Goal: Information Seeking & Learning: Learn about a topic

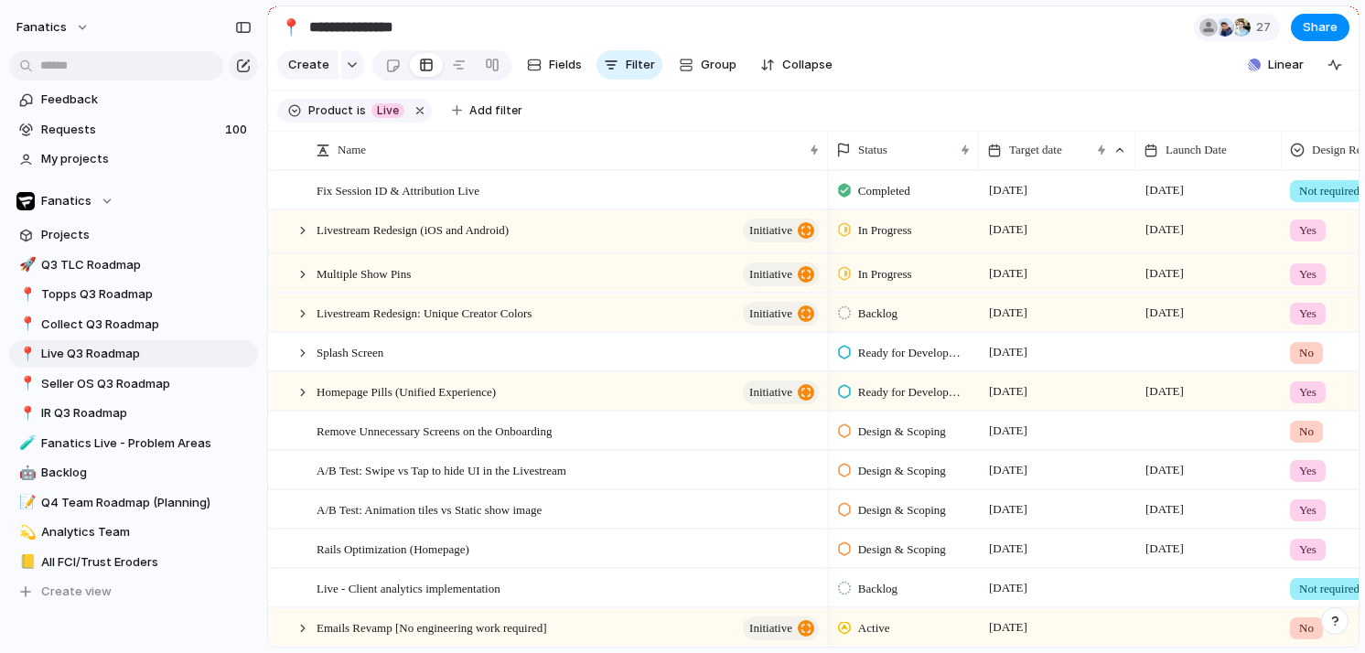
scroll to position [0, 5]
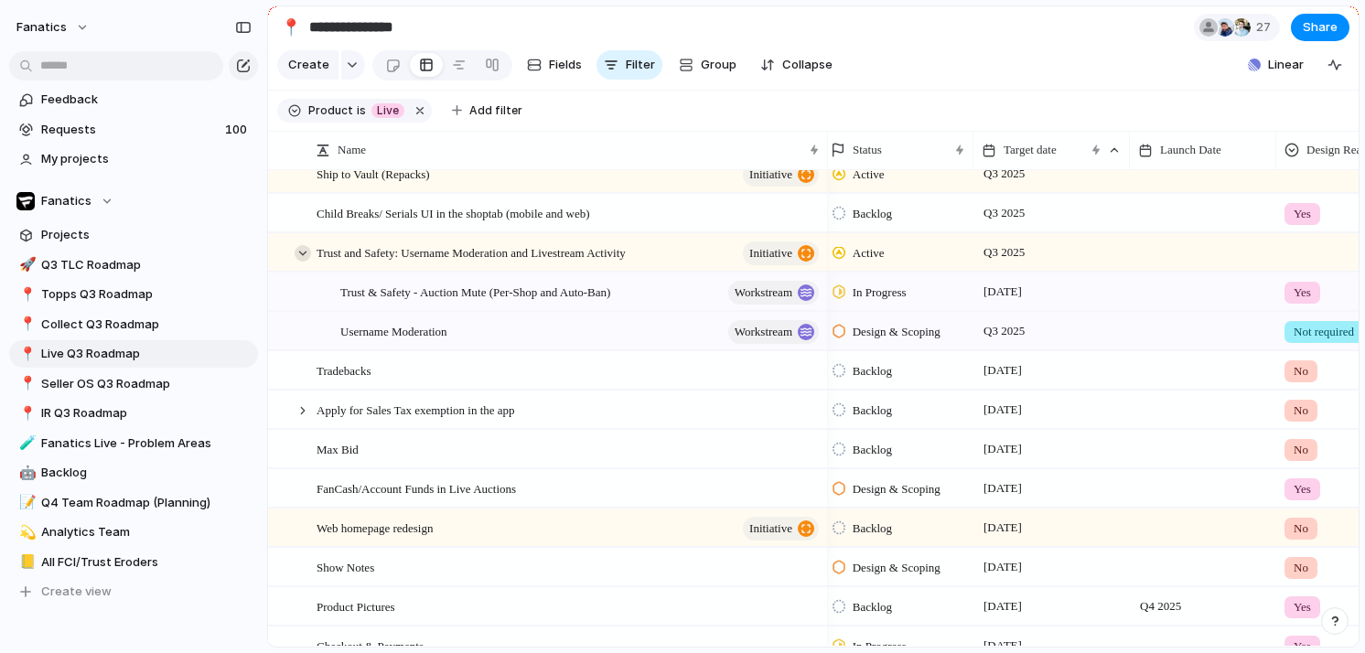
click at [304, 256] on div at bounding box center [303, 253] width 16 height 16
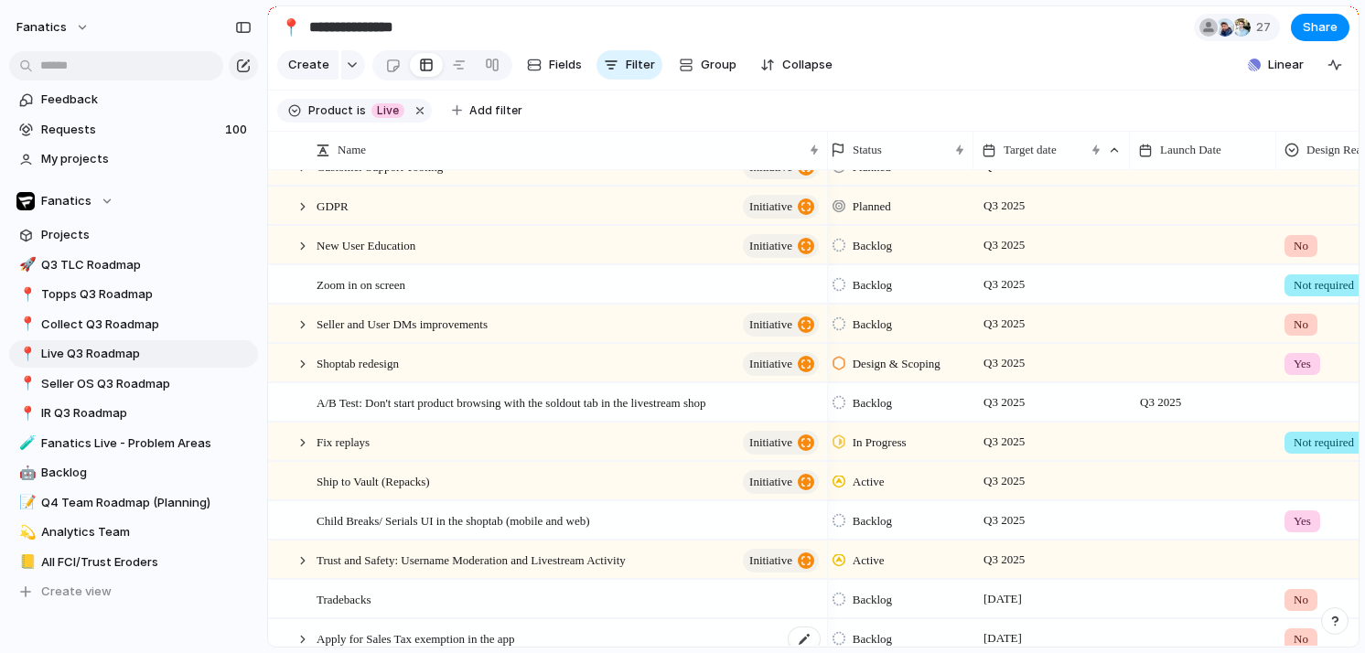
scroll to position [0, 7]
click at [485, 478] on div "Ship to Vault (Repacks) initiative" at bounding box center [569, 482] width 505 height 38
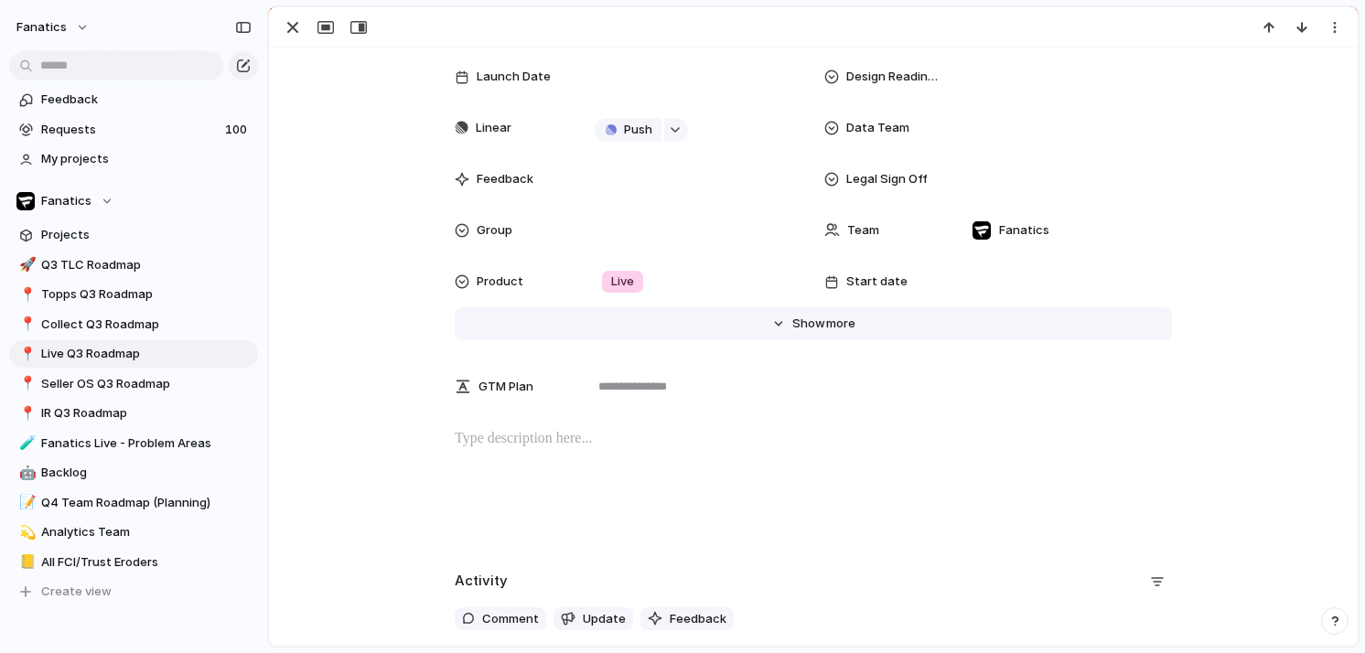
scroll to position [158, 0]
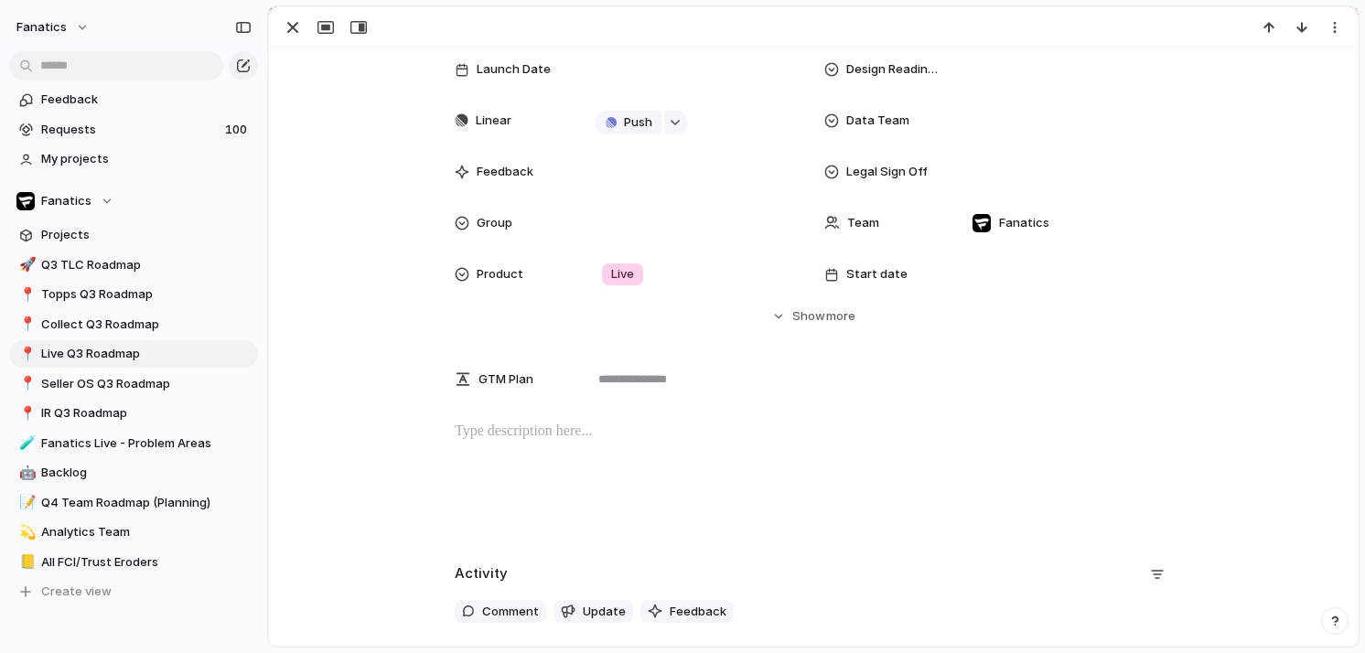
click at [486, 449] on div at bounding box center [813, 479] width 1045 height 117
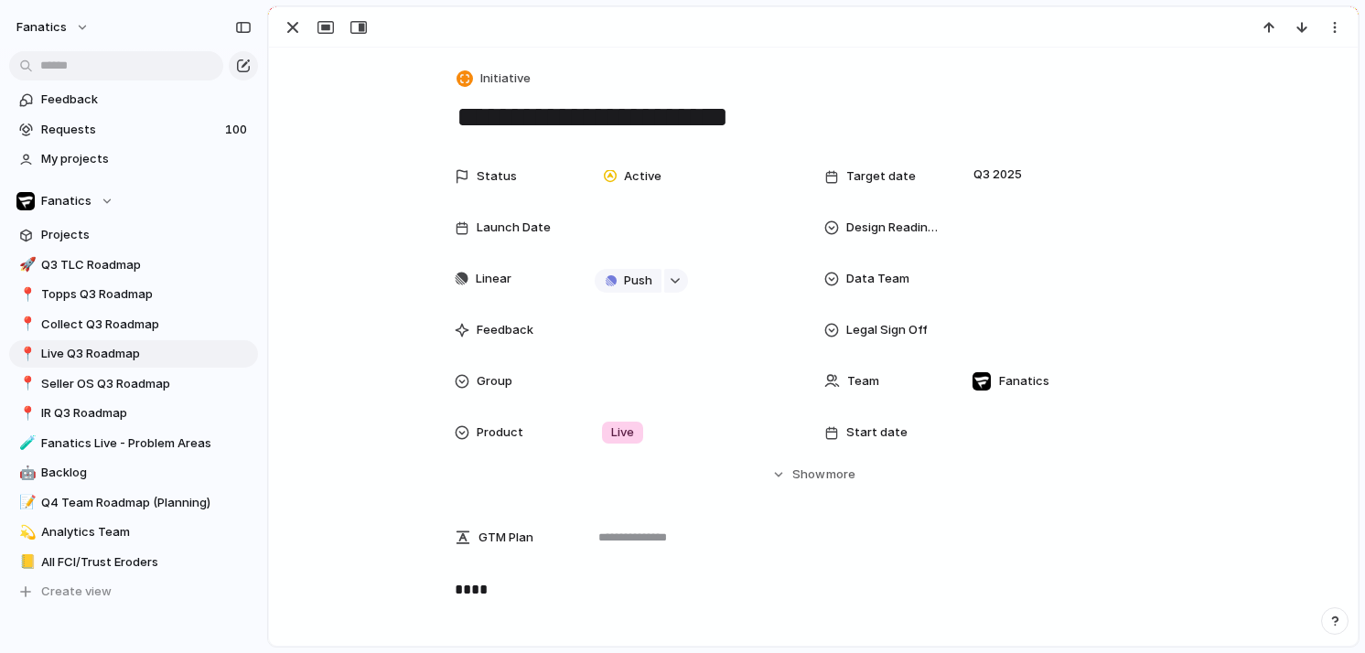
click at [482, 65] on div "**********" at bounding box center [813, 495] width 1089 height 895
click at [611, 123] on textarea "**********" at bounding box center [813, 117] width 717 height 38
click at [622, 124] on textarea "**********" at bounding box center [813, 117] width 717 height 38
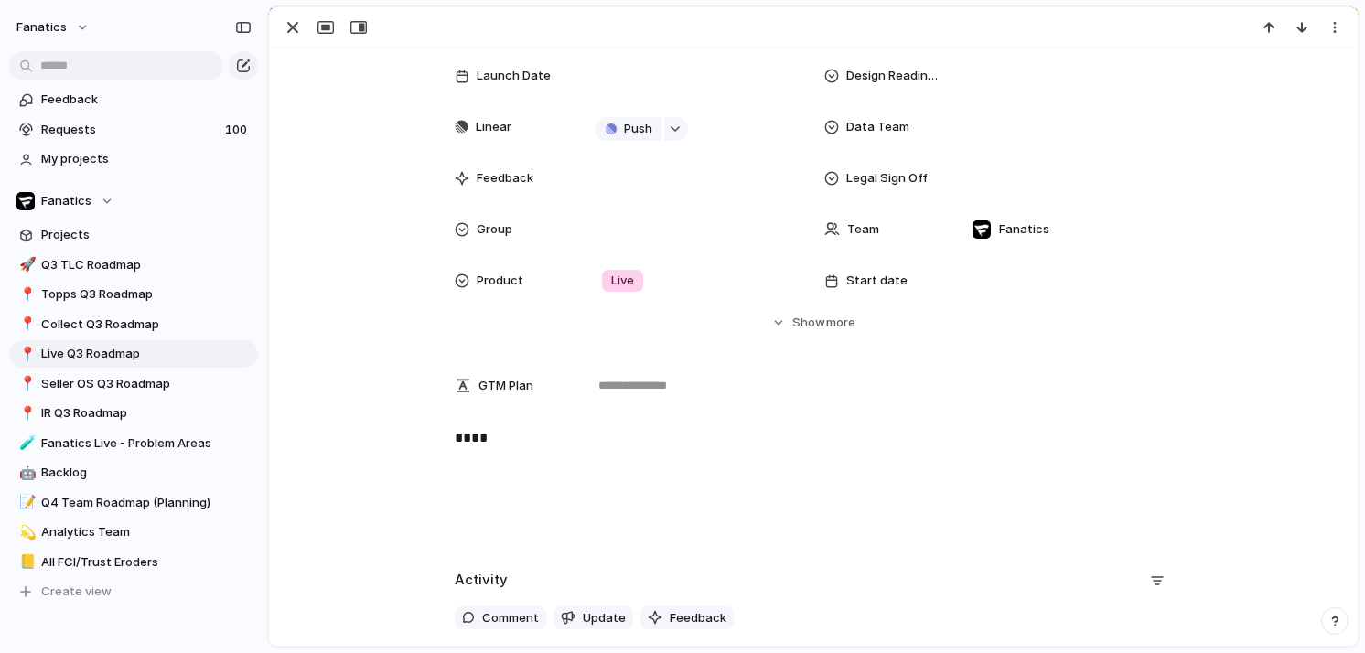
click at [508, 438] on p "****" at bounding box center [813, 438] width 717 height 22
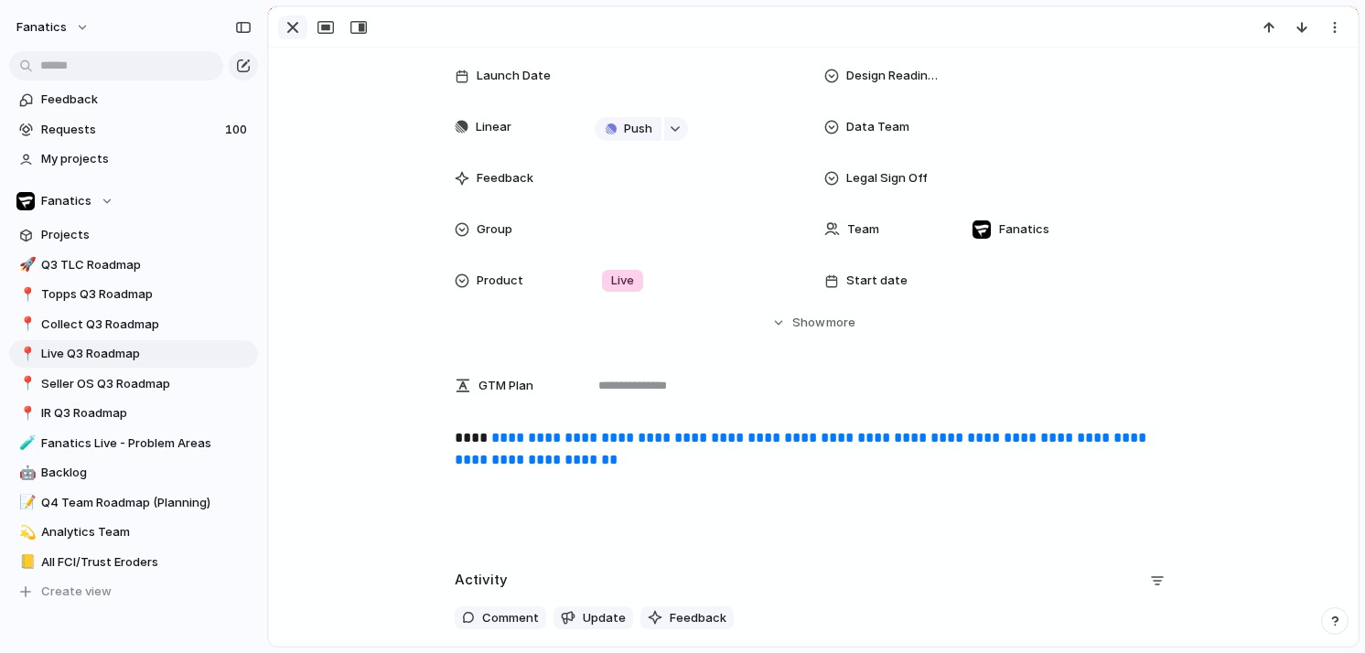
click at [291, 32] on div "button" at bounding box center [293, 27] width 22 height 22
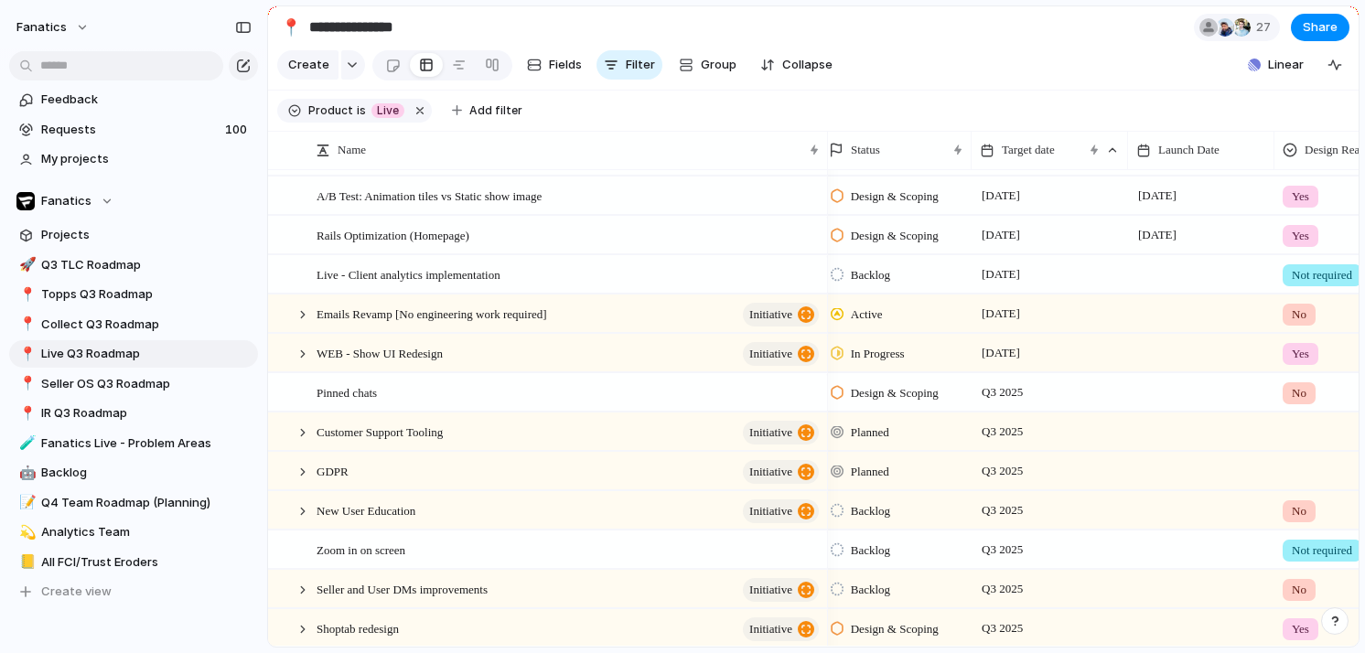
scroll to position [282, 0]
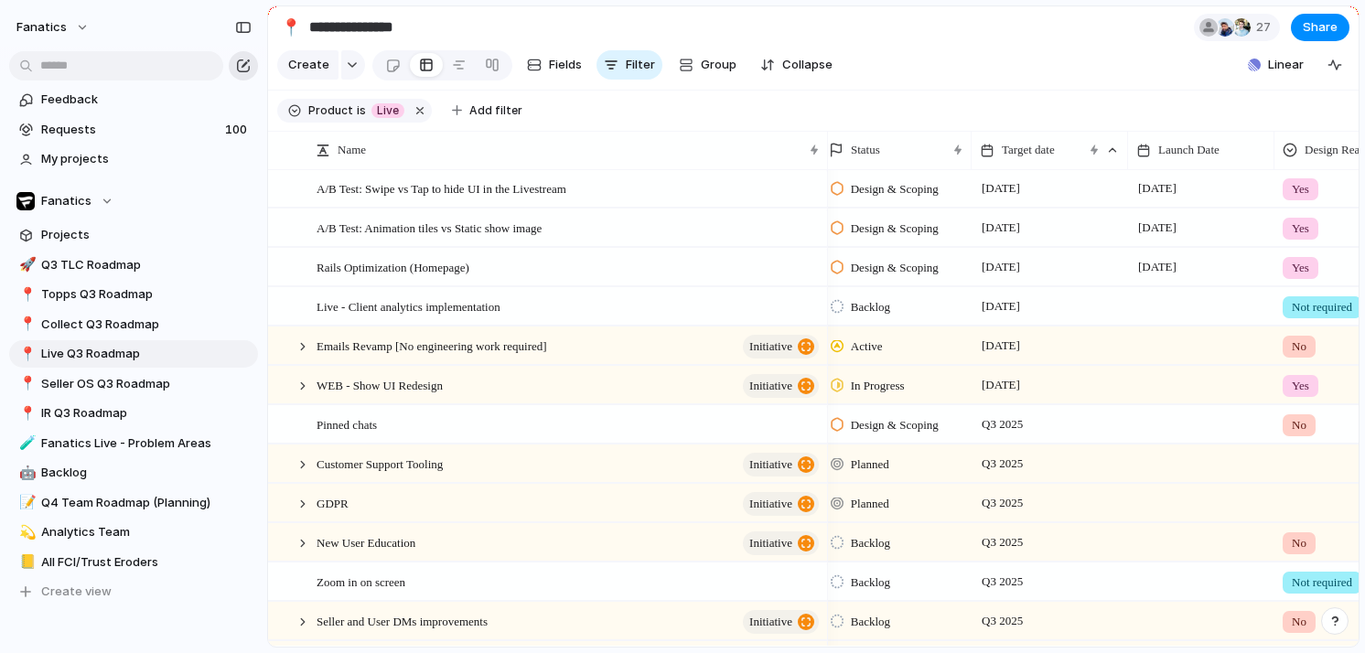
click at [246, 66] on div "button" at bounding box center [243, 66] width 15 height 15
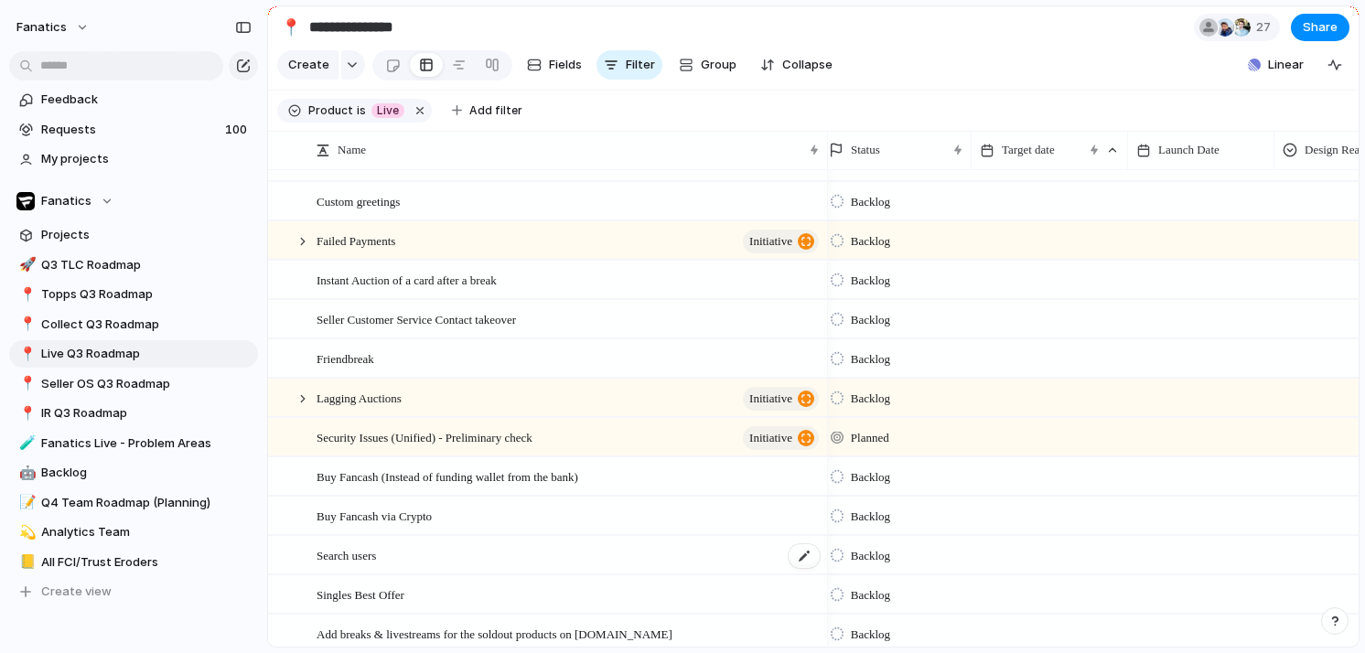
scroll to position [3292, 0]
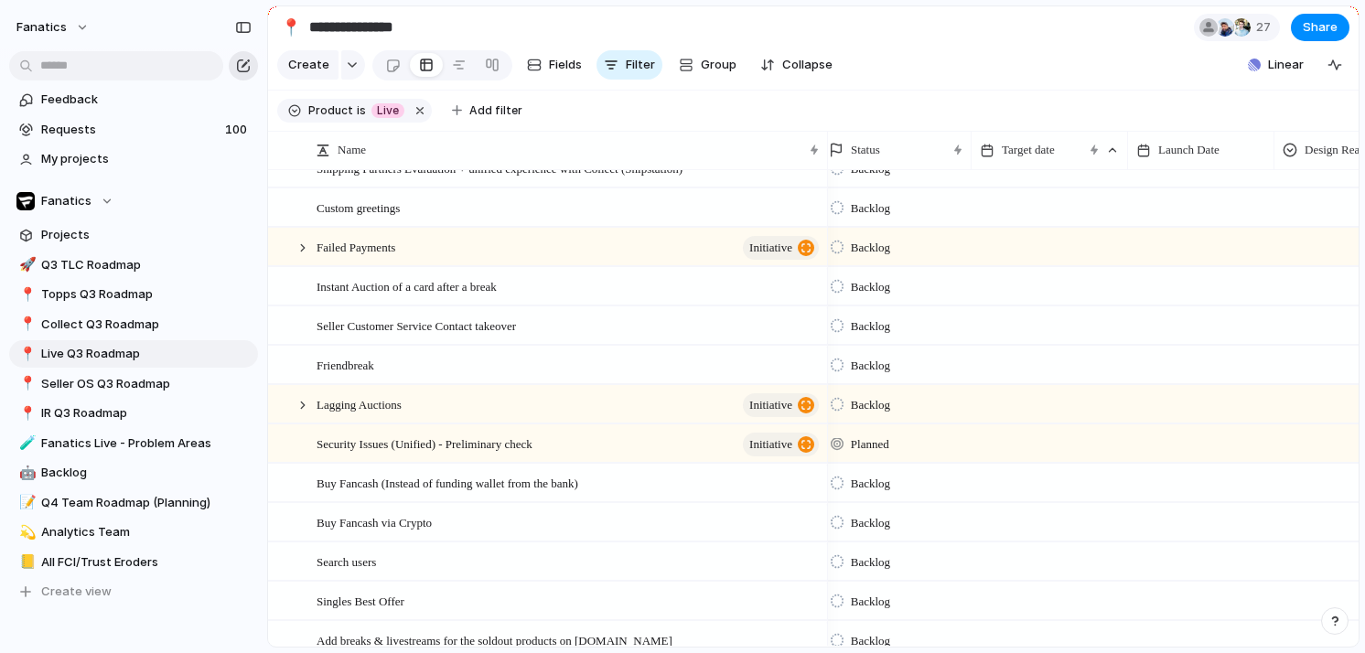
click at [236, 61] on div "button" at bounding box center [243, 66] width 15 height 15
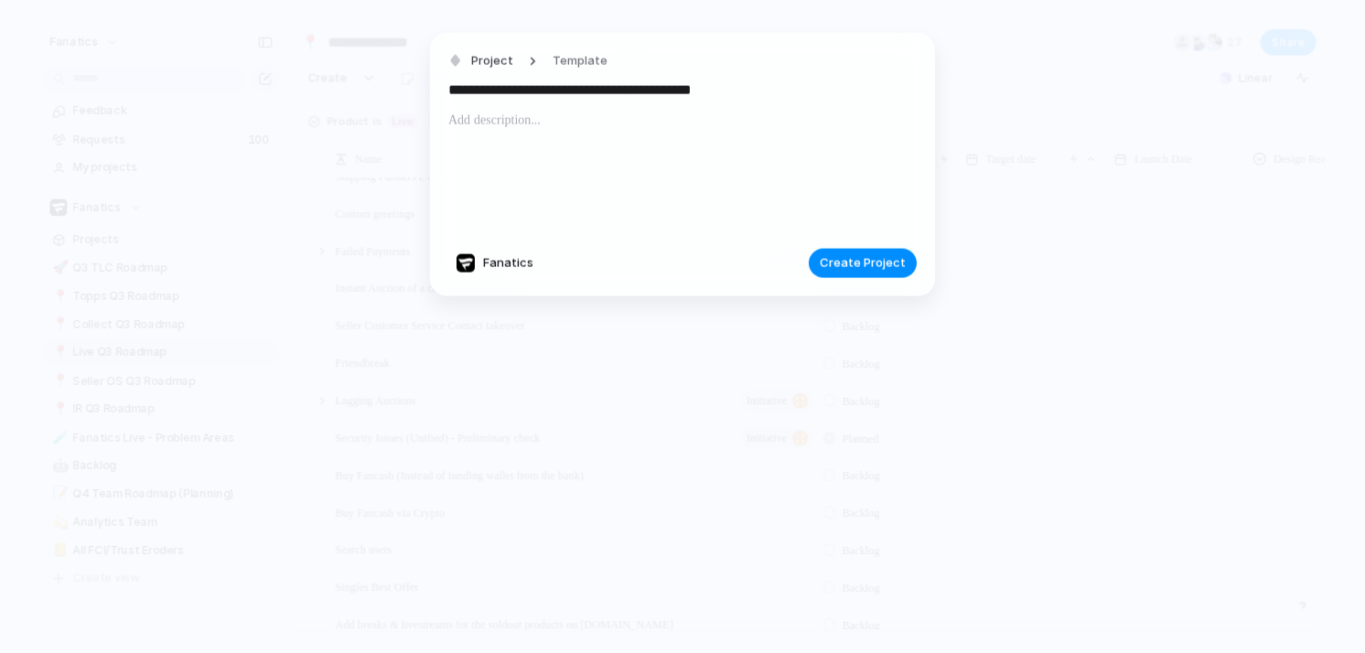
click at [572, 93] on input "**********" at bounding box center [682, 89] width 468 height 29
type input "**********"
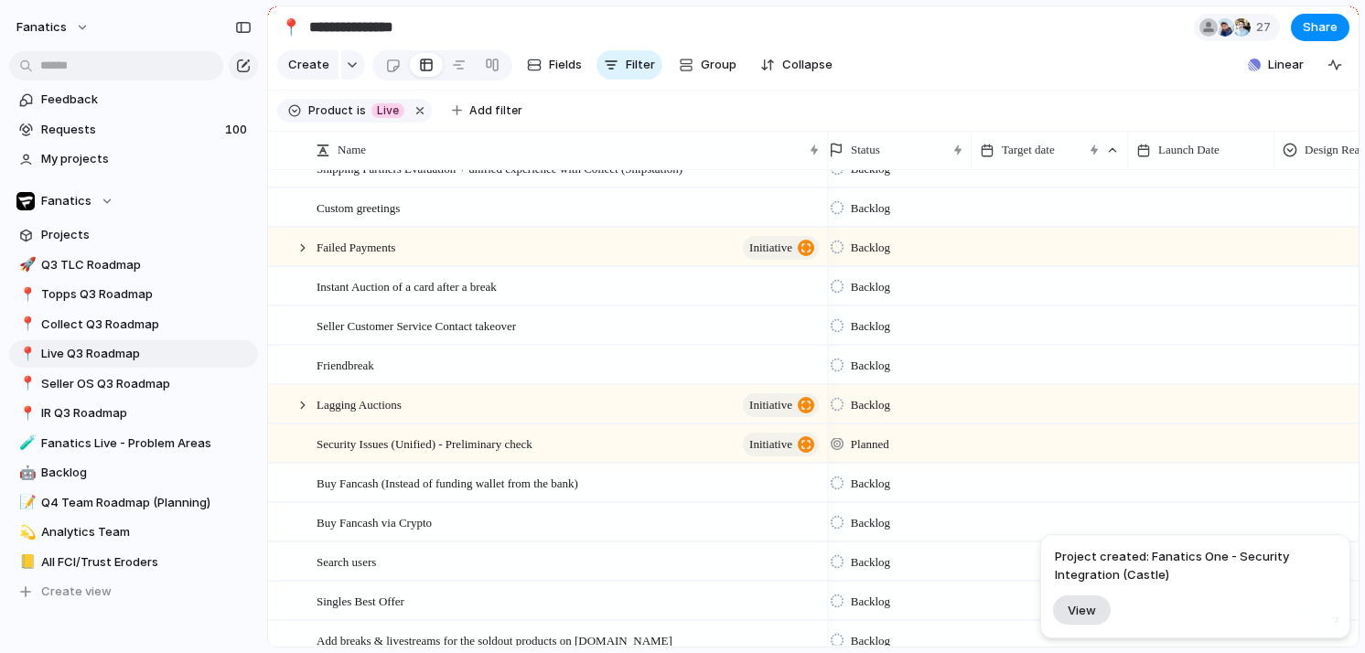
click at [1079, 616] on span "View" at bounding box center [1082, 611] width 28 height 16
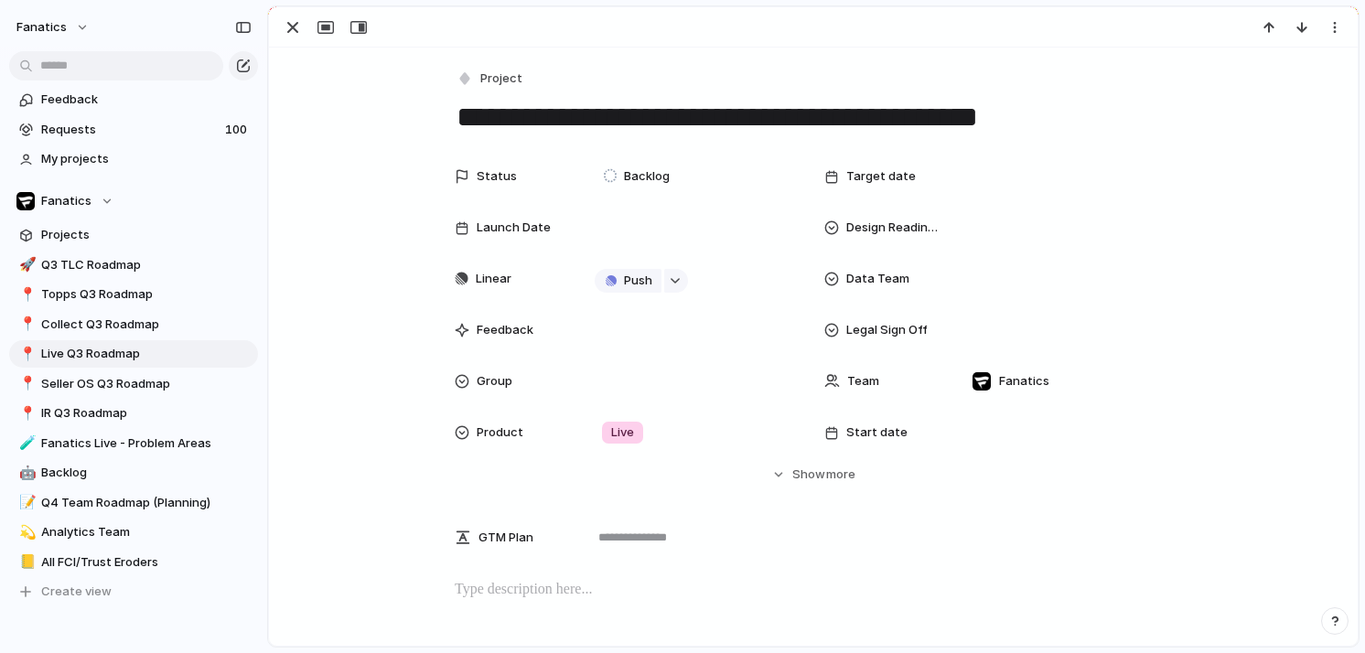
scroll to position [3424, 0]
click at [976, 176] on div at bounding box center [1063, 177] width 199 height 20
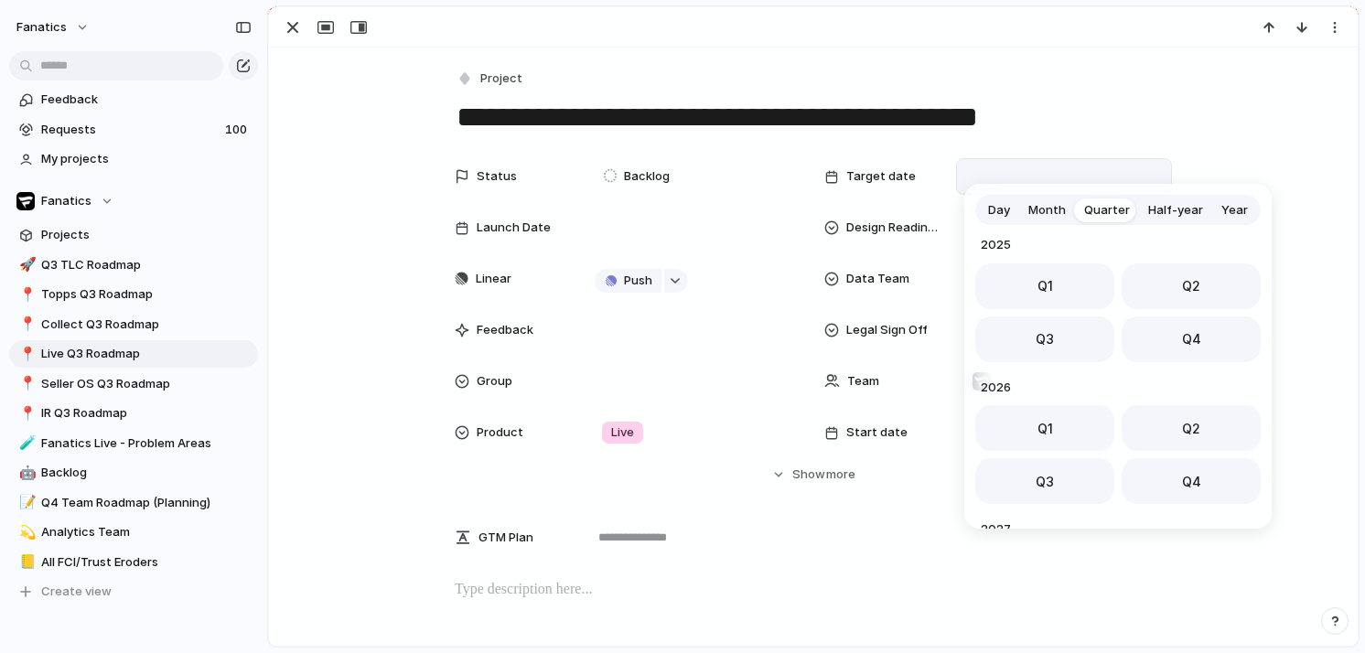
click at [1052, 216] on span "Month" at bounding box center [1048, 210] width 38 height 18
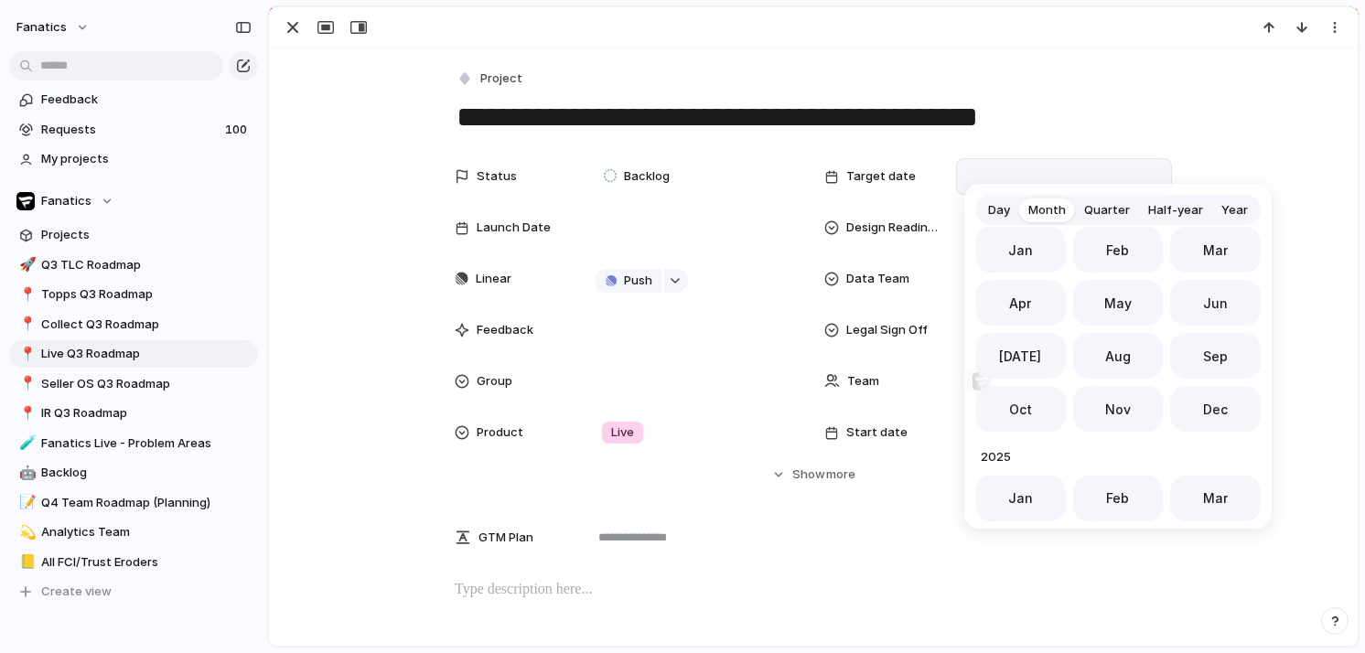
scroll to position [502, 0]
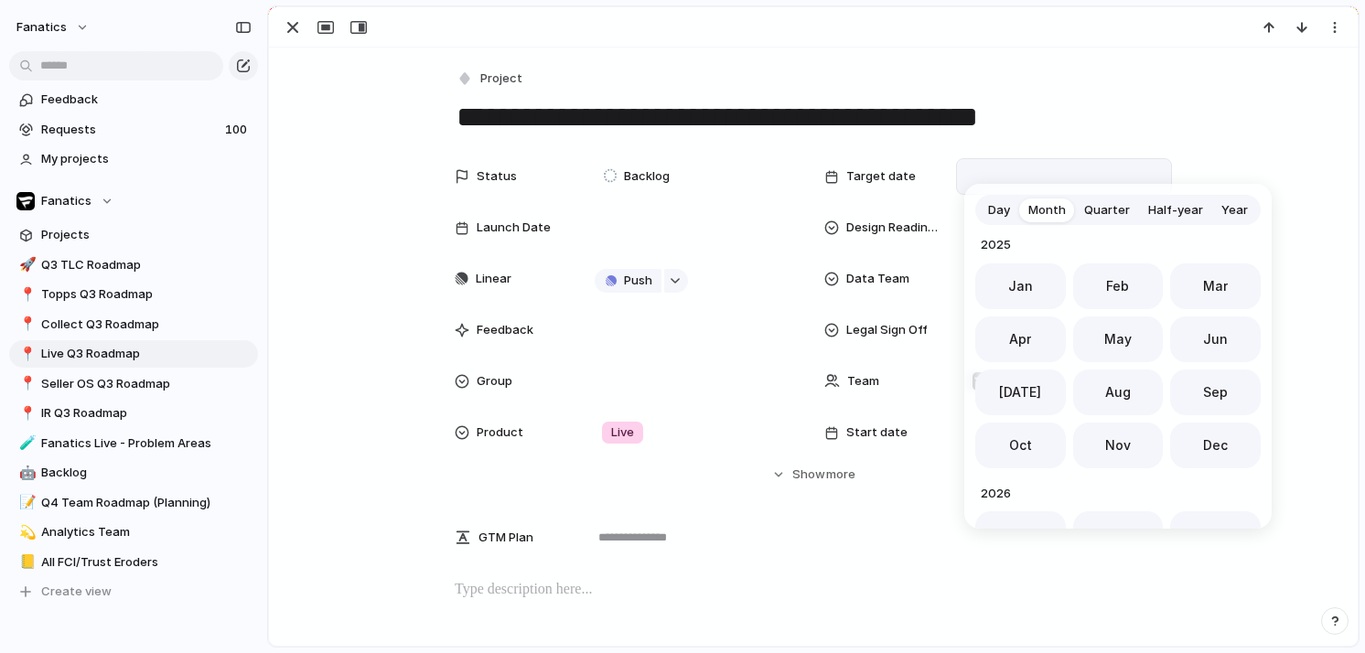
click at [1001, 216] on span "Day" at bounding box center [999, 210] width 22 height 18
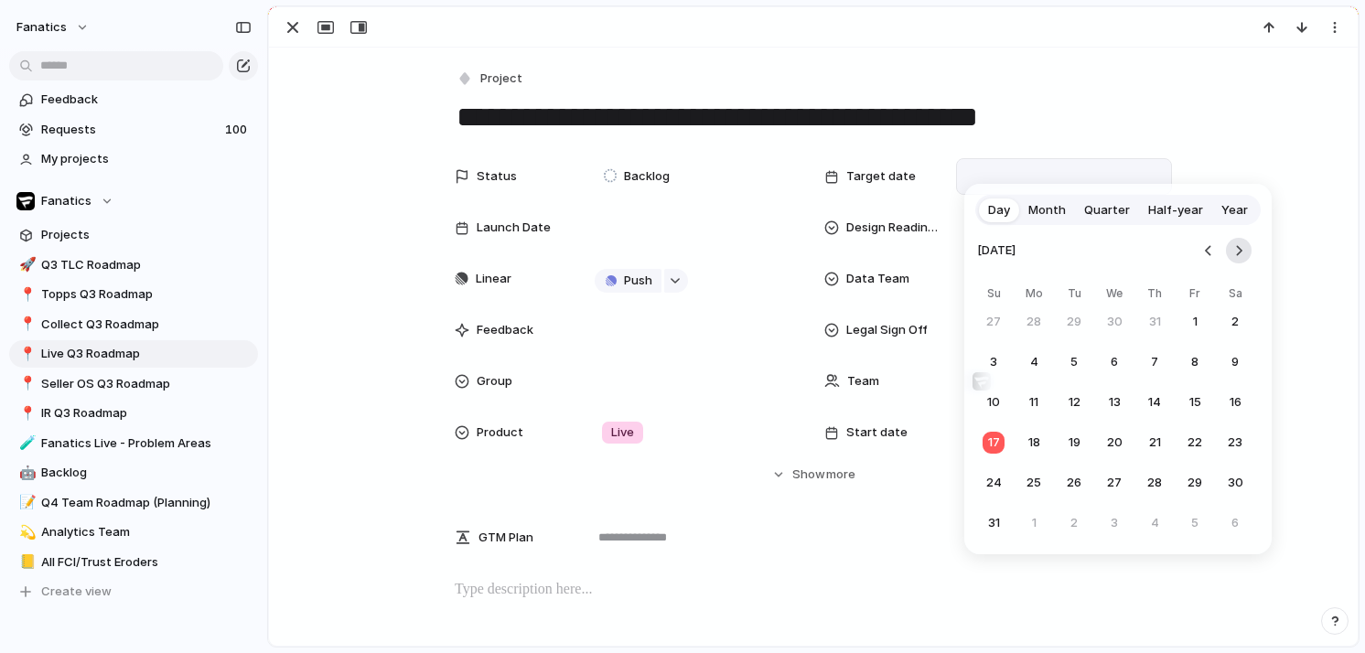
drag, startPoint x: 1244, startPoint y: 483, endPoint x: 1240, endPoint y: 242, distance: 241.6
click at [1240, 242] on div "August 2025 Su Mo Tu We Th Fr Sa 27 28 29 30 31 1 2 3 4 5 6 7 8 9 10 11 12 13 1…" at bounding box center [1114, 385] width 275 height 309
click at [1240, 242] on button "Go to the Next Month" at bounding box center [1239, 251] width 26 height 26
click at [1078, 483] on button "30" at bounding box center [1074, 483] width 33 height 33
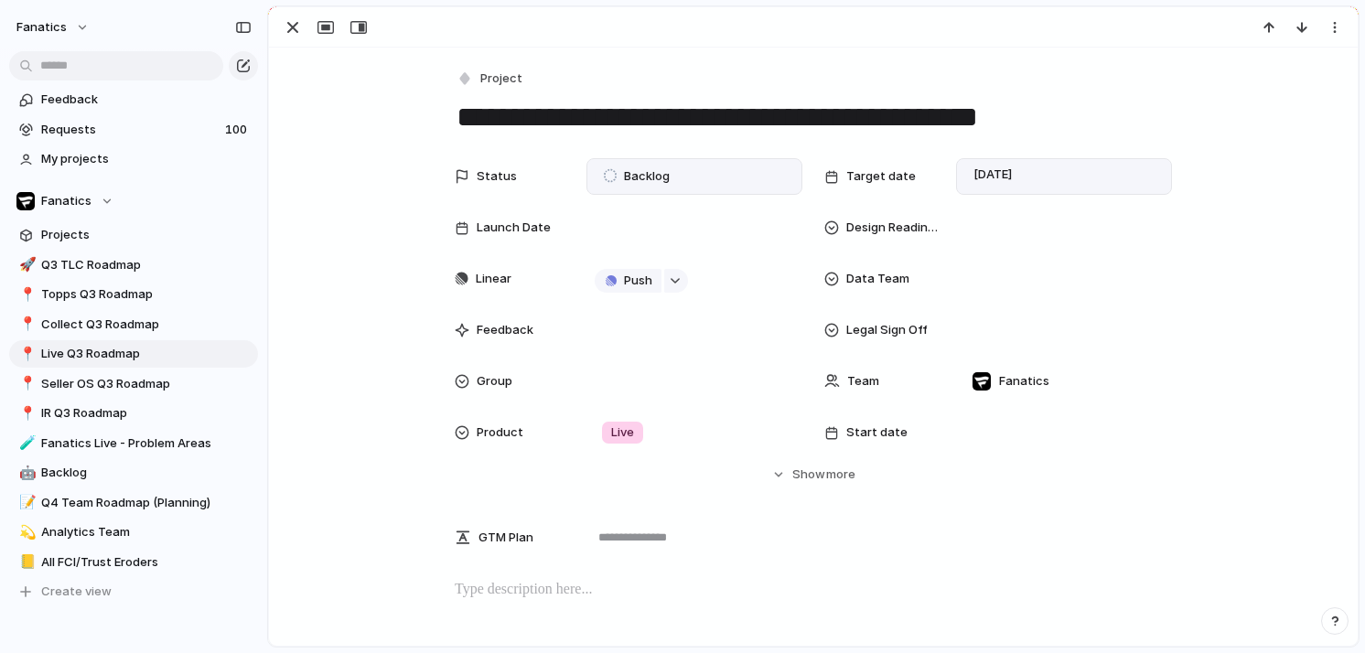
click at [630, 182] on span "Backlog" at bounding box center [647, 176] width 46 height 18
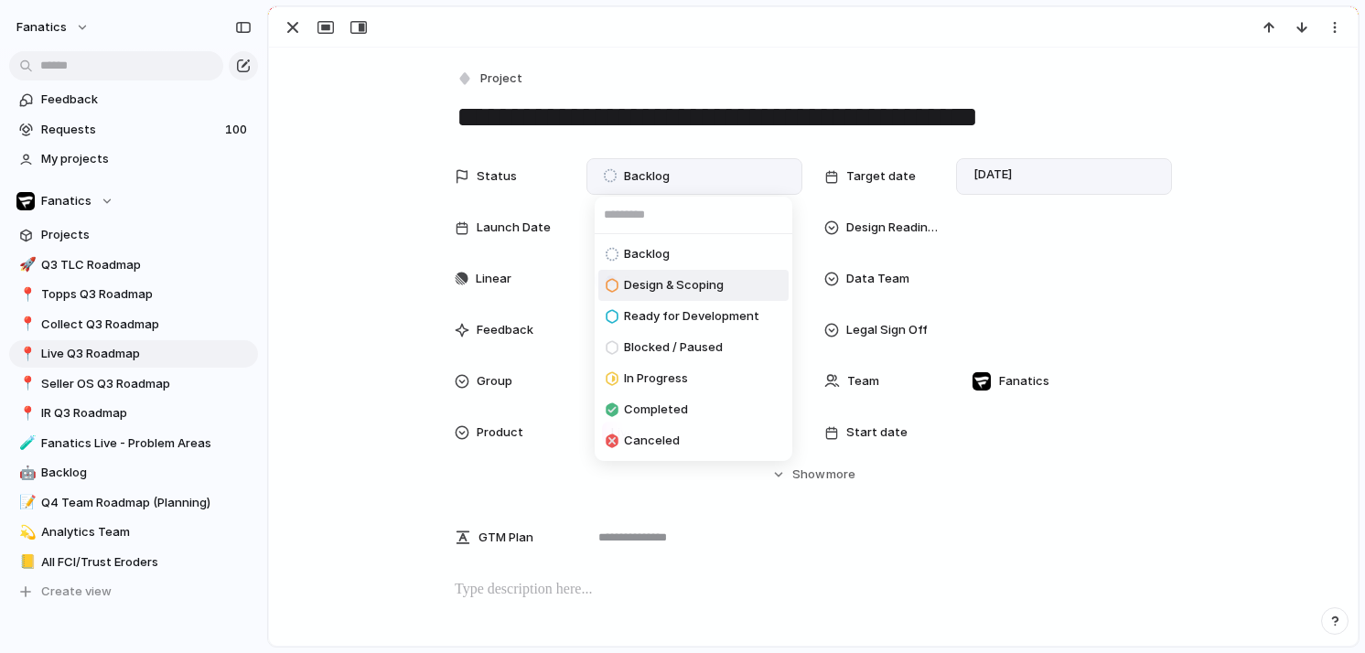
click at [633, 290] on span "Design & Scoping" at bounding box center [674, 285] width 100 height 18
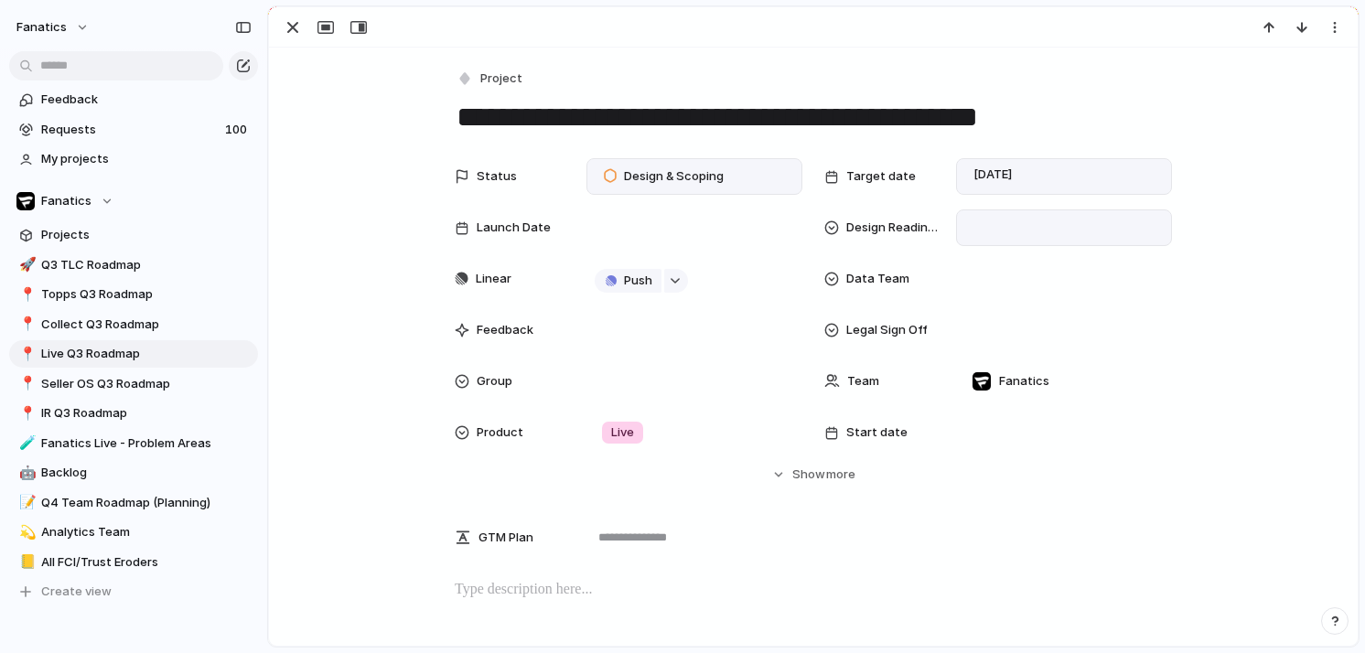
click at [1001, 216] on div at bounding box center [1064, 228] width 216 height 37
click at [1007, 358] on span "Not required" at bounding box center [1021, 355] width 72 height 18
click at [1003, 272] on div at bounding box center [1063, 279] width 199 height 20
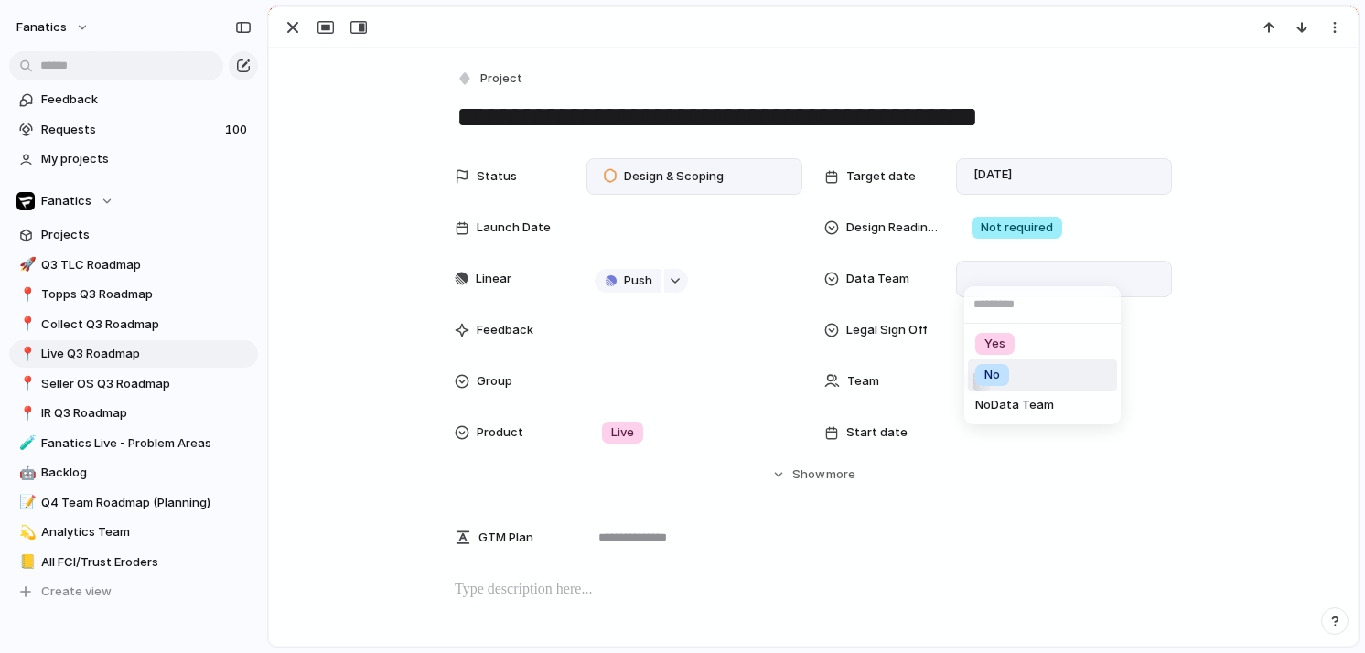
click at [989, 367] on span "No" at bounding box center [993, 375] width 16 height 18
click at [1029, 332] on div at bounding box center [1063, 330] width 199 height 20
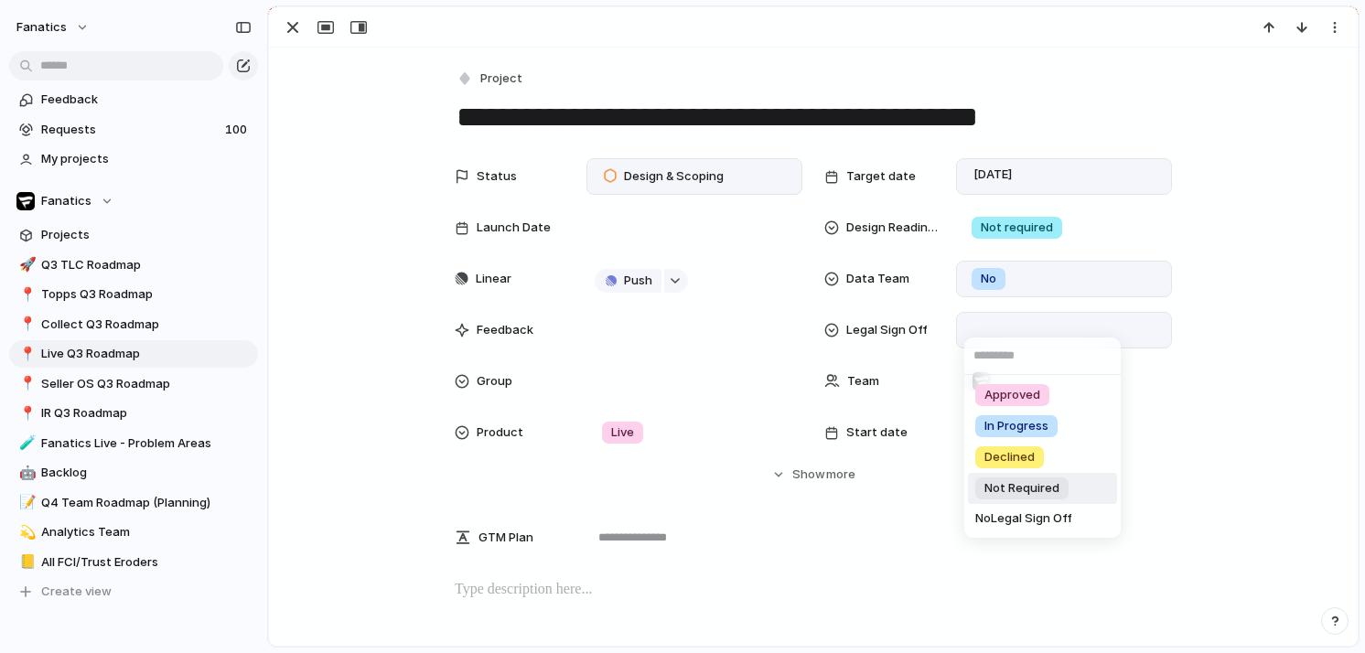
click at [1027, 492] on span "Not Required" at bounding box center [1022, 488] width 75 height 18
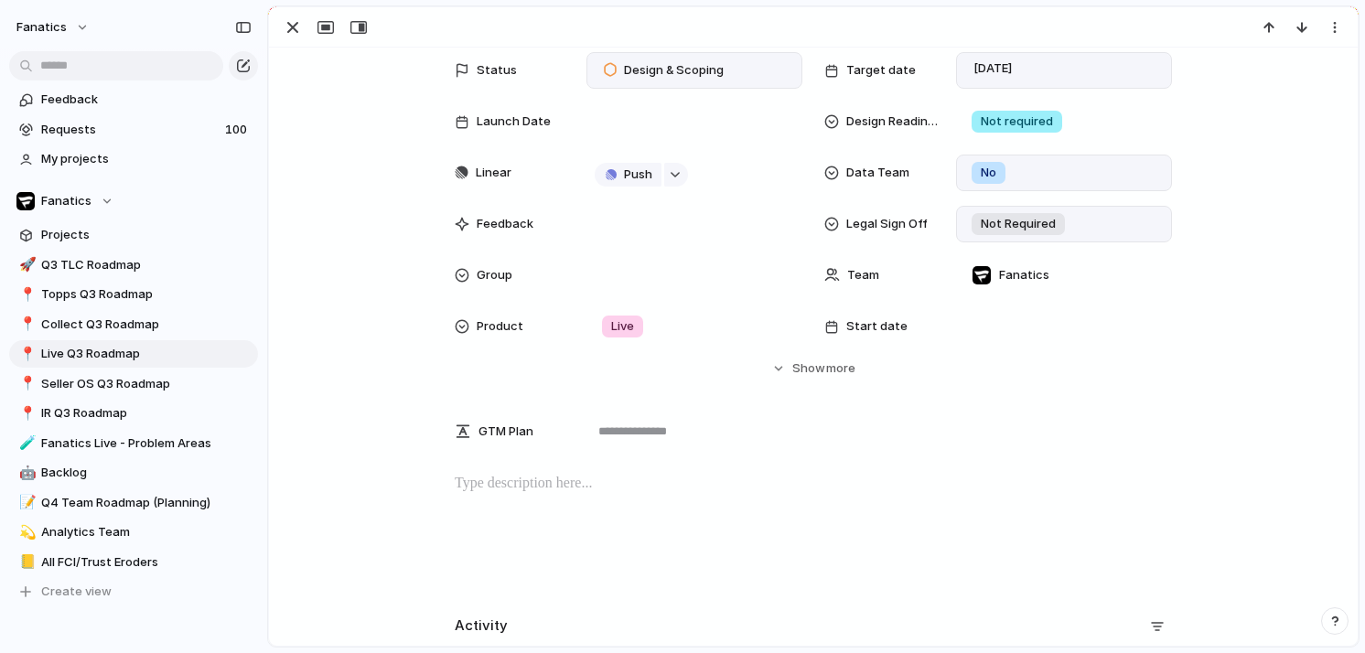
scroll to position [107, 0]
click at [694, 331] on div "Live" at bounding box center [694, 326] width 199 height 20
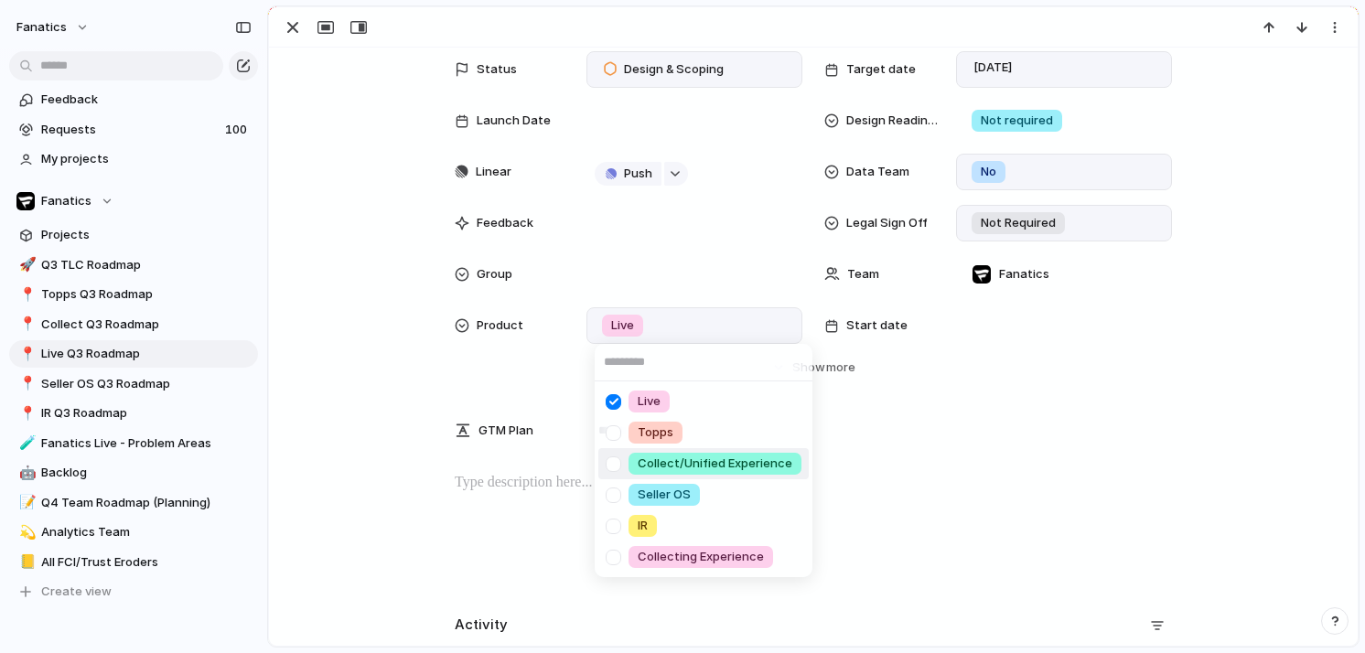
click at [617, 467] on div at bounding box center [614, 464] width 32 height 32
click at [415, 463] on div "Live Topps Collect/Unified Experience Seller OS IR Collecting Experience" at bounding box center [682, 326] width 1365 height 653
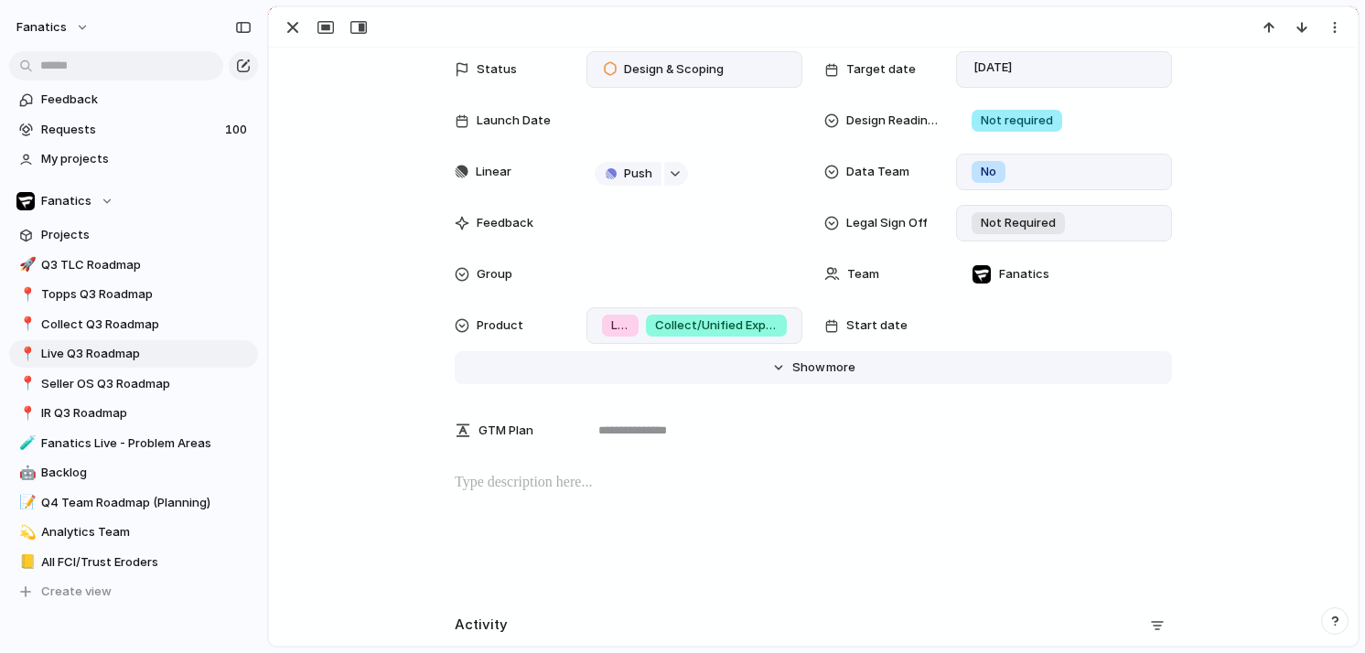
click at [826, 367] on span "more" at bounding box center [840, 368] width 29 height 18
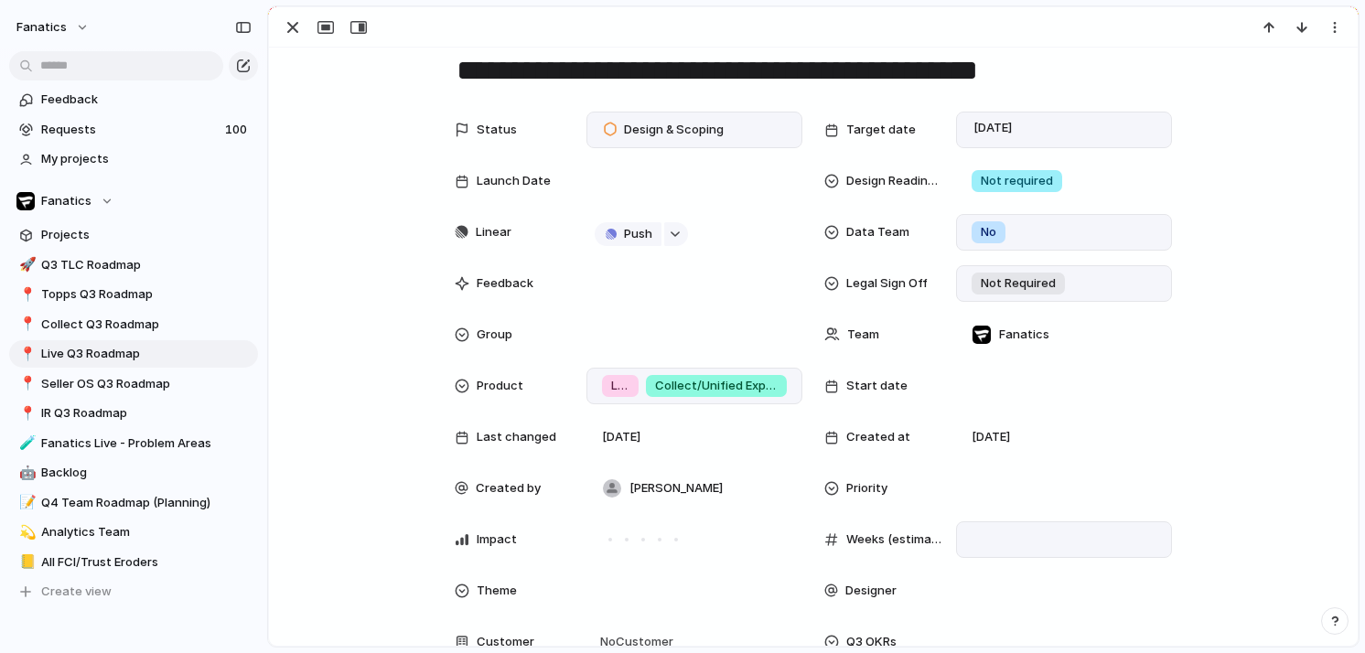
scroll to position [0, 0]
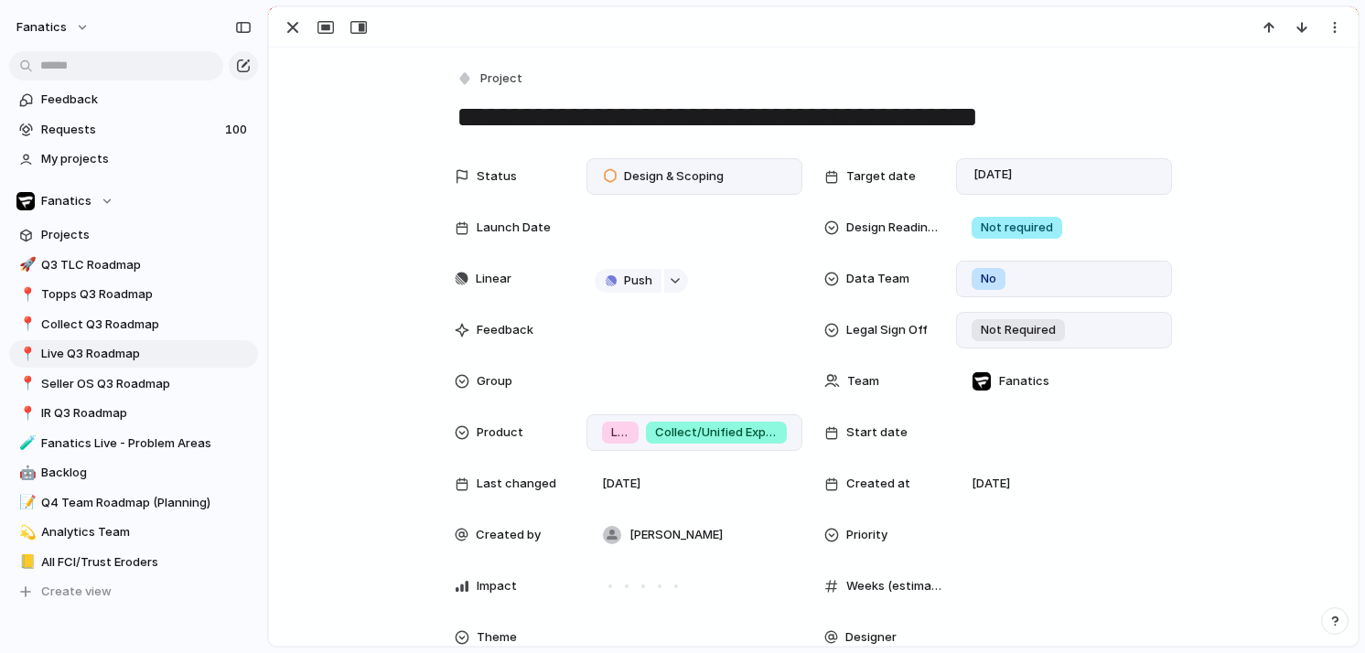
click at [293, 13] on div at bounding box center [813, 27] width 1089 height 40
click at [293, 34] on div "button" at bounding box center [293, 27] width 22 height 22
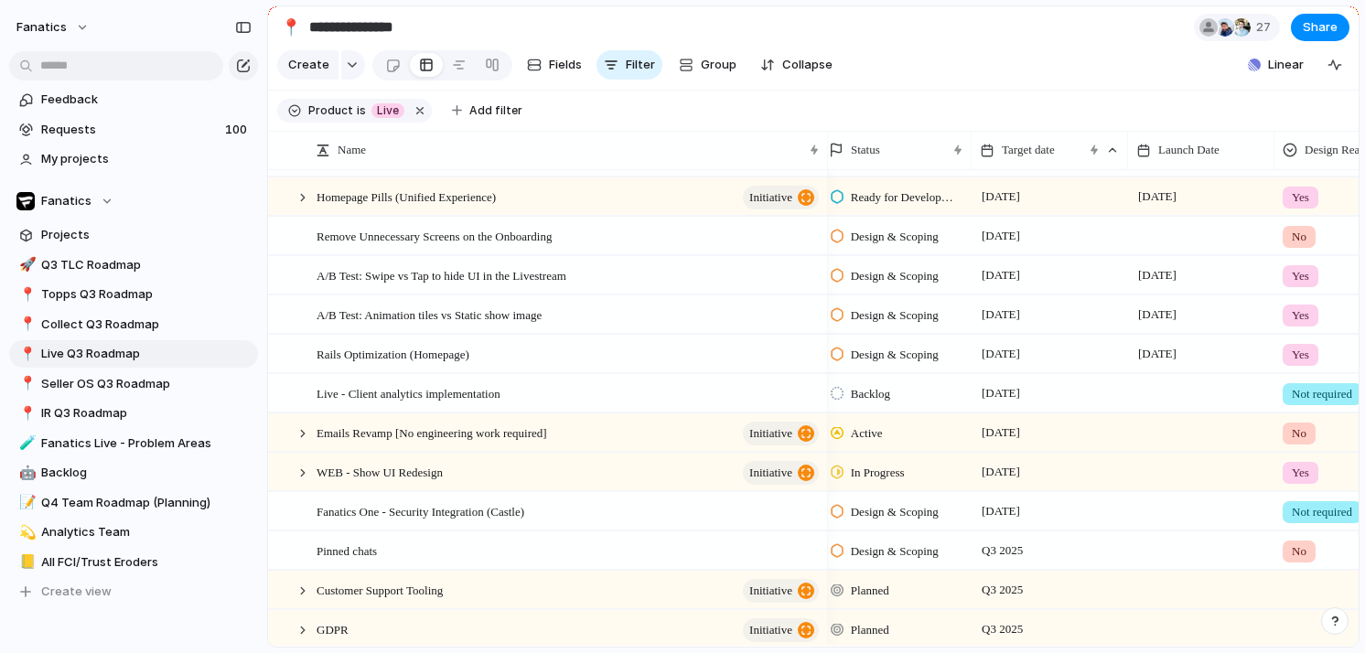
scroll to position [234, 0]
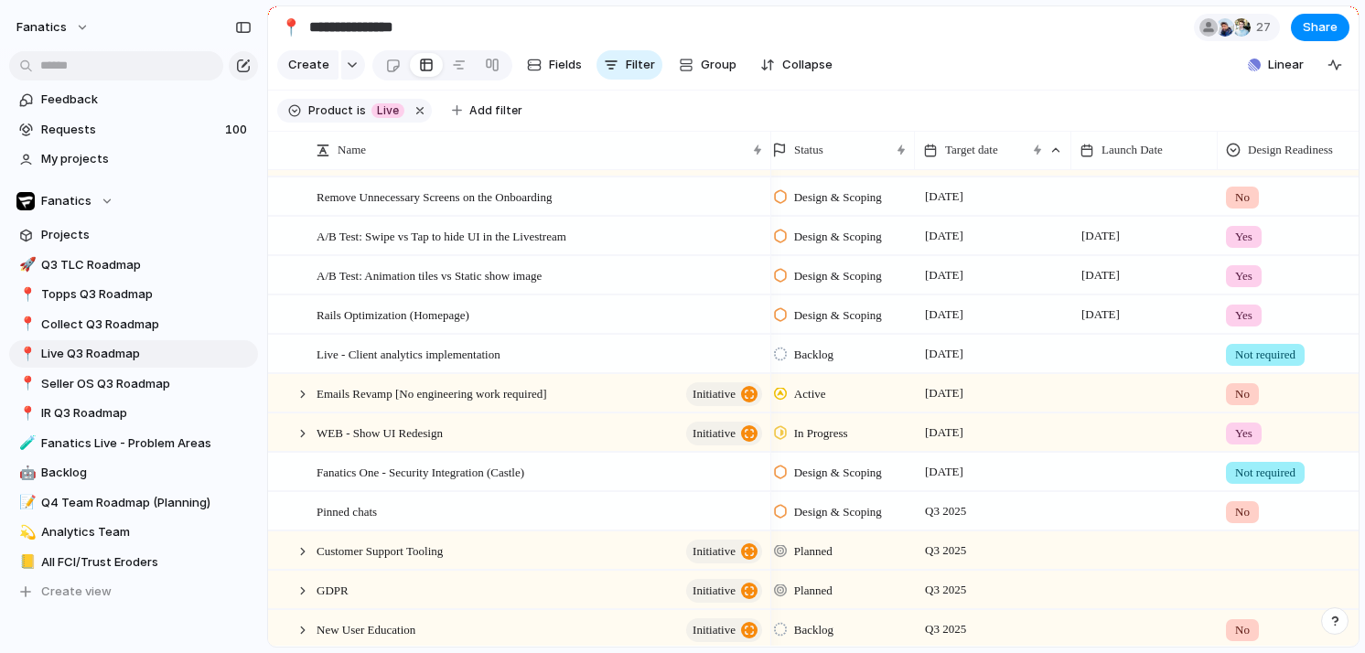
drag, startPoint x: 826, startPoint y: 142, endPoint x: 770, endPoint y: 138, distance: 56.9
click at [770, 139] on div at bounding box center [770, 150] width 9 height 38
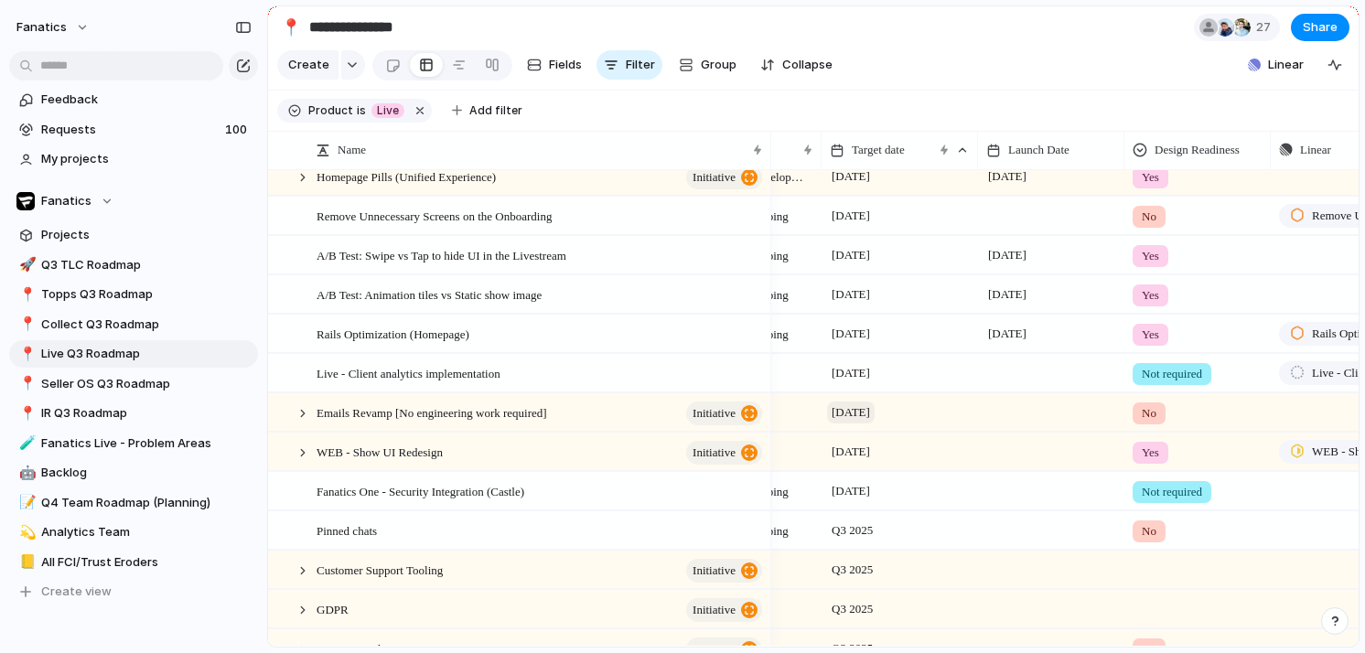
scroll to position [0, 0]
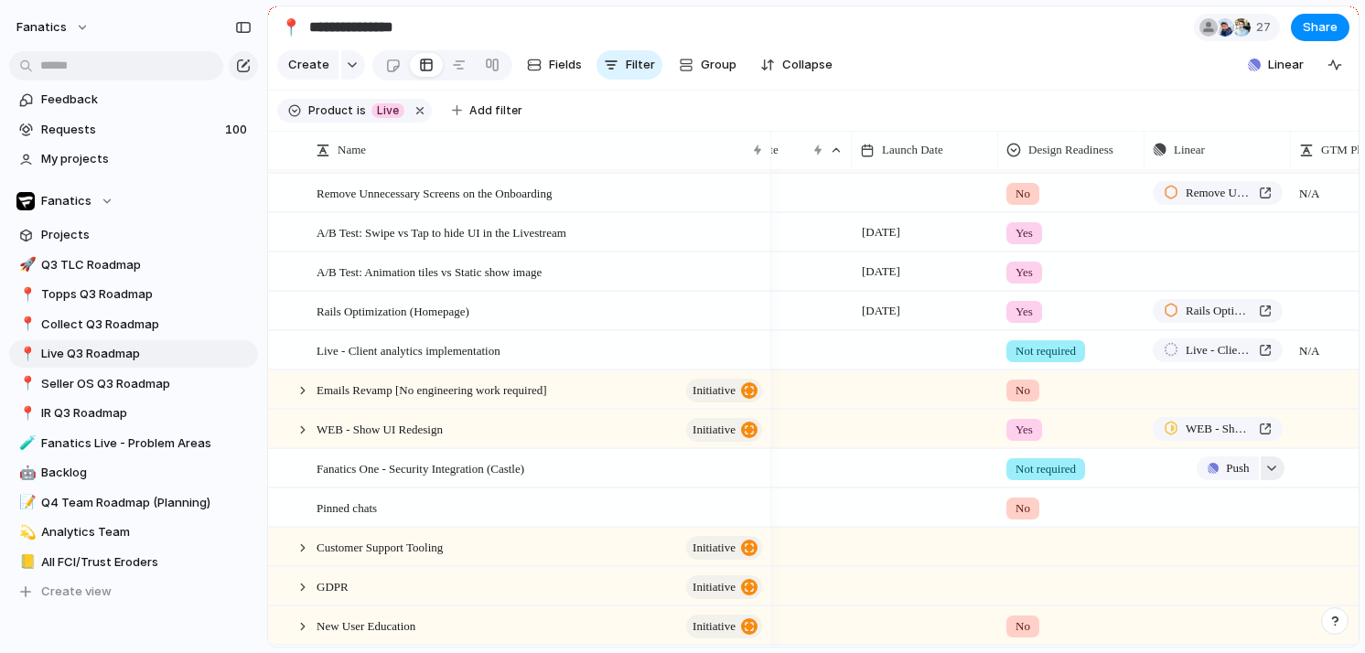
click at [1272, 467] on div "button" at bounding box center [1271, 468] width 13 height 7
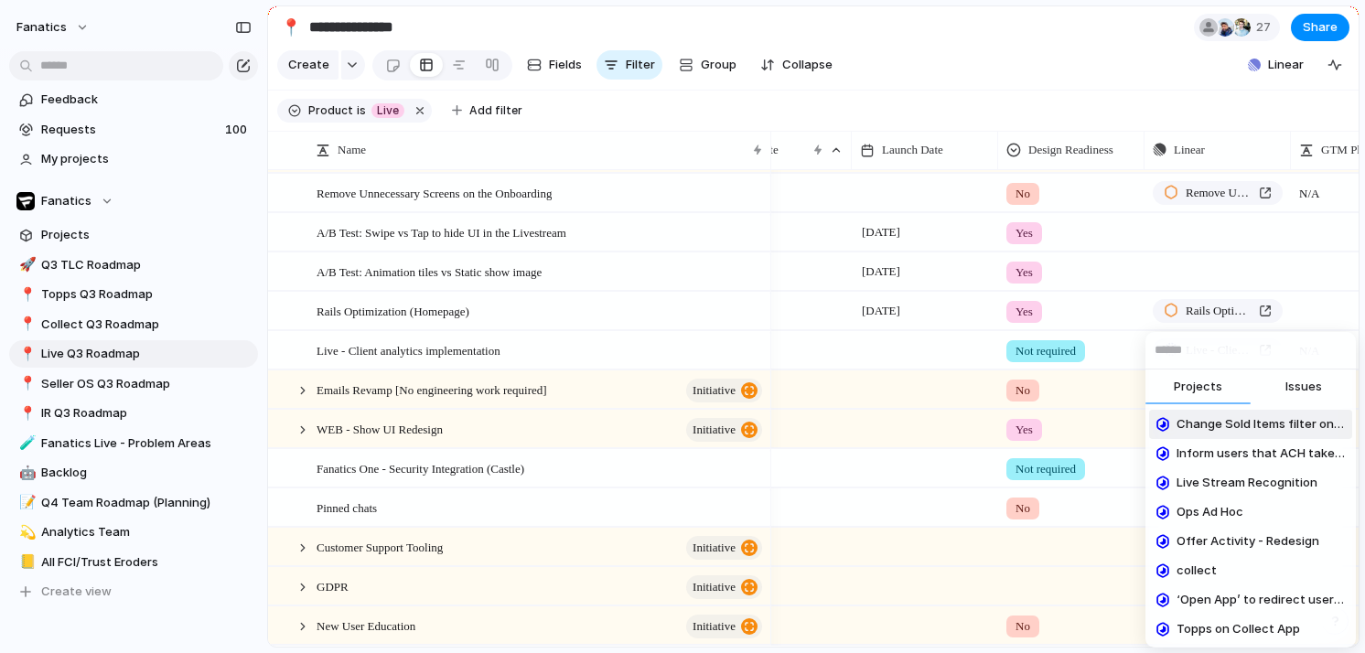
click at [1280, 393] on button "Issues" at bounding box center [1303, 388] width 105 height 37
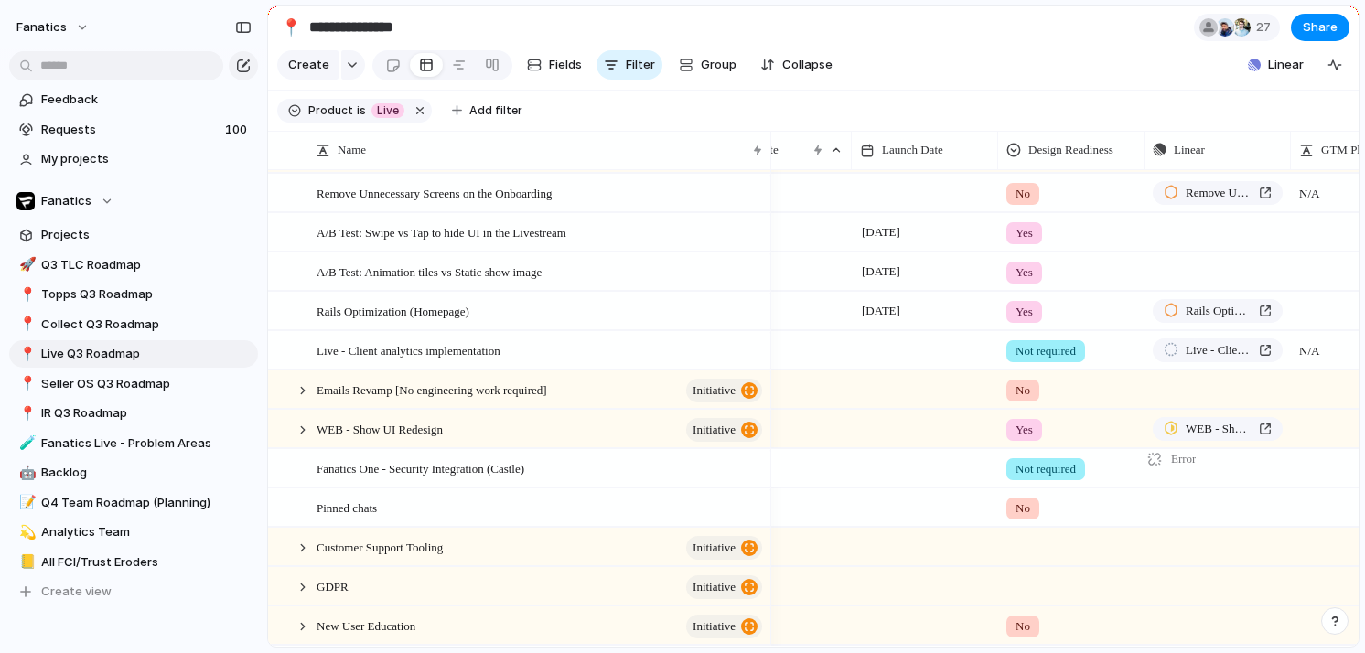
click at [1187, 454] on span "Error" at bounding box center [1183, 459] width 25 height 18
click at [429, 472] on span "Fanatics One - Security Integration (Castle)" at bounding box center [421, 468] width 208 height 21
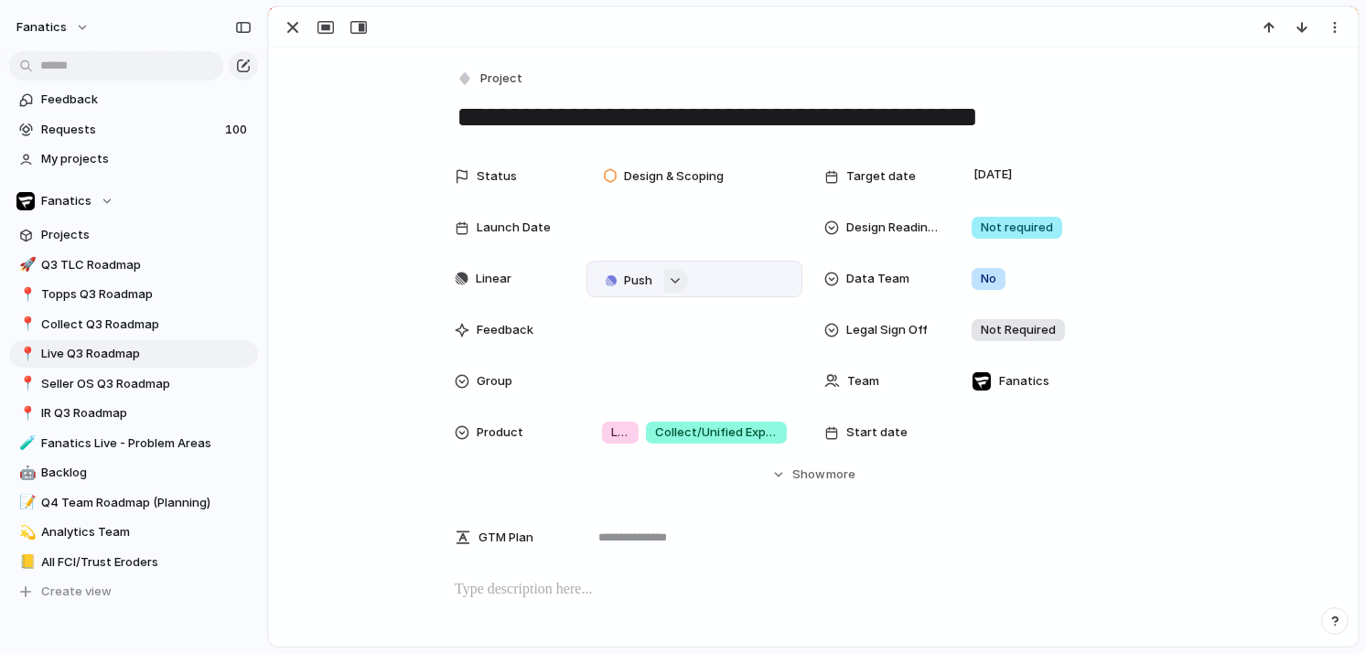
click at [673, 285] on button "button" at bounding box center [676, 281] width 24 height 24
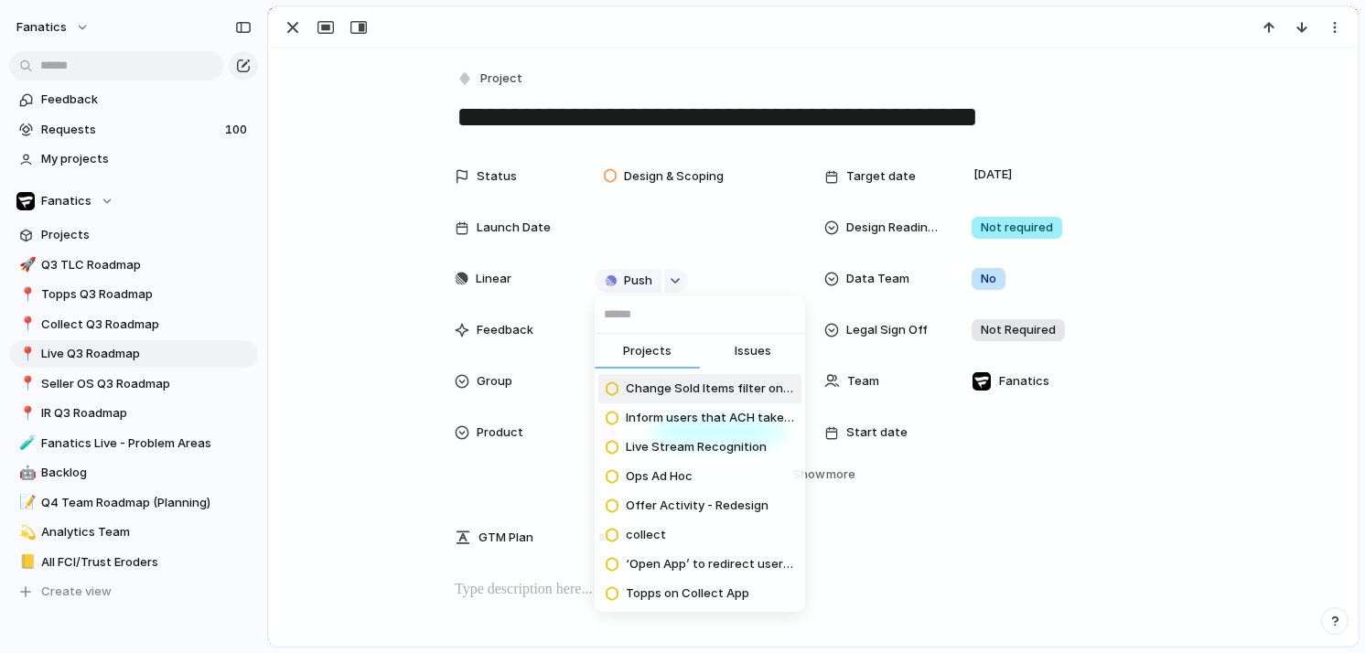
click at [767, 350] on span "Issues" at bounding box center [753, 351] width 37 height 18
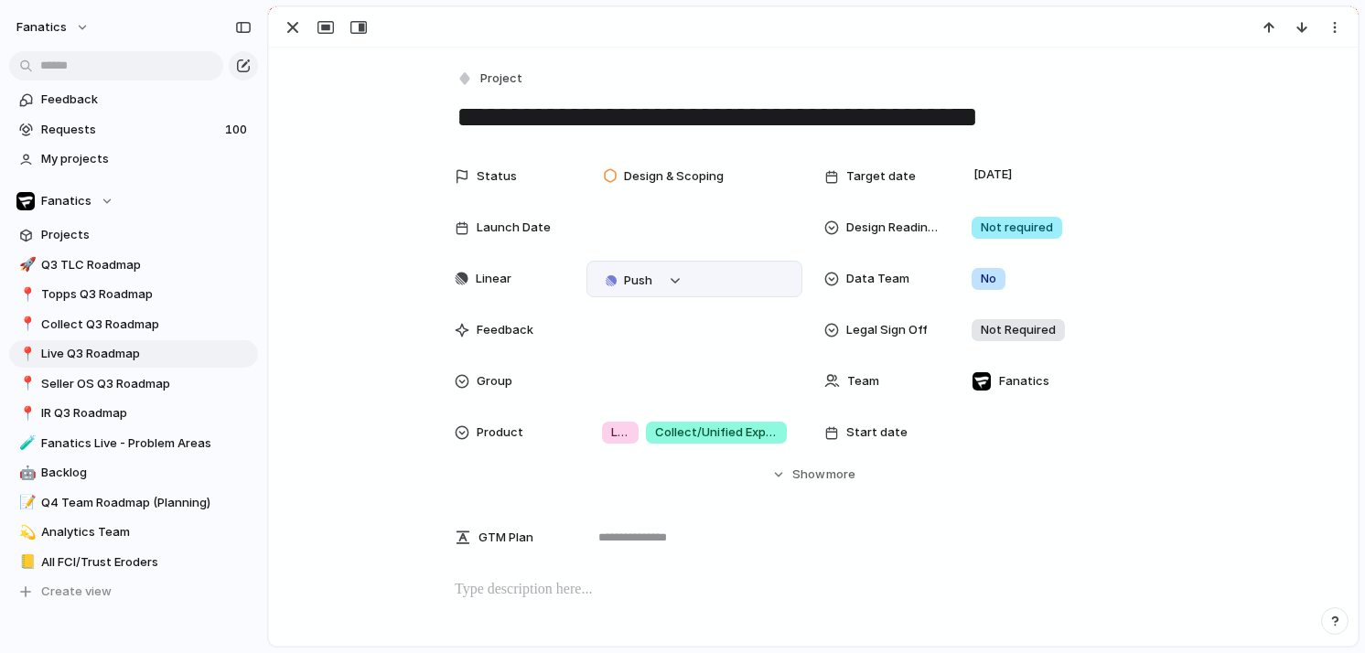
scroll to position [294, 0]
click at [676, 286] on button "button" at bounding box center [676, 281] width 24 height 24
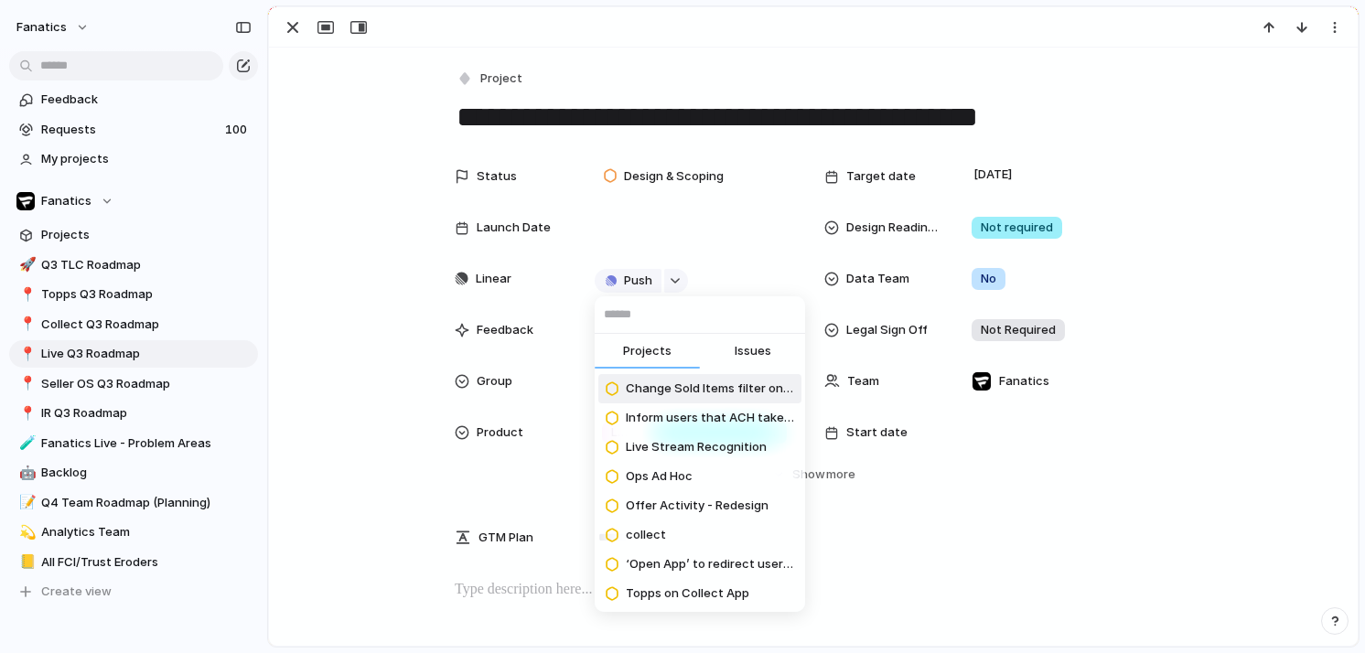
click at [749, 351] on span "Issues" at bounding box center [753, 351] width 37 height 18
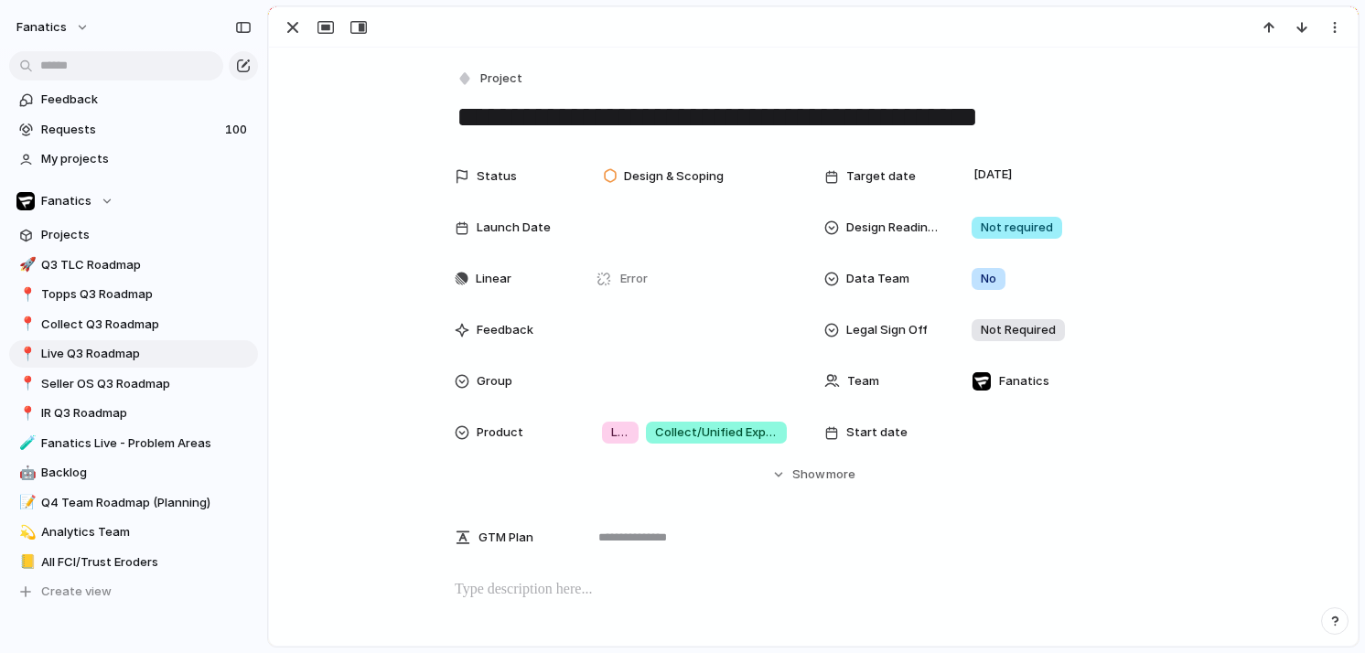
click at [1023, 123] on textarea "**********" at bounding box center [813, 117] width 717 height 38
drag, startPoint x: 1028, startPoint y: 123, endPoint x: 917, endPoint y: 122, distance: 110.7
click at [917, 122] on textarea "**********" at bounding box center [813, 117] width 717 height 38
type textarea "**********"
click at [236, 24] on div "button" at bounding box center [243, 27] width 16 height 13
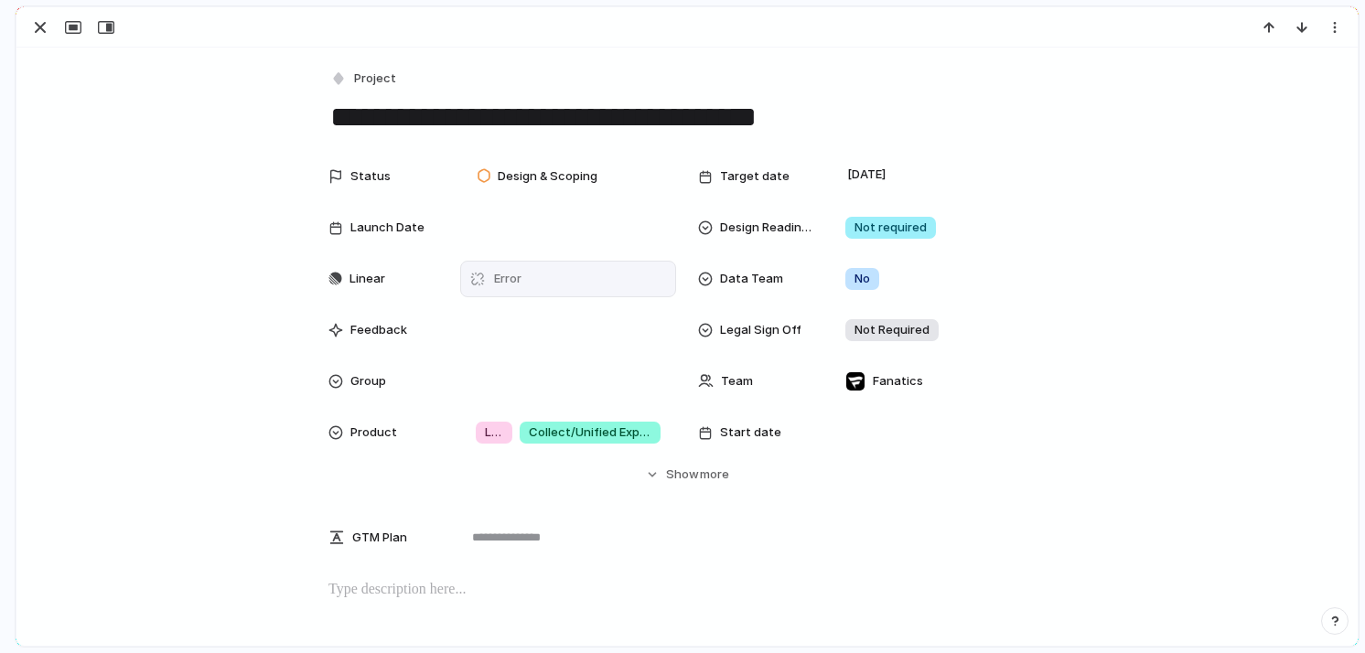
click at [509, 280] on span "Error" at bounding box center [507, 279] width 27 height 18
click at [585, 267] on div "Error" at bounding box center [568, 279] width 216 height 37
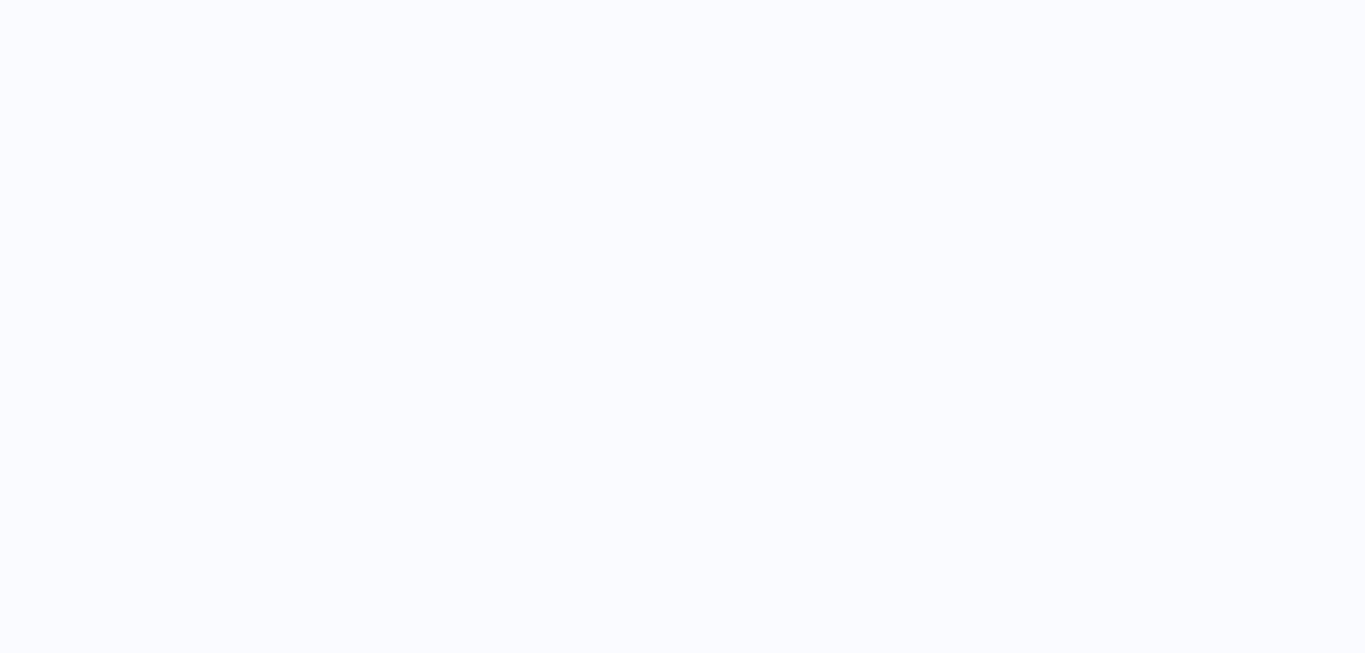
scroll to position [294, 0]
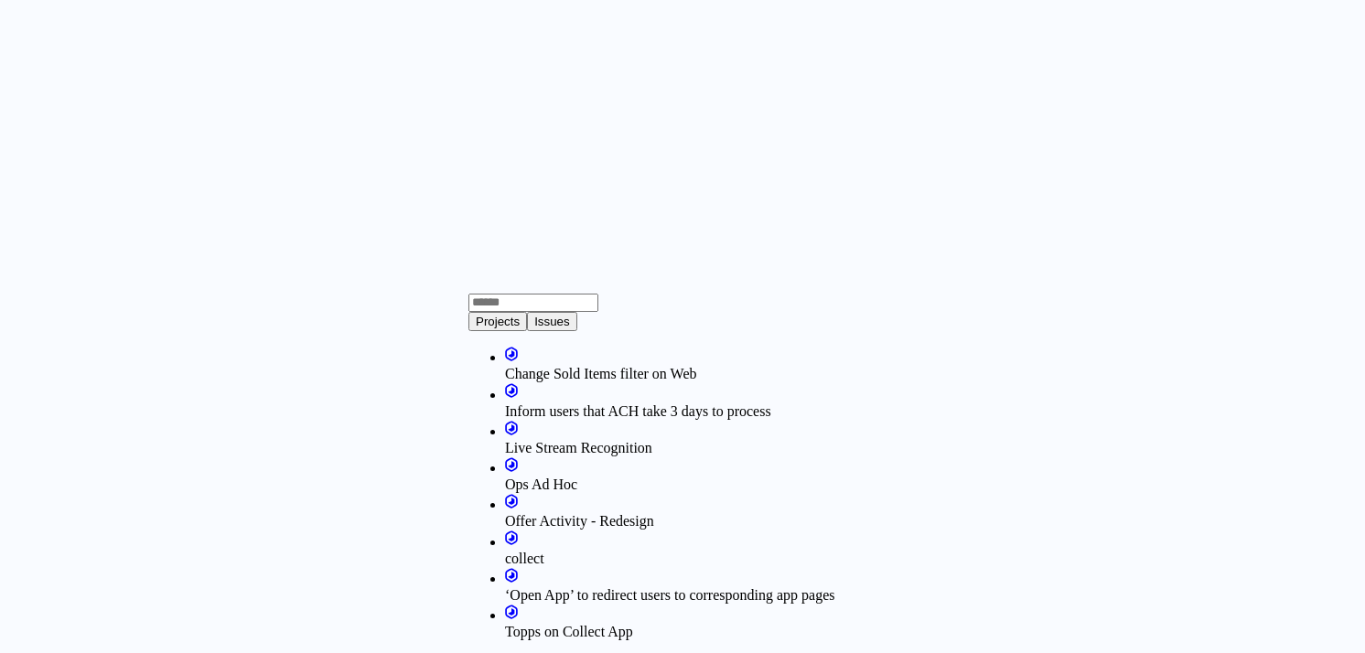
click at [570, 328] on span "Issues" at bounding box center [552, 322] width 36 height 14
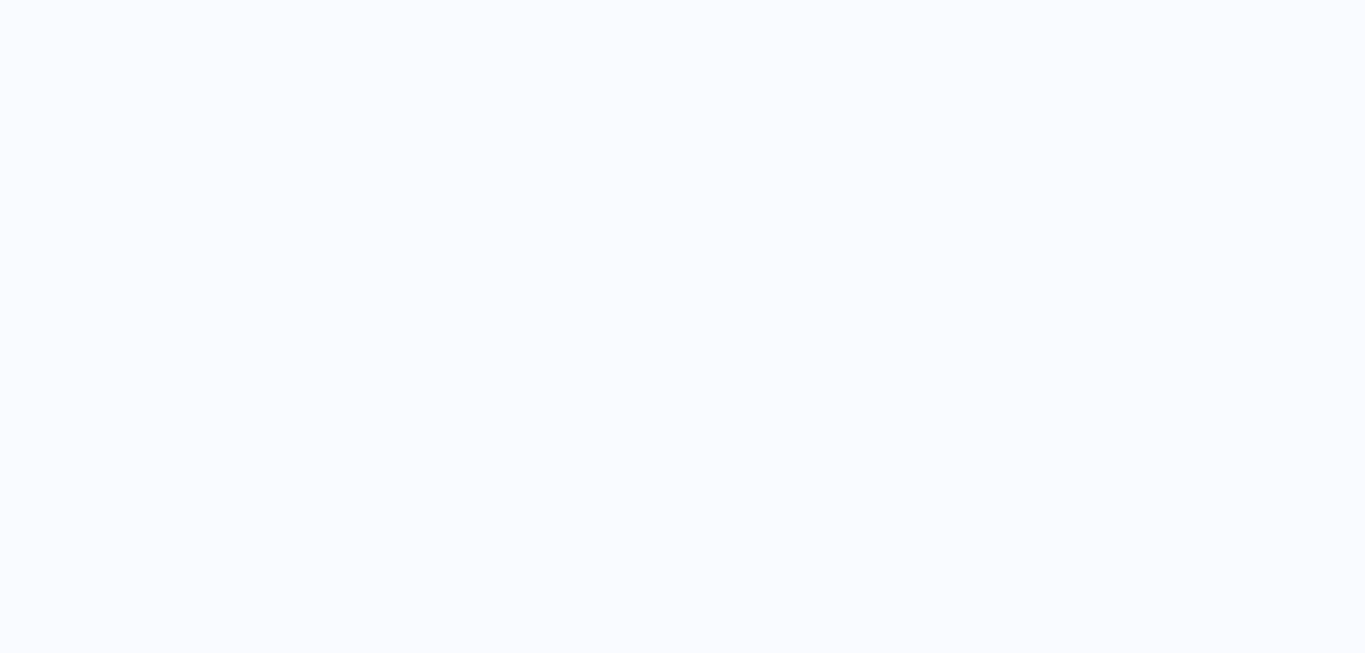
drag, startPoint x: 479, startPoint y: 280, endPoint x: 376, endPoint y: 120, distance: 190.6
click at [40, 18] on div "button" at bounding box center [40, 27] width 22 height 22
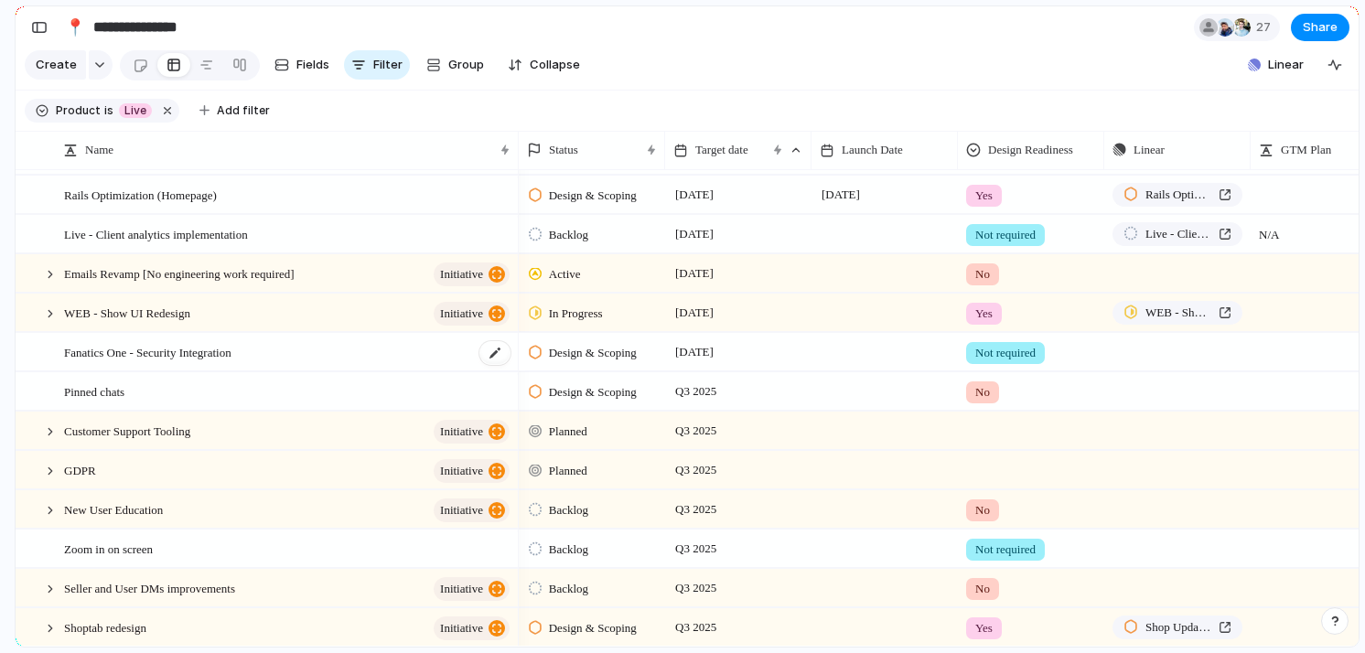
click at [175, 352] on span "Fanatics One - Security Integration" at bounding box center [147, 351] width 167 height 21
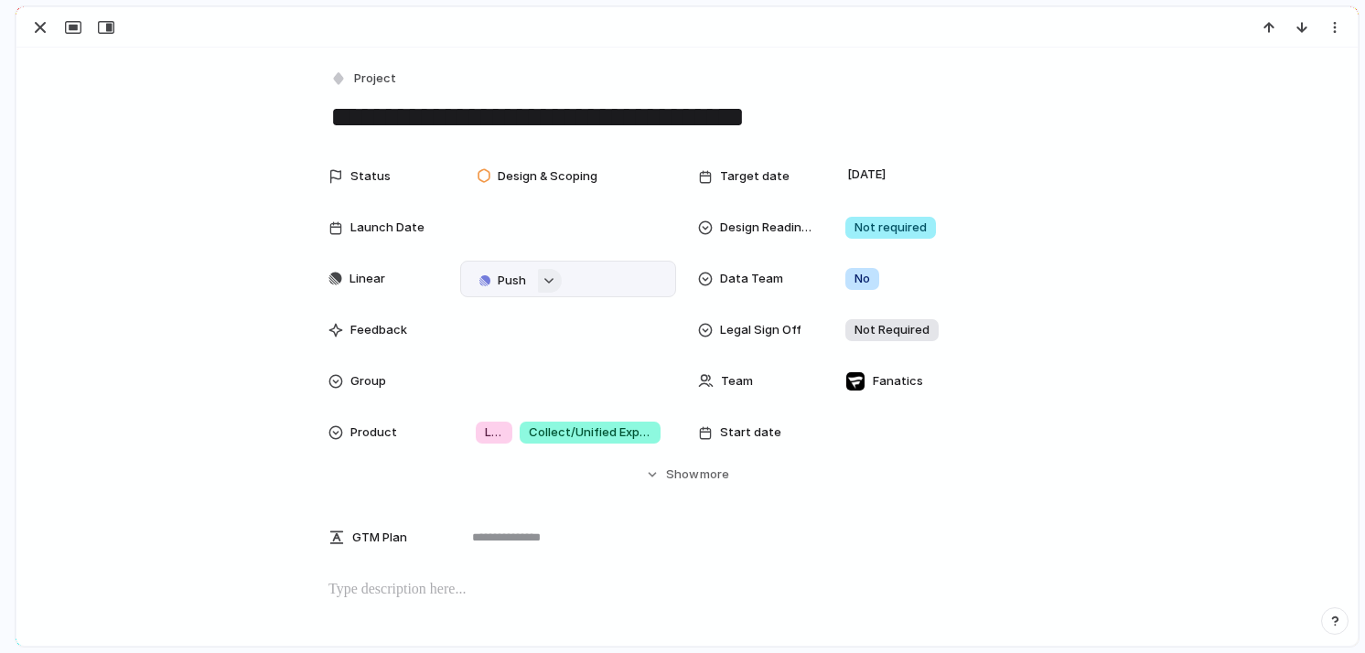
click at [550, 284] on div "button" at bounding box center [549, 280] width 13 height 7
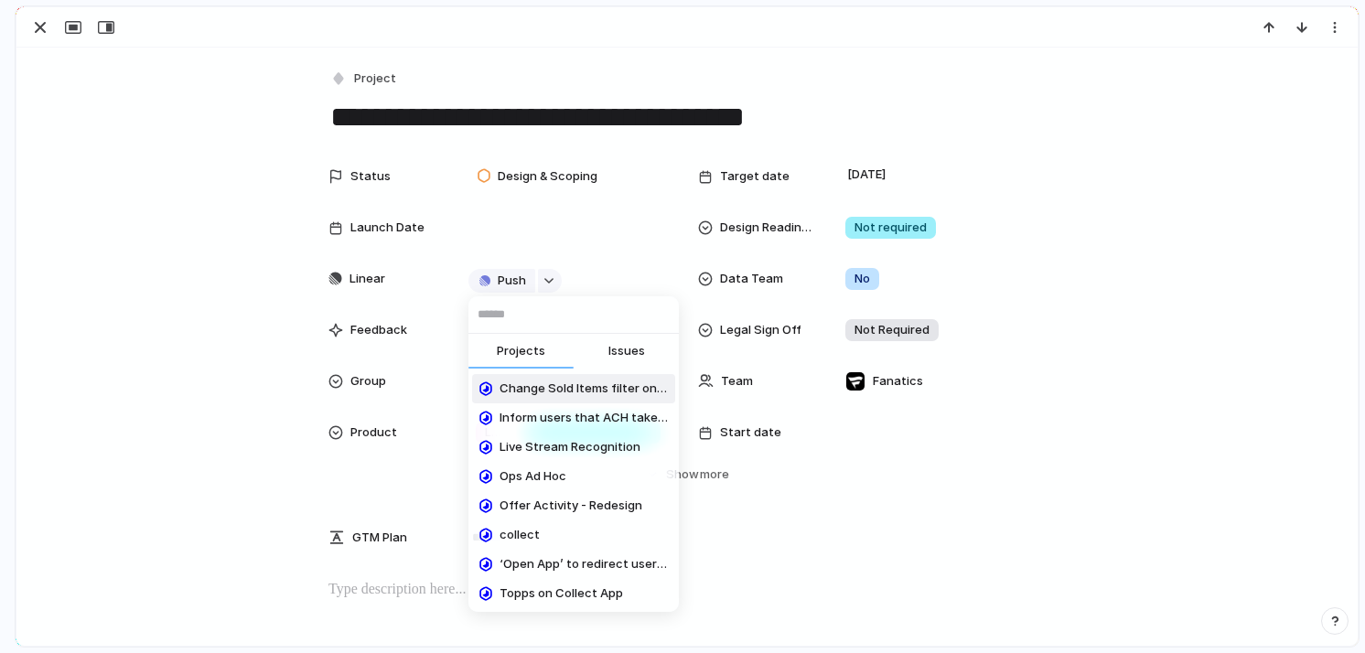
click at [614, 361] on button "Issues" at bounding box center [626, 352] width 105 height 37
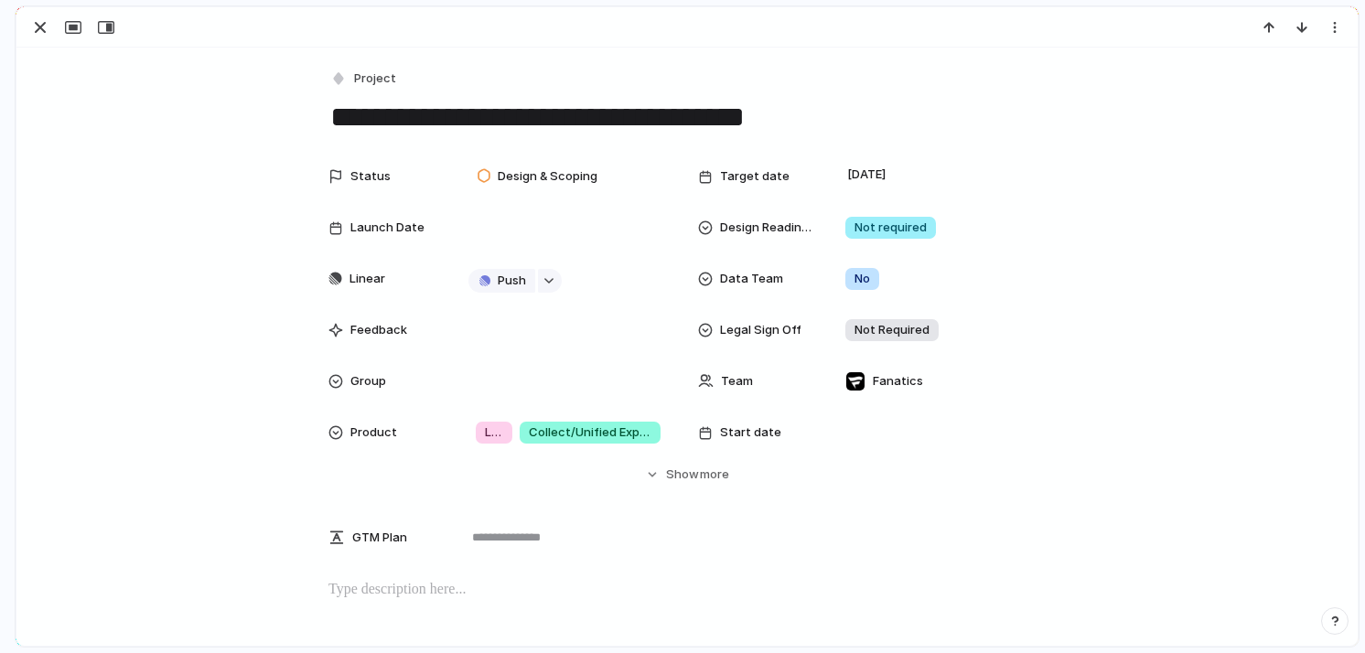
scroll to position [294, 0]
click at [548, 285] on button "button" at bounding box center [550, 281] width 24 height 24
type input "******"
click at [610, 356] on span "Issues" at bounding box center [626, 351] width 37 height 18
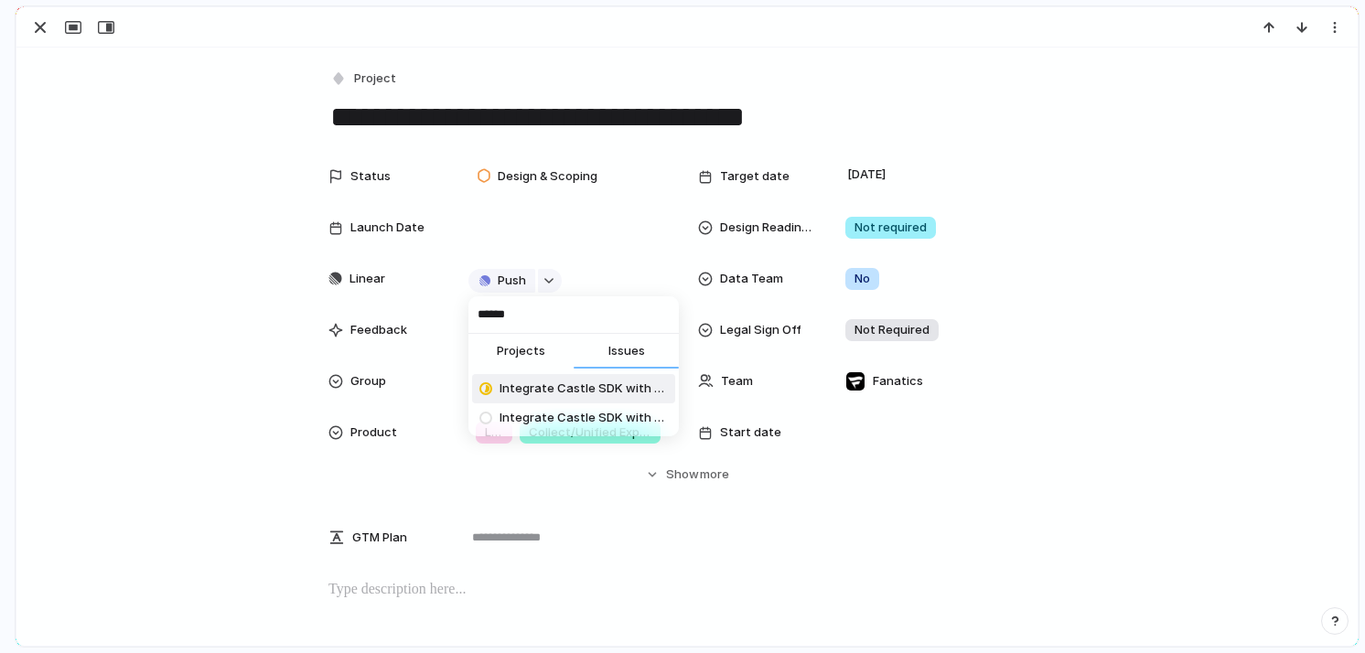
click at [585, 387] on span "Integrate Castle SDK with FanID" at bounding box center [584, 389] width 168 height 18
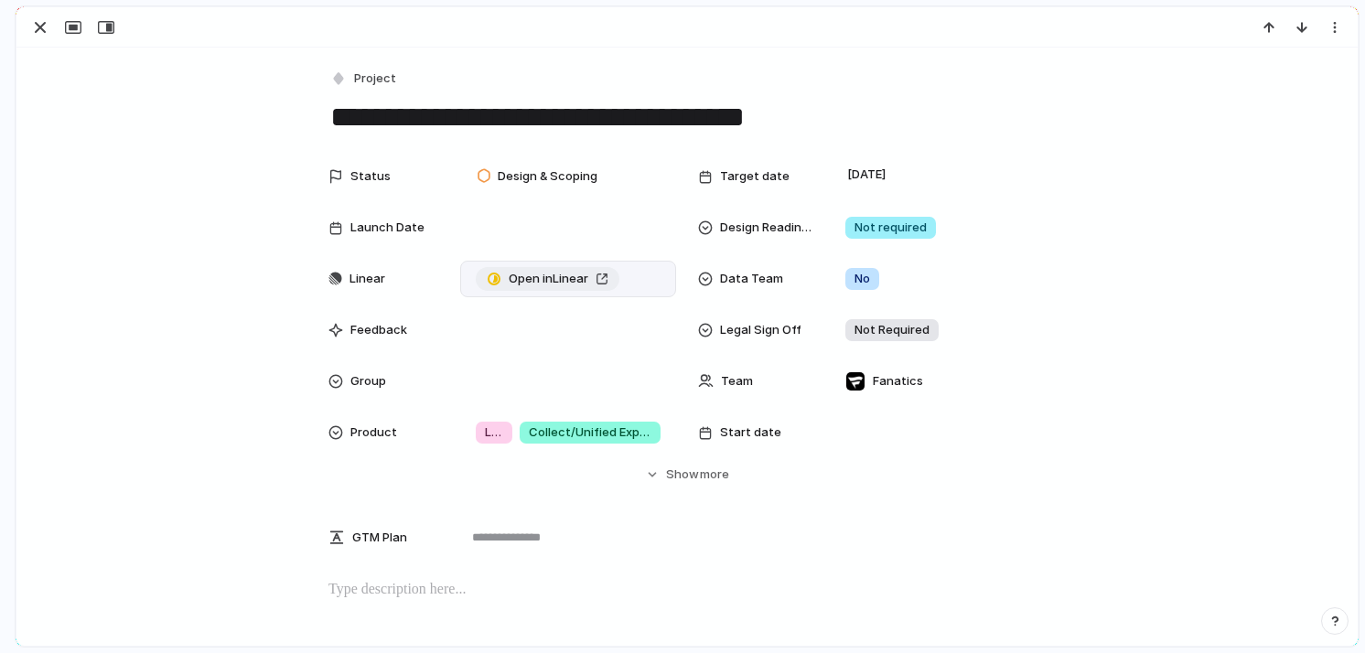
click at [588, 280] on span "Open in Linear" at bounding box center [549, 279] width 80 height 18
click at [378, 90] on button "Project" at bounding box center [364, 79] width 75 height 27
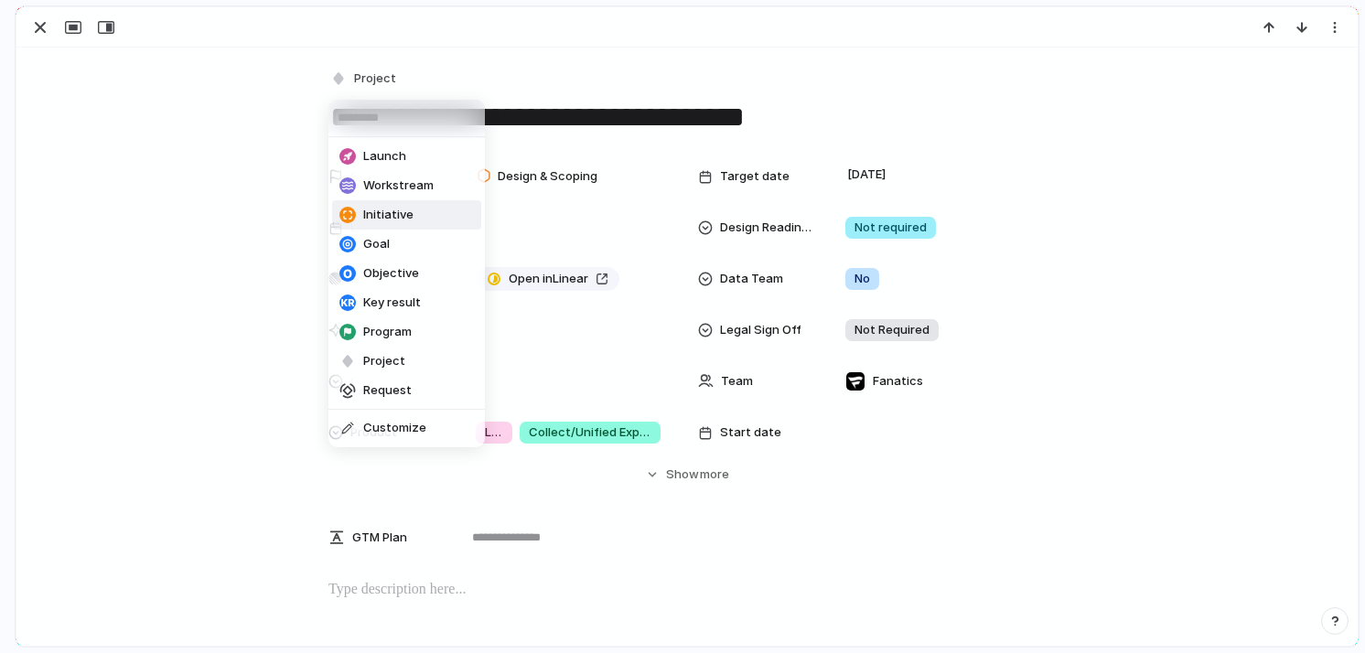
click at [402, 215] on span "Initiative" at bounding box center [388, 215] width 50 height 18
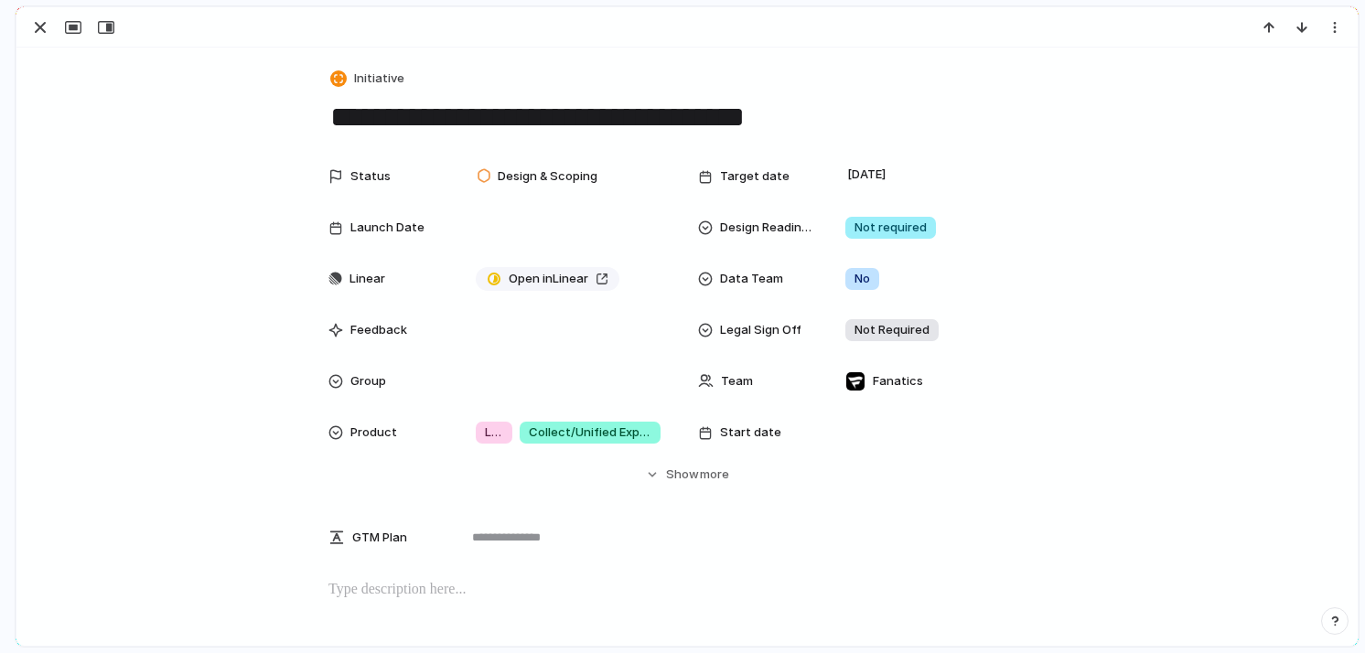
click at [705, 104] on textarea "**********" at bounding box center [686, 117] width 717 height 38
click at [640, 285] on div "Open in Linear" at bounding box center [567, 279] width 199 height 20
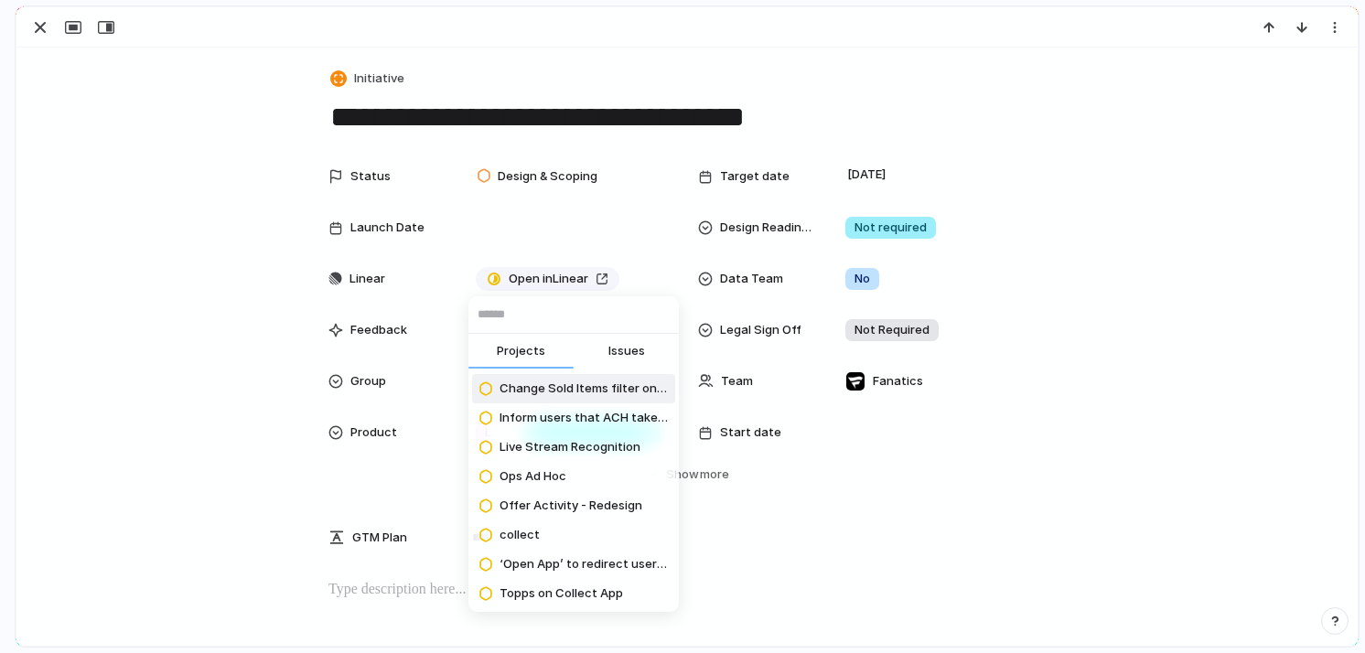
click at [613, 270] on div "Projects Issues Change Sold Items filter on Web Inform users that ACH take 3 da…" at bounding box center [682, 326] width 1365 height 653
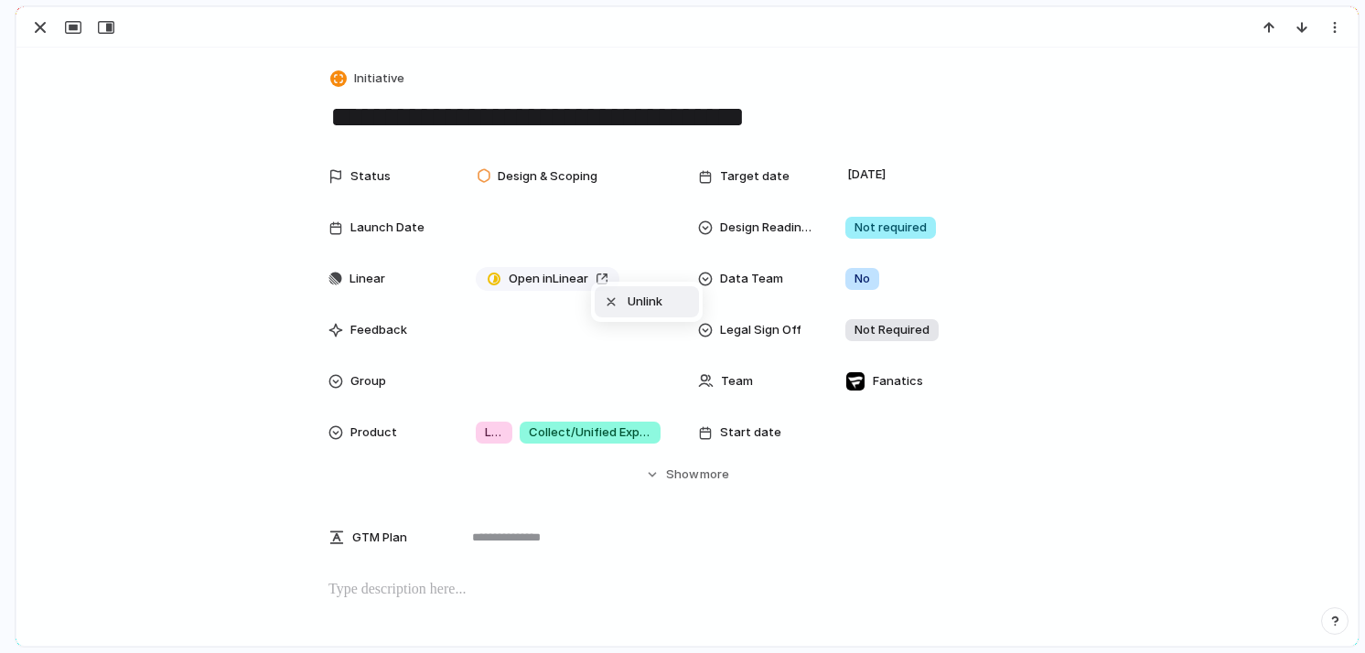
click at [618, 307] on div at bounding box center [611, 302] width 18 height 22
click at [818, 109] on textarea "**********" at bounding box center [686, 117] width 717 height 38
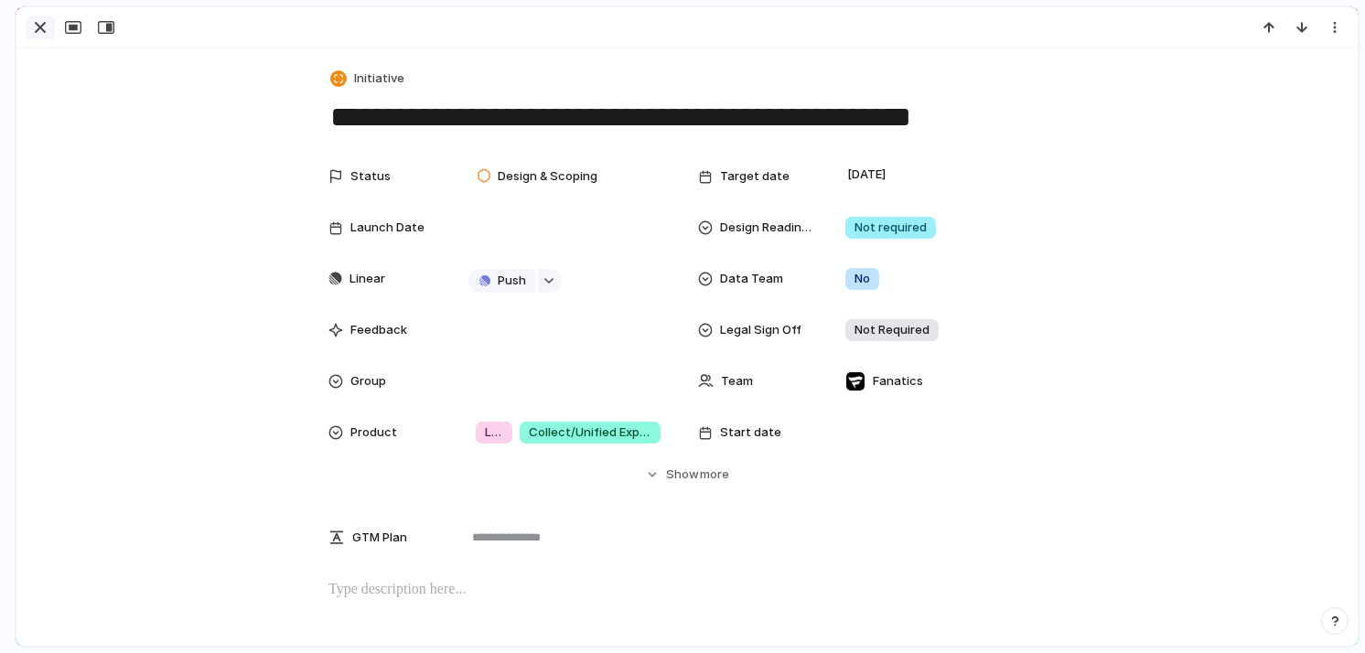
type textarea "**********"
click at [36, 29] on div "button" at bounding box center [40, 27] width 22 height 22
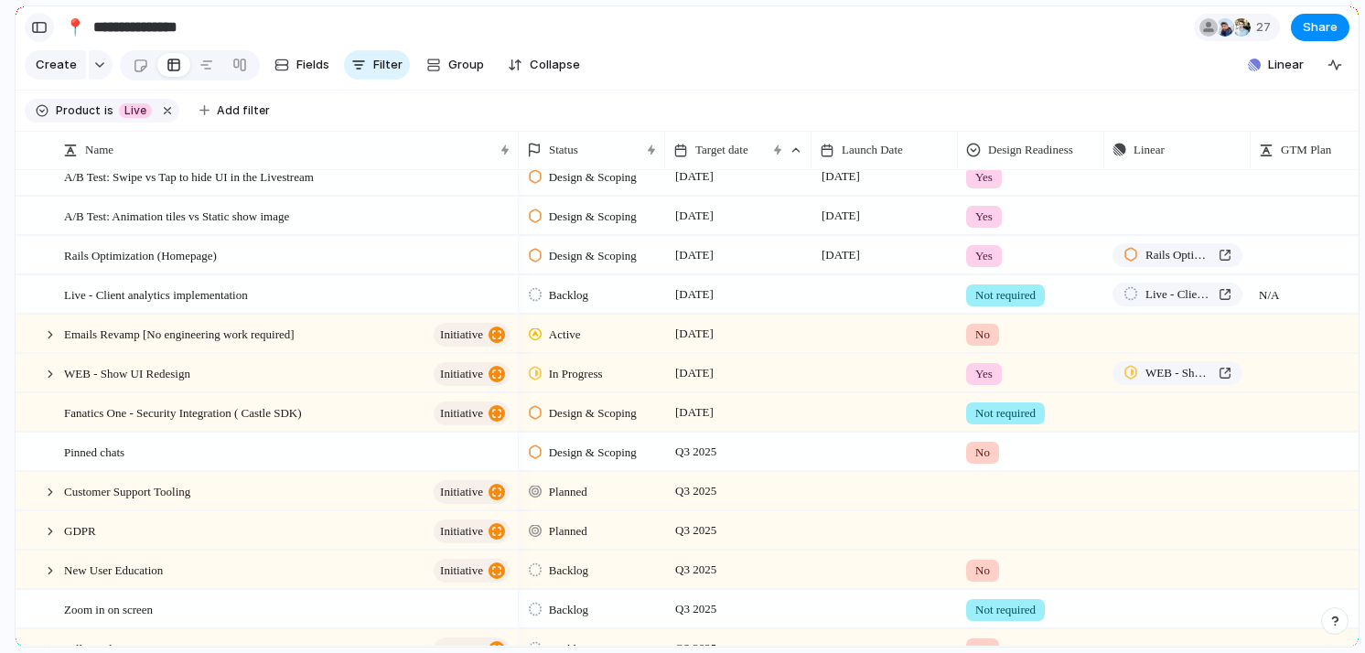
click at [42, 29] on div "button" at bounding box center [39, 27] width 16 height 13
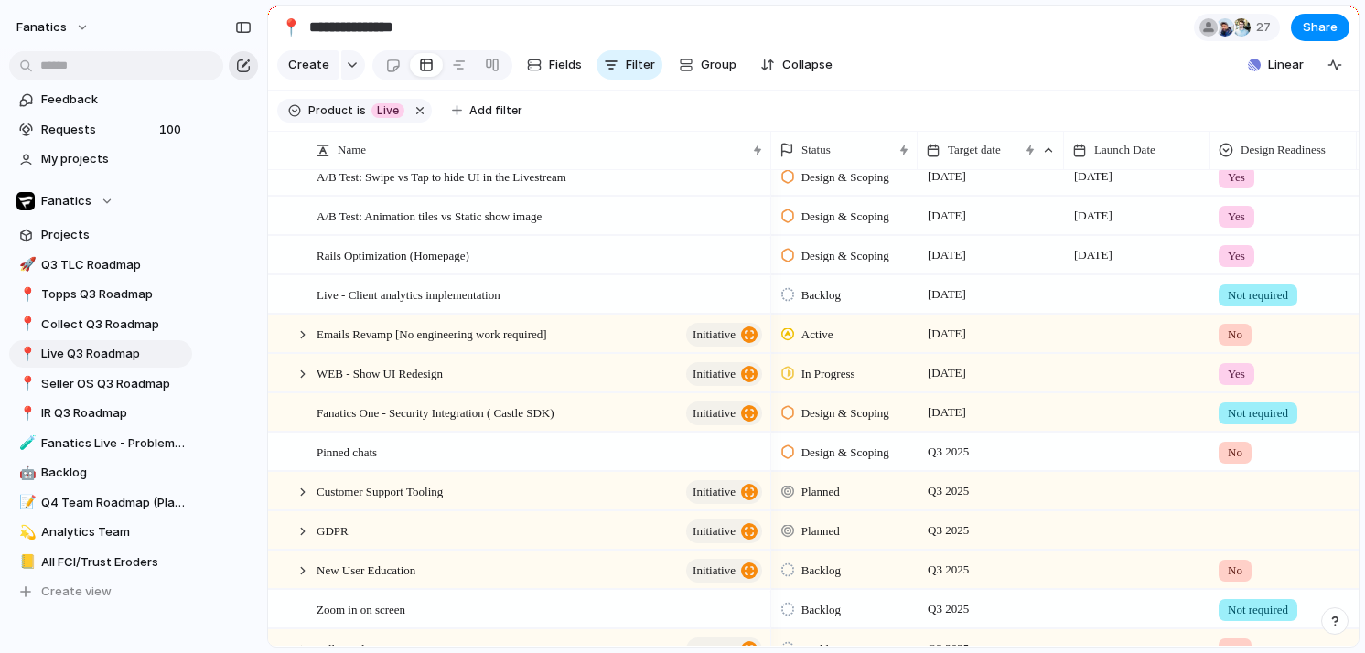
click at [253, 62] on button "button" at bounding box center [243, 65] width 29 height 29
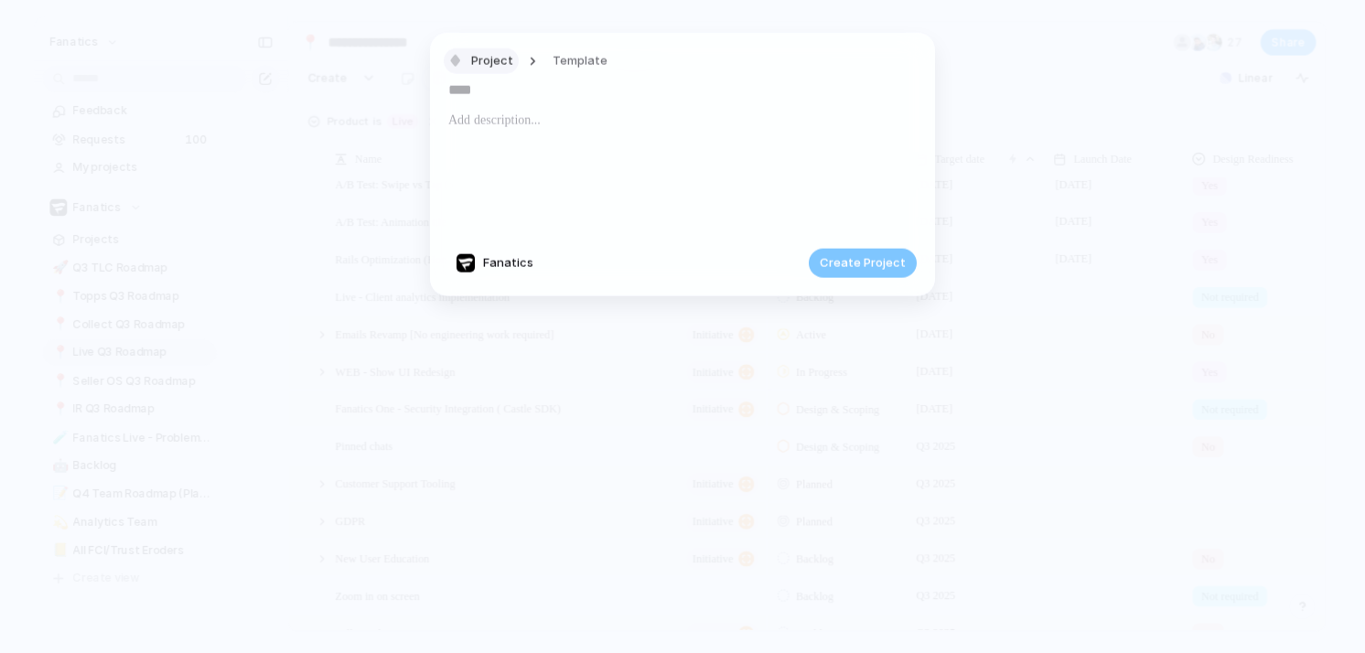
click at [511, 63] on button "Project" at bounding box center [481, 61] width 75 height 27
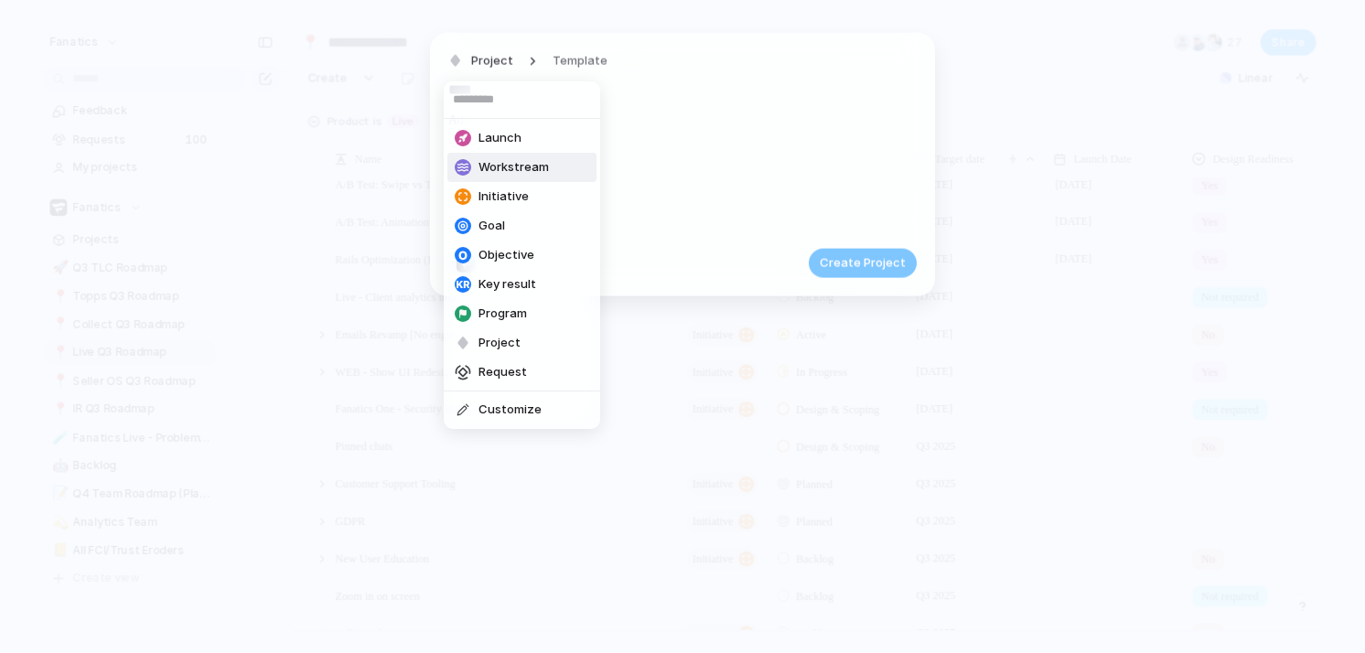
click at [512, 163] on span "Workstream" at bounding box center [514, 167] width 70 height 18
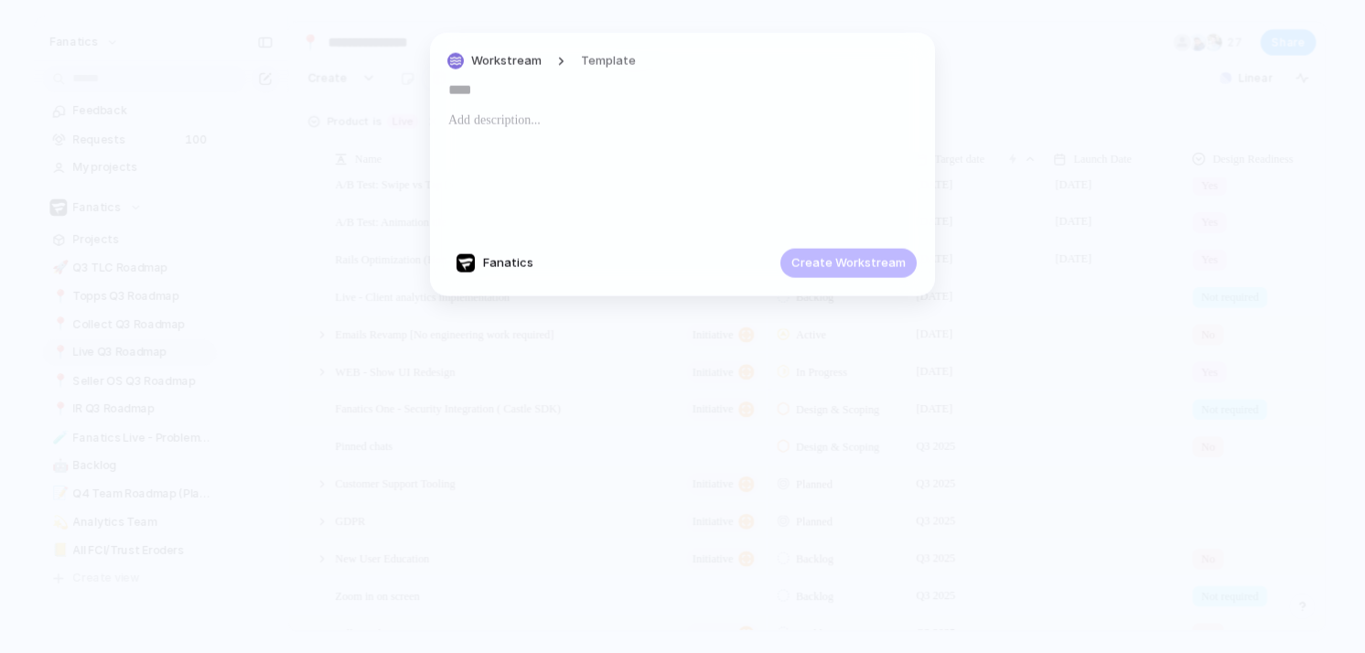
click at [474, 88] on input "text" at bounding box center [682, 89] width 468 height 29
paste input "**********"
type input "**********"
click at [838, 260] on span "Create Workstream" at bounding box center [849, 263] width 114 height 18
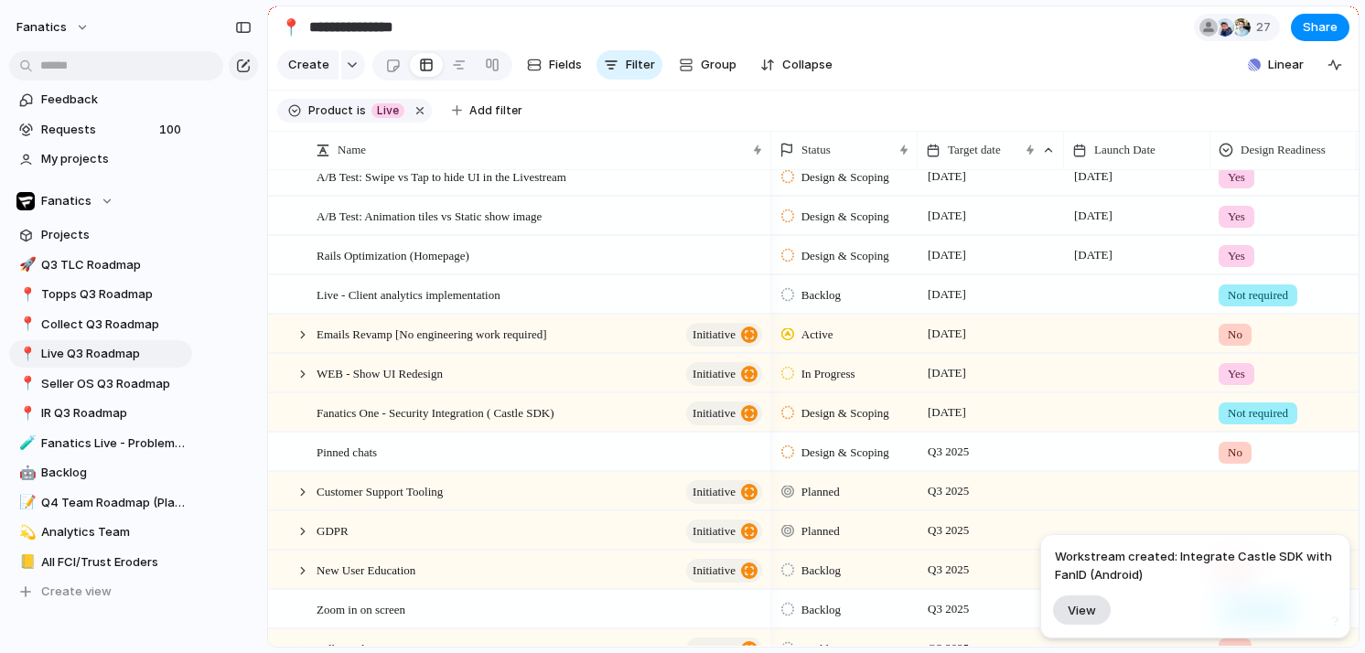
click at [1093, 608] on span "View" at bounding box center [1082, 611] width 28 height 16
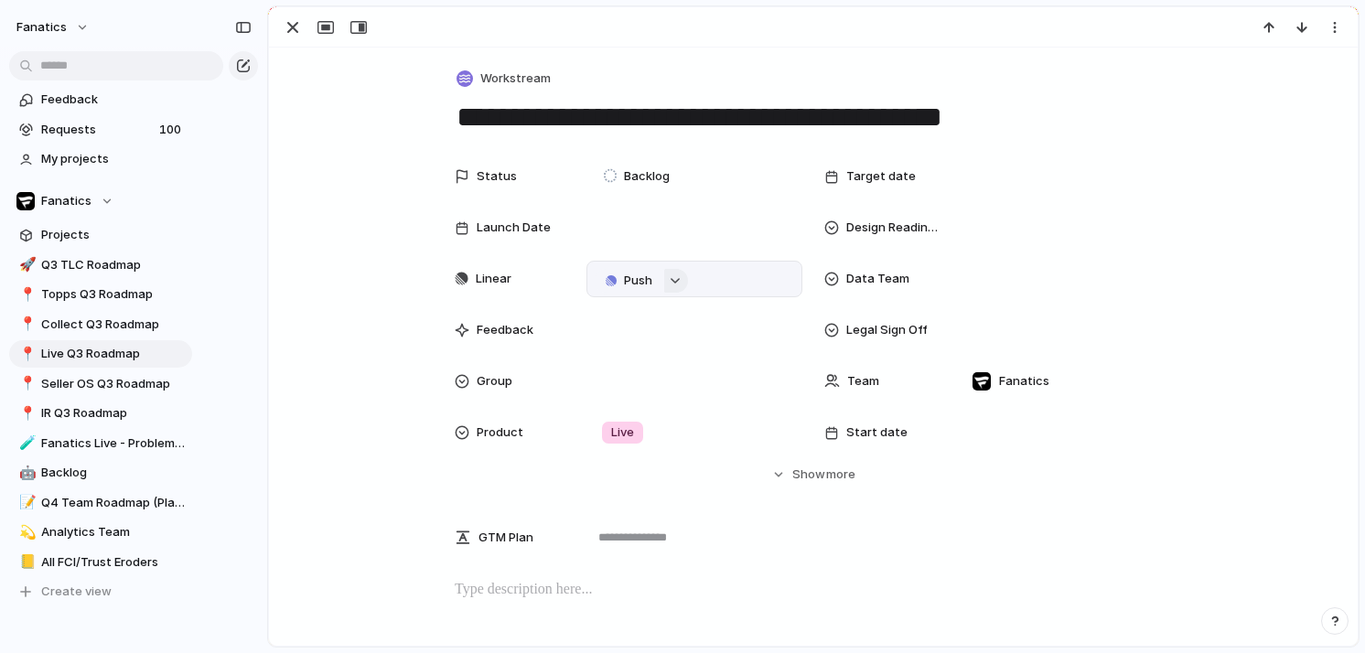
click at [679, 285] on button "button" at bounding box center [676, 281] width 24 height 24
type input "******"
click at [732, 343] on button "Issues" at bounding box center [752, 352] width 105 height 37
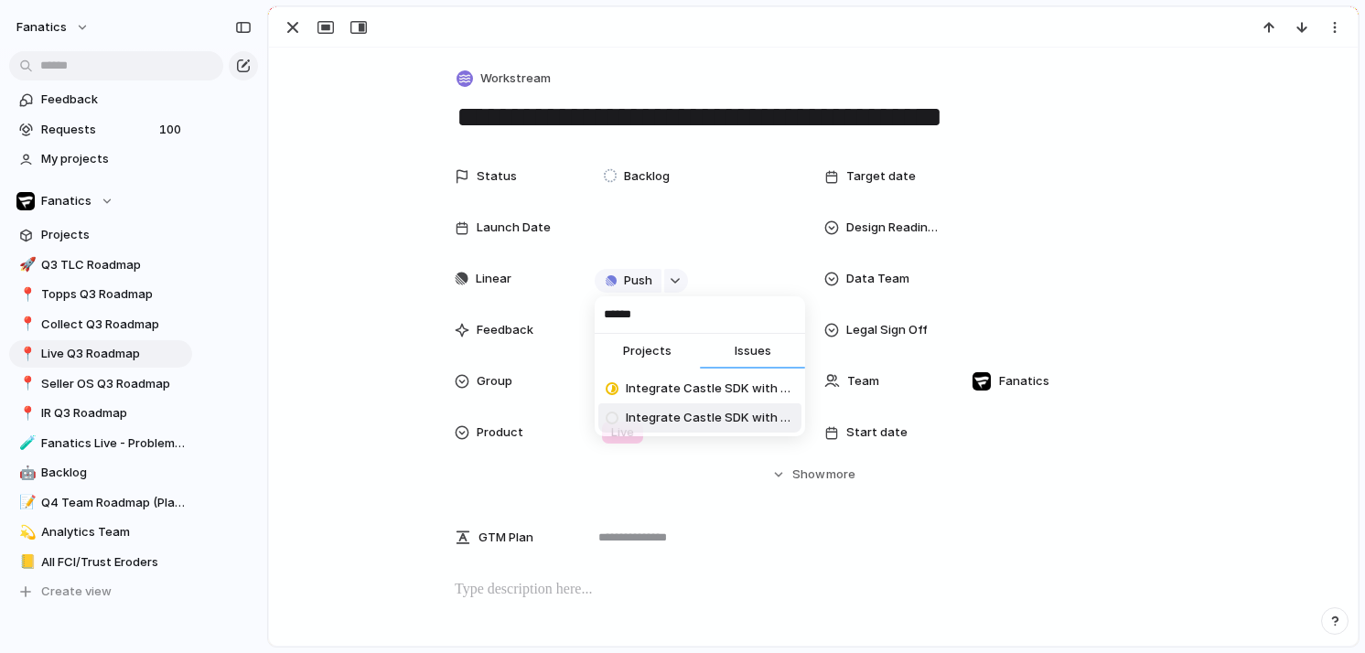
click at [665, 420] on span "Integrate Castle SDK with FanID" at bounding box center [710, 418] width 168 height 18
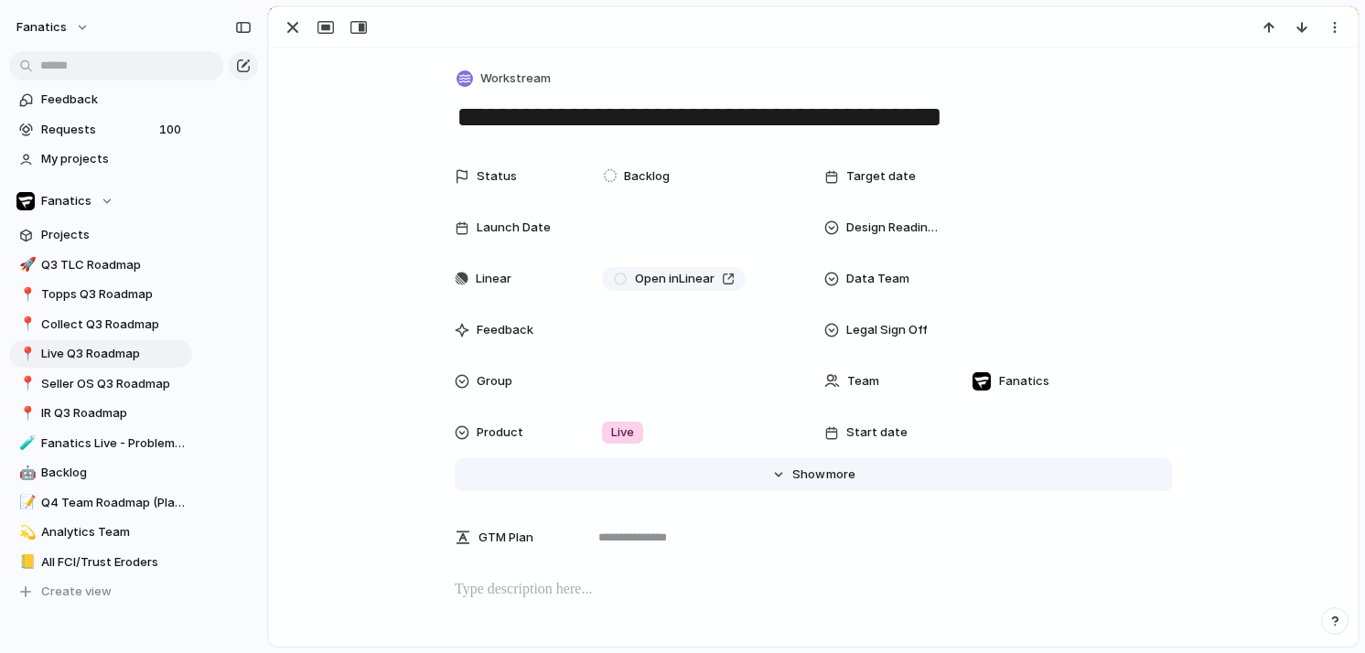
click at [809, 475] on span "Show" at bounding box center [808, 475] width 33 height 18
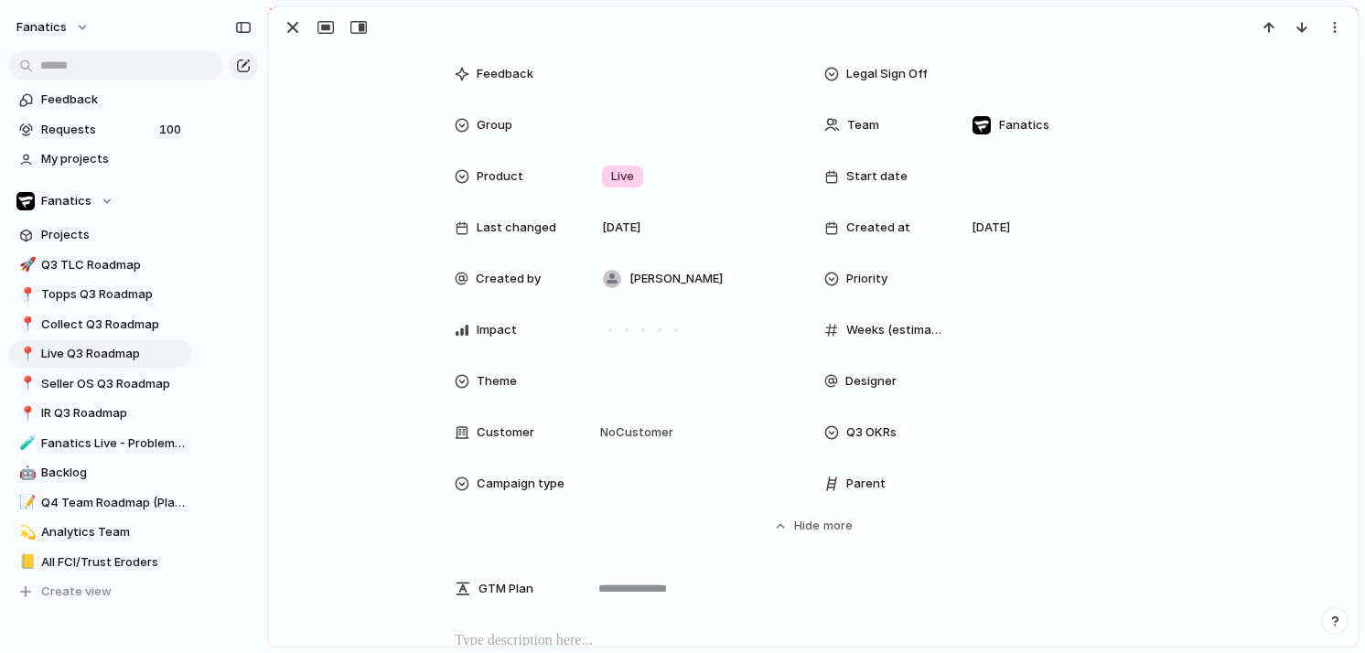
scroll to position [410, 0]
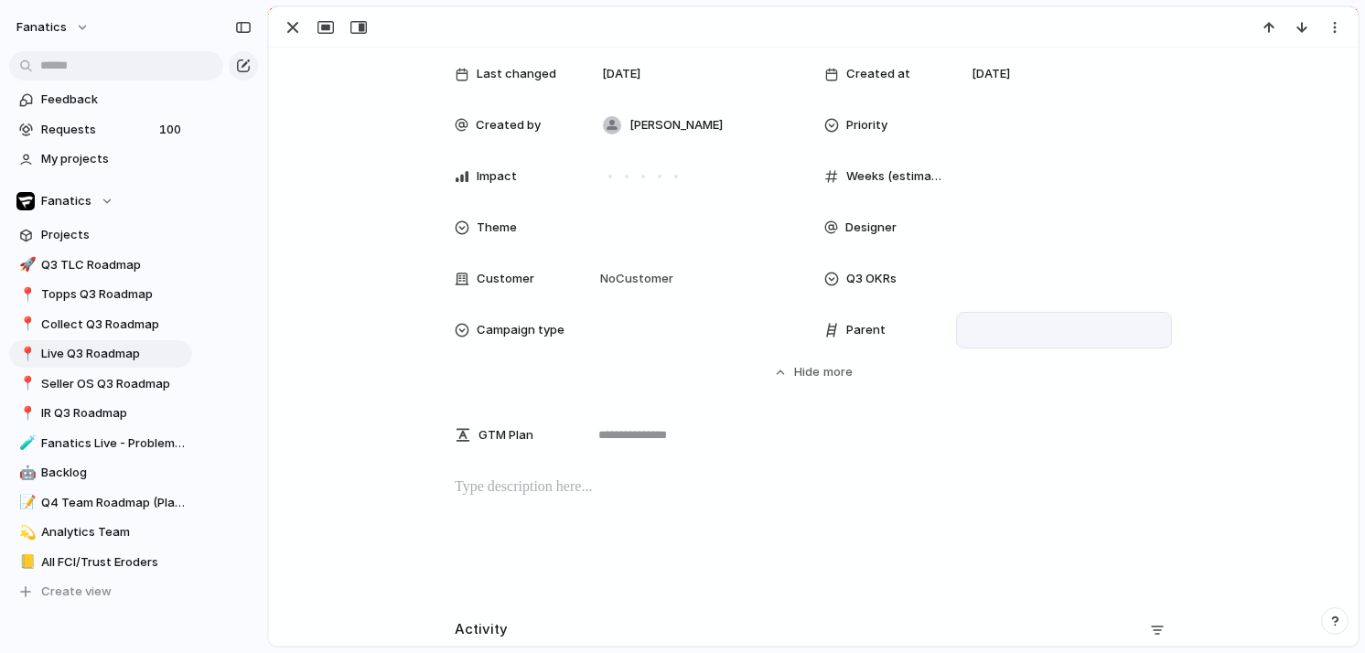
click at [1009, 334] on div at bounding box center [1063, 330] width 199 height 20
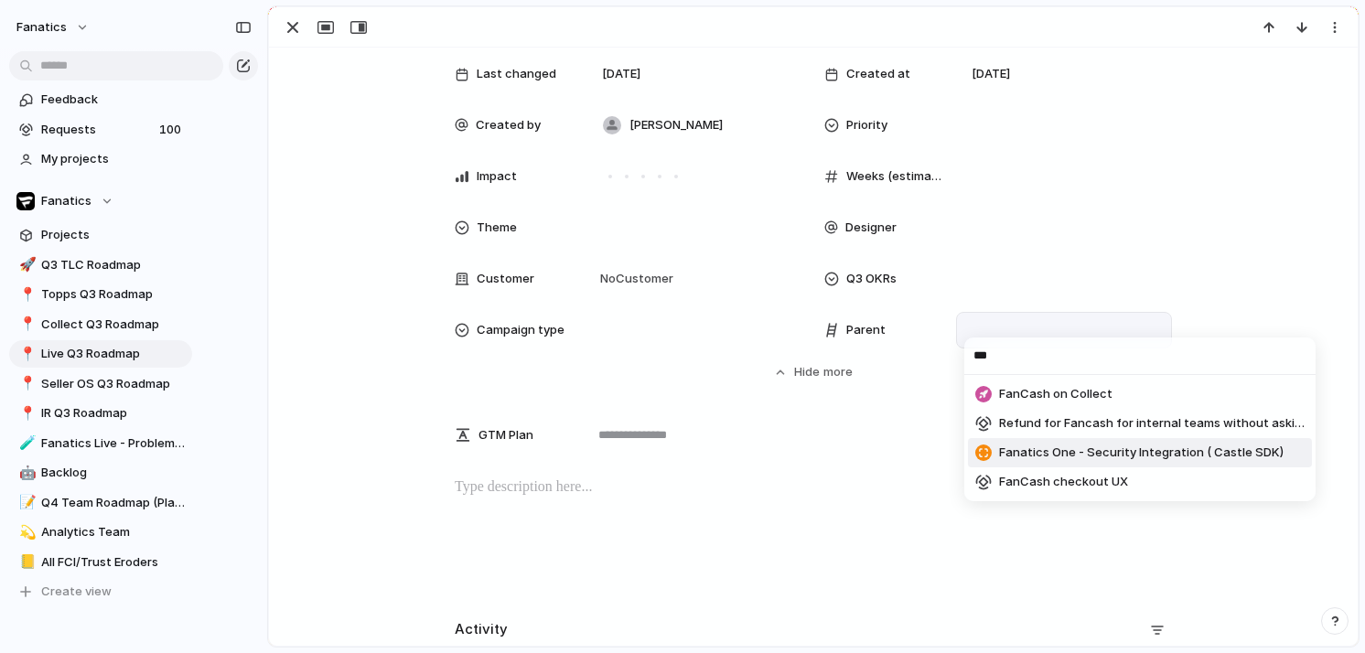
type input "***"
click at [1121, 449] on span "Fanatics One - Security Integration ( Castle SDK)" at bounding box center [1141, 453] width 285 height 18
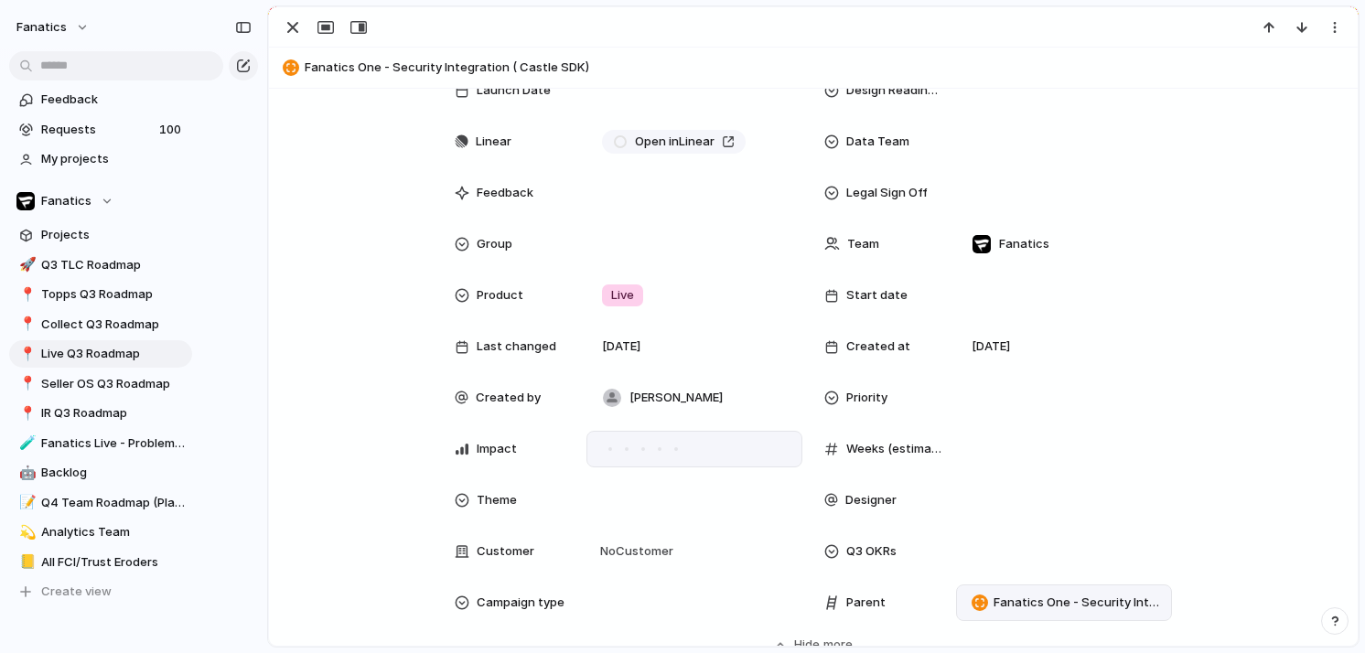
scroll to position [165, 0]
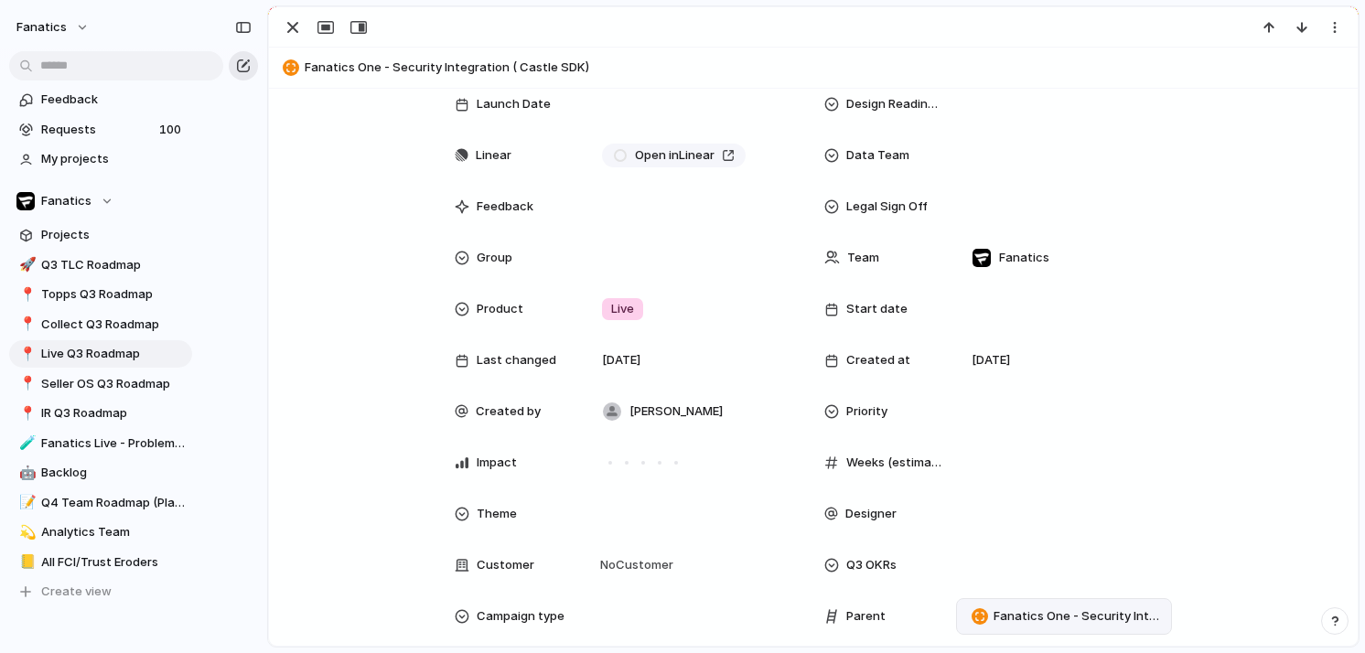
click at [244, 75] on button "button" at bounding box center [243, 65] width 29 height 29
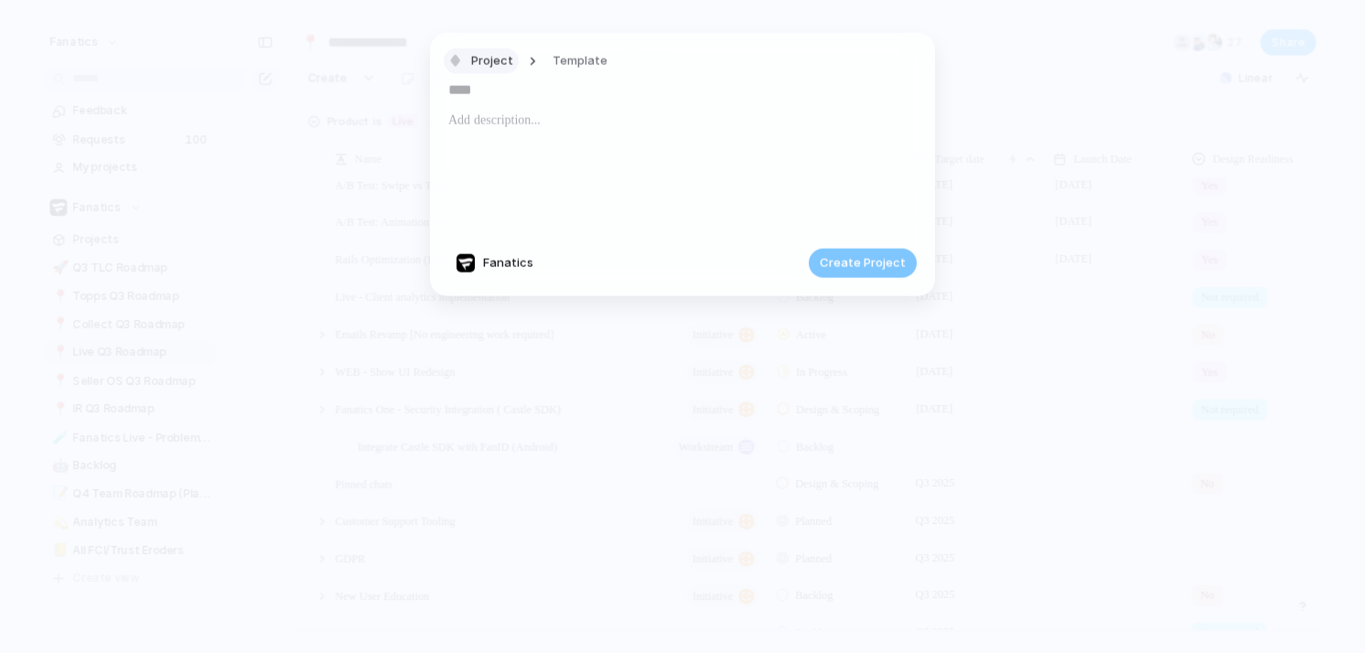
click at [511, 63] on button "Project" at bounding box center [481, 61] width 75 height 27
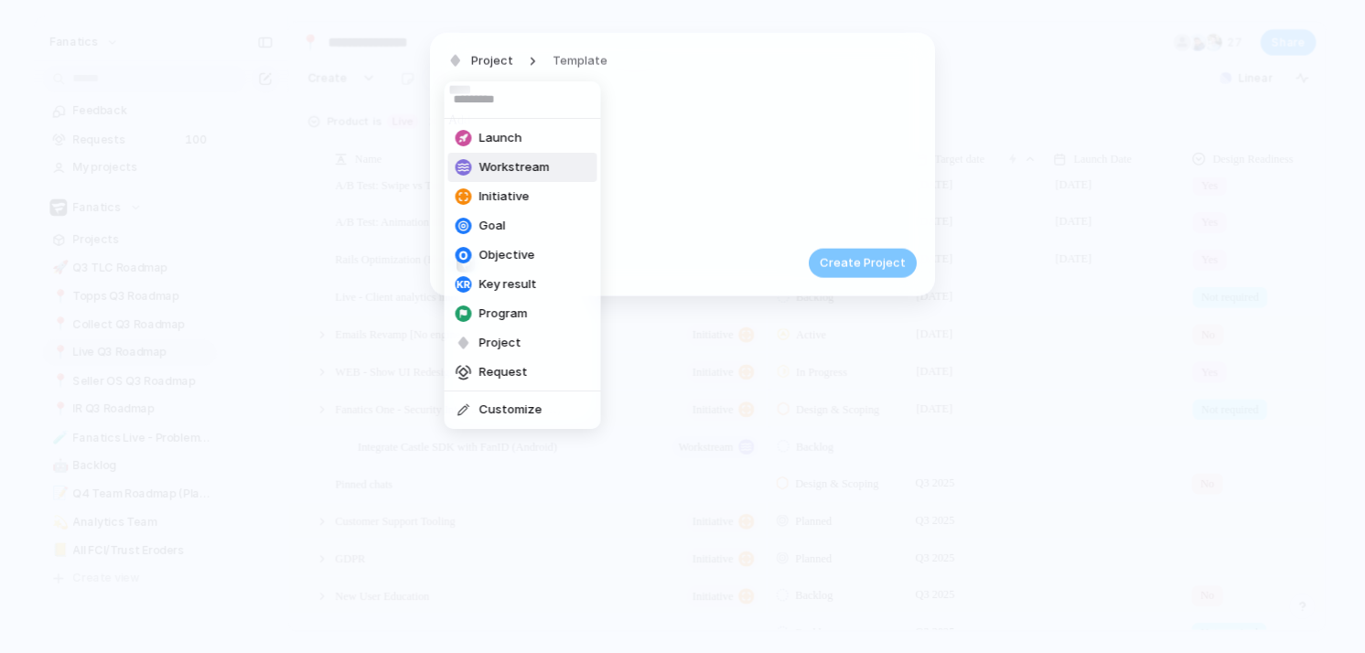
click at [512, 164] on span "Workstream" at bounding box center [514, 167] width 70 height 18
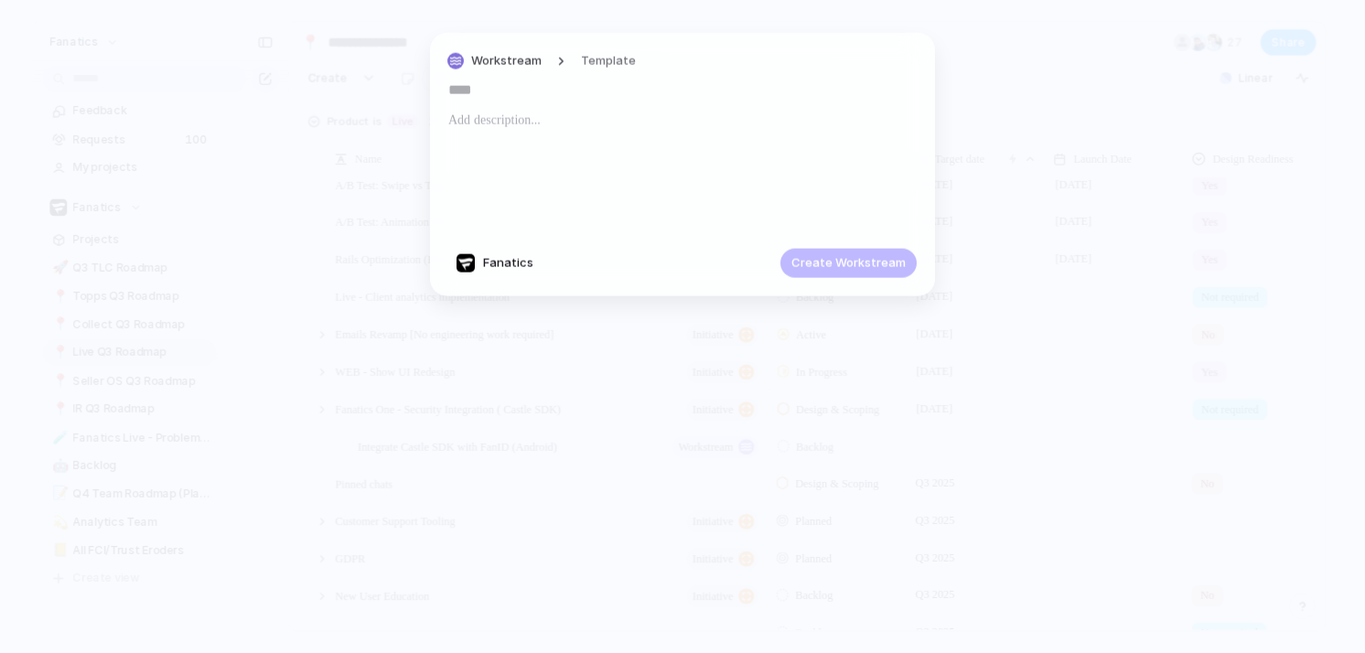
click at [466, 94] on input "text" at bounding box center [682, 89] width 468 height 29
paste input "**********"
type input "**********"
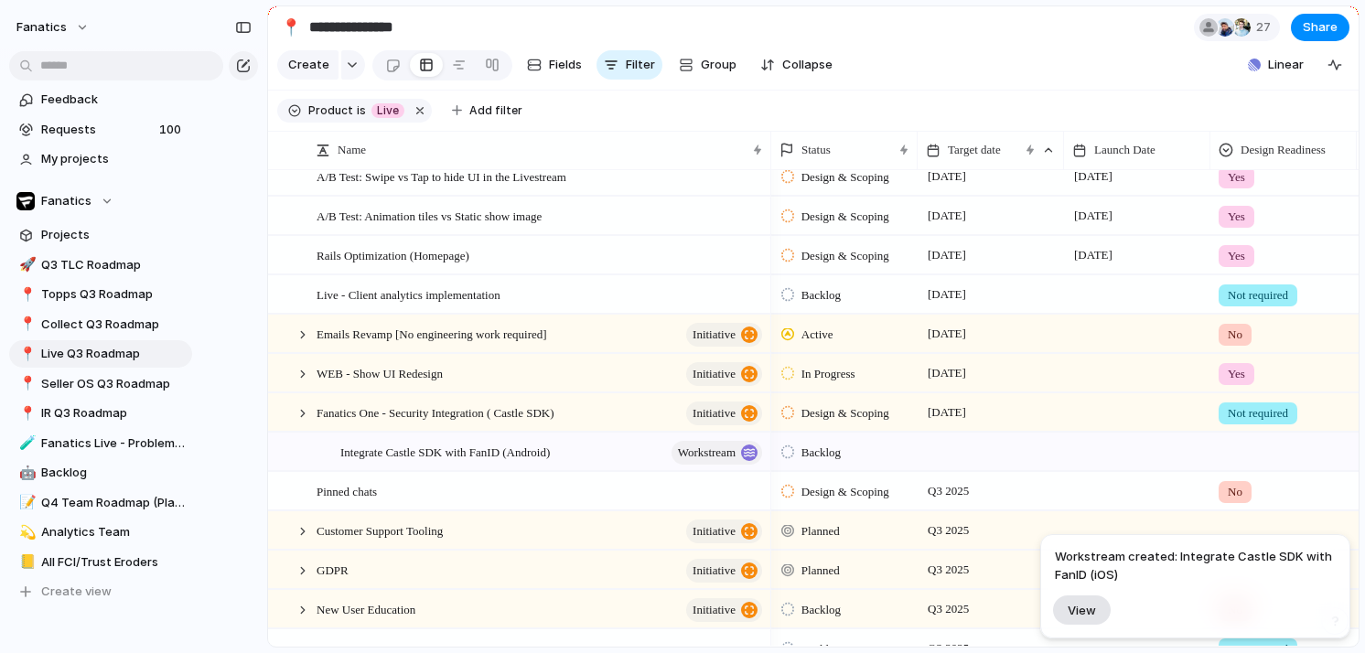
click at [1085, 614] on span "View" at bounding box center [1082, 611] width 28 height 16
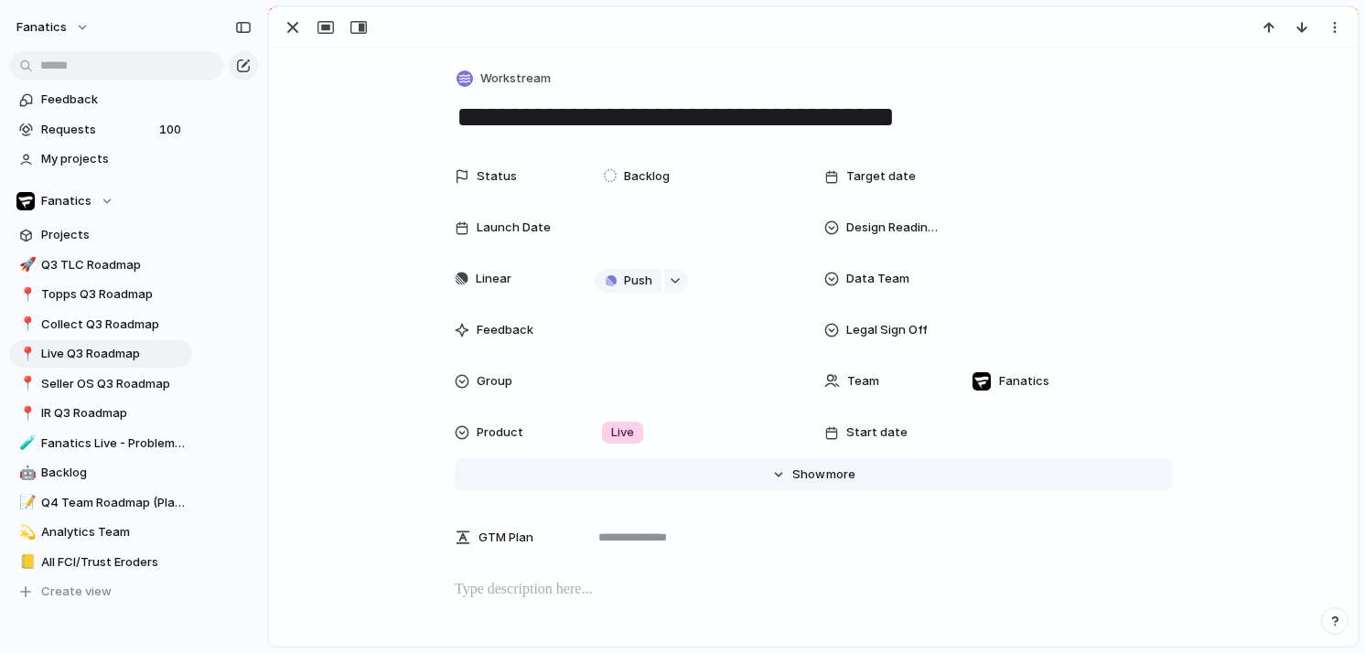
click at [820, 460] on button "Hide Show more" at bounding box center [813, 474] width 717 height 33
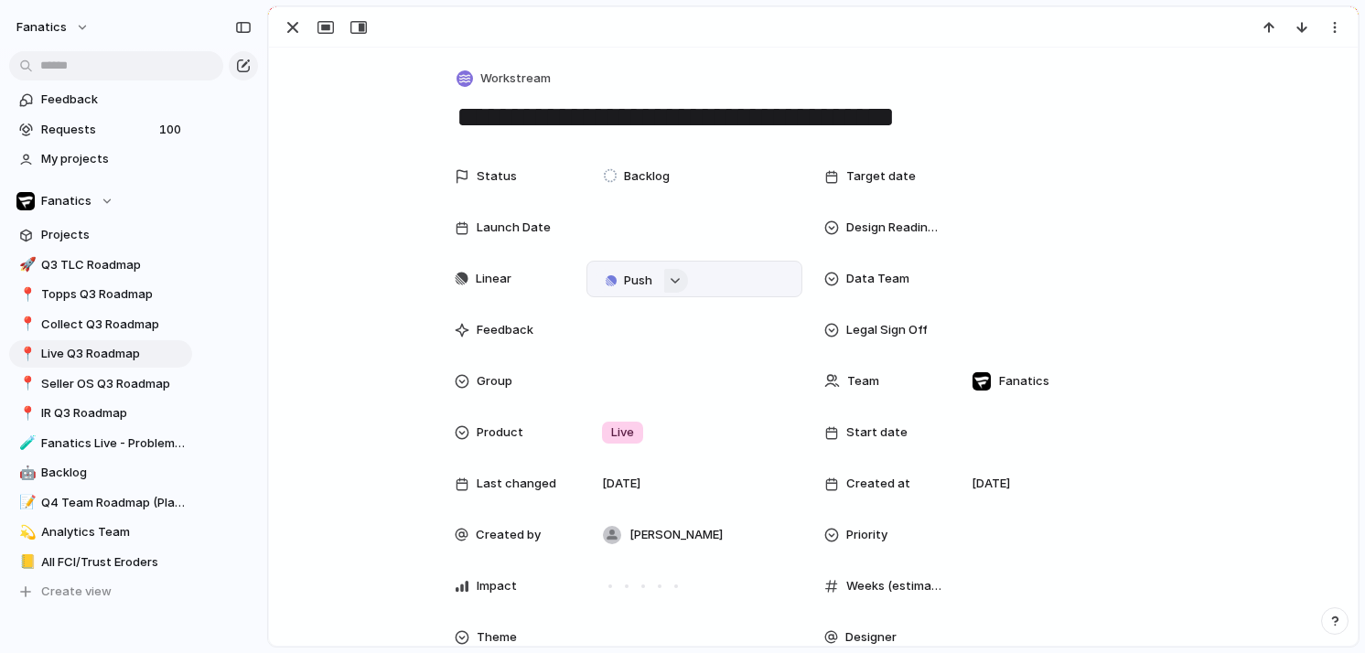
click at [678, 273] on button "button" at bounding box center [676, 281] width 24 height 24
type input "******"
click at [768, 353] on span "Issues" at bounding box center [753, 351] width 37 height 18
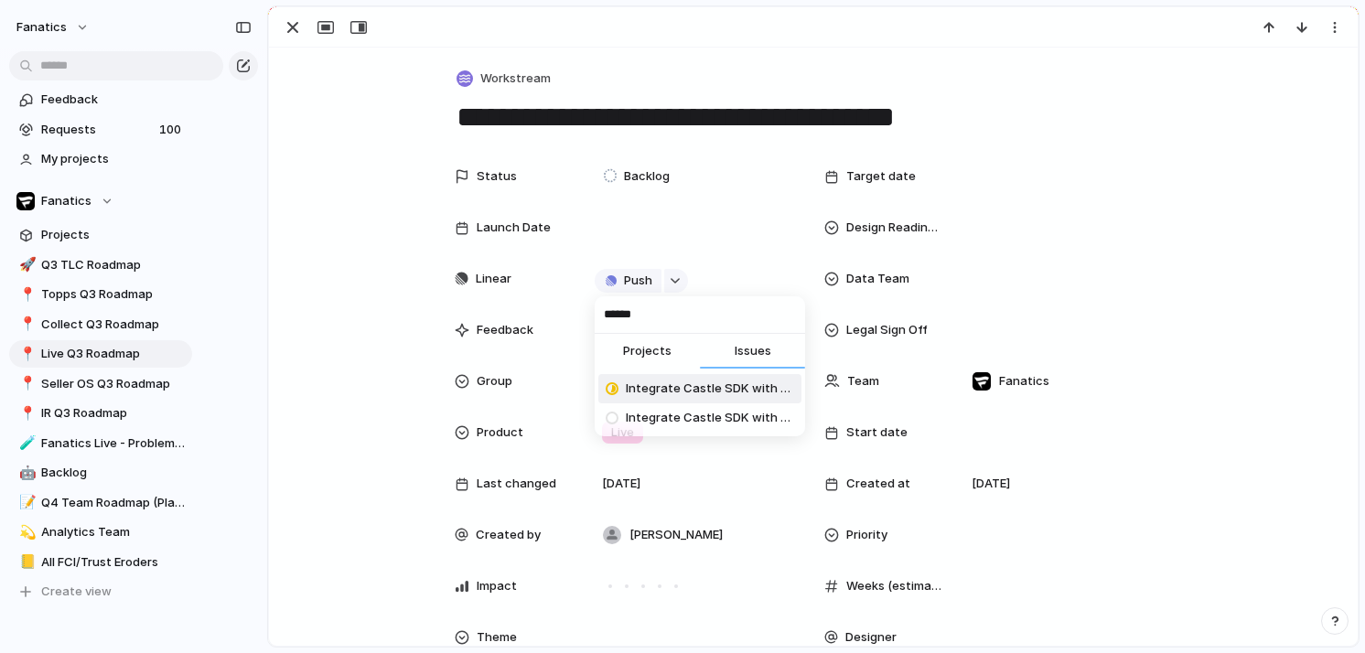
click at [740, 387] on span "Integrate Castle SDK with FanID" at bounding box center [710, 389] width 168 height 18
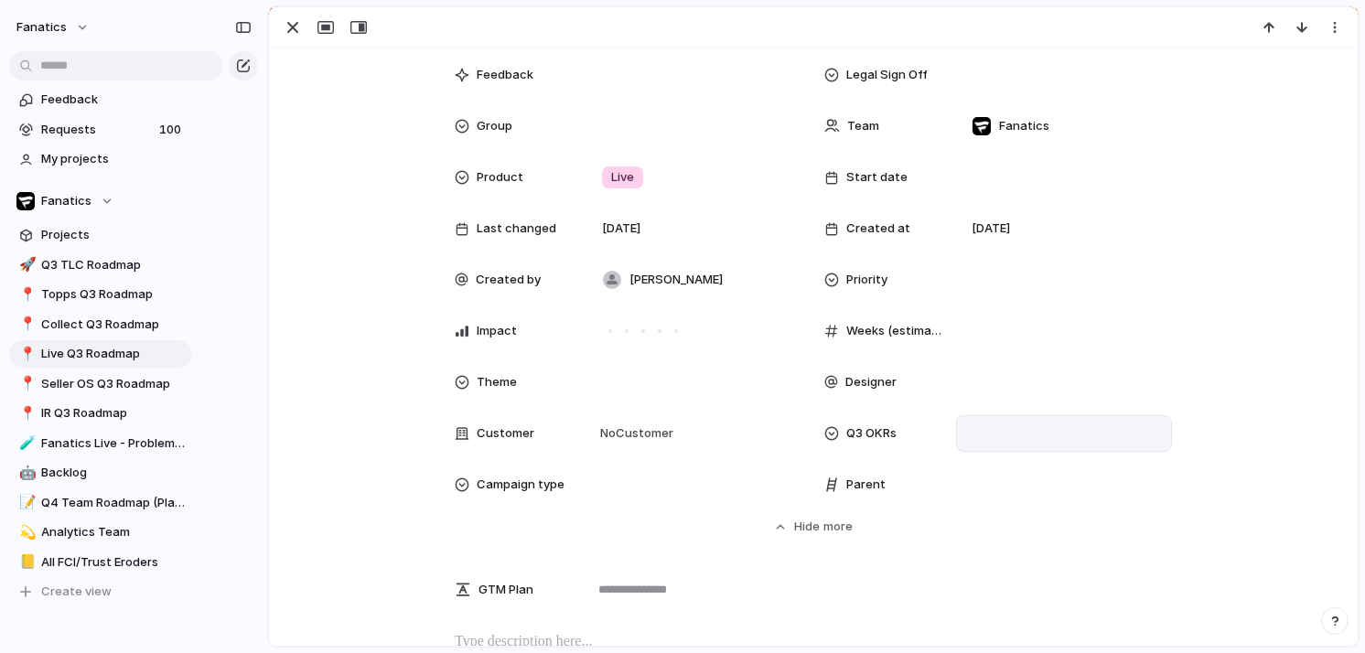
scroll to position [269, 0]
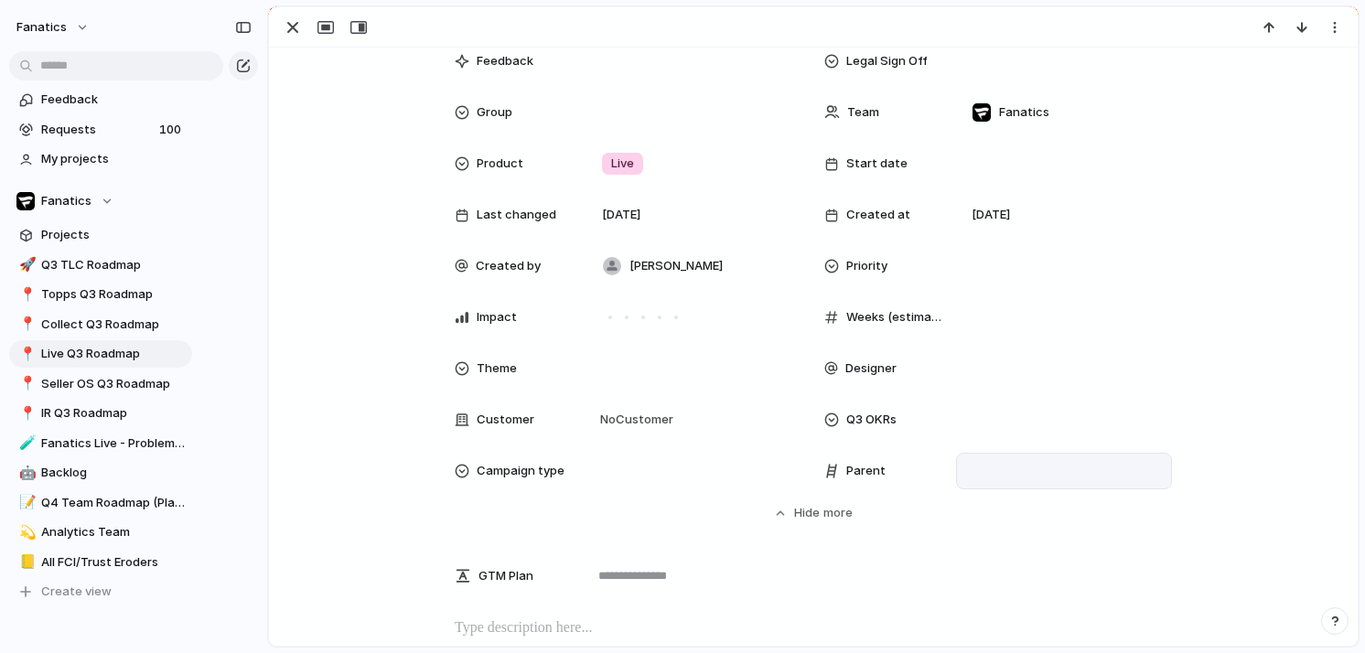
click at [1026, 468] on div at bounding box center [1063, 471] width 199 height 20
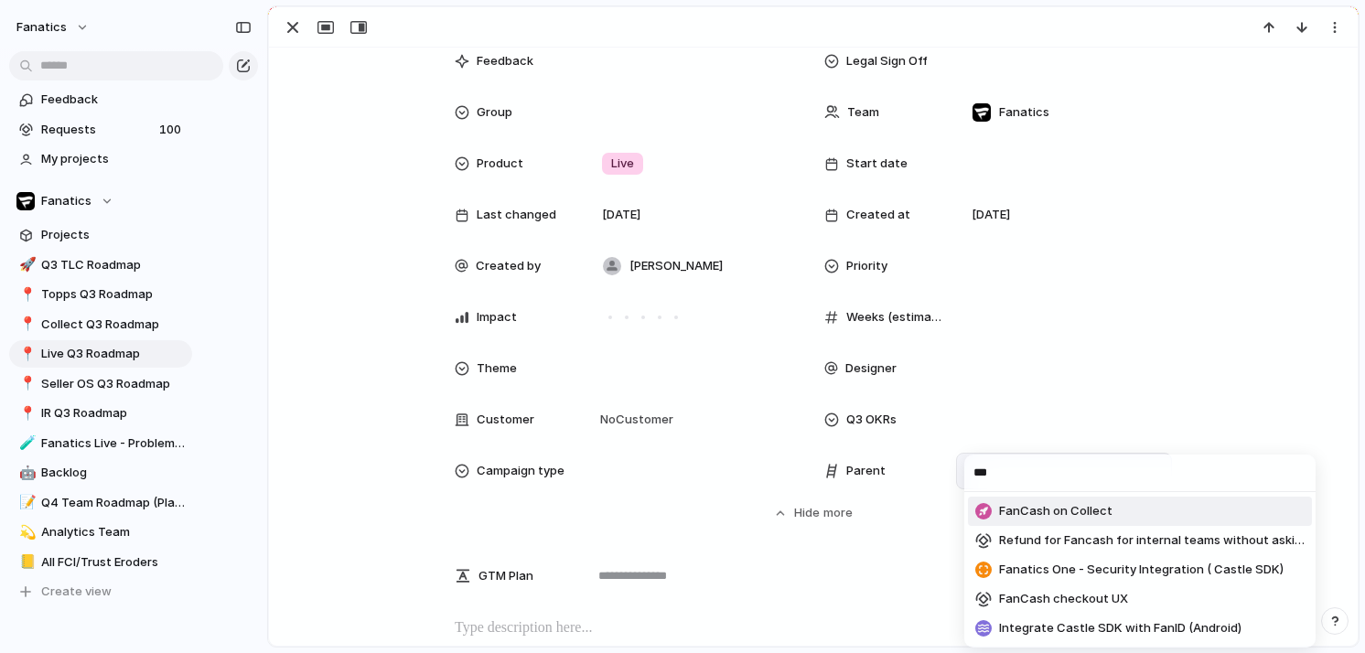
type input "****"
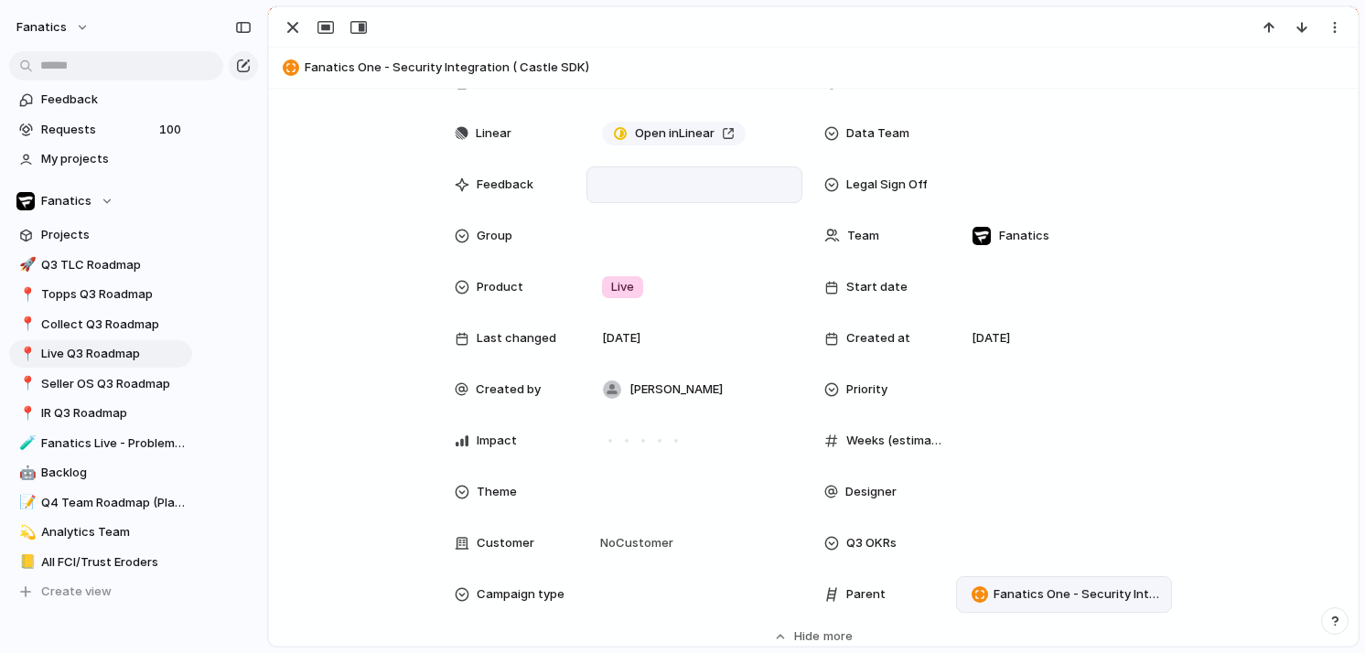
scroll to position [188, 0]
click at [655, 124] on span "Open in Linear" at bounding box center [675, 133] width 80 height 18
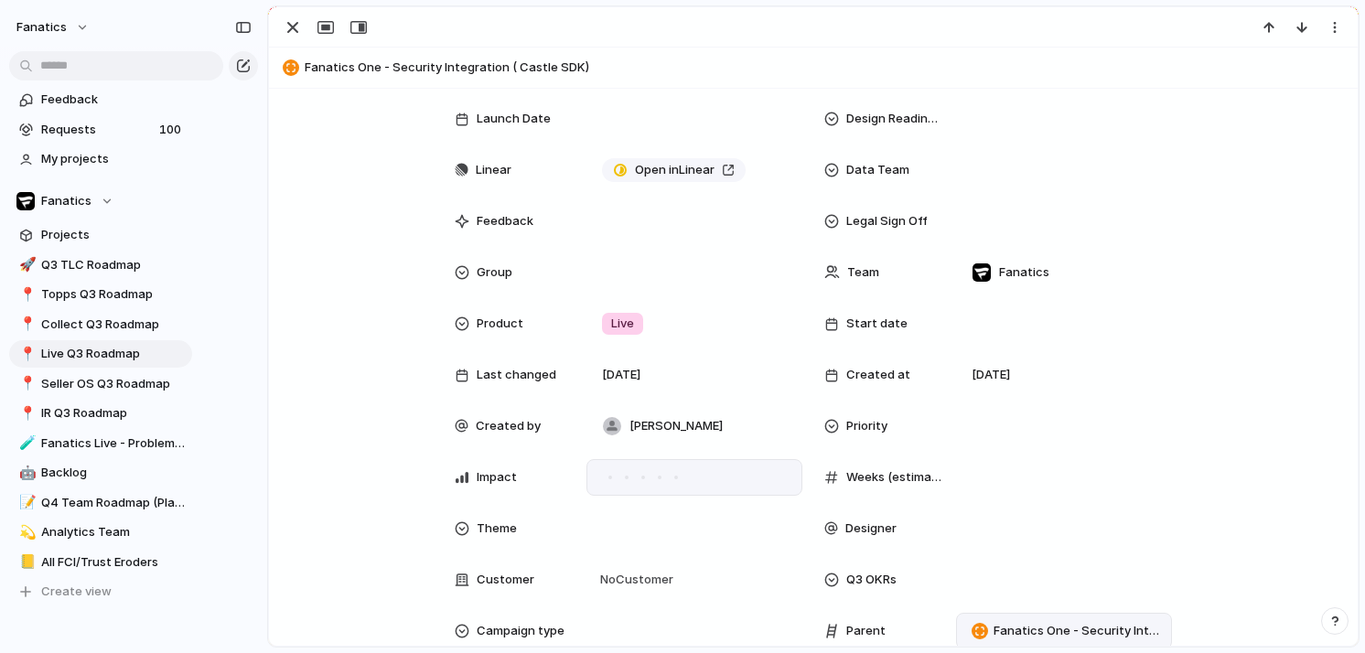
scroll to position [0, 0]
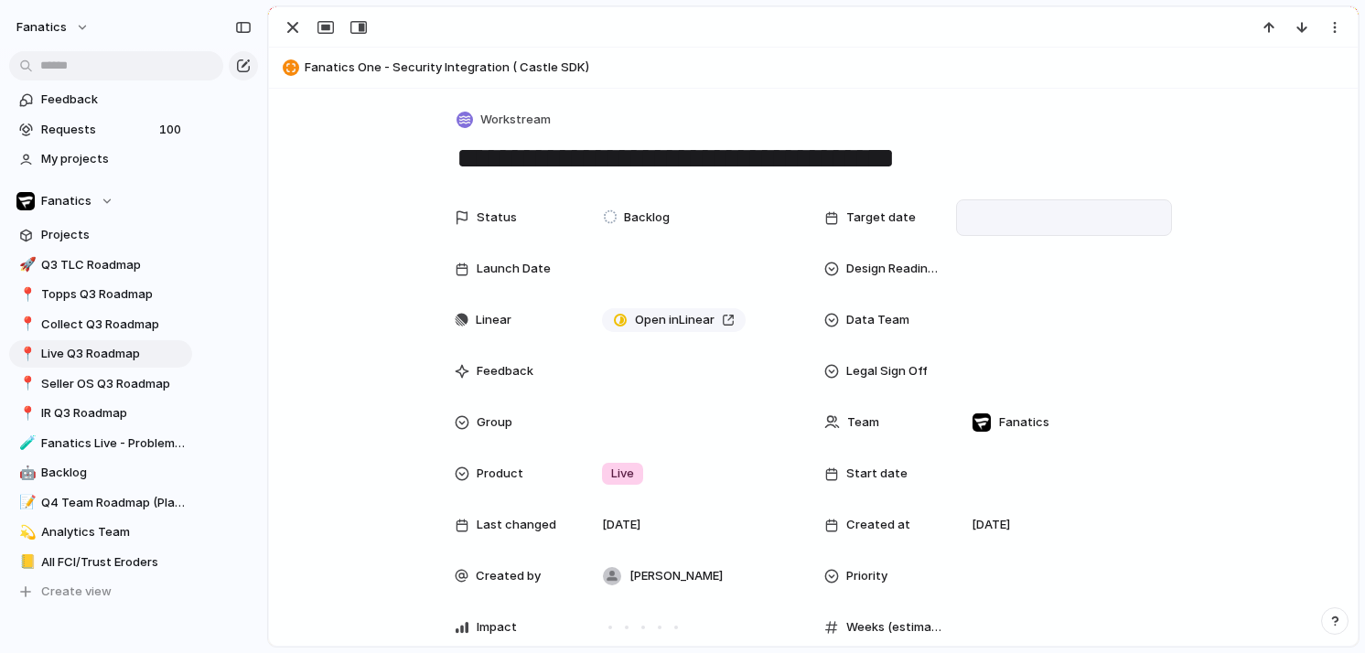
click at [1013, 219] on div at bounding box center [1063, 218] width 199 height 20
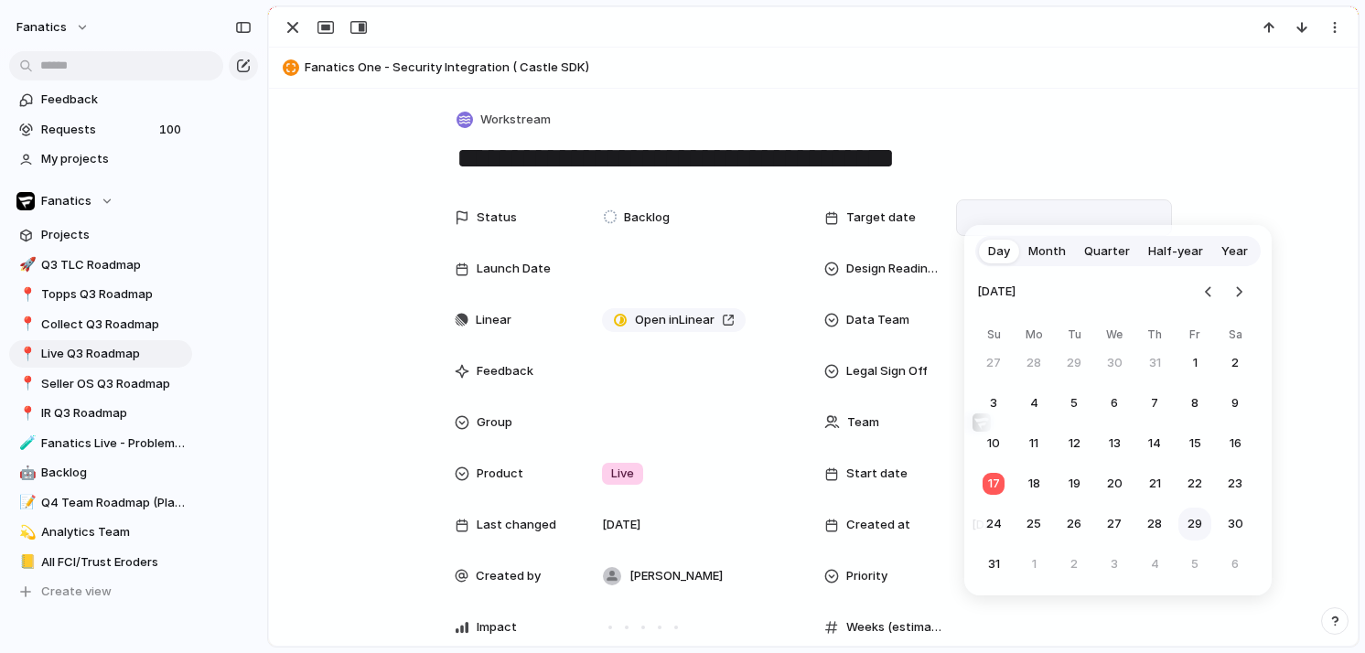
click at [1198, 532] on button "29" at bounding box center [1195, 524] width 33 height 33
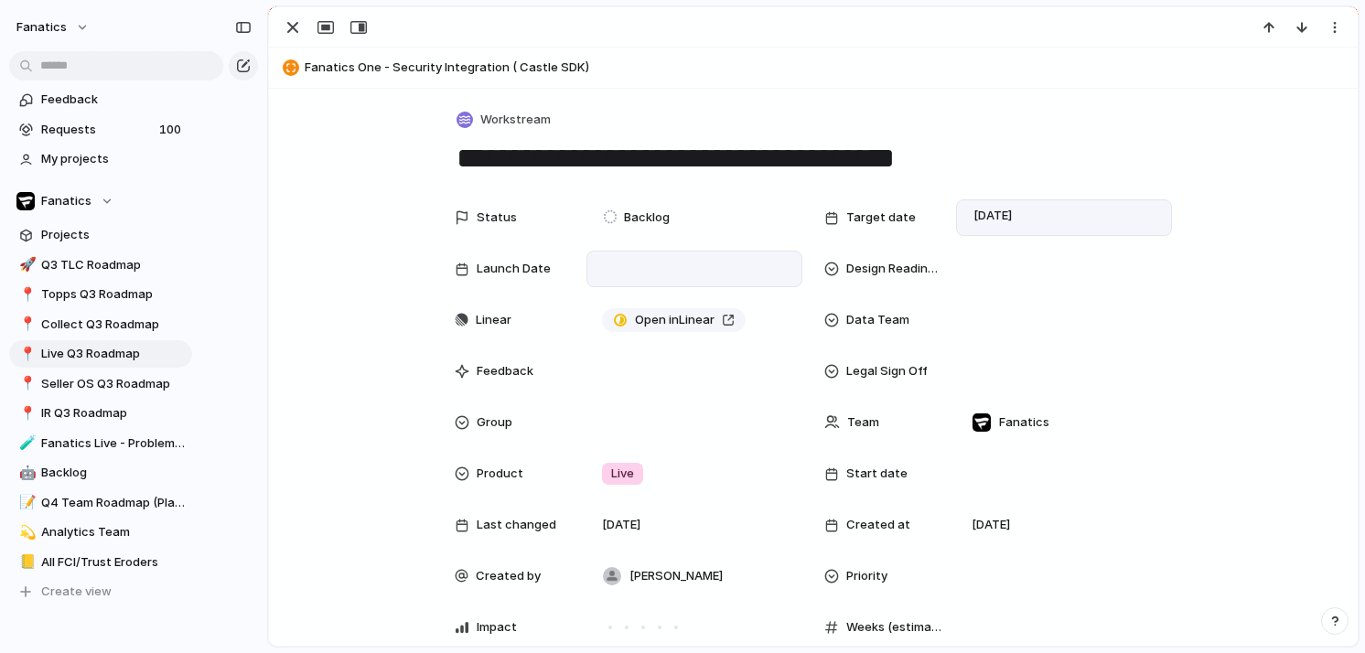
click at [628, 266] on div at bounding box center [694, 269] width 199 height 20
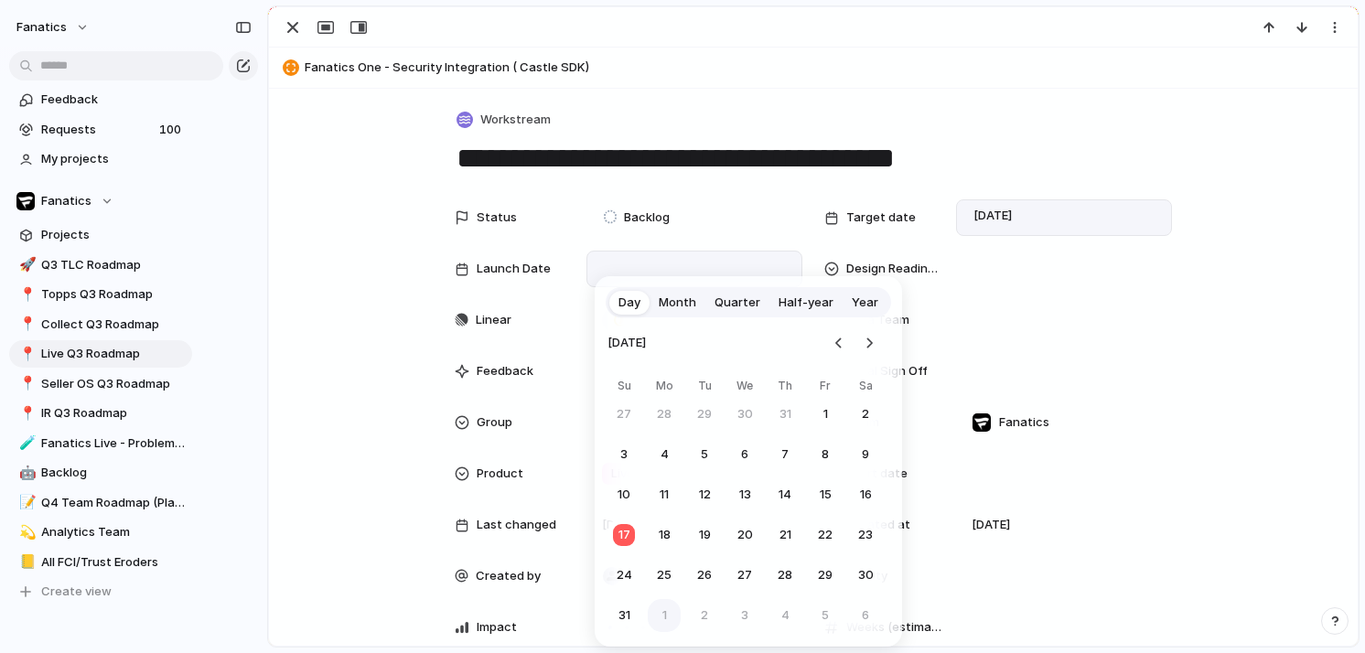
click at [664, 619] on button "1" at bounding box center [664, 615] width 33 height 33
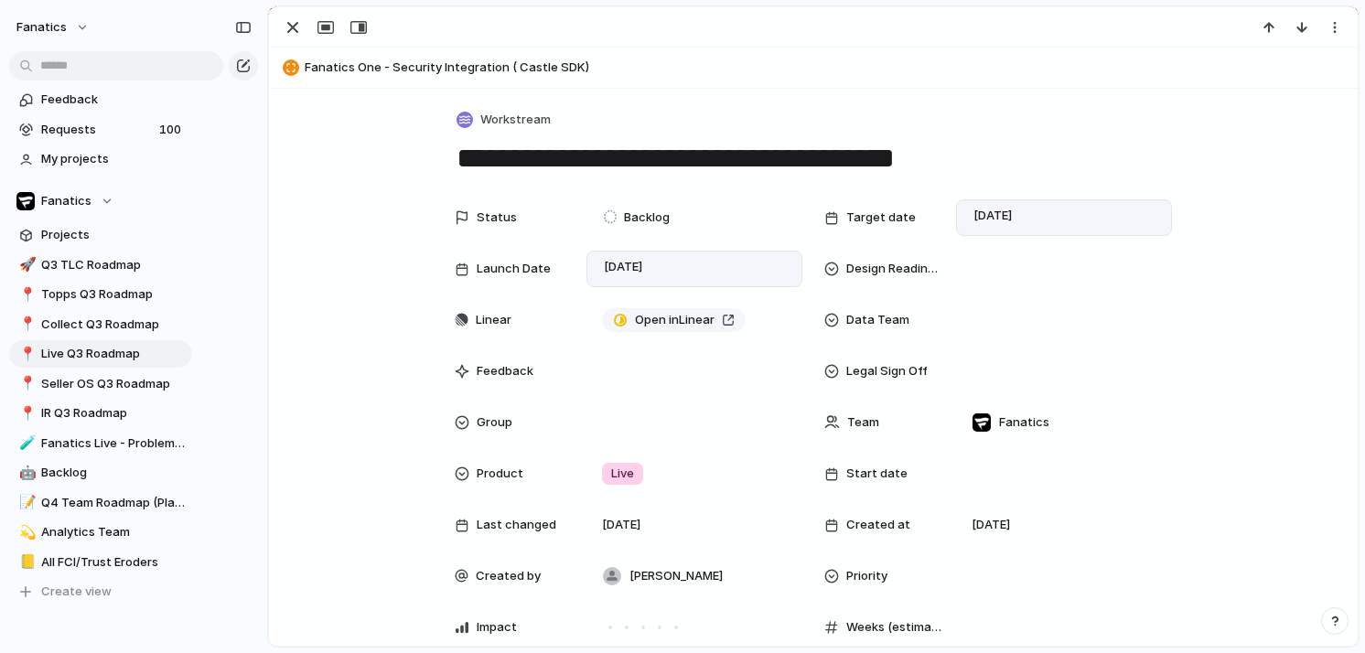
click at [396, 68] on span "Fanatics One - Security Integration ( Castle SDK)" at bounding box center [827, 68] width 1045 height 18
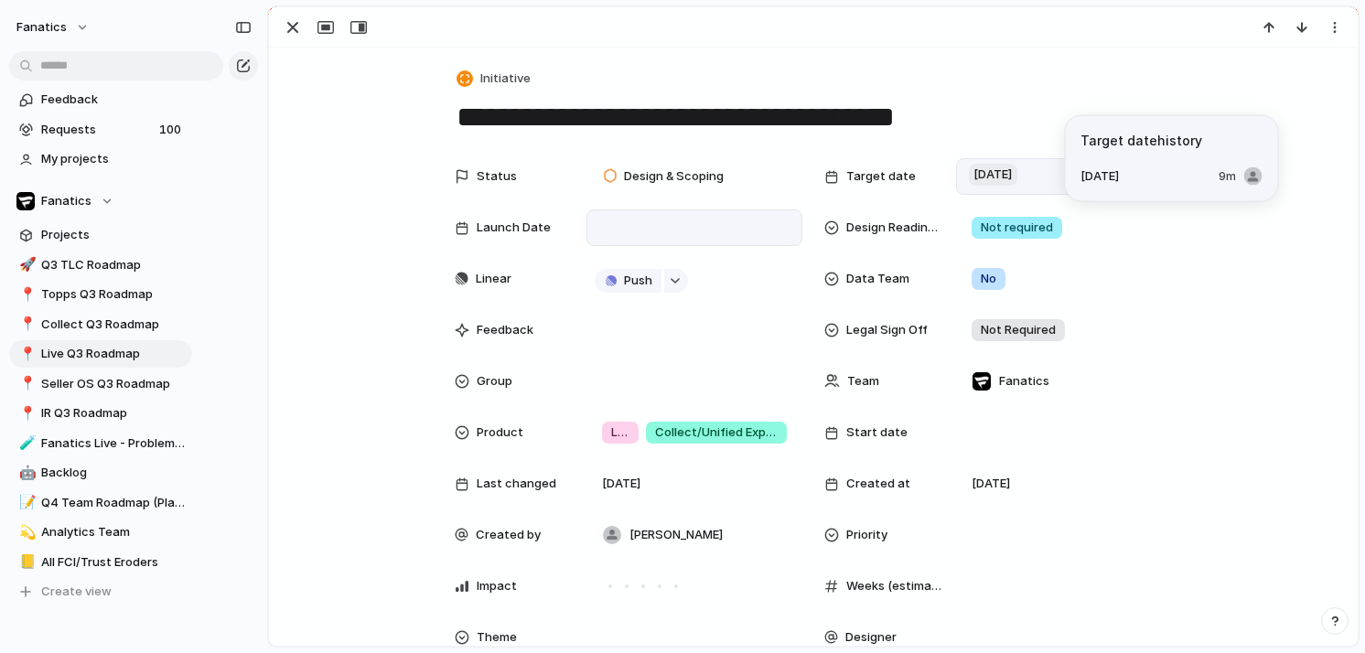
click at [1009, 178] on span "[DATE]" at bounding box center [993, 175] width 48 height 22
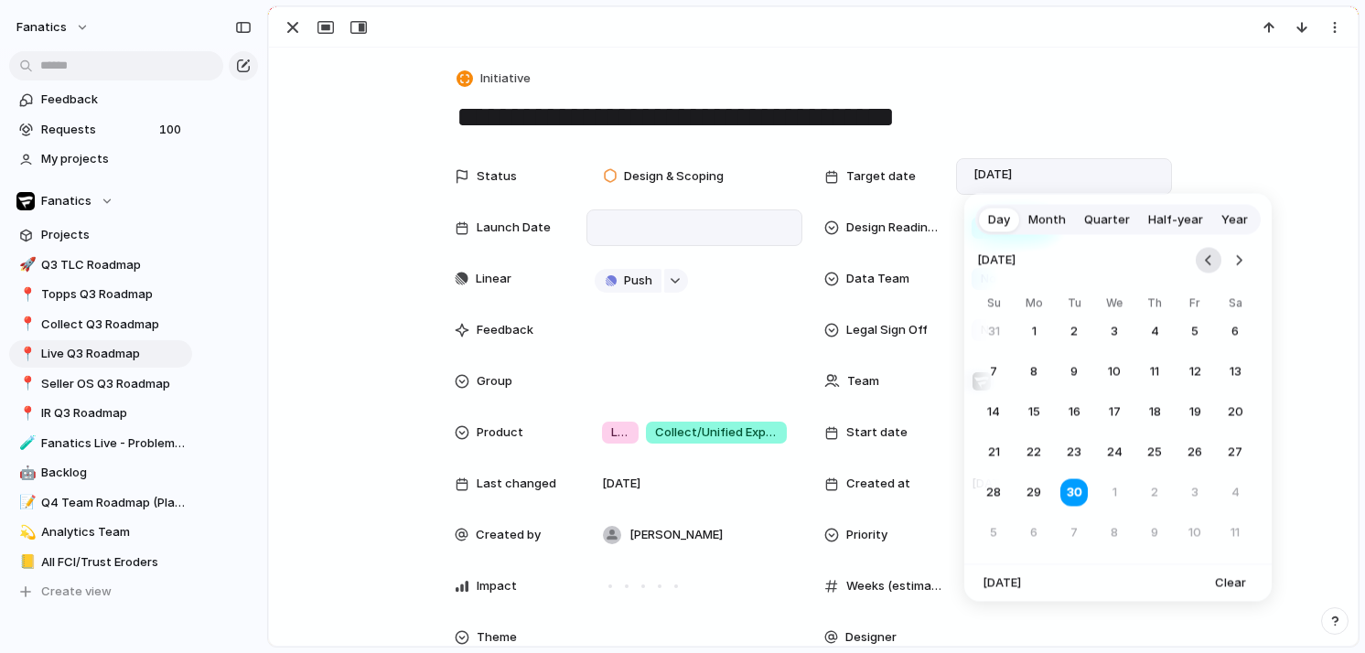
click at [1212, 254] on button "Go to the Previous Month" at bounding box center [1209, 261] width 26 height 26
click at [1194, 496] on button "29" at bounding box center [1195, 493] width 33 height 33
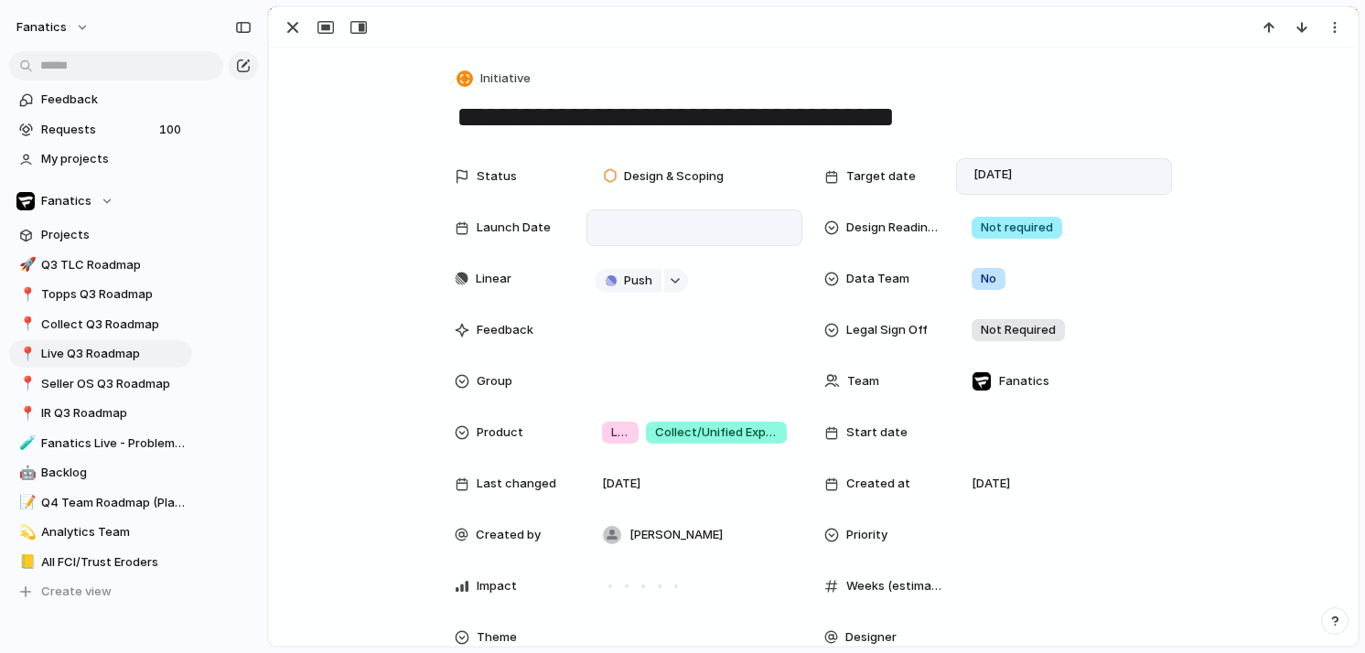
click at [698, 216] on div at bounding box center [695, 228] width 216 height 37
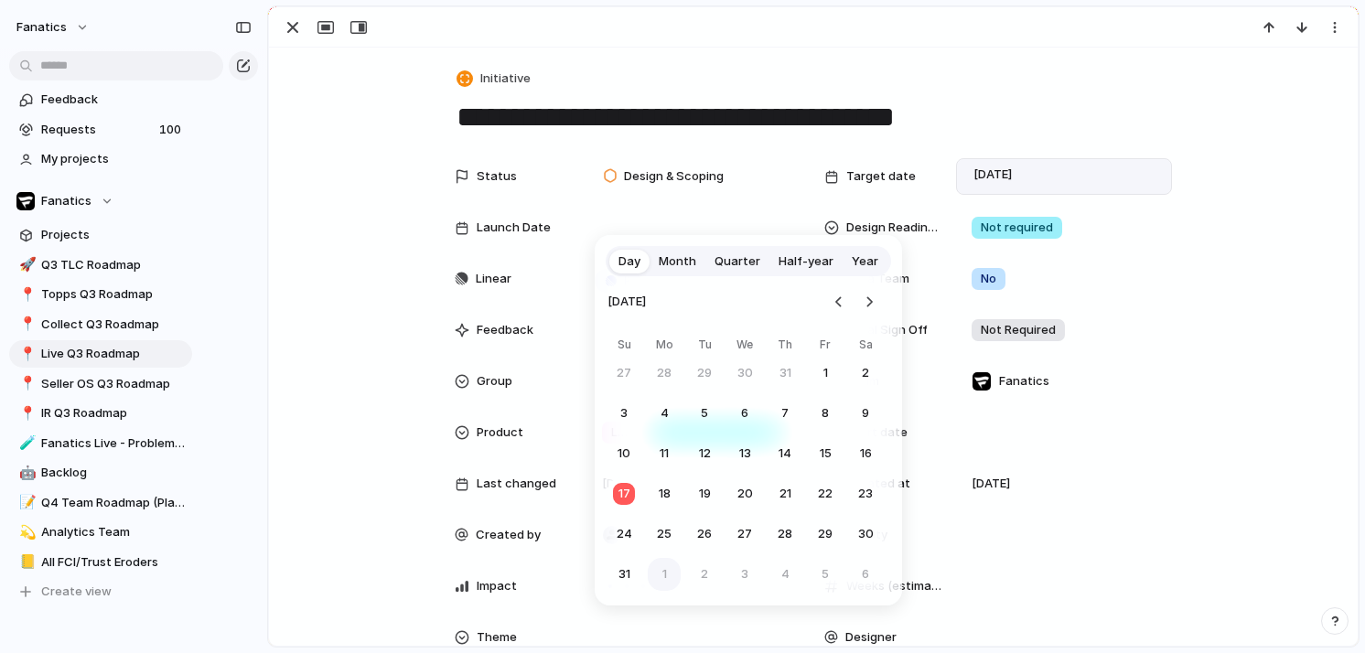
click at [664, 574] on button "1" at bounding box center [664, 574] width 33 height 33
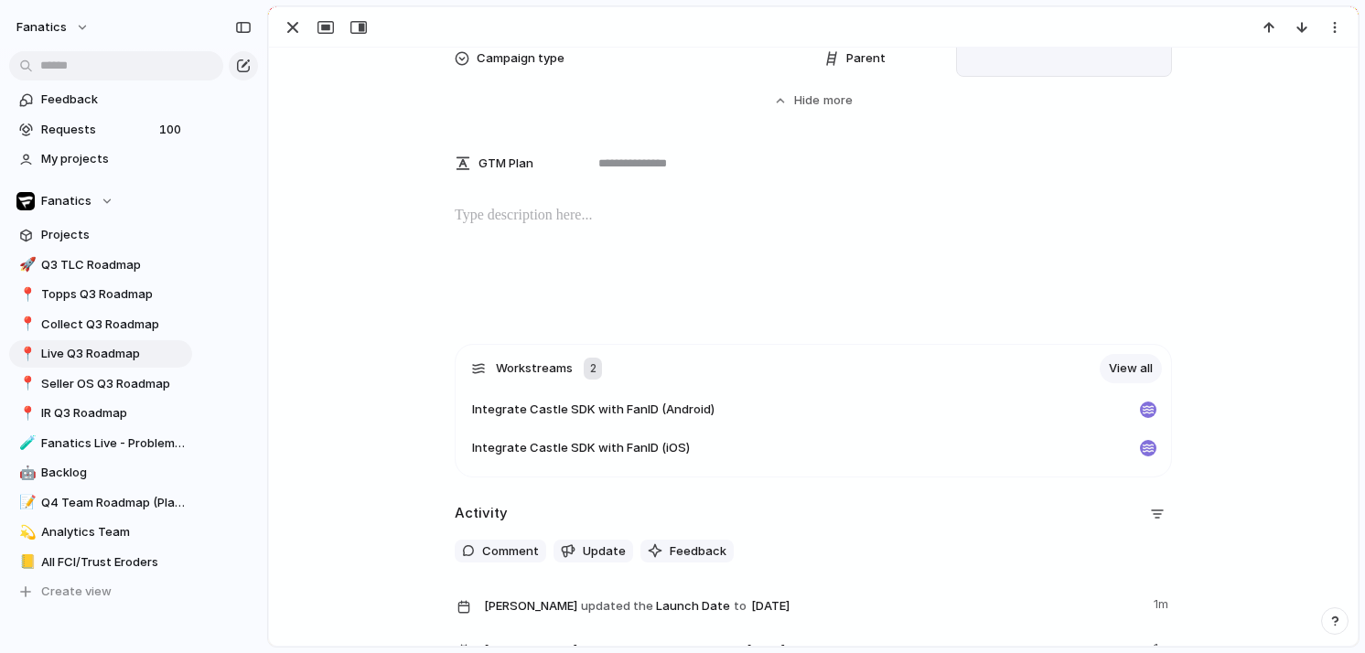
scroll to position [623, 0]
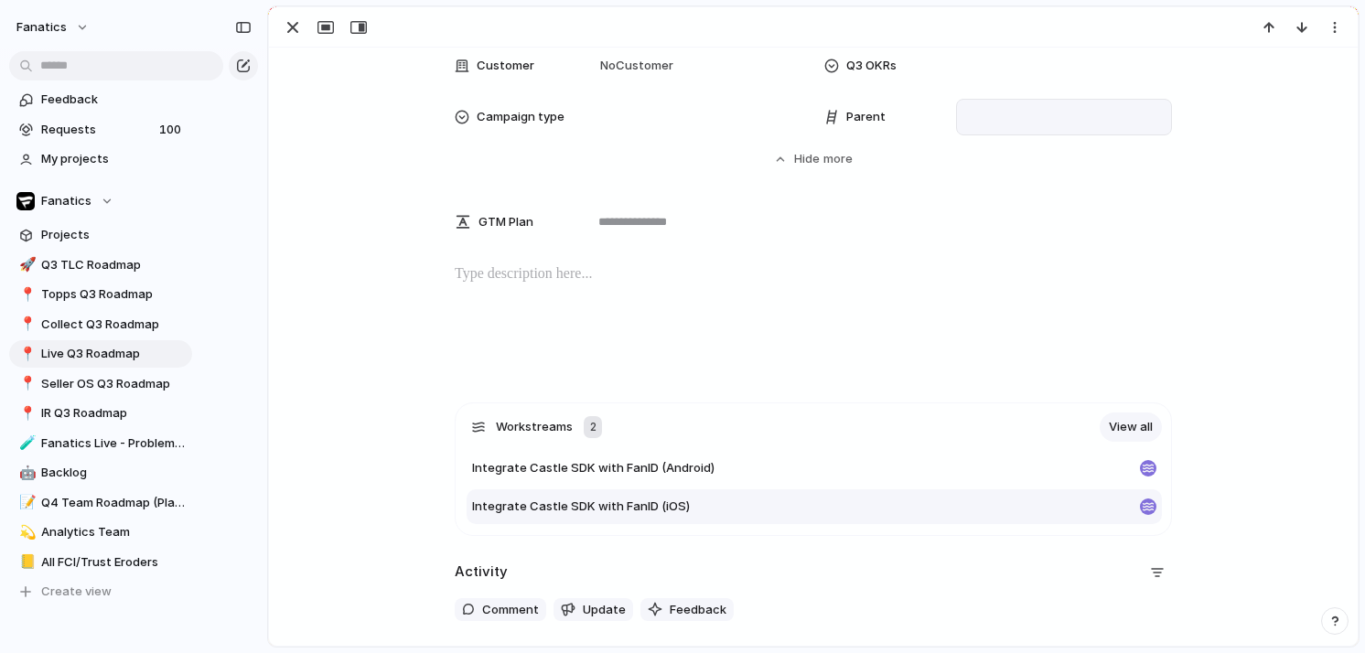
click at [669, 505] on span "Integrate Castle SDK with FanID (iOS)" at bounding box center [581, 507] width 218 height 18
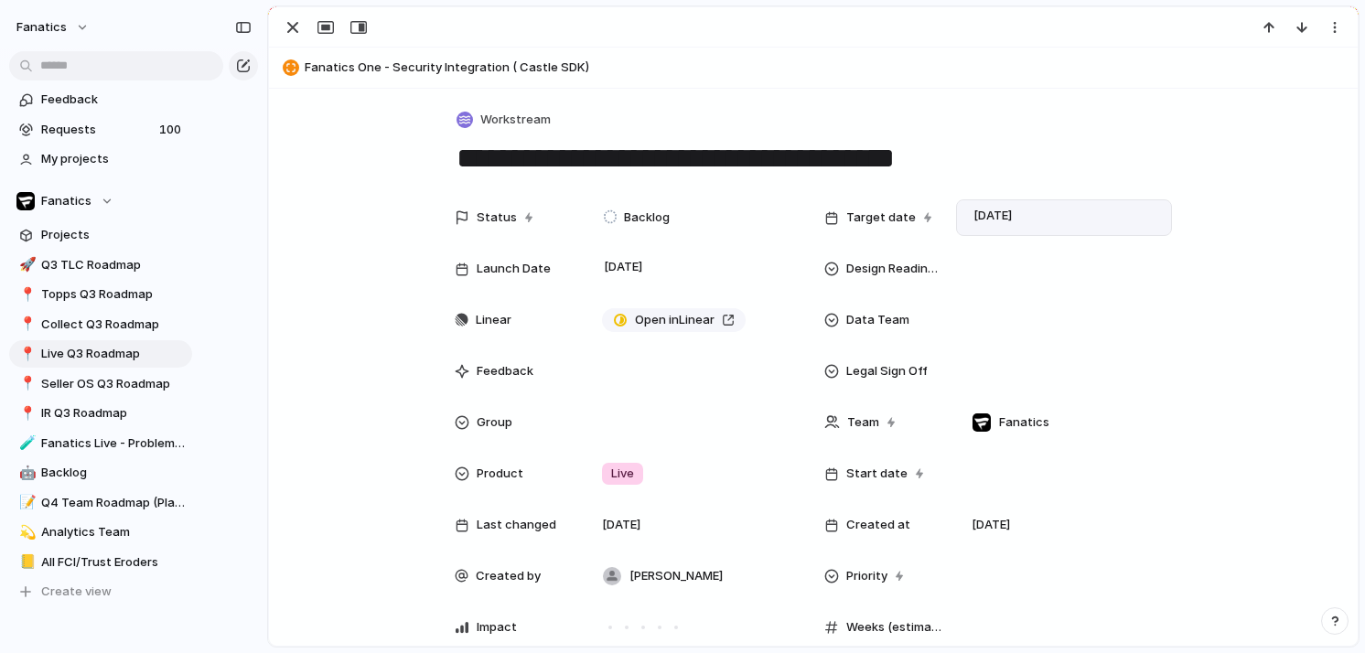
click at [321, 59] on button "Fanatics One - Security Integration ( Castle SDK)" at bounding box center [813, 67] width 1072 height 29
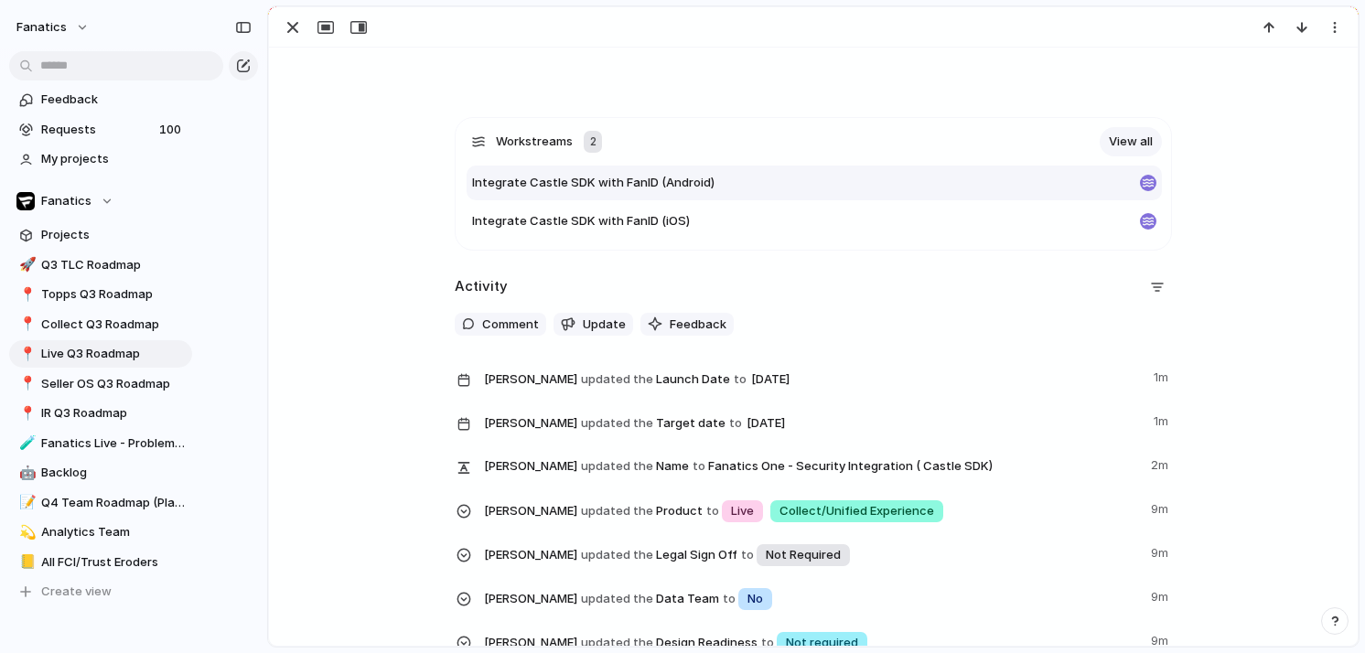
click at [678, 179] on span "Integrate Castle SDK with FanID (Android)" at bounding box center [593, 183] width 242 height 18
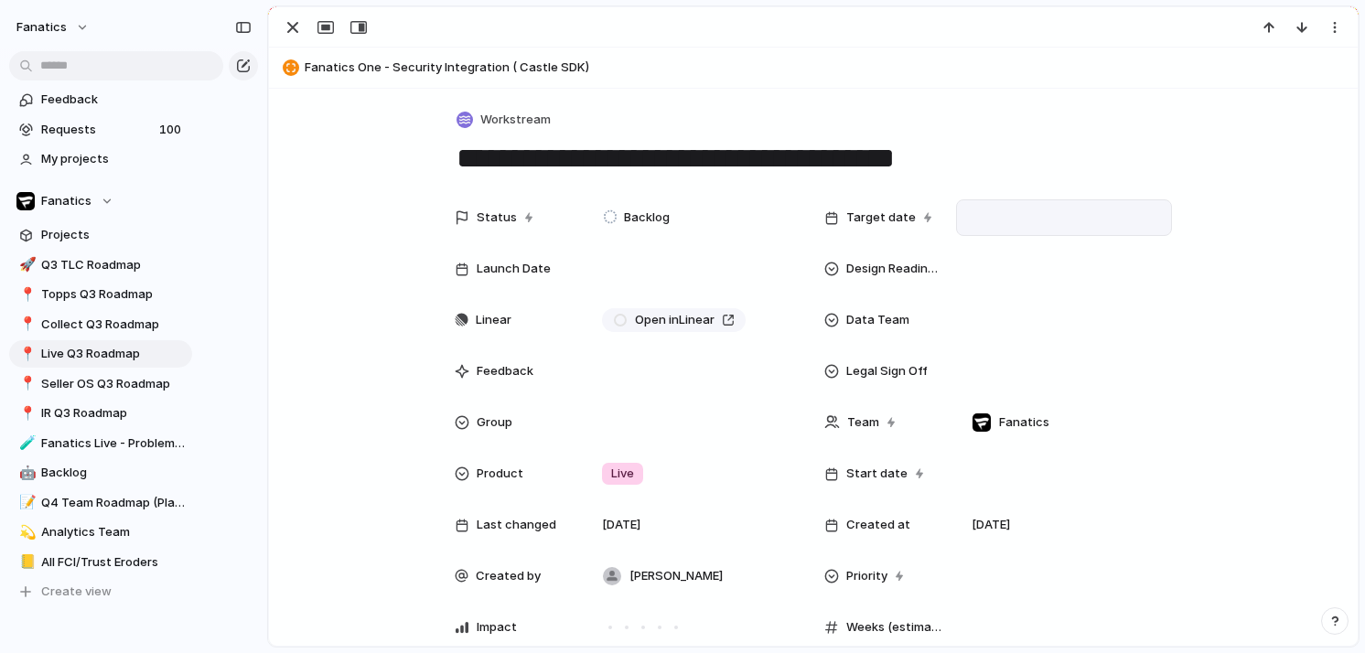
click at [988, 221] on div at bounding box center [1063, 218] width 199 height 20
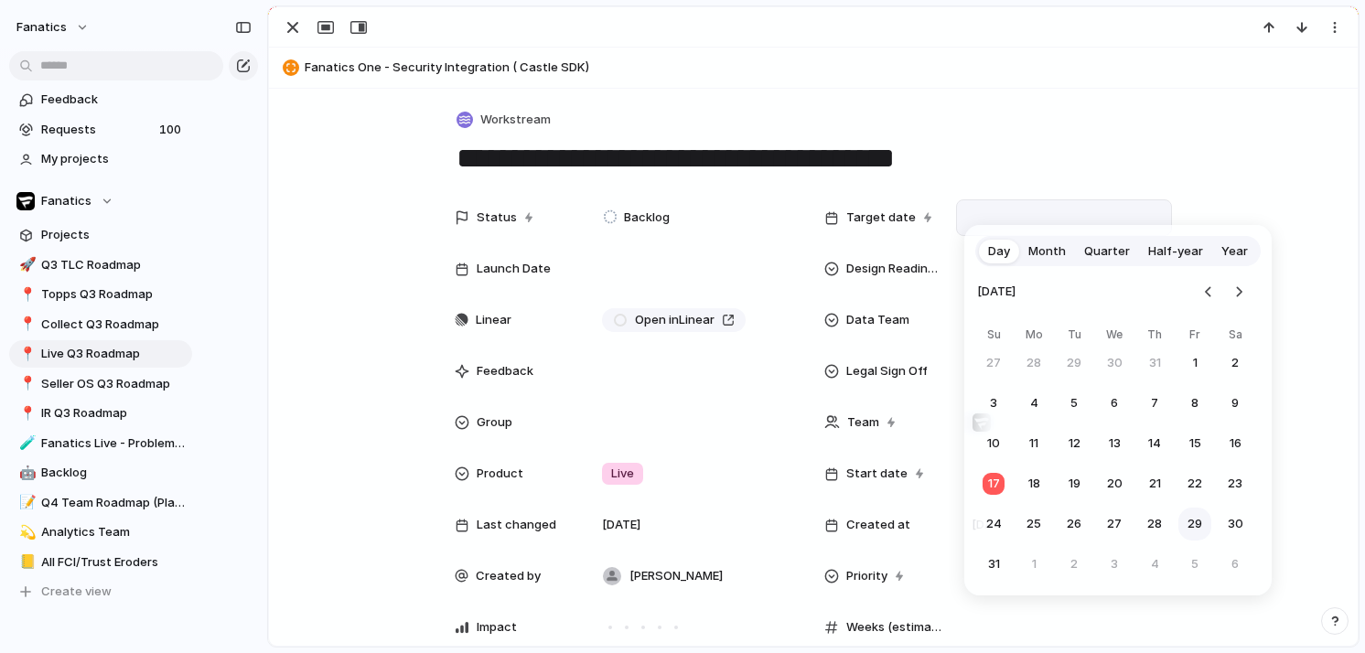
click at [1201, 524] on button "29" at bounding box center [1195, 524] width 33 height 33
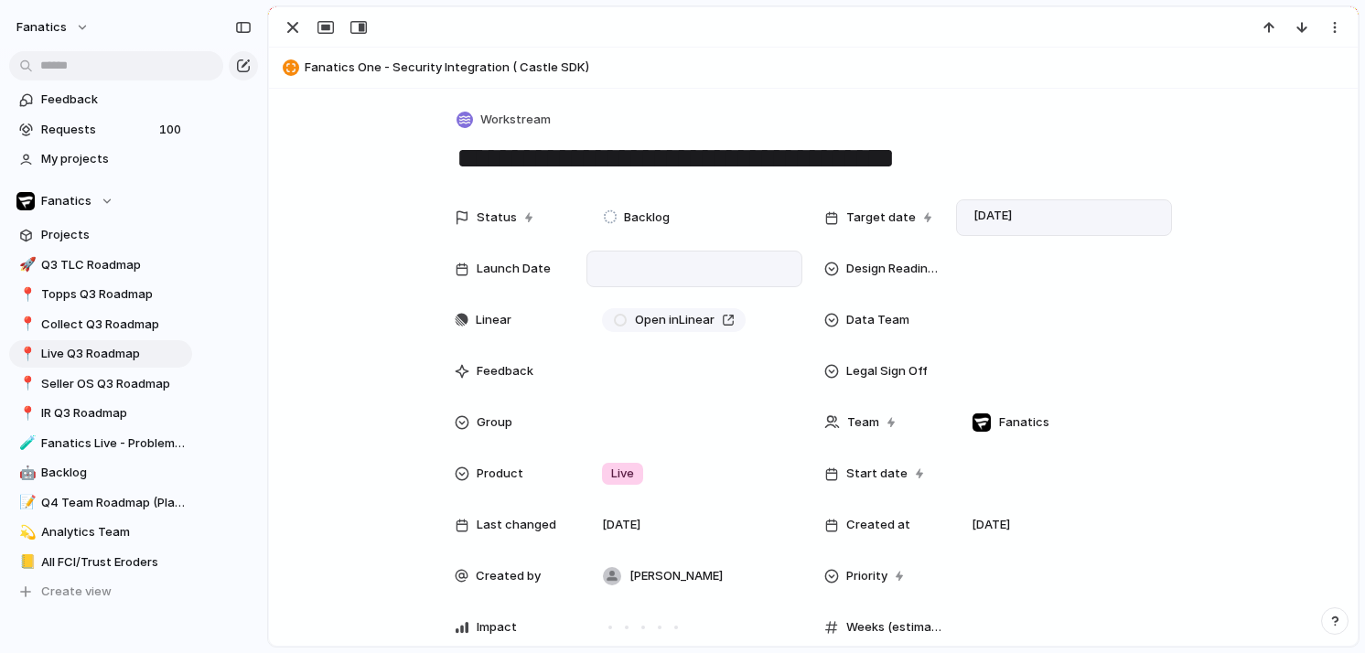
click at [637, 264] on div at bounding box center [694, 269] width 199 height 20
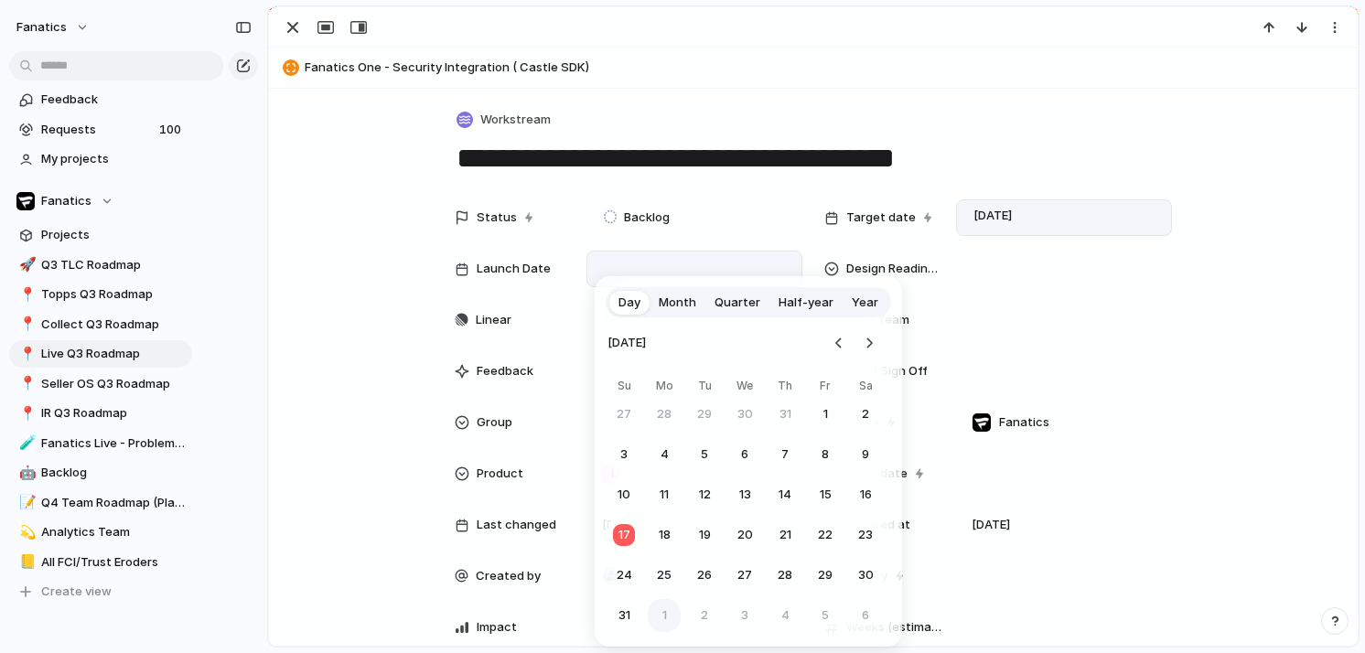
click at [663, 614] on button "1" at bounding box center [664, 615] width 33 height 33
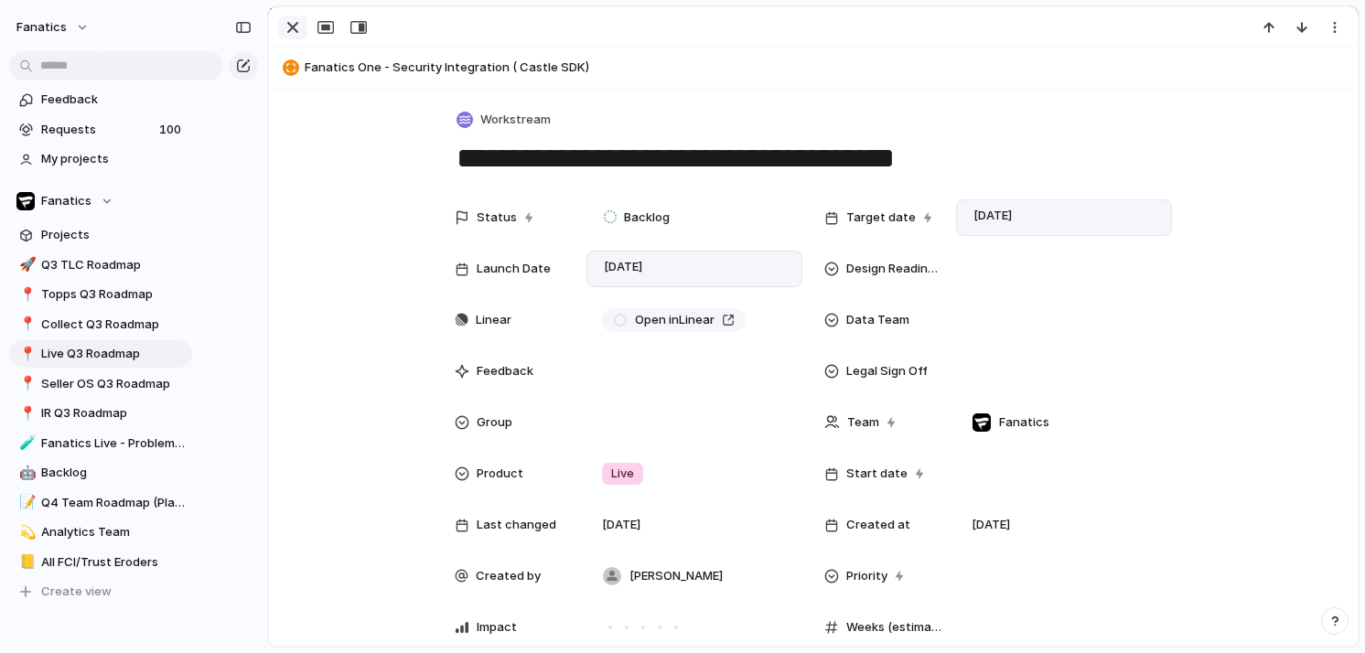
click at [285, 25] on div "button" at bounding box center [293, 27] width 22 height 22
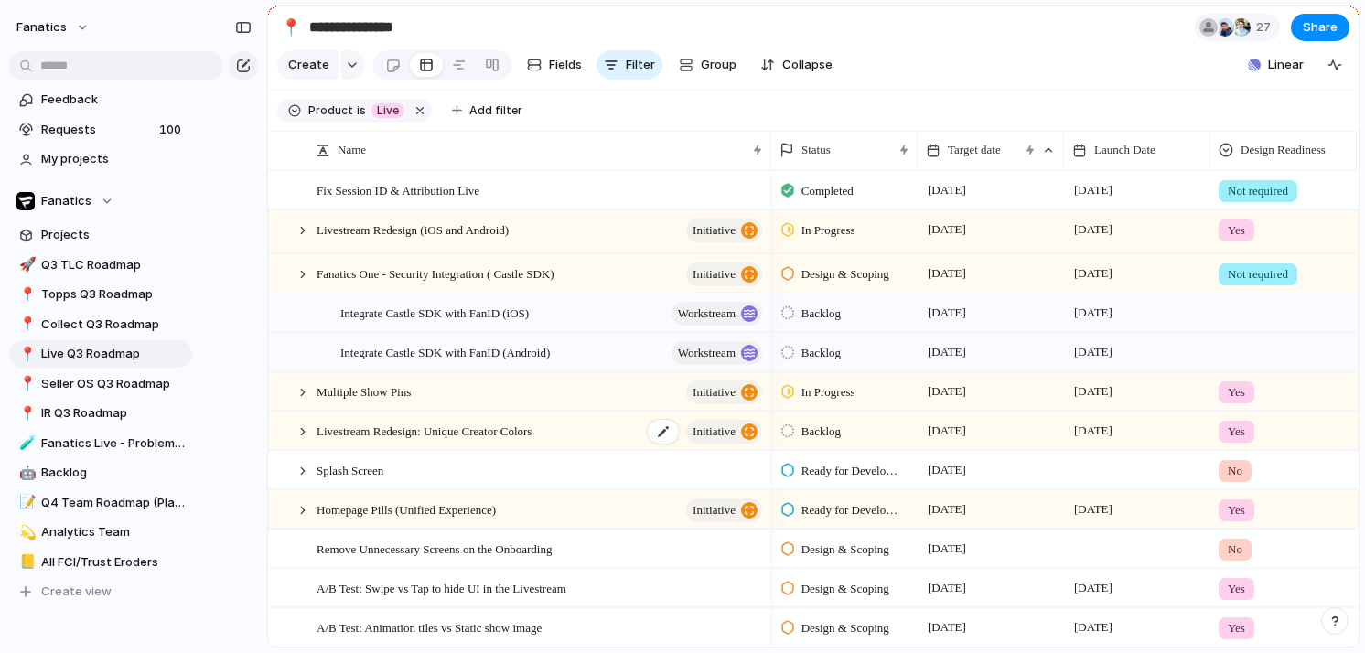
scroll to position [1, 0]
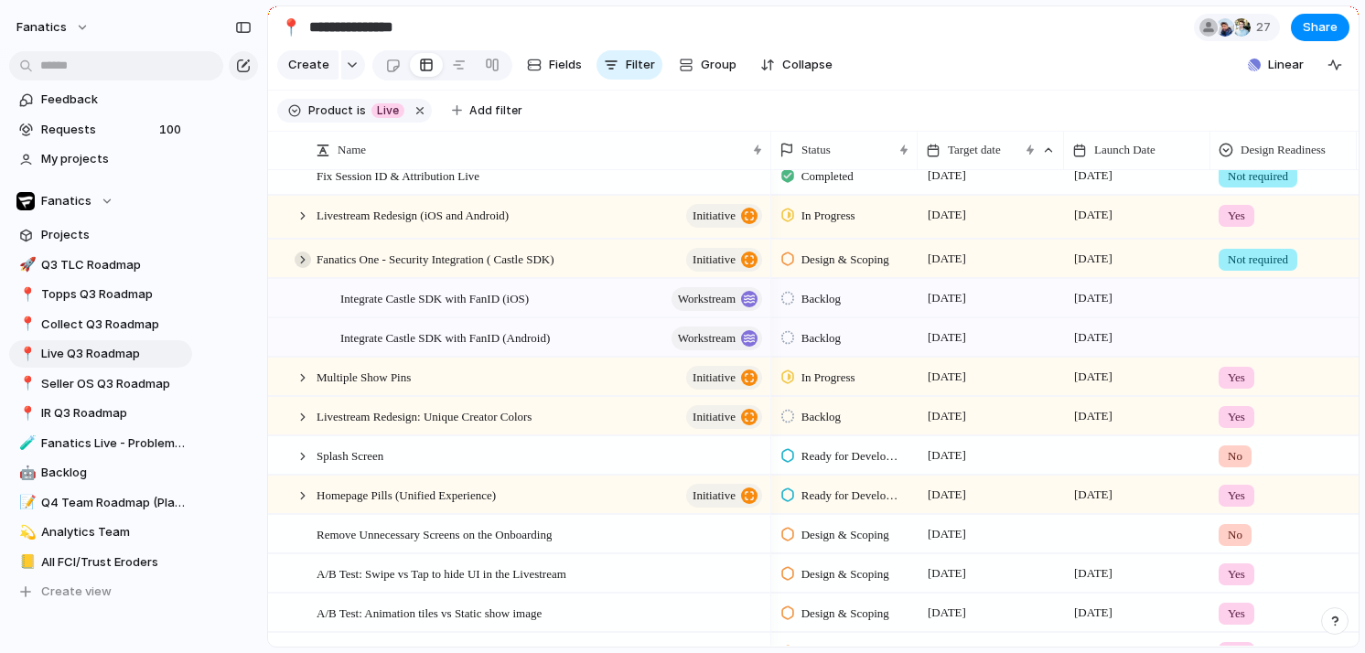
click at [307, 260] on div at bounding box center [303, 260] width 16 height 16
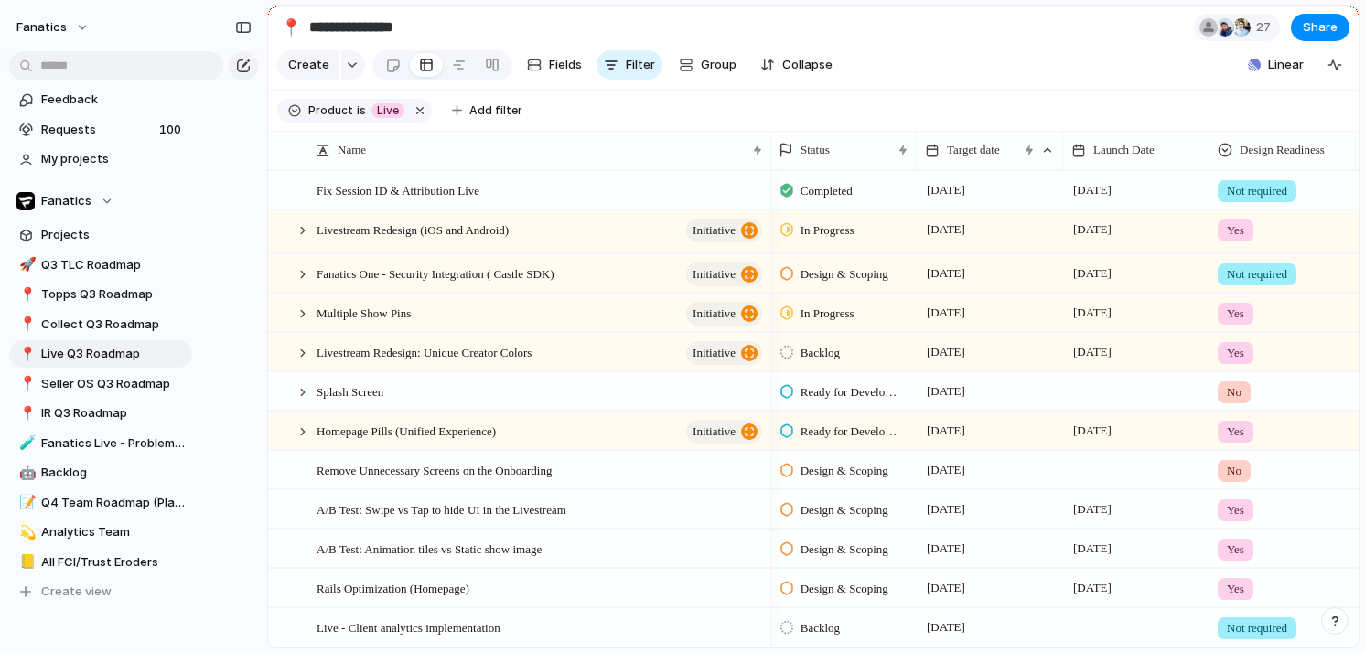
scroll to position [0, 890]
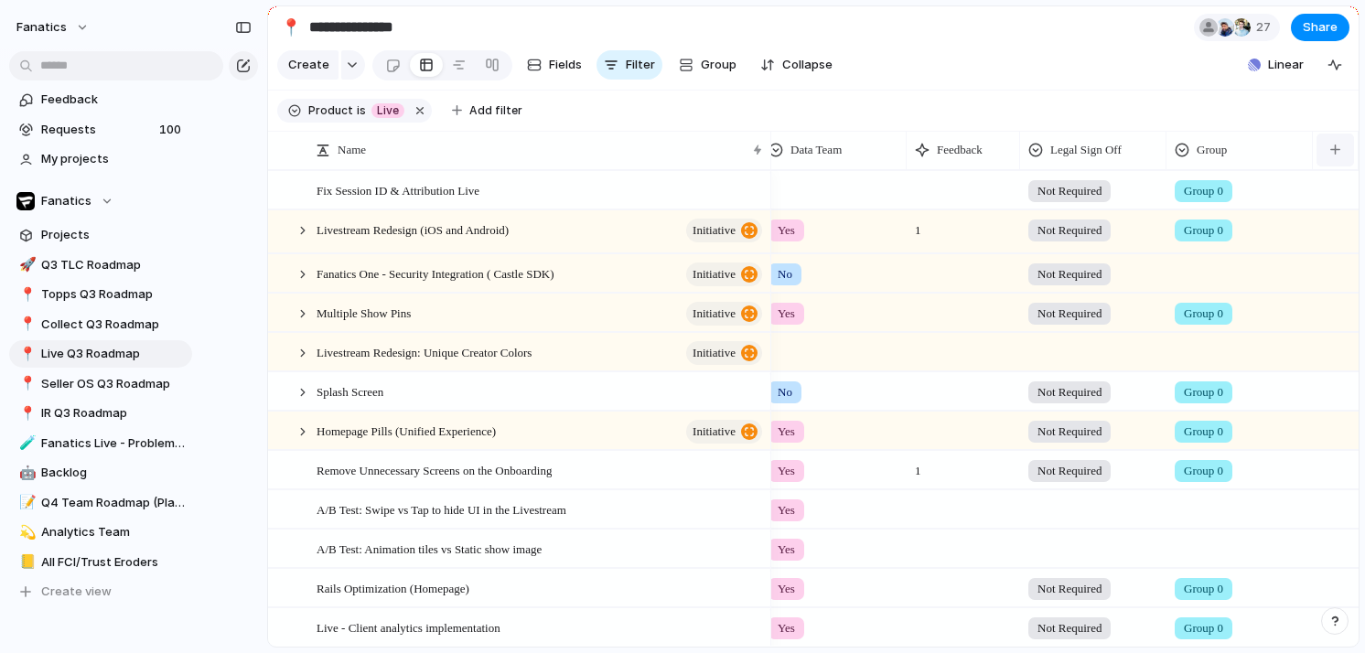
click at [1338, 153] on div "button" at bounding box center [1335, 150] width 10 height 10
type input "*"
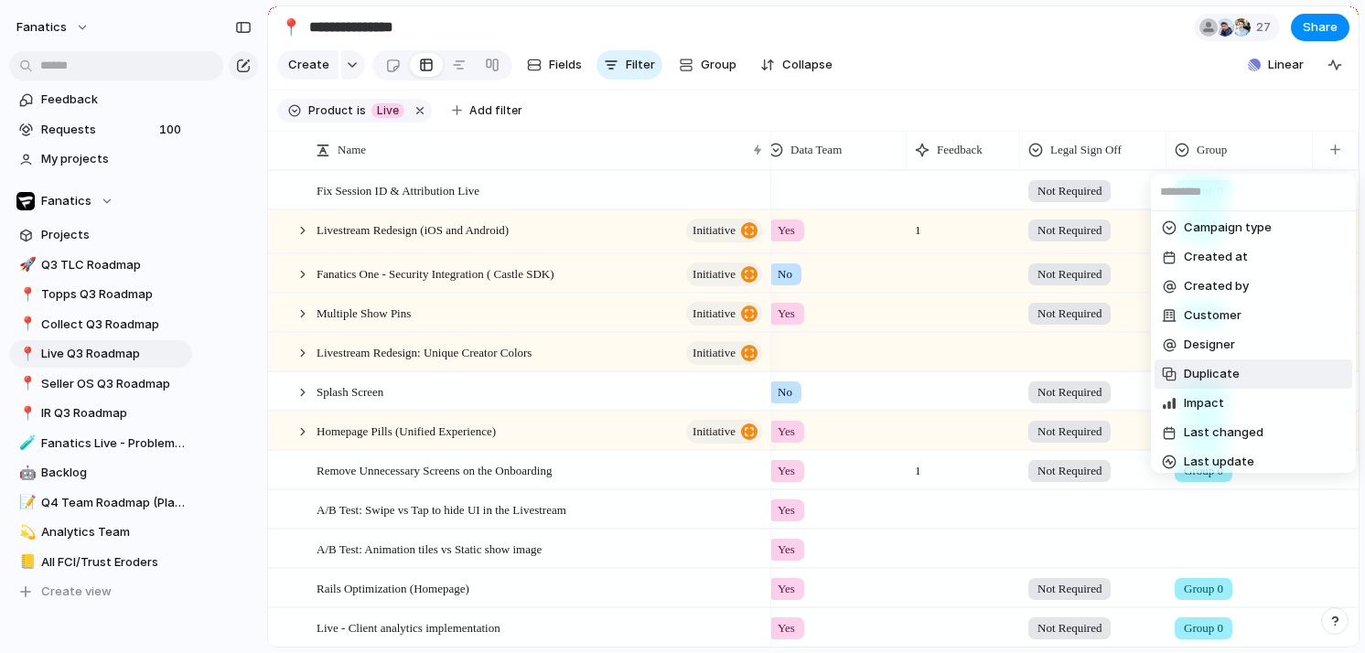
scroll to position [0, 0]
click at [1259, 296] on li "Created by" at bounding box center [1254, 289] width 198 height 29
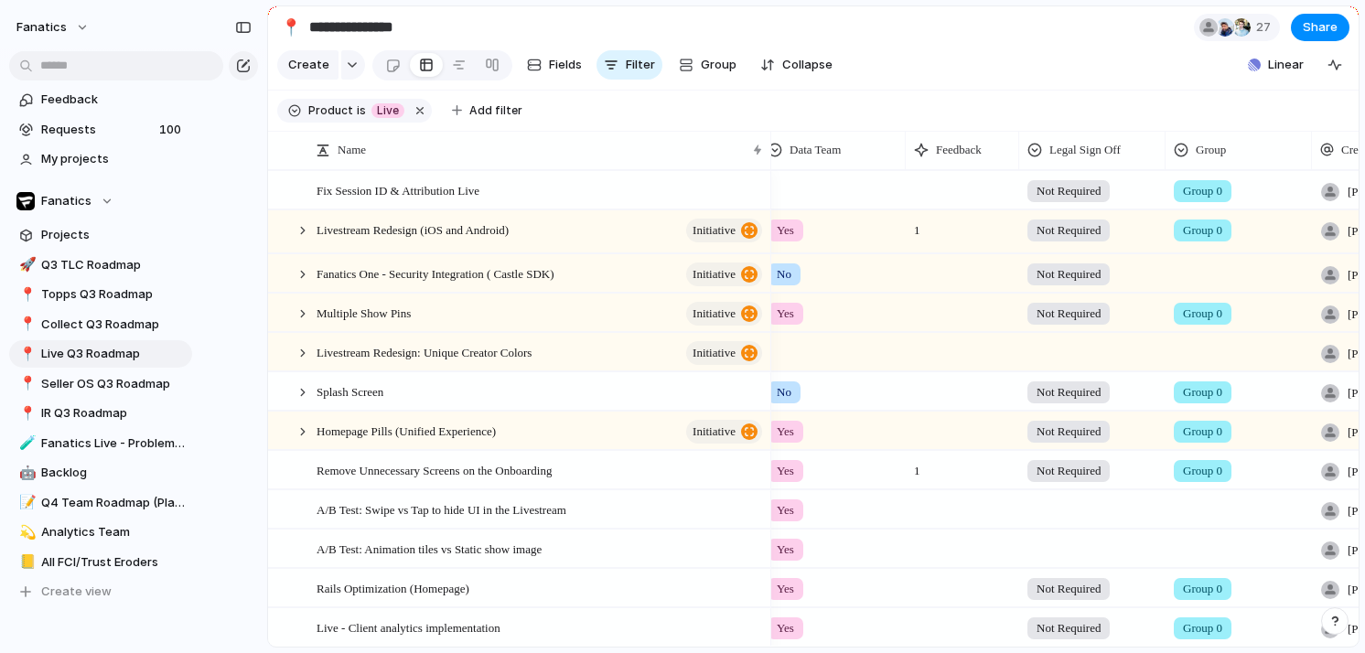
scroll to position [0, 1037]
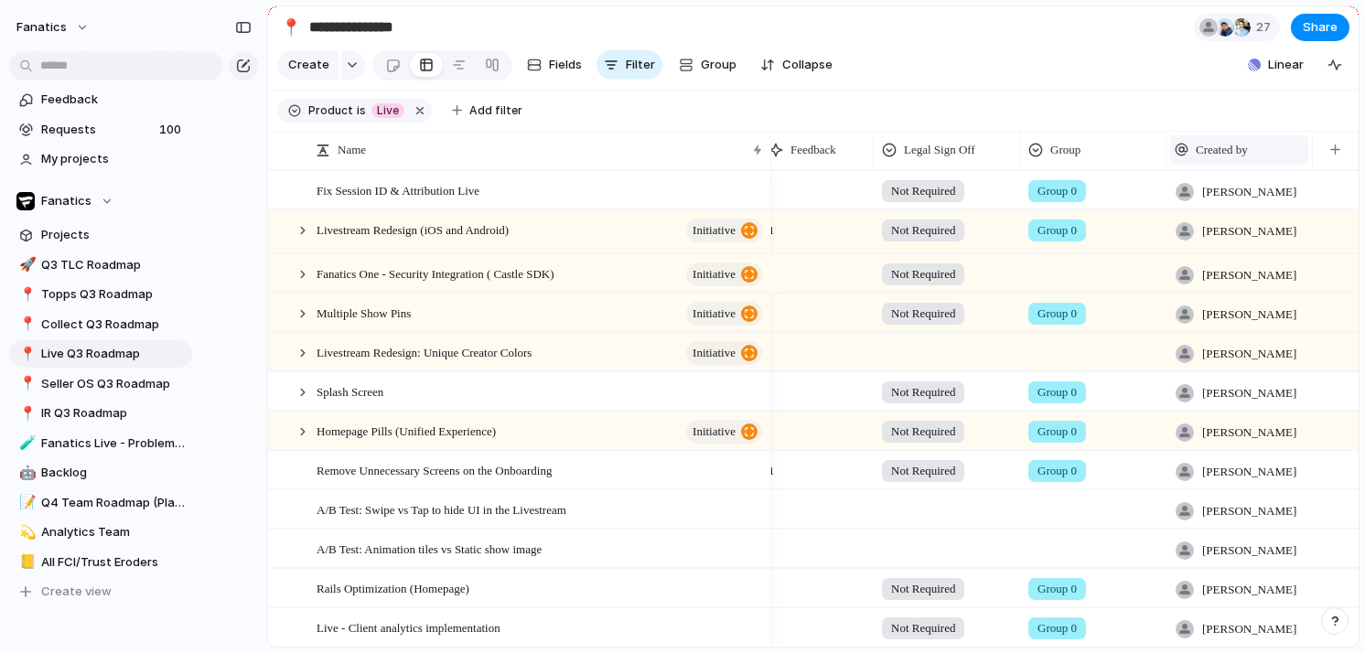
click at [1281, 152] on div "Created by" at bounding box center [1239, 150] width 129 height 18
click at [1264, 187] on li "Modify" at bounding box center [1241, 191] width 135 height 29
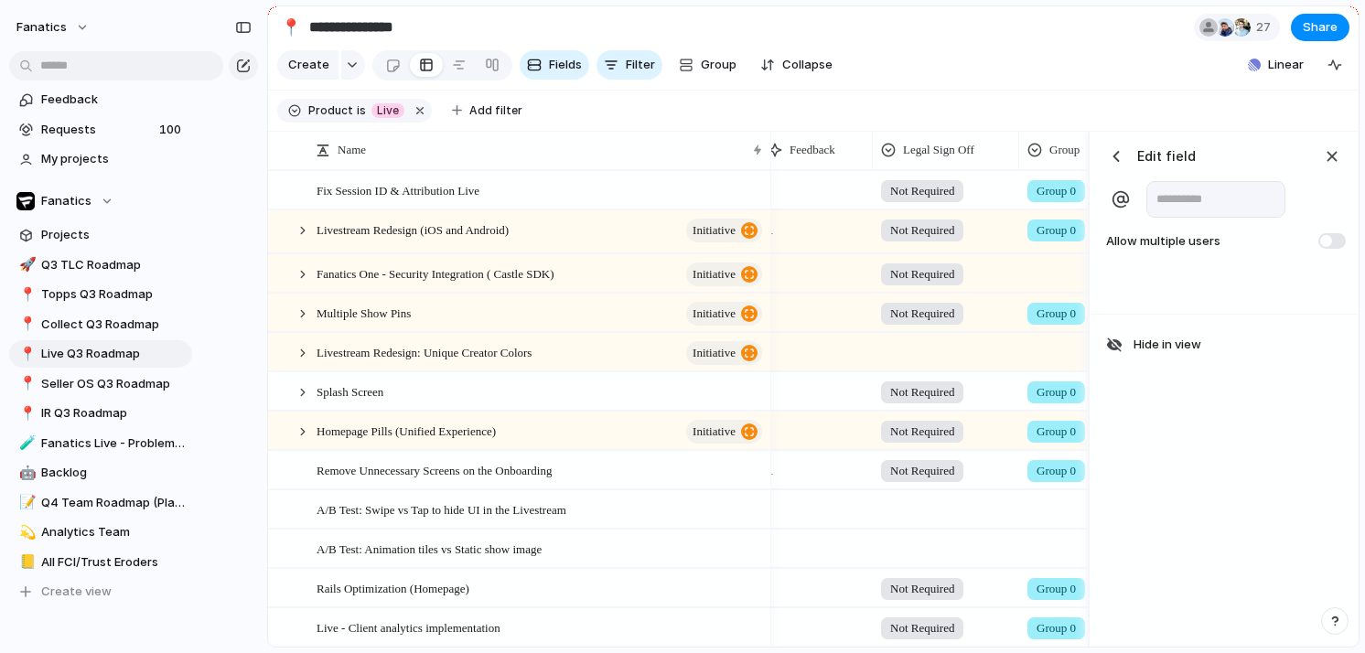
click at [1316, 154] on header "Edit field" at bounding box center [1224, 156] width 243 height 27
click at [1330, 155] on div "button" at bounding box center [1332, 156] width 20 height 20
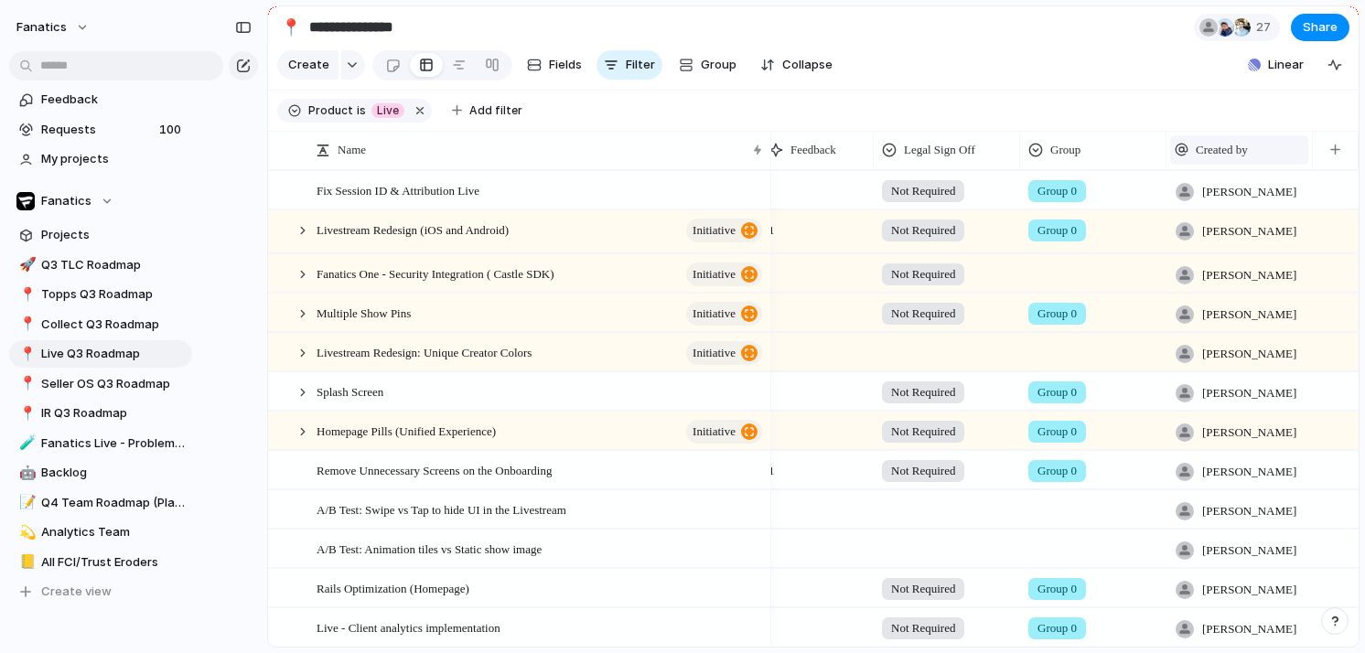
click at [1232, 154] on span "Created by" at bounding box center [1222, 150] width 52 height 18
click at [1228, 217] on span "Hide" at bounding box center [1218, 220] width 26 height 18
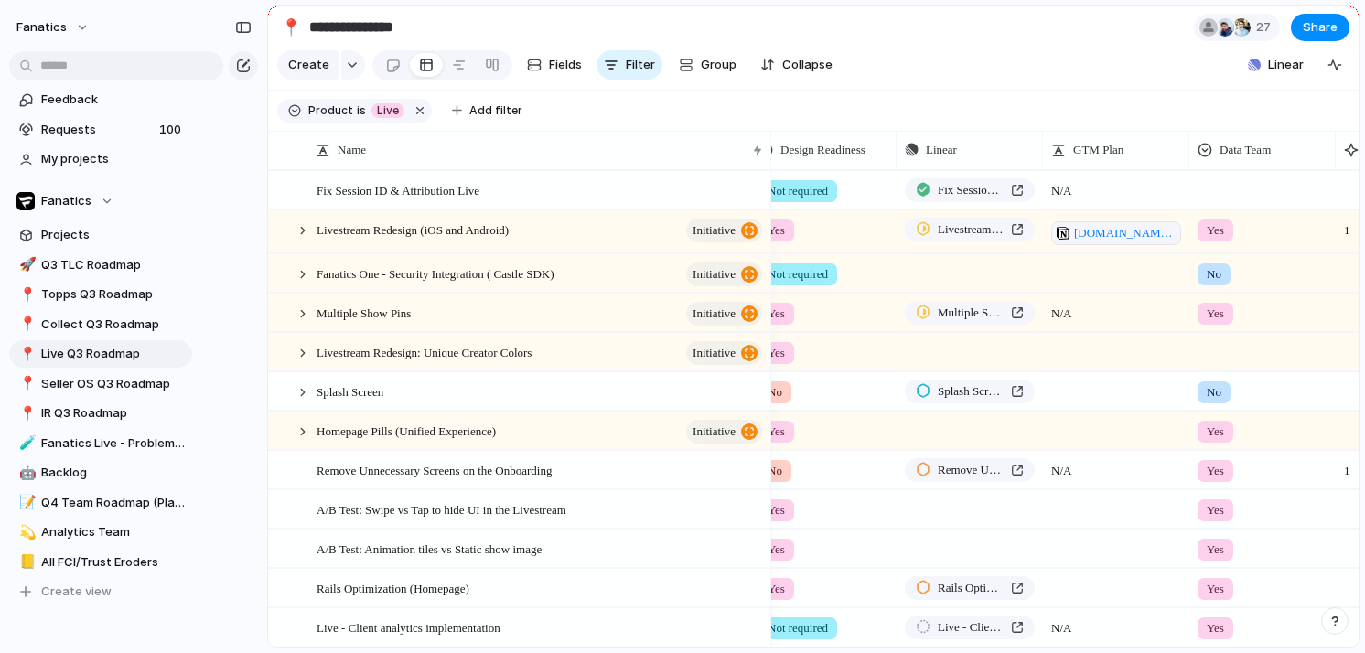
scroll to position [0, 890]
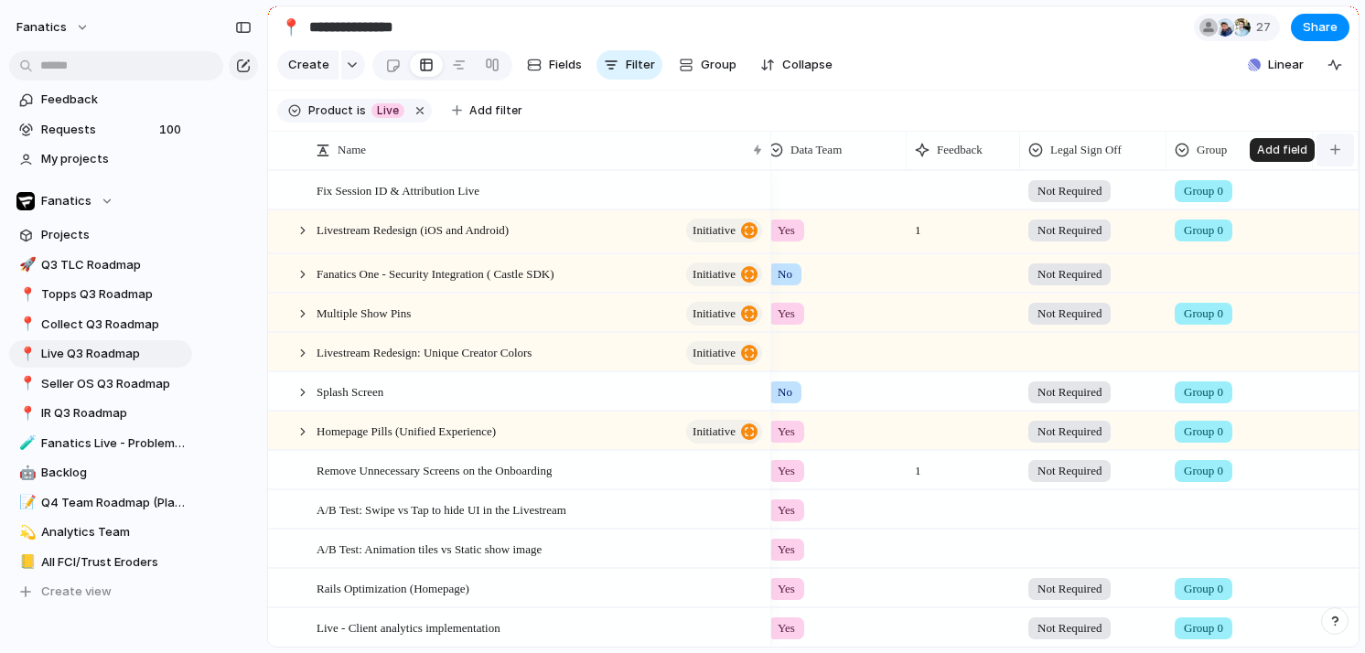
click at [1335, 158] on button "button" at bounding box center [1336, 150] width 38 height 33
type input "*"
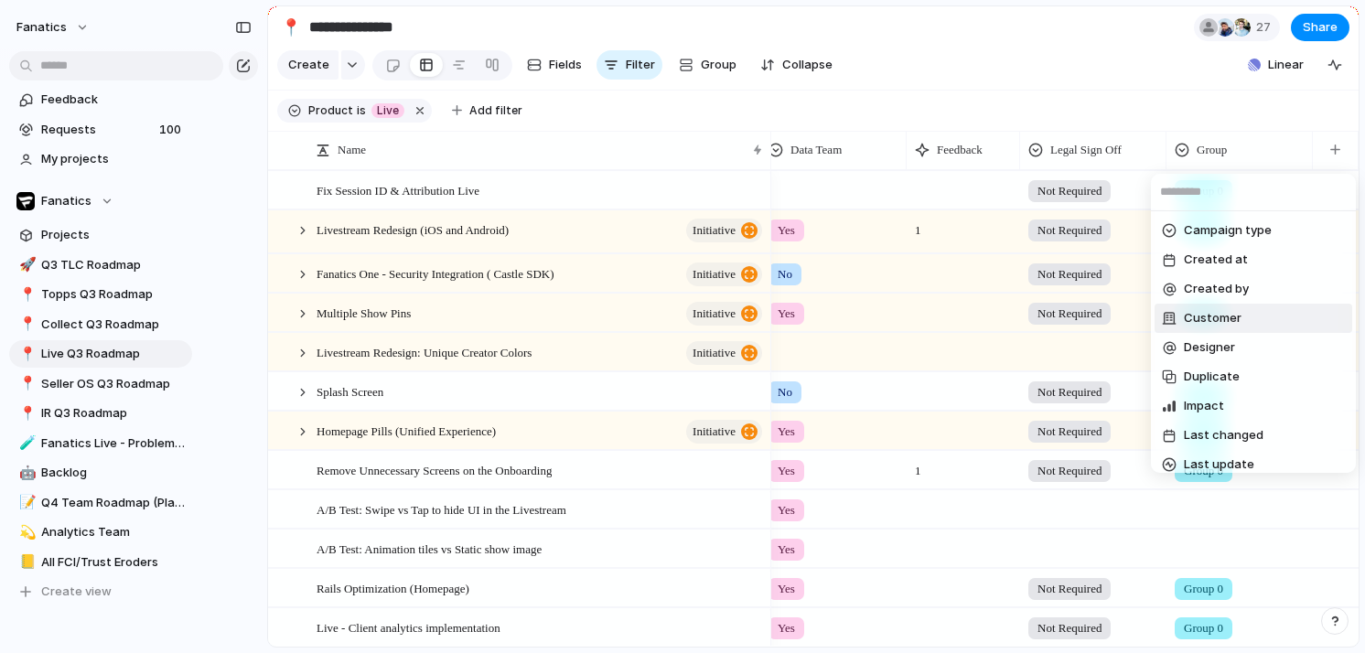
click at [1059, 84] on div "Campaign type Created at Created by Customer Designer Duplicate Impact Last cha…" at bounding box center [682, 326] width 1365 height 653
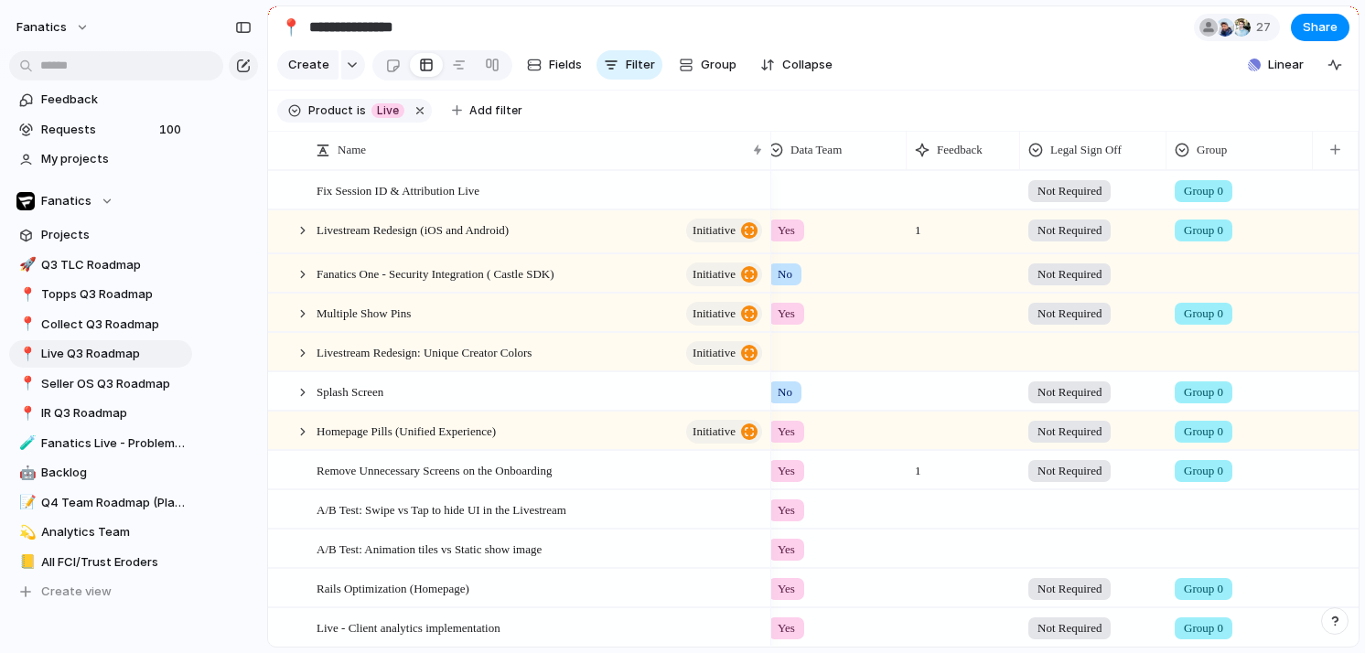
click at [1195, 272] on div at bounding box center [1240, 270] width 145 height 30
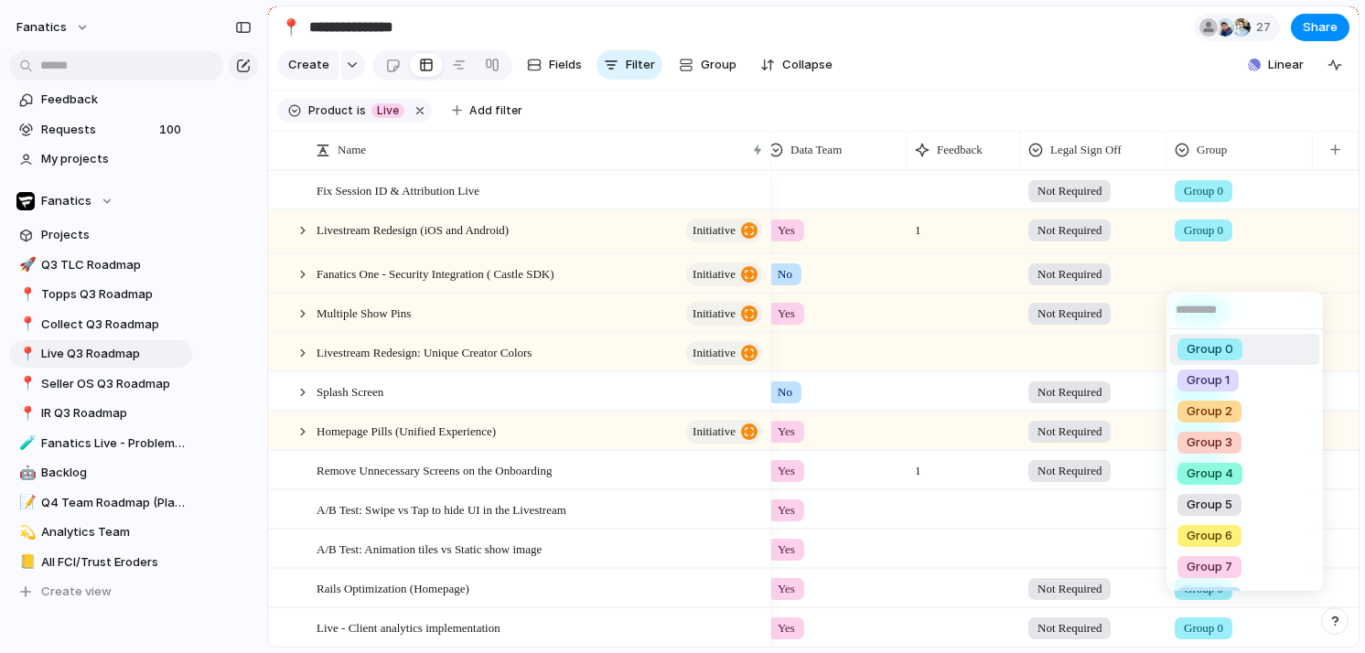
click at [1203, 357] on span "Group 0" at bounding box center [1210, 349] width 47 height 18
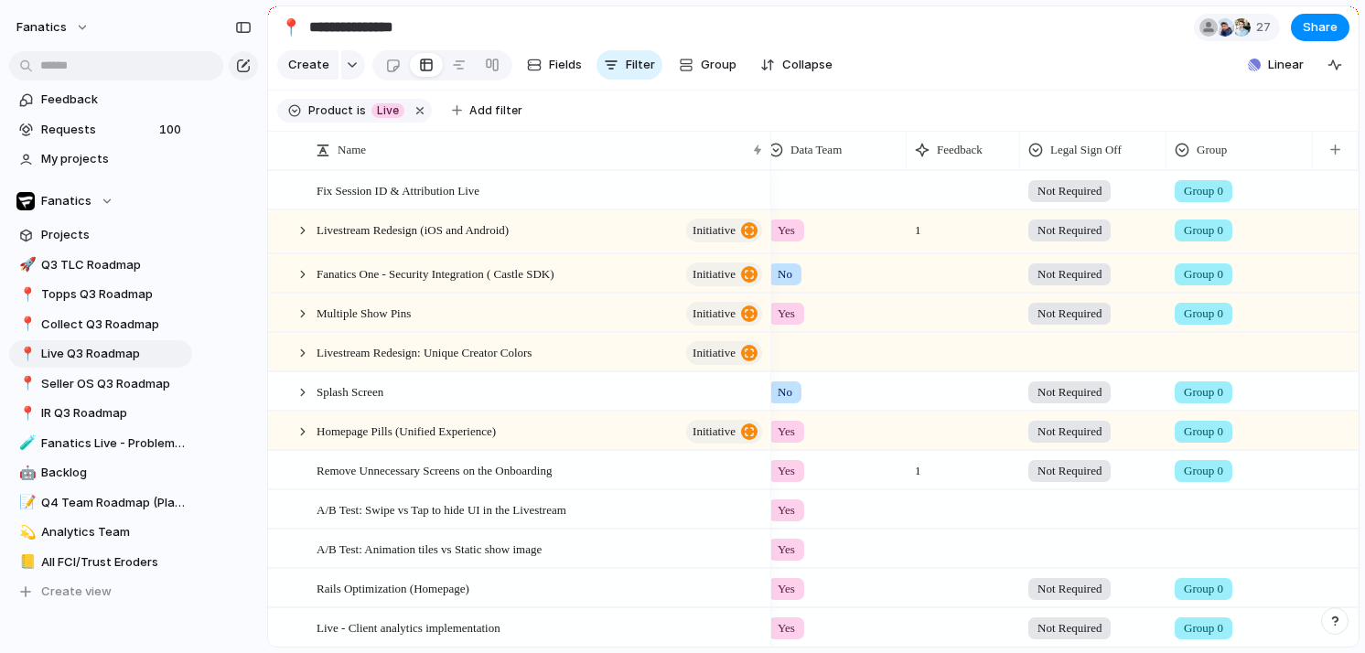
click at [1203, 357] on div at bounding box center [1240, 349] width 145 height 30
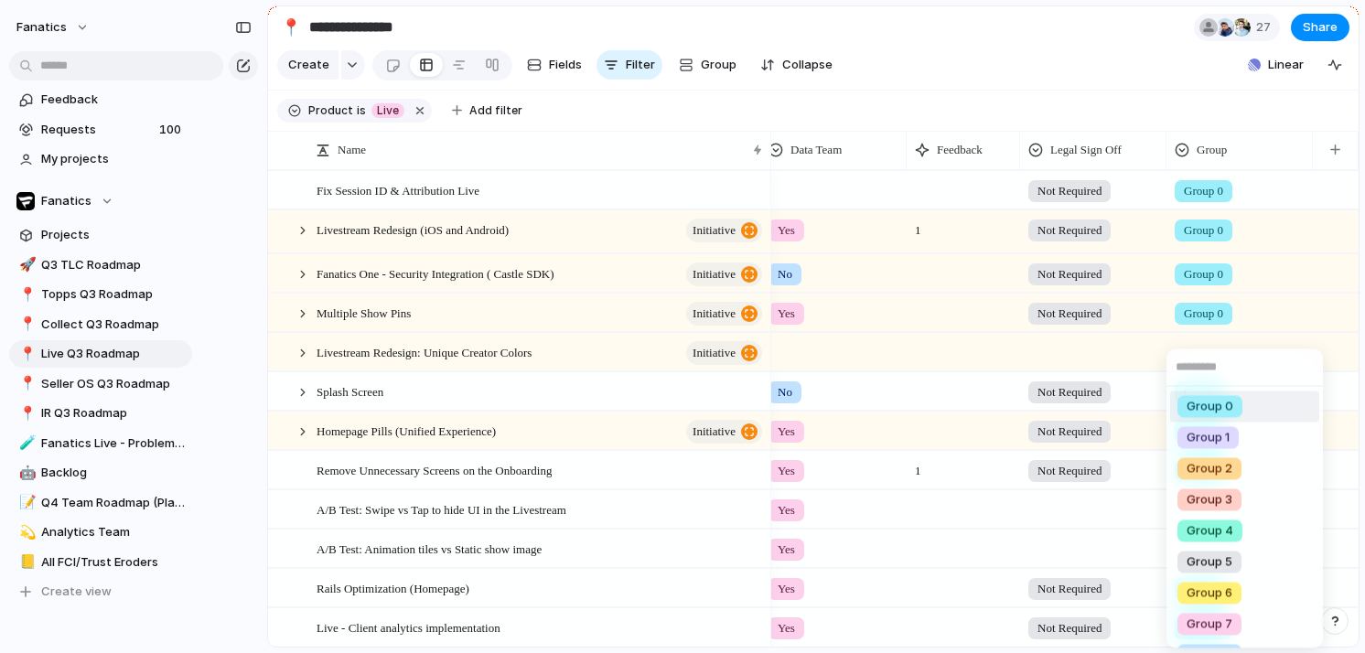
click at [1212, 404] on span "Group 0" at bounding box center [1210, 407] width 47 height 18
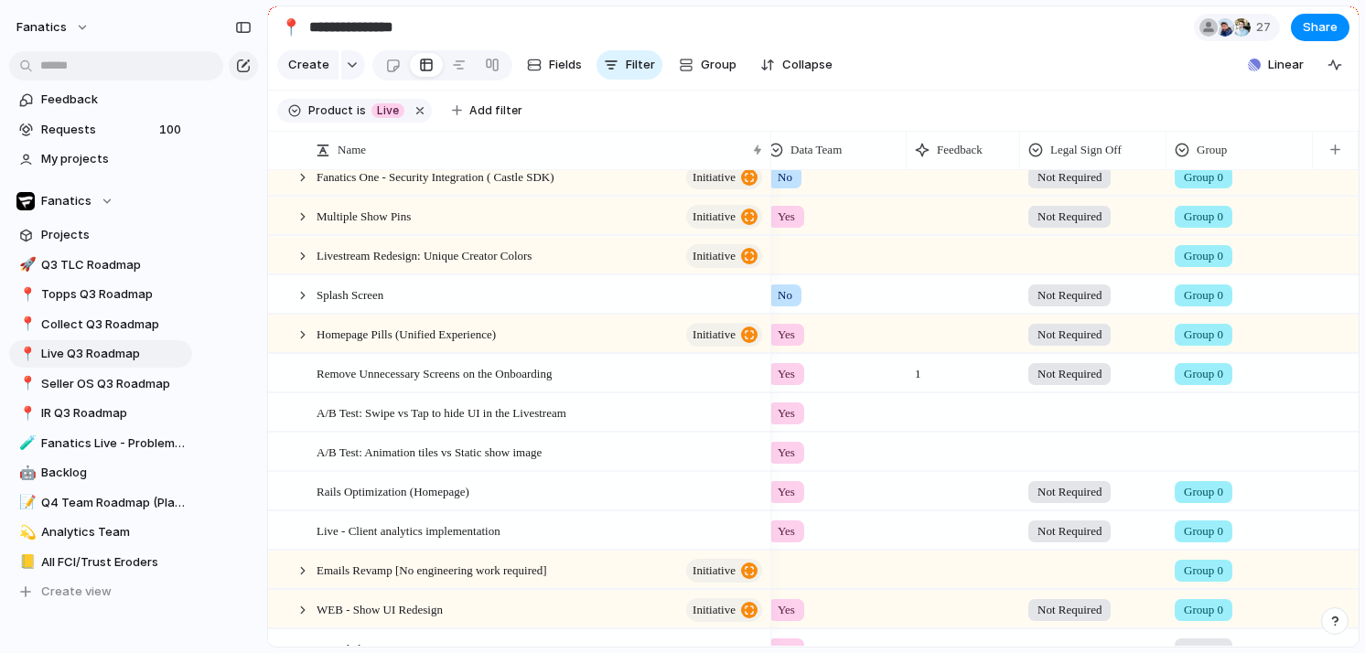
scroll to position [176, 0]
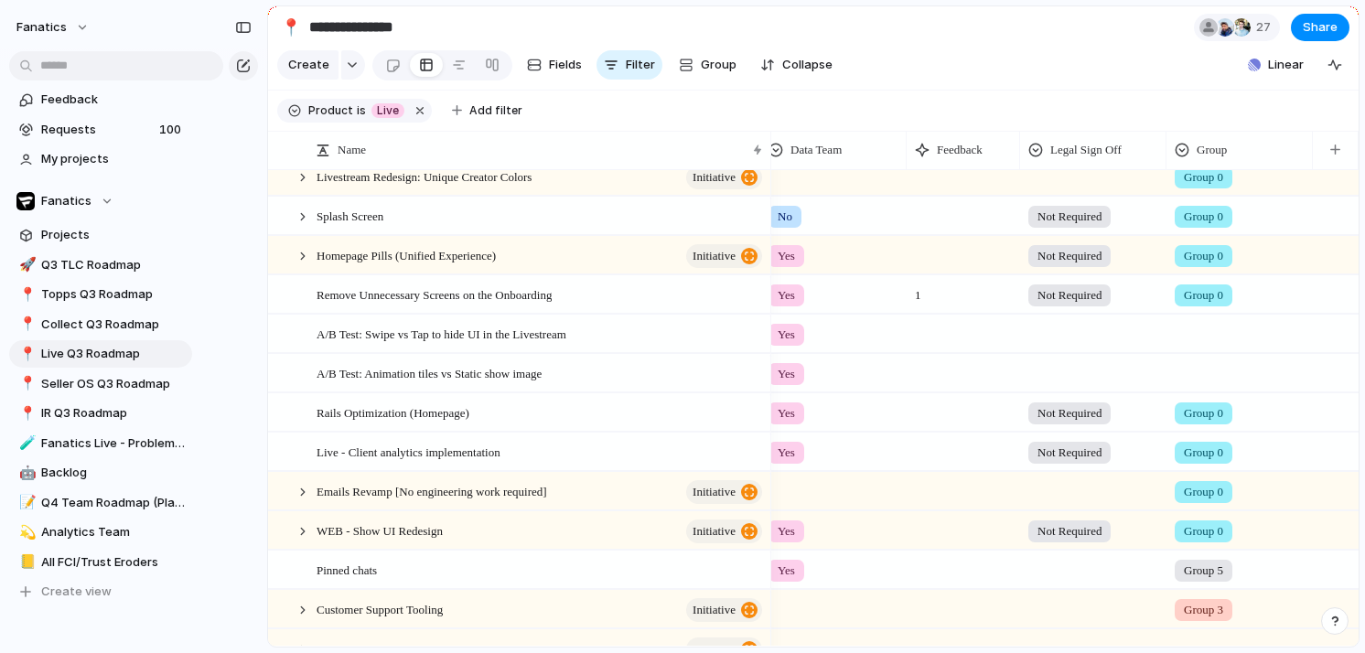
click at [1210, 327] on div at bounding box center [1240, 331] width 145 height 30
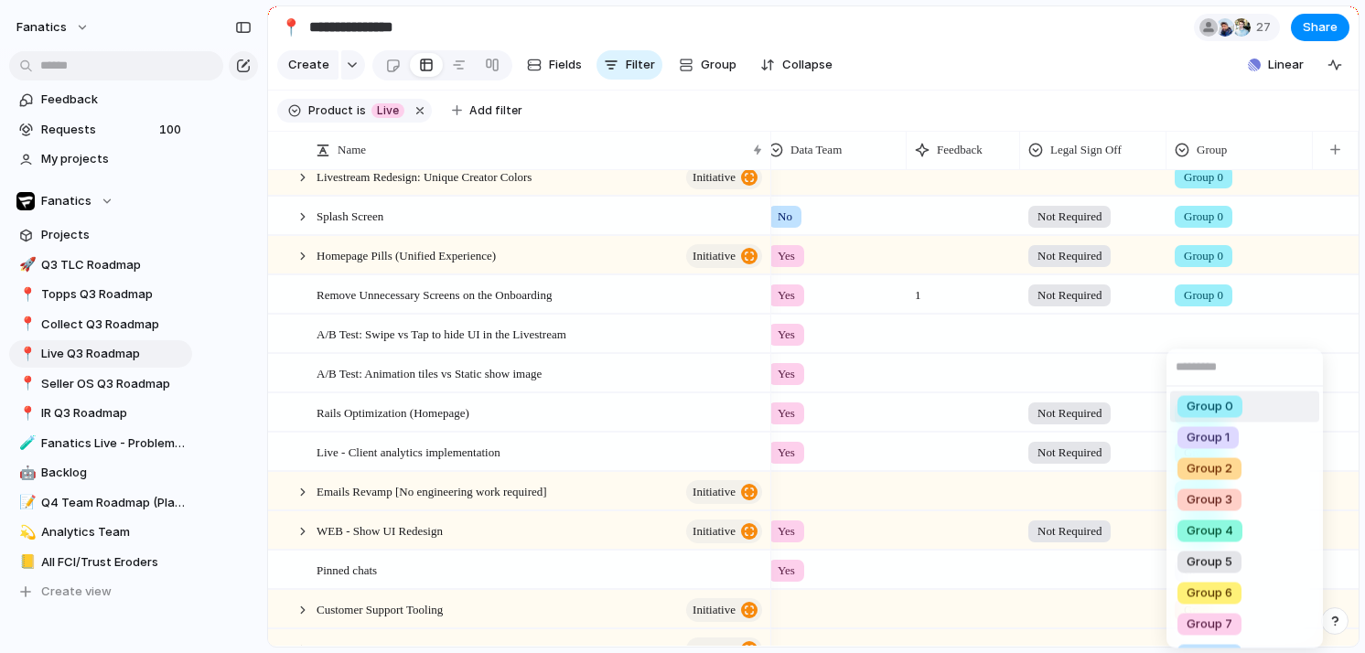
click at [1200, 409] on span "Group 0" at bounding box center [1210, 407] width 47 height 18
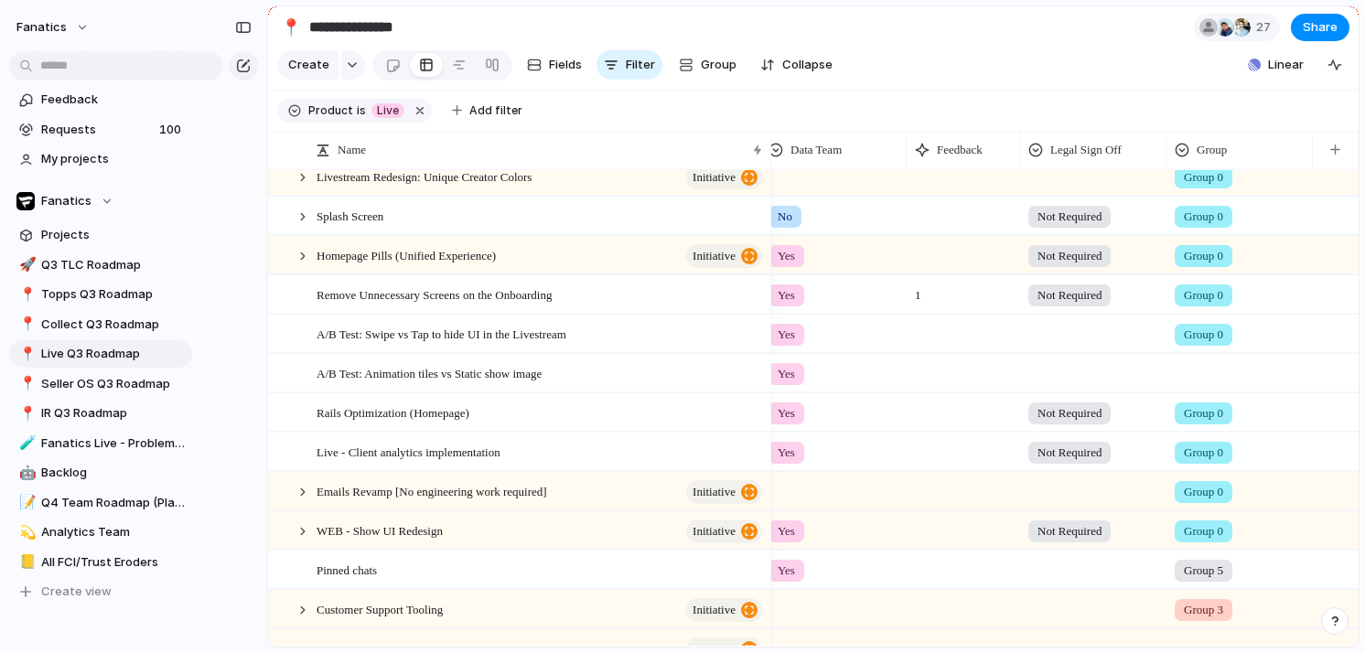
click at [1200, 374] on div at bounding box center [1240, 370] width 145 height 30
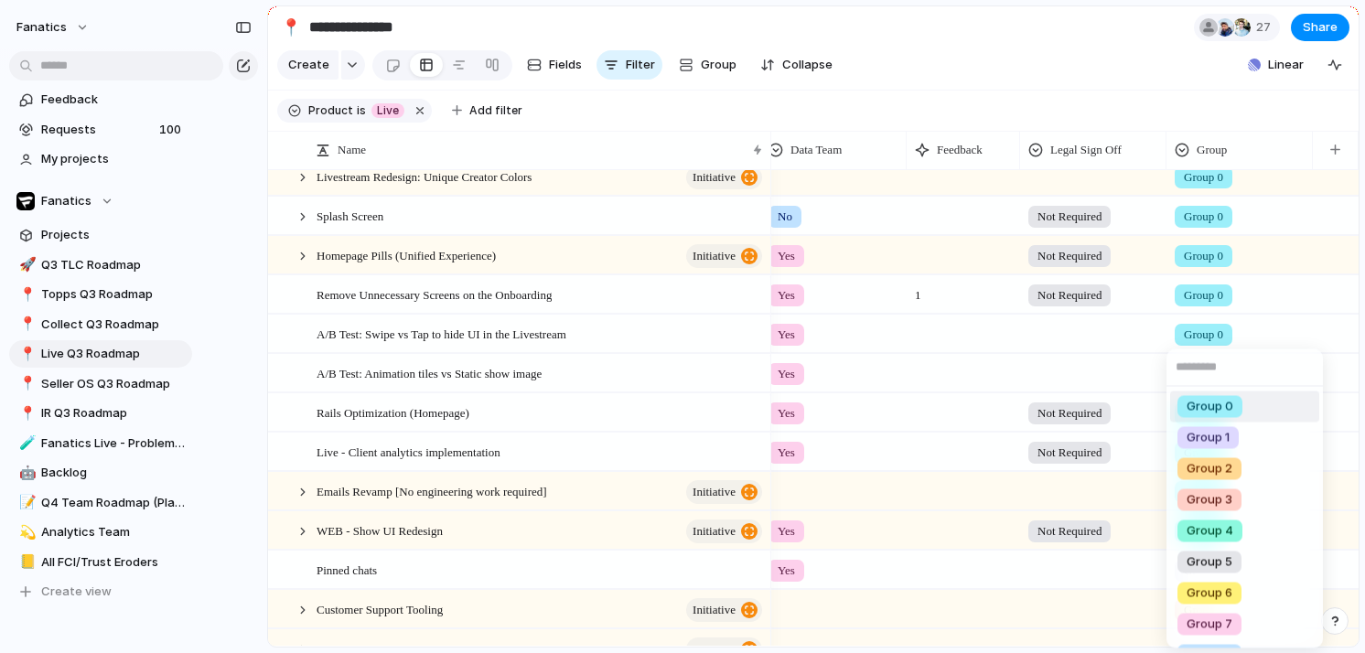
click at [1201, 401] on span "Group 0" at bounding box center [1210, 407] width 47 height 18
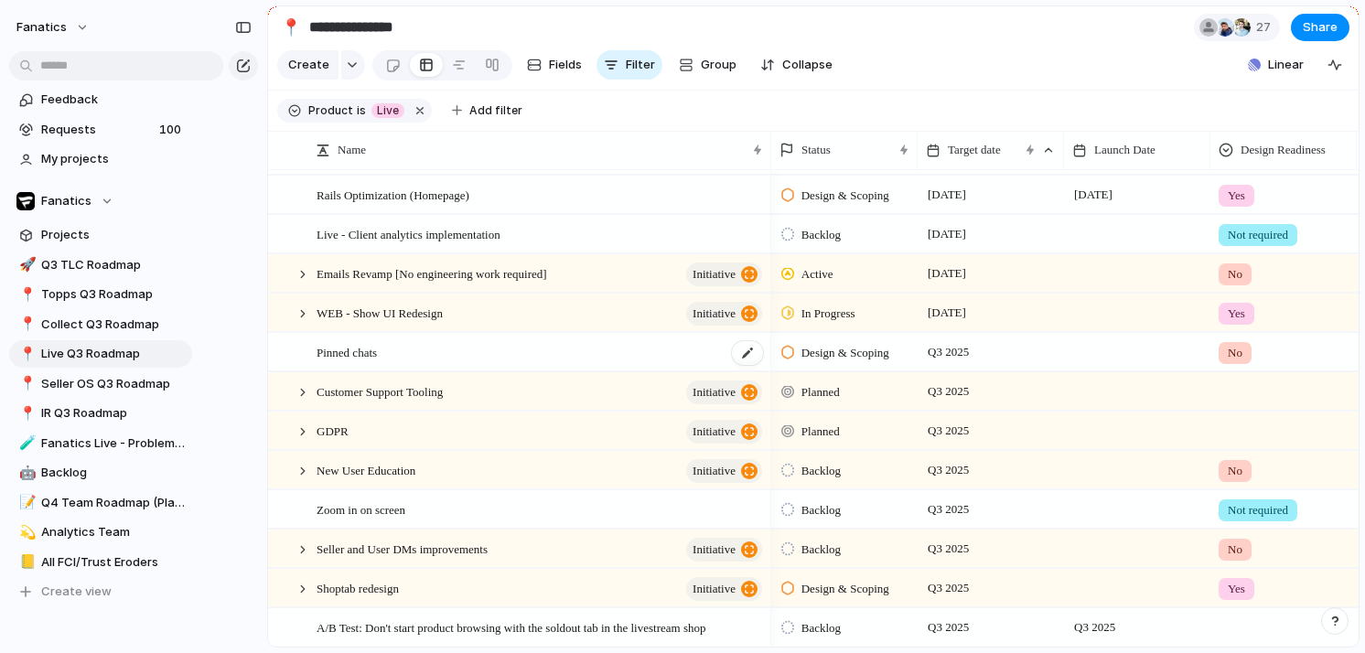
scroll to position [400, 0]
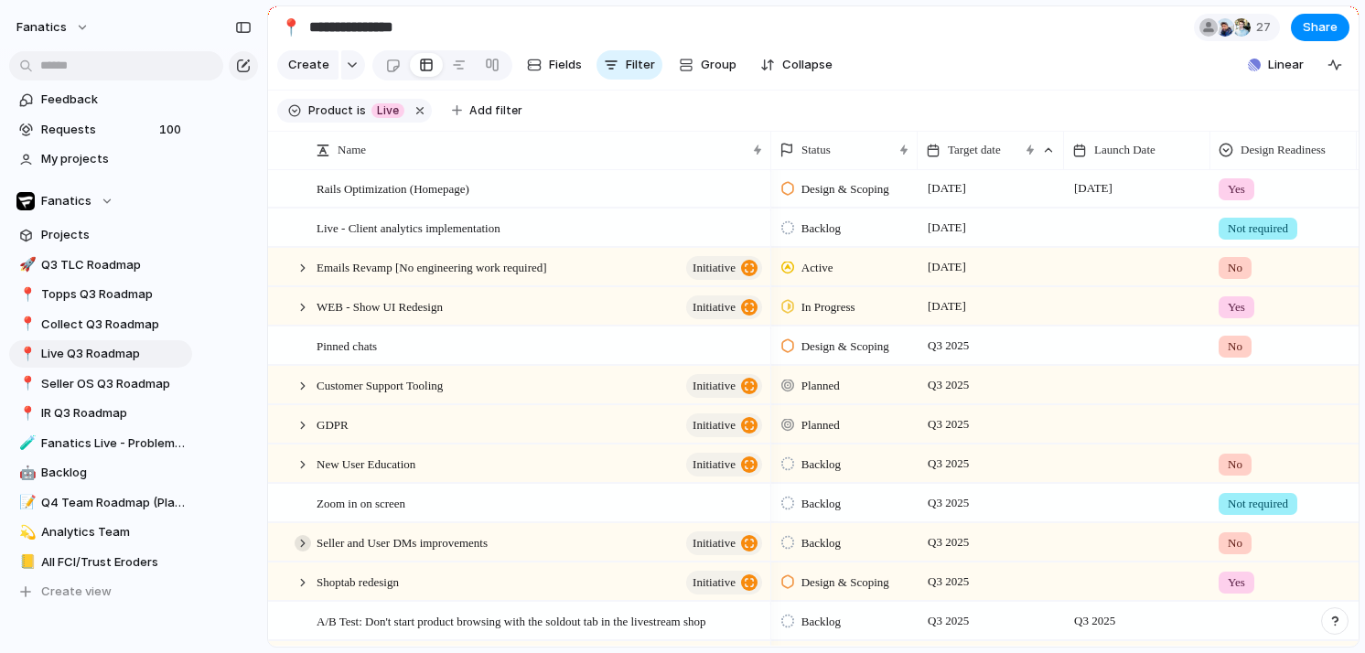
click at [304, 542] on div at bounding box center [303, 543] width 16 height 16
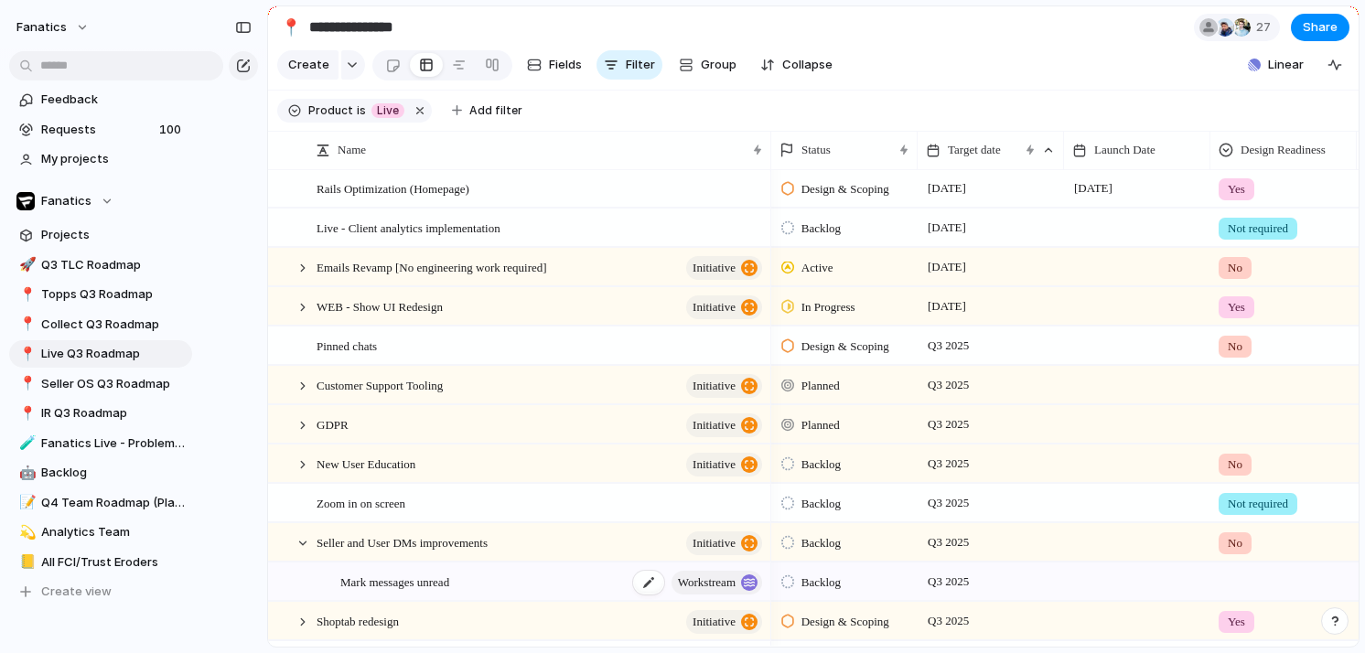
click at [415, 577] on span "Mark messages unread" at bounding box center [394, 581] width 109 height 21
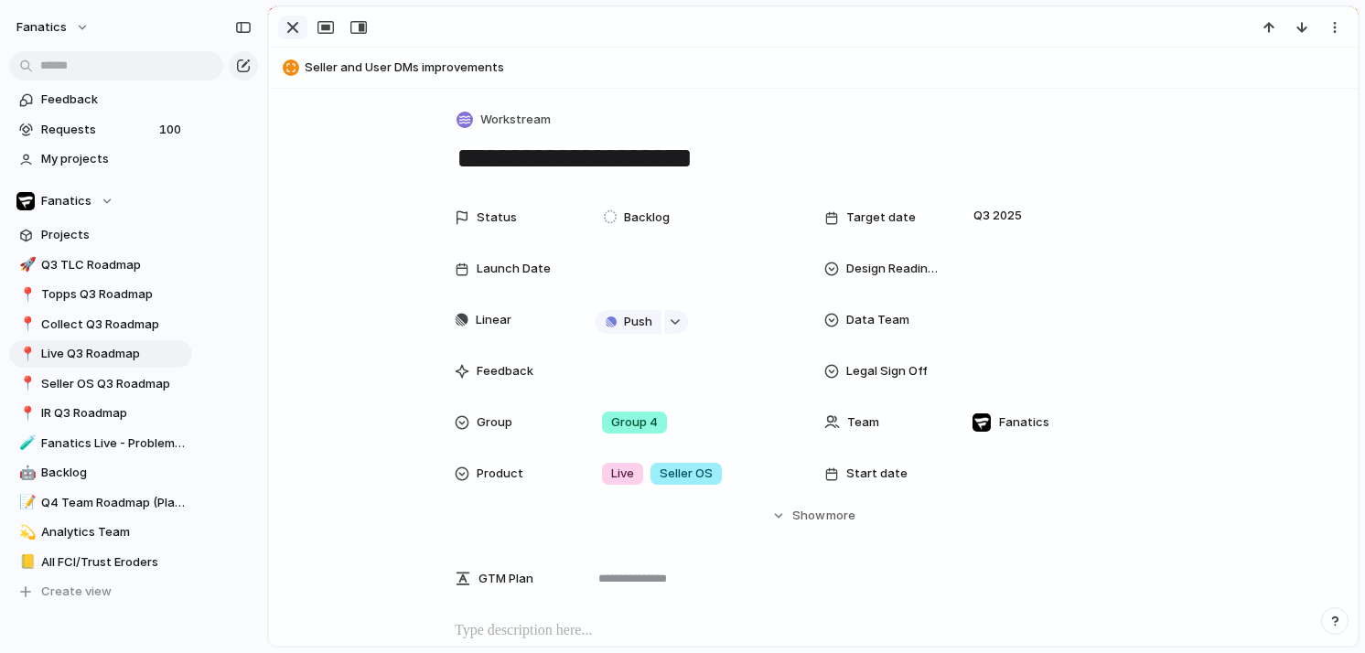
click at [292, 29] on div "button" at bounding box center [293, 27] width 22 height 22
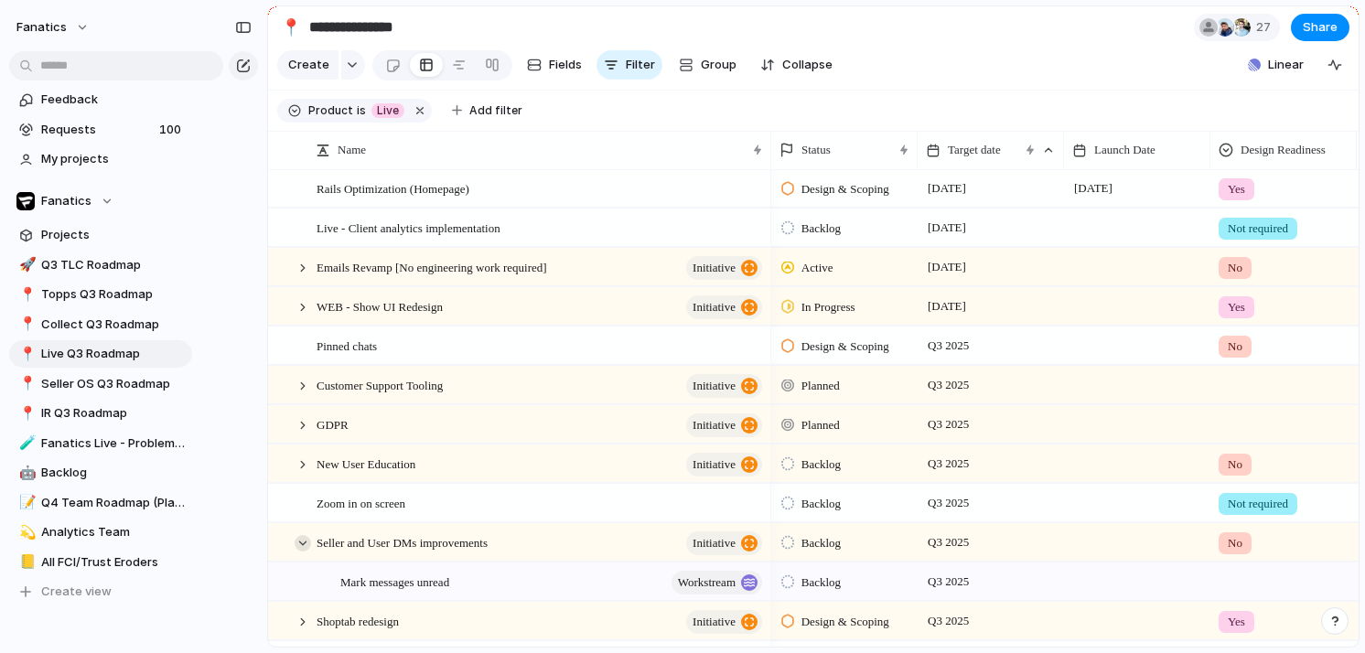
click at [302, 542] on div at bounding box center [303, 543] width 16 height 16
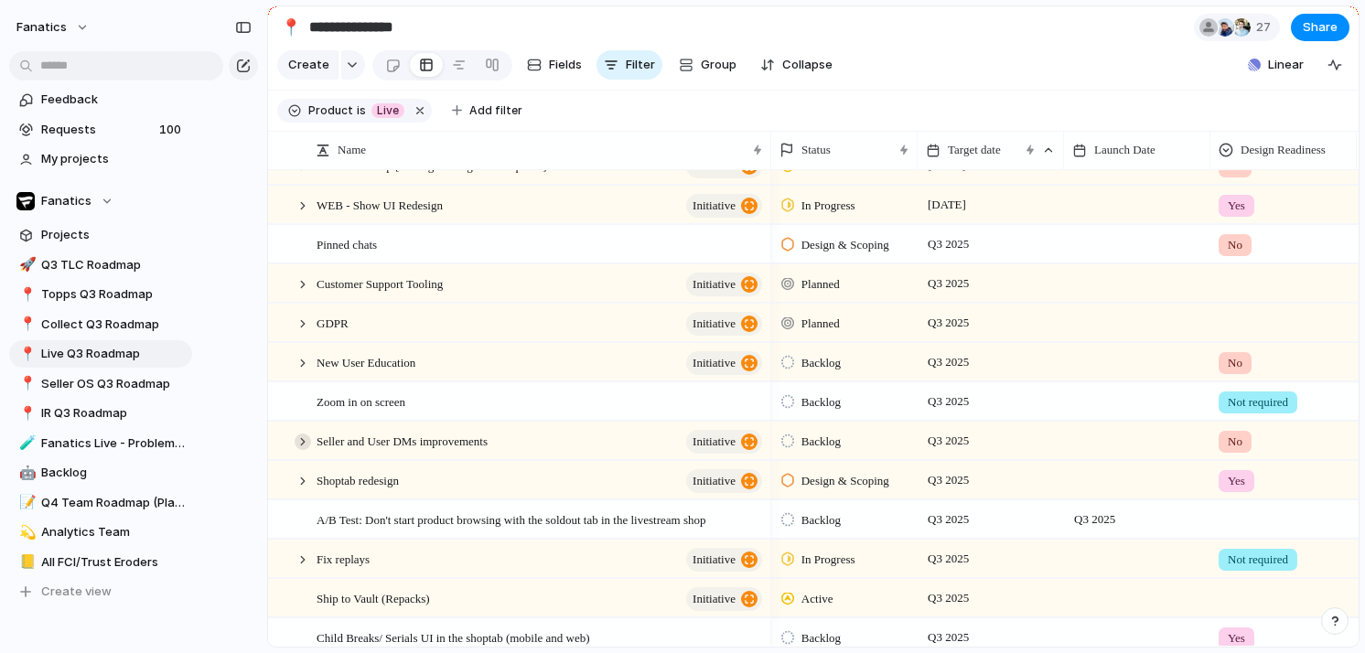
scroll to position [596, 0]
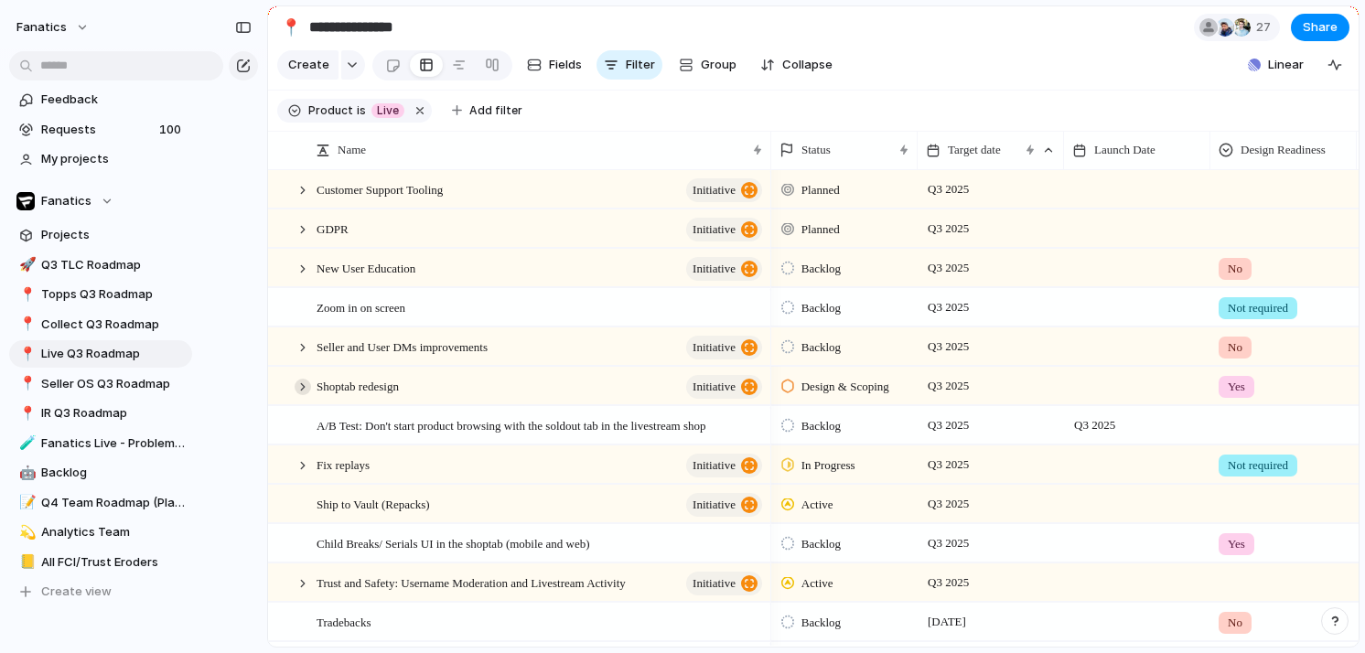
click at [305, 382] on div at bounding box center [303, 387] width 16 height 16
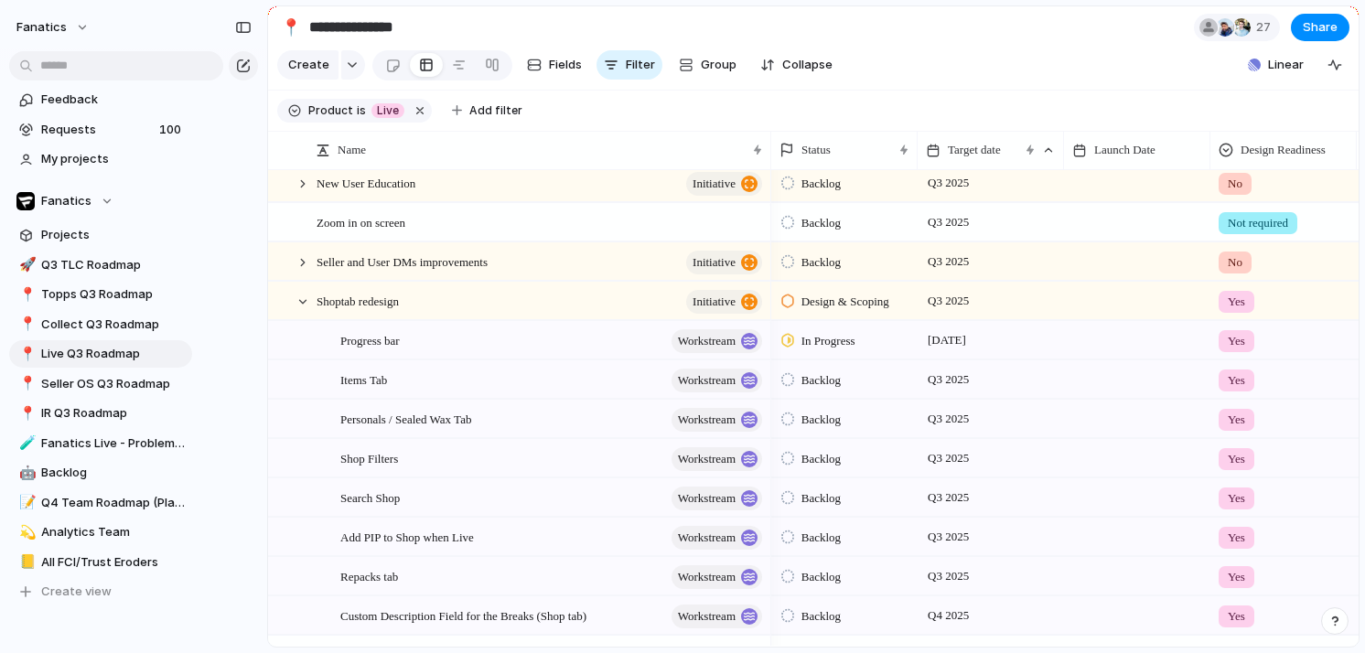
scroll to position [682, 0]
click at [480, 306] on div "Shoptab redesign initiative" at bounding box center [541, 301] width 448 height 38
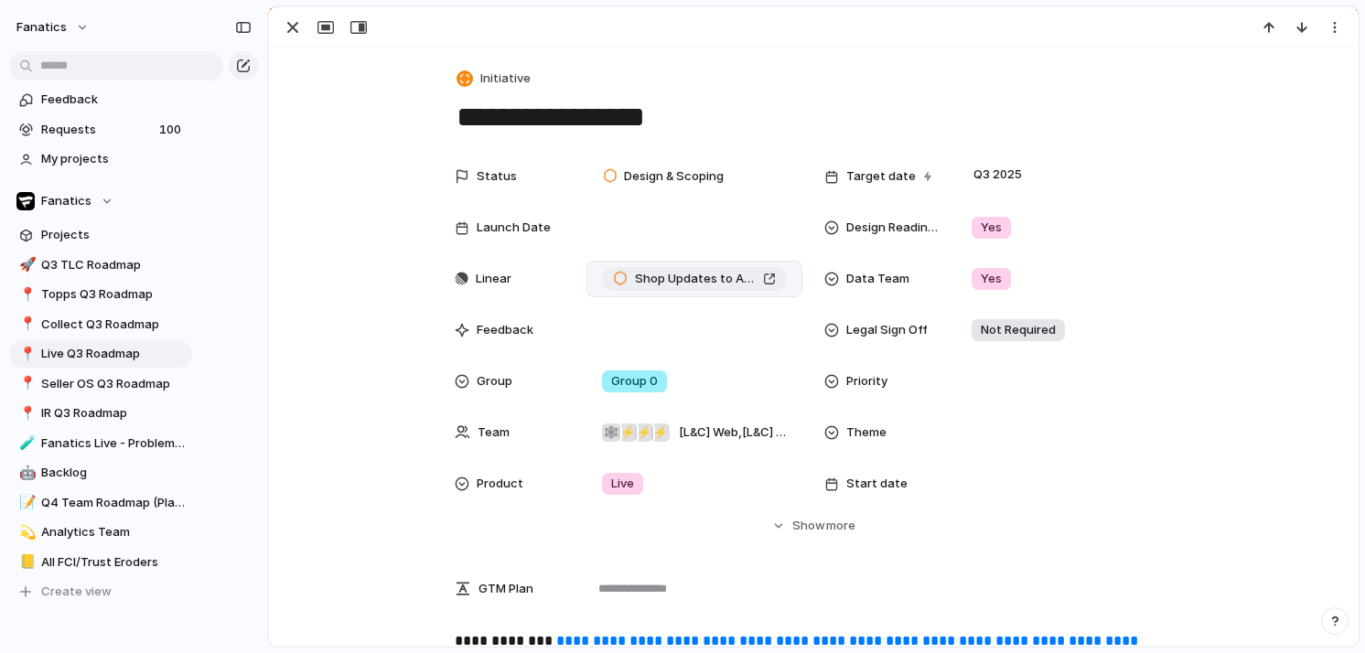
click at [698, 281] on span "Shop Updates to Account for SellerOS Listing Creation" at bounding box center [695, 279] width 121 height 18
click at [293, 31] on div "button" at bounding box center [293, 27] width 22 height 22
click at [293, 31] on main "**********" at bounding box center [813, 326] width 1093 height 642
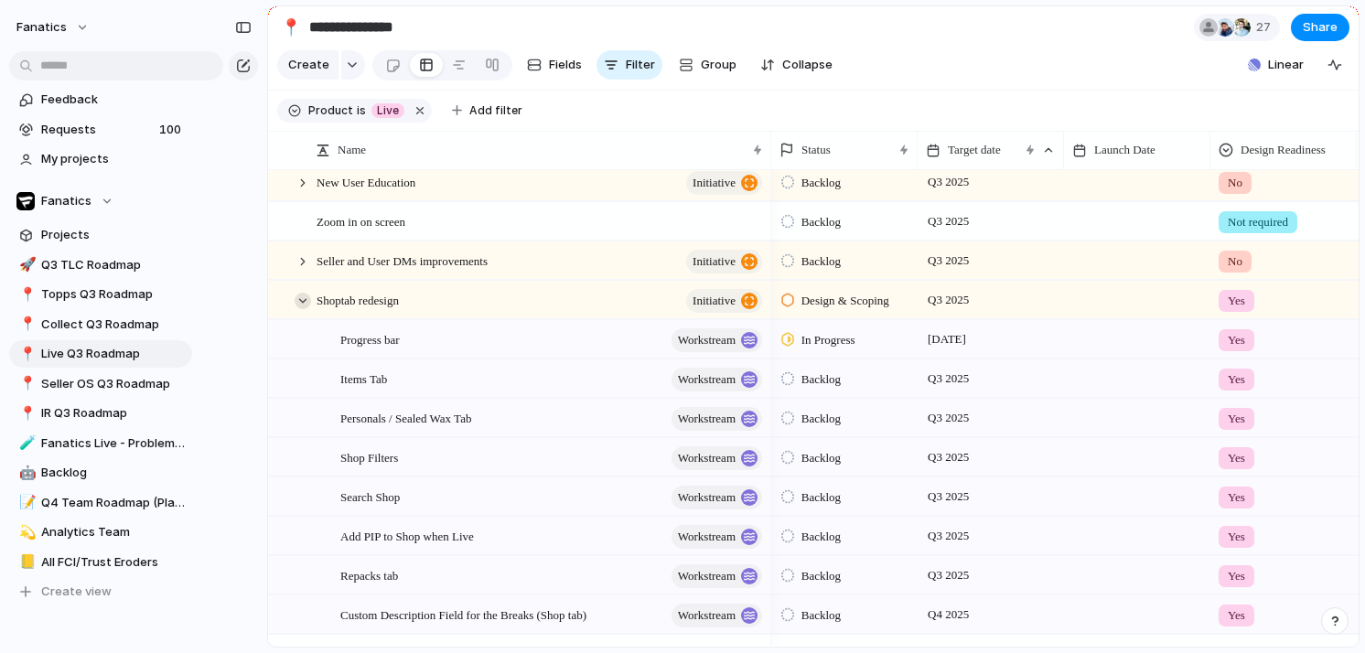
click at [301, 294] on div at bounding box center [303, 301] width 16 height 16
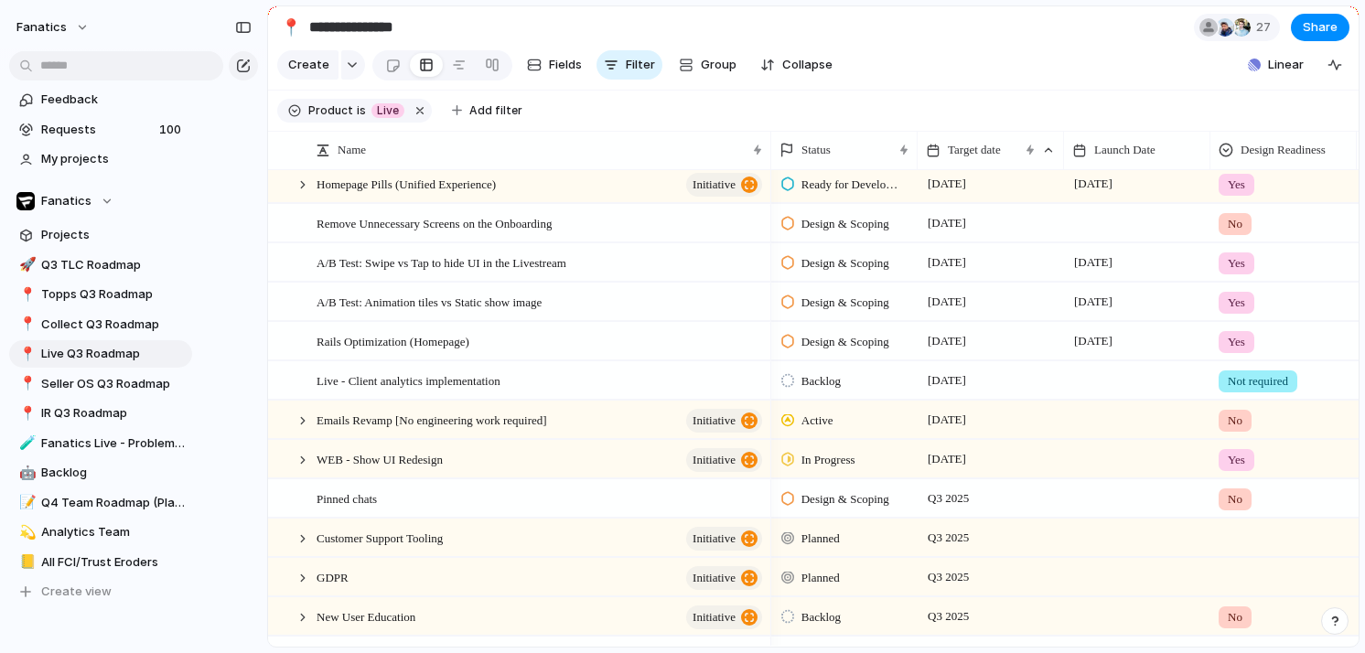
scroll to position [240, 0]
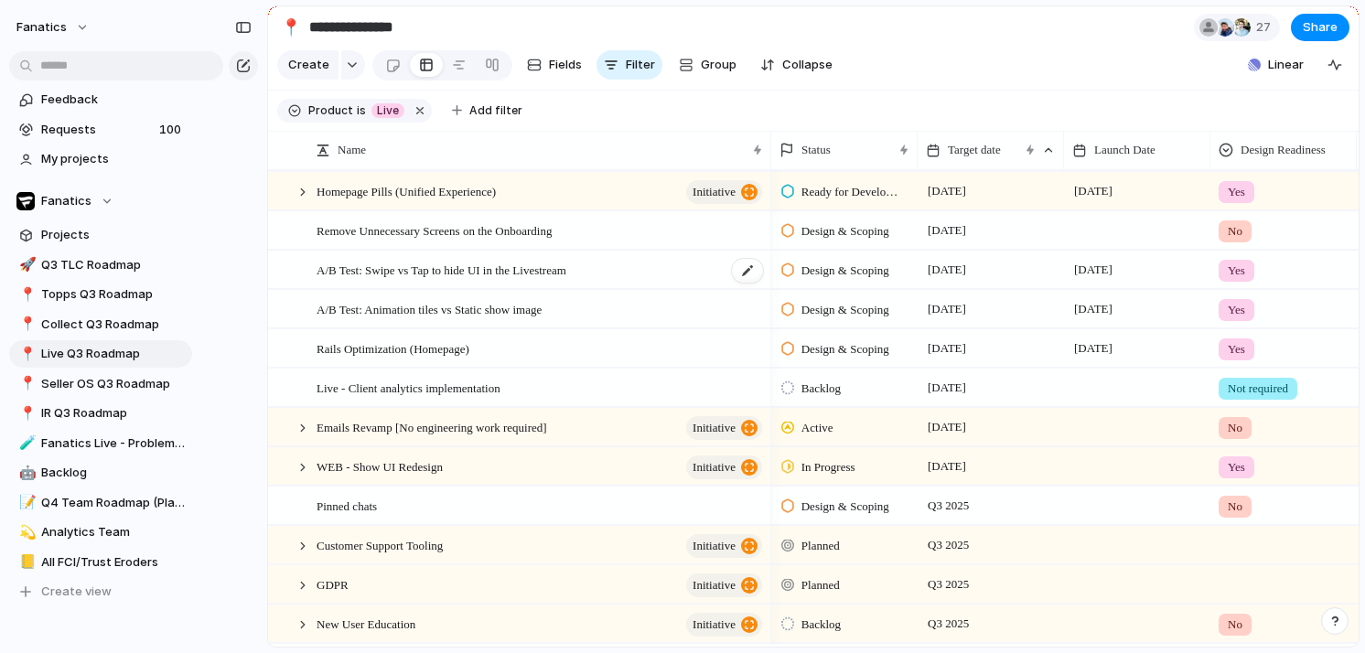
click at [477, 271] on span "A/B Test: Swipe vs Tap to hide UI in the Livestream" at bounding box center [442, 269] width 250 height 21
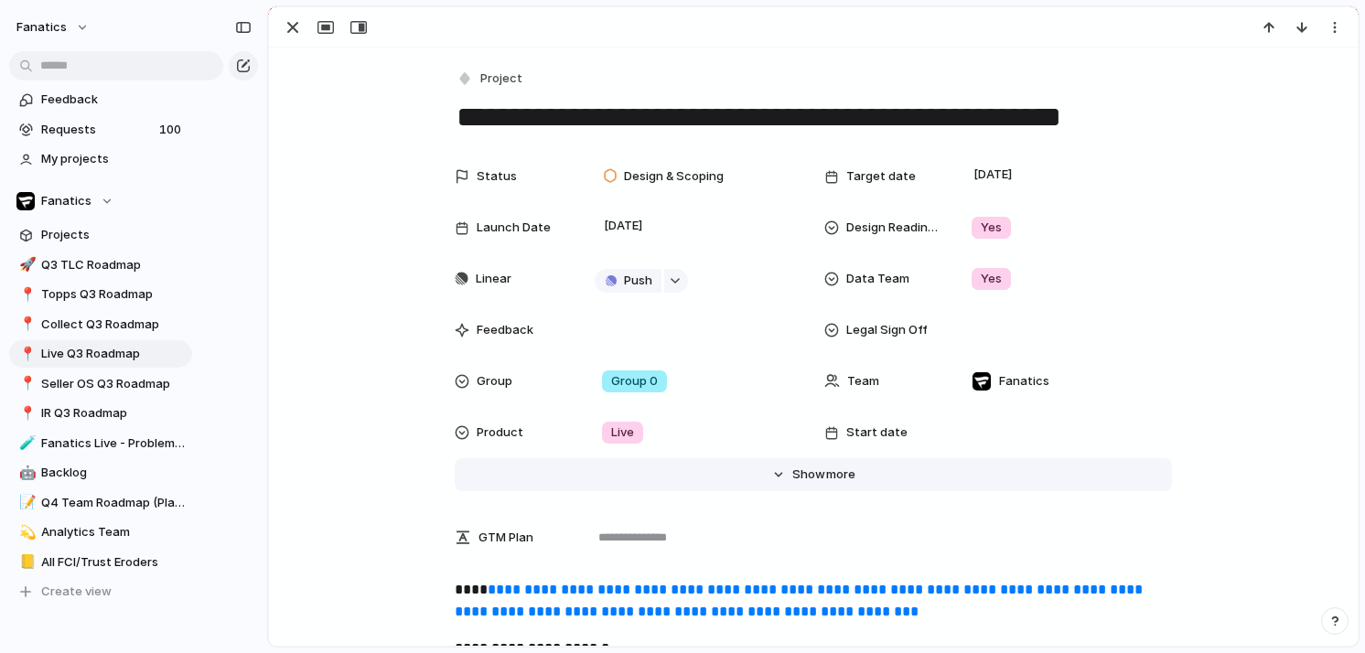
scroll to position [27, 0]
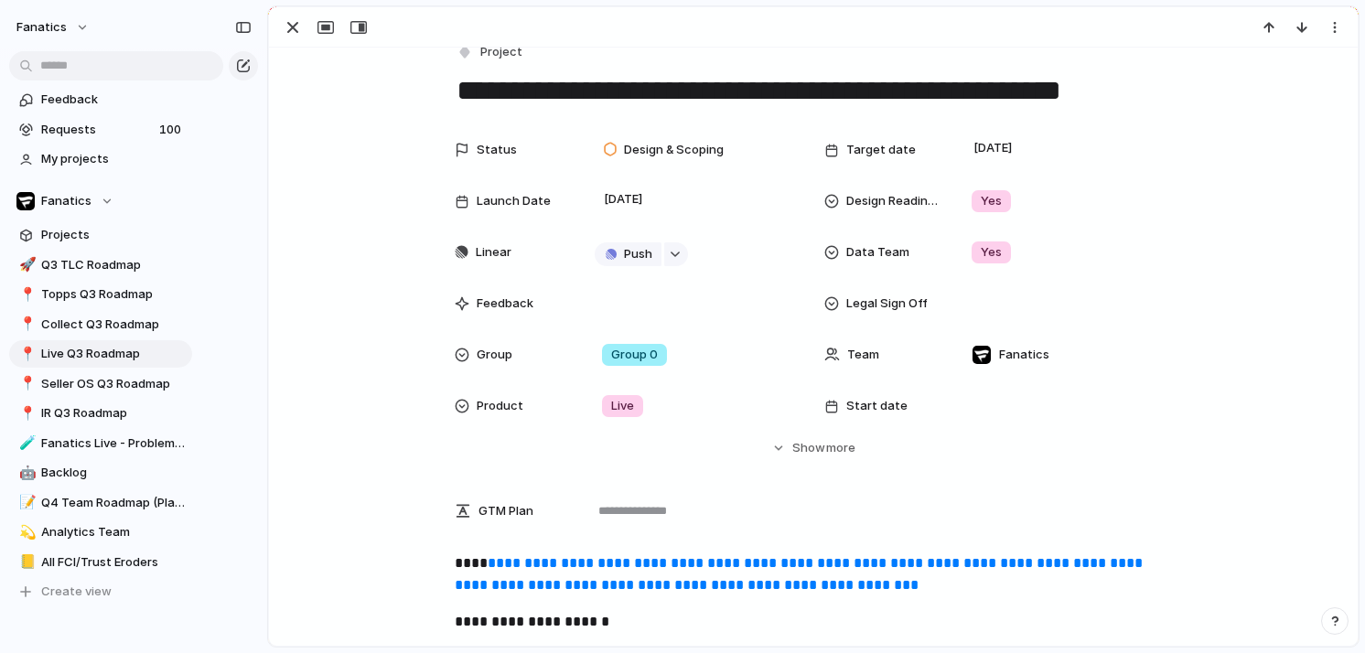
drag, startPoint x: 456, startPoint y: 87, endPoint x: 1159, endPoint y: 70, distance: 703.9
click at [1159, 71] on textarea "**********" at bounding box center [813, 90] width 717 height 38
drag, startPoint x: 1125, startPoint y: 92, endPoint x: 433, endPoint y: 85, distance: 692.7
click at [433, 85] on div "**********" at bounding box center [813, 644] width 1089 height 1246
click at [293, 32] on div "button" at bounding box center [293, 27] width 22 height 22
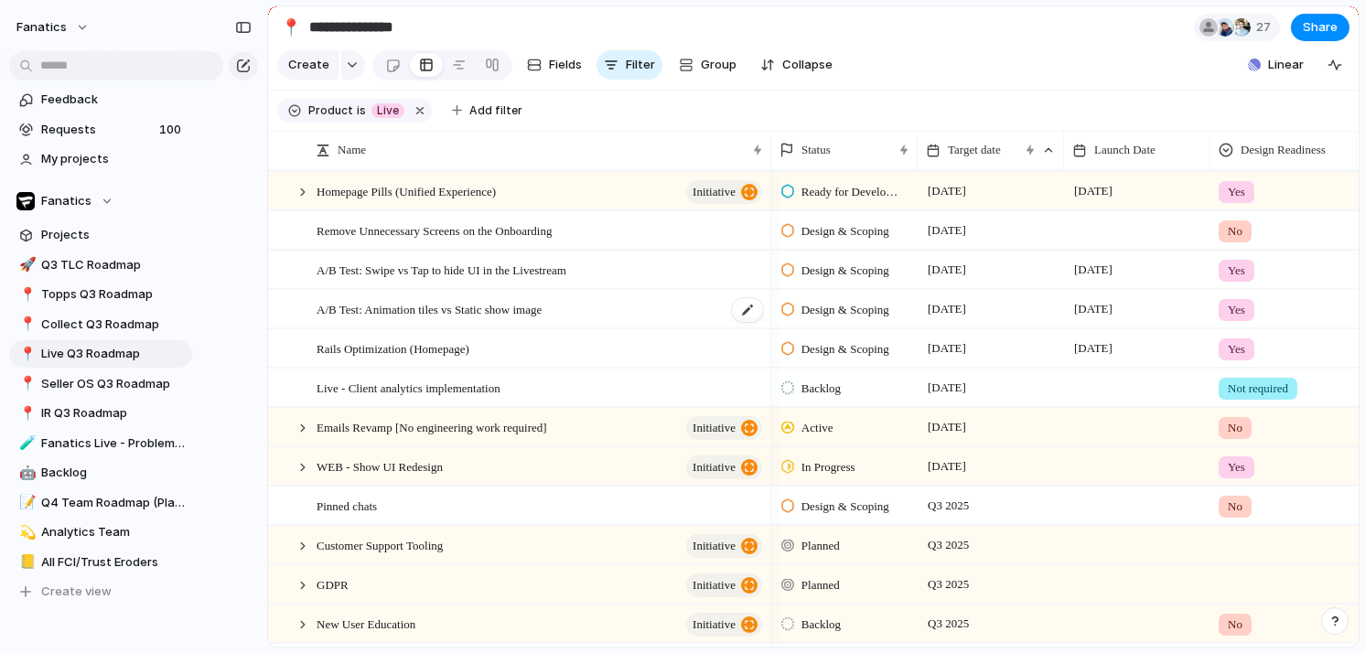
click at [371, 316] on span "A/B Test: Animation tiles vs Static show image" at bounding box center [429, 308] width 225 height 21
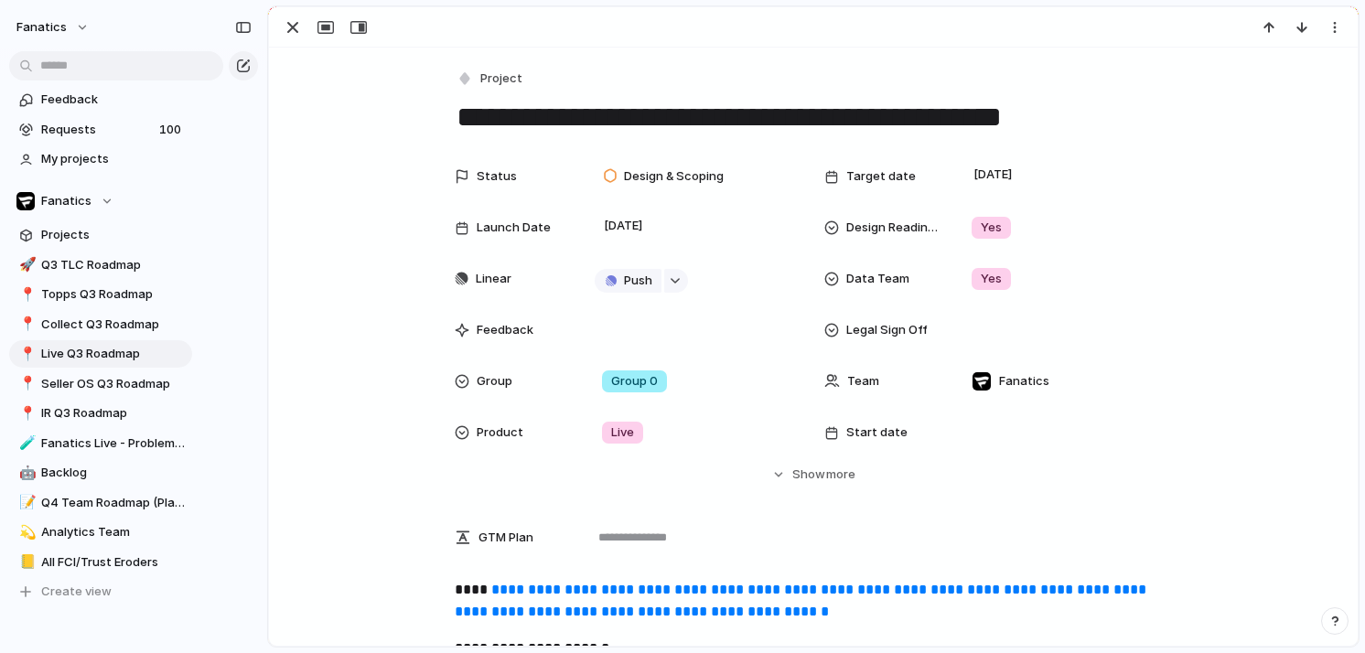
drag, startPoint x: 1004, startPoint y: 113, endPoint x: 430, endPoint y: 110, distance: 573.7
click at [286, 37] on div "button" at bounding box center [293, 27] width 22 height 22
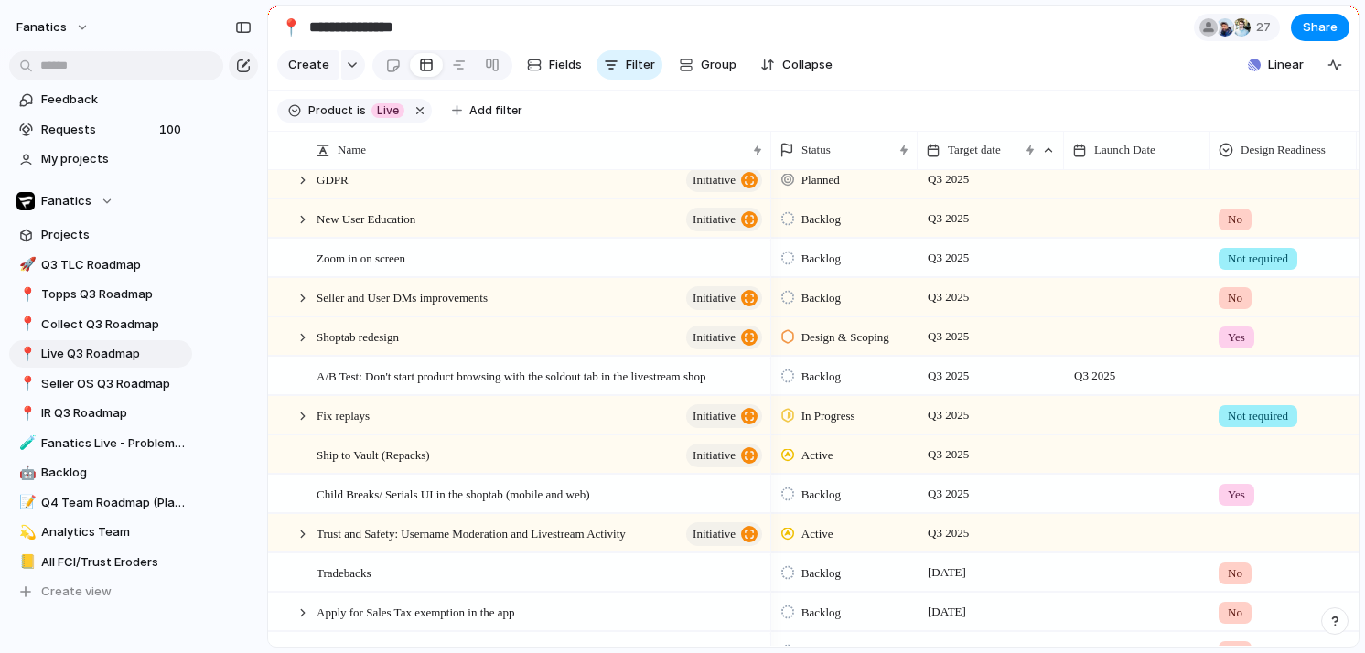
scroll to position [646, 0]
click at [358, 450] on span "Ship to Vault (Repacks)" at bounding box center [373, 453] width 113 height 21
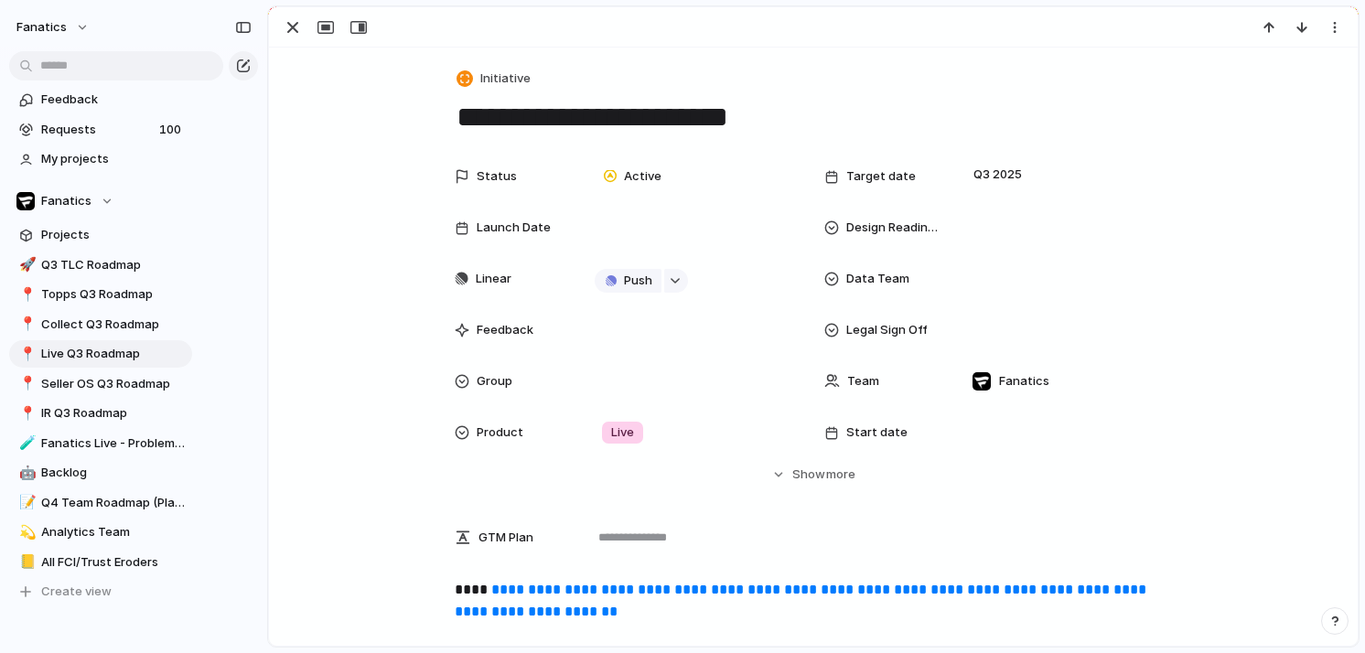
click at [640, 590] on link "**********" at bounding box center [802, 601] width 695 height 36
click at [286, 15] on div at bounding box center [813, 27] width 1089 height 40
click at [287, 26] on div "button" at bounding box center [293, 27] width 22 height 22
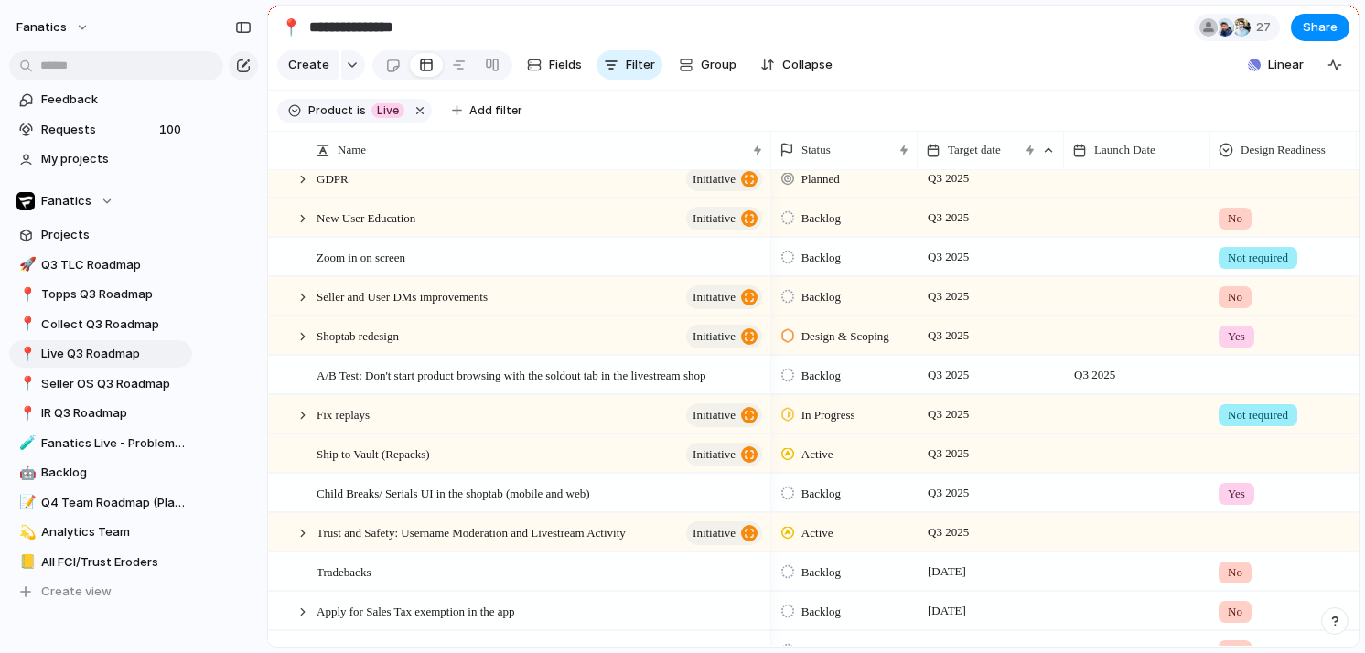
click at [1221, 535] on div at bounding box center [1284, 529] width 145 height 30
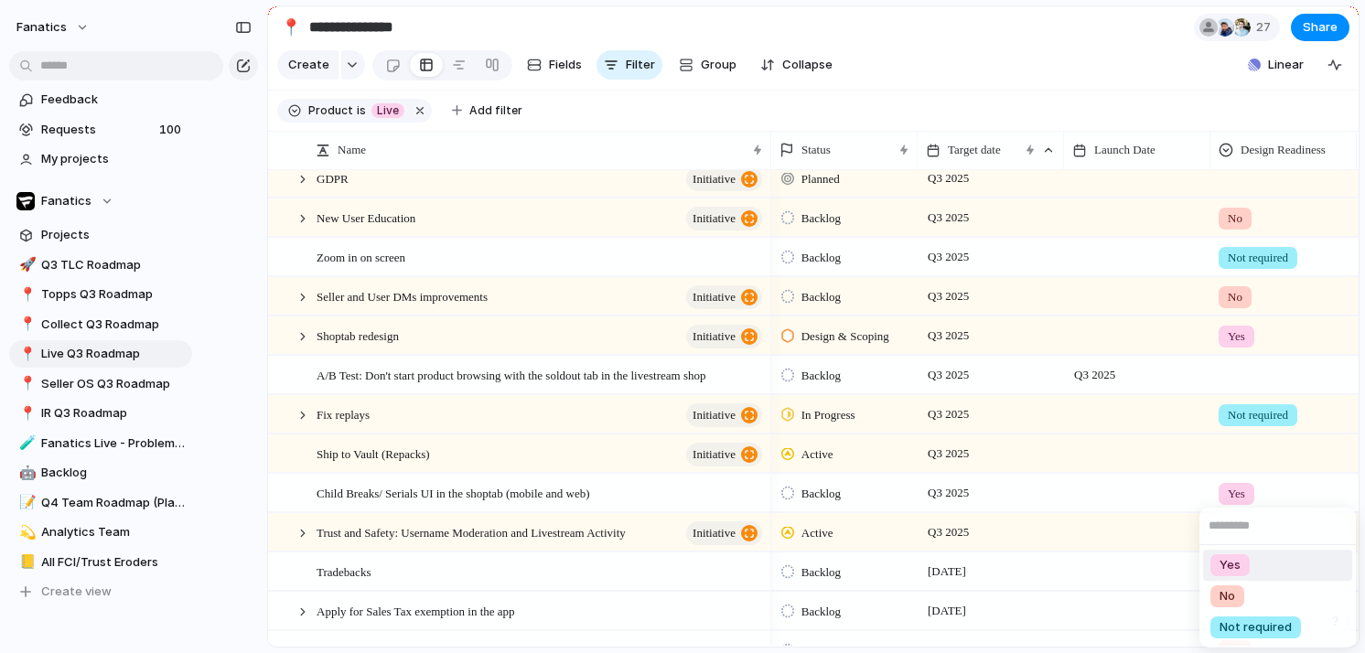
click at [301, 529] on div "Yes No Not required" at bounding box center [682, 326] width 1365 height 653
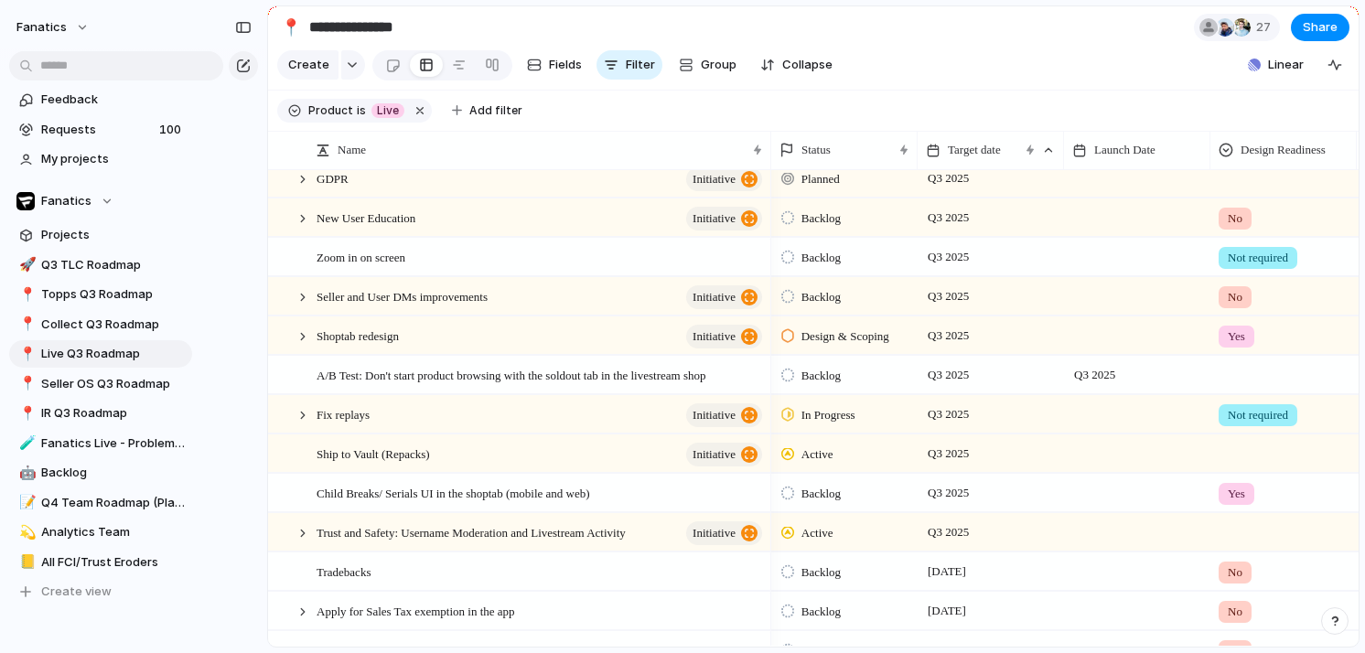
click at [301, 529] on div at bounding box center [303, 533] width 16 height 16
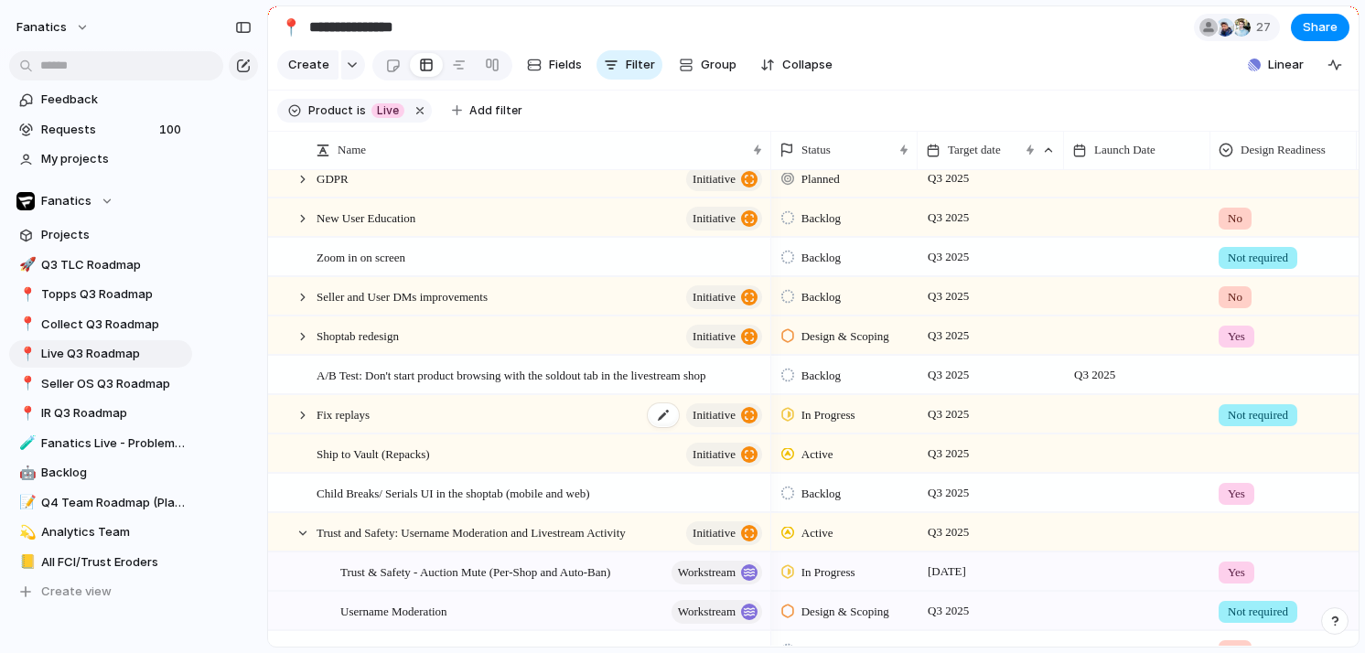
scroll to position [724, 0]
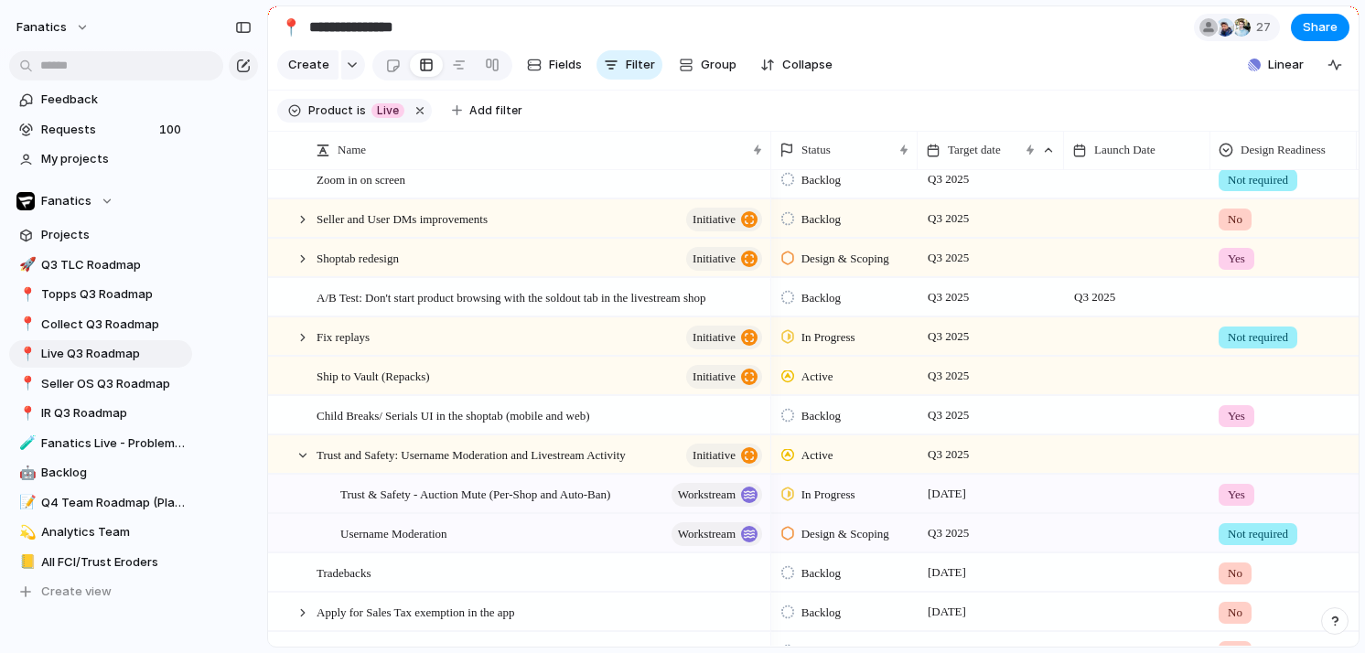
click at [1239, 446] on div at bounding box center [1284, 451] width 145 height 30
click at [1230, 530] on span "Yes" at bounding box center [1230, 531] width 21 height 18
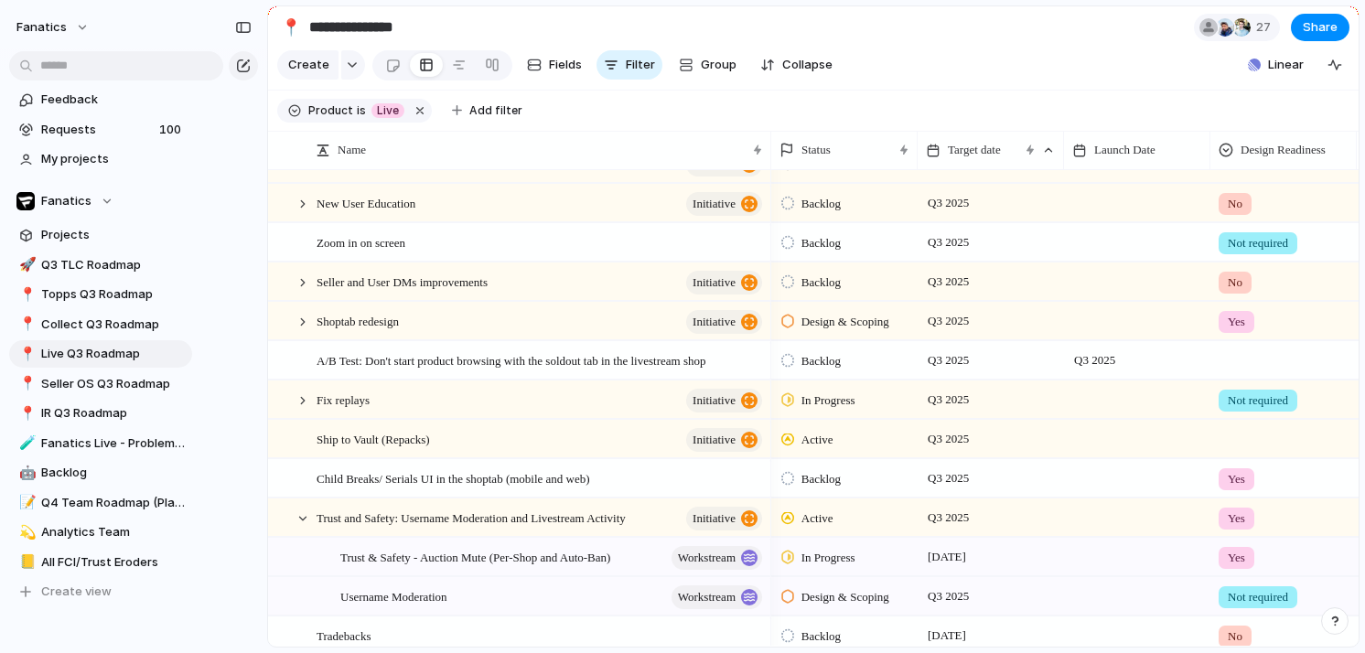
scroll to position [660, 0]
click at [1242, 441] on div at bounding box center [1284, 437] width 145 height 30
click at [1233, 512] on span "Yes" at bounding box center [1230, 516] width 21 height 18
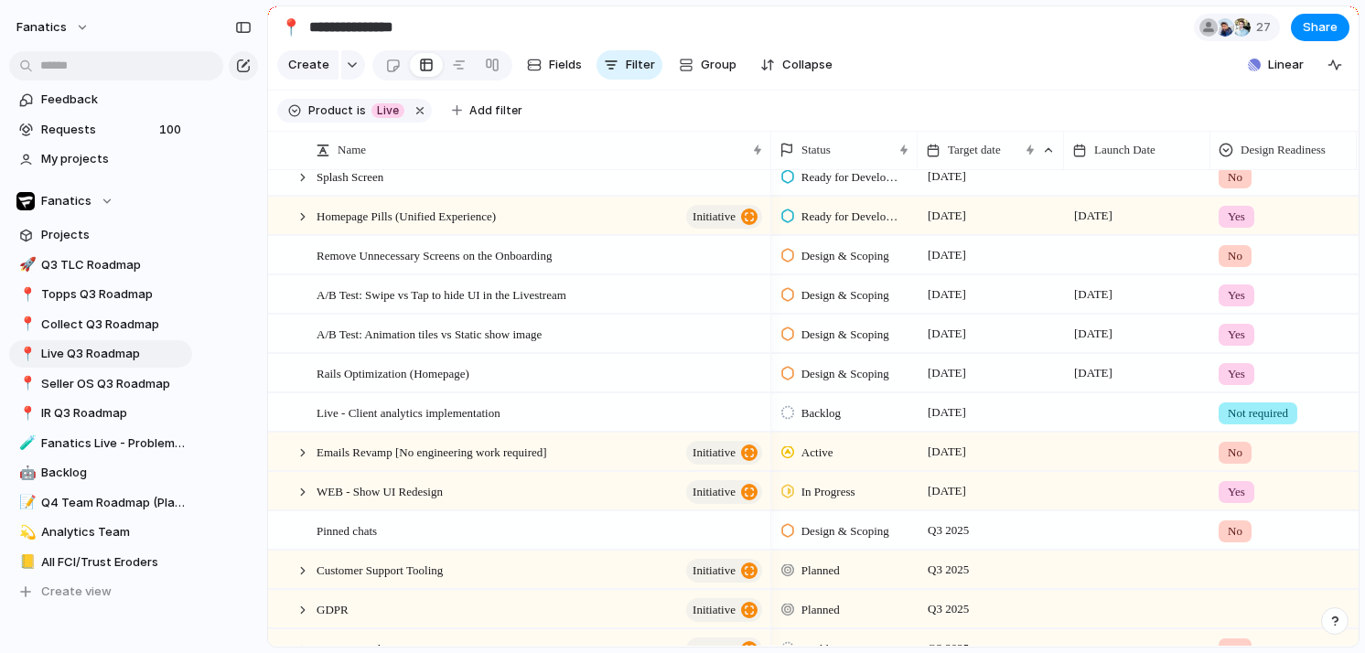
scroll to position [219, 0]
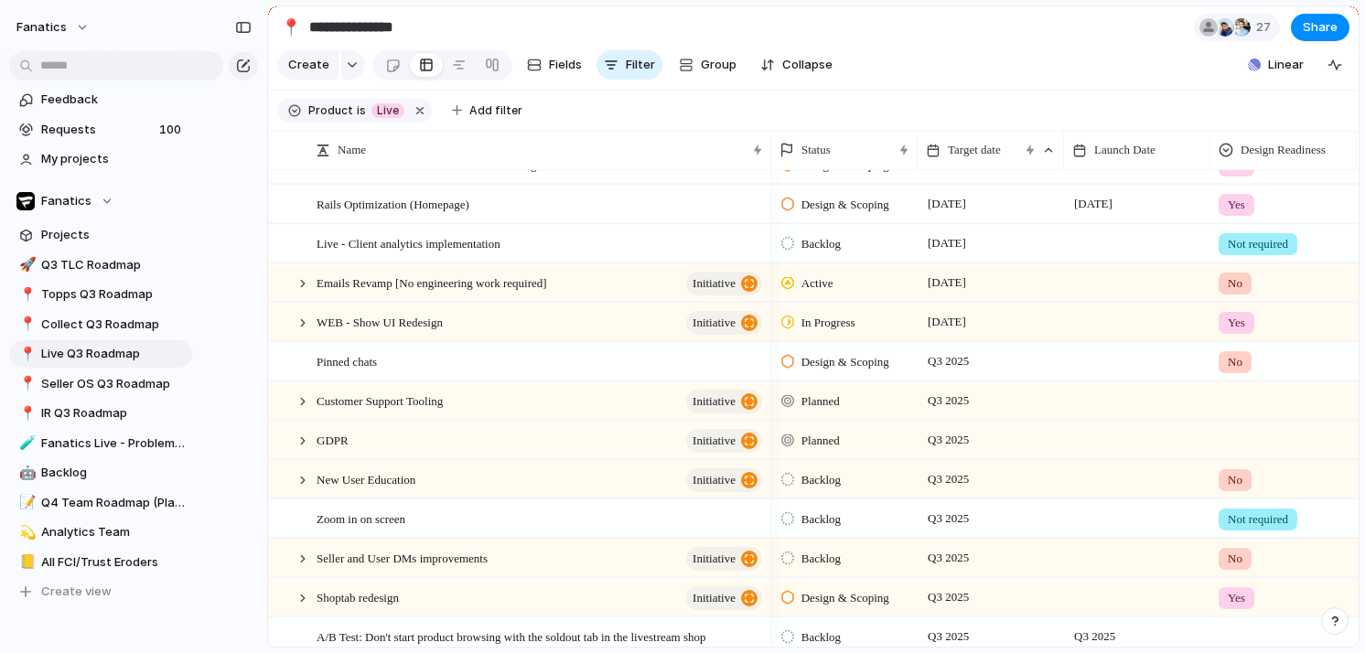
click at [1233, 404] on div at bounding box center [1284, 397] width 145 height 30
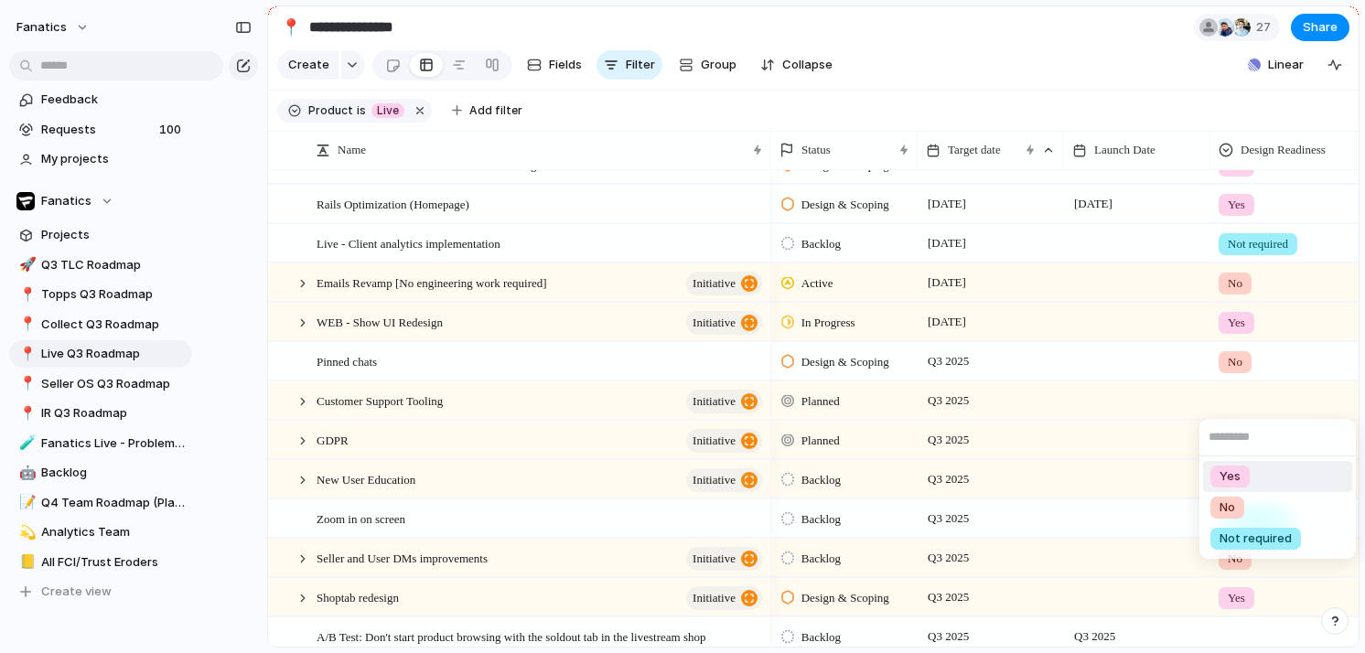
click at [1222, 468] on span "Yes" at bounding box center [1230, 477] width 21 height 18
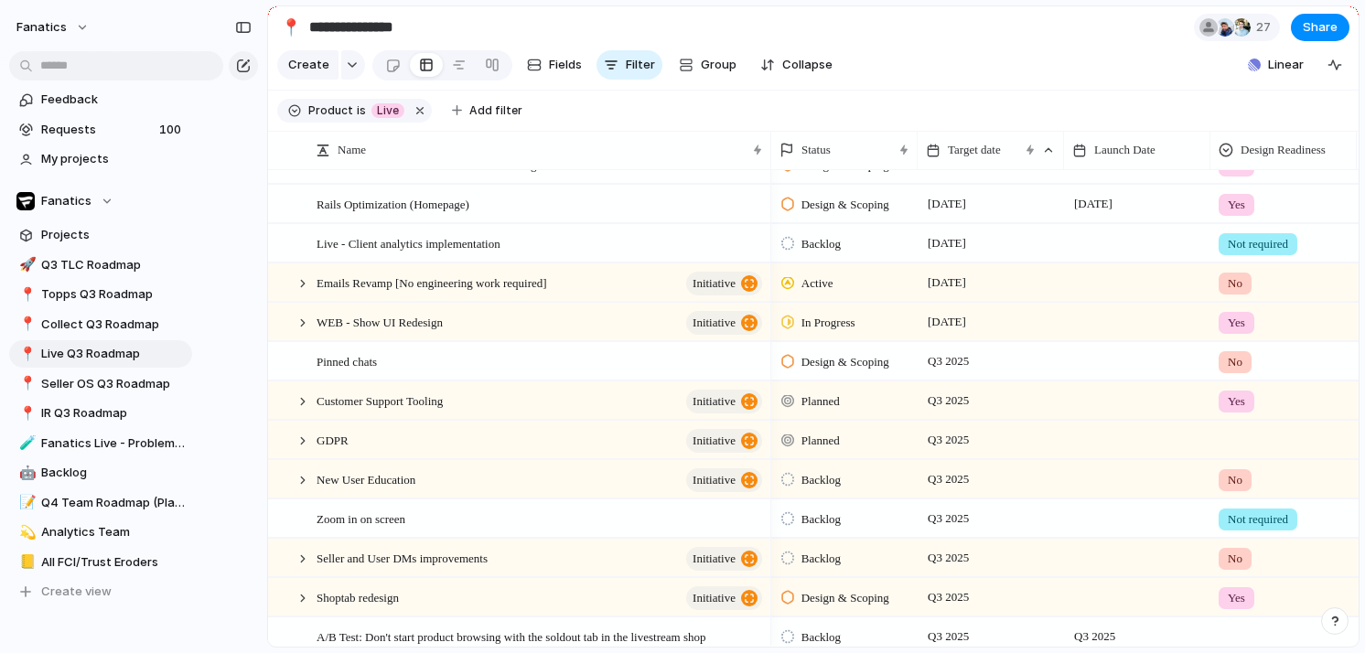
click at [1233, 438] on div at bounding box center [1284, 437] width 145 height 30
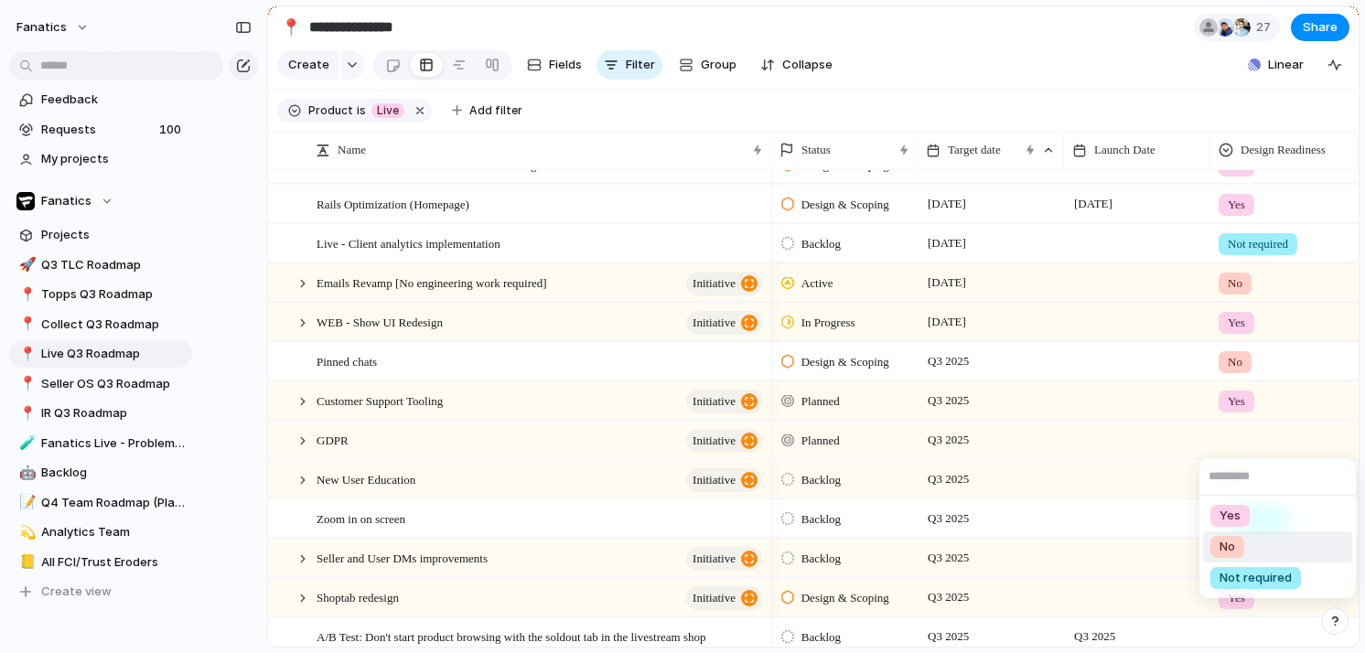
click at [1241, 551] on div "No" at bounding box center [1228, 547] width 34 height 22
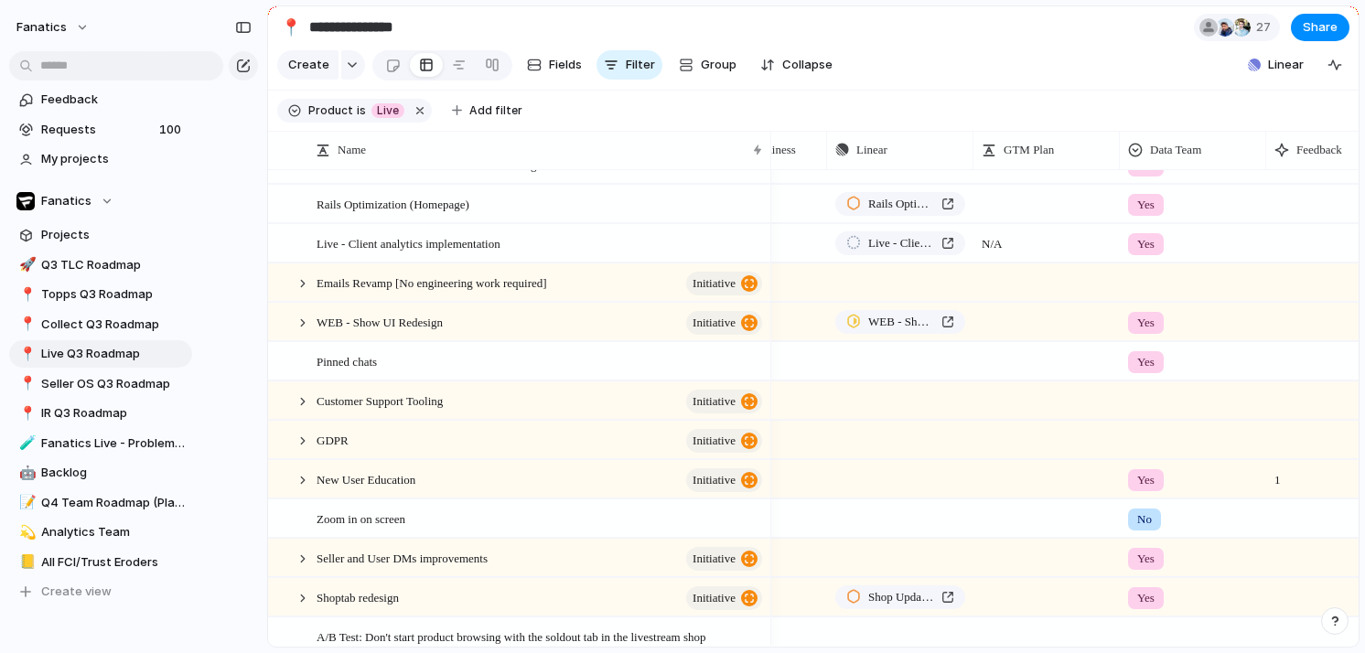
click at [1154, 401] on div at bounding box center [1193, 397] width 145 height 30
click at [1158, 473] on span "Yes" at bounding box center [1151, 477] width 21 height 18
click at [1137, 279] on div at bounding box center [1193, 279] width 145 height 30
click at [1159, 387] on div "No" at bounding box center [1149, 390] width 34 height 22
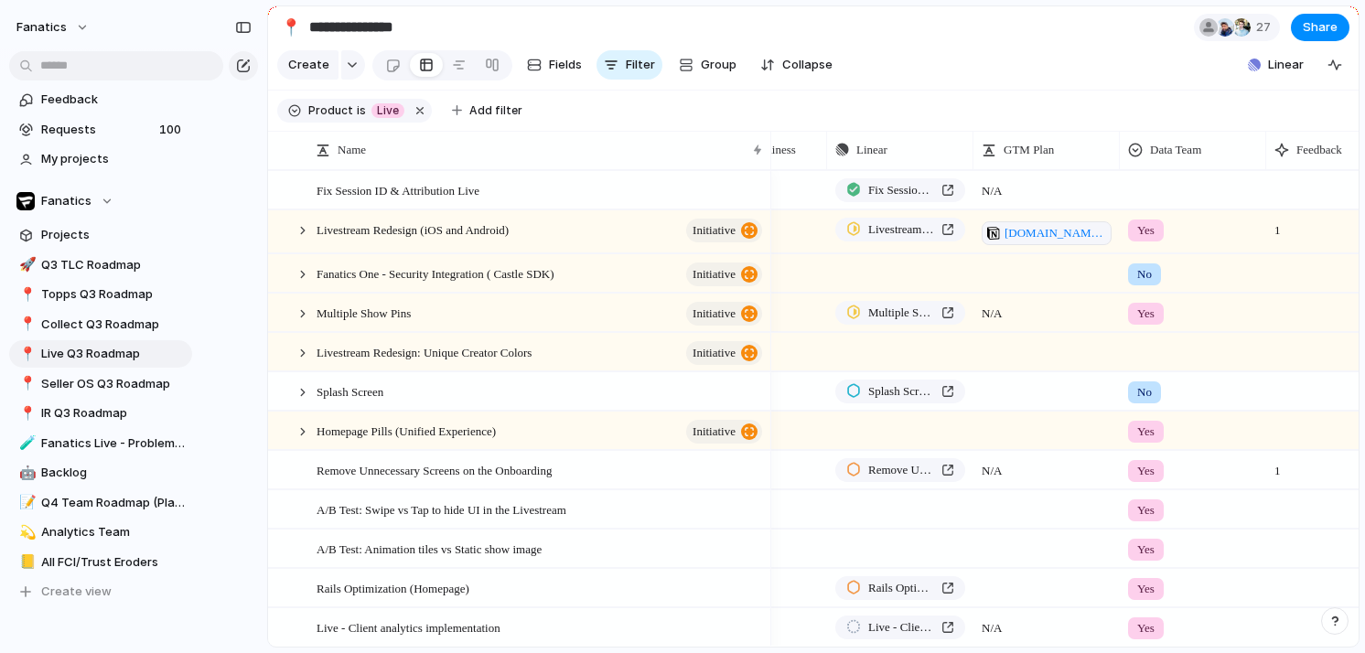
click at [1140, 357] on div at bounding box center [1193, 349] width 145 height 30
click at [1154, 422] on span "Yes" at bounding box center [1151, 428] width 21 height 18
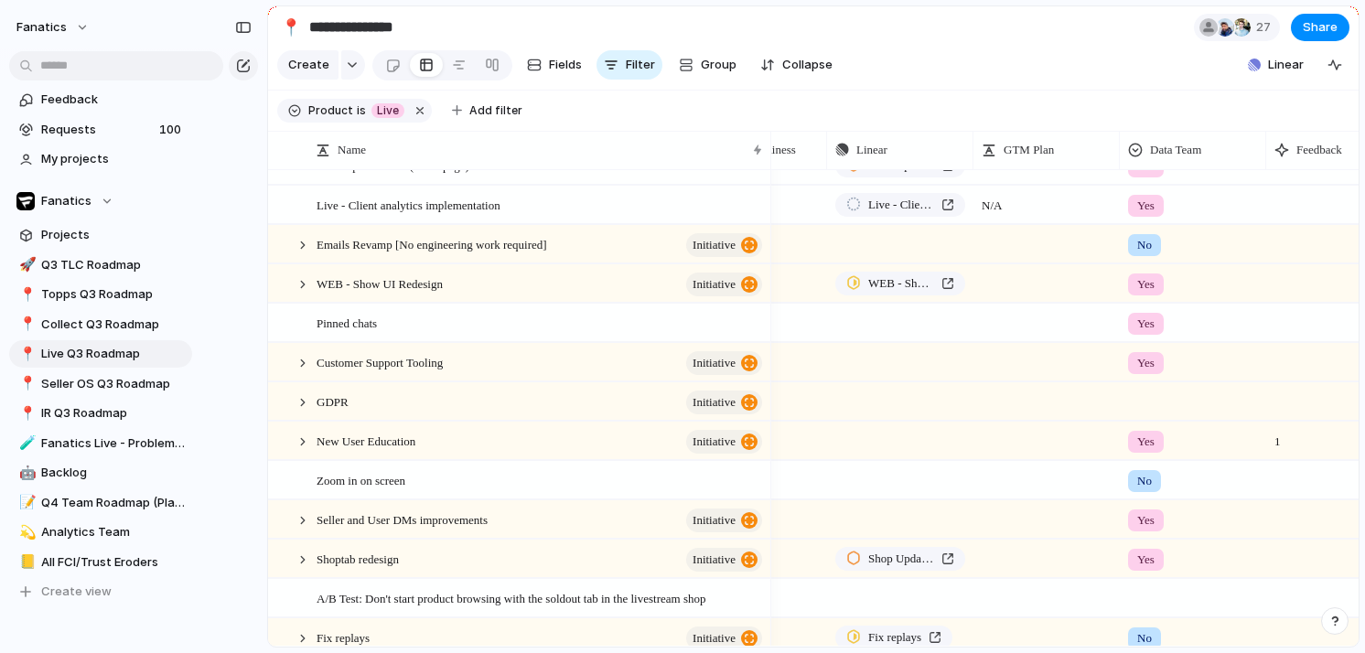
click at [1147, 406] on div at bounding box center [1193, 398] width 145 height 30
click at [1145, 501] on span "No" at bounding box center [1149, 509] width 16 height 18
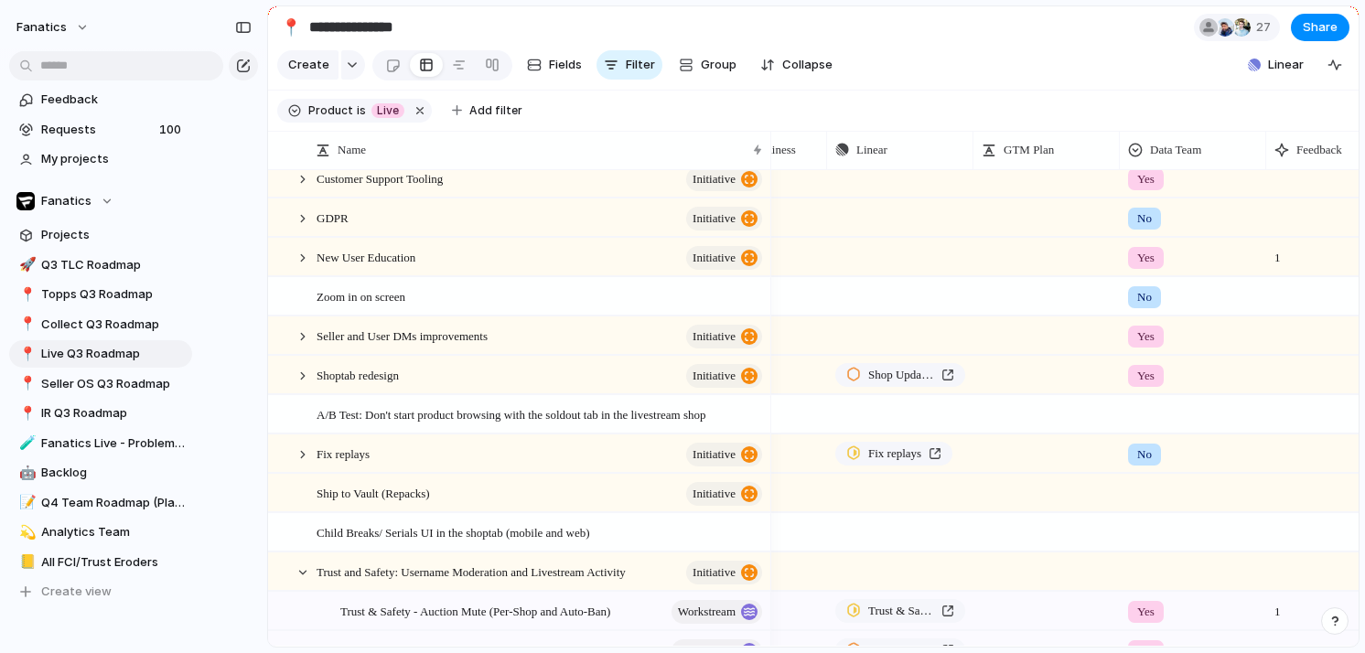
click at [1141, 411] on div at bounding box center [1193, 411] width 145 height 30
click at [1151, 489] on span "Yes" at bounding box center [1151, 490] width 21 height 18
click at [1151, 489] on div at bounding box center [1193, 490] width 145 height 30
click at [1148, 575] on span "Yes" at bounding box center [1151, 569] width 21 height 18
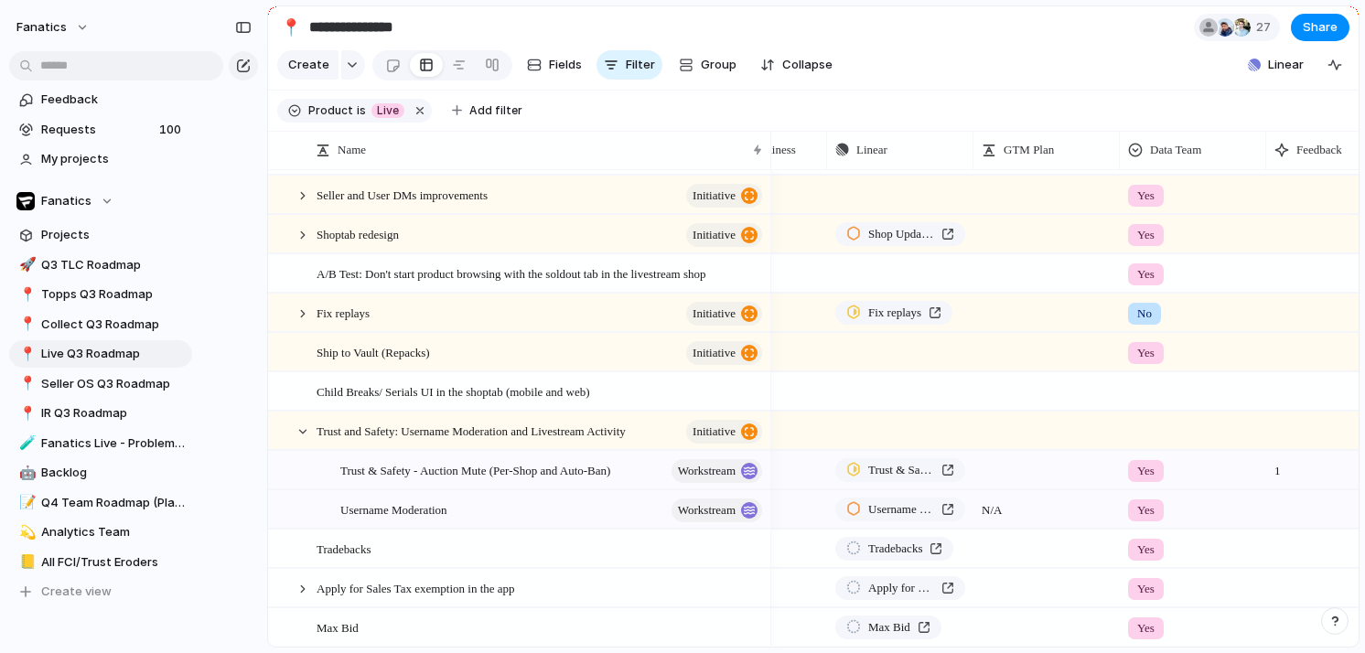
click at [1141, 399] on div at bounding box center [1193, 388] width 145 height 30
click at [1150, 467] on span "Yes" at bounding box center [1151, 467] width 21 height 18
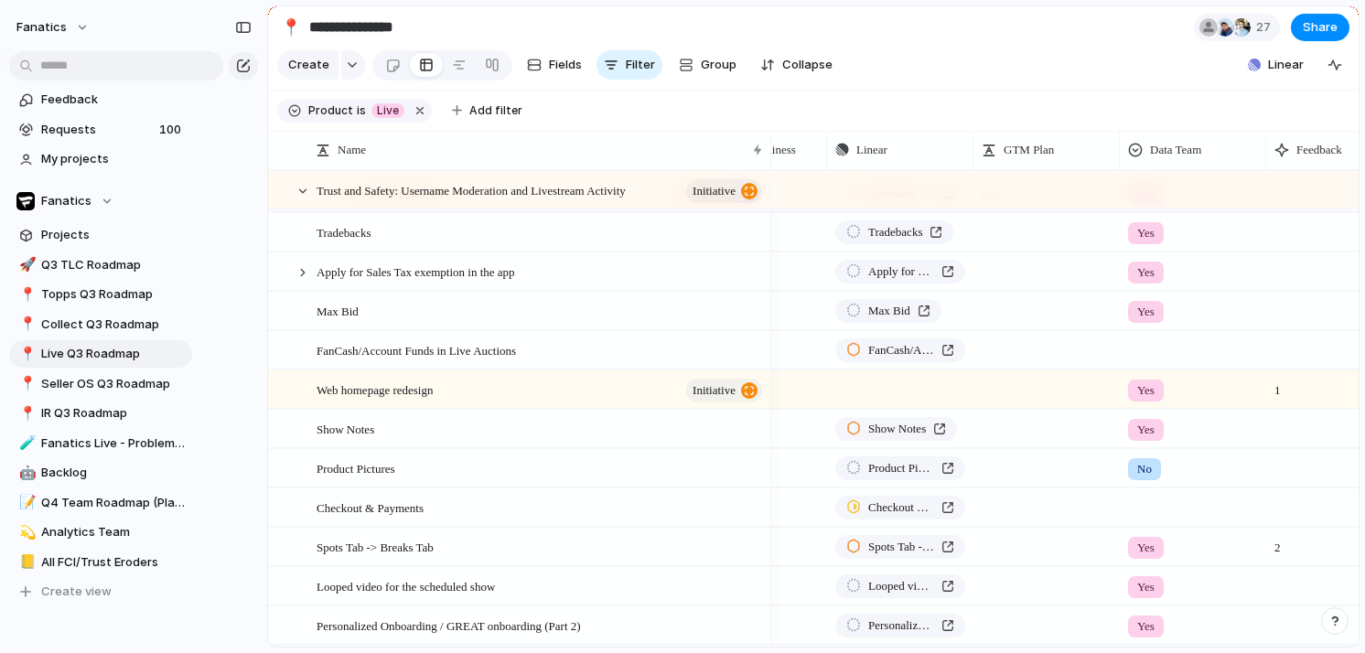
scroll to position [0, 468]
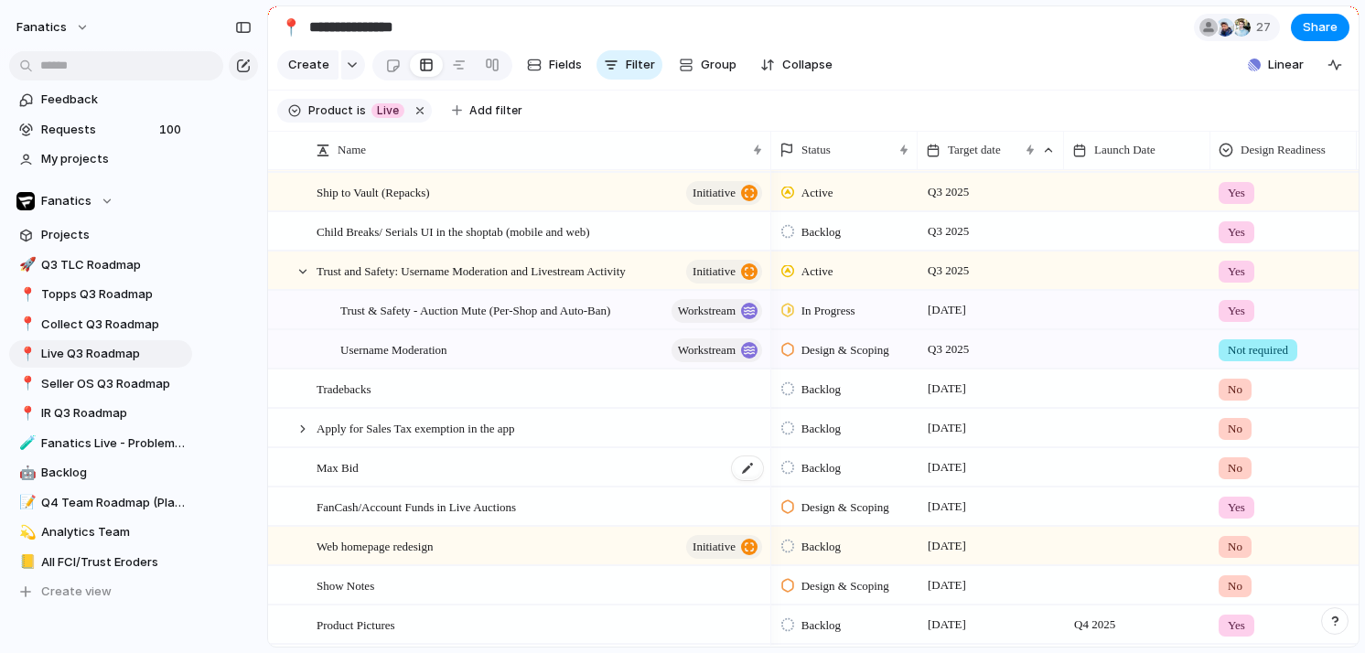
click at [590, 458] on div "Max Bid" at bounding box center [541, 468] width 448 height 38
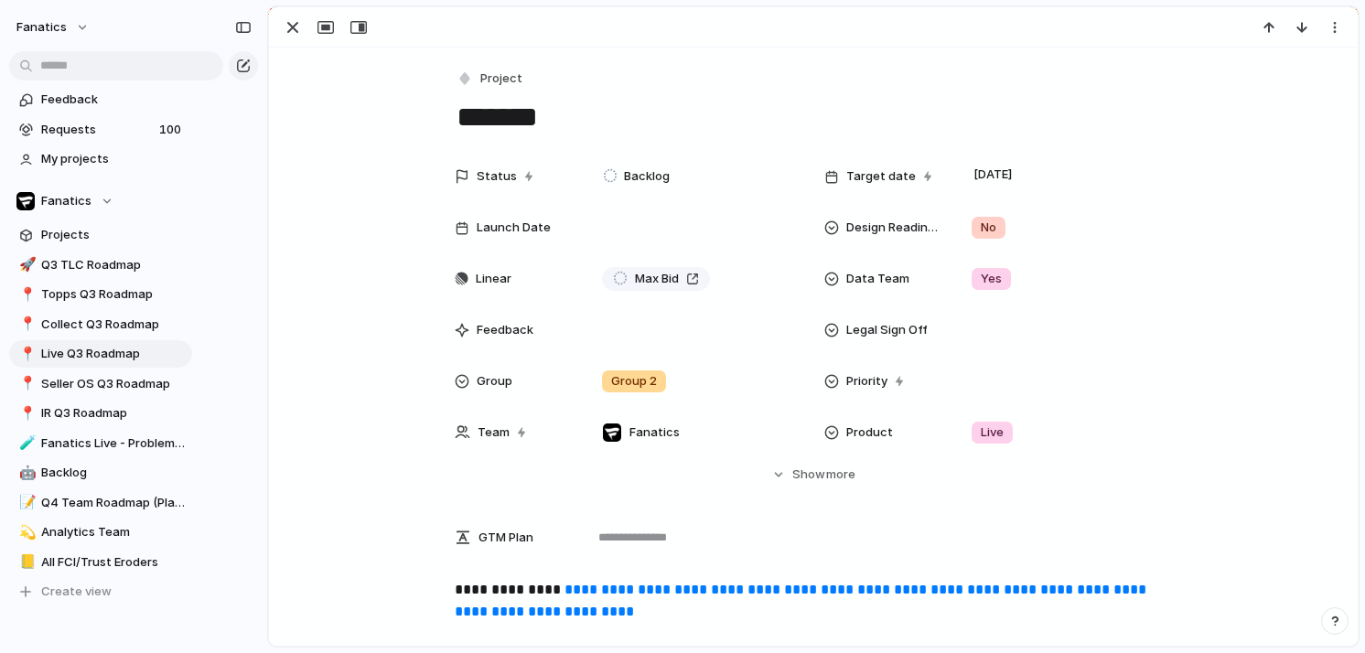
click at [640, 594] on link "**********" at bounding box center [802, 601] width 695 height 36
click at [290, 35] on div "button" at bounding box center [293, 27] width 22 height 22
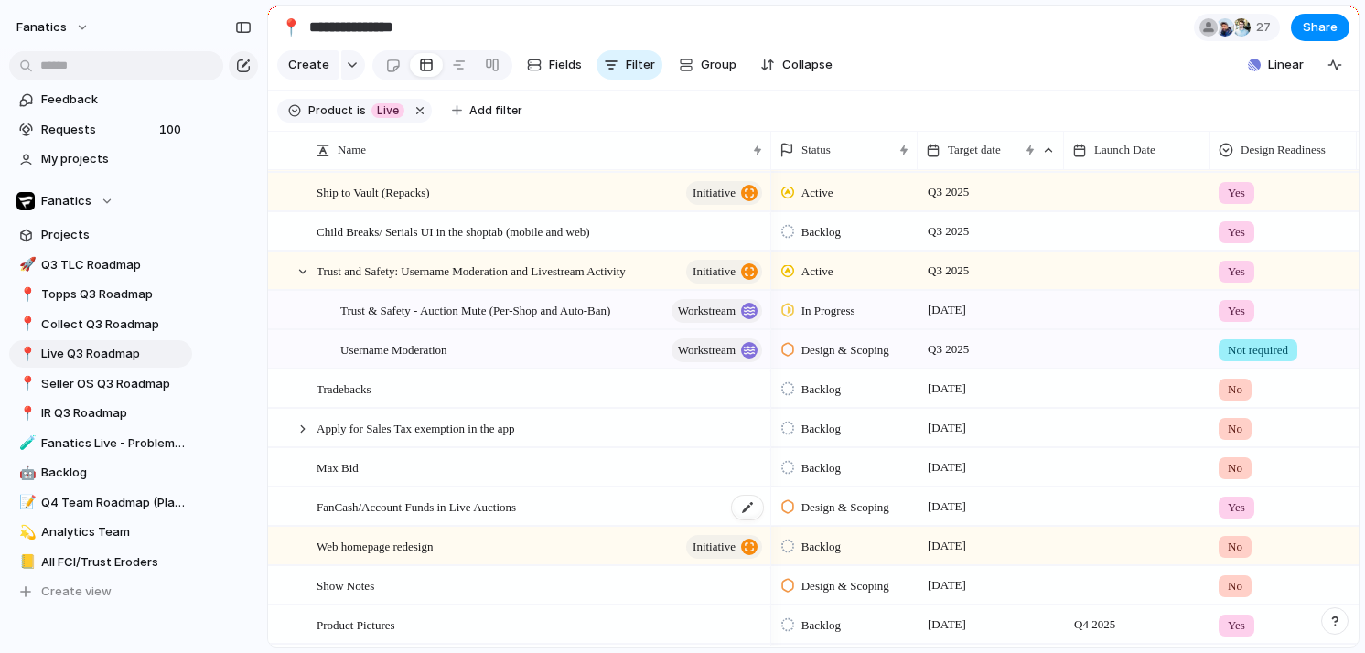
click at [578, 507] on div "FanCash/Account Funds in Live Auctions" at bounding box center [541, 508] width 448 height 38
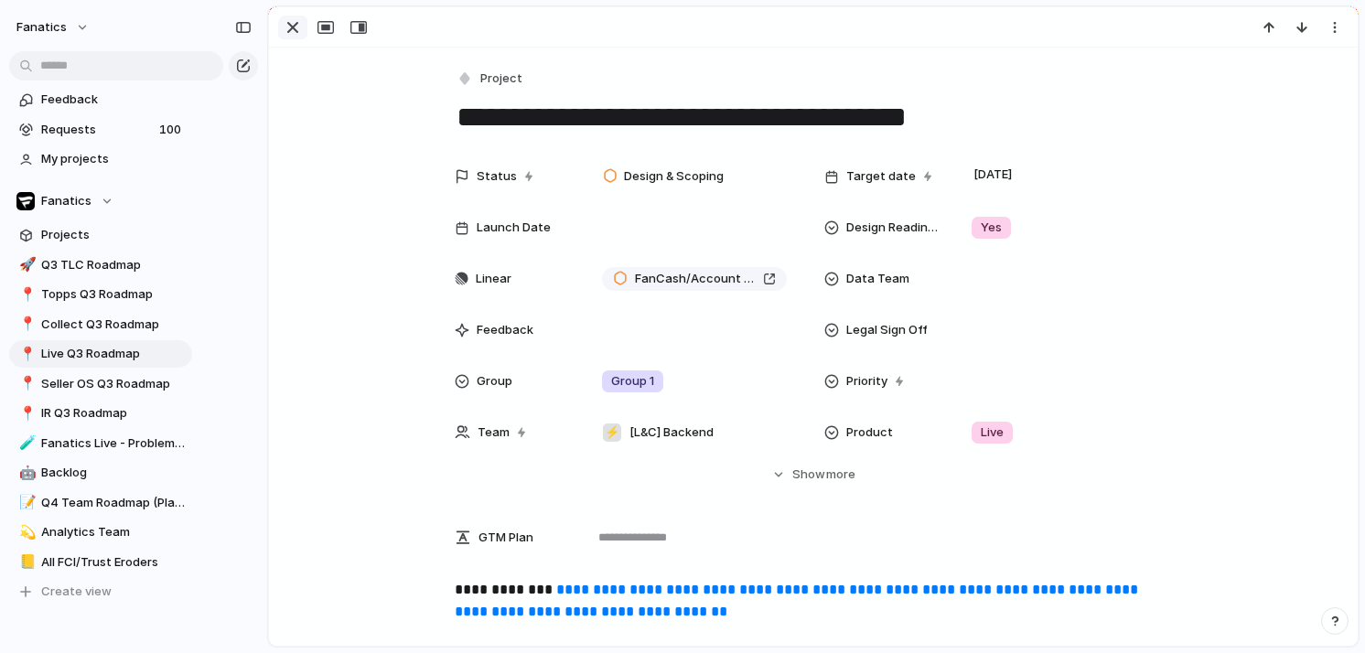
click at [294, 31] on div "button" at bounding box center [293, 27] width 22 height 22
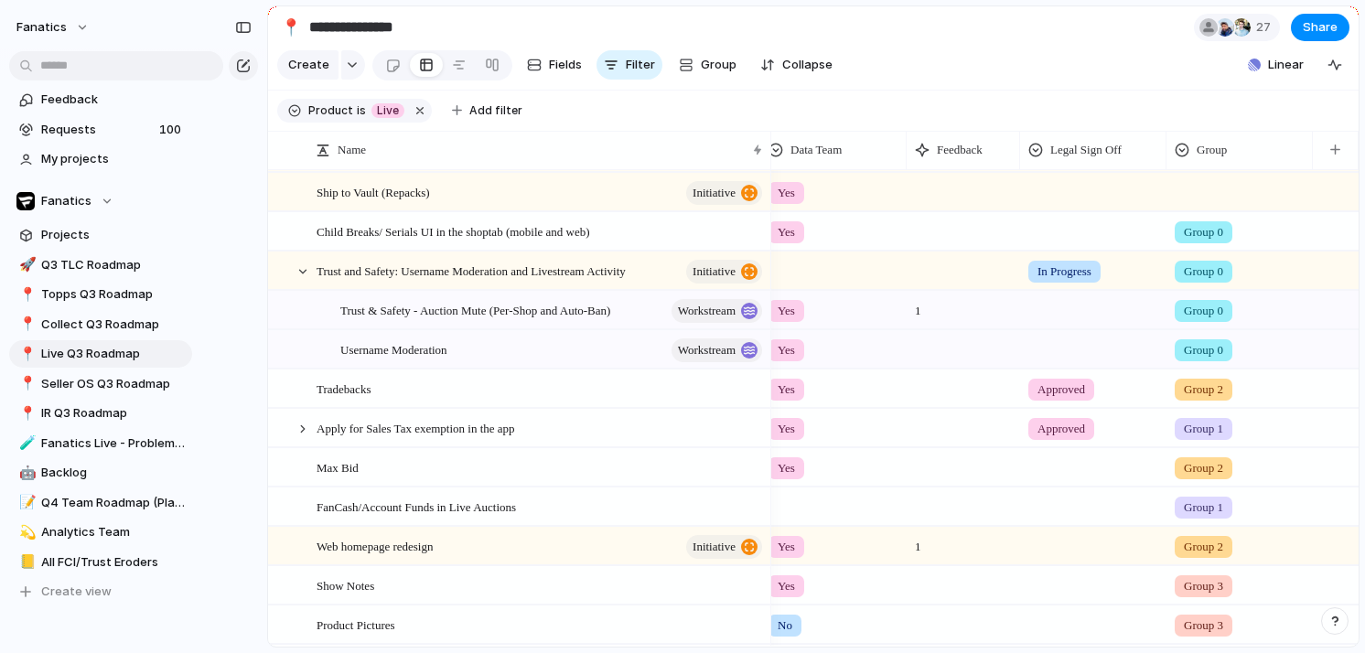
scroll to position [0, 781]
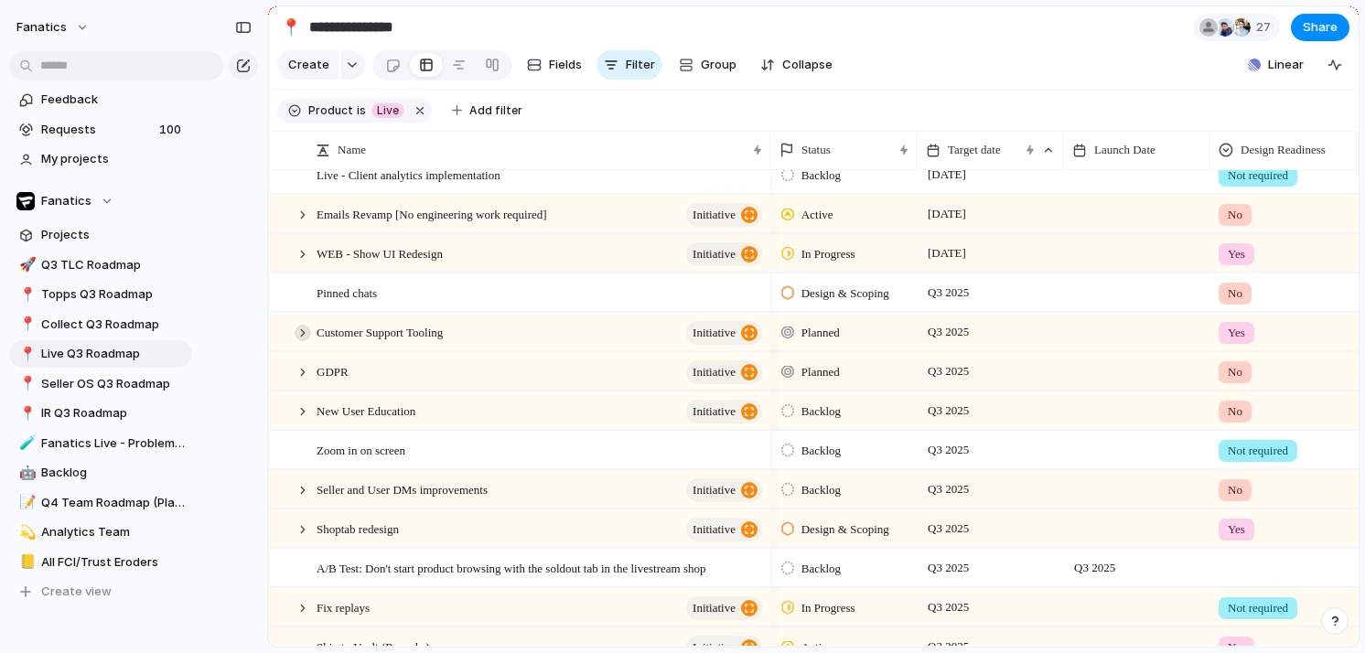
click at [300, 336] on div at bounding box center [303, 333] width 16 height 16
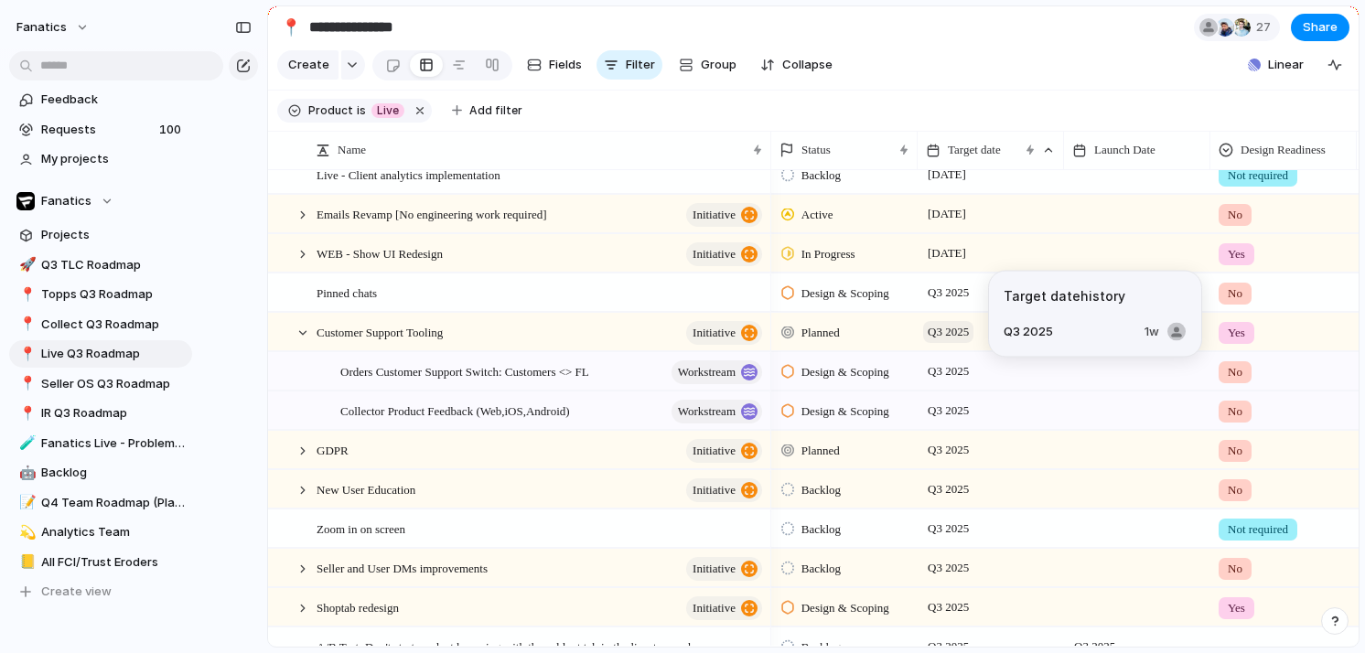
click at [934, 341] on span "Q3 2025" at bounding box center [948, 332] width 50 height 22
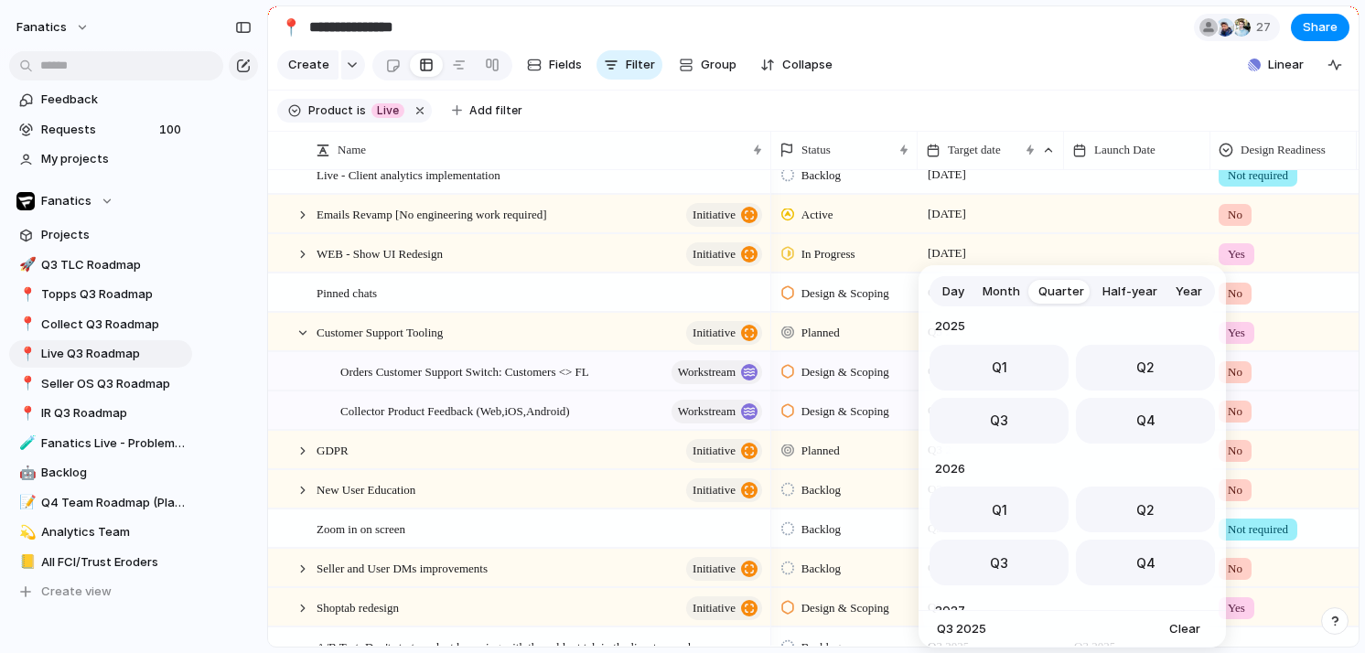
click at [956, 297] on span "Day" at bounding box center [953, 292] width 22 height 18
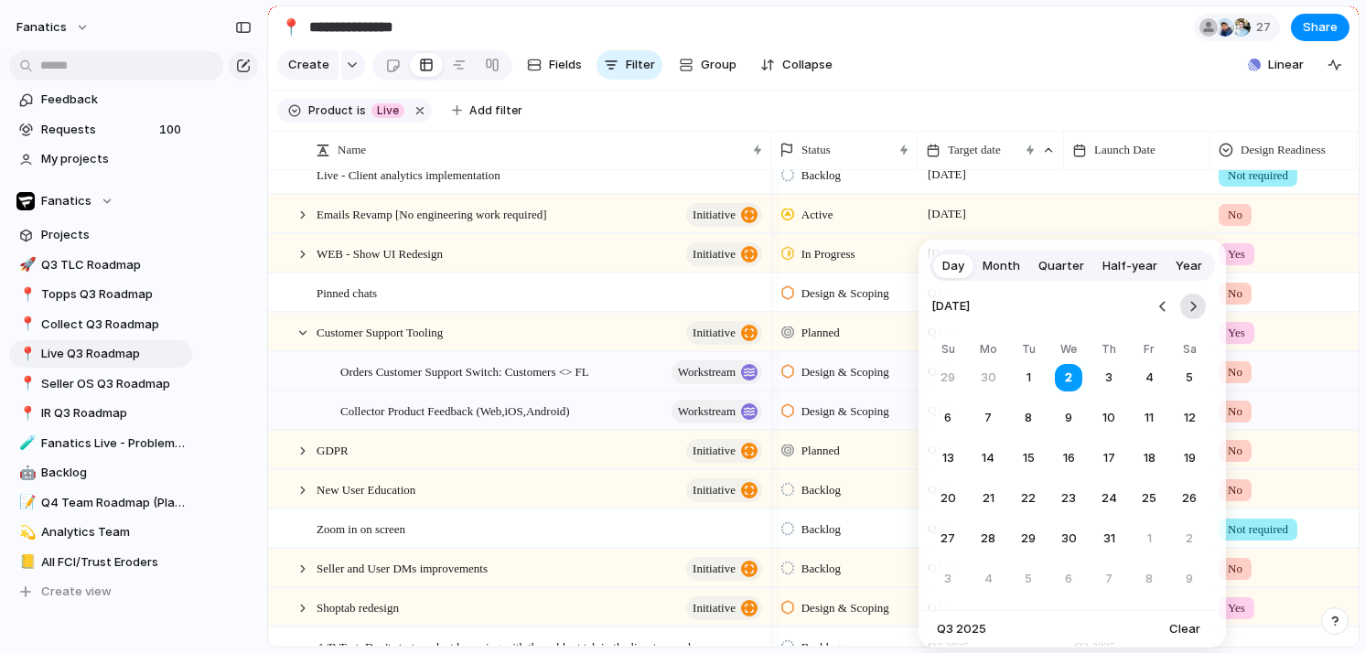
click at [1204, 306] on button "Go to the Next Month" at bounding box center [1193, 307] width 26 height 26
click at [1027, 539] on button "30" at bounding box center [1028, 538] width 33 height 33
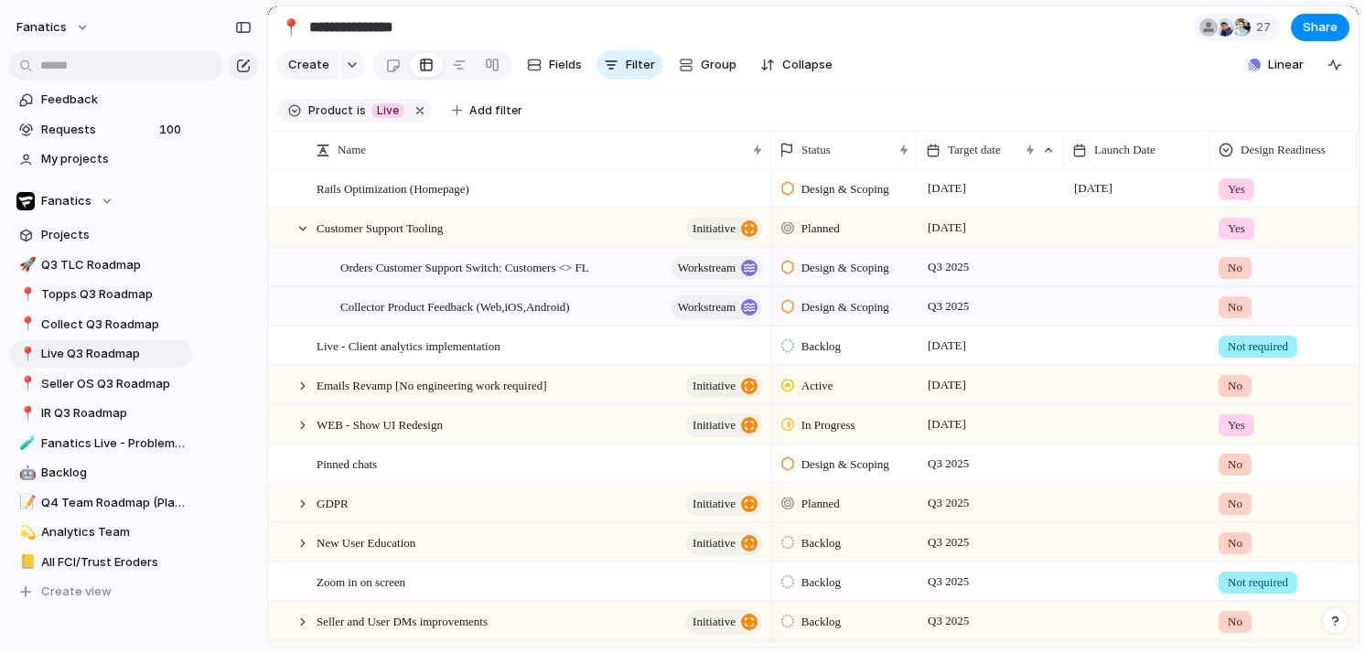
scroll to position [345, 0]
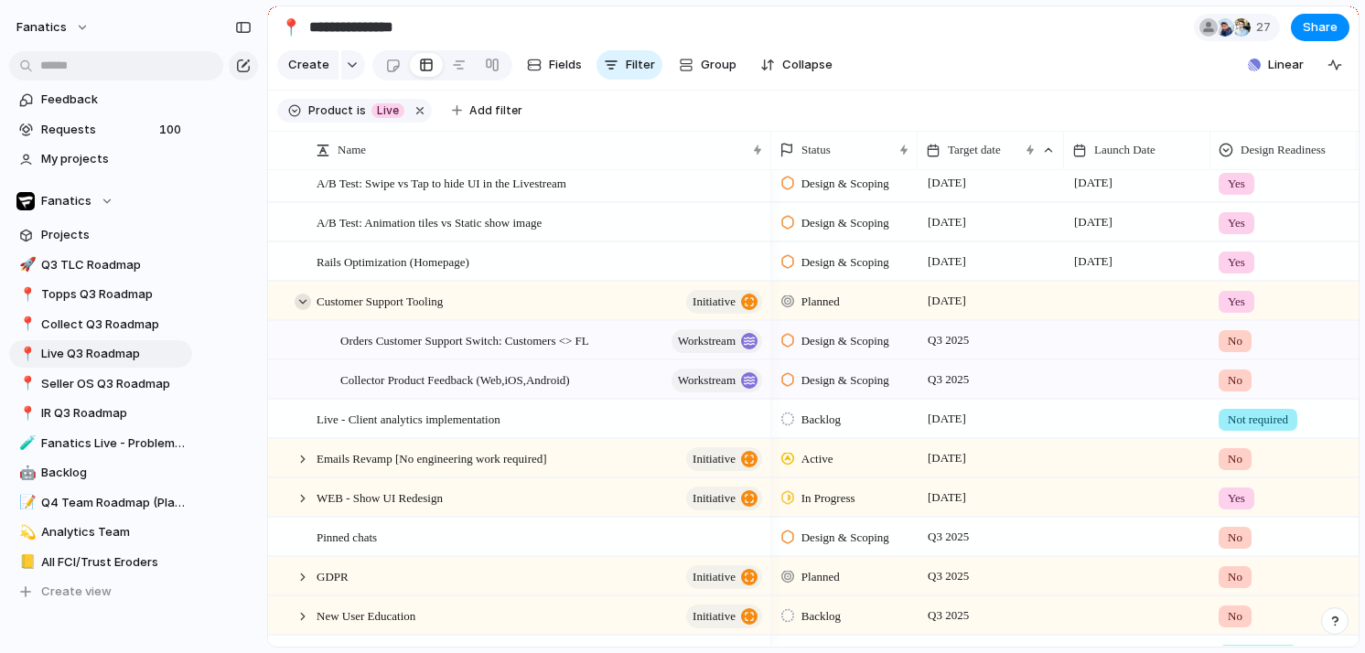
click at [300, 303] on div at bounding box center [303, 302] width 16 height 16
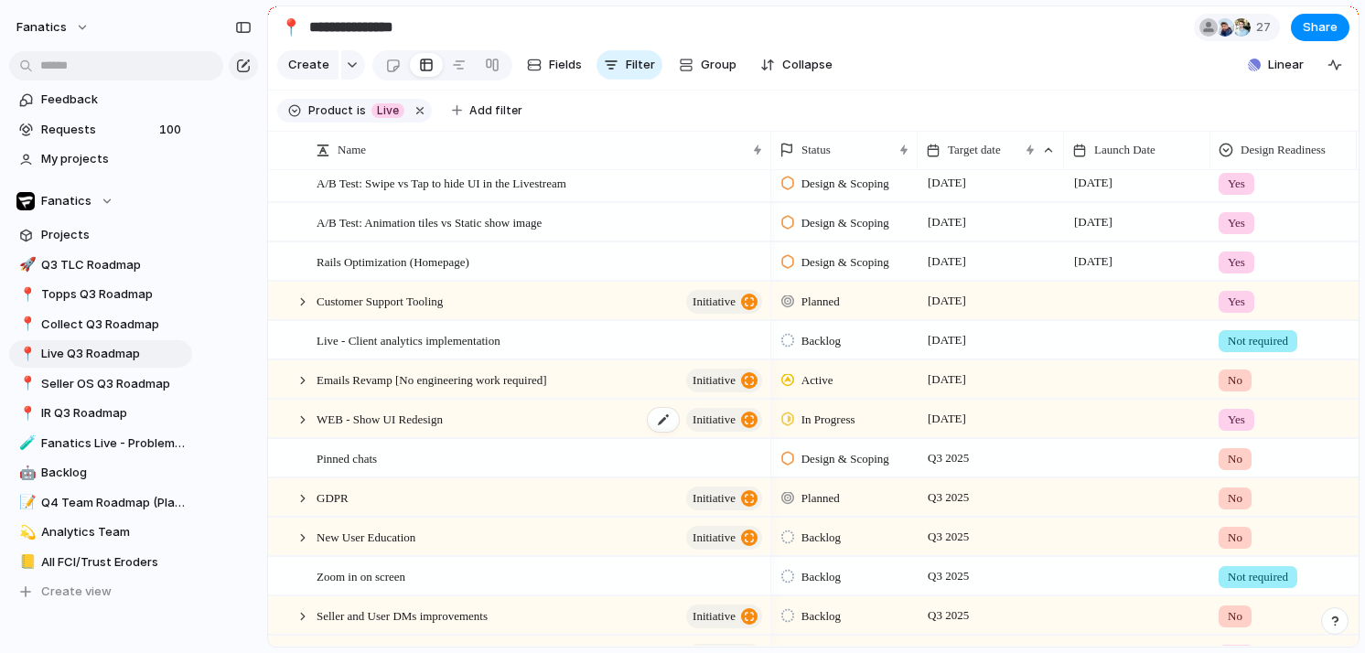
scroll to position [269, 0]
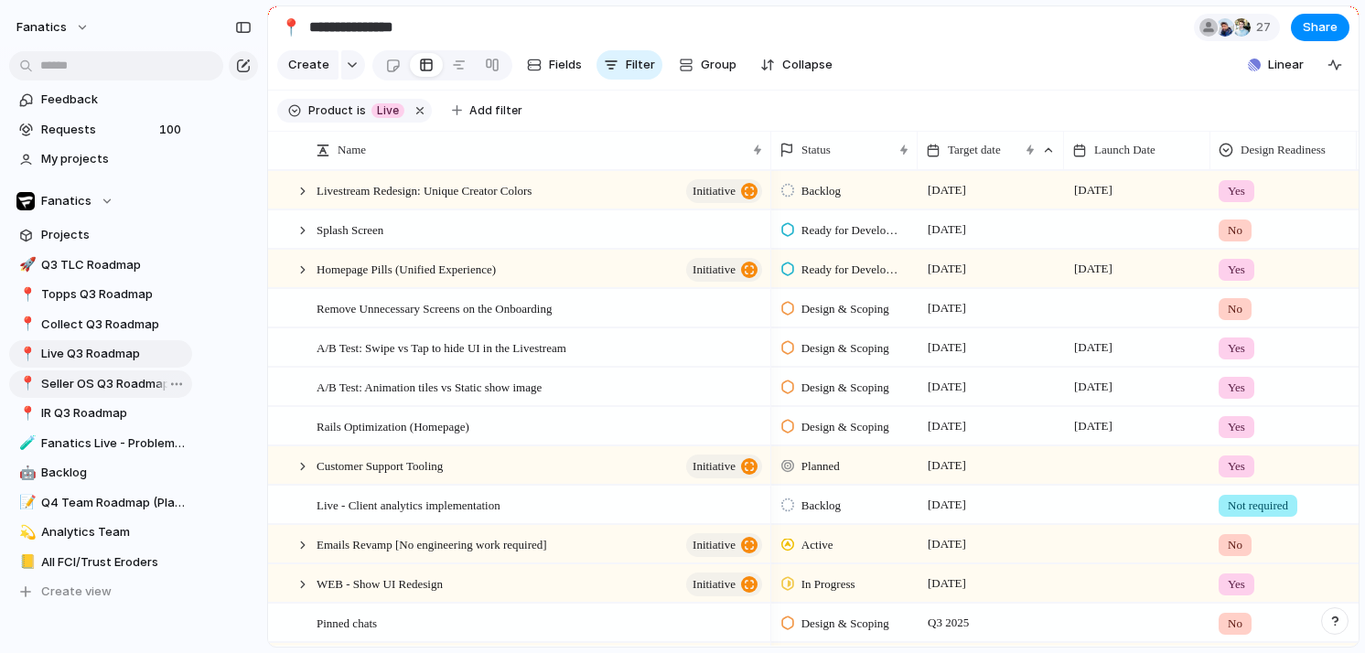
click at [79, 393] on link "📍 Seller OS Q3 Roadmap" at bounding box center [100, 384] width 183 height 27
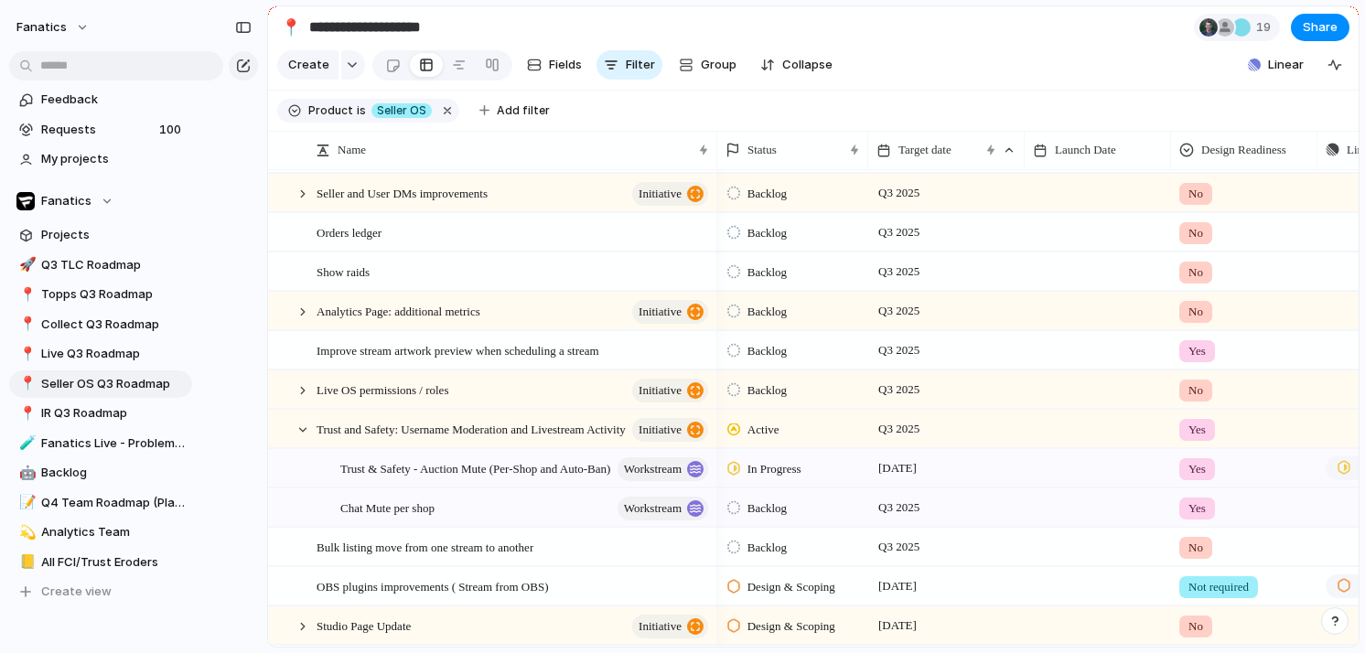
scroll to position [464, 0]
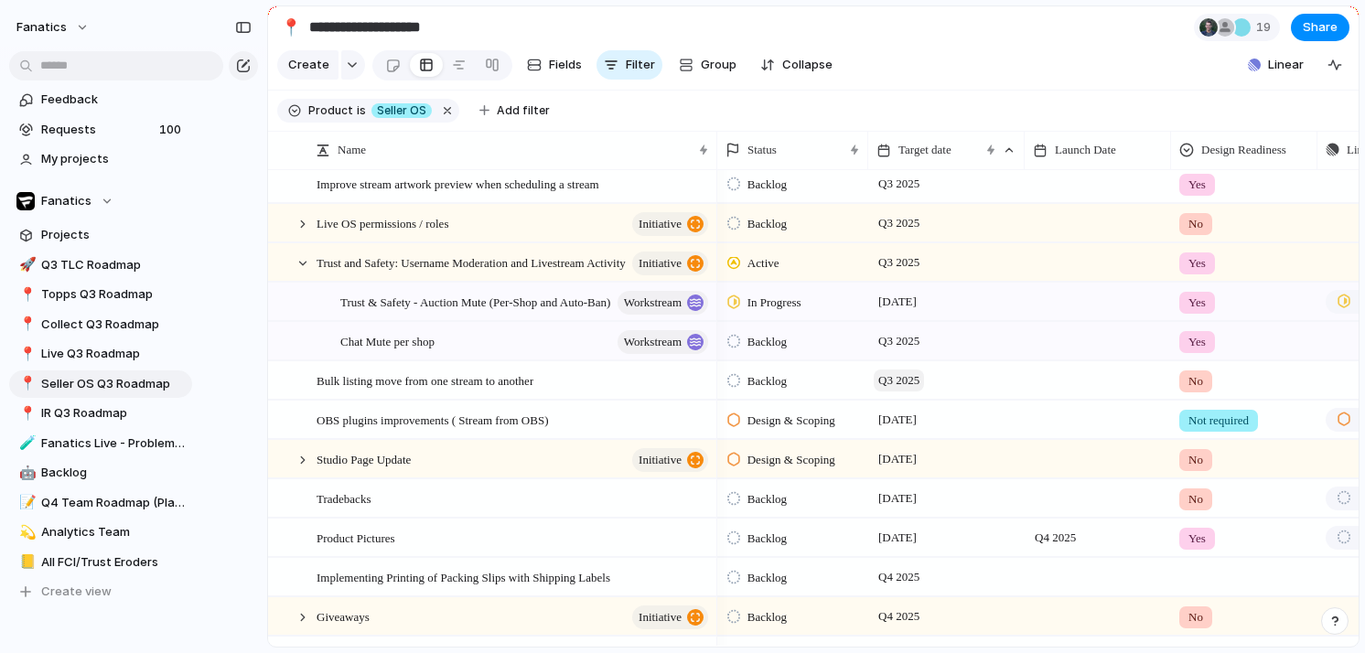
click at [889, 386] on span "Q3 2025" at bounding box center [899, 381] width 50 height 22
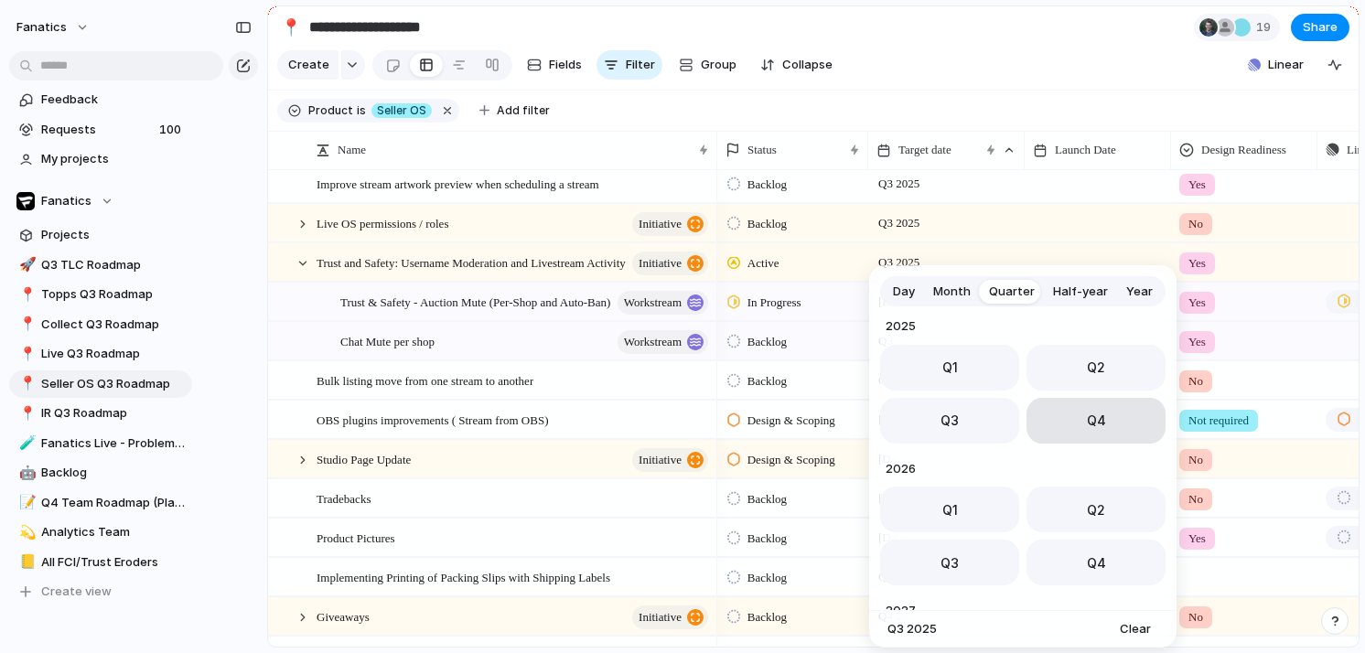
click at [1132, 437] on button "Q4" at bounding box center [1096, 421] width 139 height 46
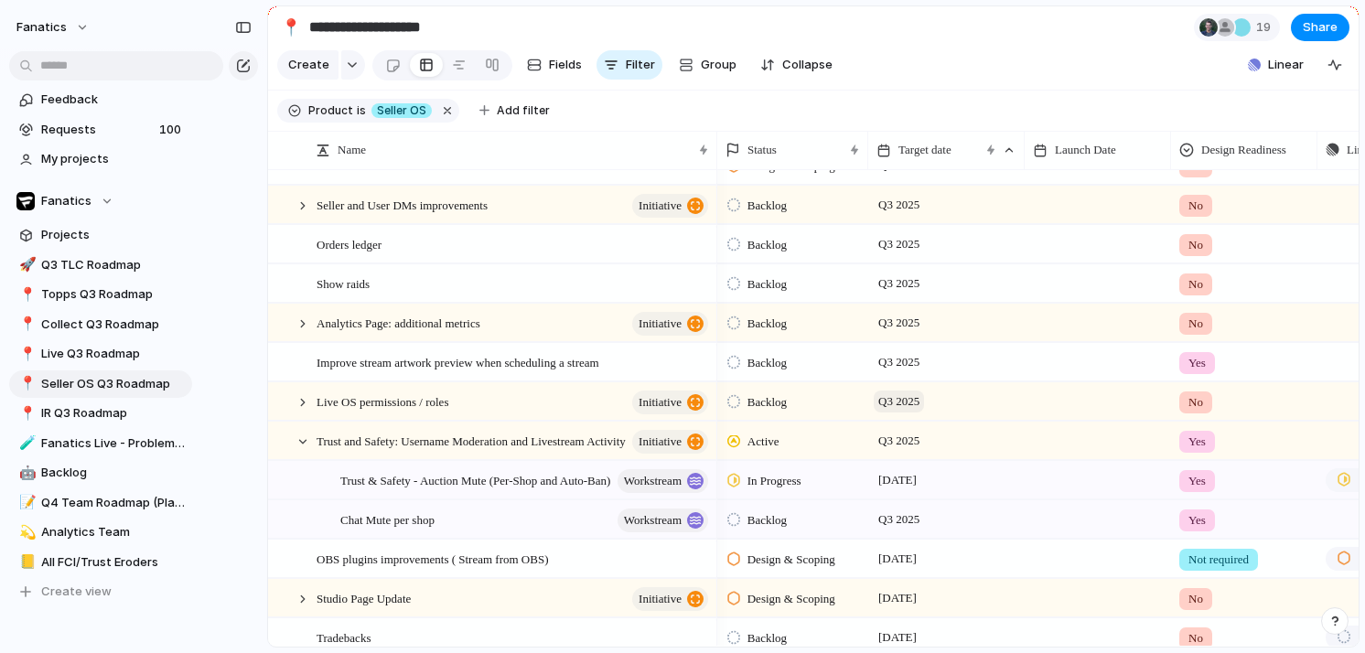
click at [893, 400] on span "Q3 2025" at bounding box center [899, 402] width 50 height 22
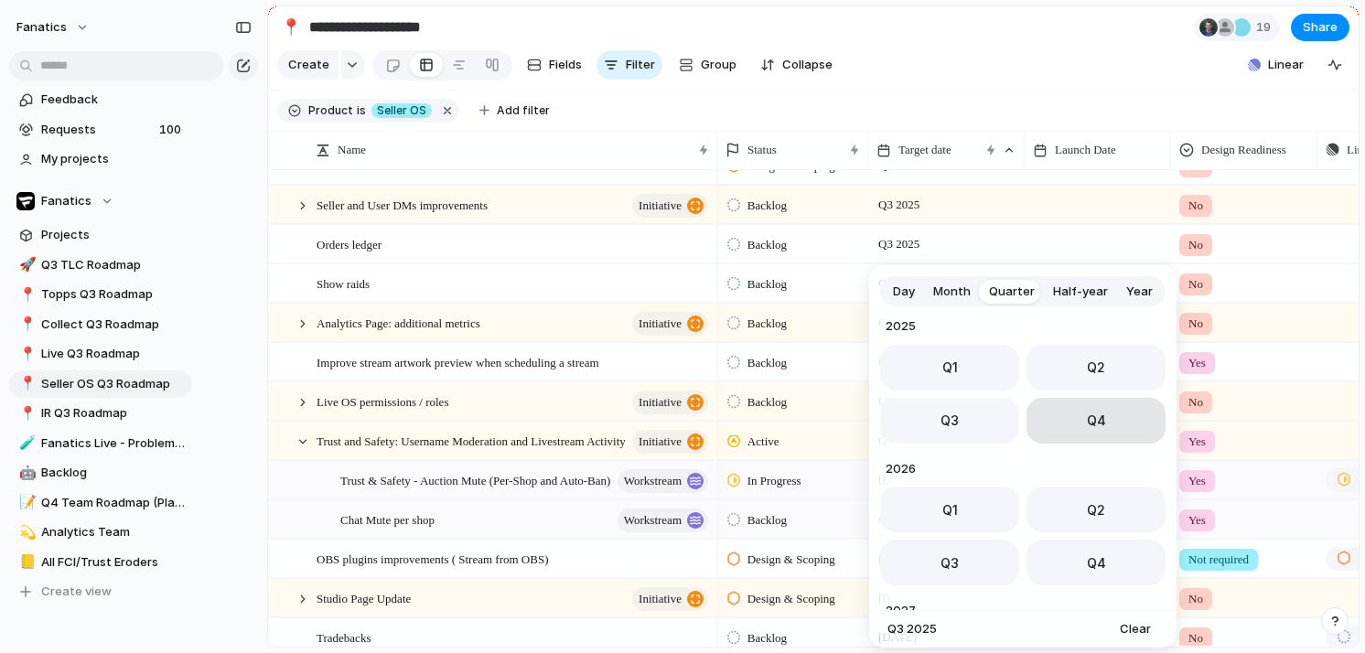
click at [1080, 431] on button "Q4" at bounding box center [1096, 421] width 139 height 46
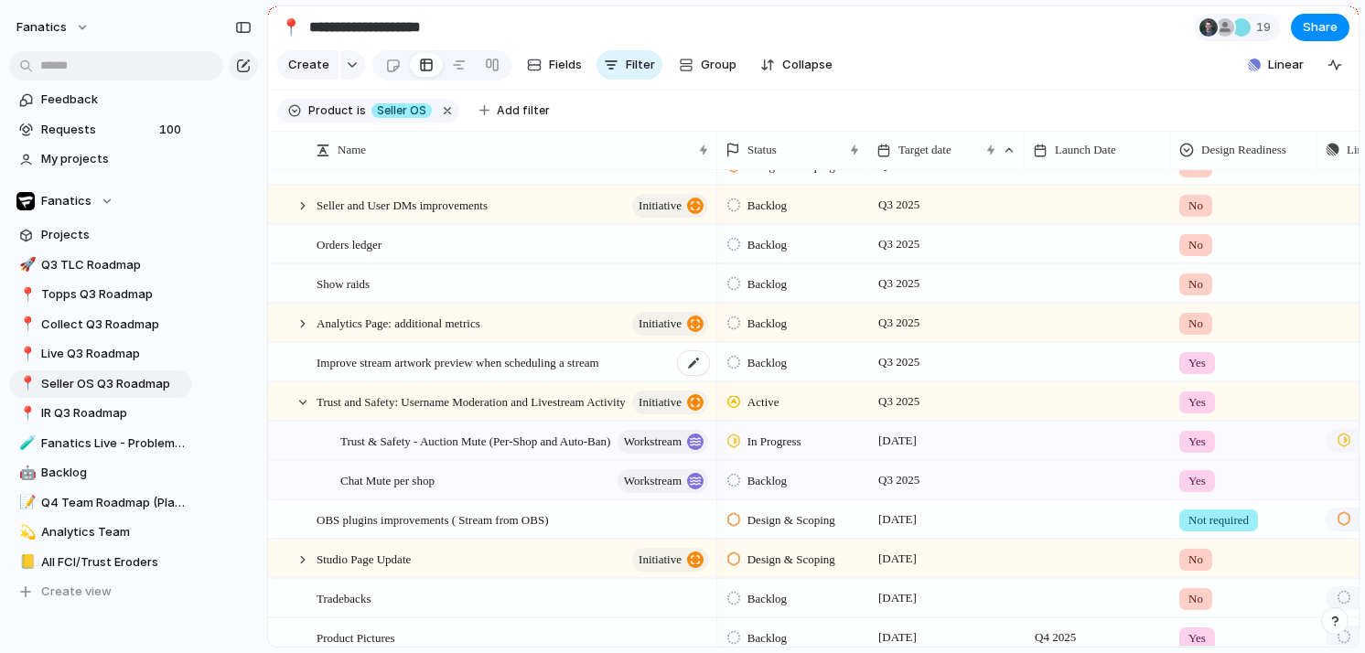
click at [589, 364] on span "Improve stream artwork preview when scheduling a stream" at bounding box center [458, 361] width 283 height 21
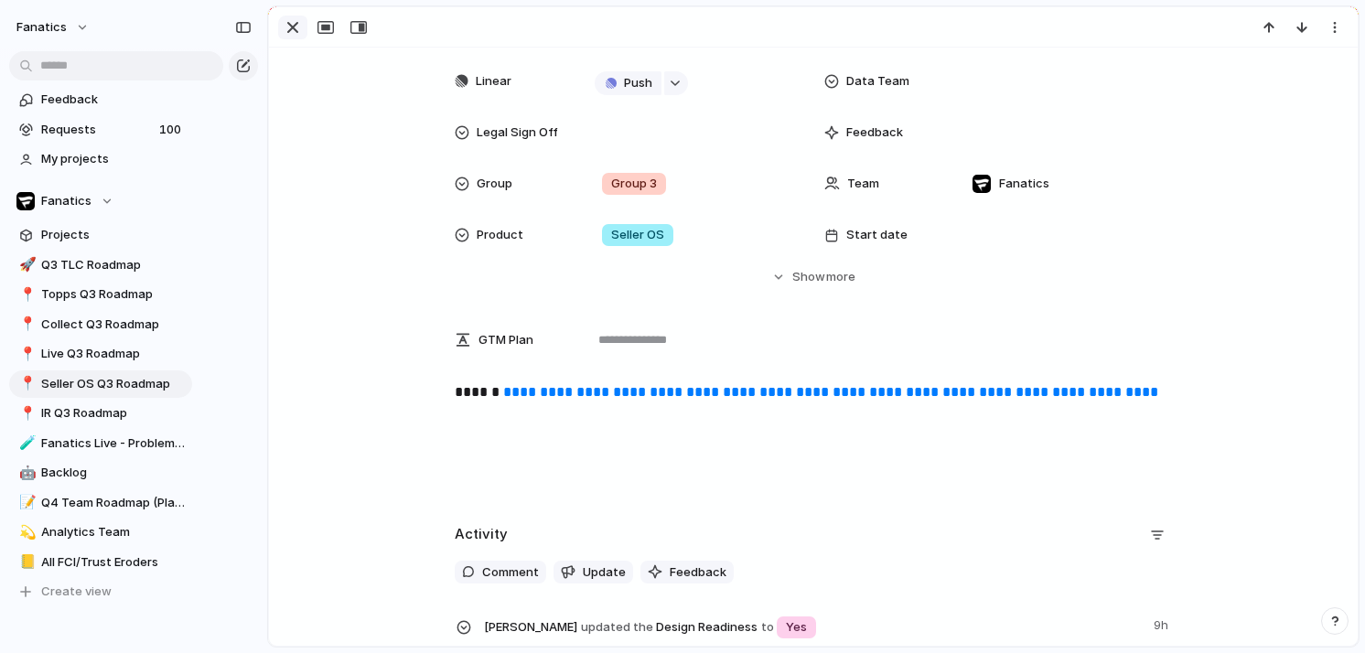
click at [295, 35] on div "button" at bounding box center [293, 27] width 22 height 22
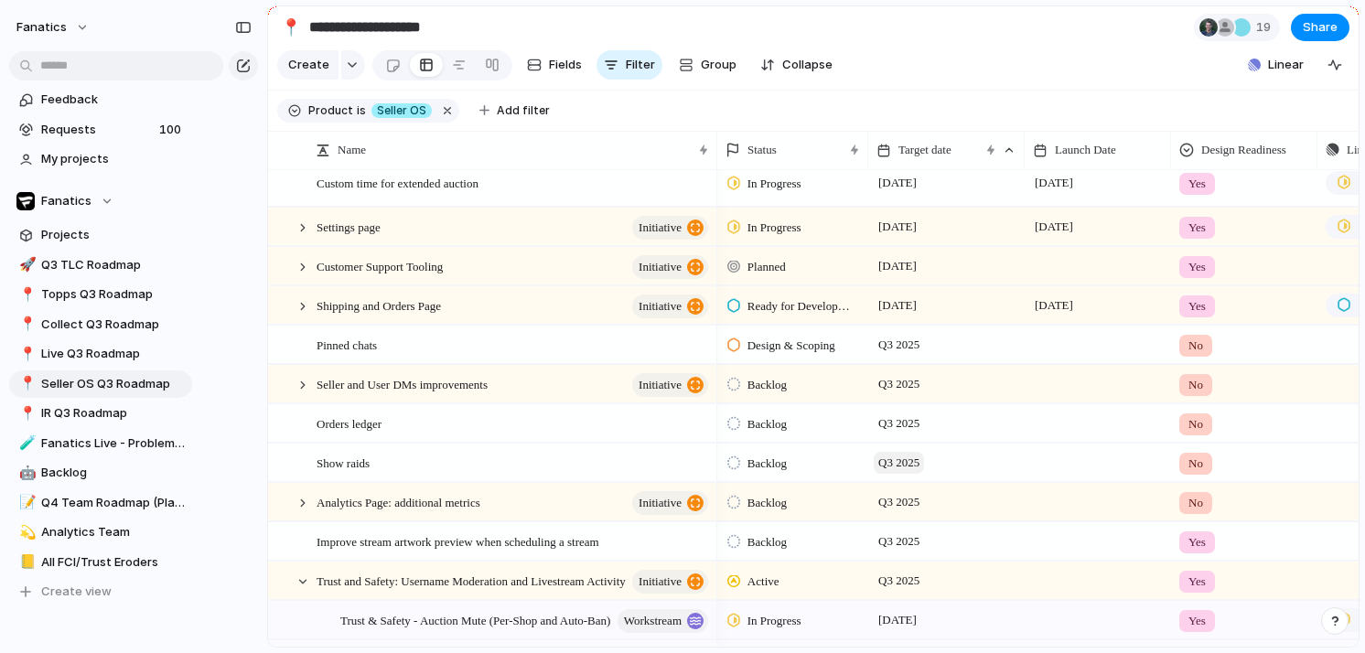
click at [903, 462] on span "Q3 2025" at bounding box center [899, 463] width 50 height 22
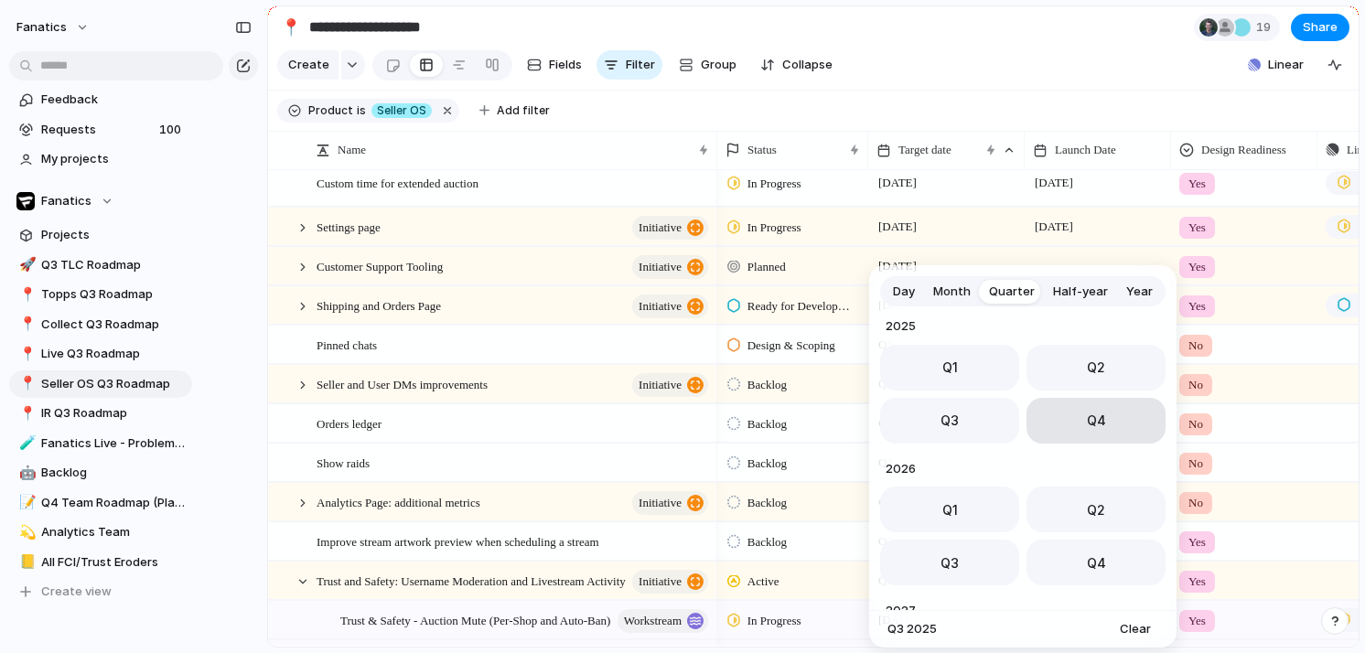
click at [1072, 425] on button "Q4" at bounding box center [1096, 421] width 139 height 46
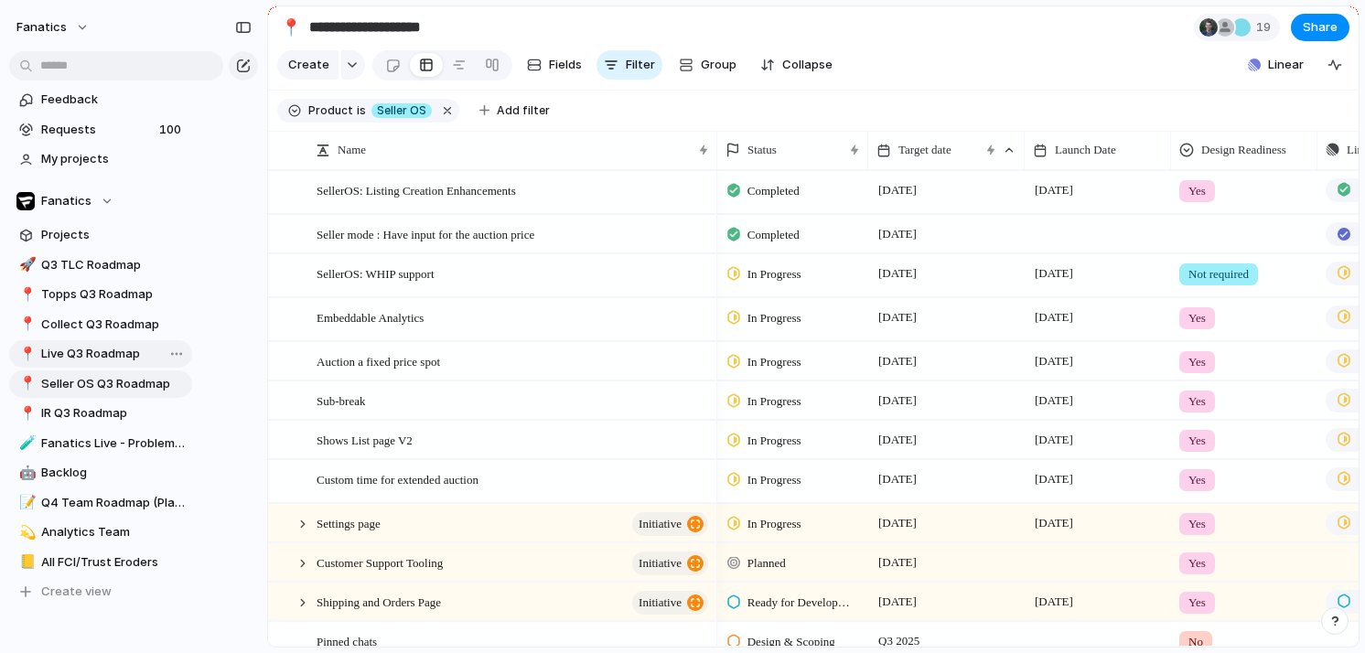
click at [72, 352] on span "Live Q3 Roadmap" at bounding box center [113, 354] width 145 height 18
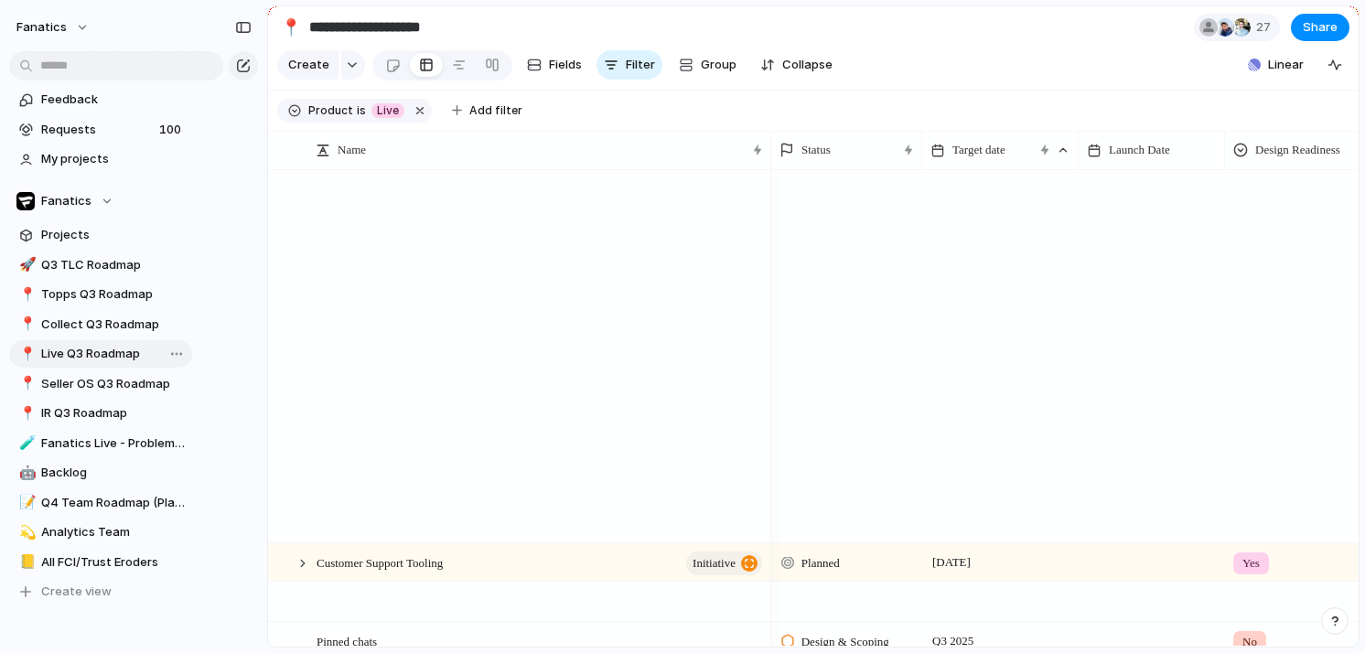
type input "**********"
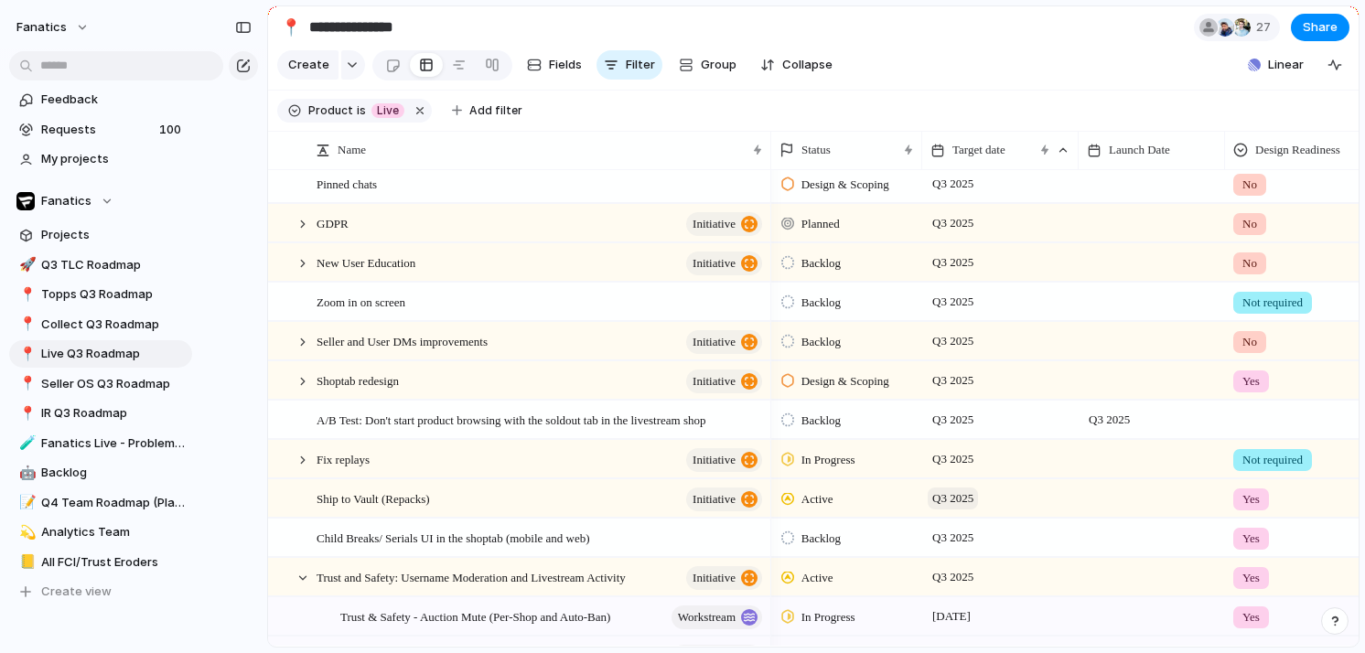
click at [935, 495] on span "Q3 2025" at bounding box center [953, 499] width 50 height 22
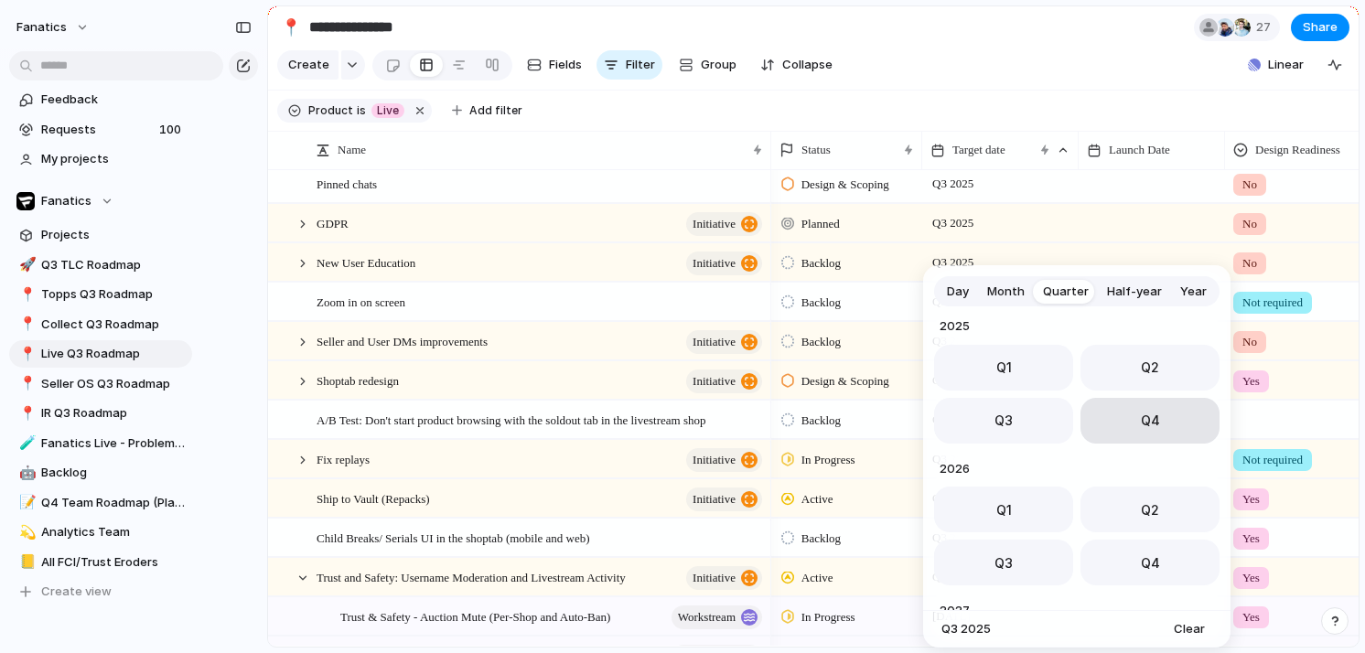
click at [1118, 413] on button "Q4" at bounding box center [1150, 421] width 139 height 46
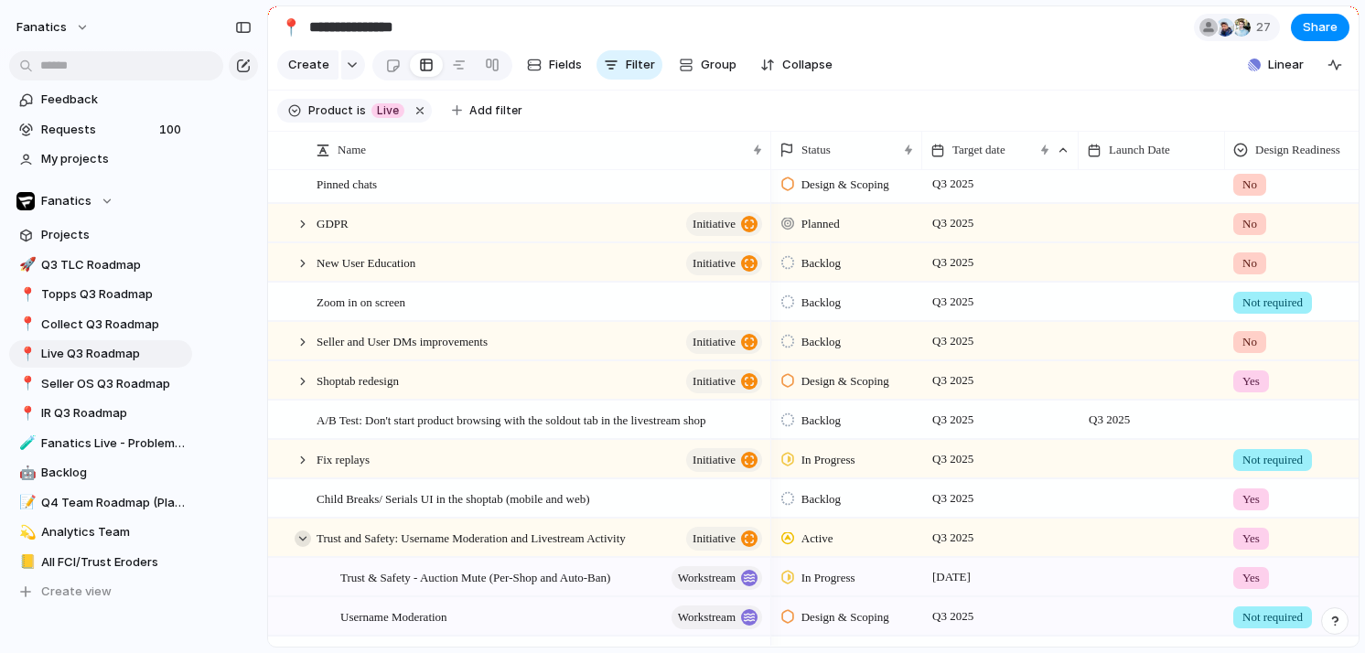
click at [296, 540] on div at bounding box center [303, 539] width 16 height 16
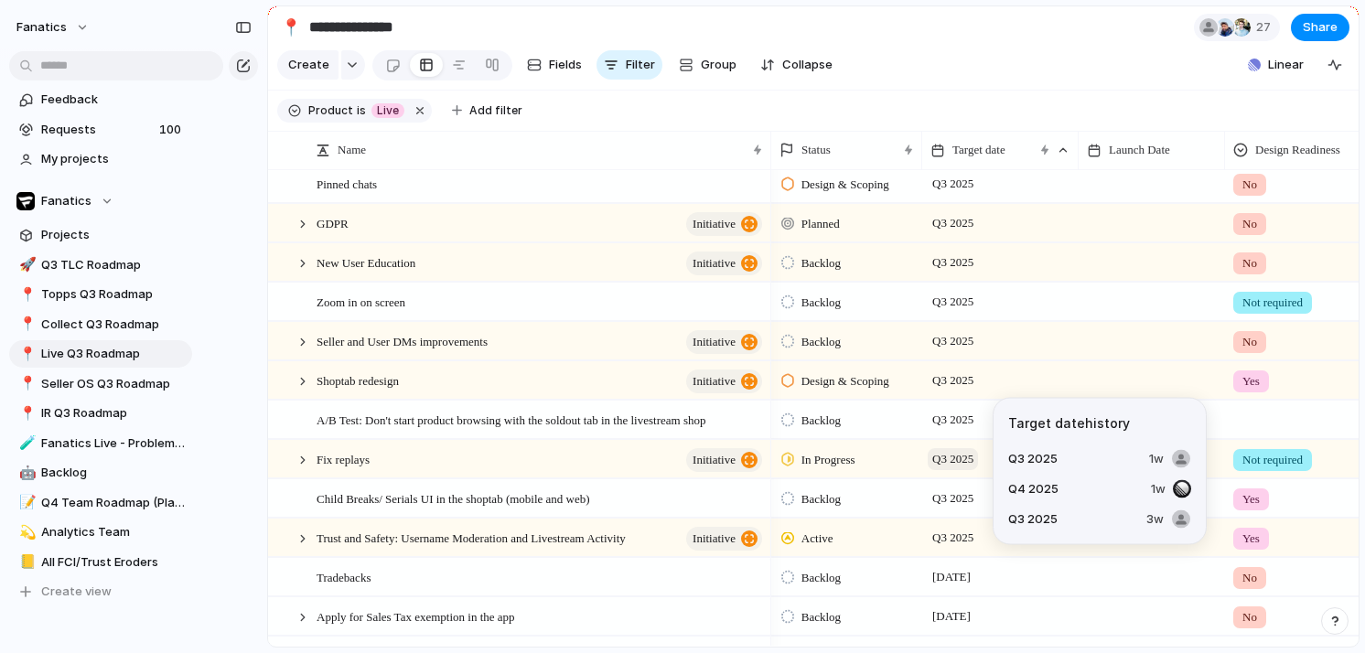
click at [946, 451] on span "Q3 2025" at bounding box center [953, 459] width 50 height 22
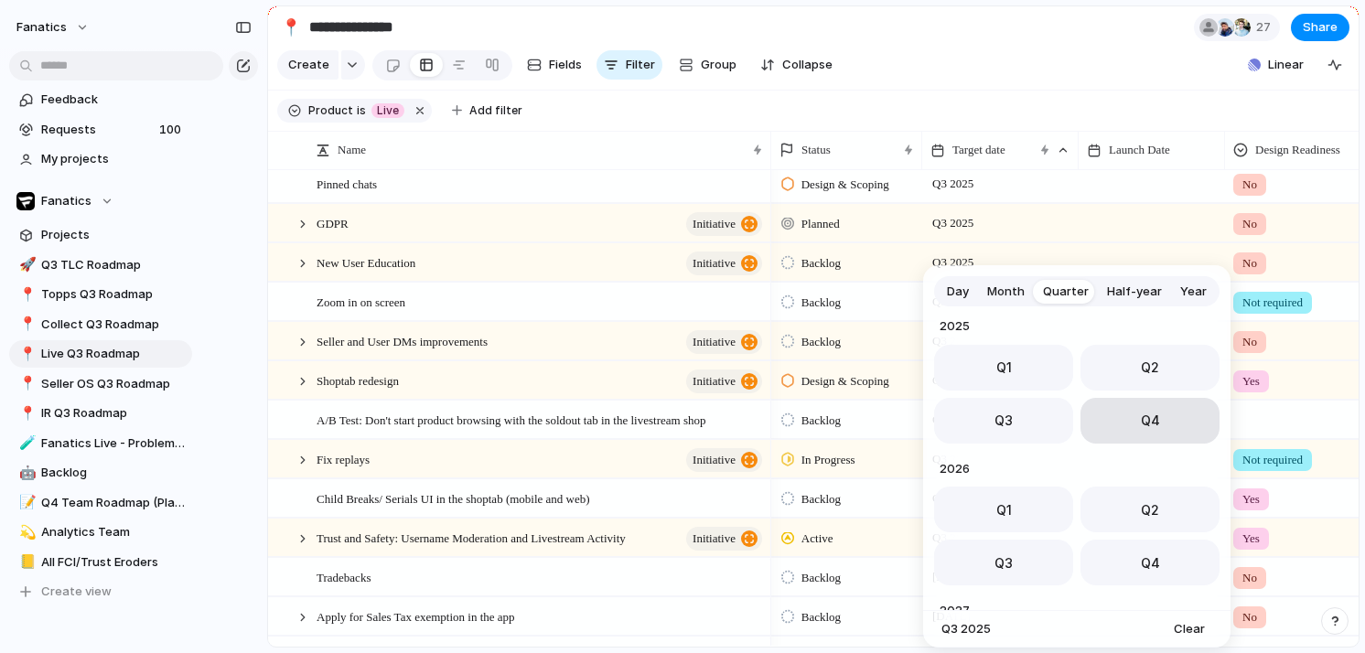
click at [1175, 409] on button "Q4" at bounding box center [1150, 421] width 139 height 46
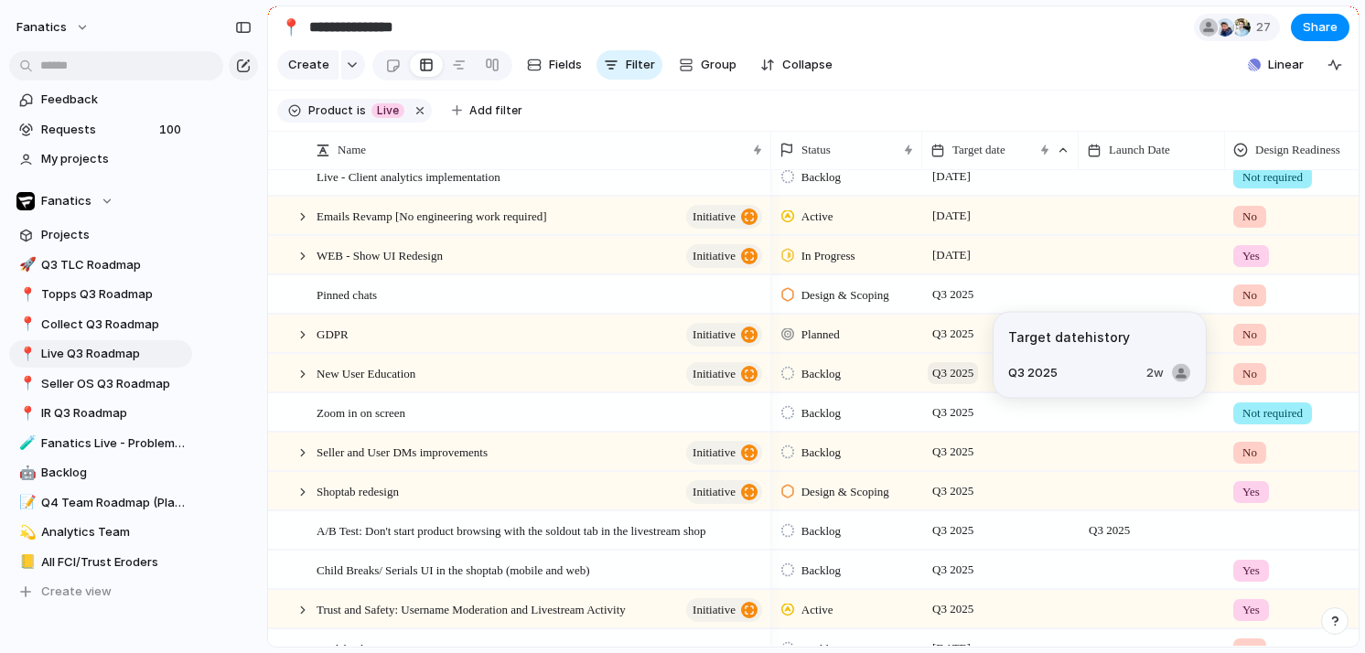
click at [948, 377] on span "Q3 2025" at bounding box center [953, 373] width 50 height 22
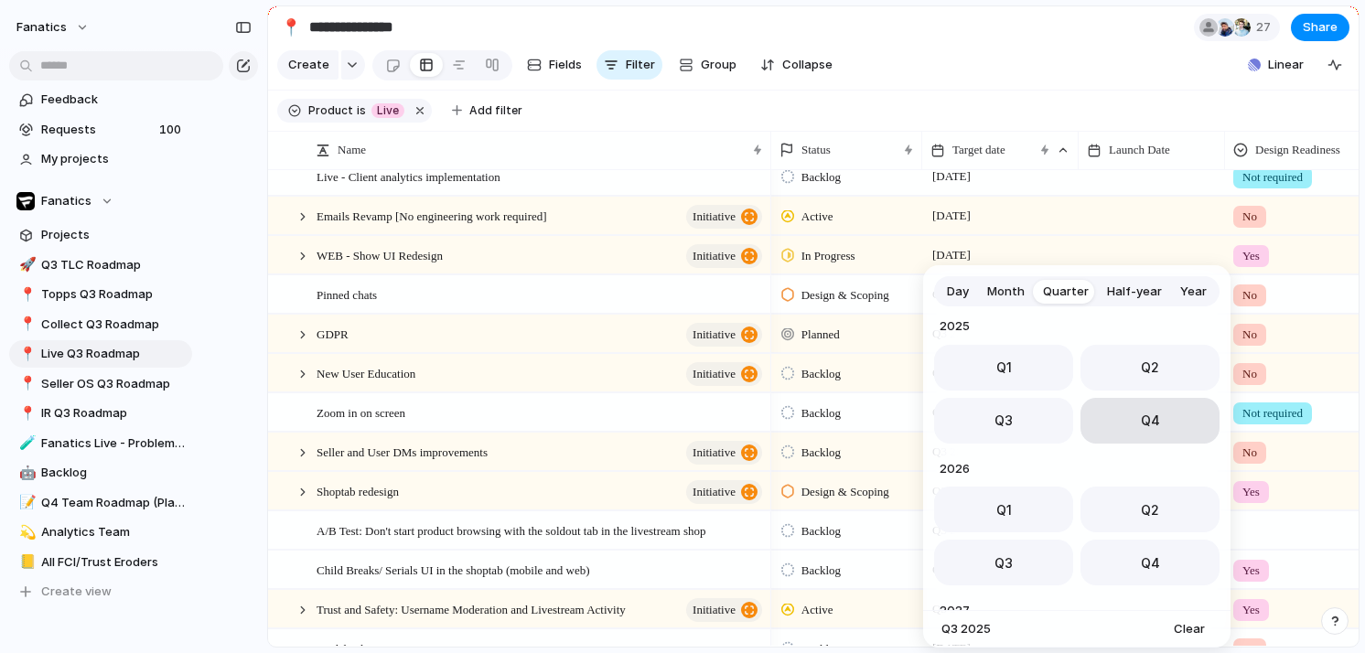
click at [1130, 420] on button "Q4" at bounding box center [1150, 421] width 139 height 46
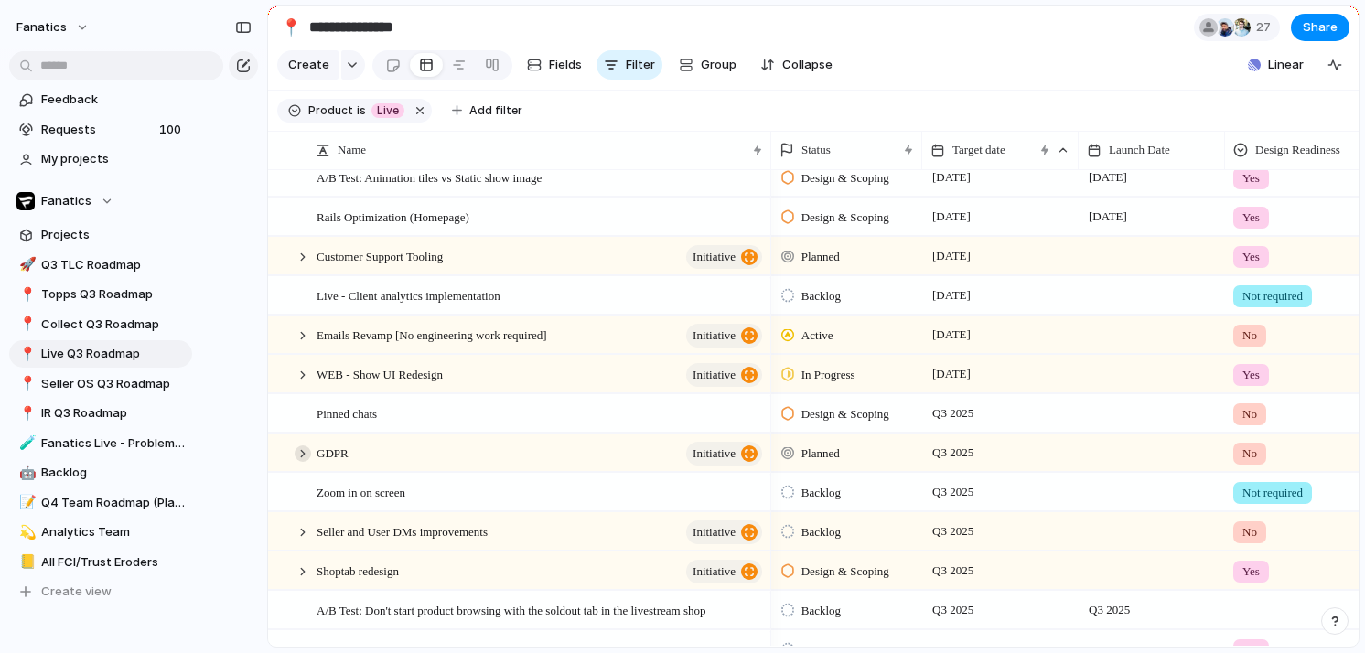
click at [297, 452] on div at bounding box center [303, 454] width 16 height 16
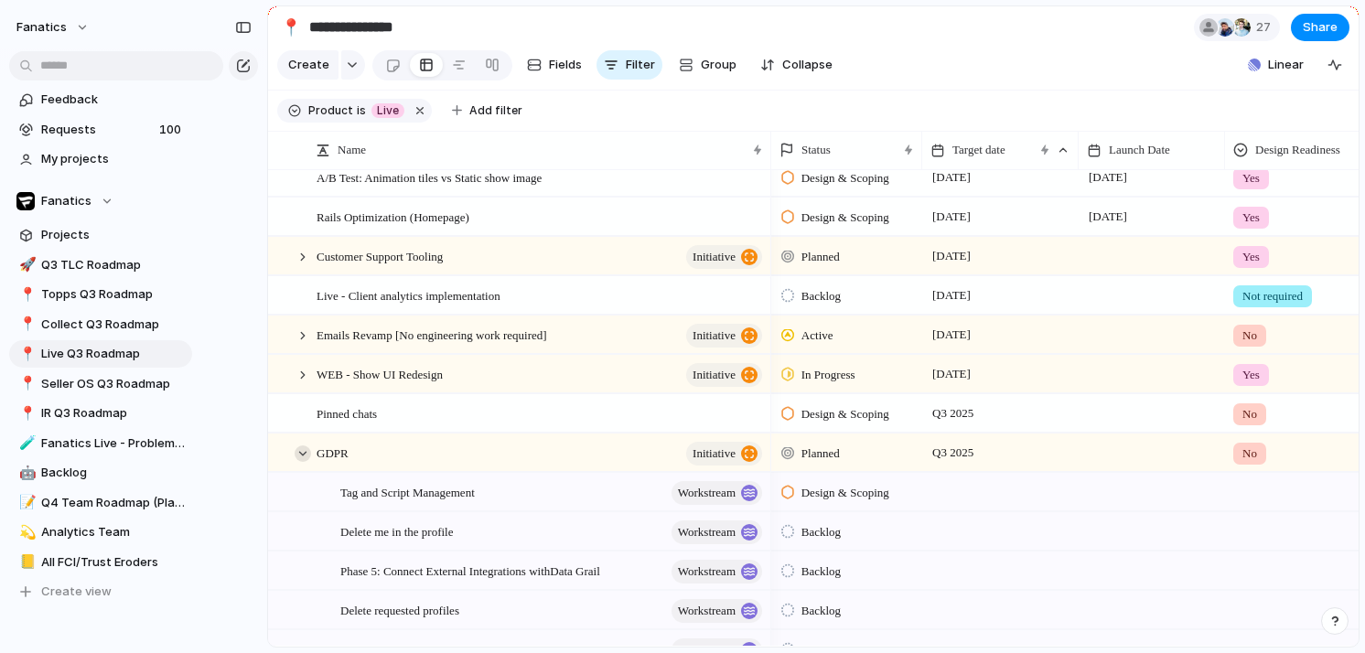
click at [299, 453] on div at bounding box center [303, 454] width 16 height 16
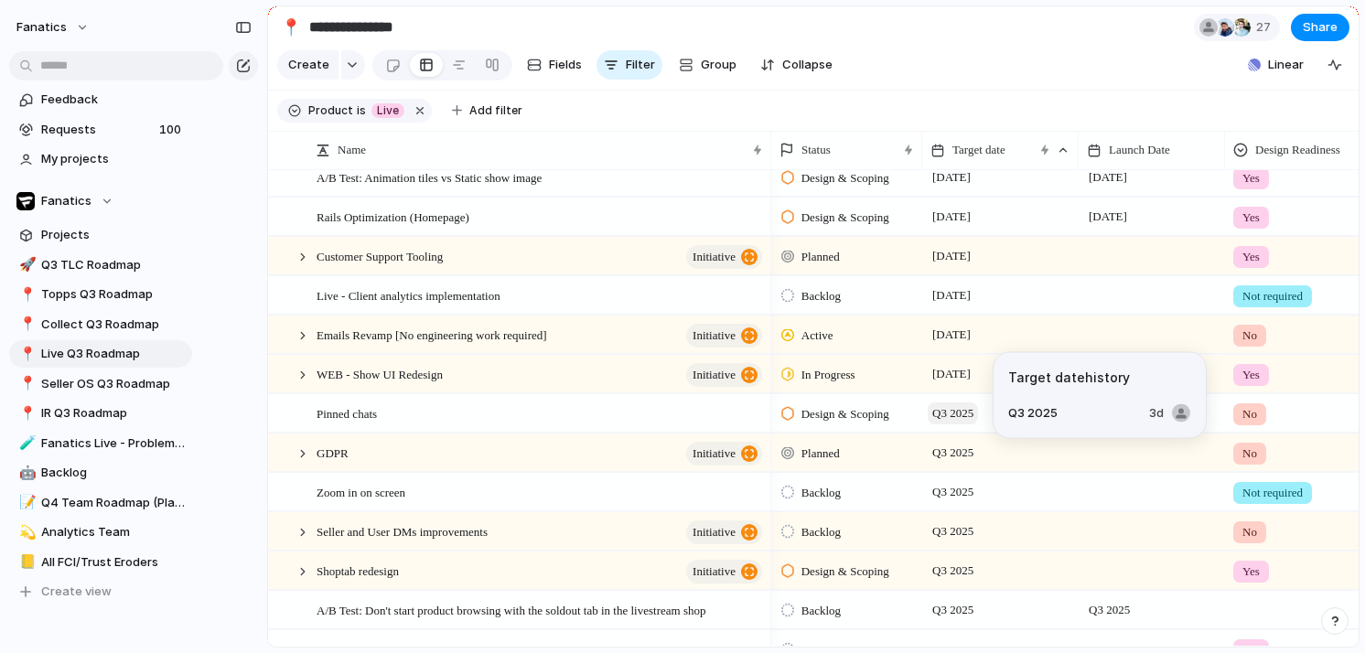
click at [936, 418] on span "Q3 2025" at bounding box center [953, 414] width 50 height 22
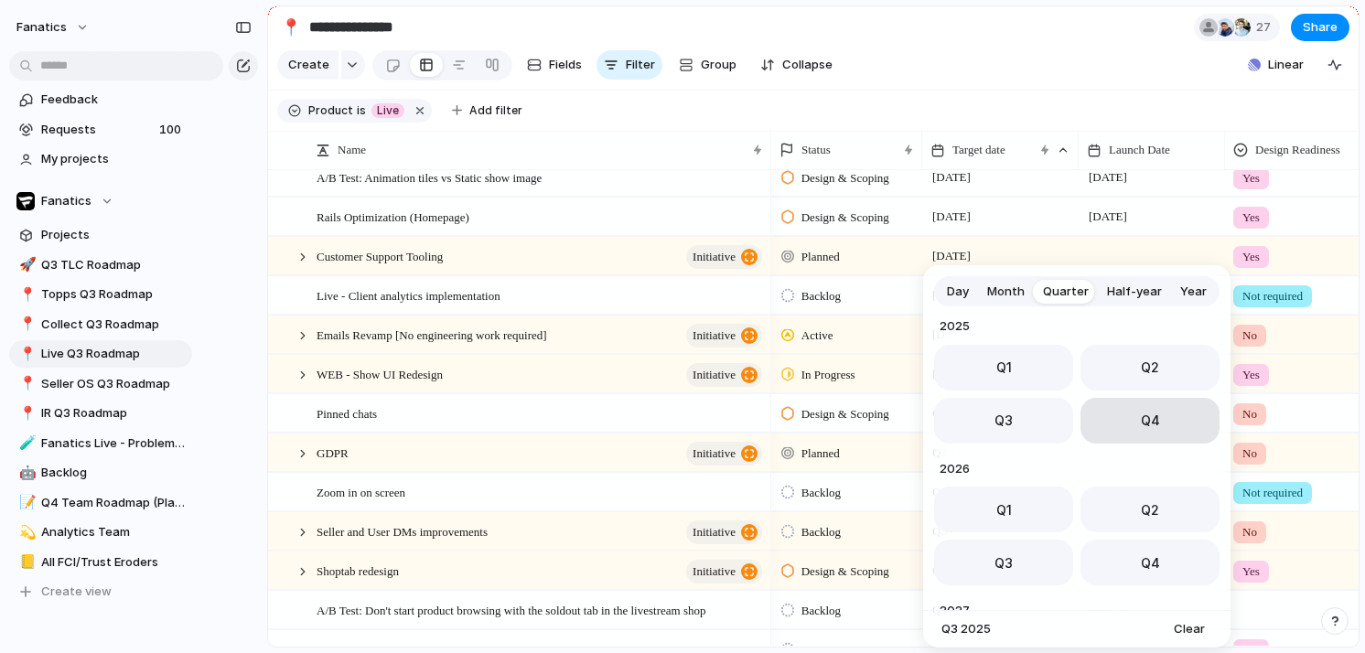
click at [1115, 436] on button "Q4" at bounding box center [1150, 421] width 139 height 46
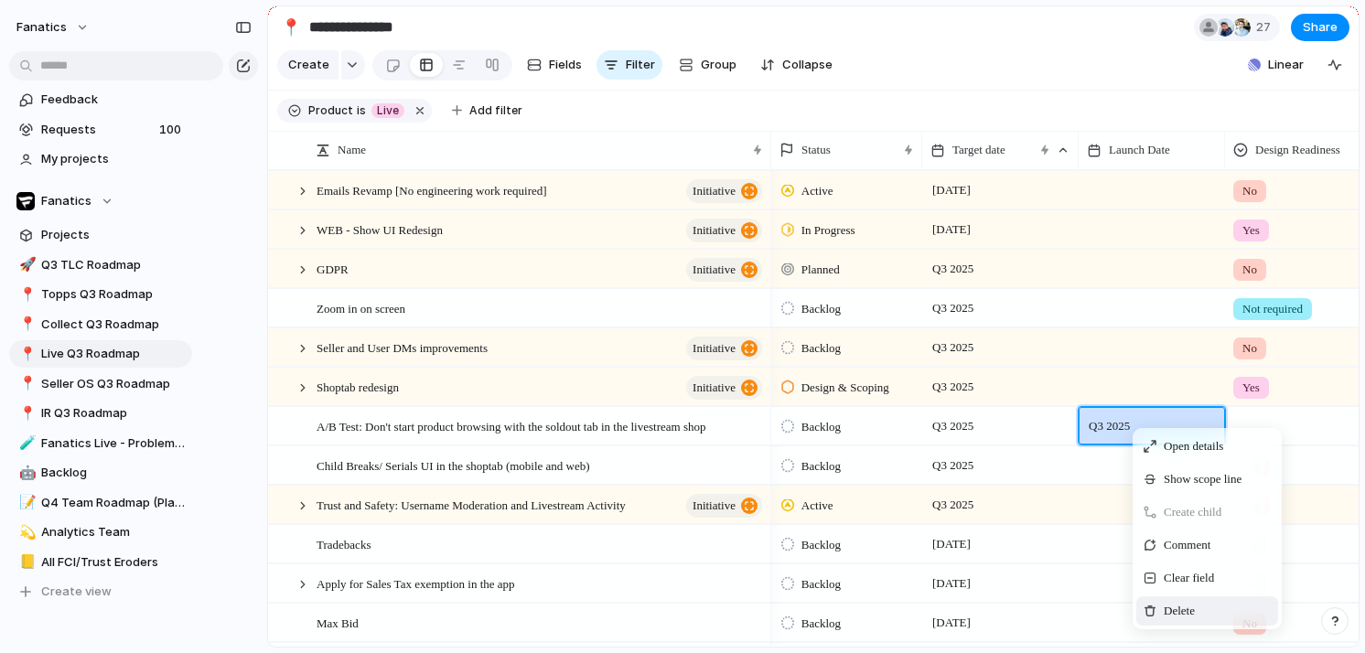
click at [1187, 616] on span "Delete" at bounding box center [1179, 611] width 31 height 18
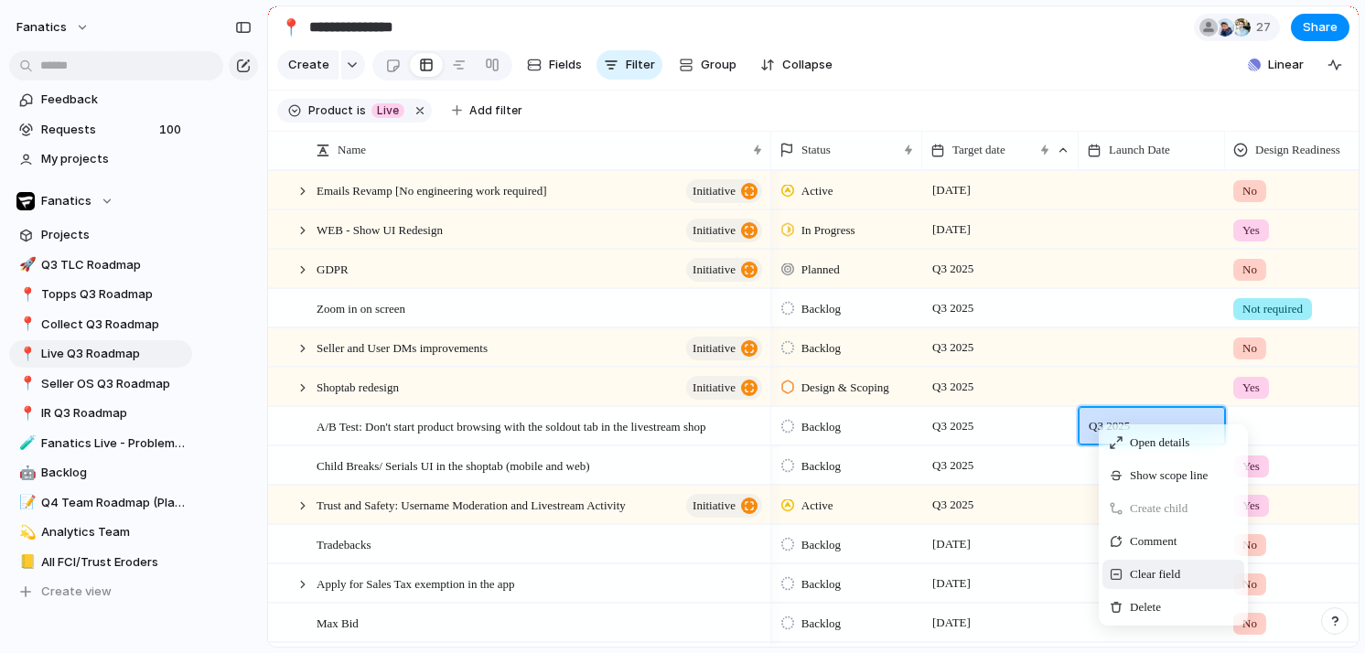
click at [1159, 573] on span "Clear field" at bounding box center [1155, 574] width 50 height 18
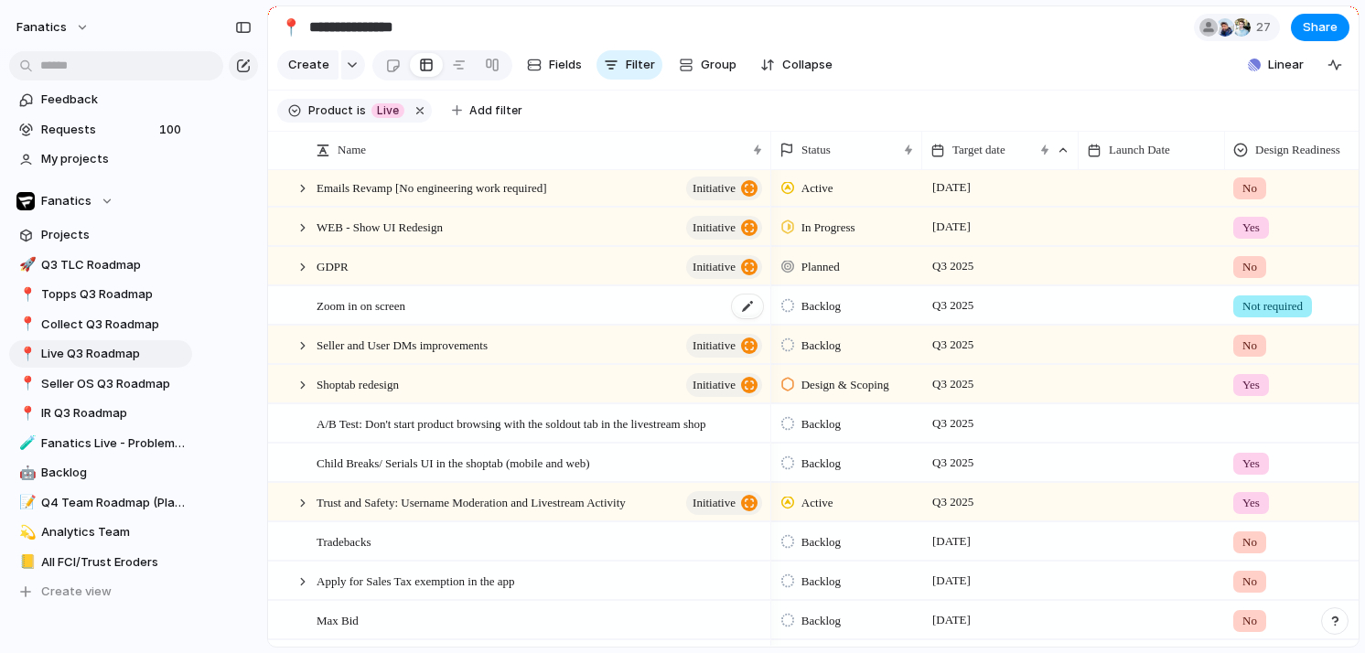
click at [479, 316] on div "Zoom in on screen" at bounding box center [541, 306] width 448 height 38
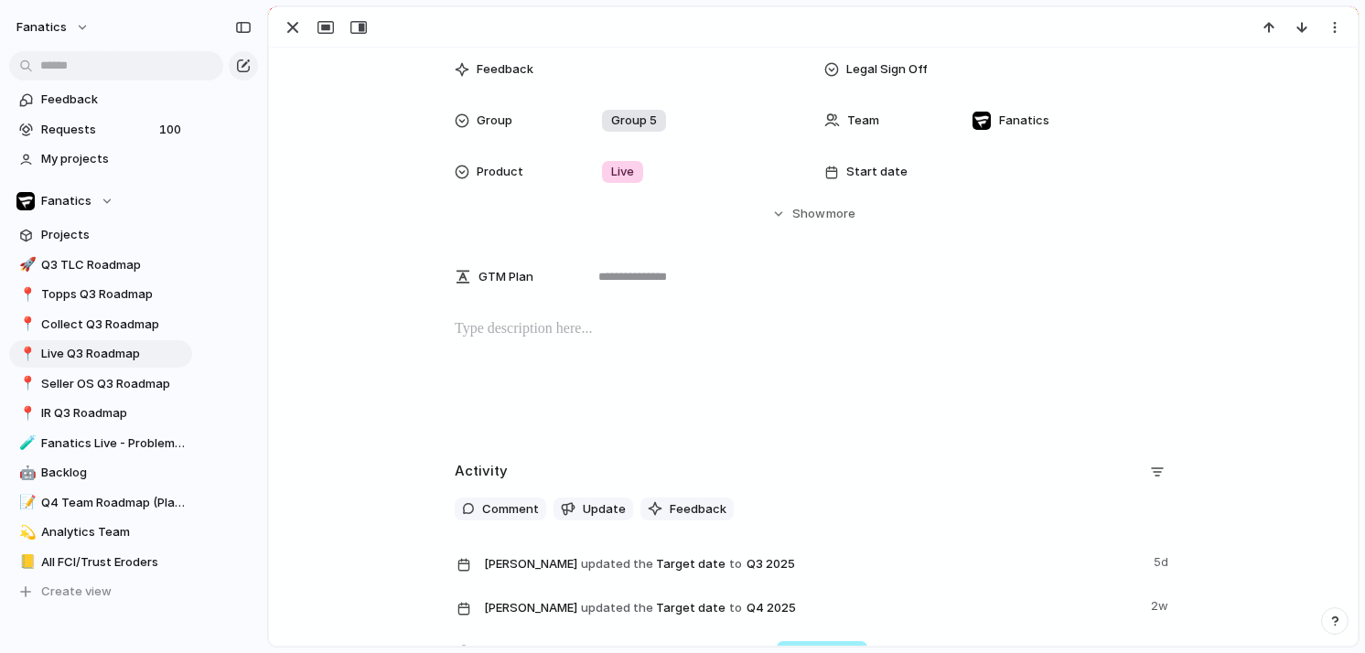
scroll to position [263, 0]
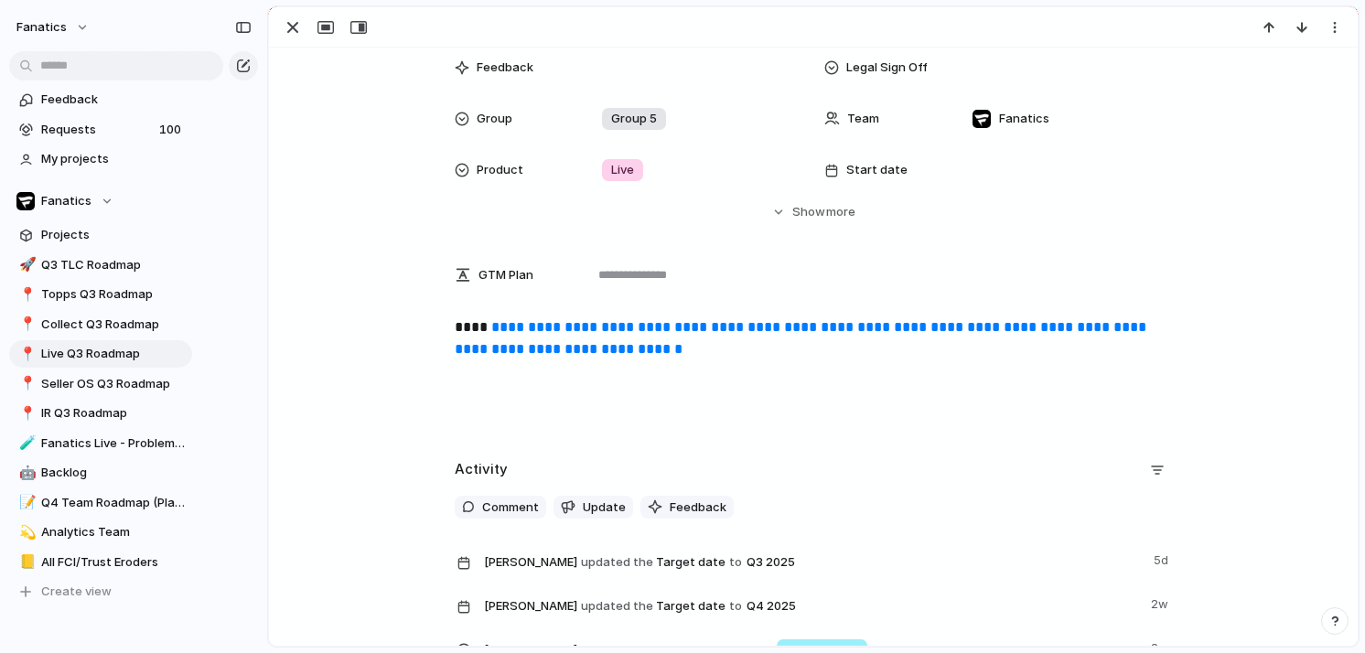
click at [512, 345] on div "**********" at bounding box center [813, 375] width 1045 height 117
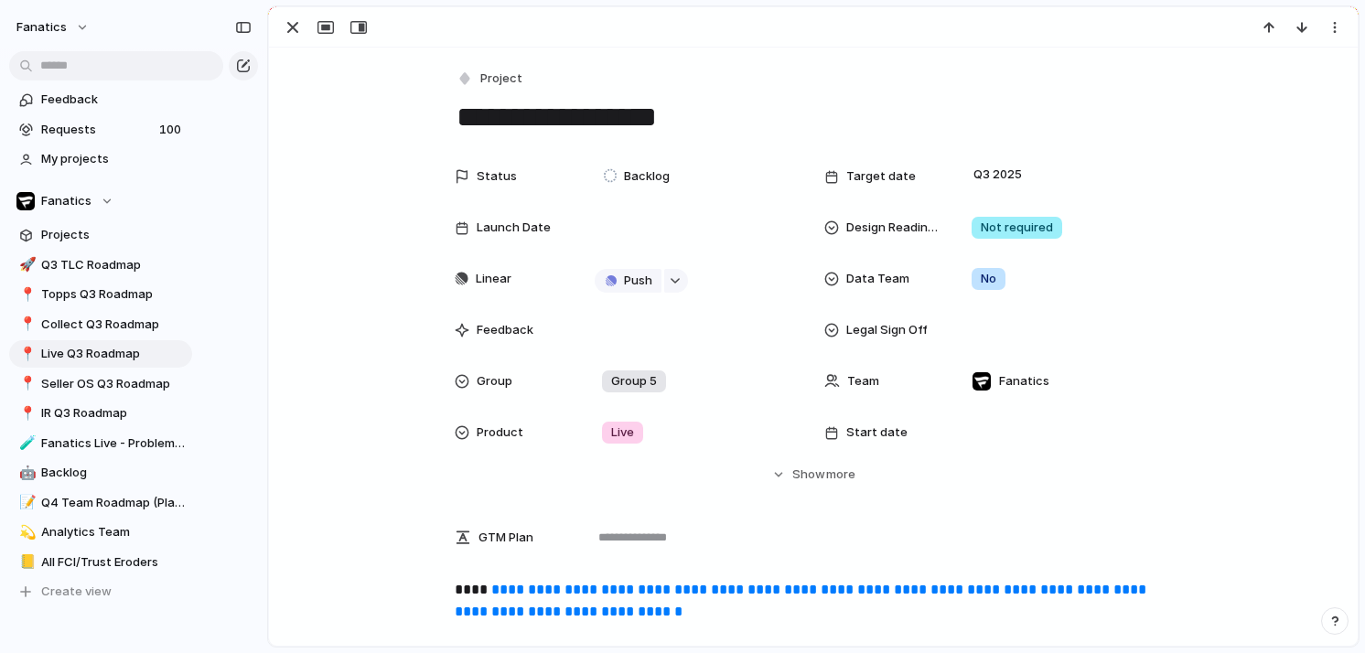
click at [274, 41] on div at bounding box center [813, 27] width 1089 height 40
click at [282, 38] on button "button" at bounding box center [292, 28] width 29 height 24
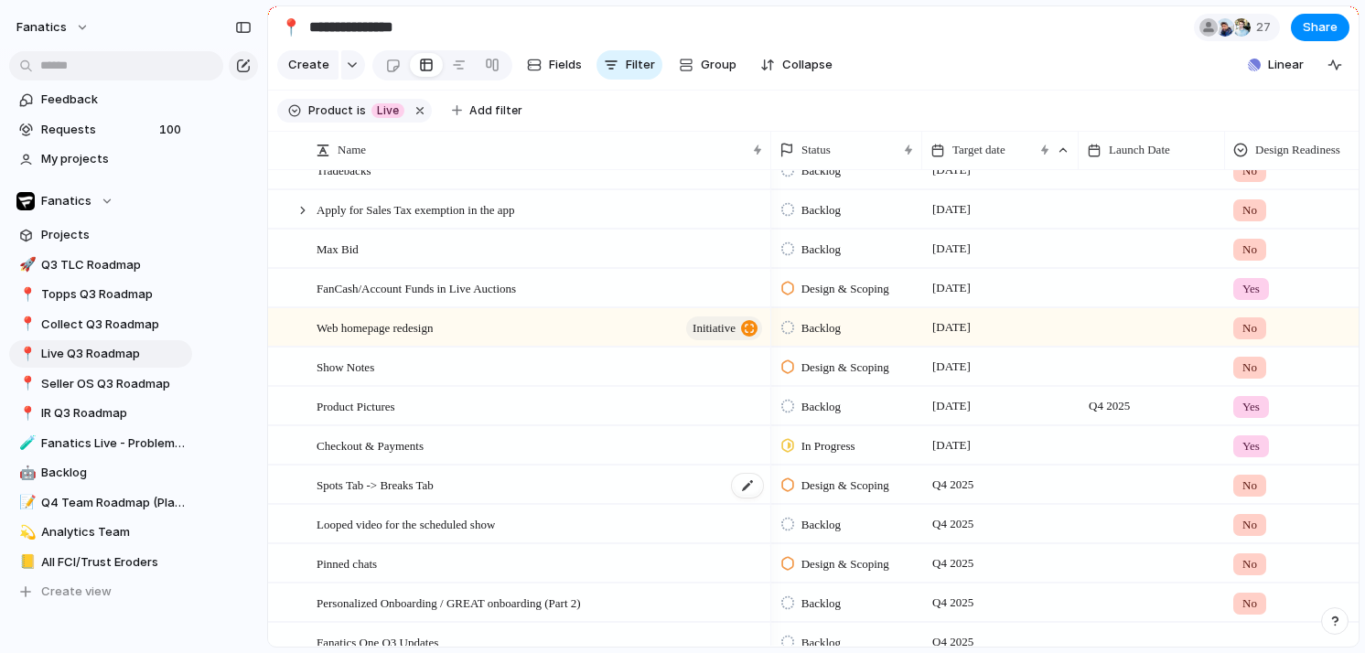
scroll to position [927, 0]
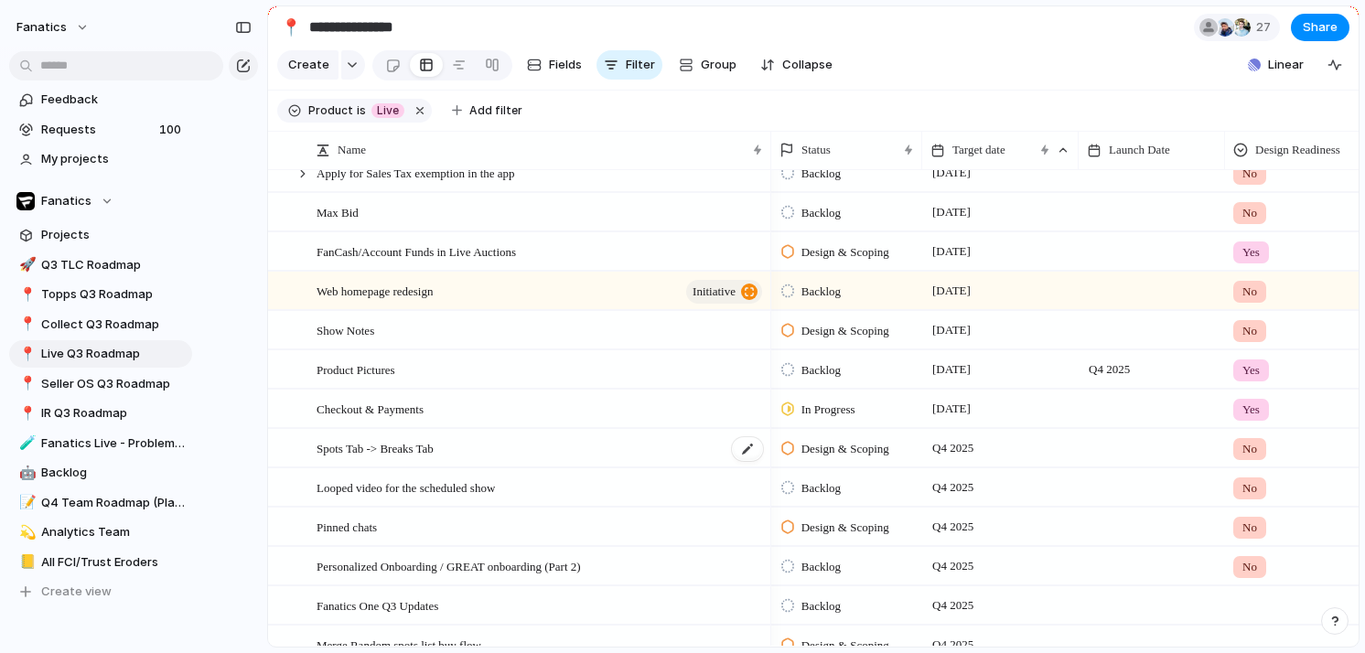
click at [377, 531] on span "Pinned chats" at bounding box center [347, 526] width 60 height 21
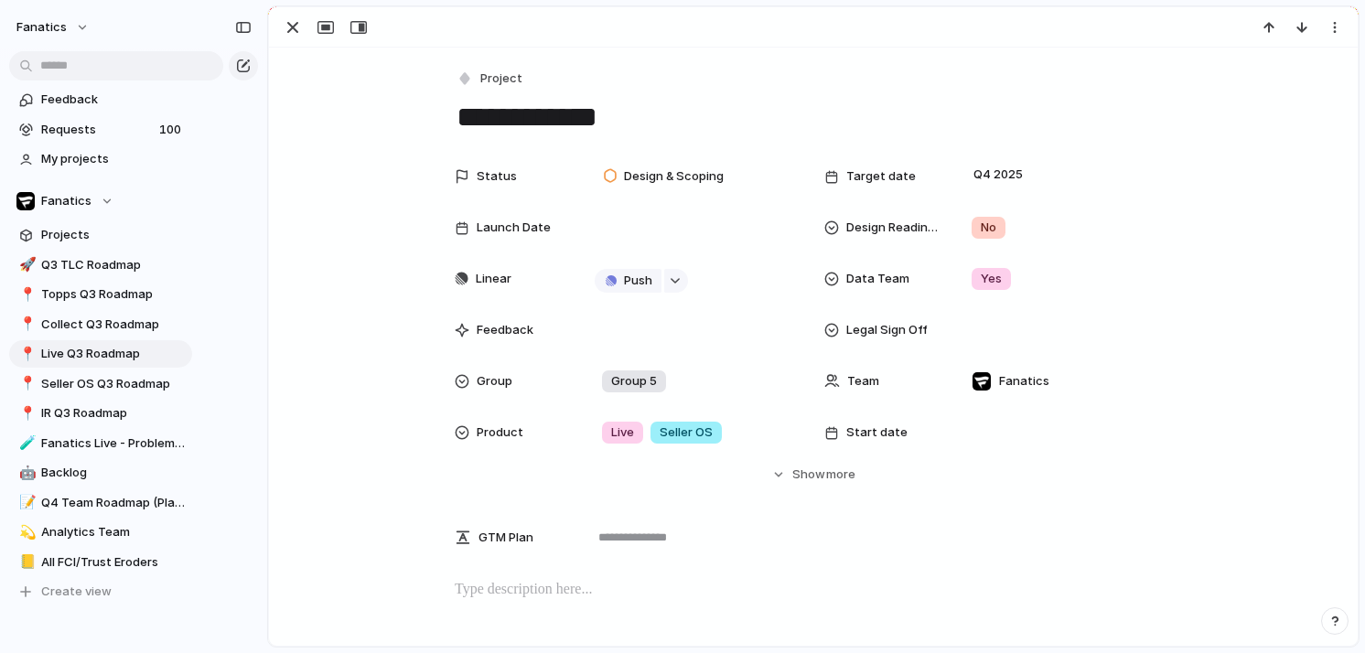
click at [571, 581] on p at bounding box center [813, 590] width 717 height 22
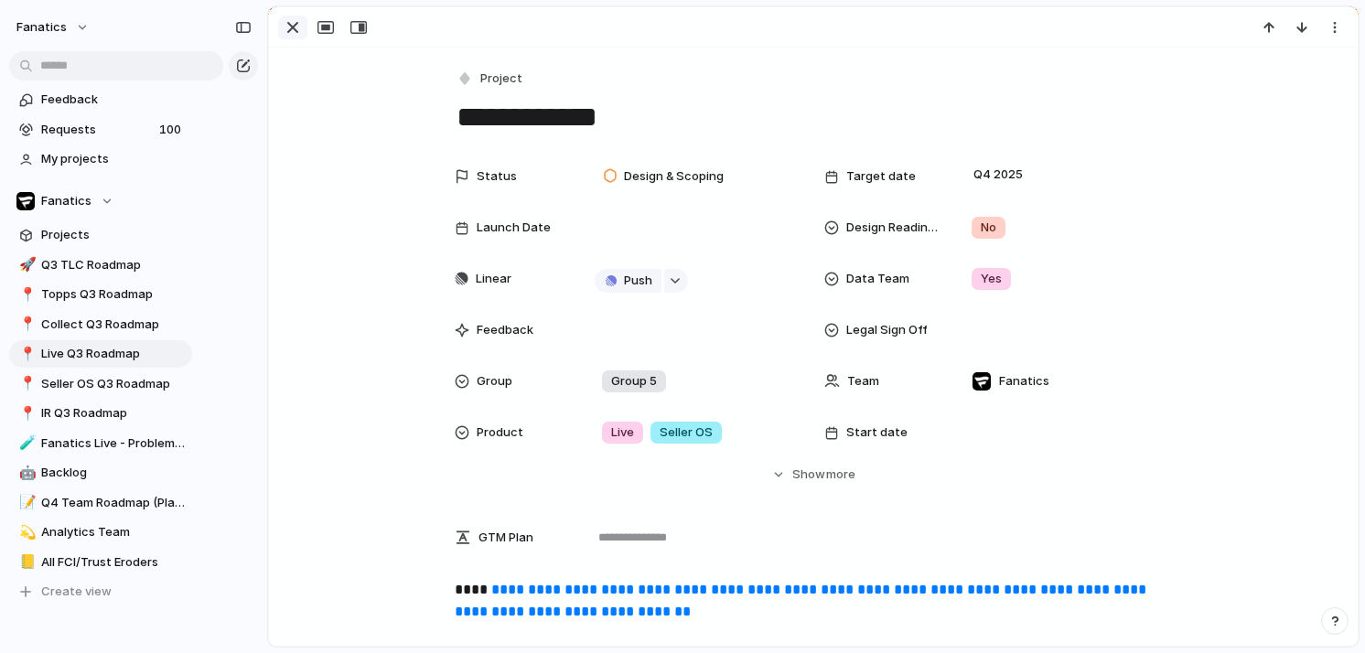
click at [289, 32] on div "button" at bounding box center [293, 27] width 22 height 22
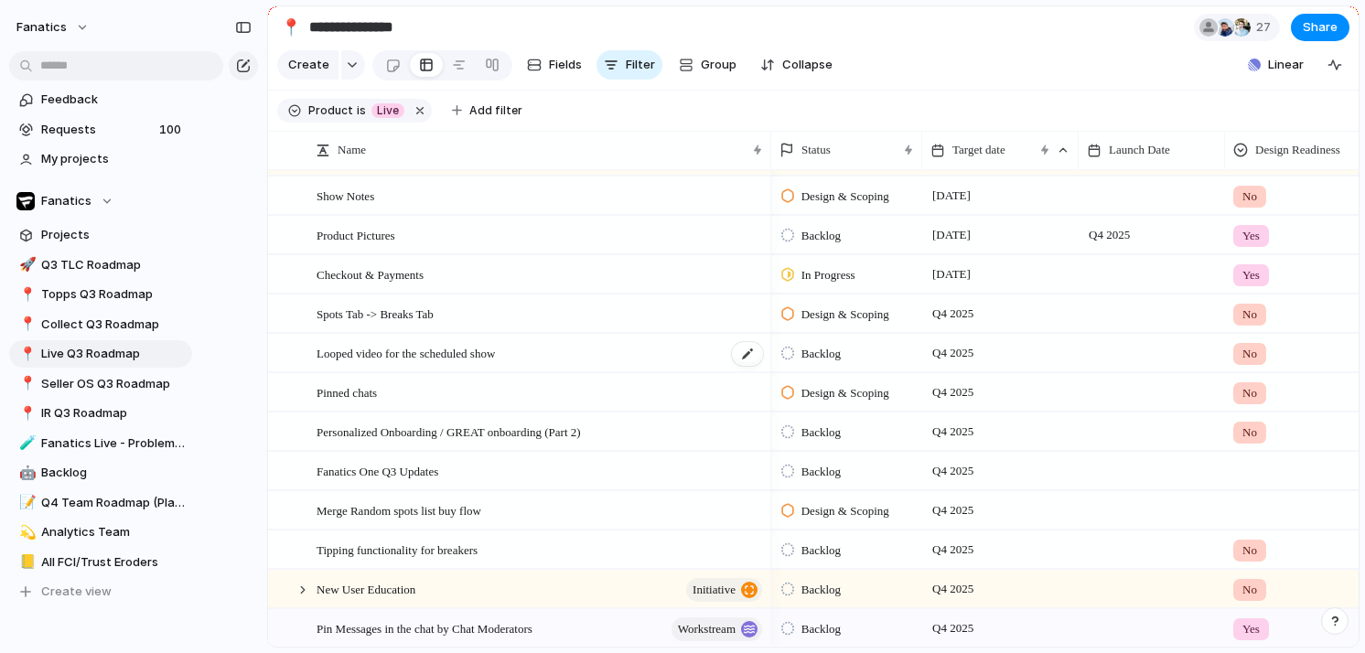
scroll to position [1063, 0]
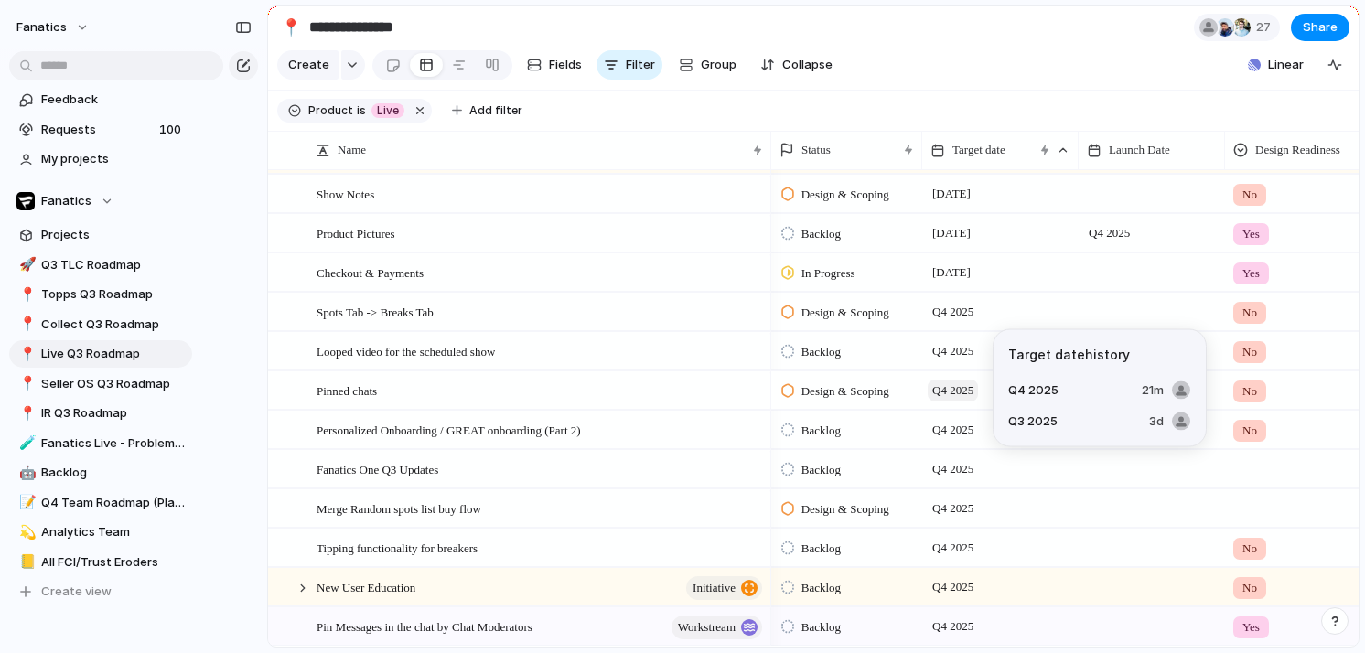
click at [953, 393] on span "Q4 2025" at bounding box center [953, 391] width 50 height 22
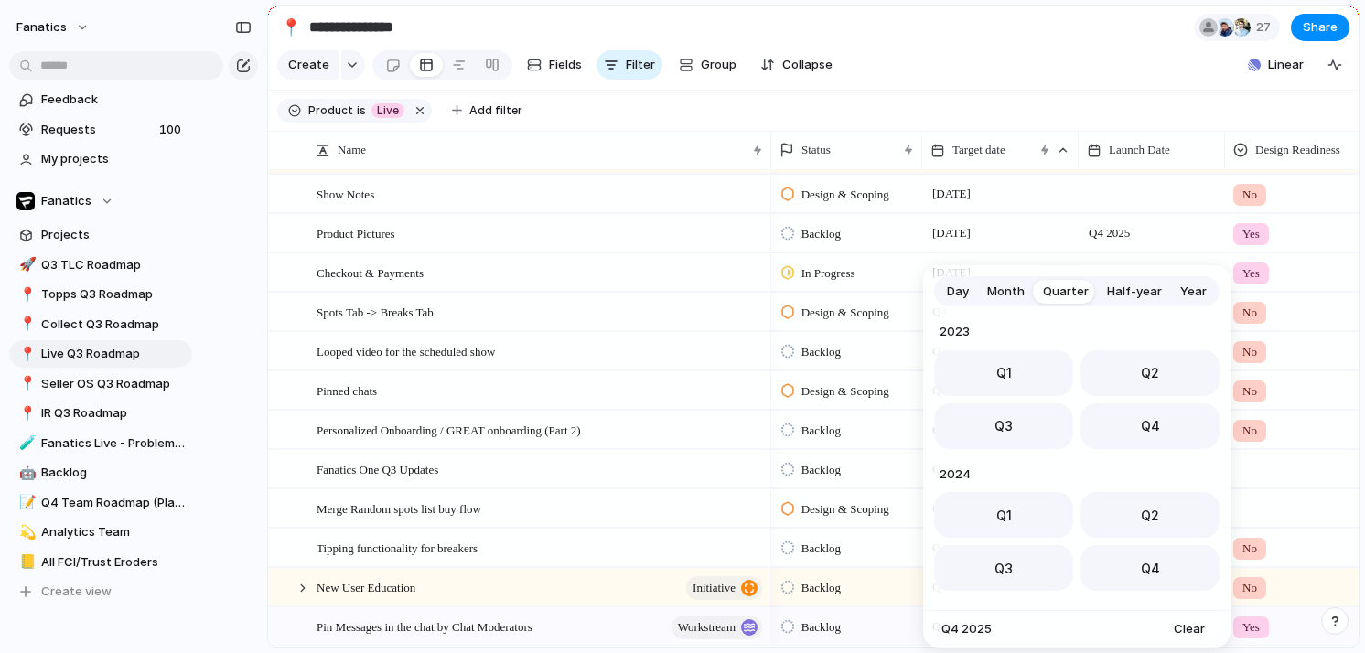
scroll to position [290, 0]
click at [998, 433] on button "Q3" at bounding box center [1003, 421] width 139 height 46
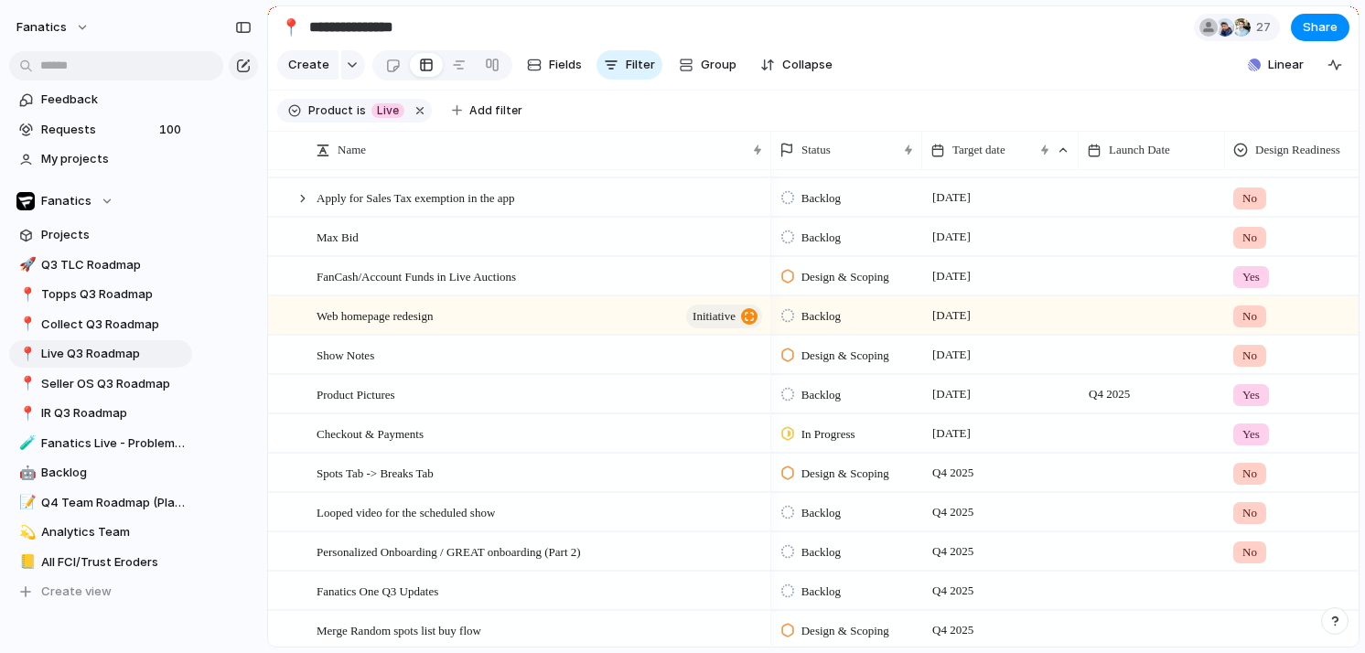
scroll to position [898, 0]
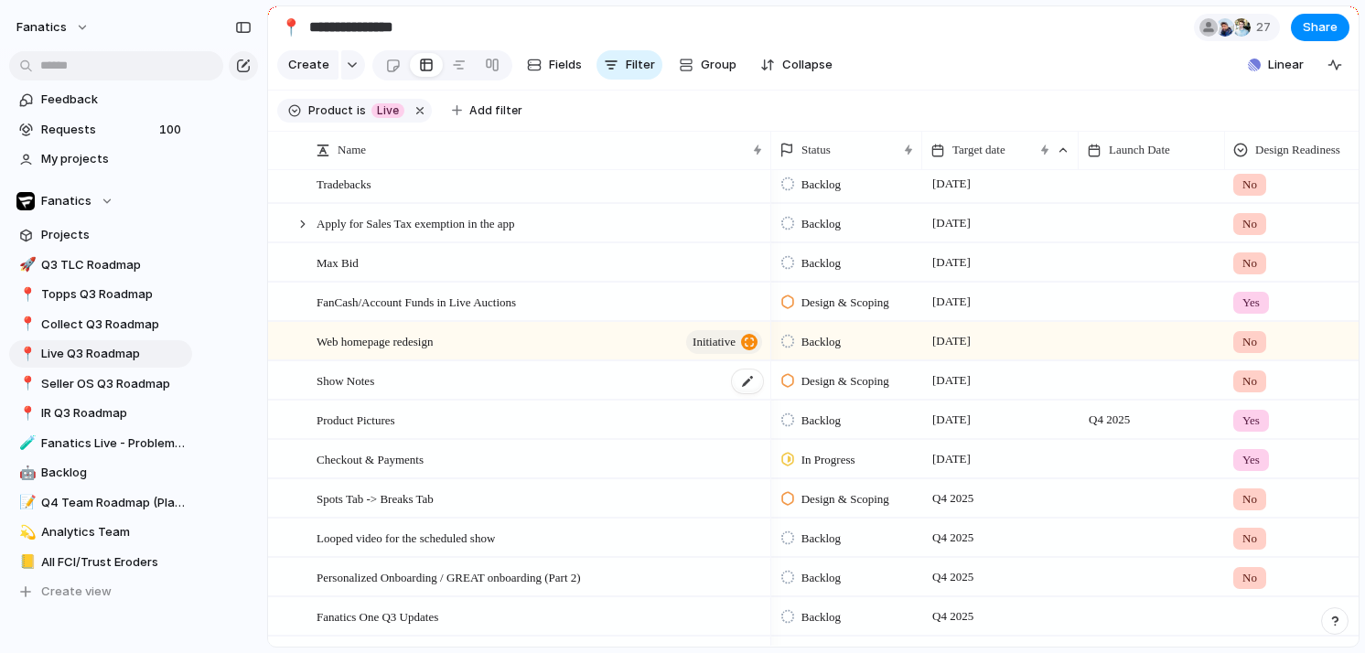
click at [342, 382] on span "Show Notes" at bounding box center [346, 380] width 58 height 21
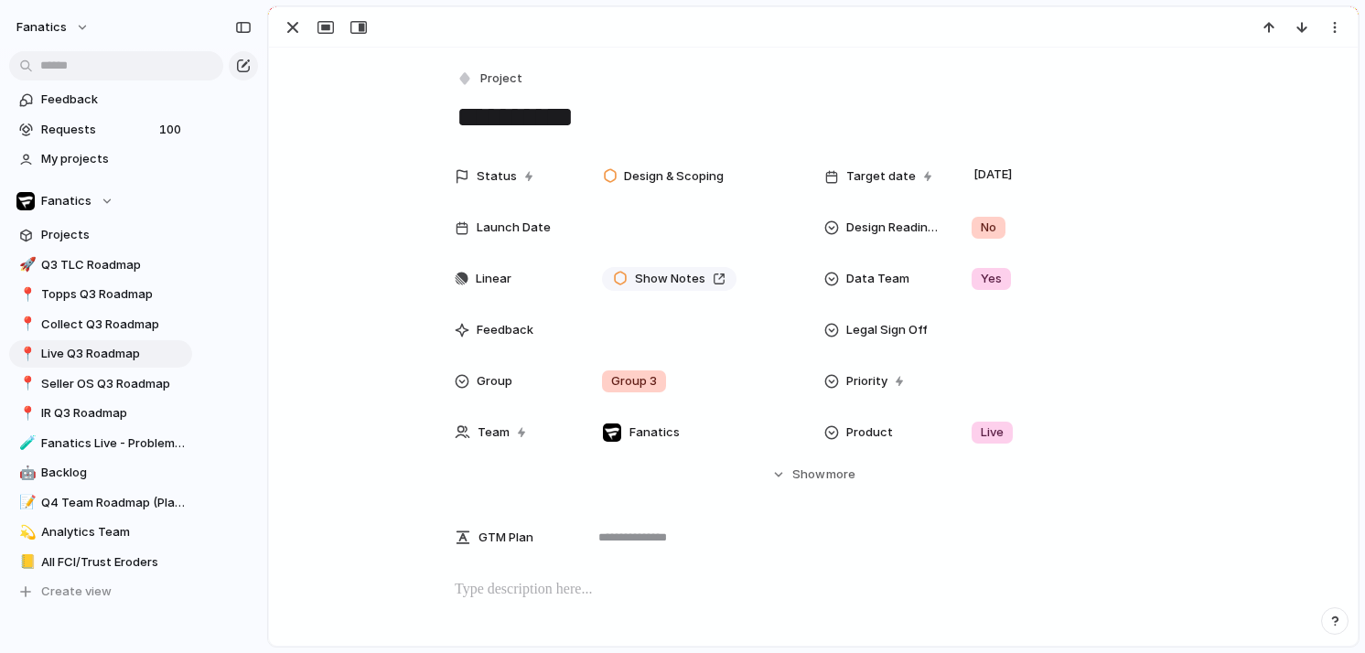
click at [479, 587] on p at bounding box center [813, 590] width 717 height 22
click at [513, 598] on p "****" at bounding box center [813, 590] width 717 height 22
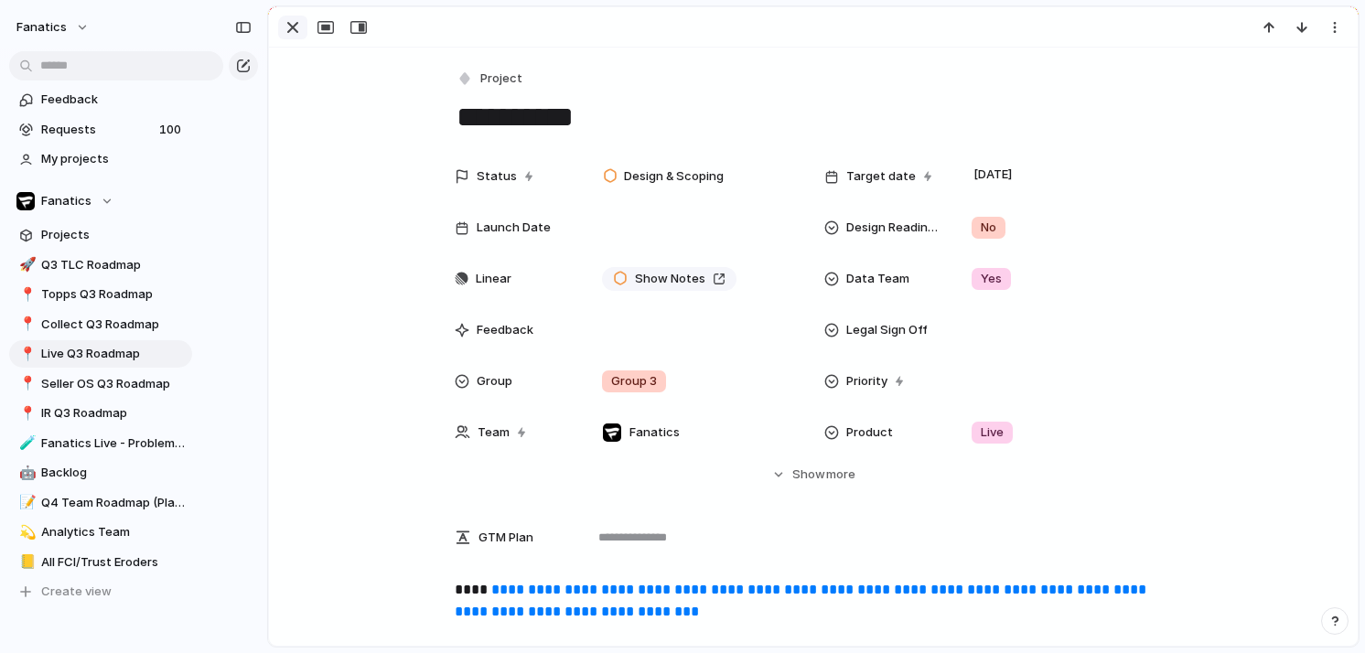
click at [296, 28] on div "button" at bounding box center [293, 27] width 22 height 22
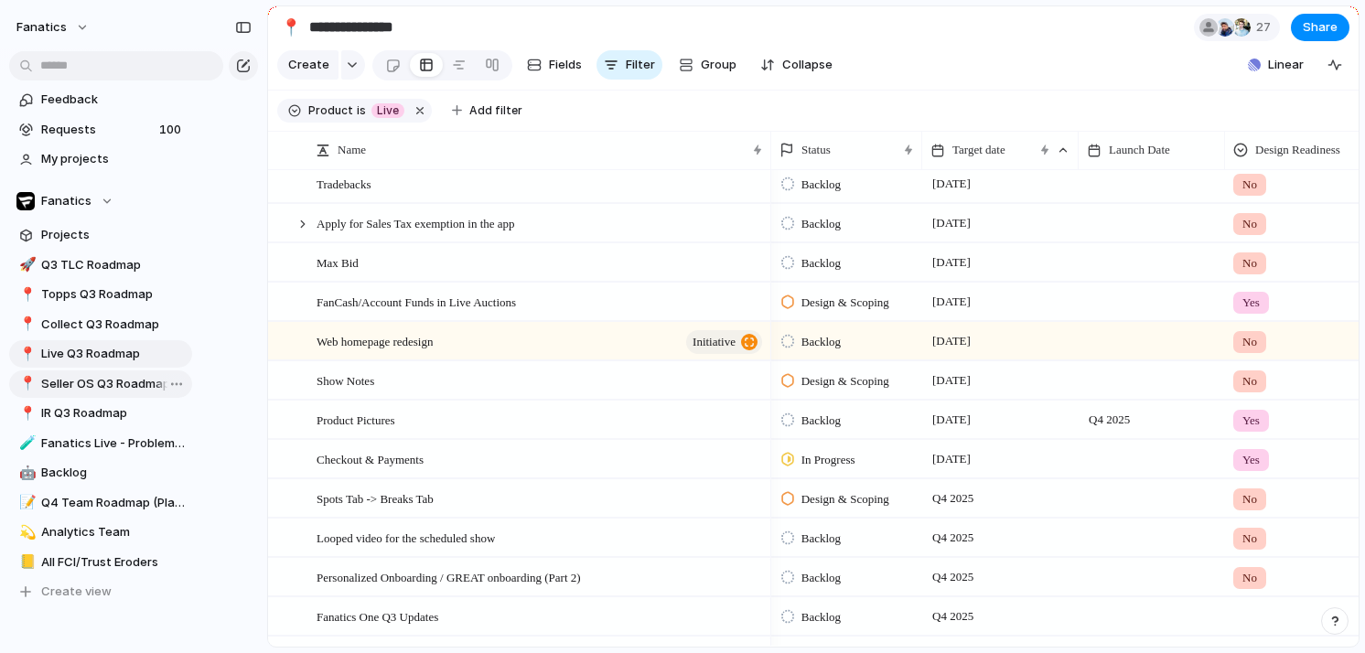
click at [134, 395] on link "📍 Seller OS Q3 Roadmap" at bounding box center [100, 384] width 183 height 27
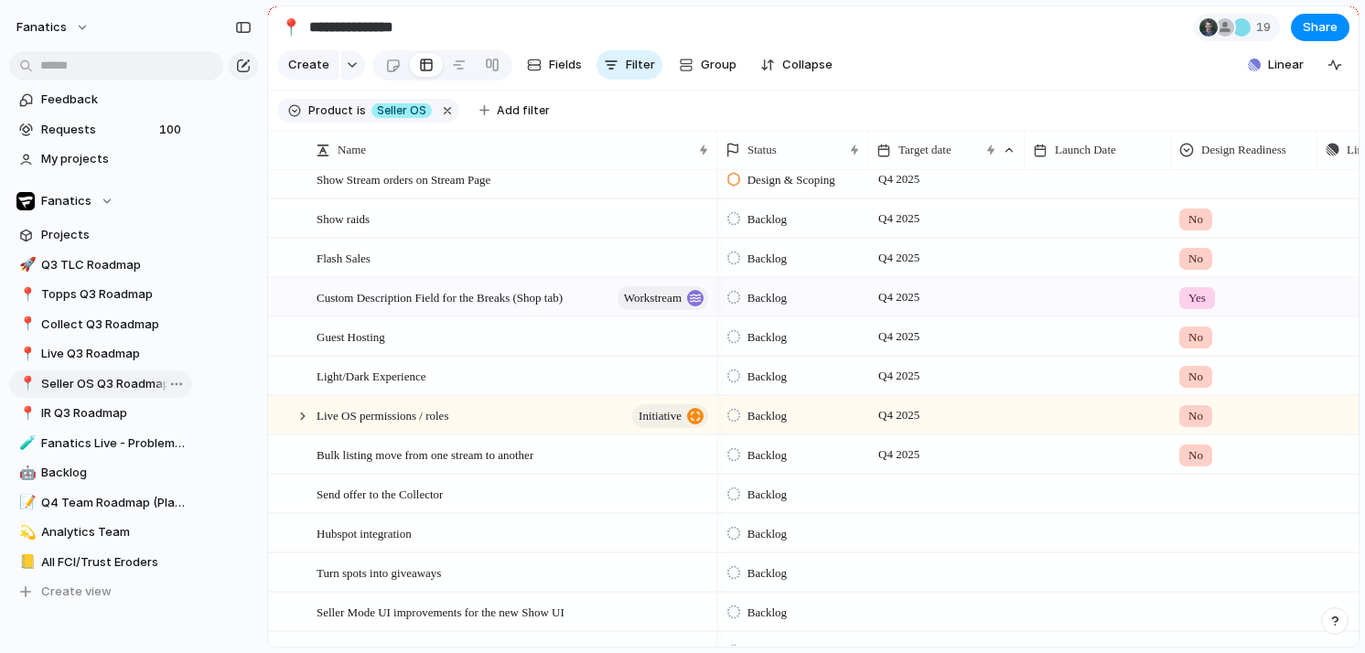
type input "**********"
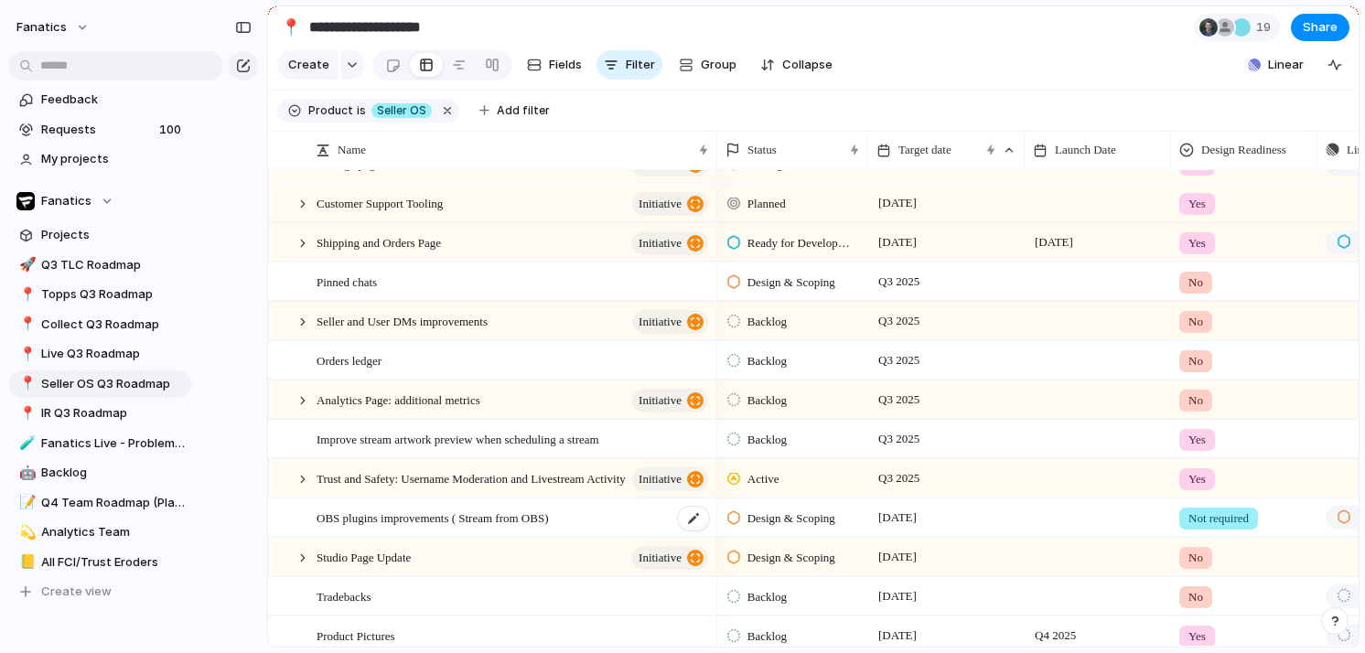
scroll to position [268, 0]
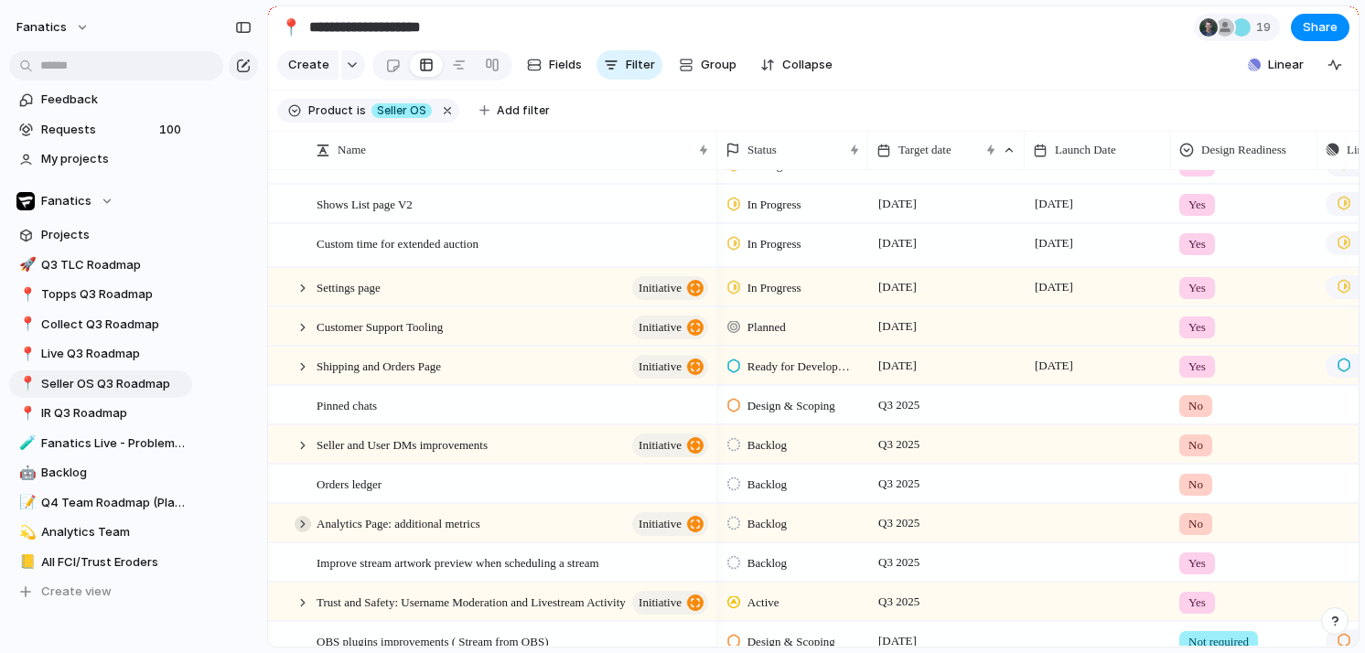
click at [307, 526] on div at bounding box center [303, 524] width 16 height 16
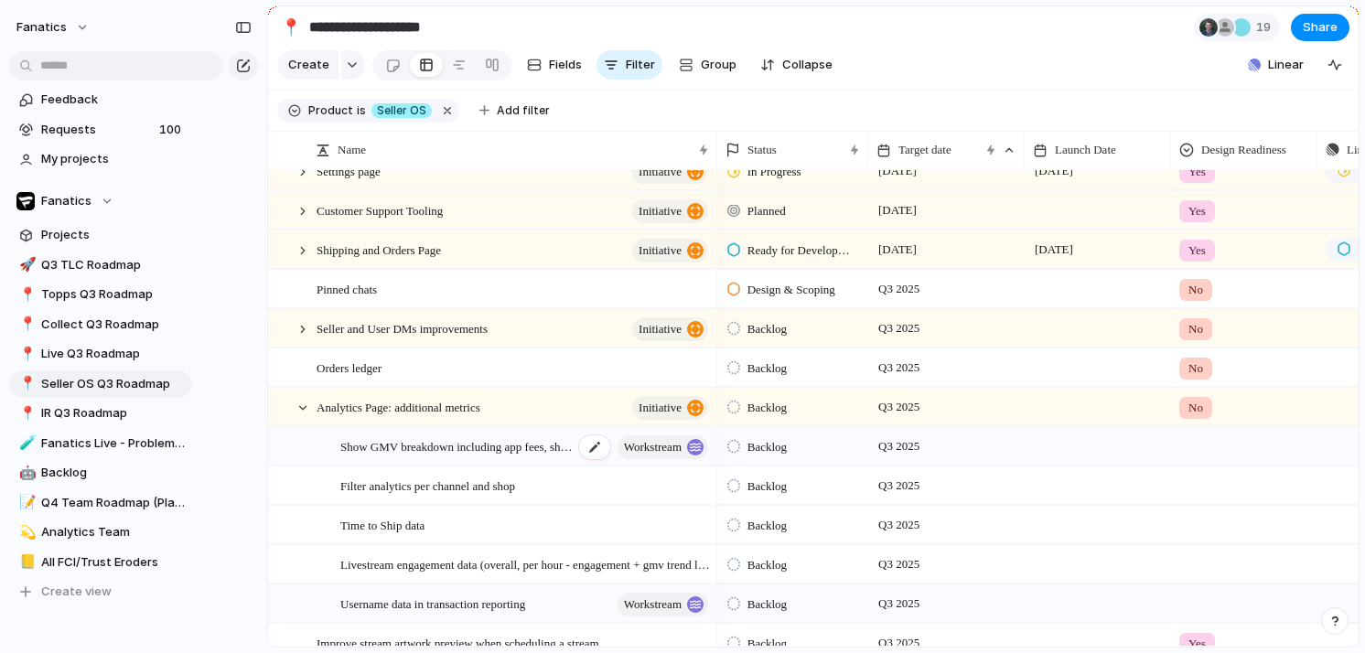
click at [495, 453] on span "Show GMV breakdown including app fees, shipping, etc., to surface real profit" at bounding box center [456, 446] width 233 height 21
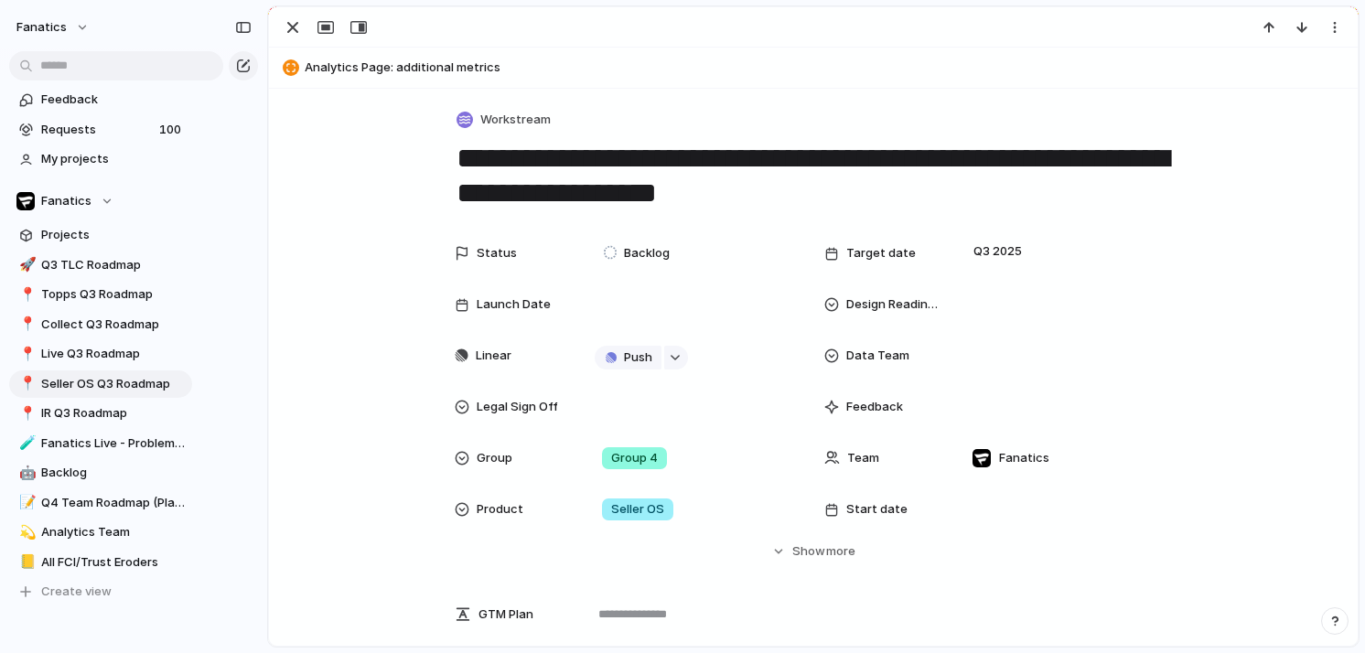
click at [1062, 170] on textarea "**********" at bounding box center [813, 176] width 717 height 74
click at [772, 199] on textarea "**********" at bounding box center [813, 176] width 717 height 74
drag, startPoint x: 806, startPoint y: 198, endPoint x: 386, endPoint y: 147, distance: 423.0
click at [386, 147] on div "**********" at bounding box center [813, 532] width 1089 height 887
click at [289, 18] on div "button" at bounding box center [293, 27] width 22 height 22
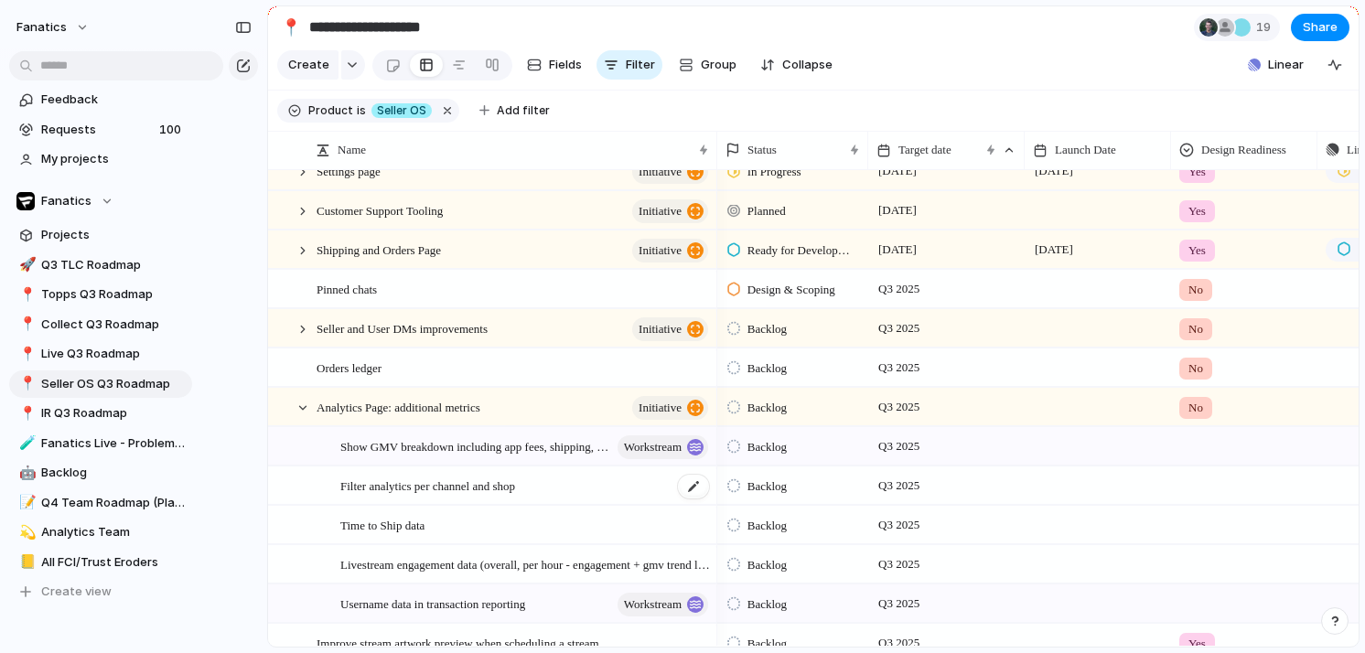
click at [446, 488] on span "Filter analytics per channel and shop" at bounding box center [427, 485] width 175 height 21
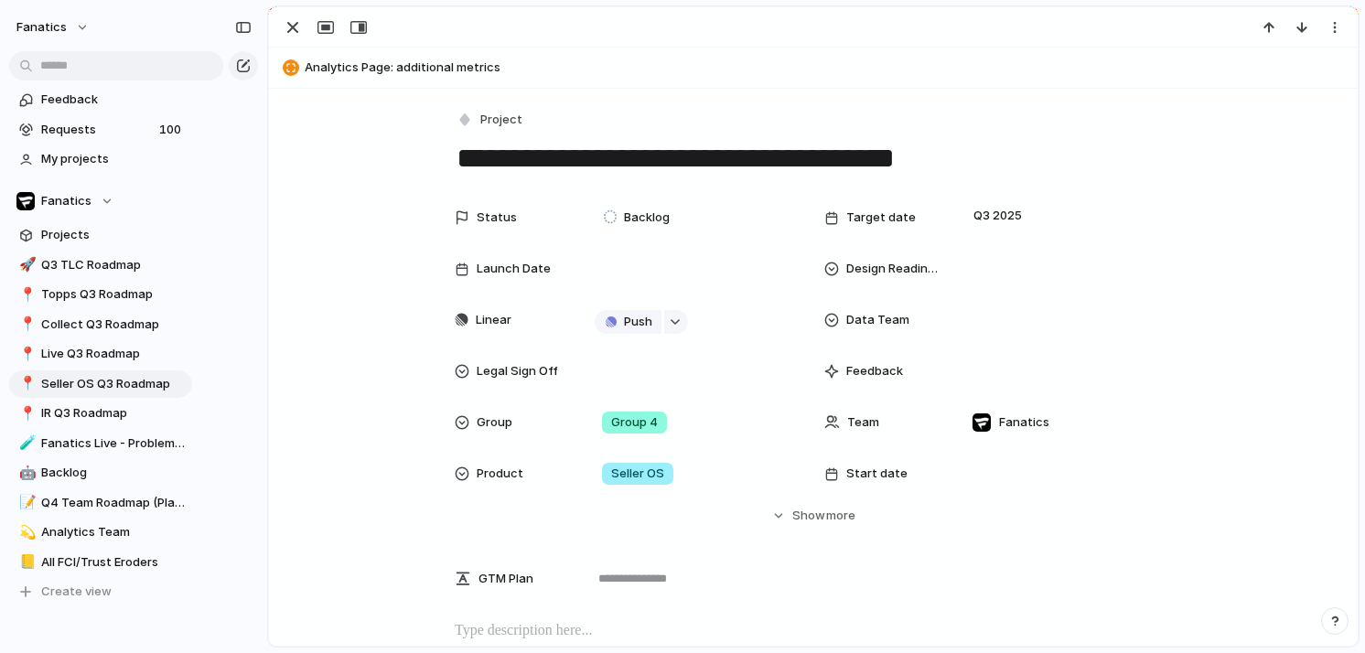
click at [814, 149] on textarea "**********" at bounding box center [813, 158] width 717 height 38
click at [888, 152] on textarea "**********" at bounding box center [813, 158] width 717 height 38
drag, startPoint x: 866, startPoint y: 144, endPoint x: 443, endPoint y: 156, distance: 422.9
click at [443, 156] on div "**********" at bounding box center [813, 514] width 1089 height 851
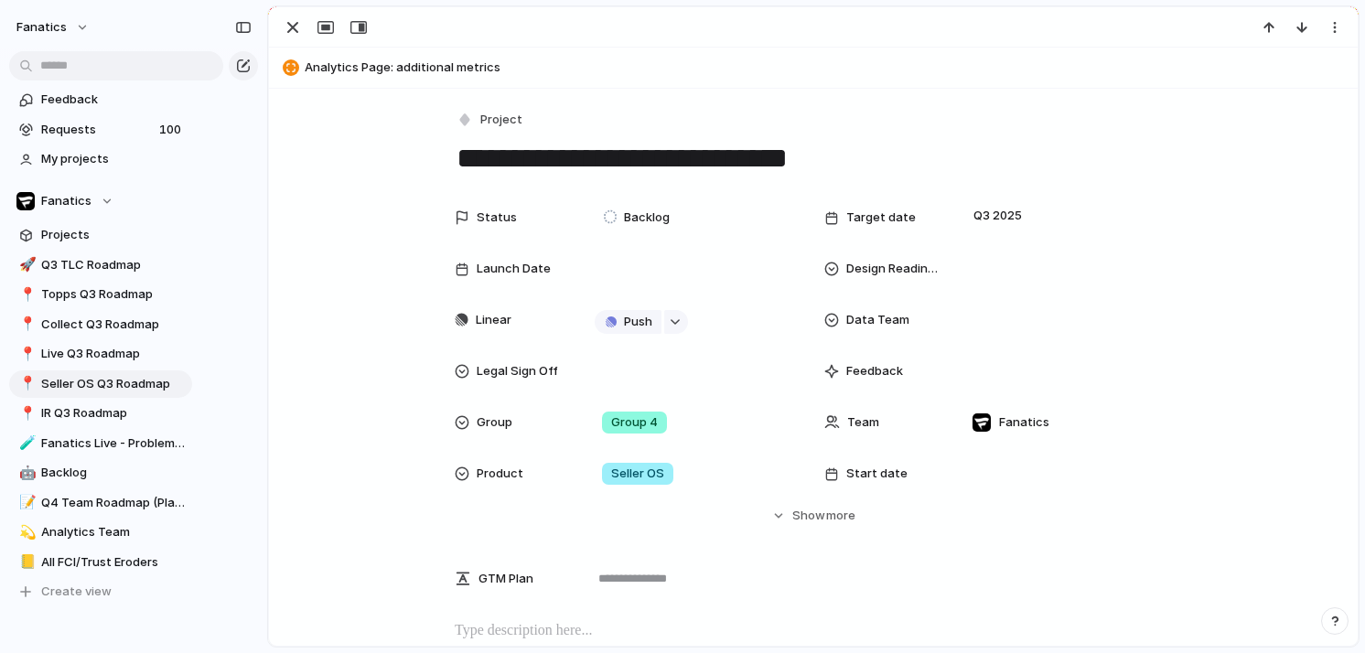
type textarea "**********"
click at [285, 42] on div at bounding box center [813, 27] width 1089 height 40
click at [285, 28] on div "button" at bounding box center [293, 27] width 22 height 22
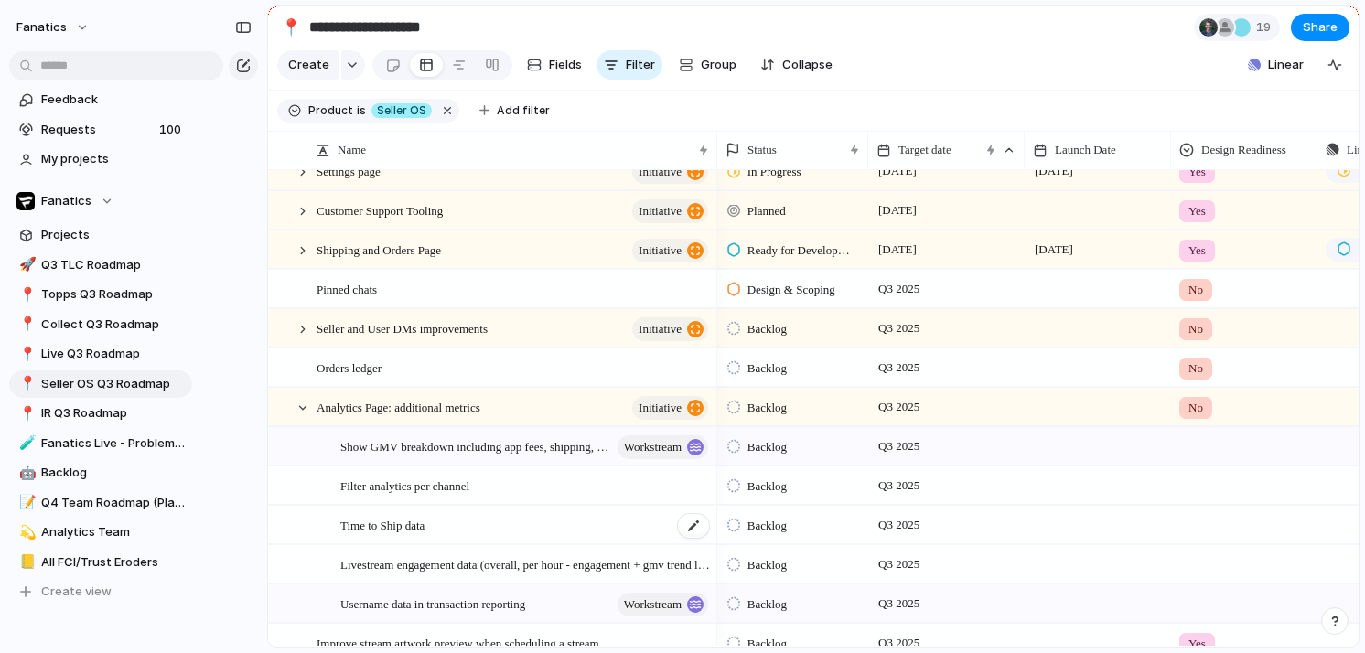
click at [391, 523] on span "Time to Ship data" at bounding box center [382, 524] width 84 height 21
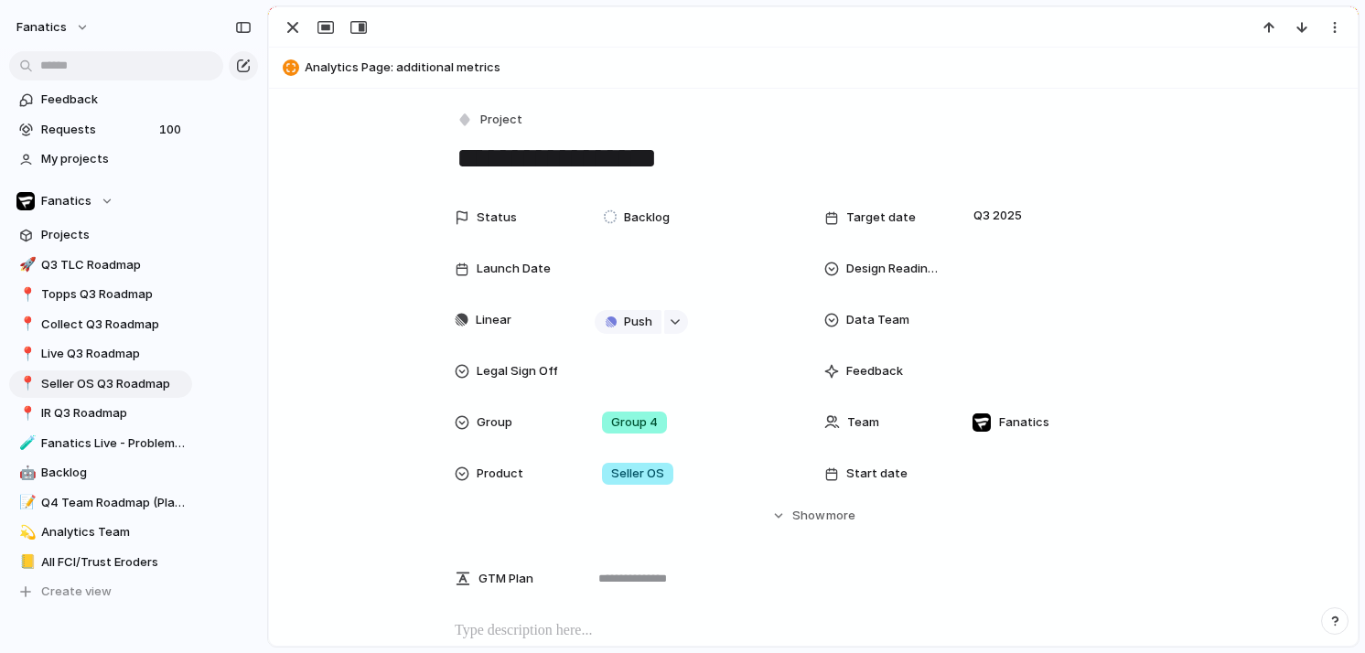
click at [630, 155] on textarea "**********" at bounding box center [813, 158] width 717 height 38
click at [287, 23] on div "button" at bounding box center [293, 27] width 22 height 22
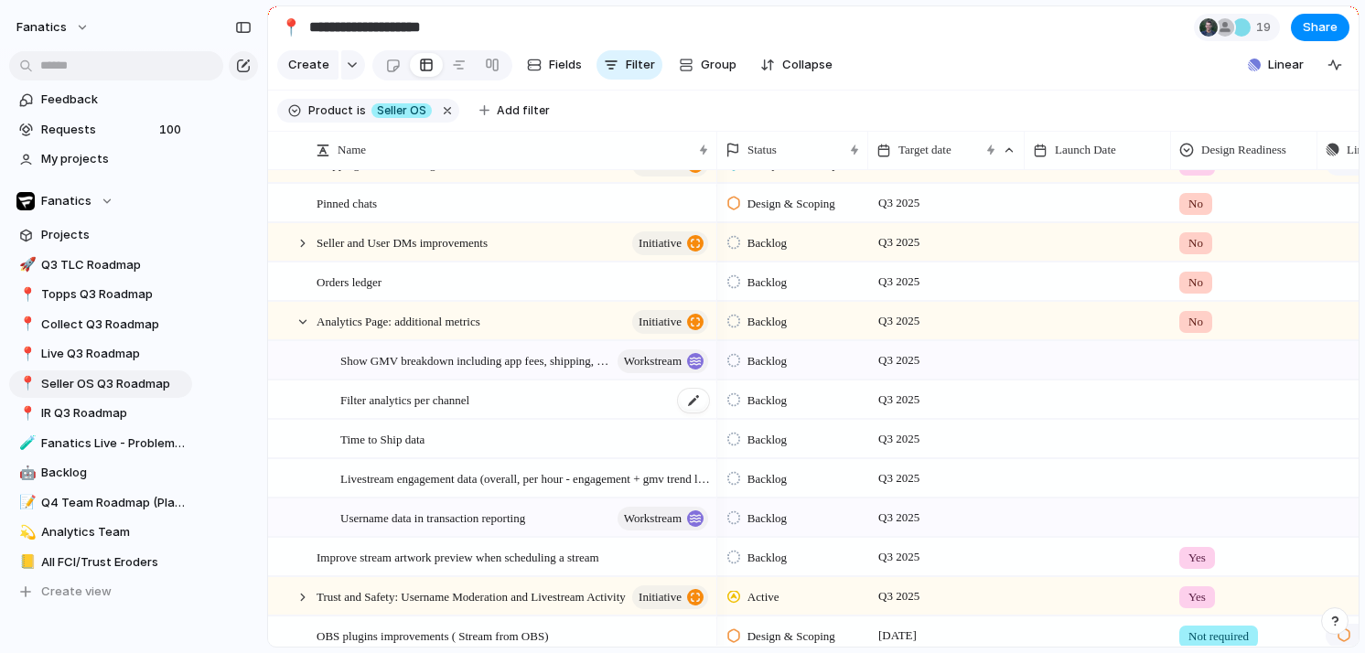
scroll to position [445, 0]
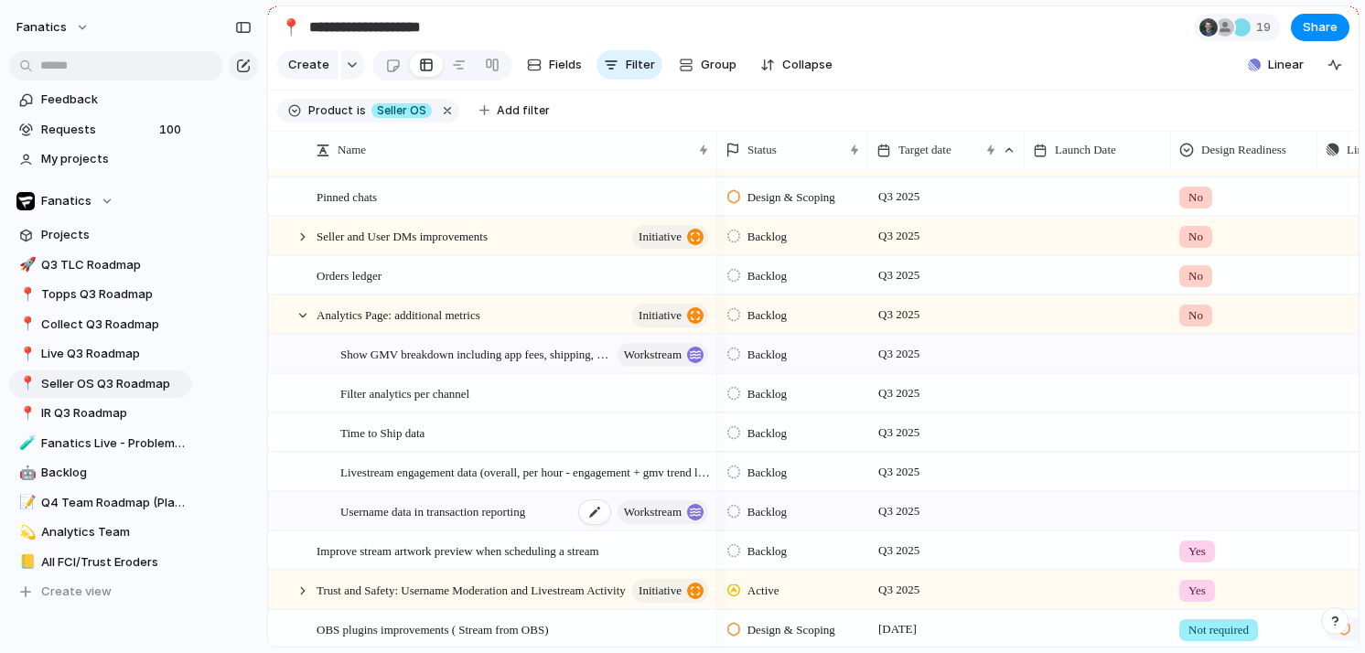
click at [459, 523] on div "Username data in transaction reporting workstream" at bounding box center [525, 512] width 371 height 38
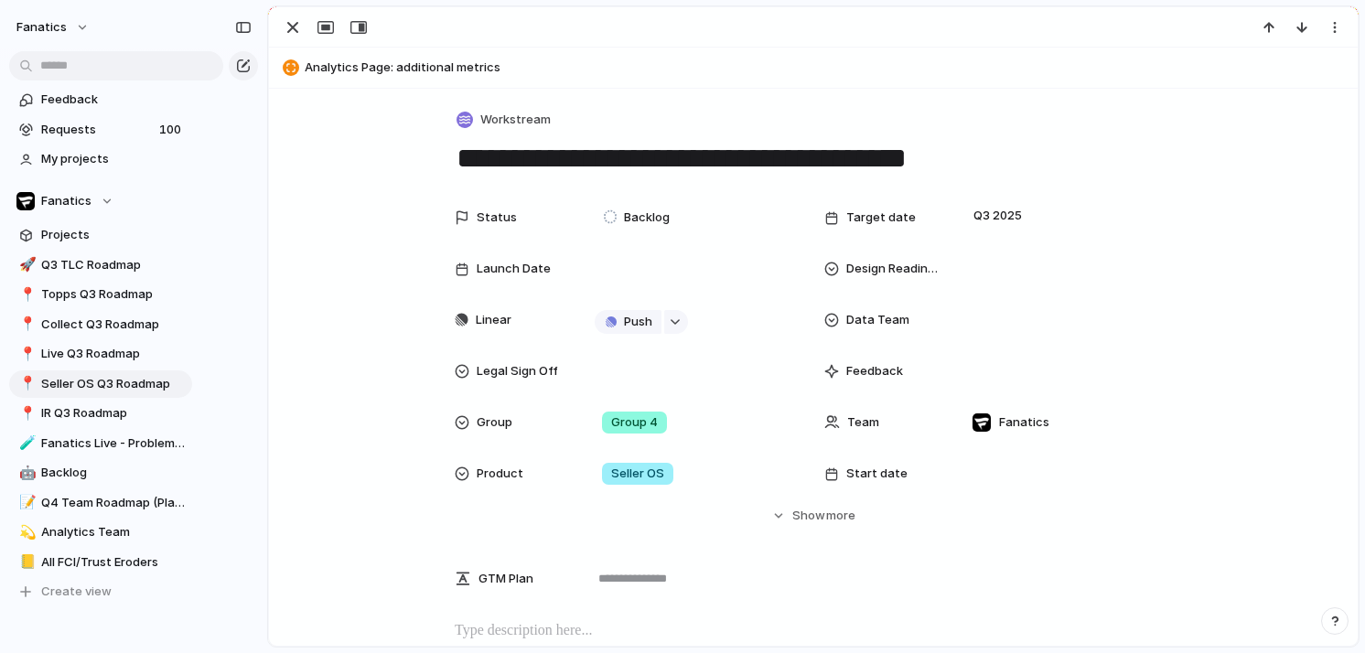
drag, startPoint x: 996, startPoint y: 169, endPoint x: 437, endPoint y: 155, distance: 559.3
click at [437, 155] on div "**********" at bounding box center [813, 514] width 1089 height 851
click at [290, 33] on div "button" at bounding box center [293, 27] width 22 height 22
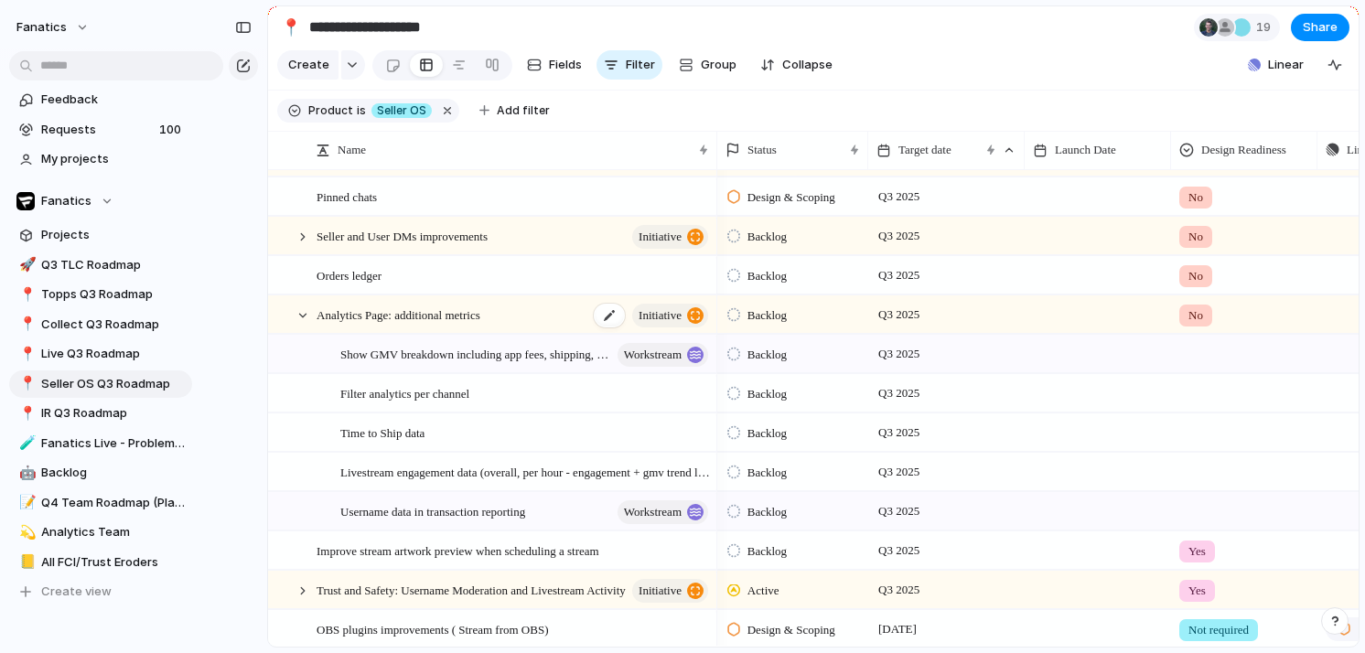
click at [492, 328] on div "Analytics Page: additional metrics initiative" at bounding box center [514, 315] width 394 height 38
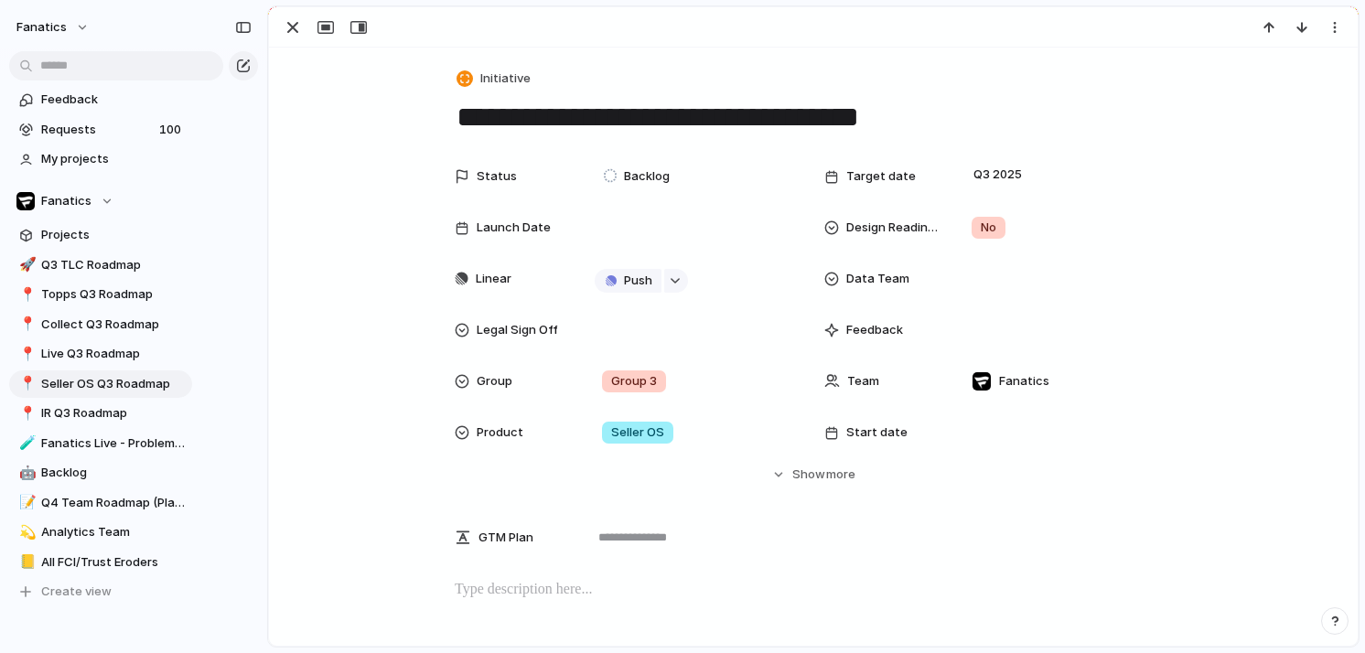
click at [489, 600] on p at bounding box center [813, 590] width 717 height 22
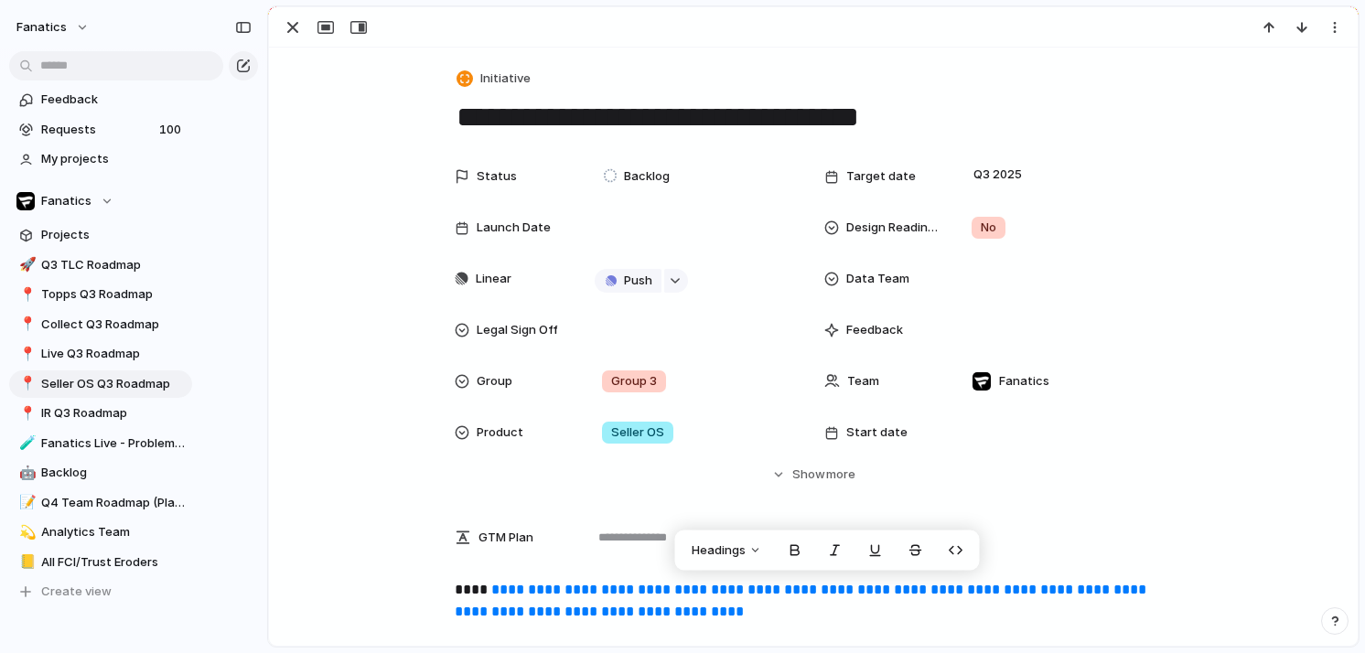
click at [375, 446] on div "Status Backlog Target date Q3 2025 Launch Date Design Readiness No Linear Push …" at bounding box center [813, 321] width 1045 height 326
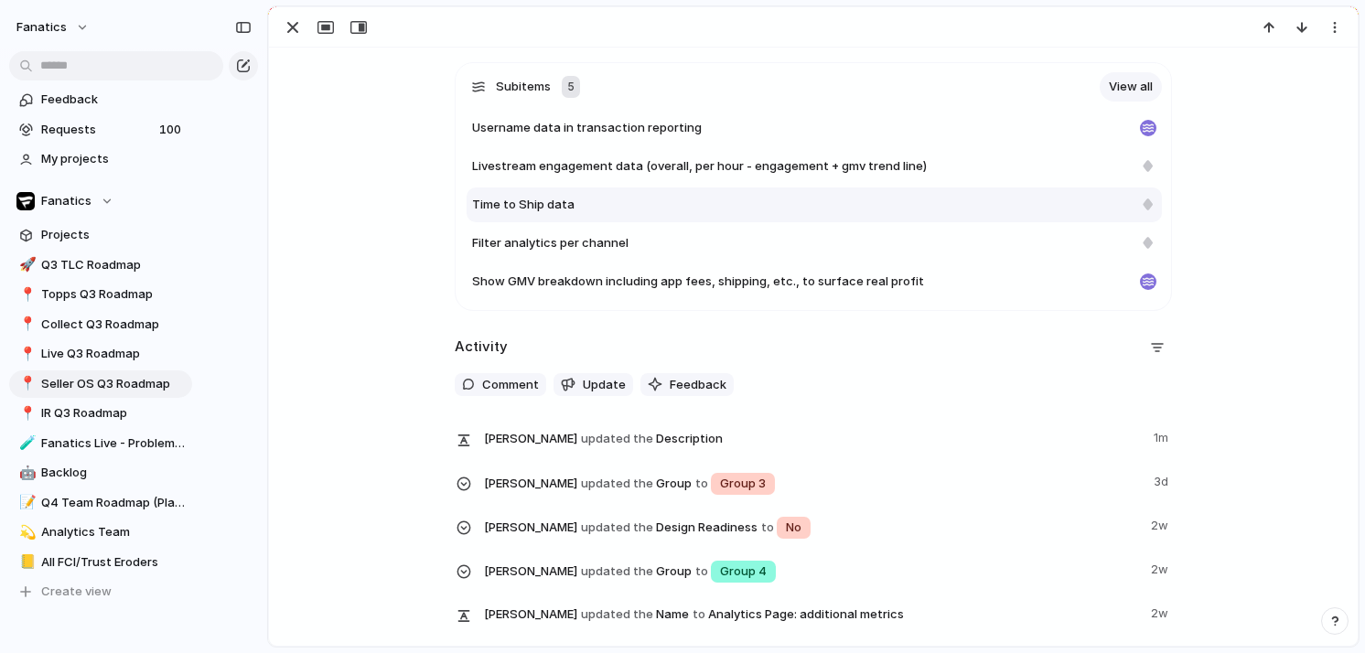
click at [544, 207] on span "Time to Ship data" at bounding box center [523, 205] width 102 height 18
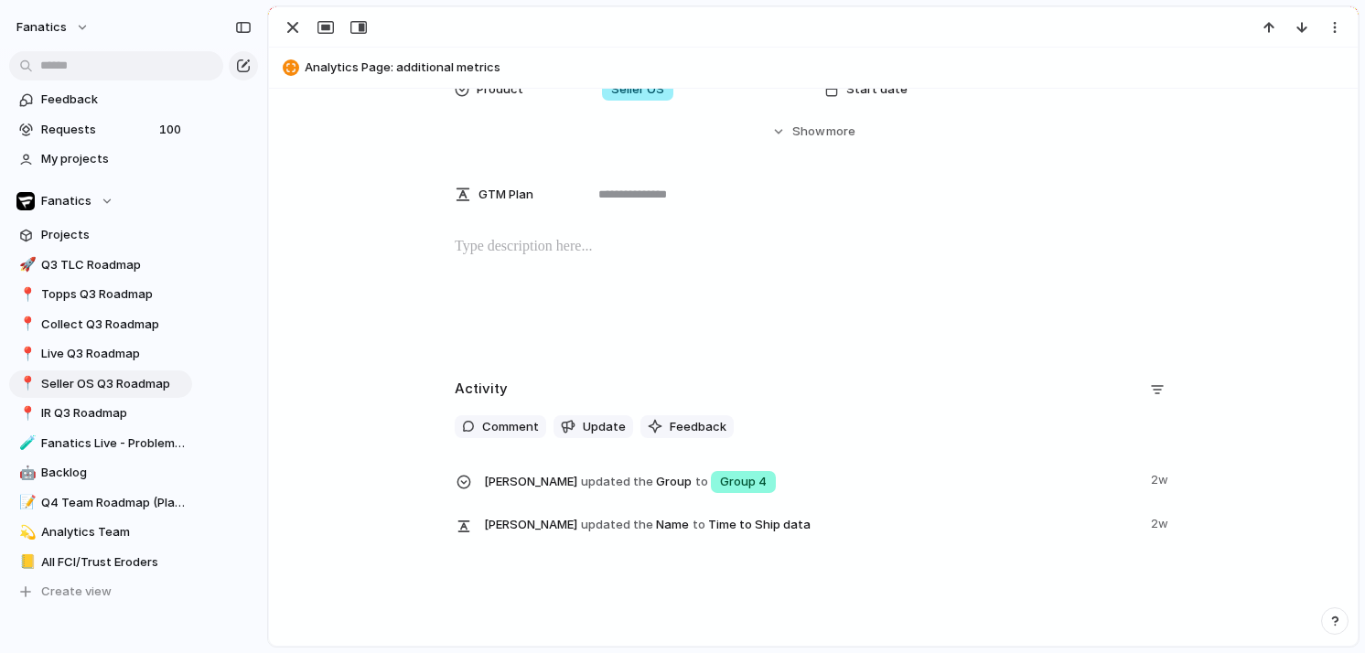
click at [513, 257] on p at bounding box center [813, 247] width 717 height 22
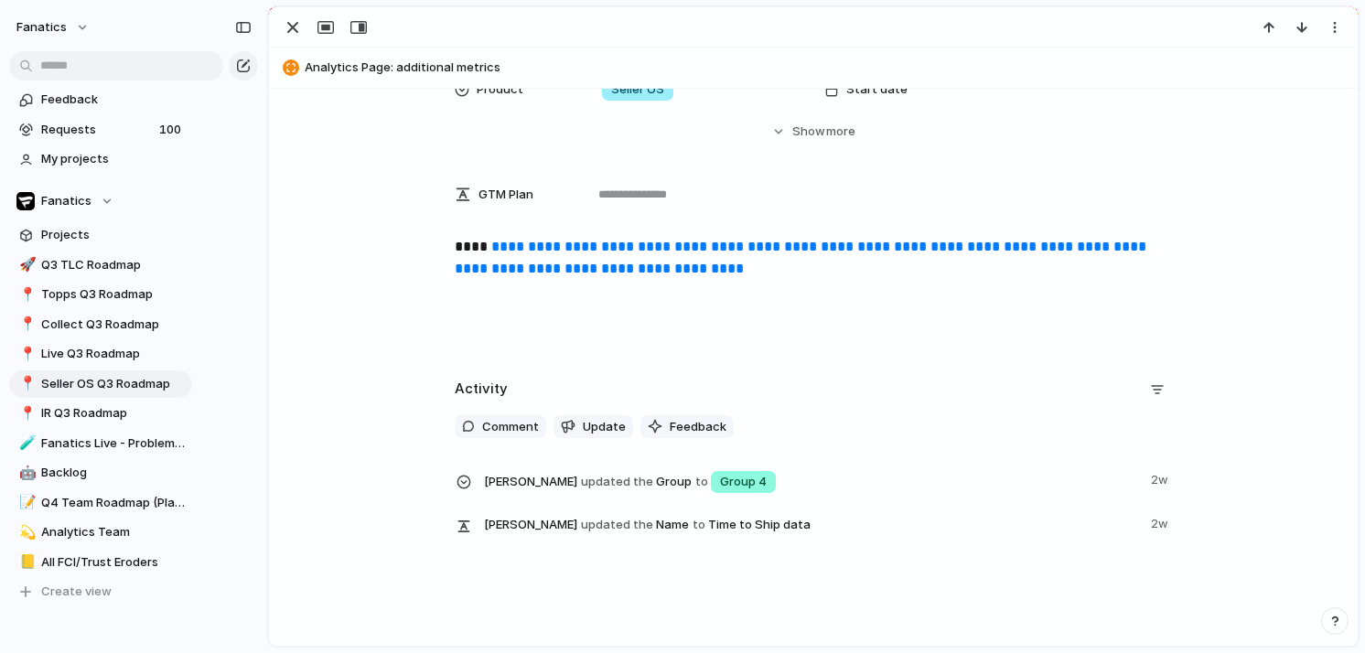
click at [349, 70] on span "Analytics Page: additional metrics" at bounding box center [827, 68] width 1045 height 18
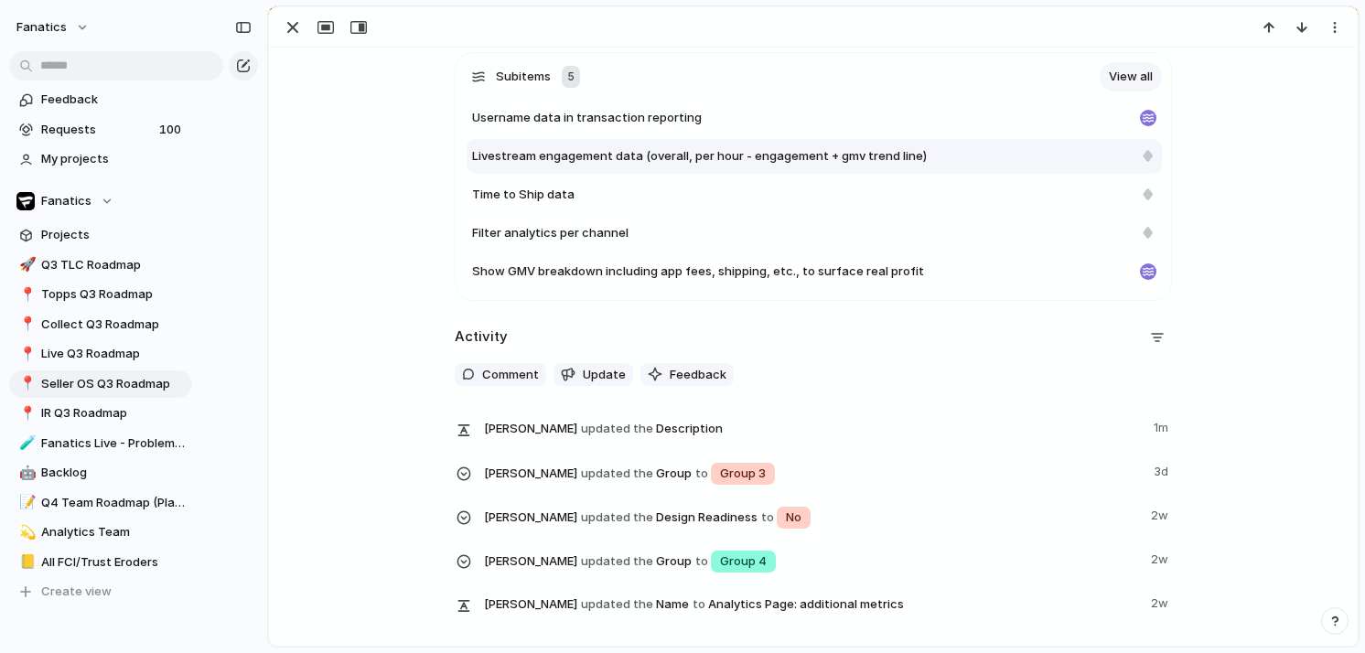
scroll to position [678, 0]
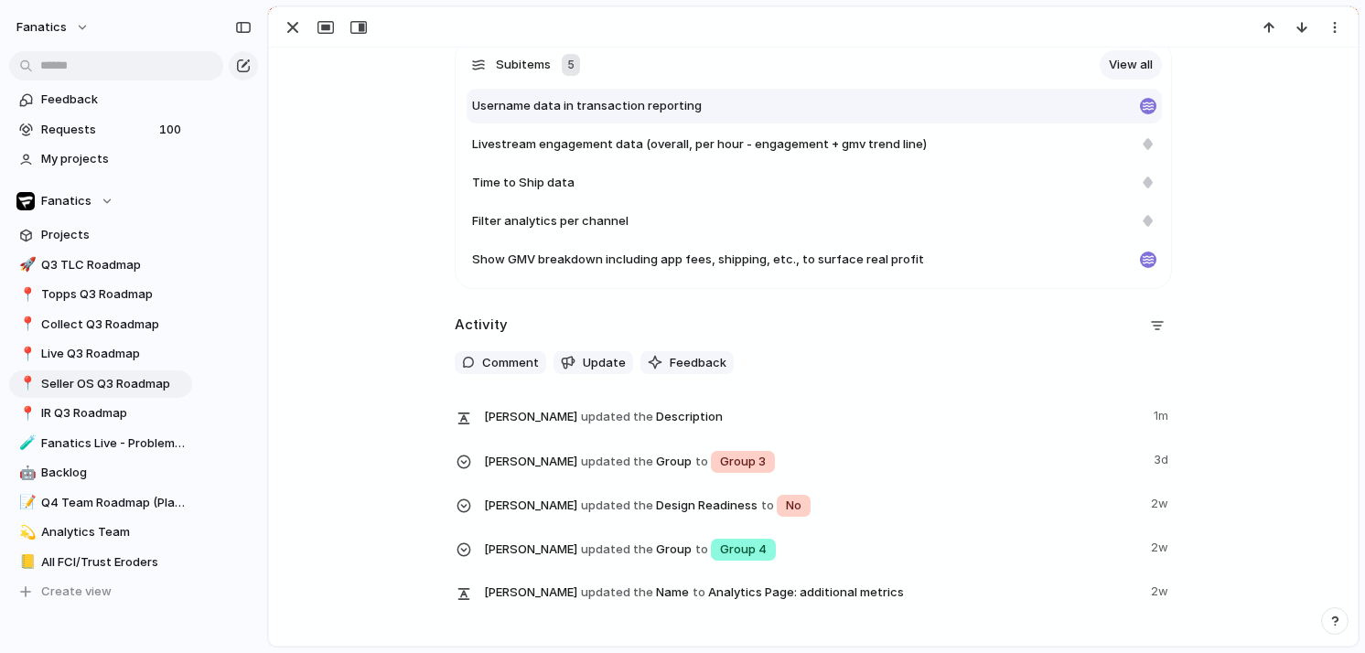
click at [576, 108] on span "Username data in transaction reporting" at bounding box center [587, 106] width 230 height 18
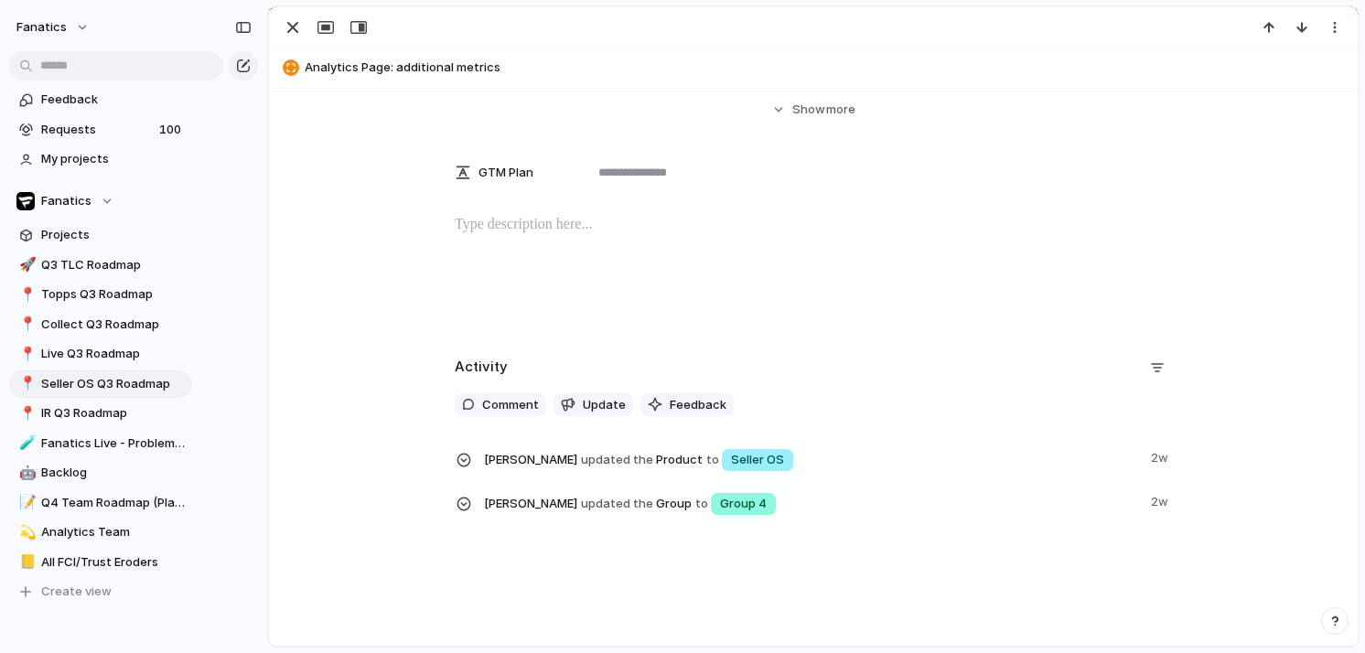
click at [489, 224] on p at bounding box center [813, 225] width 717 height 22
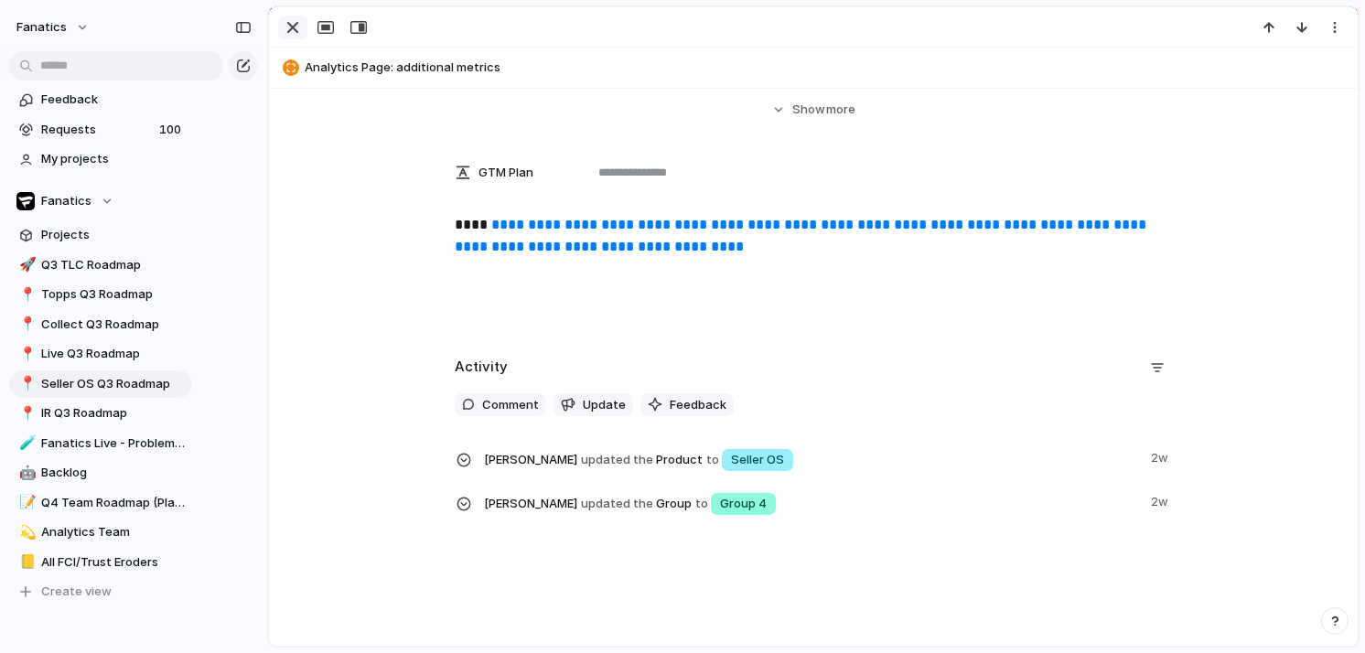
click at [297, 36] on div "button" at bounding box center [293, 27] width 22 height 22
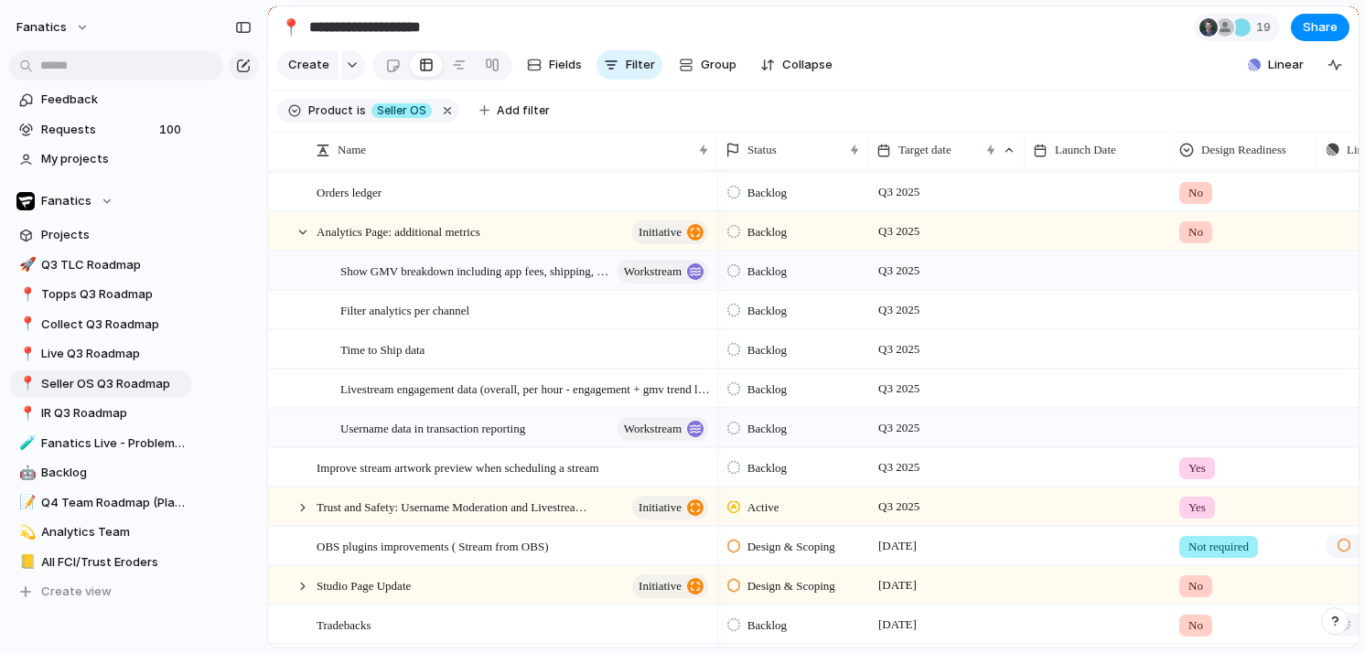
scroll to position [538, 0]
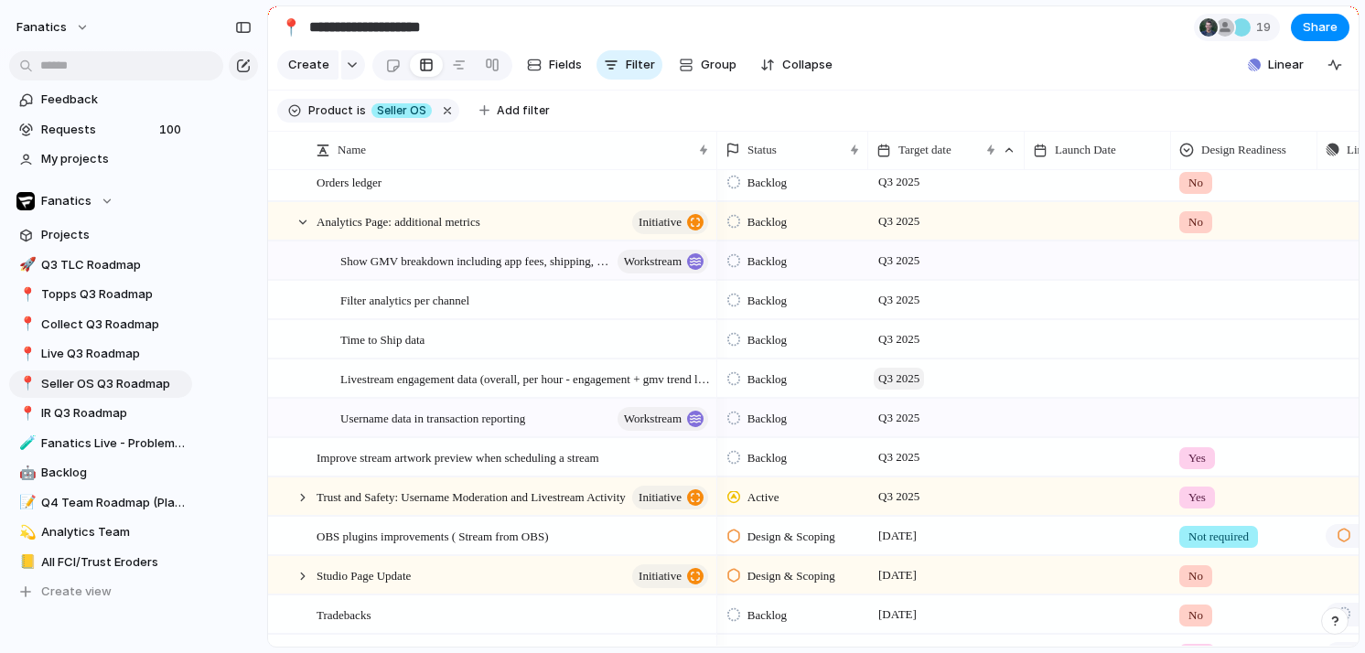
click at [901, 375] on span "Q3 2025" at bounding box center [899, 379] width 50 height 22
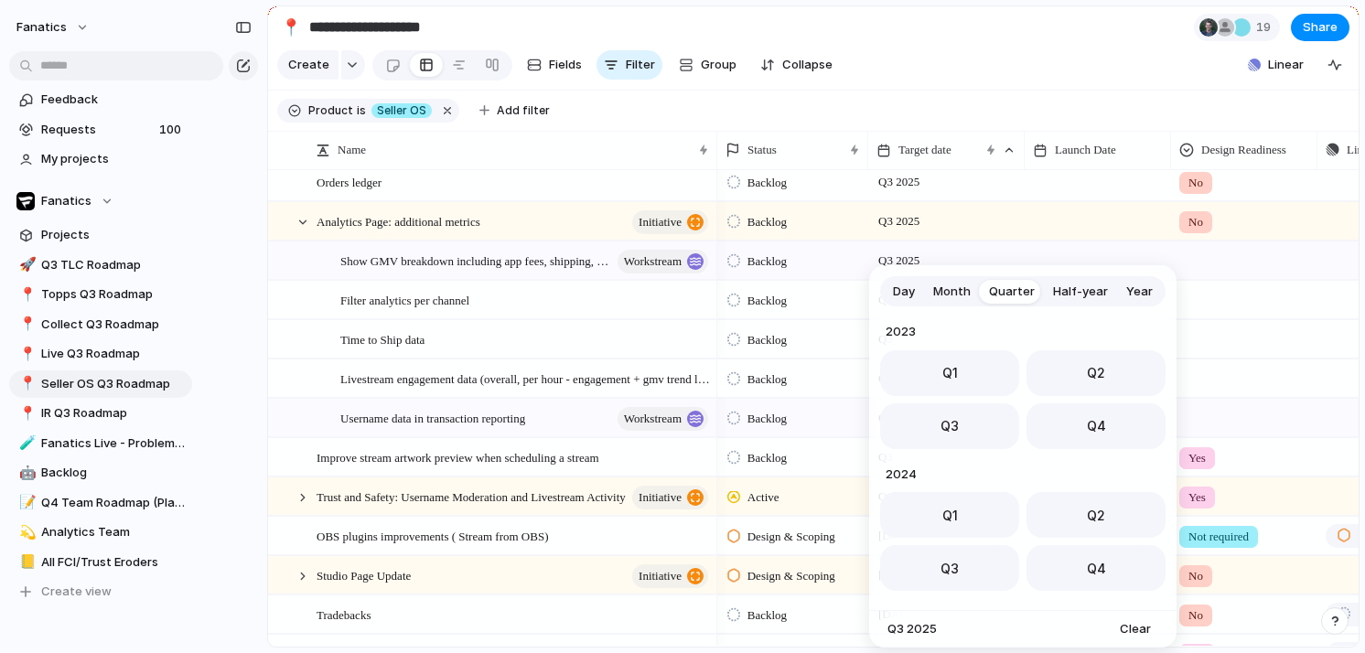
scroll to position [290, 0]
click at [1097, 413] on span "Q4" at bounding box center [1096, 420] width 19 height 19
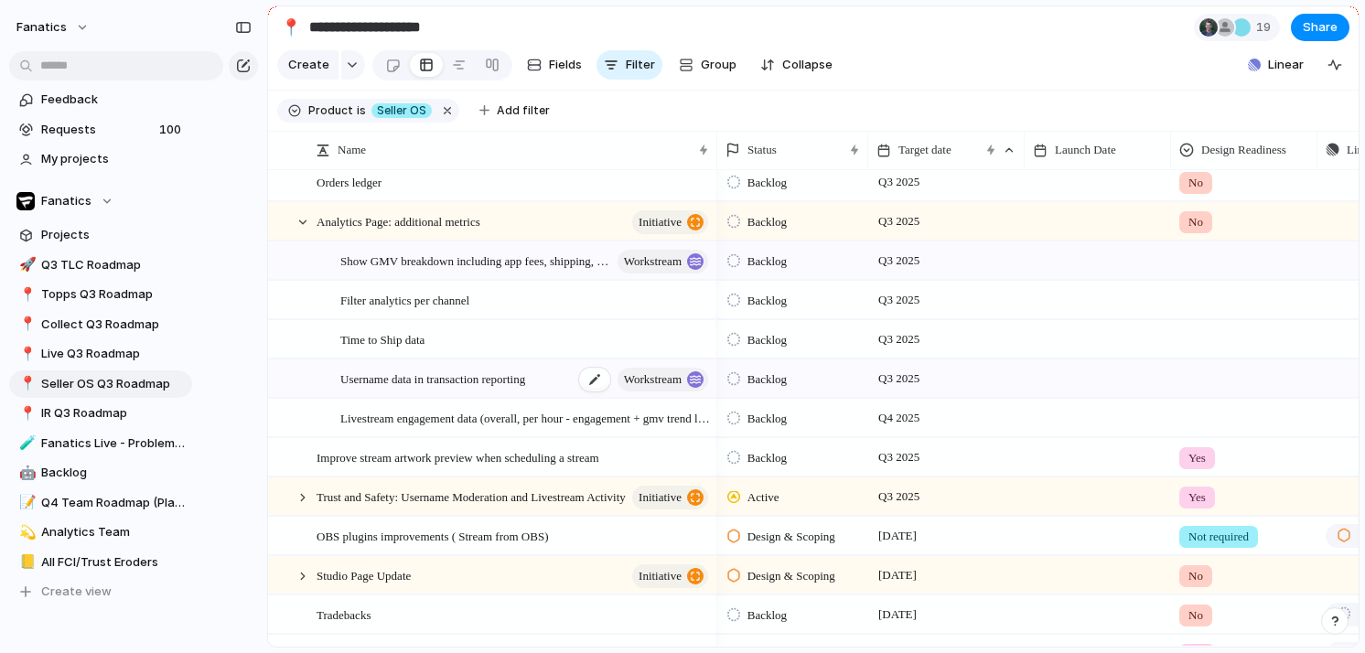
click at [438, 376] on span "Username data in transaction reporting" at bounding box center [432, 378] width 185 height 21
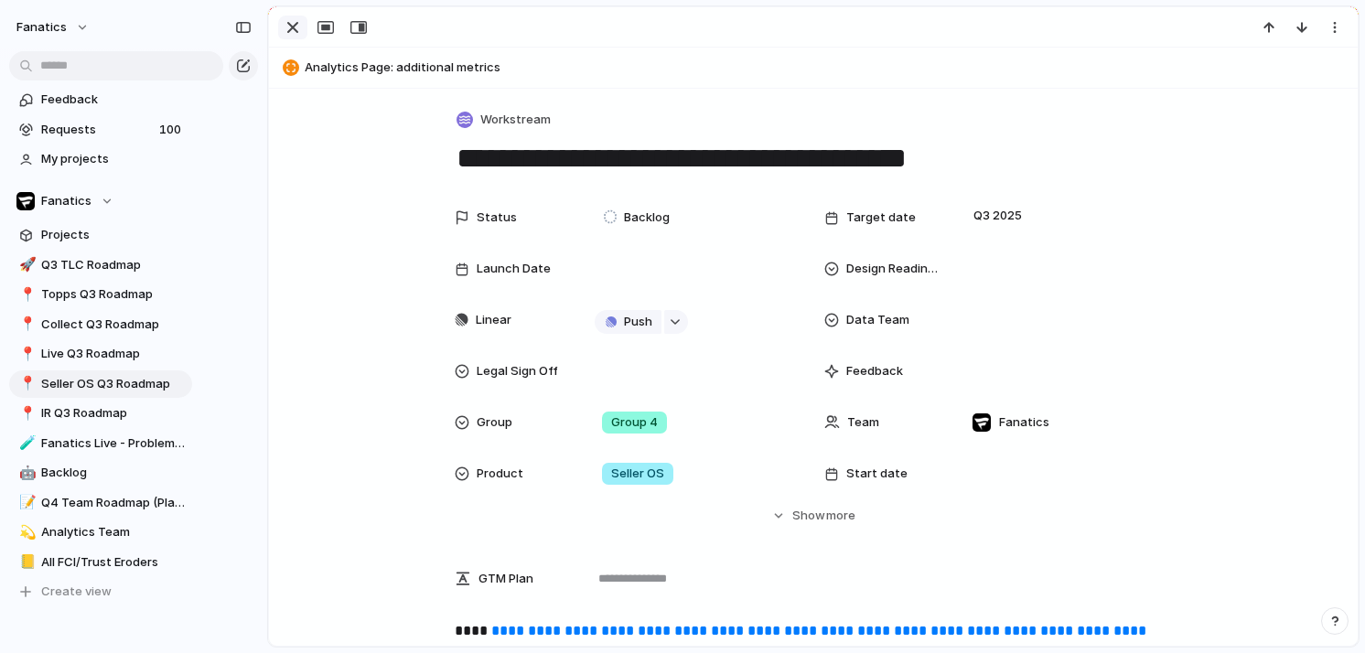
click at [281, 29] on button "button" at bounding box center [292, 28] width 29 height 24
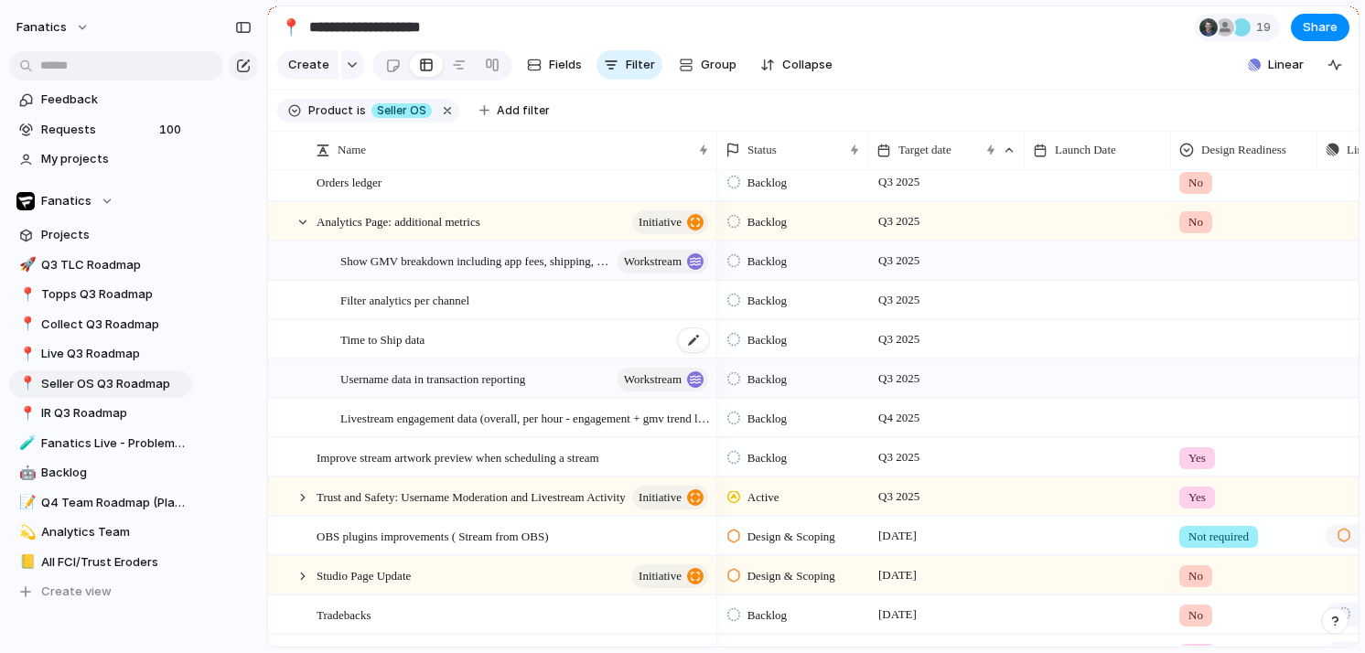
click at [367, 344] on span "Time to Ship data" at bounding box center [382, 338] width 84 height 21
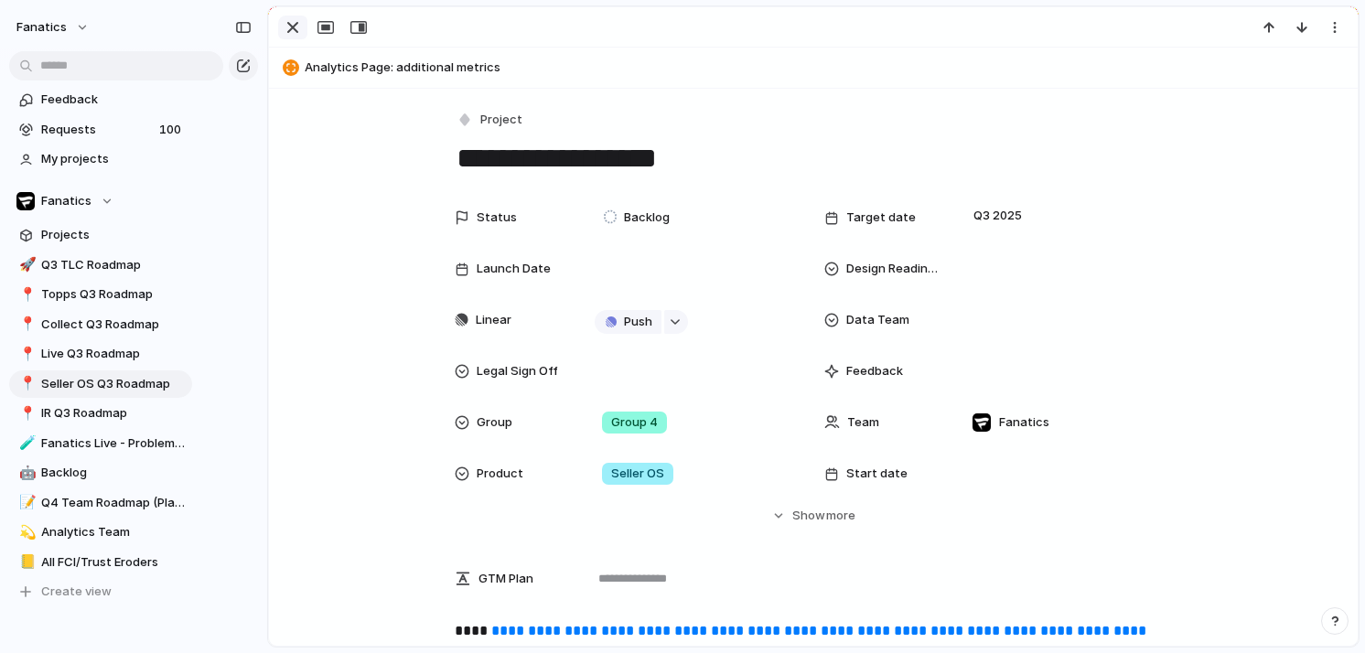
click at [290, 28] on div "button" at bounding box center [293, 27] width 22 height 22
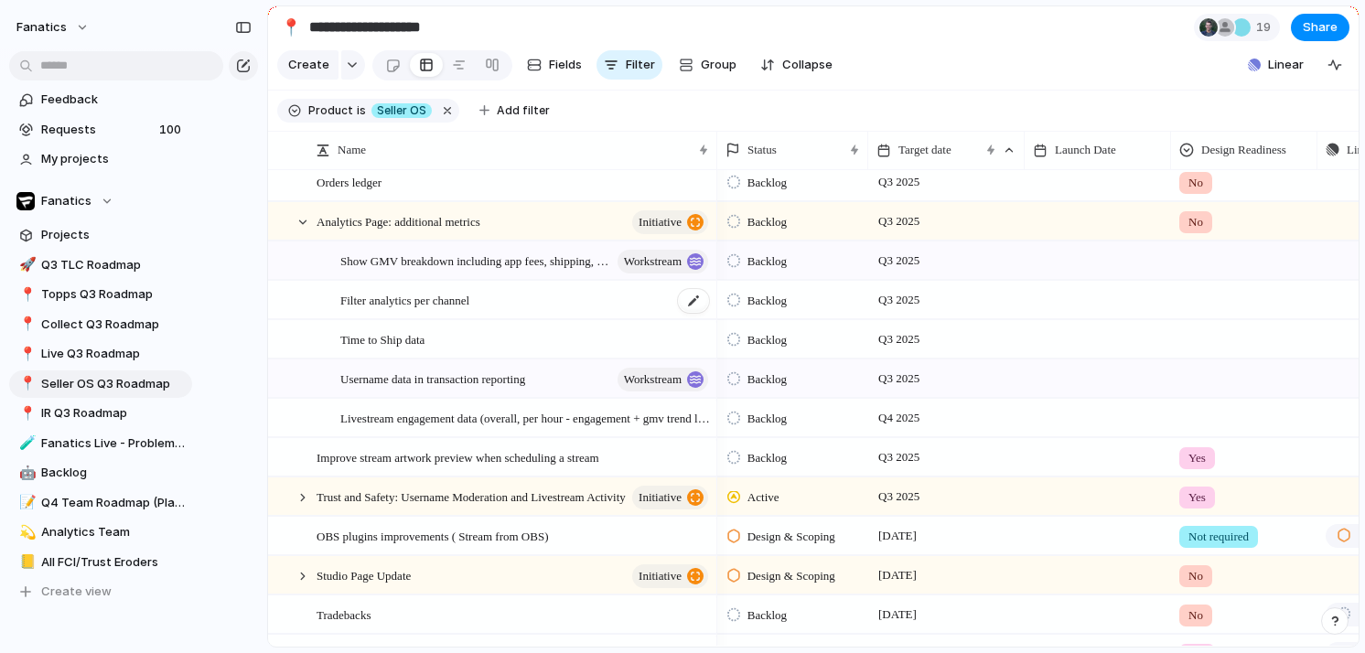
click at [358, 306] on span "Filter analytics per channel" at bounding box center [404, 299] width 129 height 21
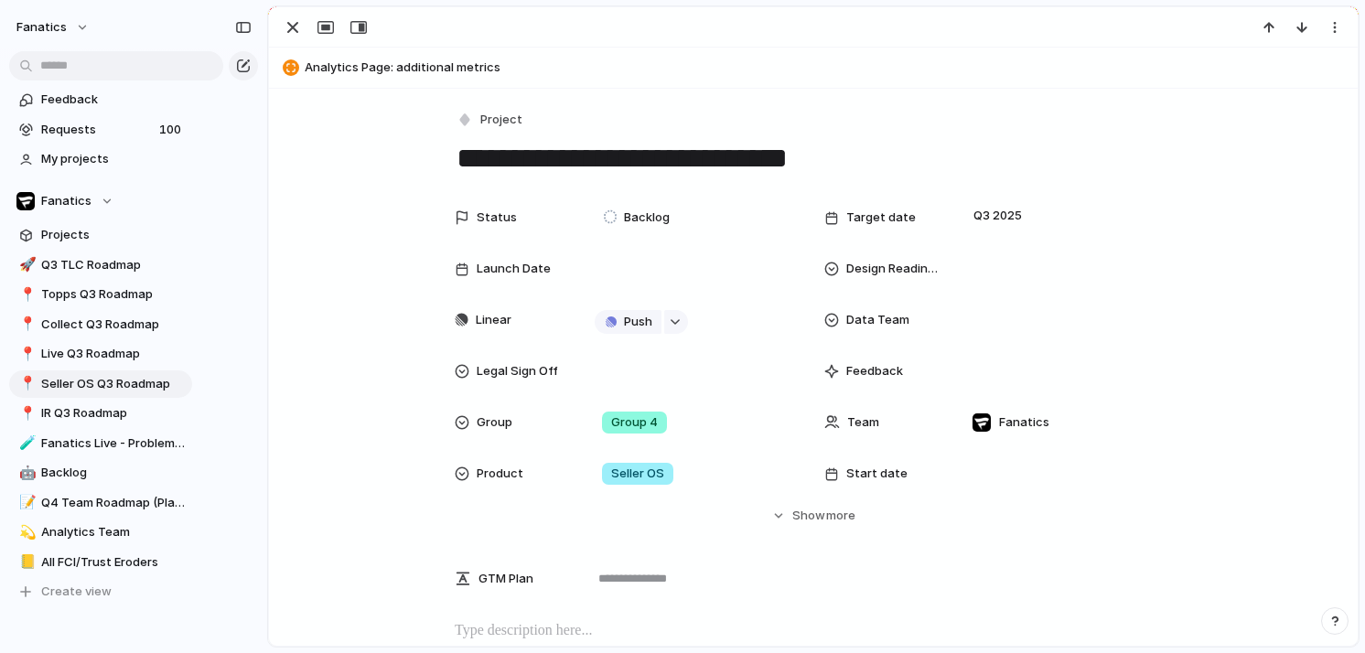
click at [491, 619] on div "**********" at bounding box center [813, 536] width 1089 height 895
click at [474, 628] on p at bounding box center [813, 631] width 717 height 22
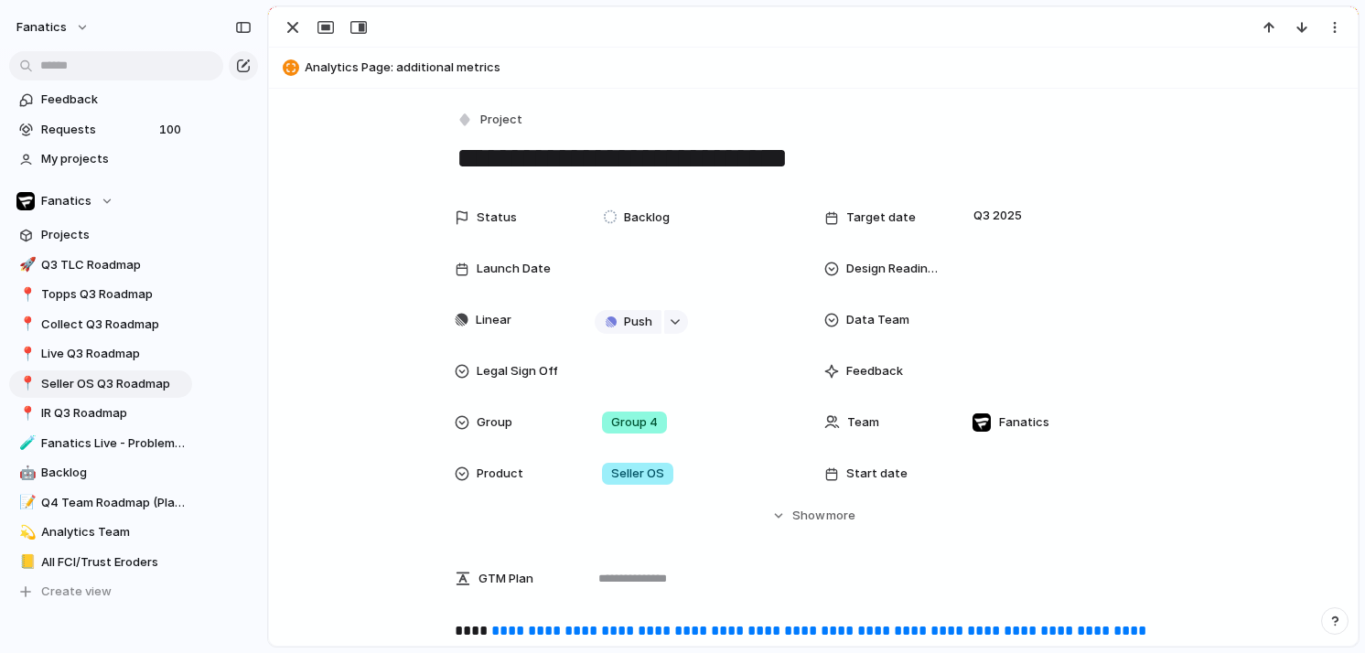
scroll to position [21, 0]
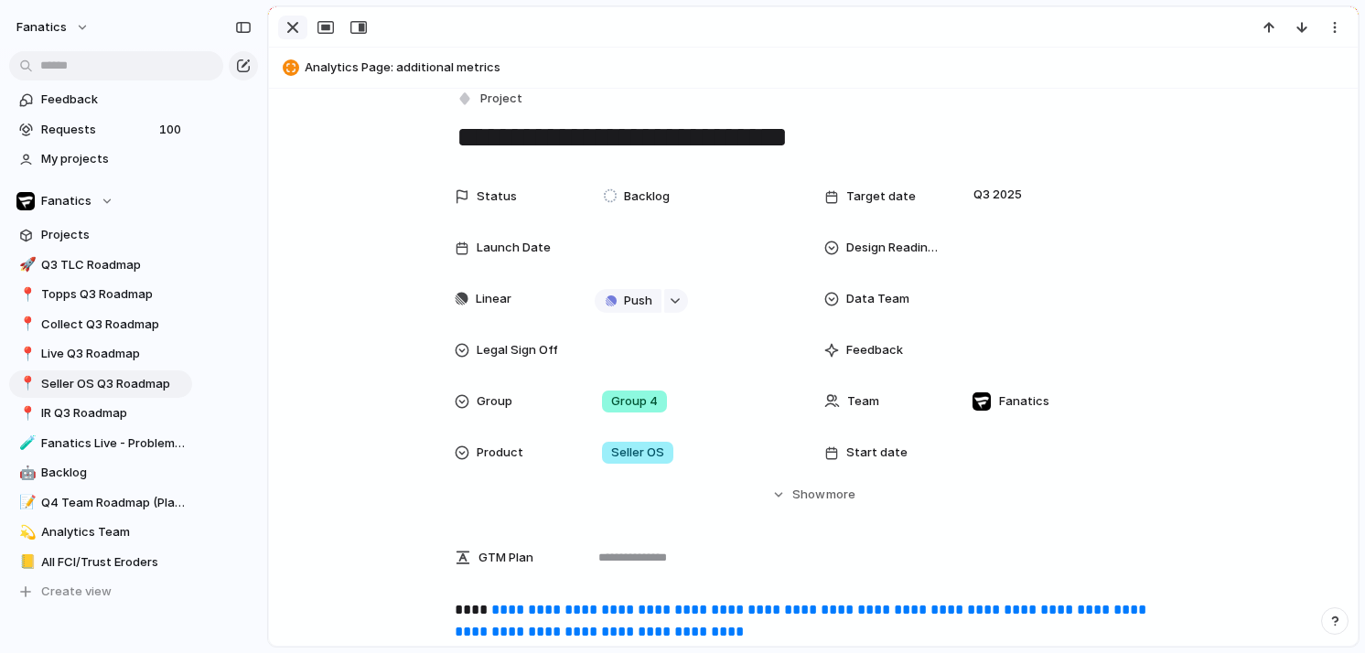
click at [290, 27] on div "button" at bounding box center [293, 27] width 22 height 22
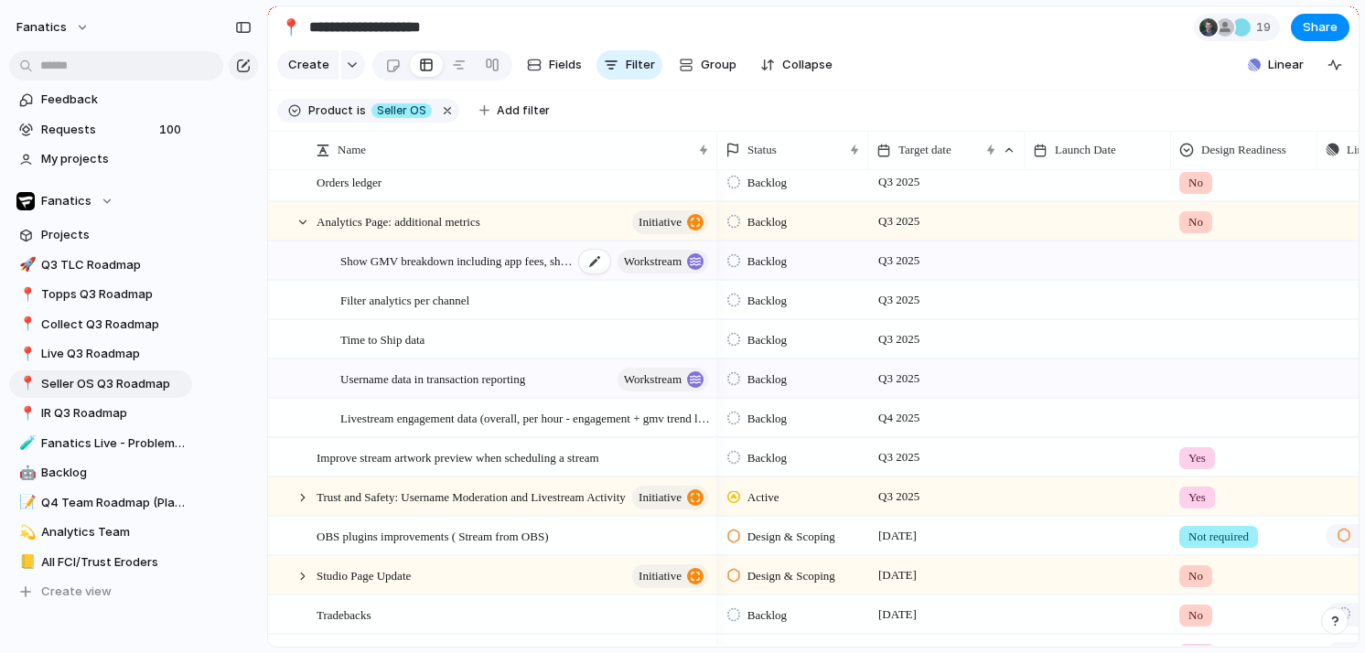
click at [381, 260] on span "Show GMV breakdown including app fees, shipping, etc., to surface real profit" at bounding box center [456, 260] width 233 height 21
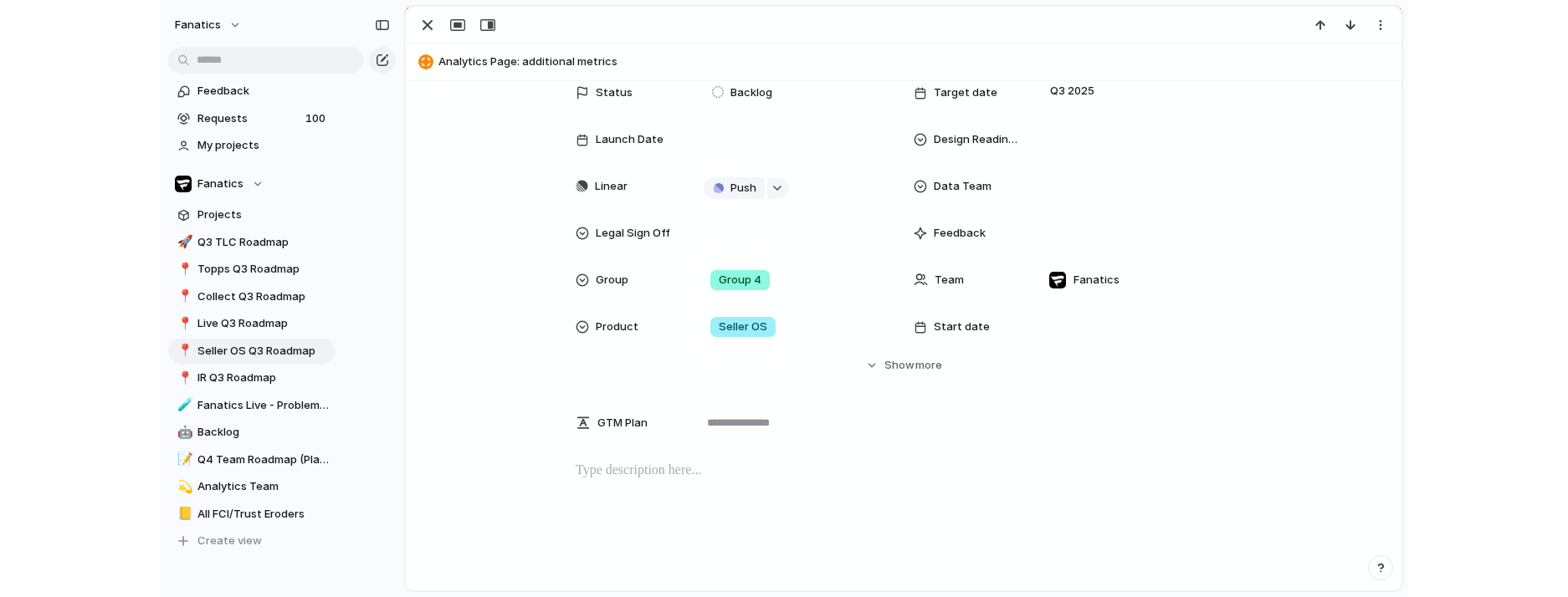
scroll to position [182, 0]
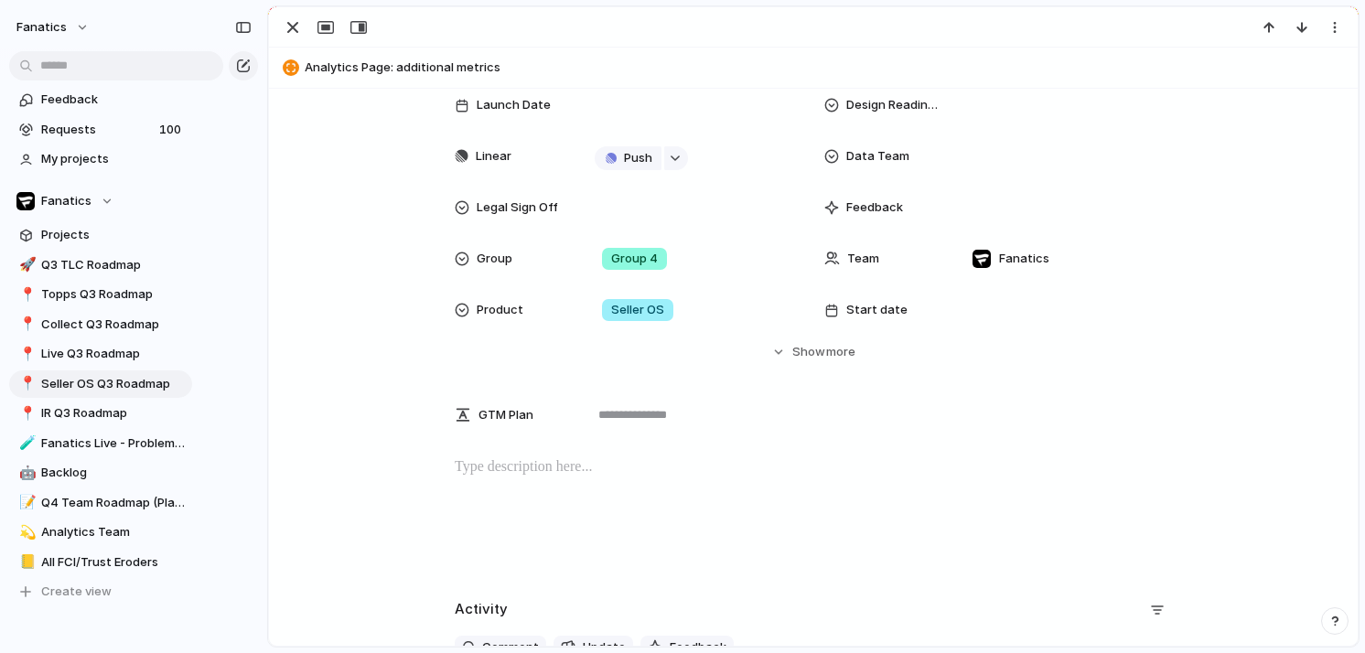
click at [525, 473] on p at bounding box center [813, 468] width 717 height 22
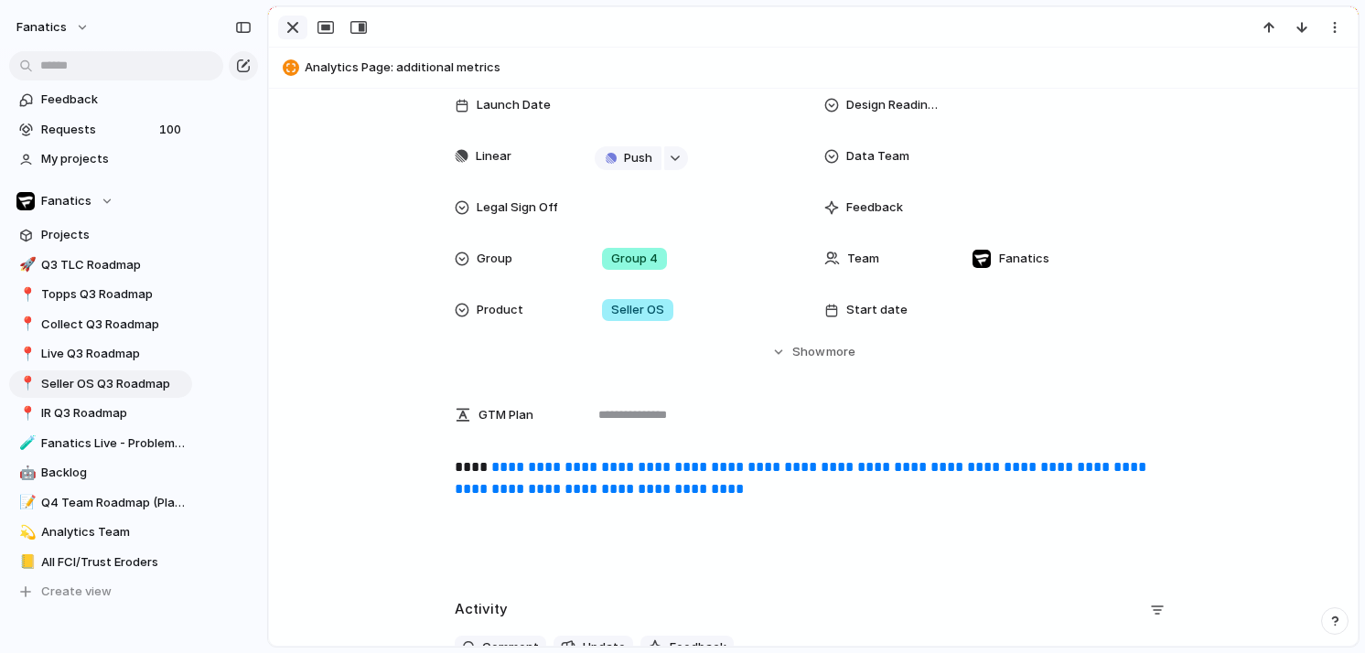
click at [291, 27] on div "button" at bounding box center [293, 27] width 22 height 22
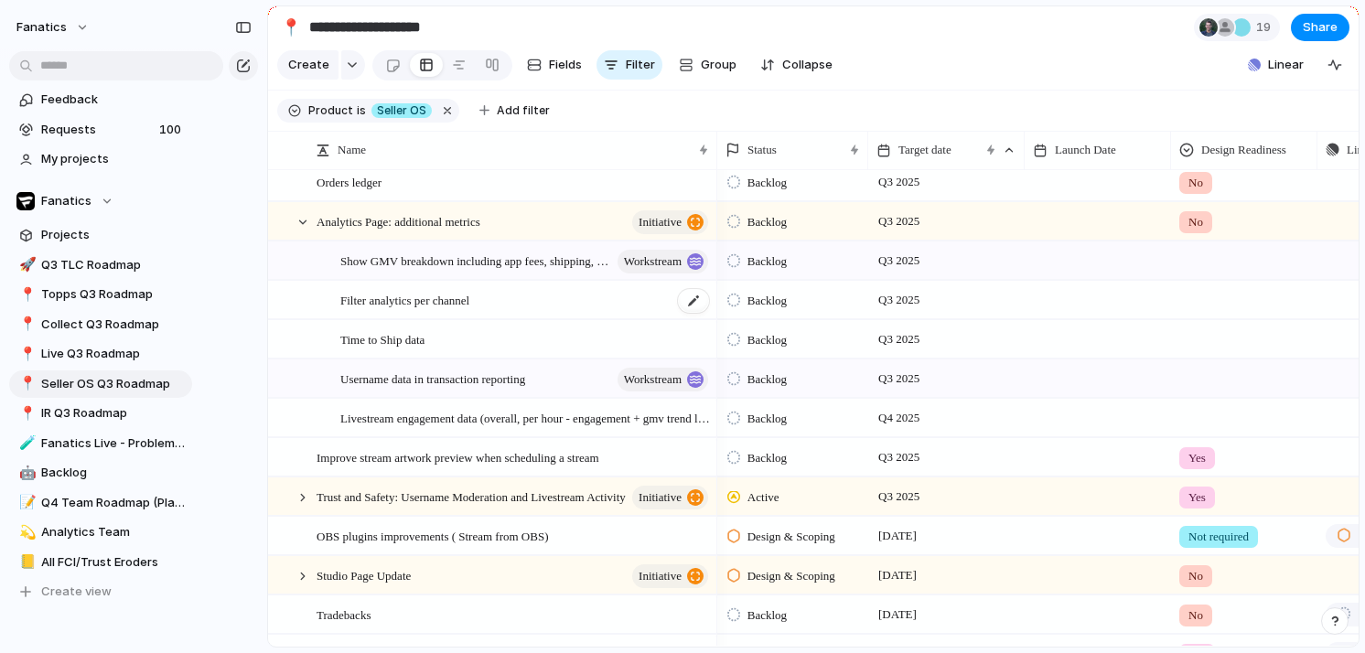
click at [384, 296] on span "Filter analytics per channel" at bounding box center [404, 299] width 129 height 21
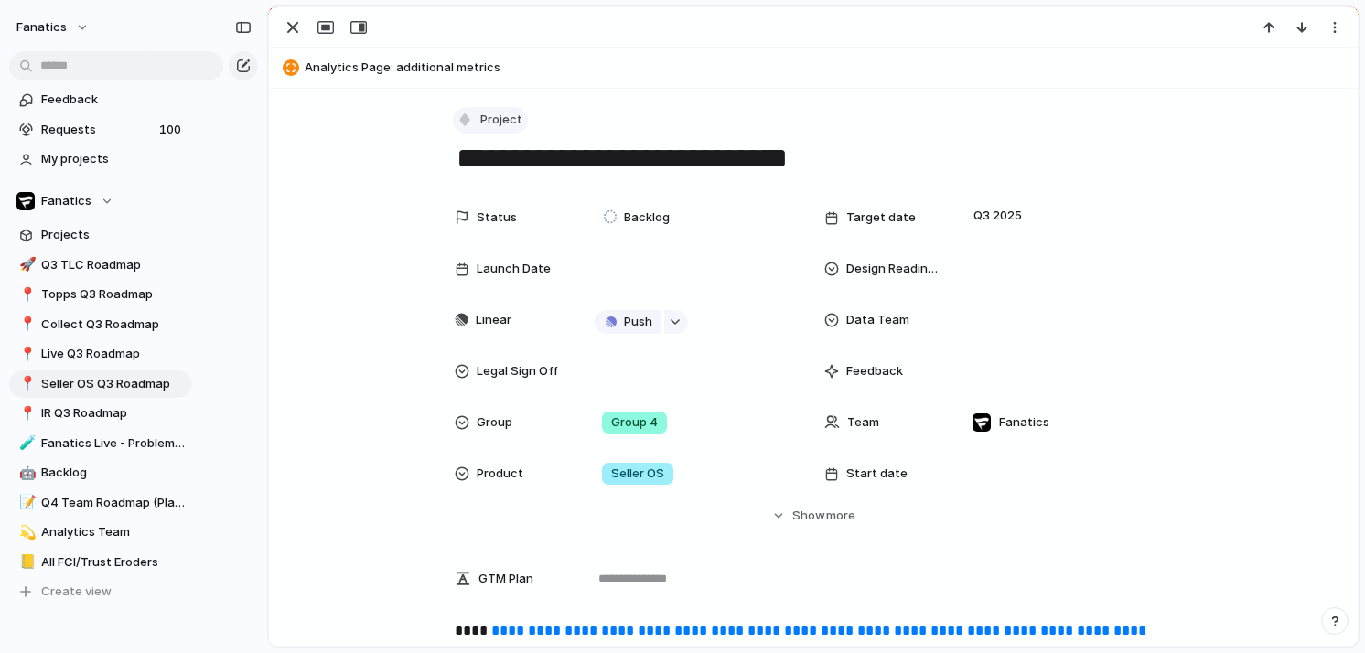
click at [485, 111] on span "Project" at bounding box center [501, 120] width 42 height 18
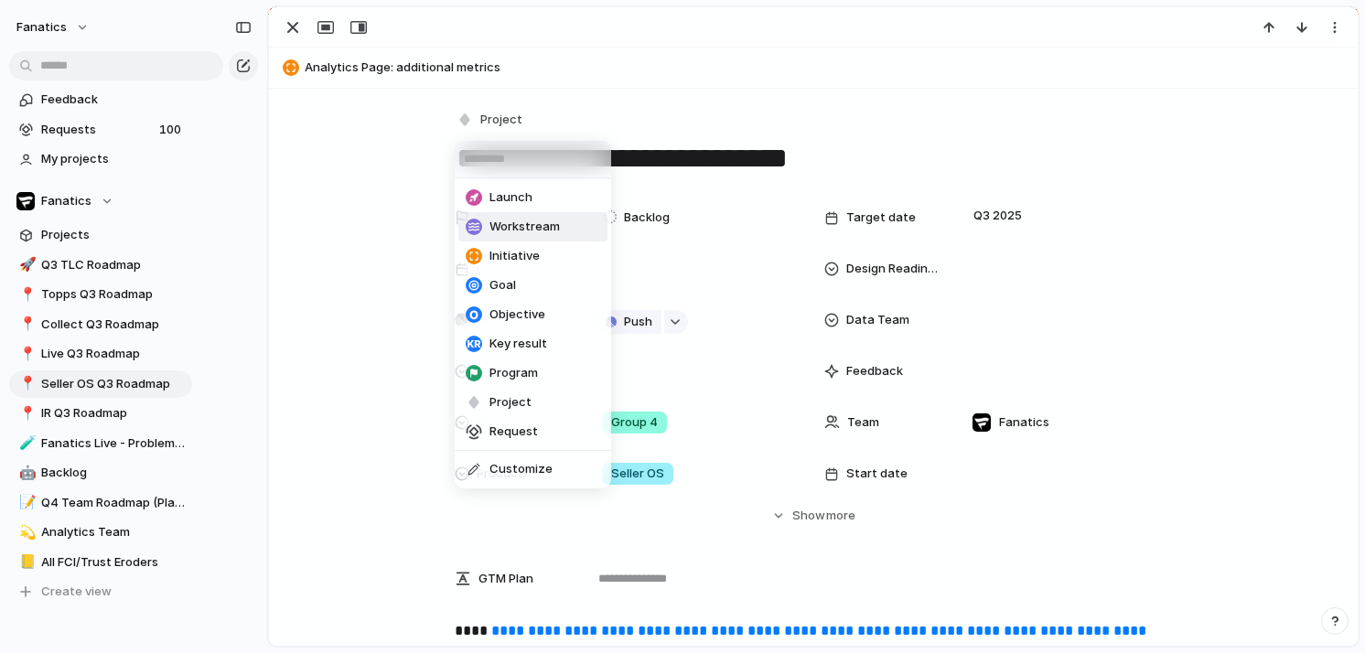
click at [520, 232] on span "Workstream" at bounding box center [525, 227] width 70 height 18
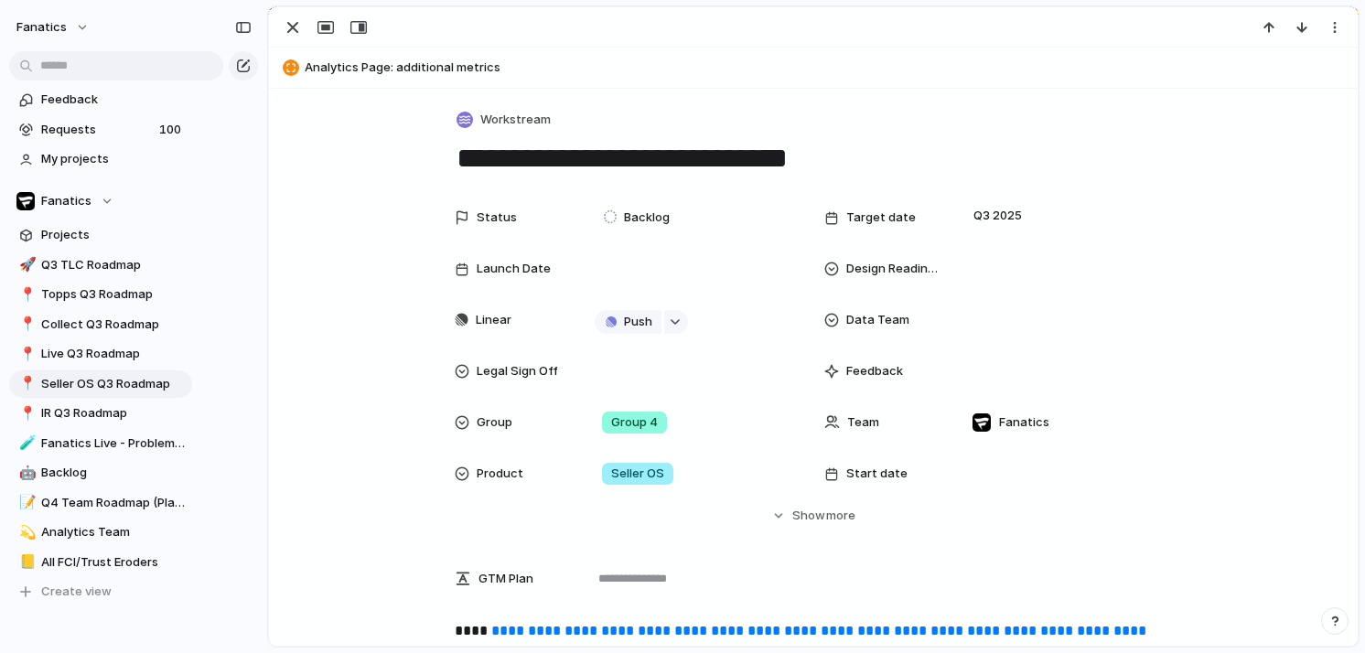
click at [290, 10] on div at bounding box center [813, 27] width 1089 height 40
click at [291, 27] on div "button" at bounding box center [293, 27] width 22 height 22
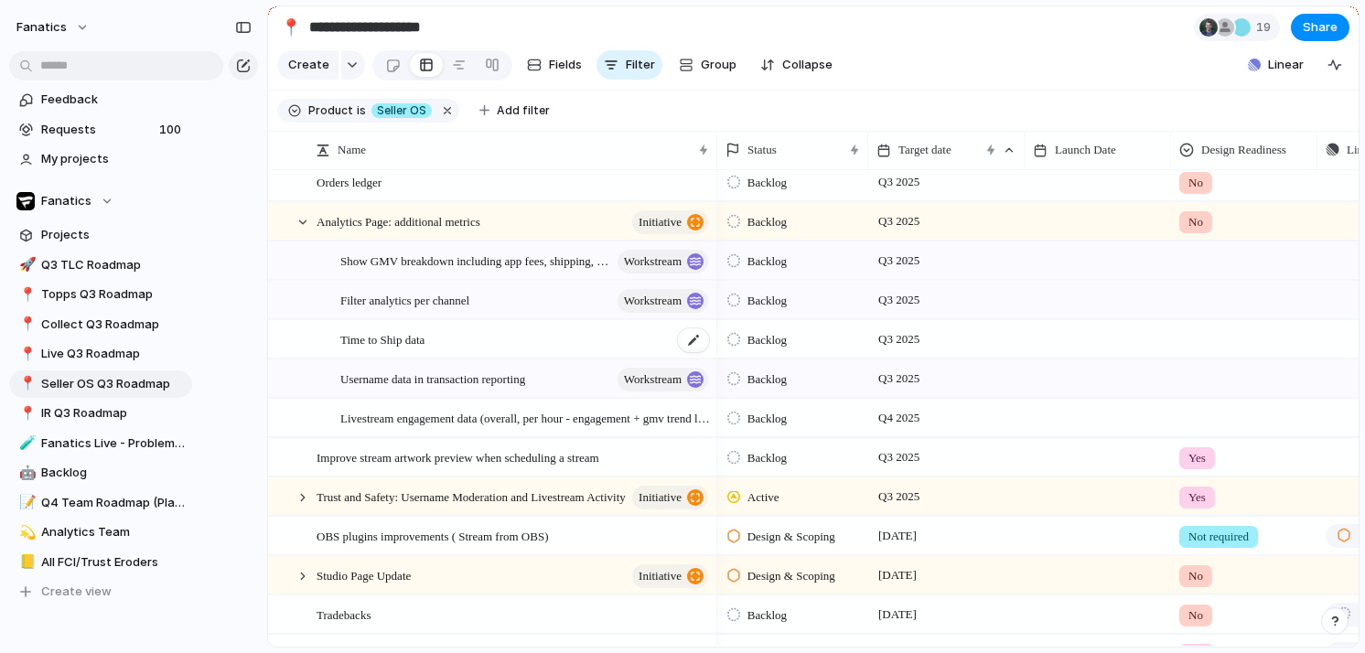
click at [421, 344] on span "Time to Ship data" at bounding box center [382, 338] width 84 height 21
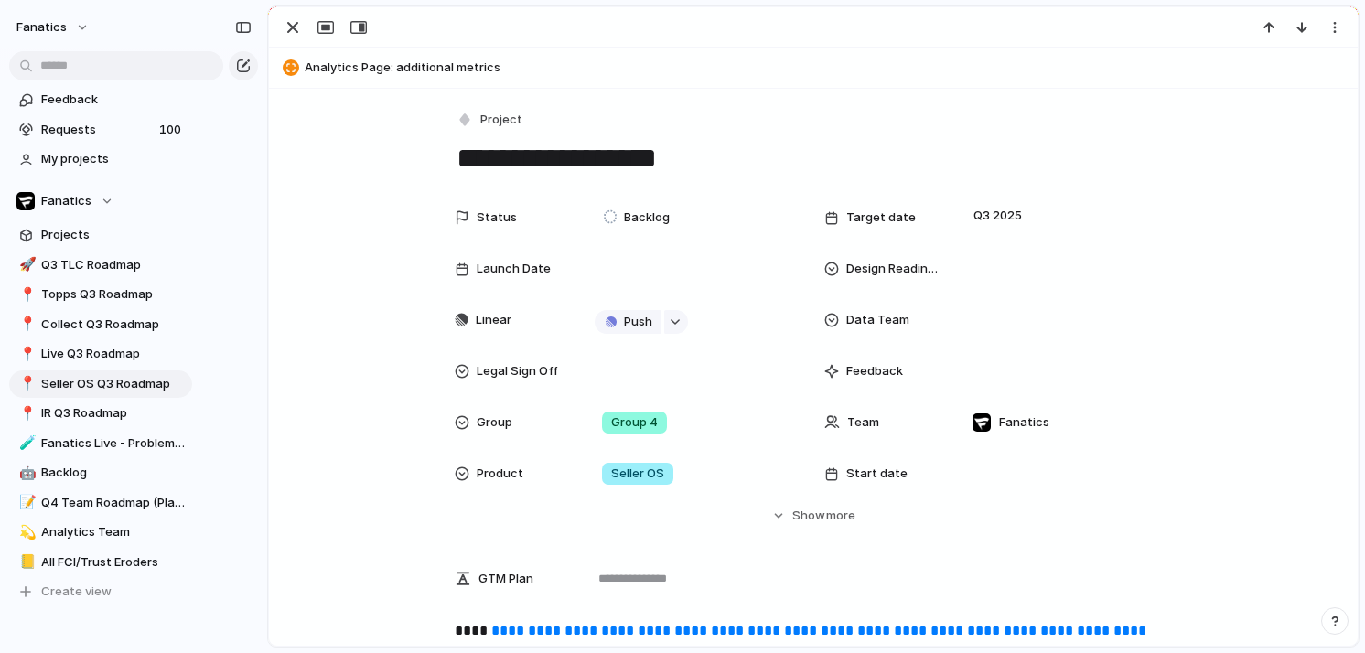
click at [512, 102] on div "**********" at bounding box center [813, 536] width 1089 height 895
click at [511, 115] on span "Project" at bounding box center [501, 120] width 42 height 18
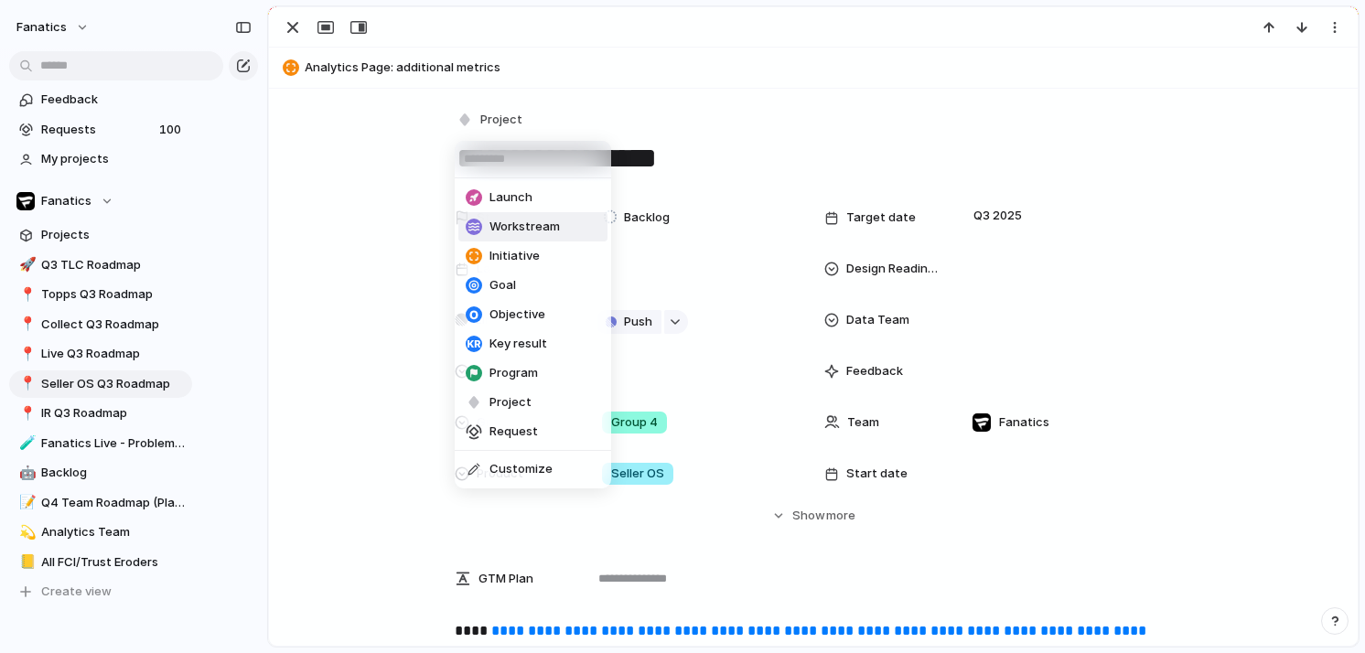
click at [531, 227] on span "Workstream" at bounding box center [525, 227] width 70 height 18
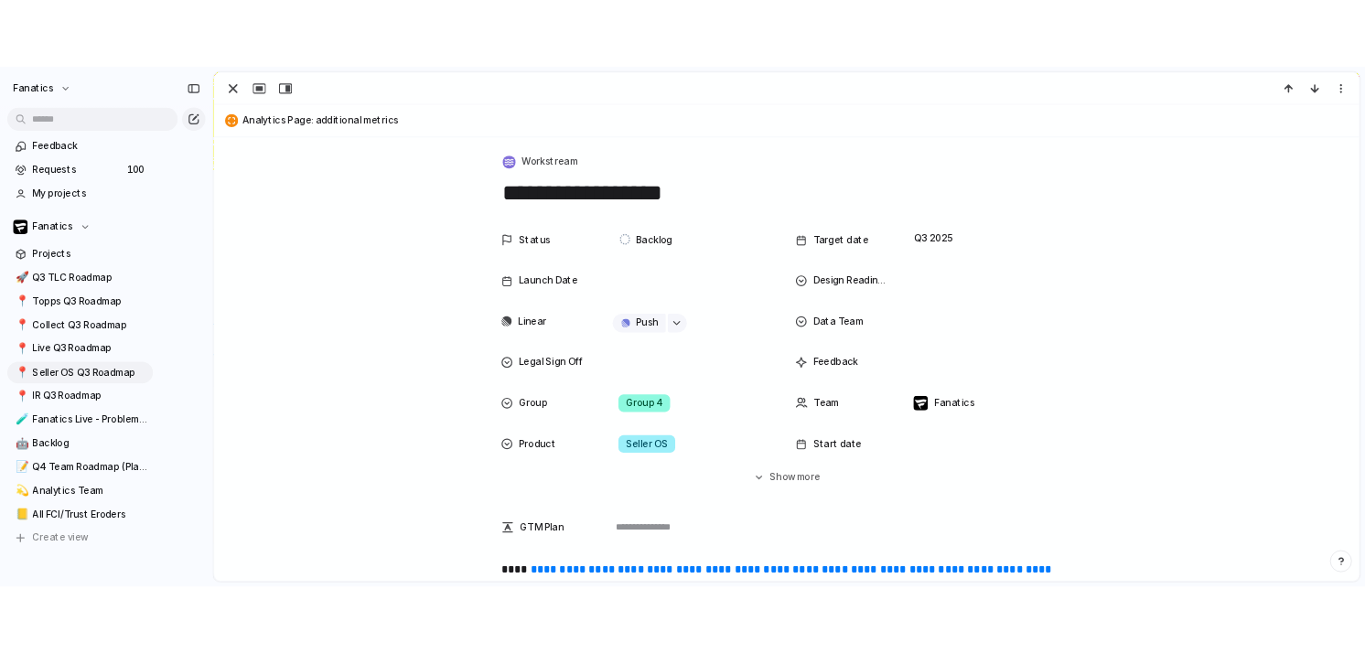
scroll to position [538, 0]
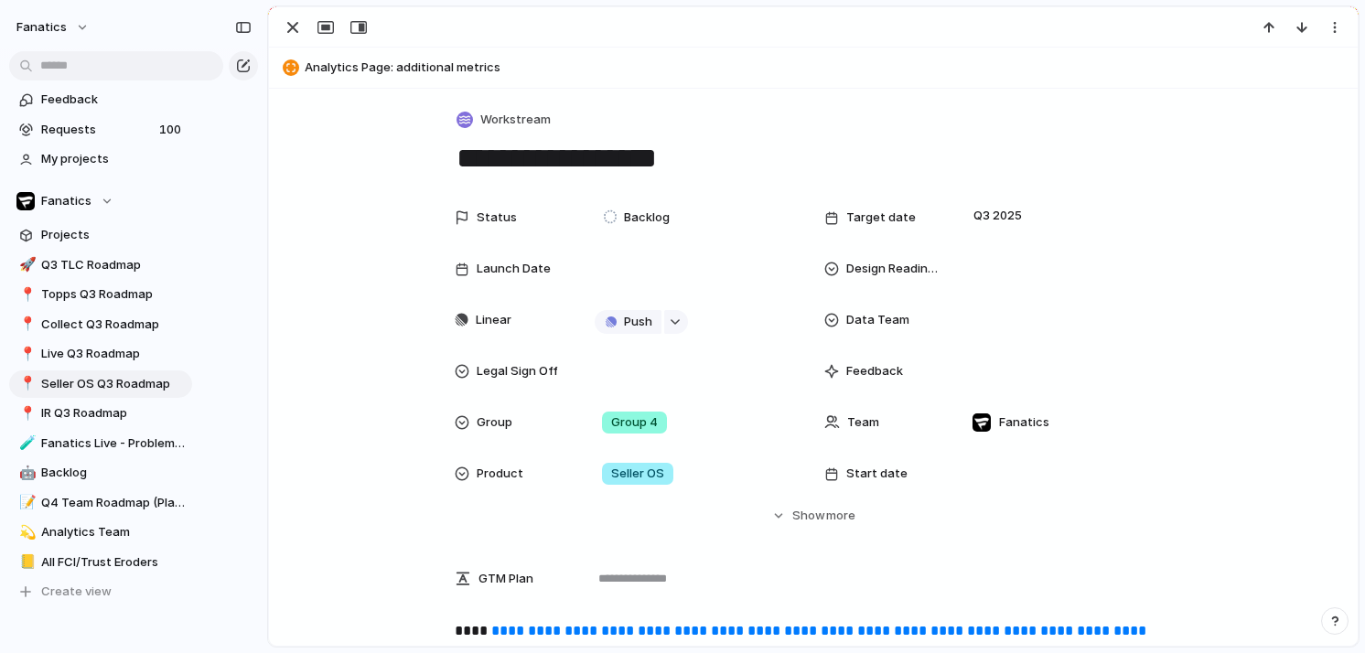
click at [644, 167] on textarea "**********" at bounding box center [813, 158] width 717 height 38
type textarea "**********"
click at [312, 35] on button "button" at bounding box center [325, 28] width 29 height 24
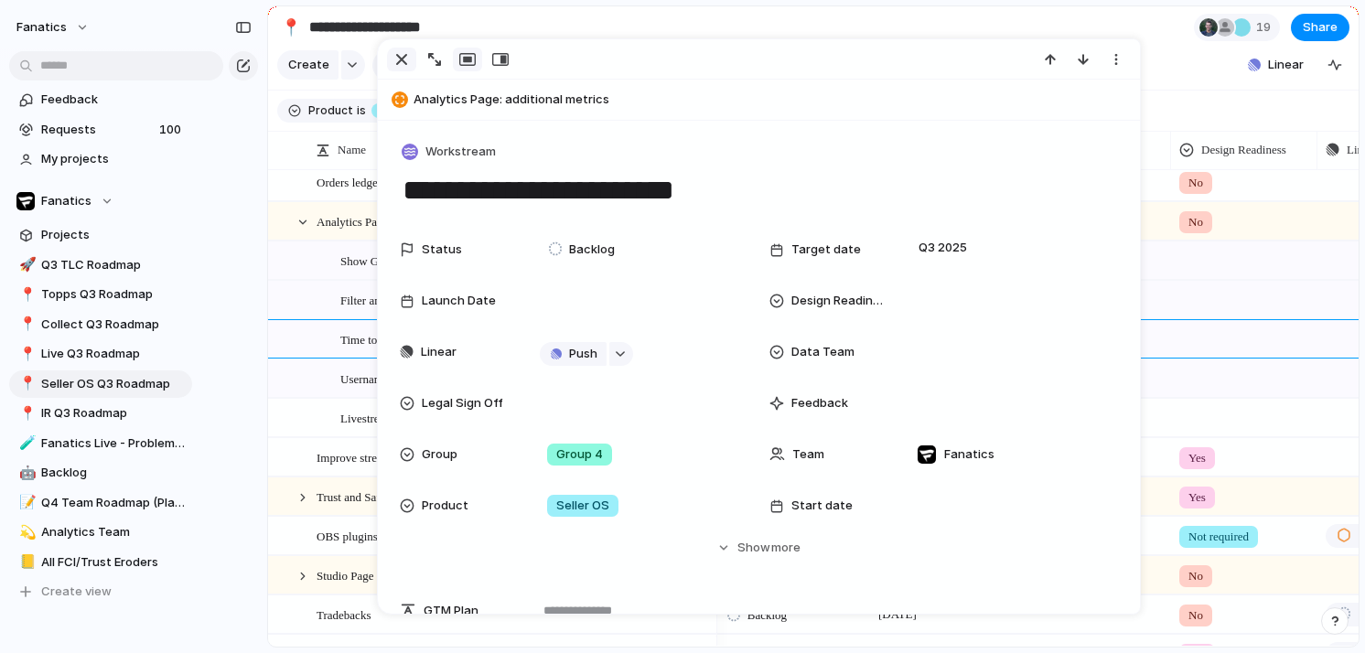
click at [403, 54] on div "button" at bounding box center [402, 59] width 22 height 22
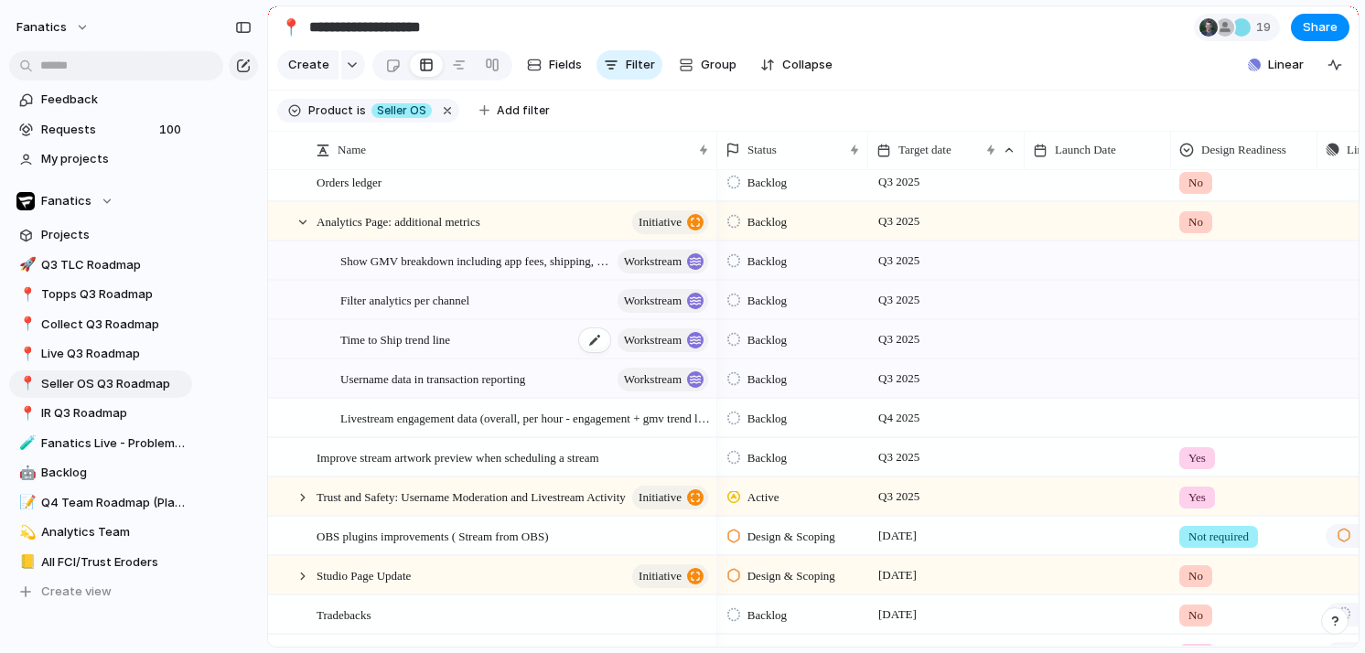
click at [434, 338] on span "Time to Ship trend line" at bounding box center [395, 338] width 110 height 21
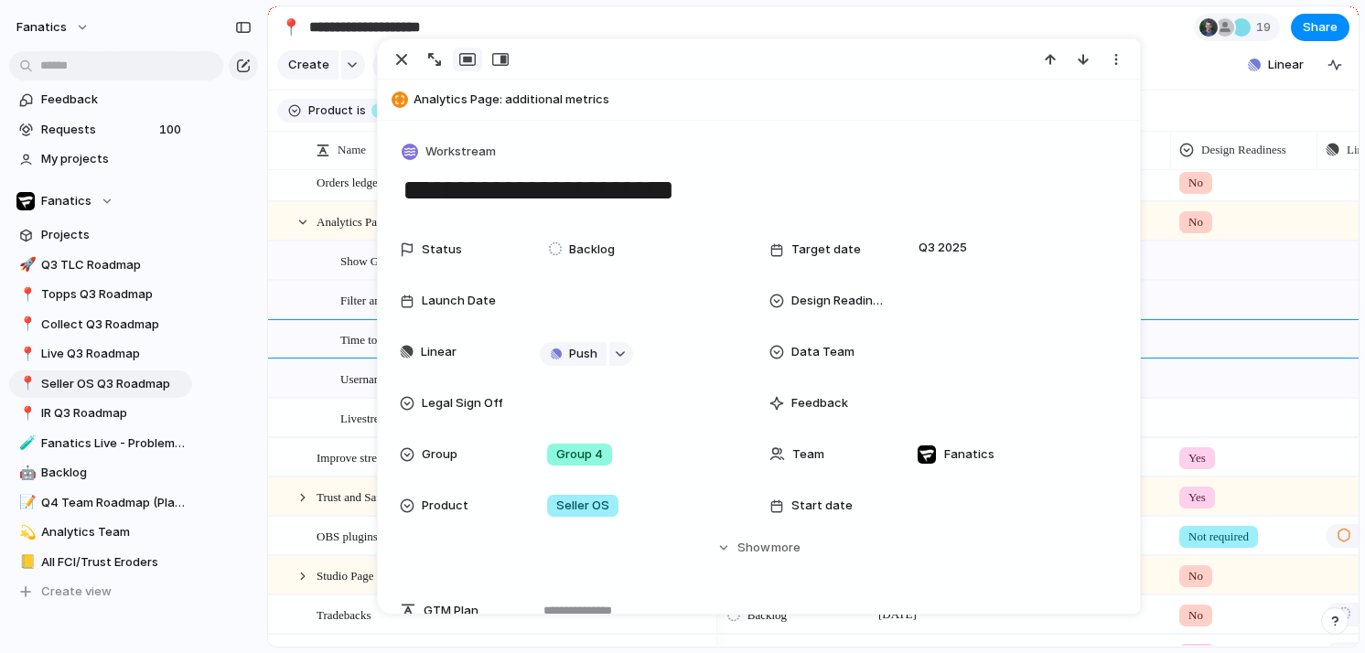
drag, startPoint x: 572, startPoint y: 188, endPoint x: 713, endPoint y: 162, distance: 143.4
click at [711, 178] on textarea "**********" at bounding box center [759, 190] width 717 height 38
type textarea "**********"
click at [395, 53] on div "button" at bounding box center [402, 59] width 22 height 22
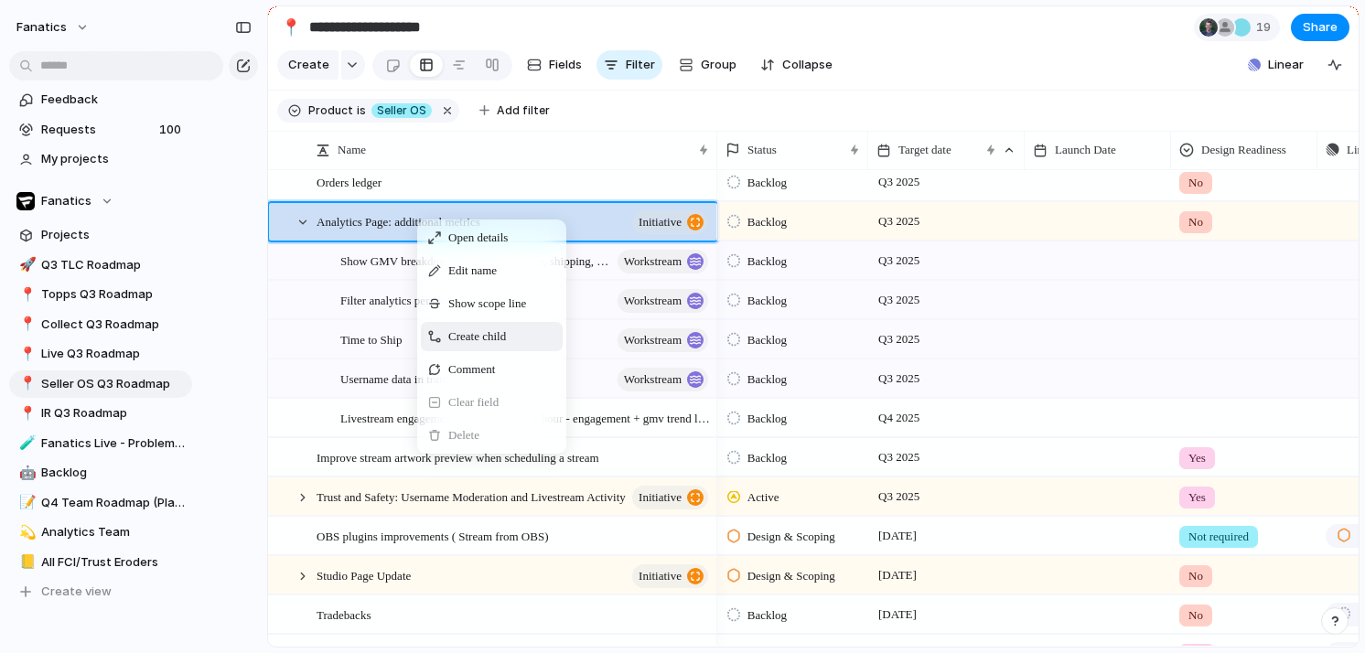
click at [477, 332] on span "Create child" at bounding box center [477, 337] width 58 height 18
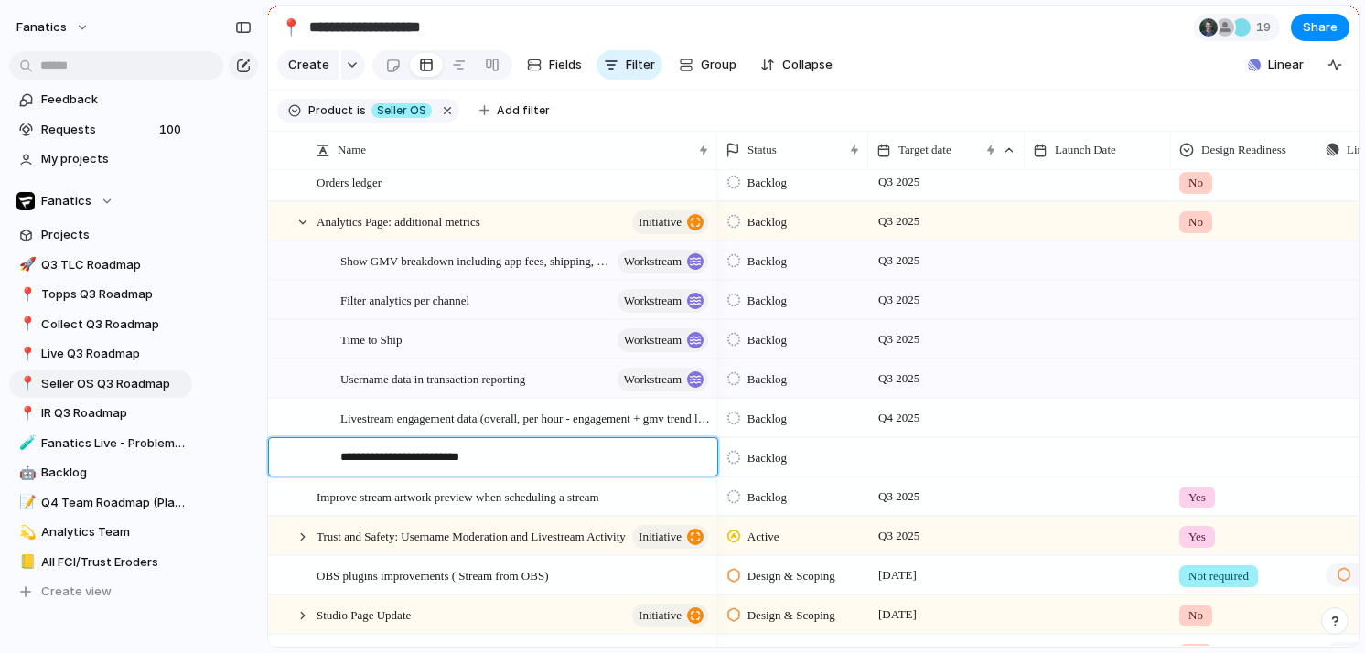
type textarea "**********"
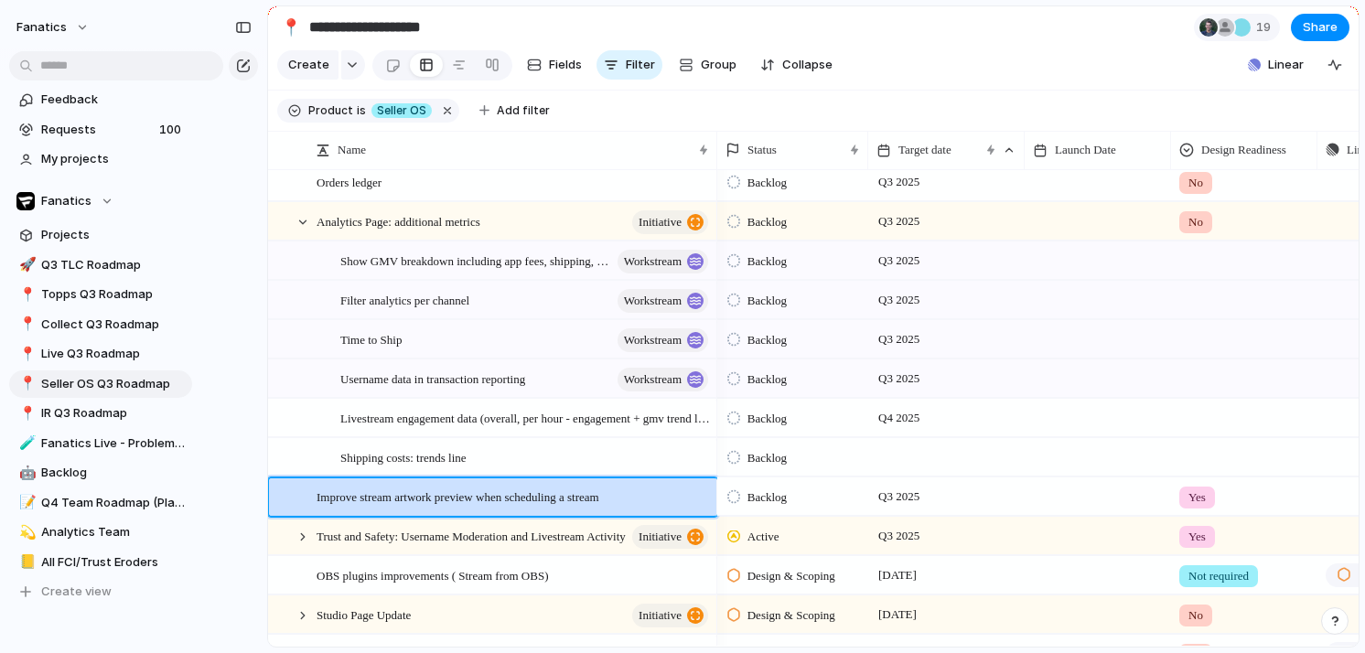
click at [447, 458] on span "Shipping costs: trends line" at bounding box center [403, 457] width 126 height 21
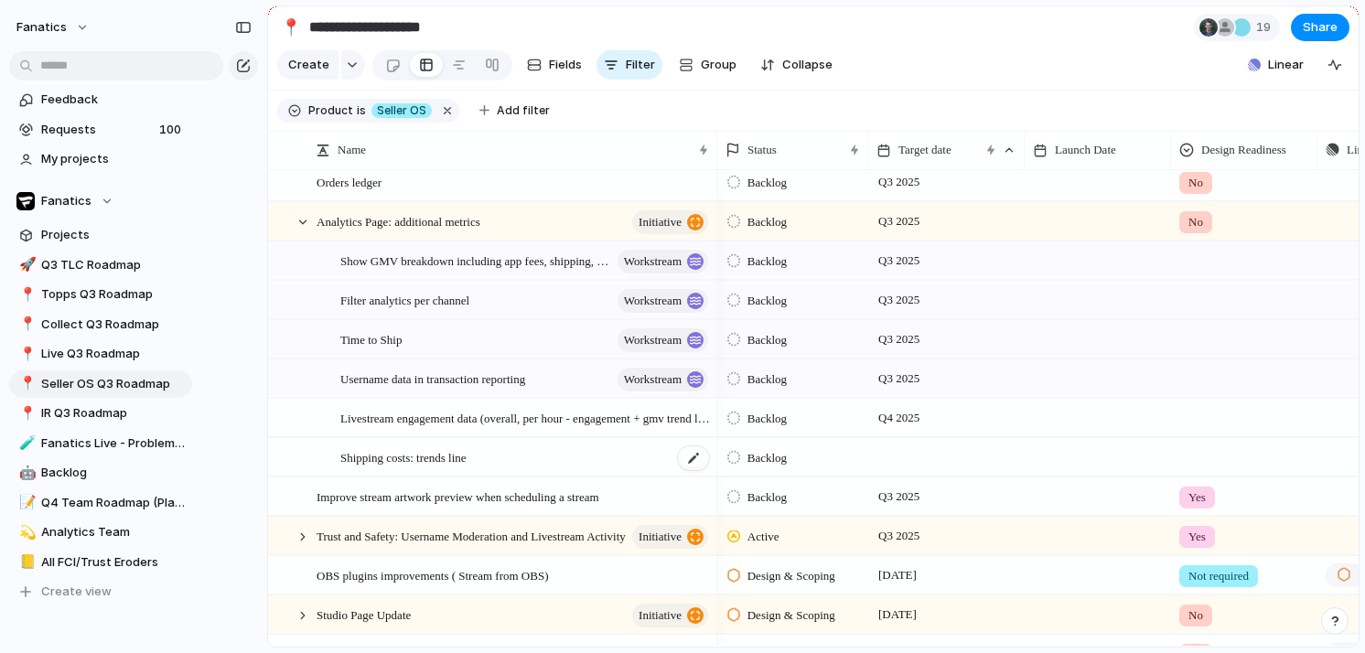
click at [401, 457] on span "Shipping costs: trends line" at bounding box center [403, 457] width 126 height 21
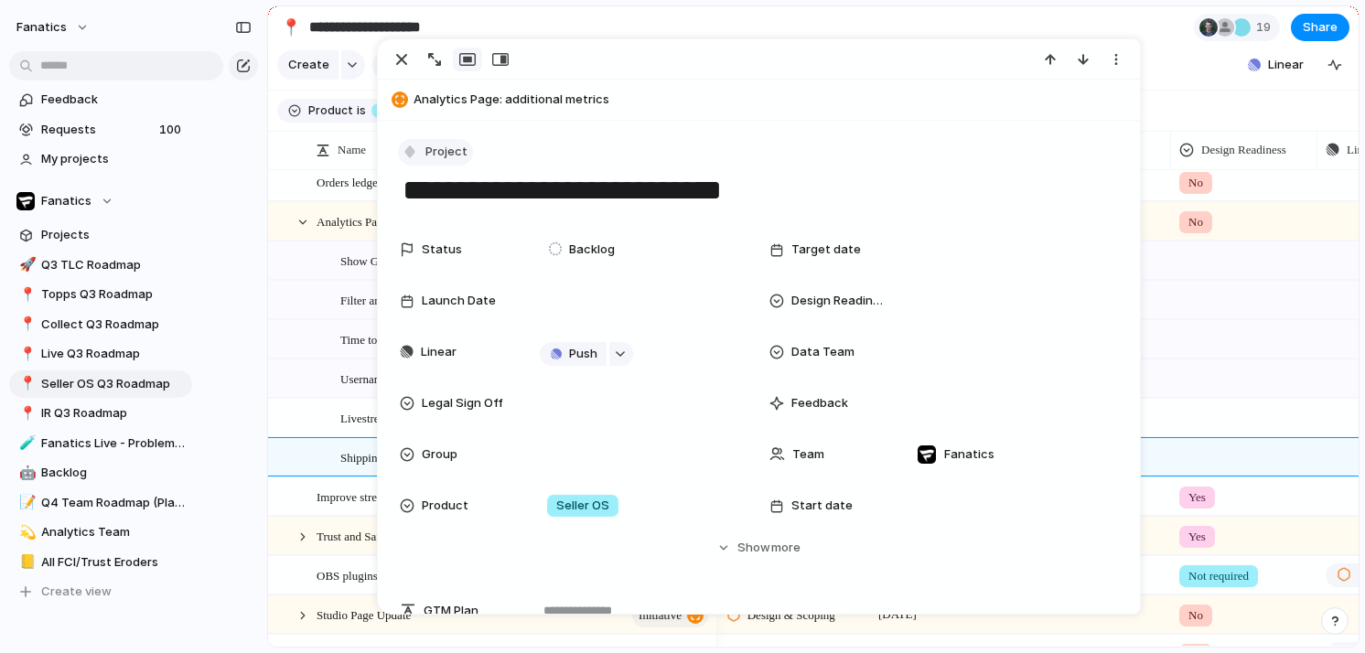
click at [427, 149] on span "Project" at bounding box center [446, 152] width 42 height 18
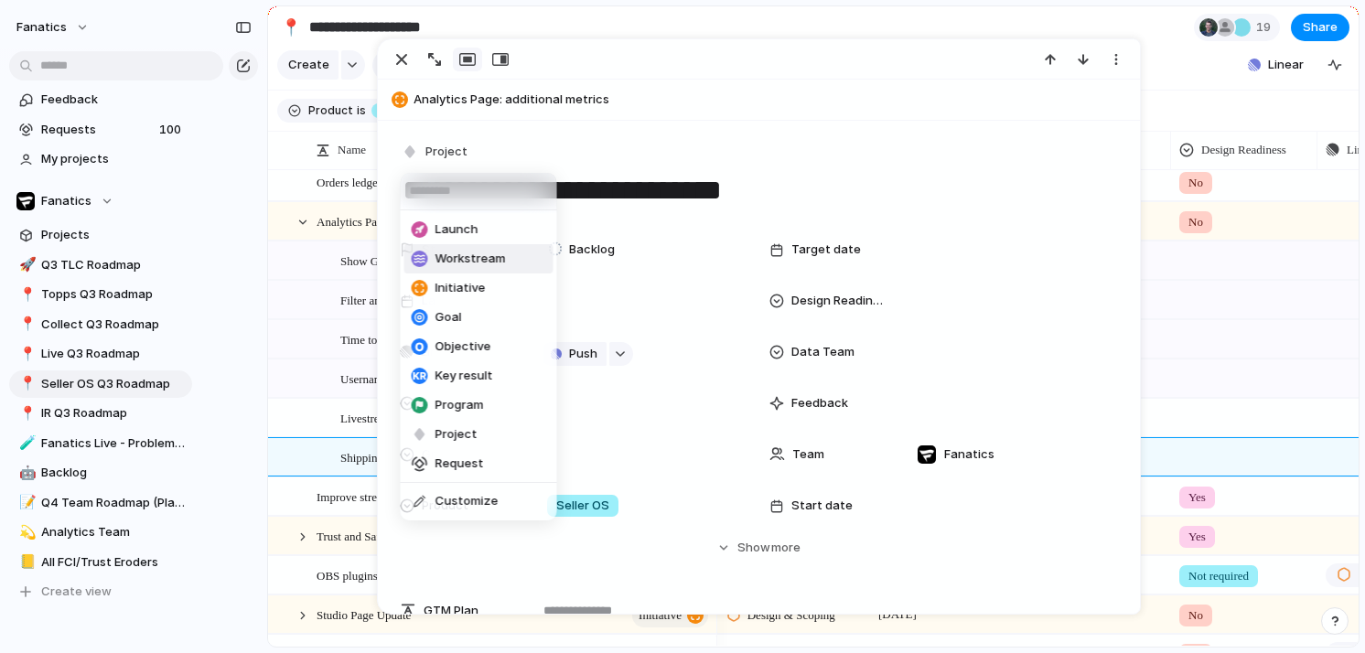
click at [447, 260] on span "Workstream" at bounding box center [471, 259] width 70 height 18
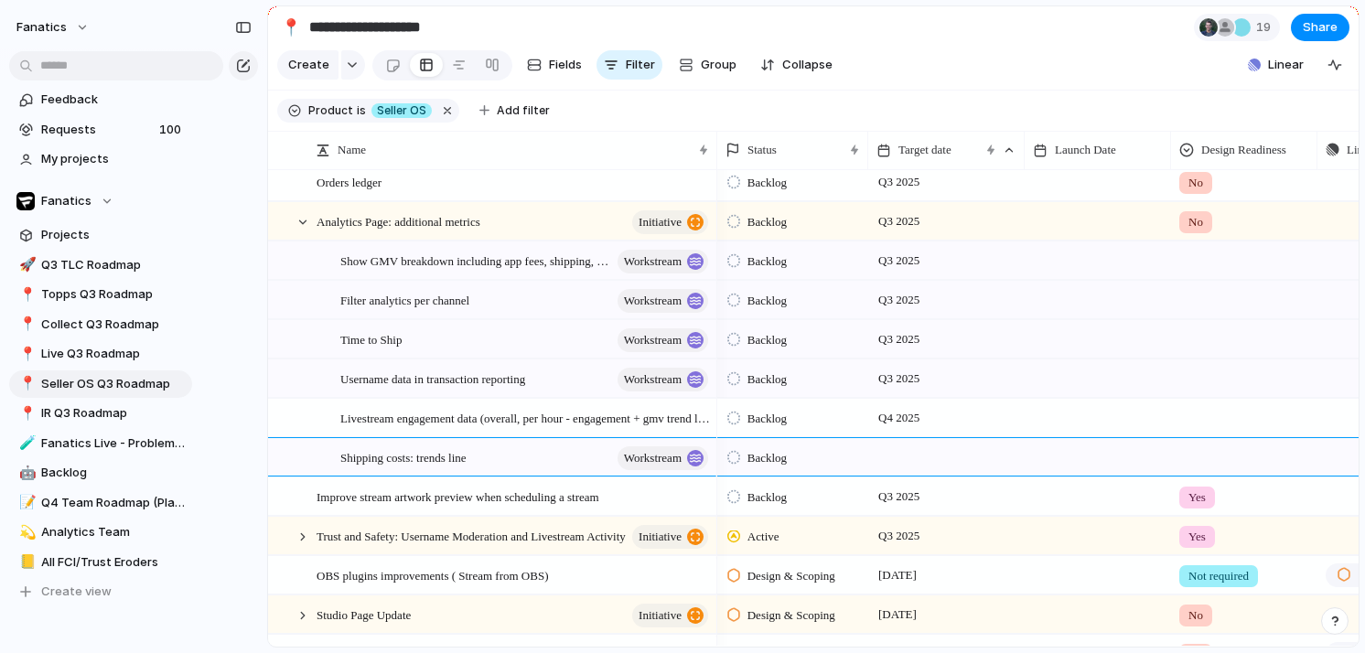
click at [324, 425] on div "Livestream engagement data (overall, per hour - engagement + gmv trend line)" at bounding box center [517, 419] width 400 height 38
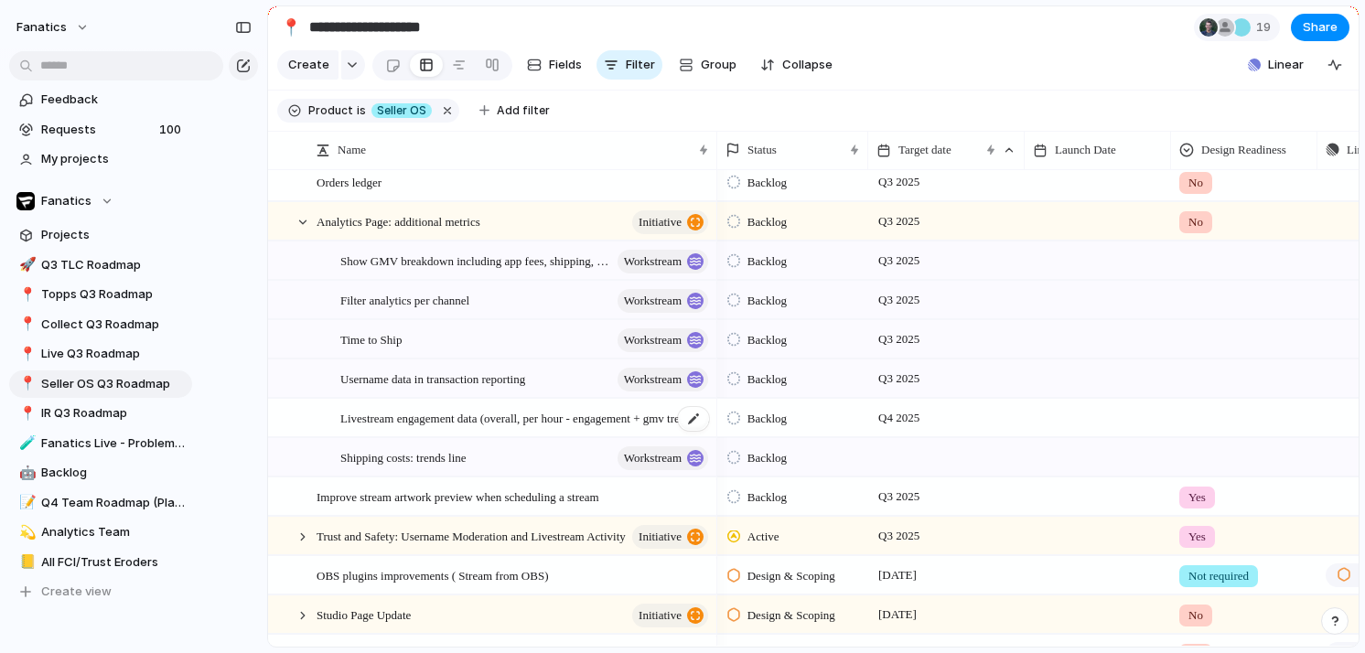
click at [360, 425] on span "Livestream engagement data (overall, per hour - engagement + gmv trend line)" at bounding box center [525, 417] width 371 height 21
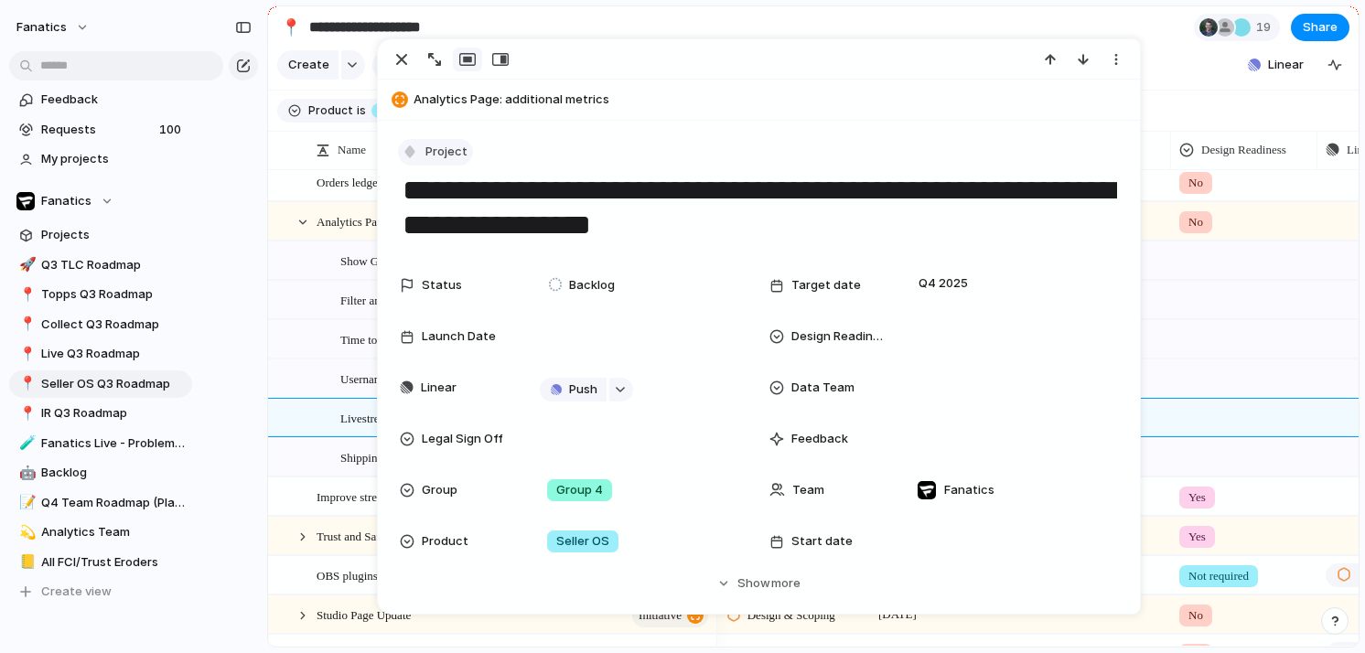
click at [456, 155] on span "Project" at bounding box center [446, 152] width 42 height 18
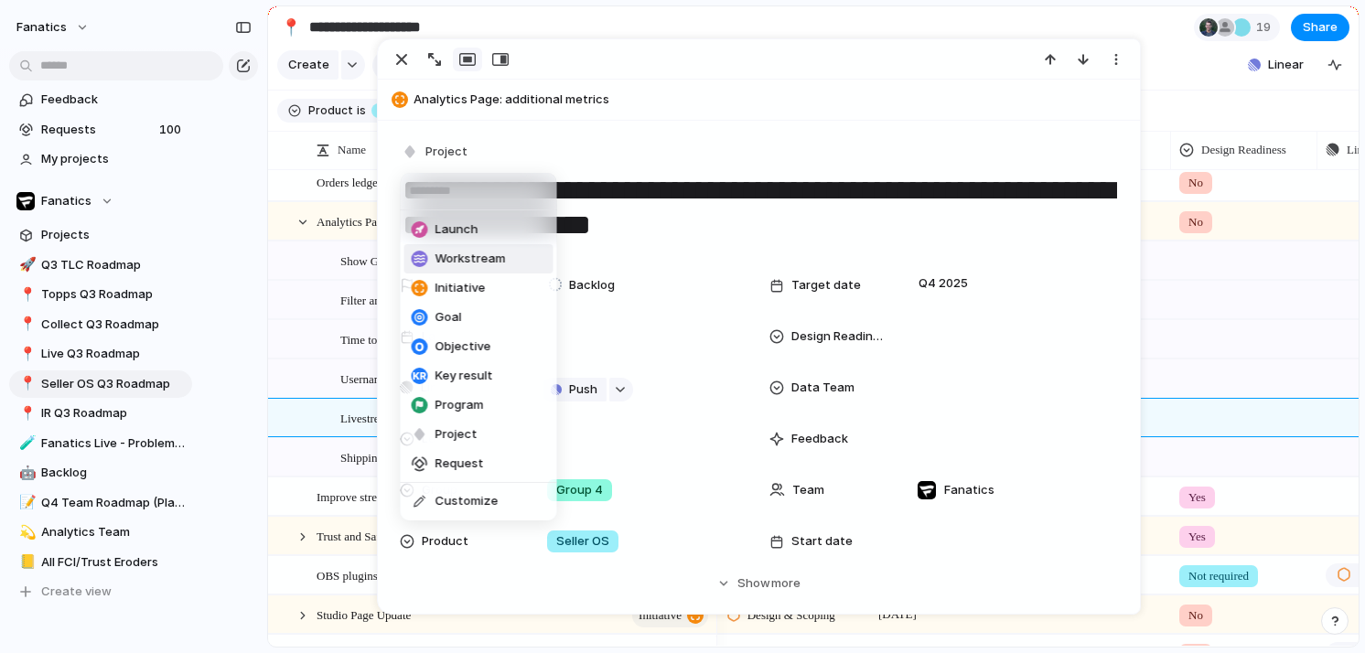
click at [466, 252] on span "Workstream" at bounding box center [471, 259] width 70 height 18
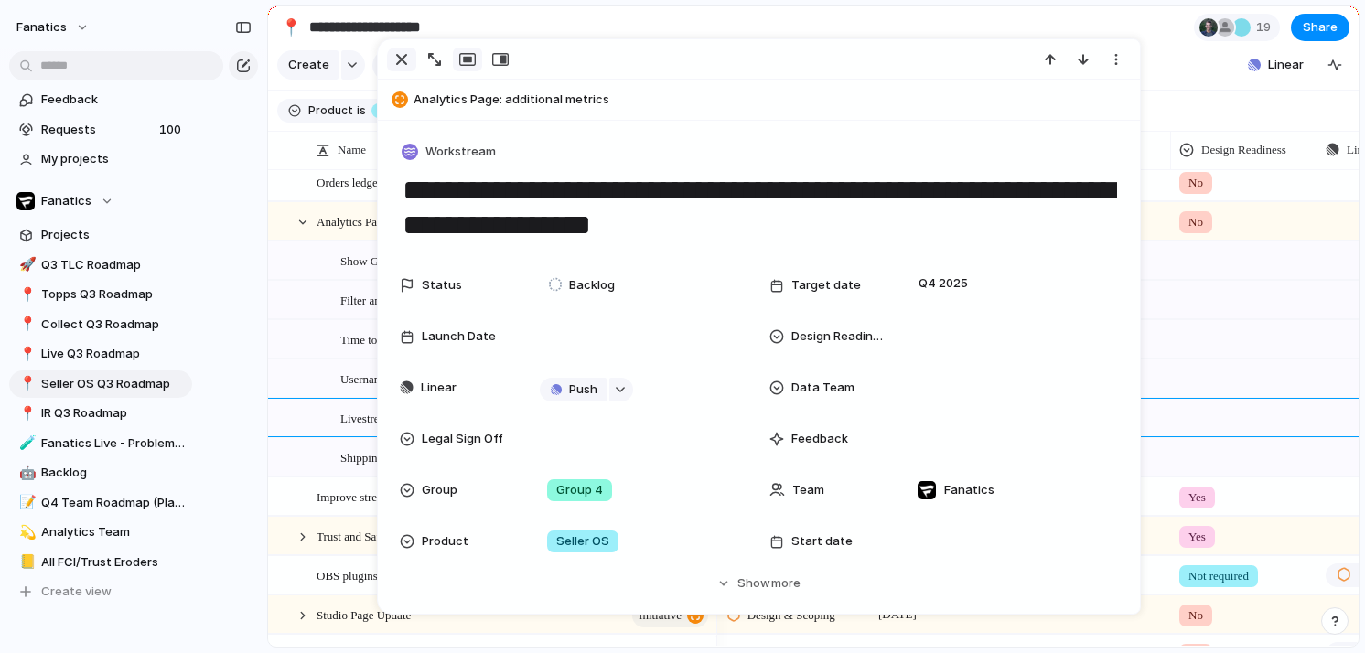
click at [393, 56] on div "button" at bounding box center [402, 59] width 22 height 22
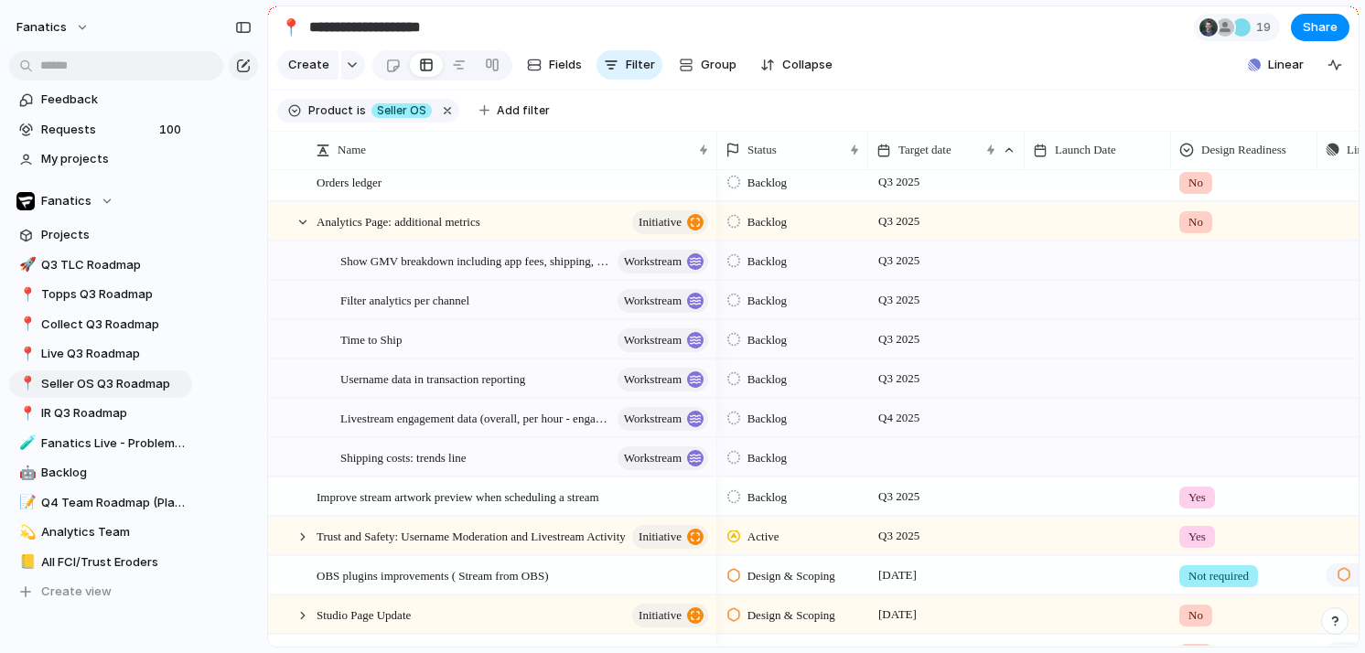
click at [899, 468] on div at bounding box center [946, 457] width 156 height 38
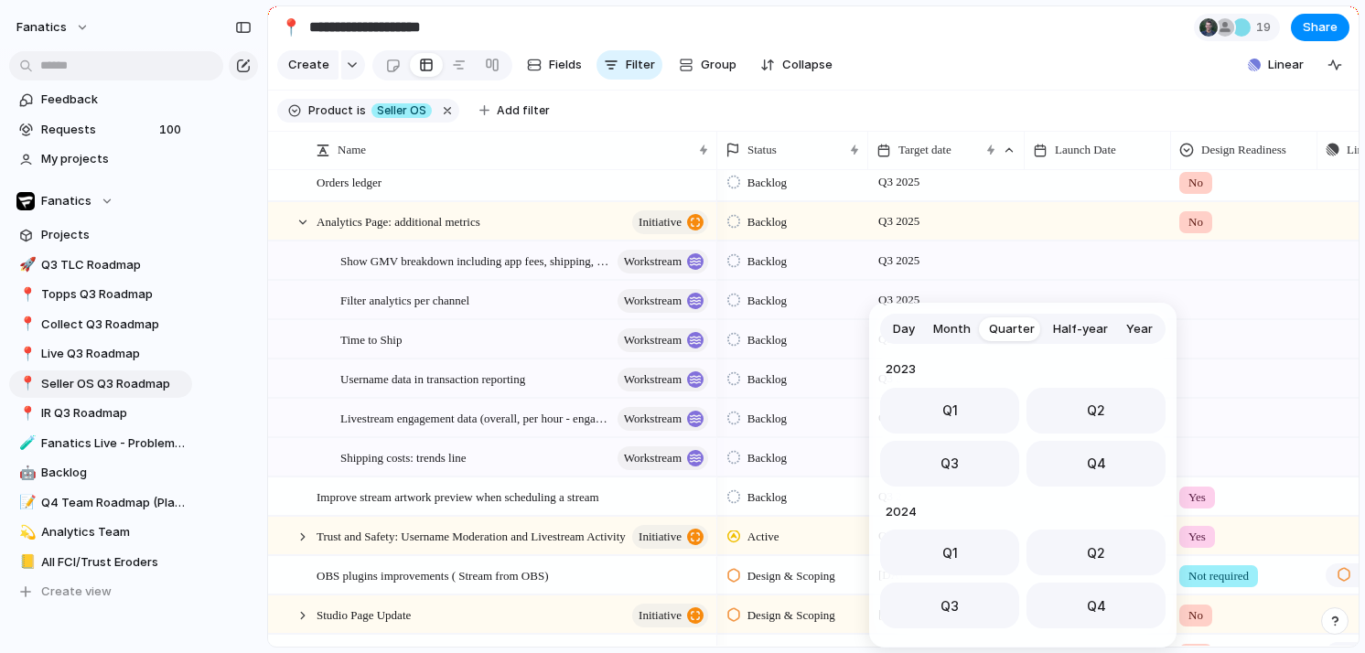
scroll to position [290, 0]
click at [943, 469] on button "Q3" at bounding box center [949, 459] width 139 height 46
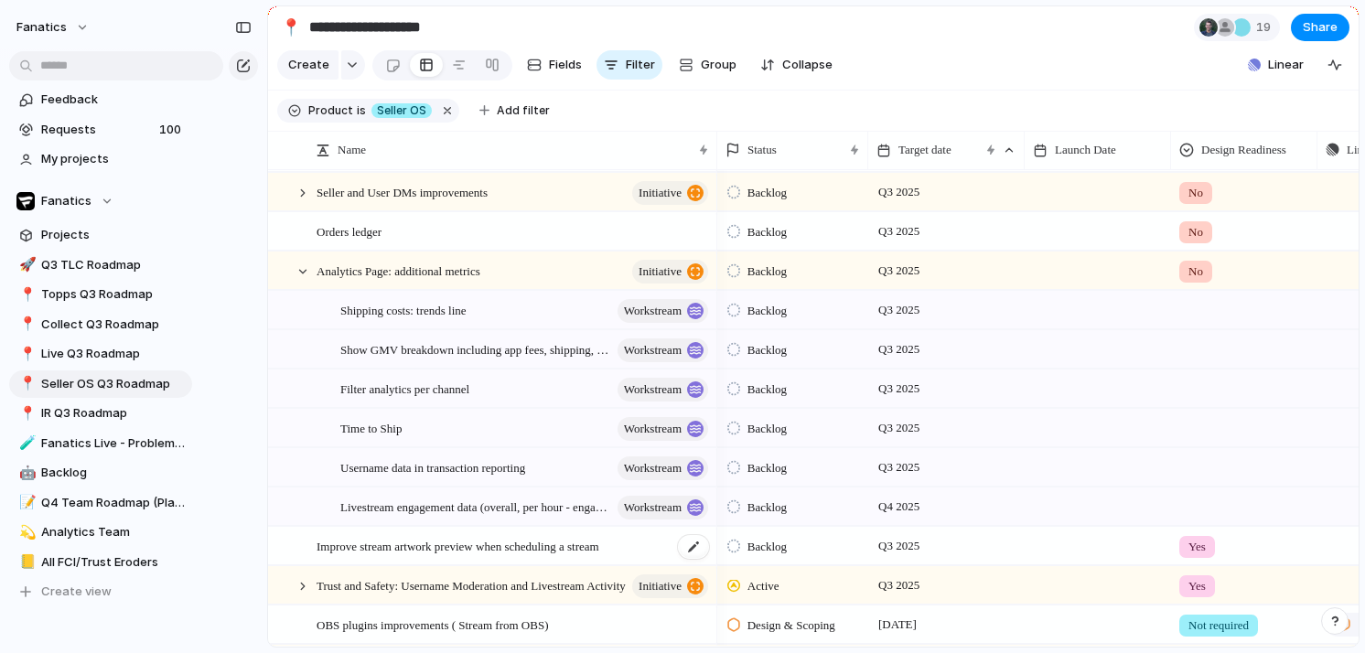
scroll to position [449, 0]
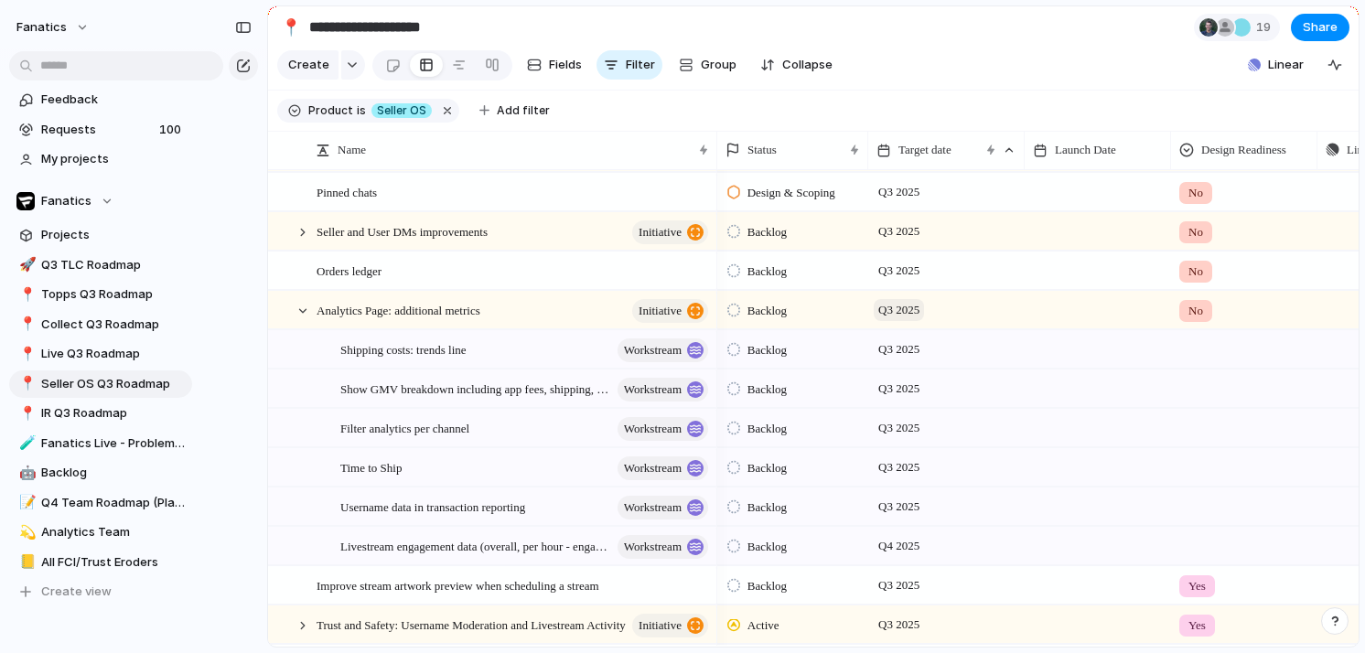
click at [891, 308] on span "Q3 2025" at bounding box center [899, 310] width 50 height 22
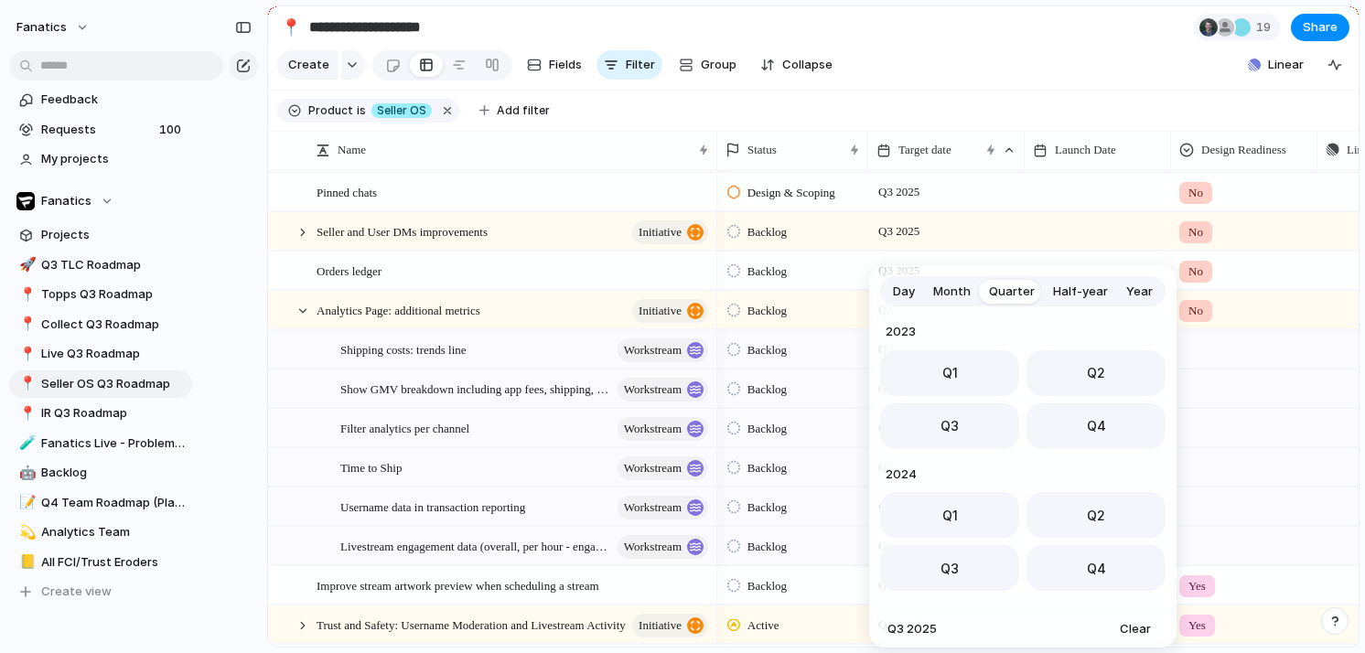
scroll to position [290, 0]
click at [1052, 407] on button "Q4" at bounding box center [1096, 421] width 139 height 46
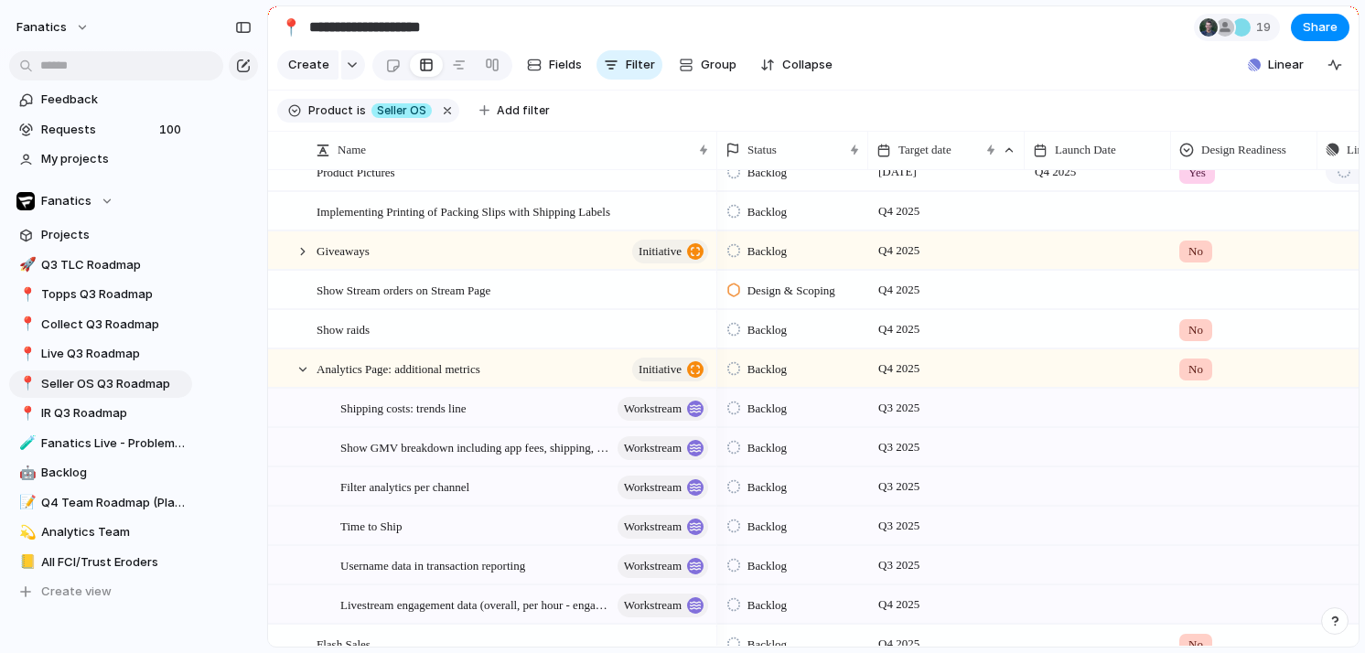
scroll to position [872, 0]
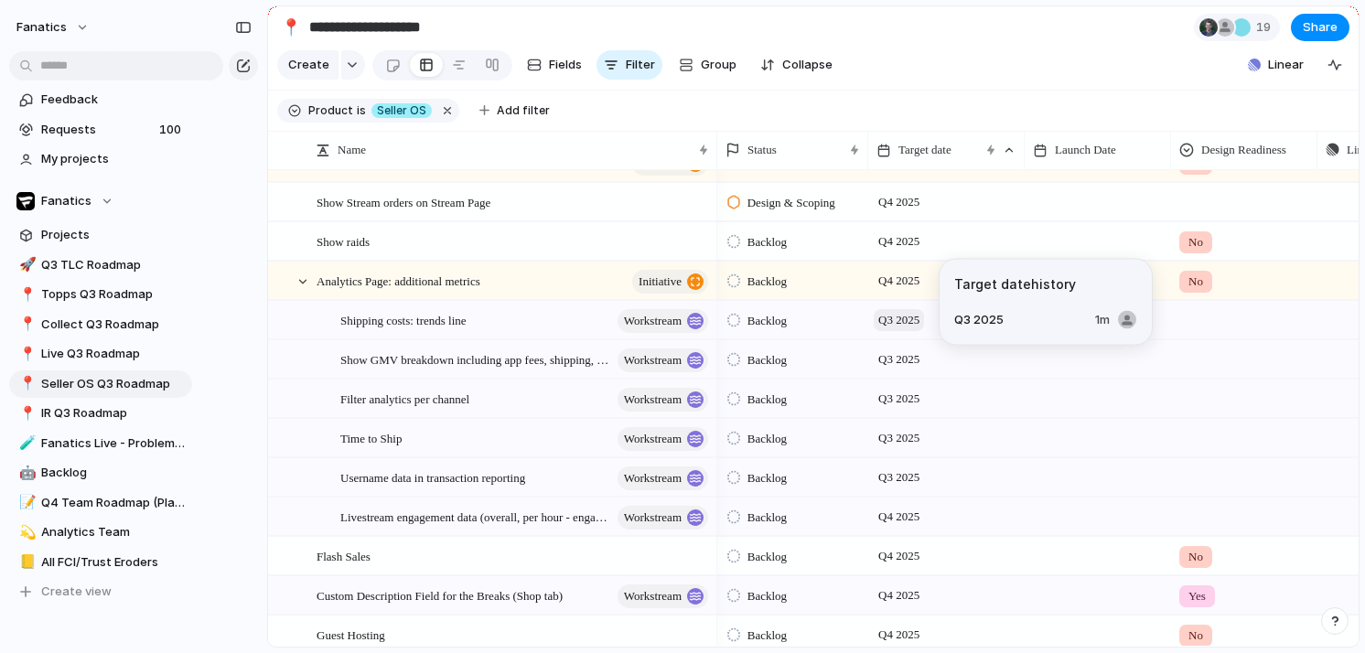
click at [889, 325] on span "Q3 2025" at bounding box center [899, 320] width 50 height 22
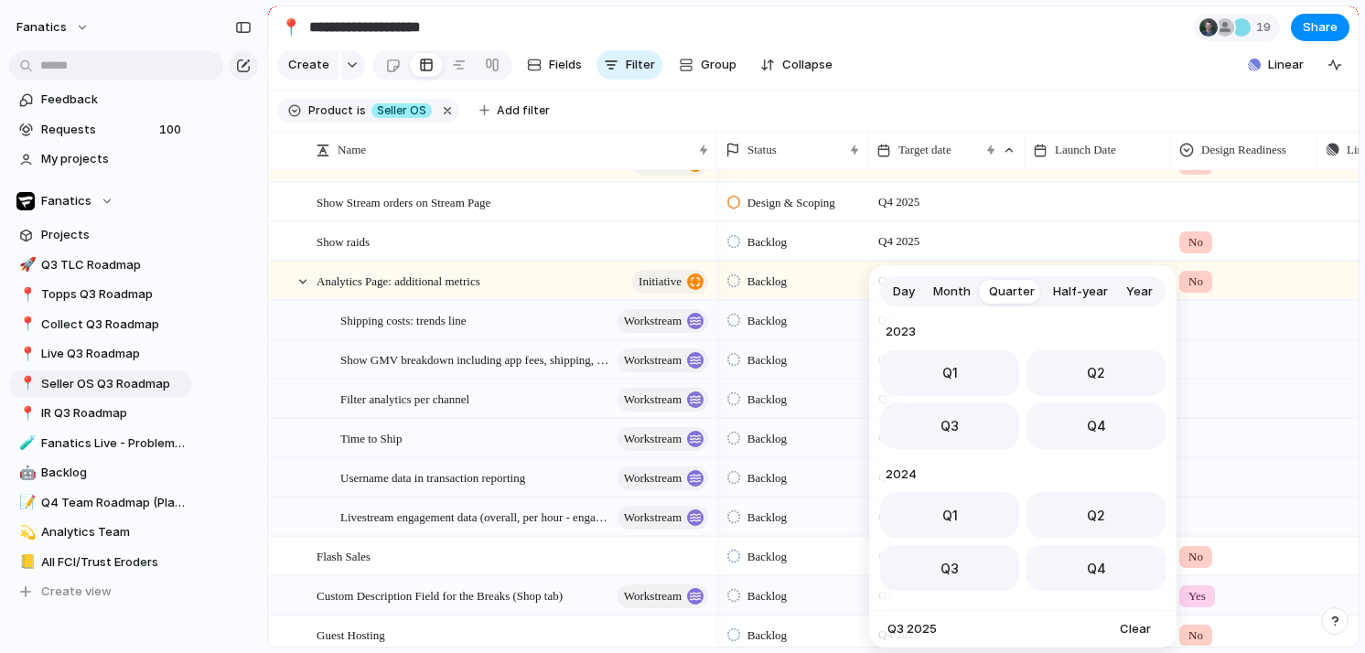
scroll to position [290, 0]
click at [1061, 417] on button "Q4" at bounding box center [1096, 421] width 139 height 46
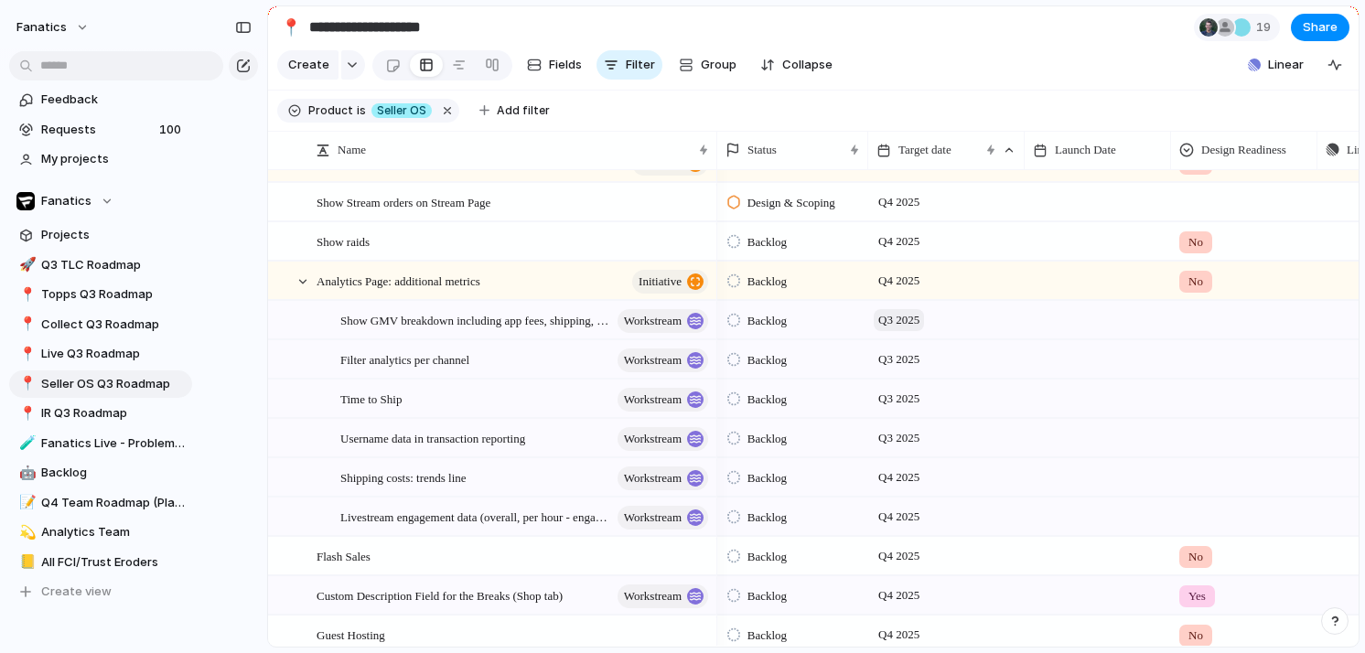
click at [885, 328] on span "Q3 2025" at bounding box center [899, 320] width 50 height 22
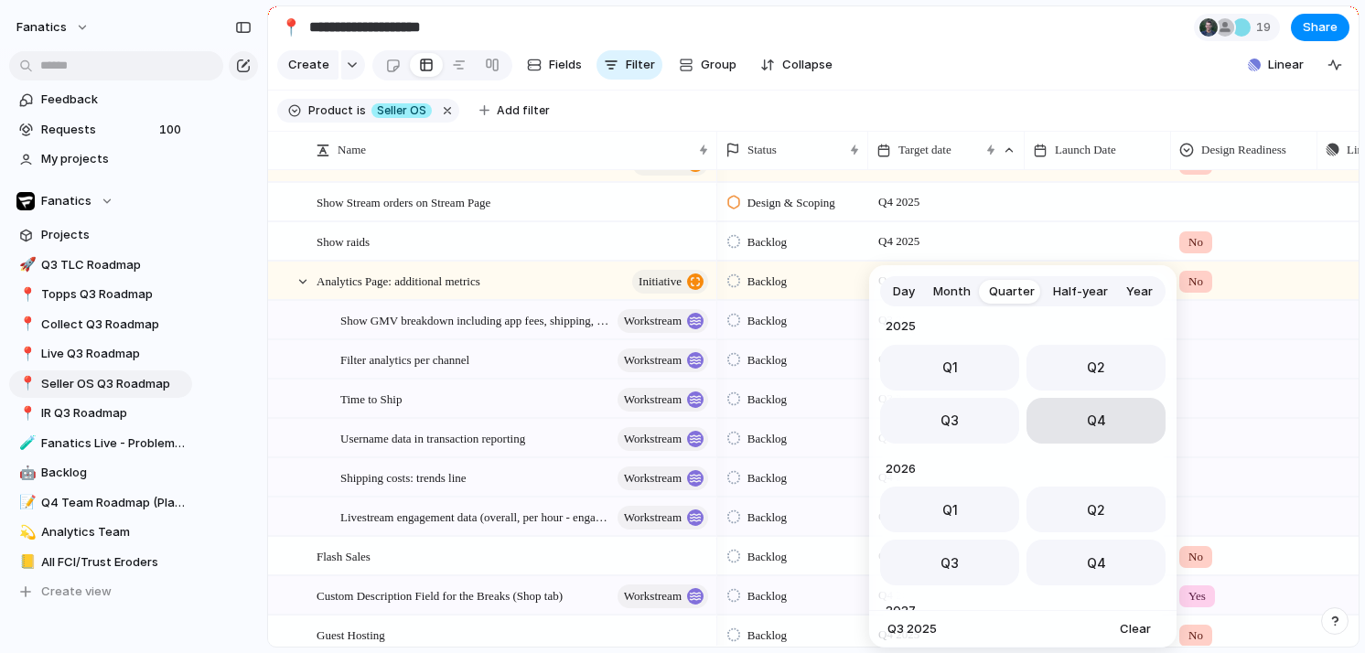
click at [1080, 425] on button "Q4" at bounding box center [1096, 421] width 139 height 46
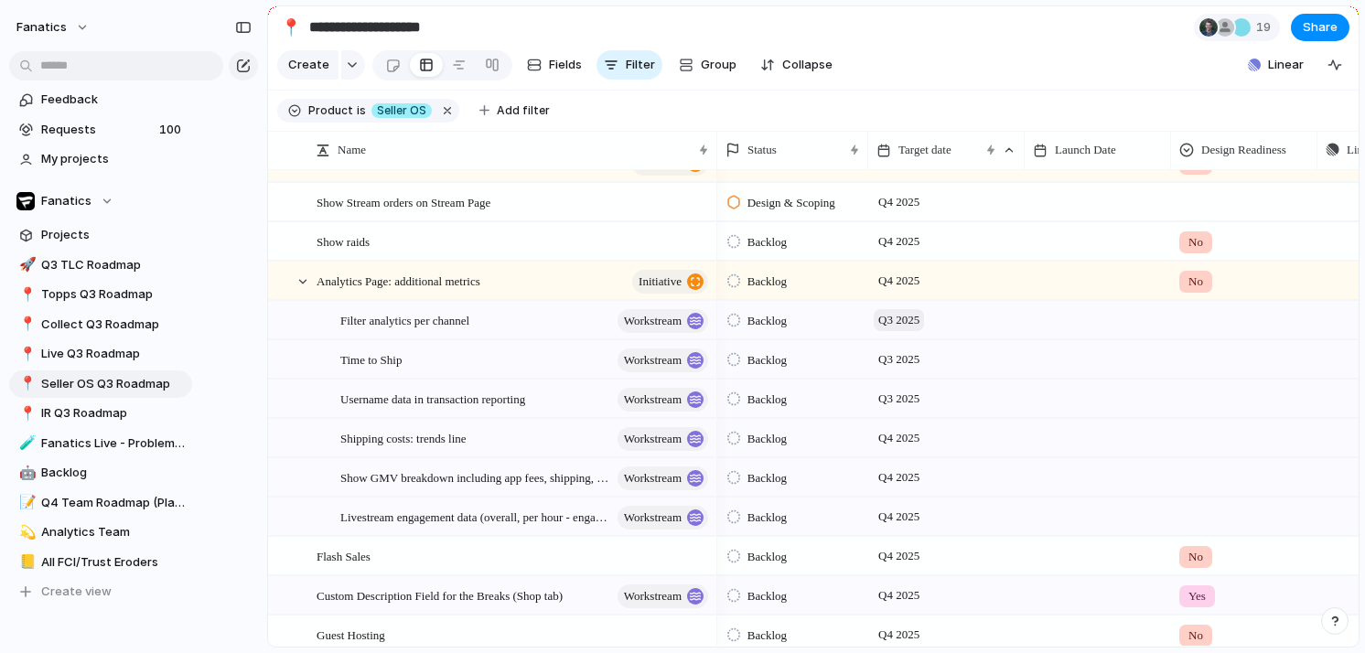
click at [902, 319] on span "Q3 2025" at bounding box center [899, 320] width 50 height 22
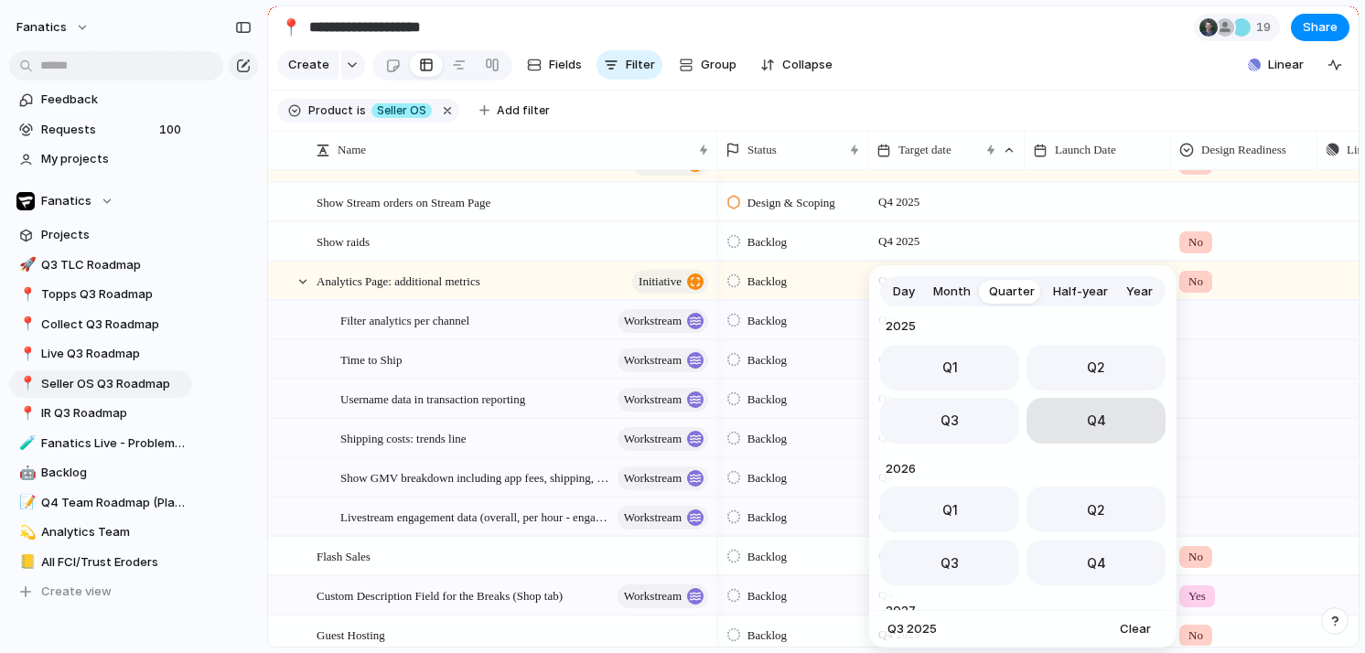
click at [1088, 433] on button "Q4" at bounding box center [1096, 421] width 139 height 46
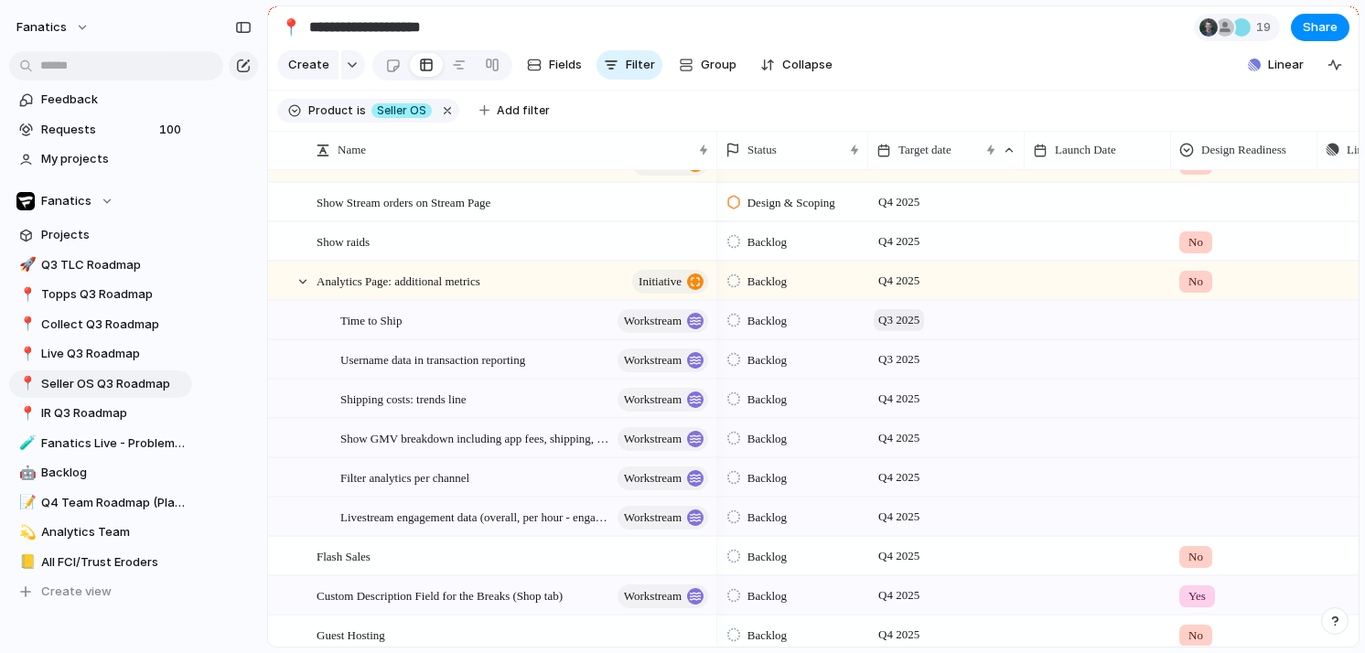
click at [910, 321] on span "Q3 2025" at bounding box center [899, 320] width 50 height 22
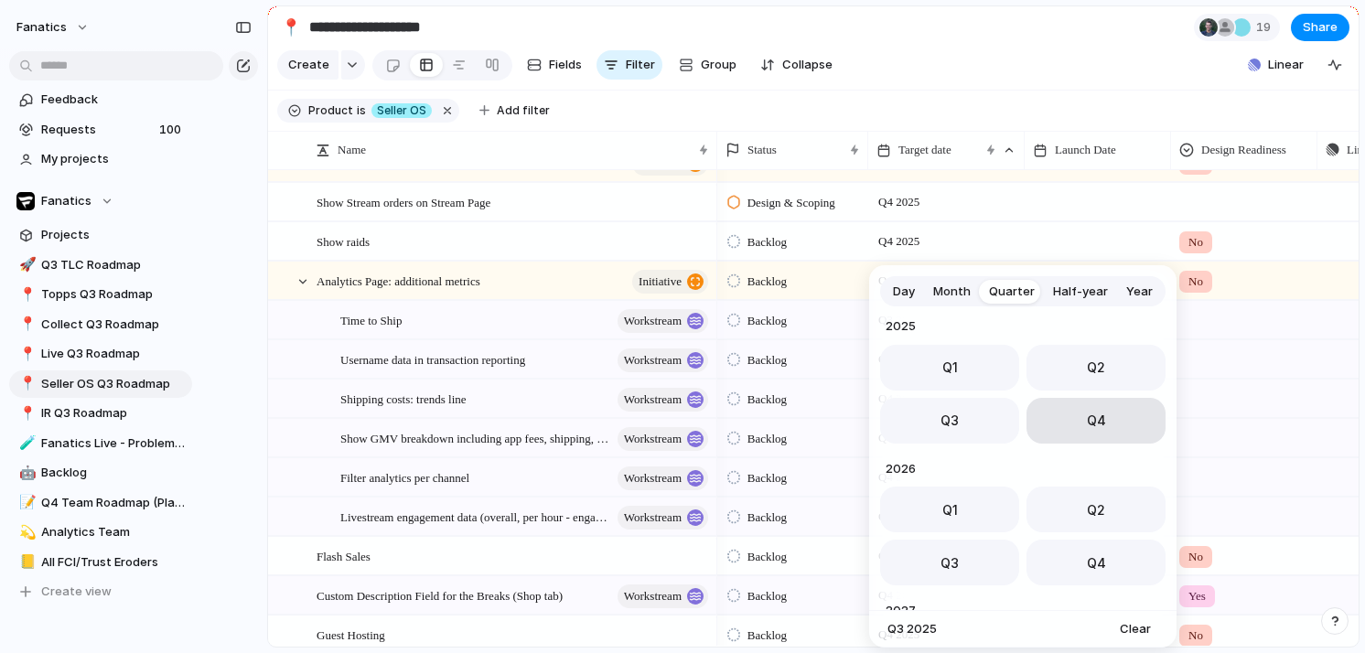
click at [1107, 425] on button "Q4" at bounding box center [1096, 421] width 139 height 46
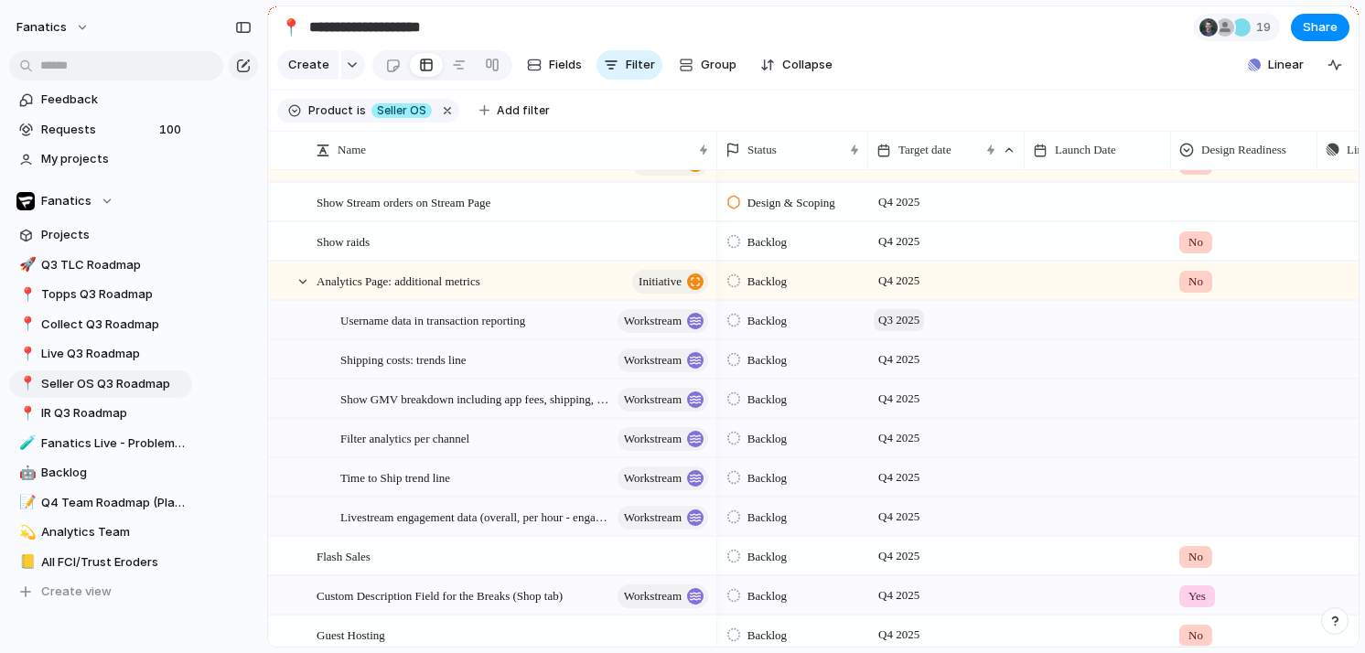
click at [919, 328] on span "Q3 2025" at bounding box center [899, 320] width 50 height 22
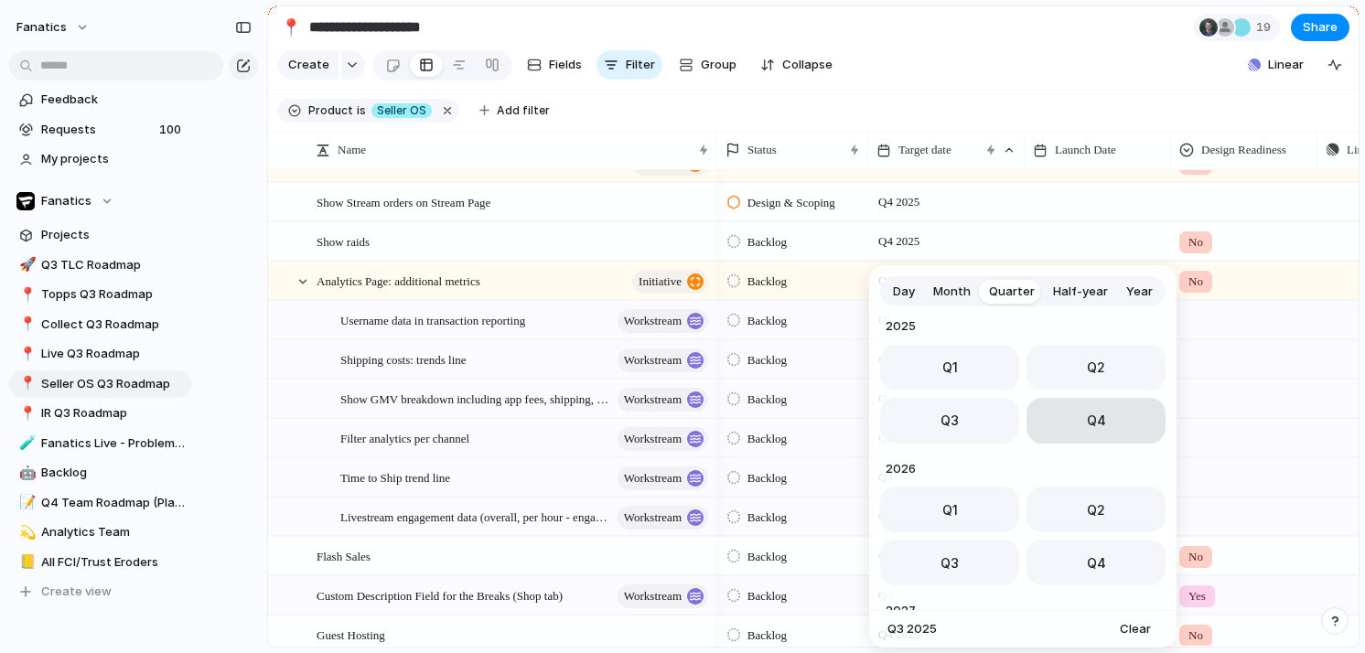
click at [1080, 425] on button "Q4" at bounding box center [1096, 421] width 139 height 46
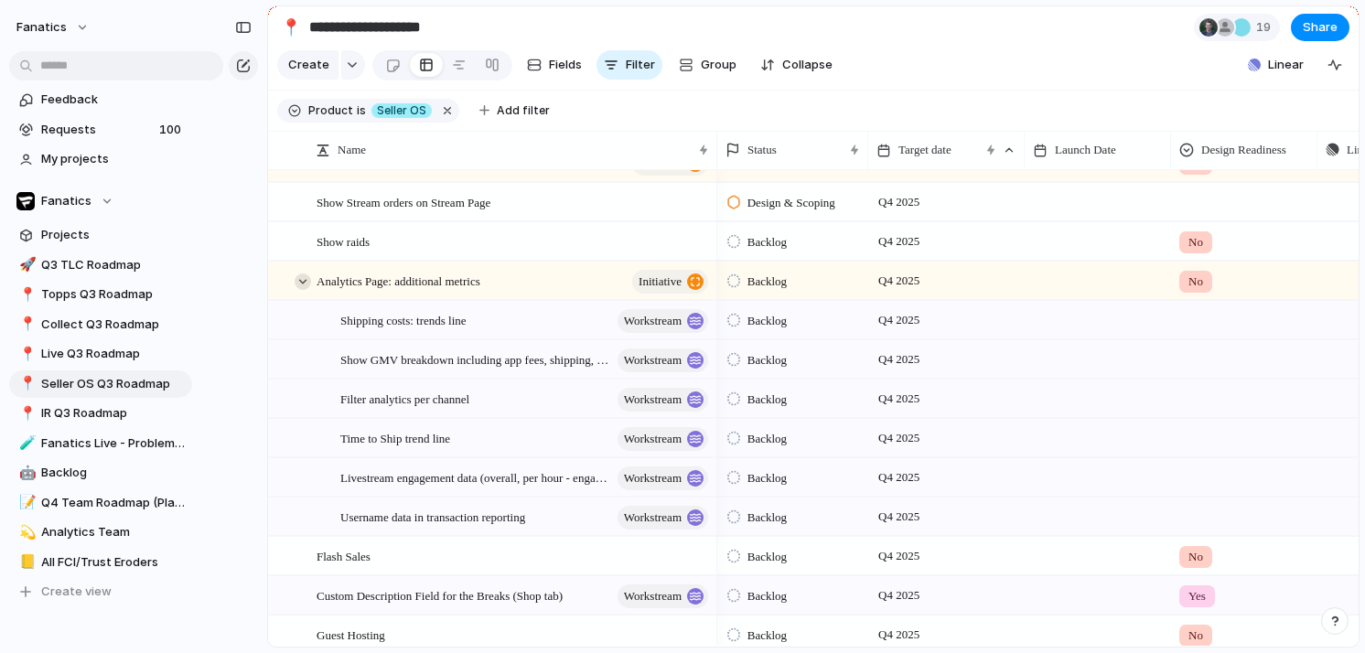
click at [296, 275] on div at bounding box center [303, 282] width 16 height 16
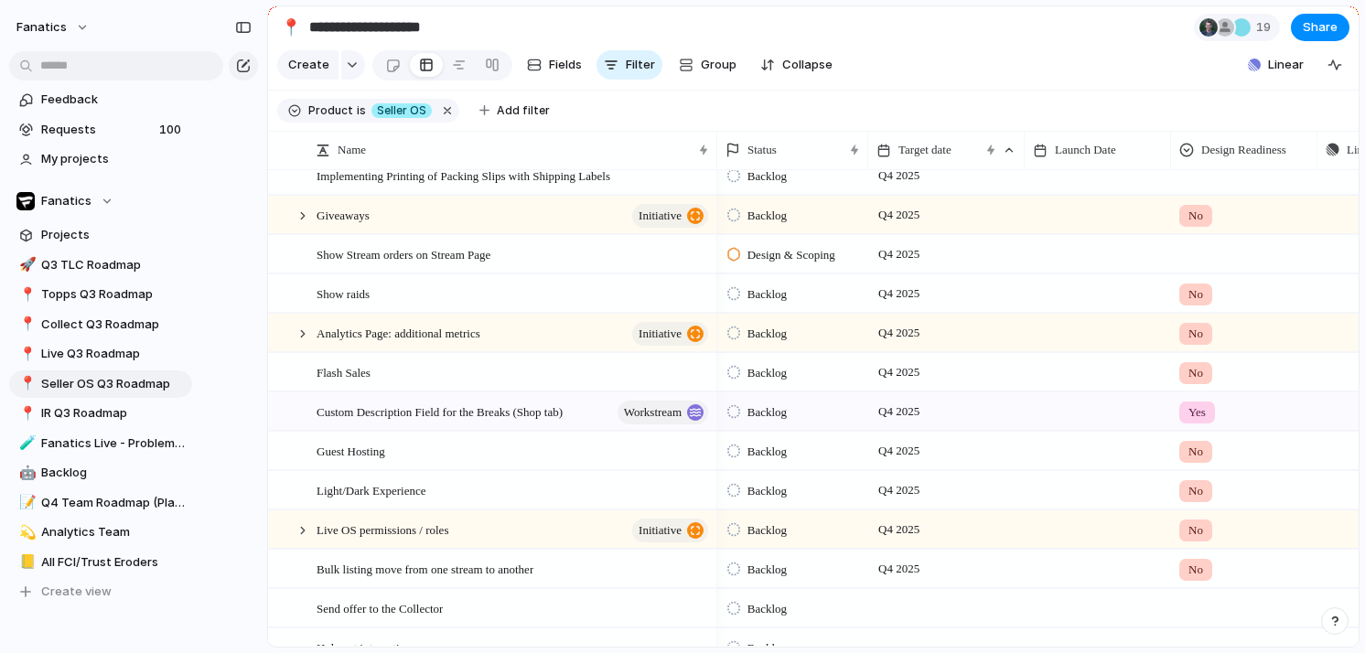
scroll to position [816, 0]
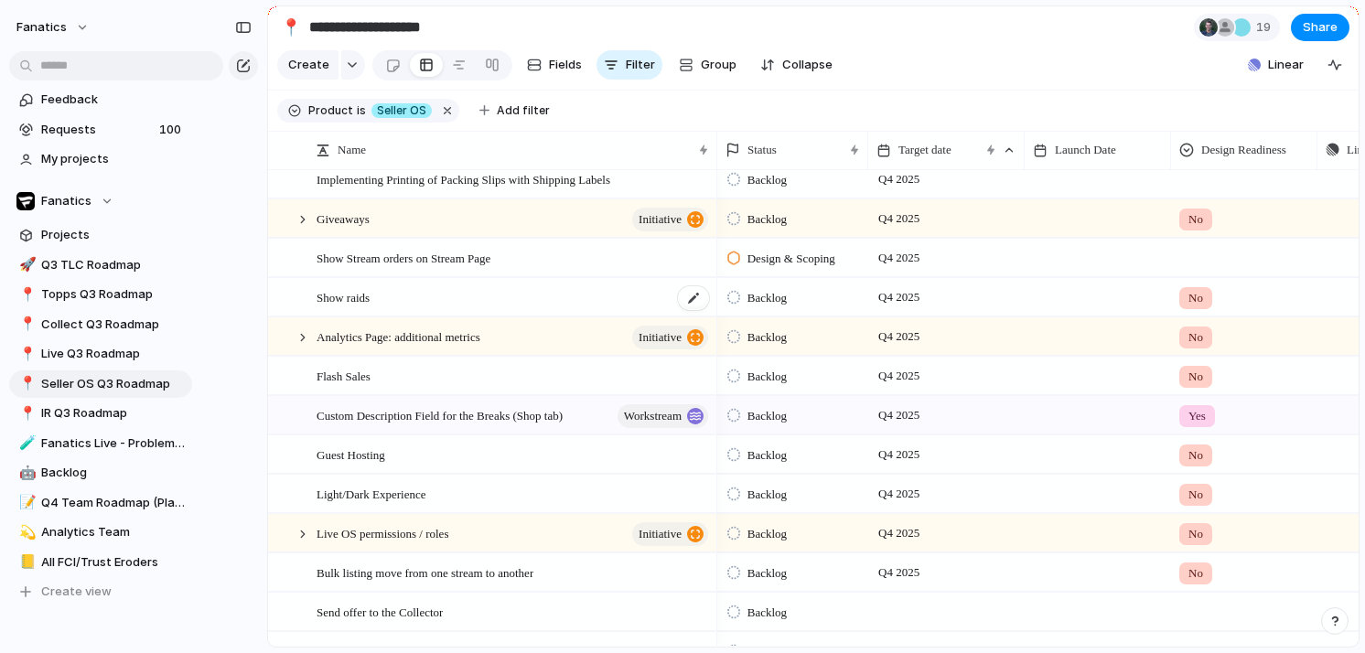
click at [370, 296] on span "Show raids" at bounding box center [343, 296] width 53 height 21
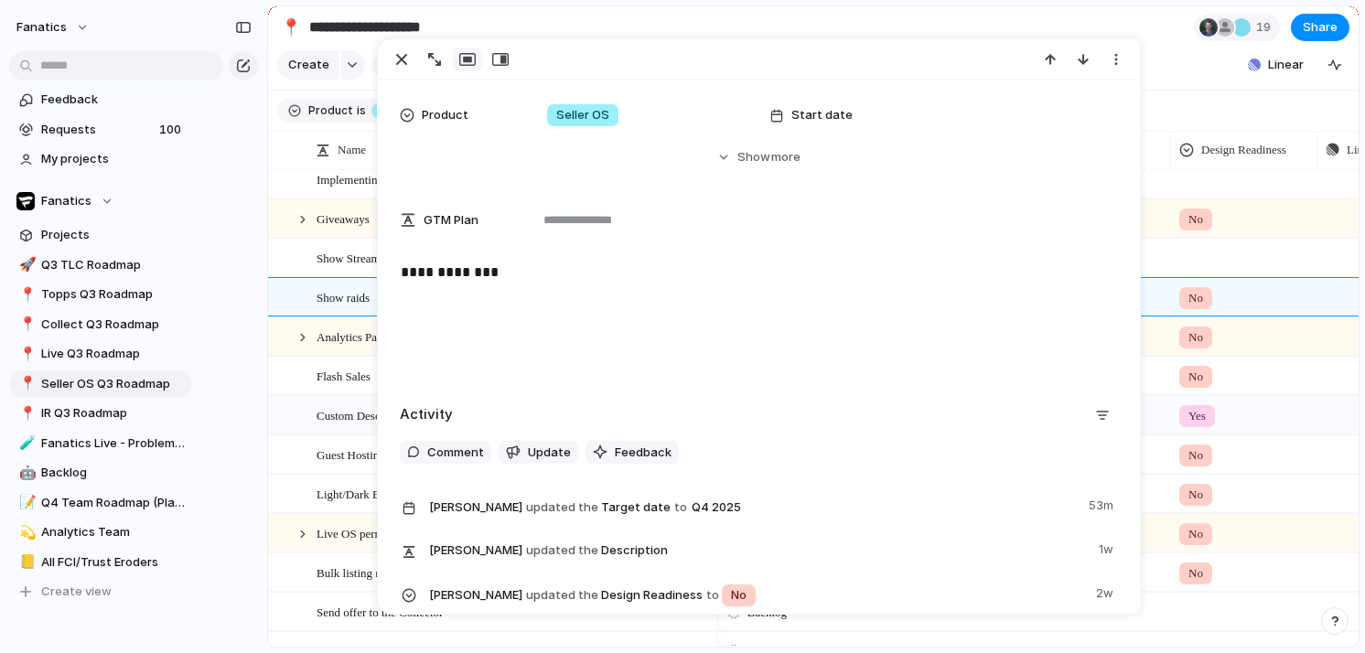
scroll to position [351, 0]
click at [544, 280] on p "**********" at bounding box center [759, 271] width 717 height 22
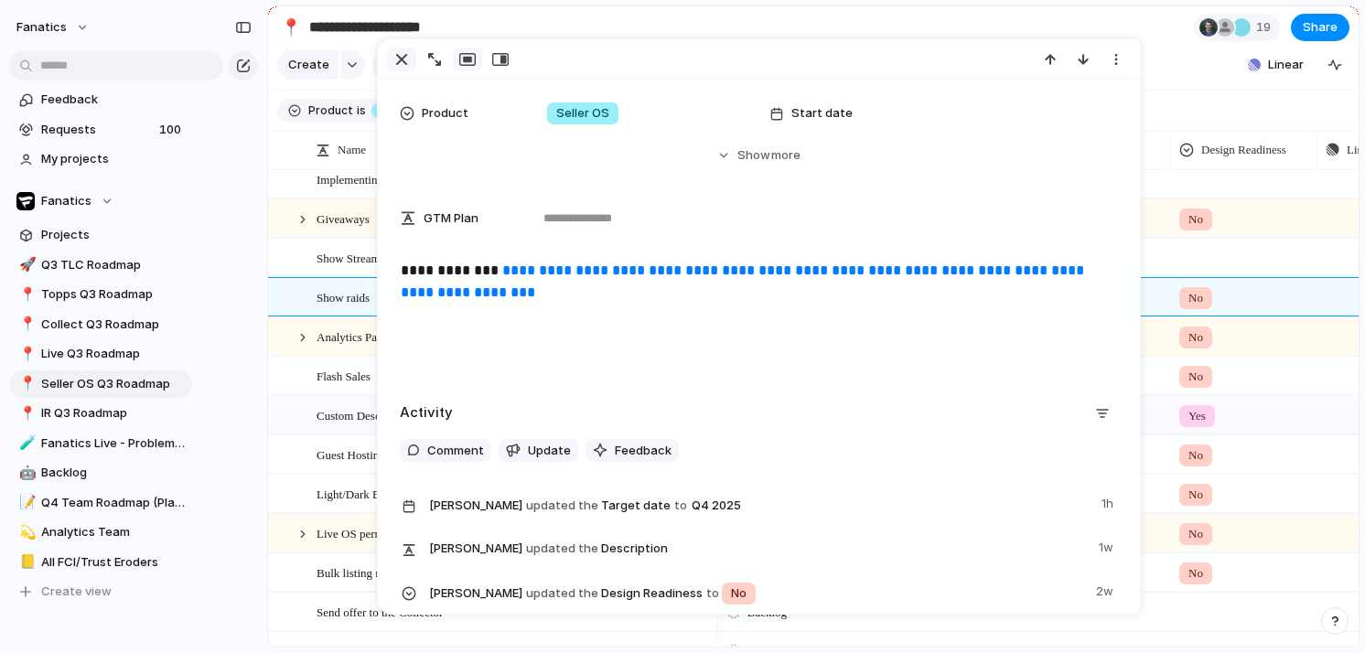
click at [400, 54] on div "button" at bounding box center [402, 59] width 22 height 22
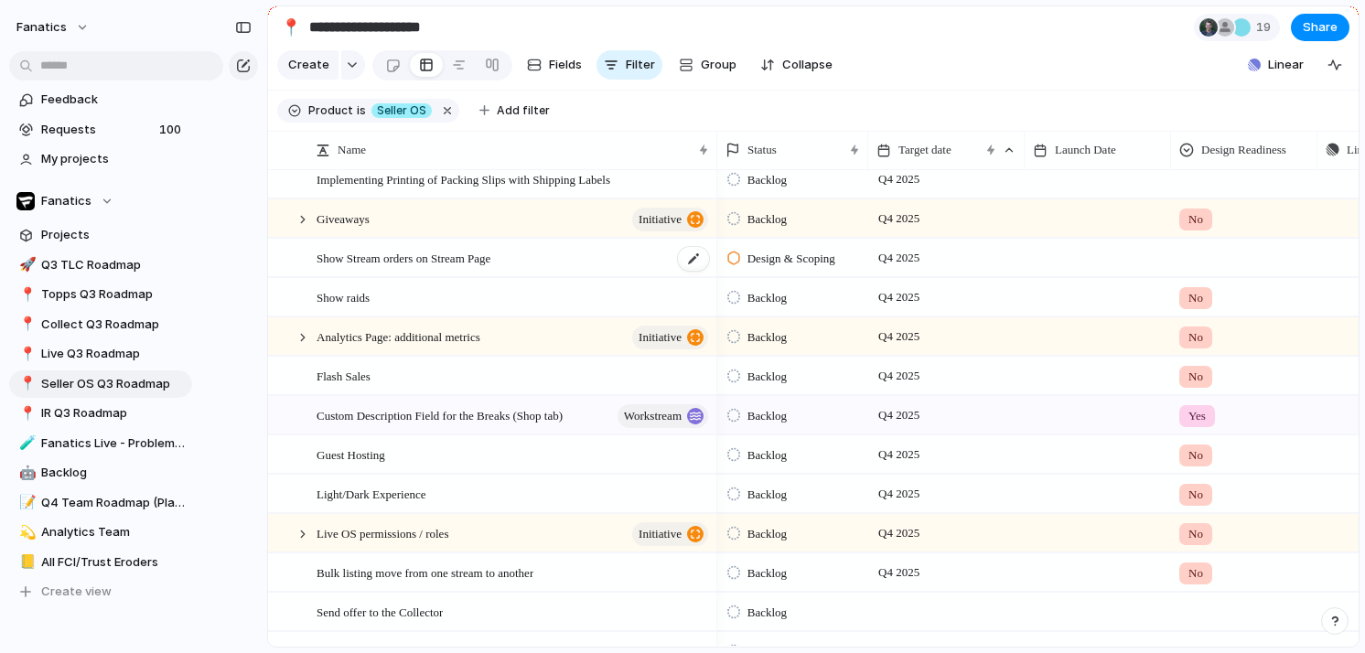
scroll to position [770, 0]
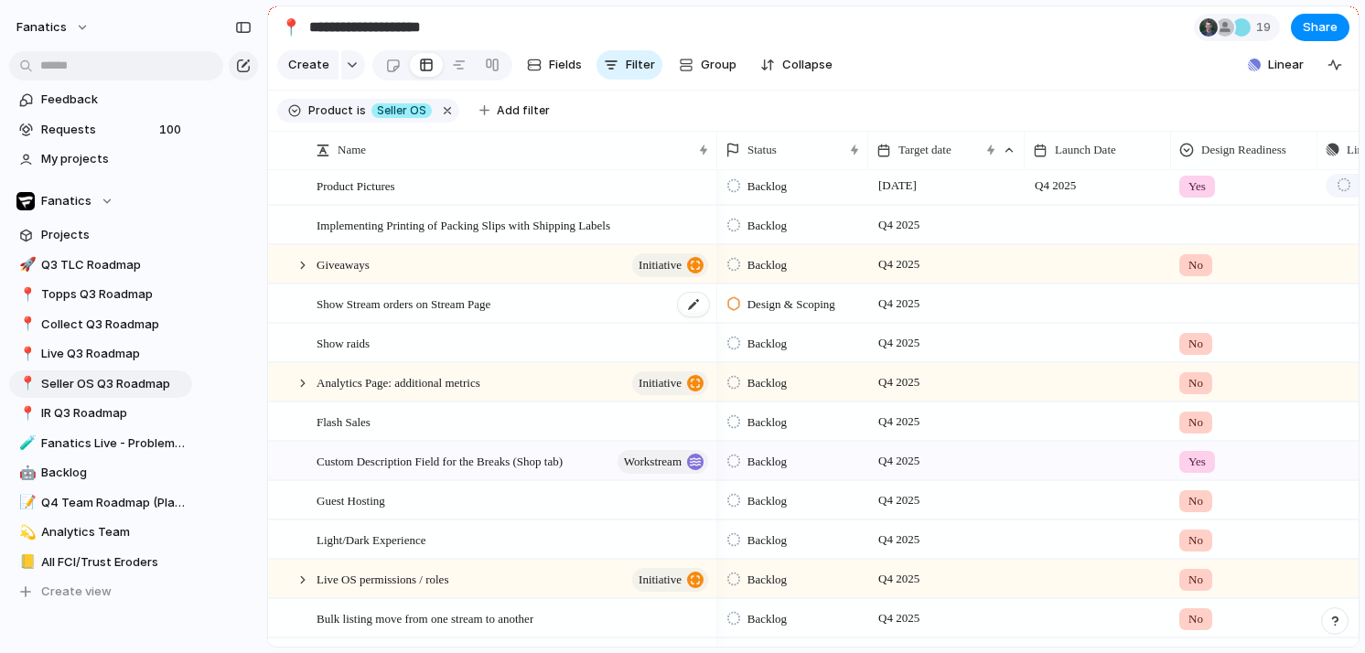
click at [411, 307] on span "Show Stream orders on Stream Page" at bounding box center [404, 303] width 174 height 21
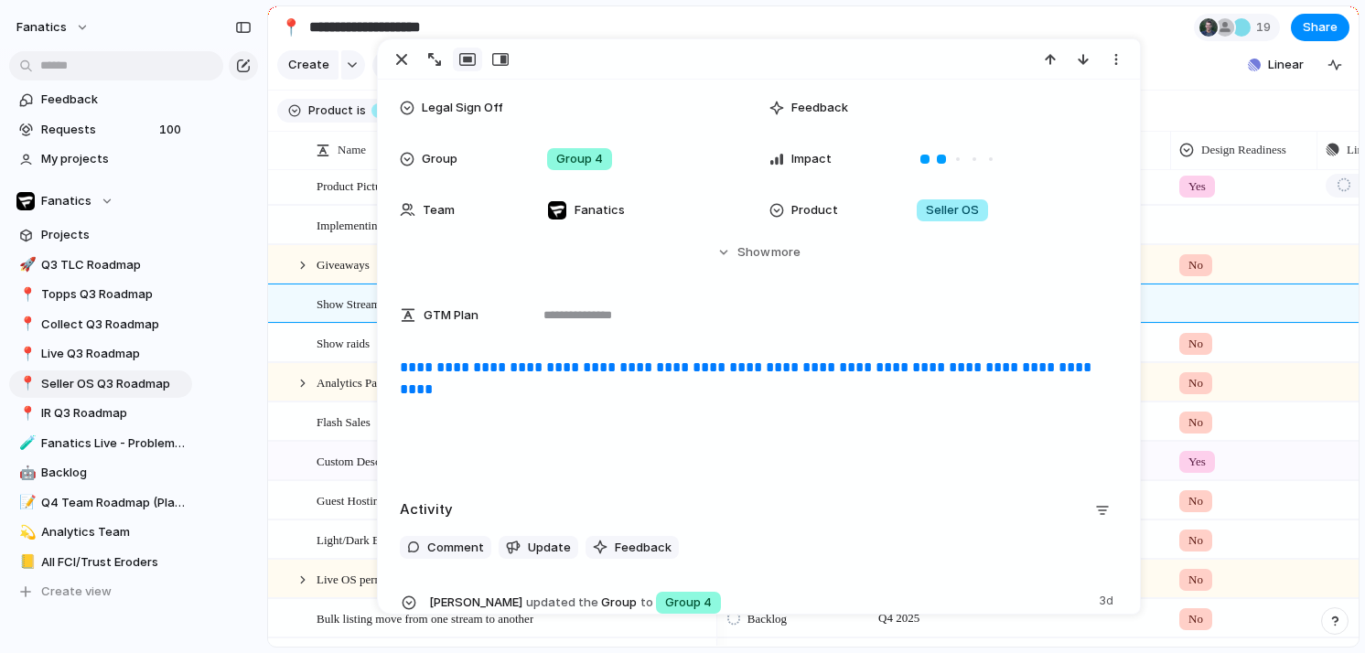
scroll to position [296, 0]
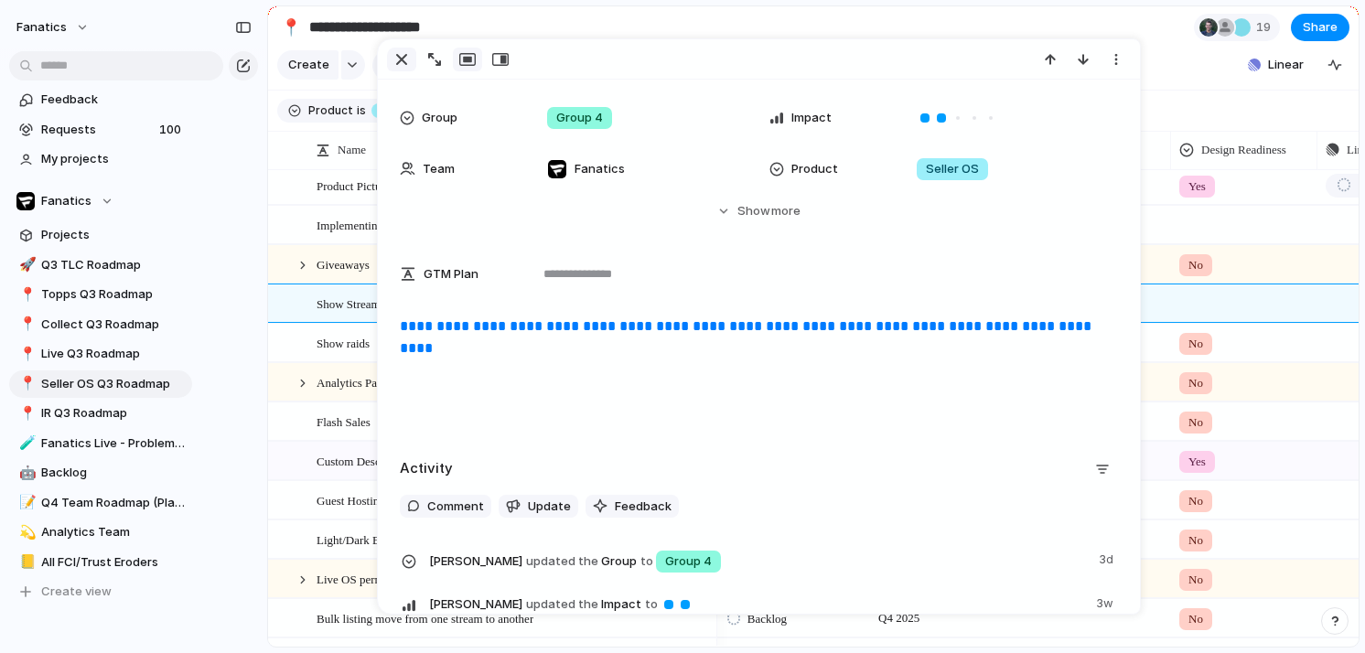
click at [397, 49] on div "button" at bounding box center [402, 59] width 22 height 22
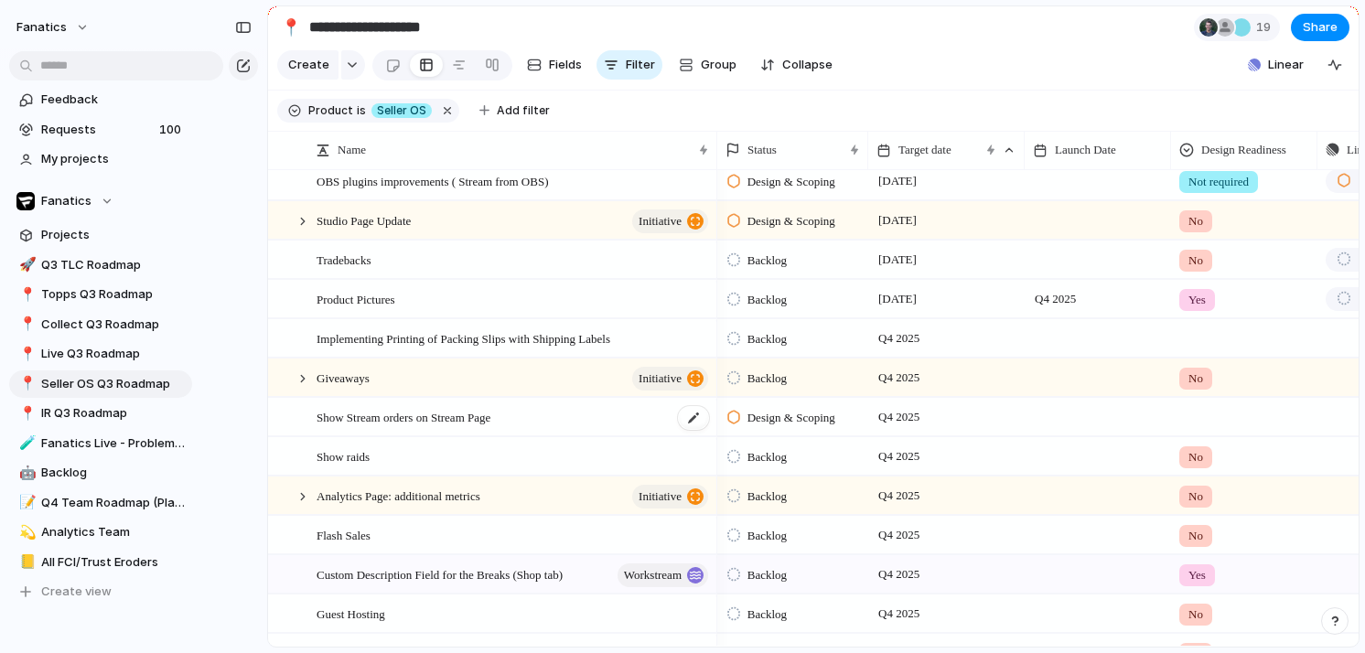
scroll to position [642, 0]
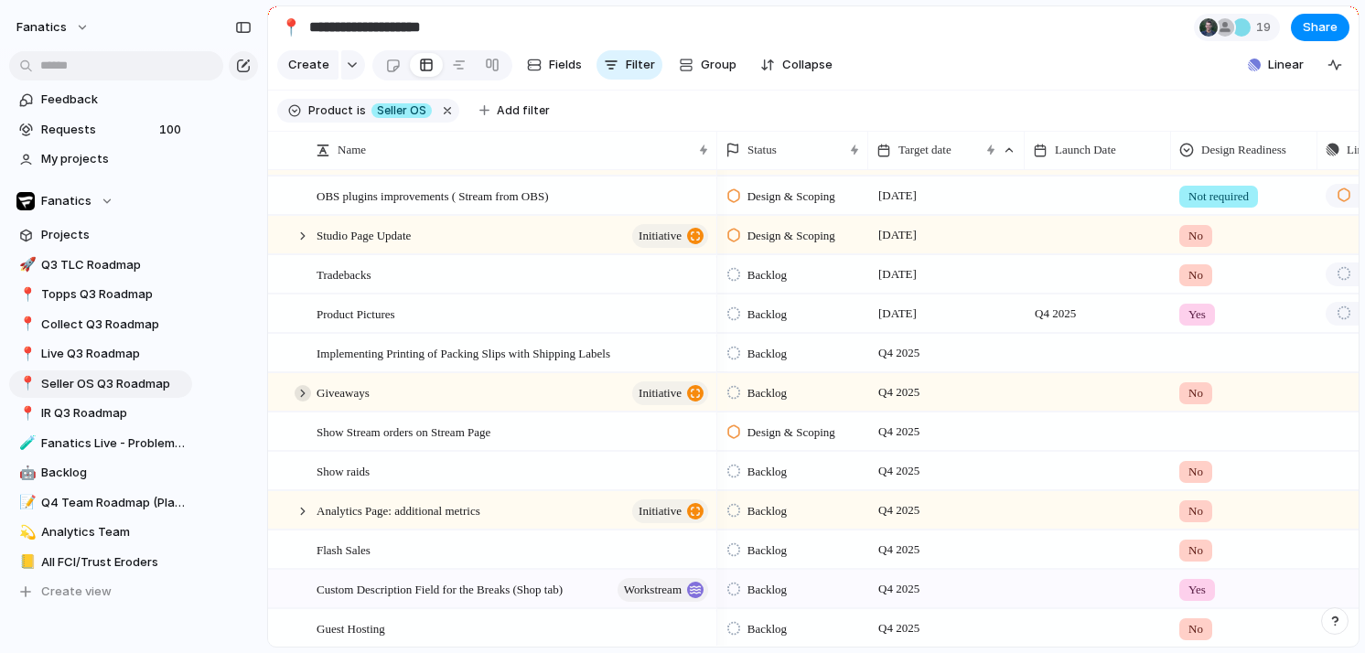
click at [306, 395] on div at bounding box center [303, 393] width 16 height 16
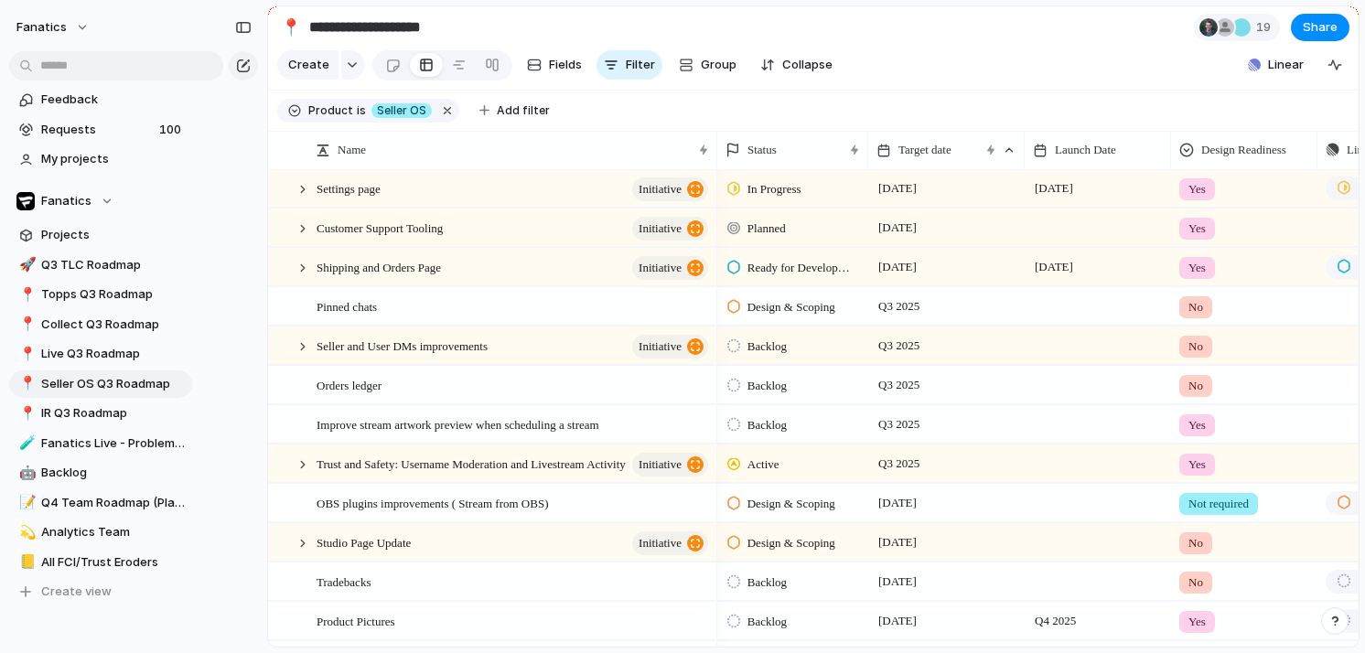
scroll to position [326, 0]
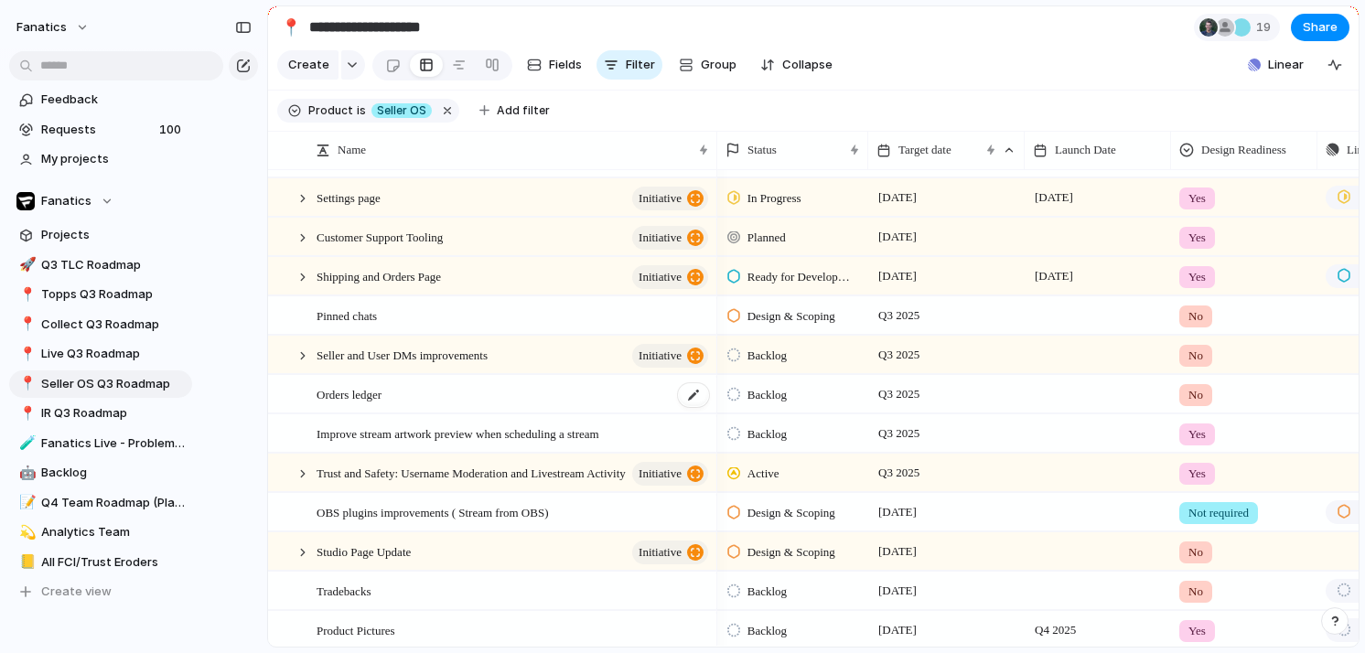
click at [398, 398] on div "Orders ledger" at bounding box center [514, 395] width 394 height 38
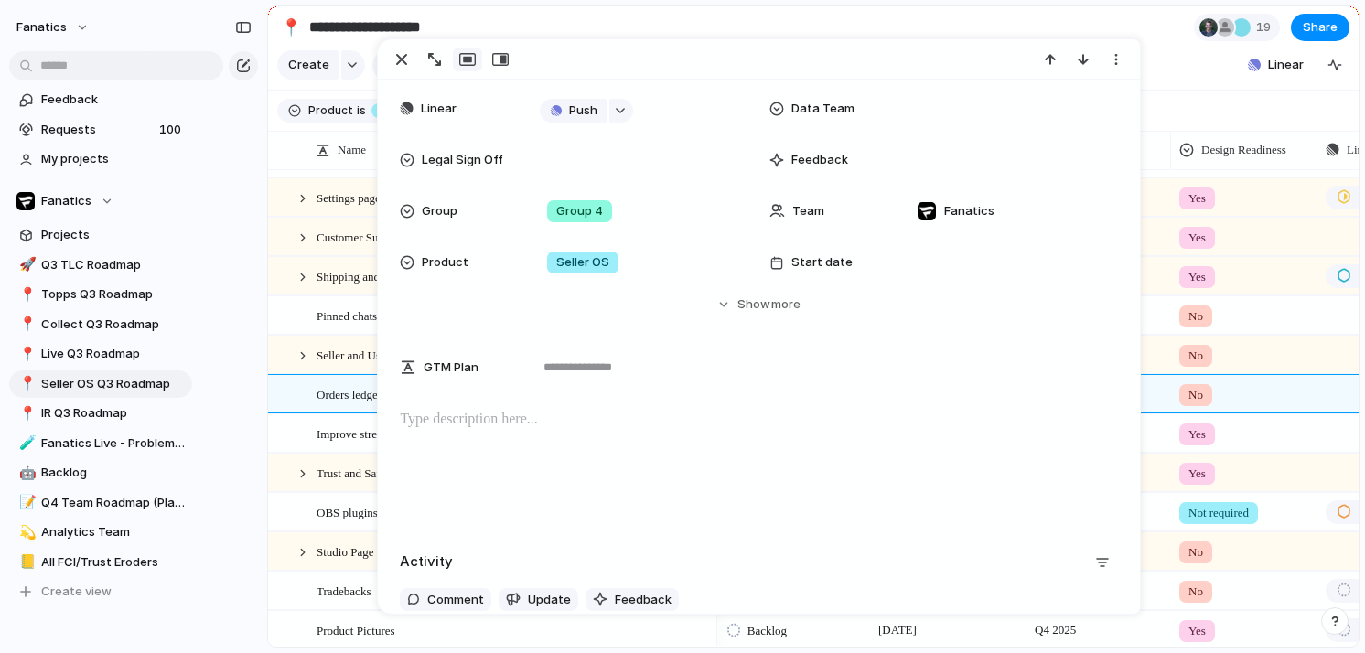
scroll to position [295, 0]
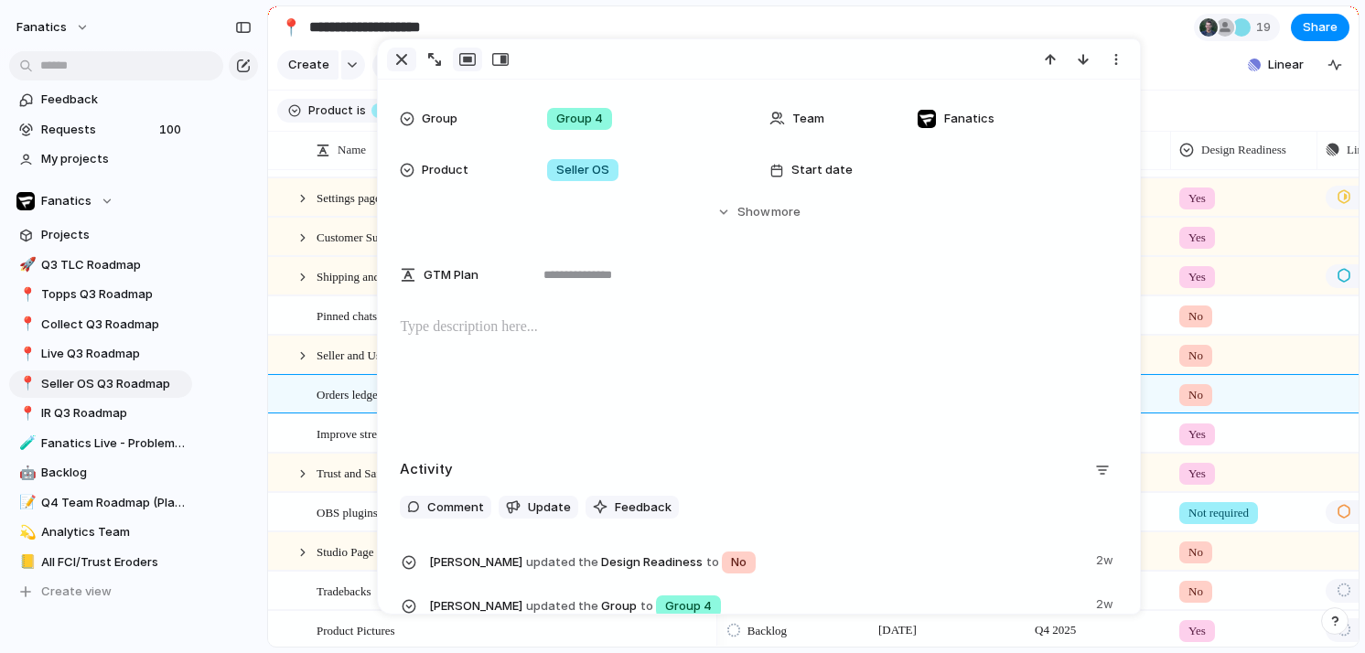
click at [401, 59] on div "button" at bounding box center [402, 59] width 22 height 22
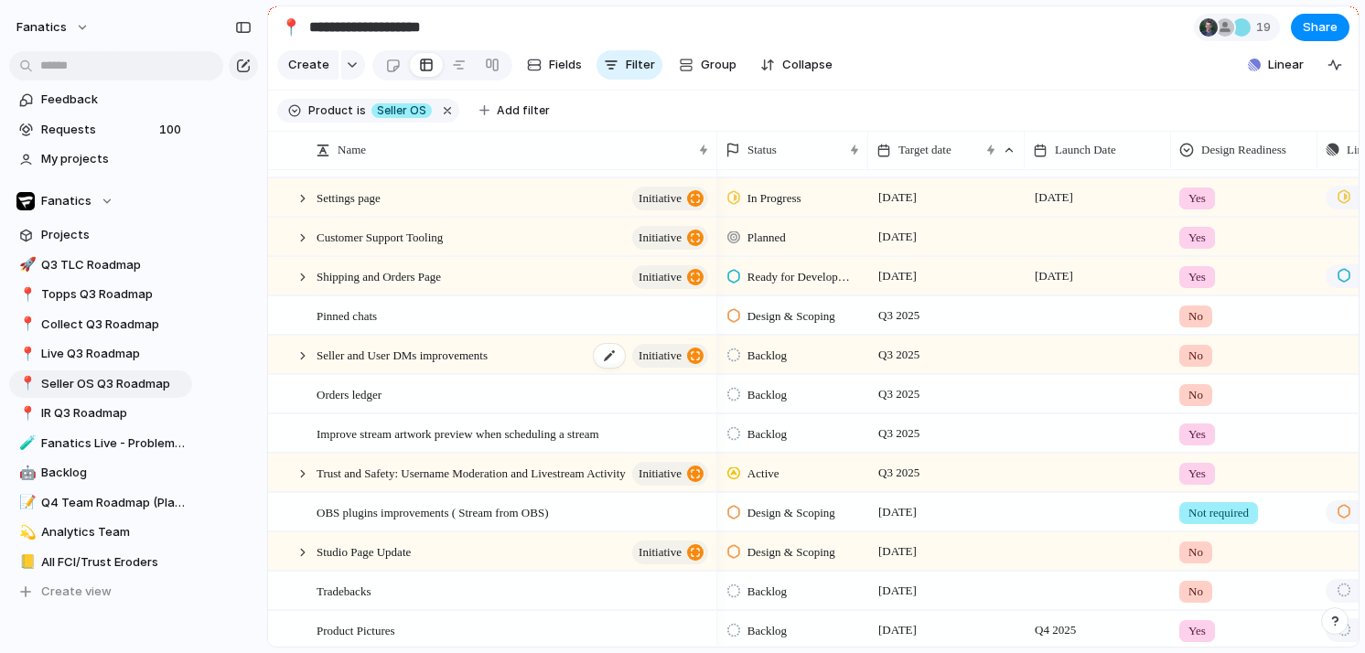
click at [368, 354] on span "Seller and User DMs improvements" at bounding box center [402, 354] width 171 height 21
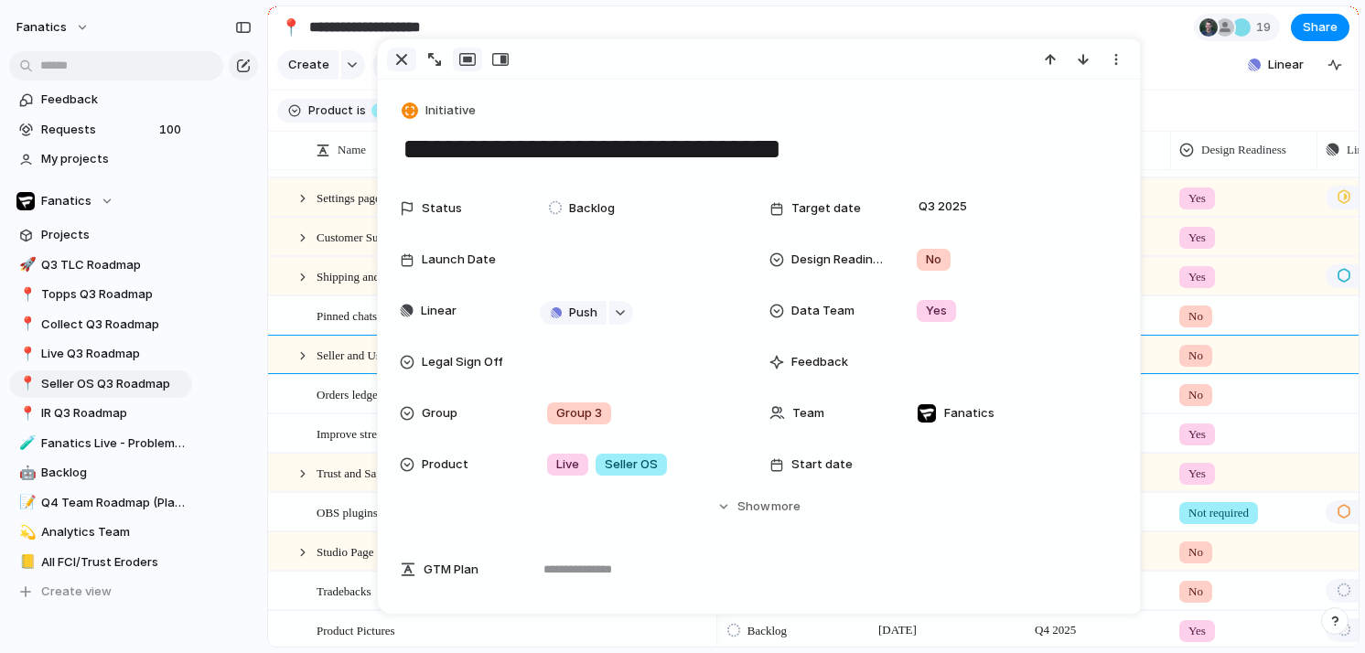
click at [399, 56] on div "button" at bounding box center [402, 59] width 22 height 22
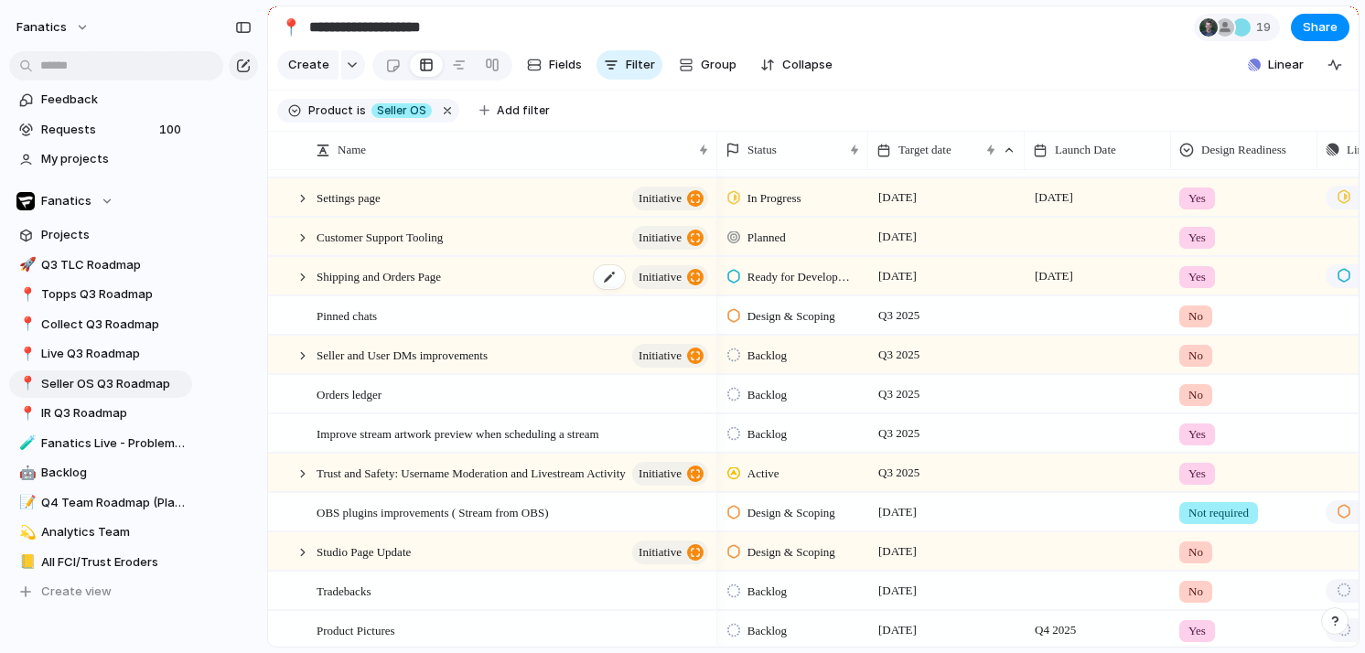
scroll to position [246, 0]
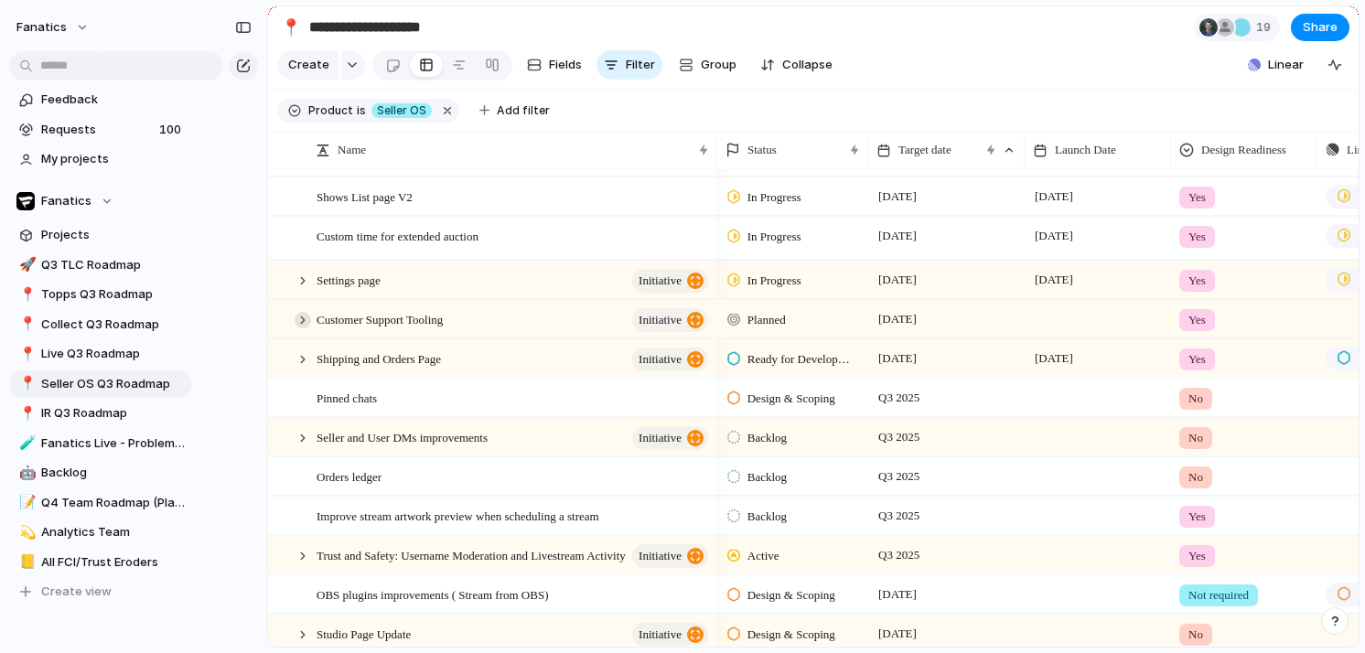
click at [301, 319] on div at bounding box center [303, 320] width 16 height 16
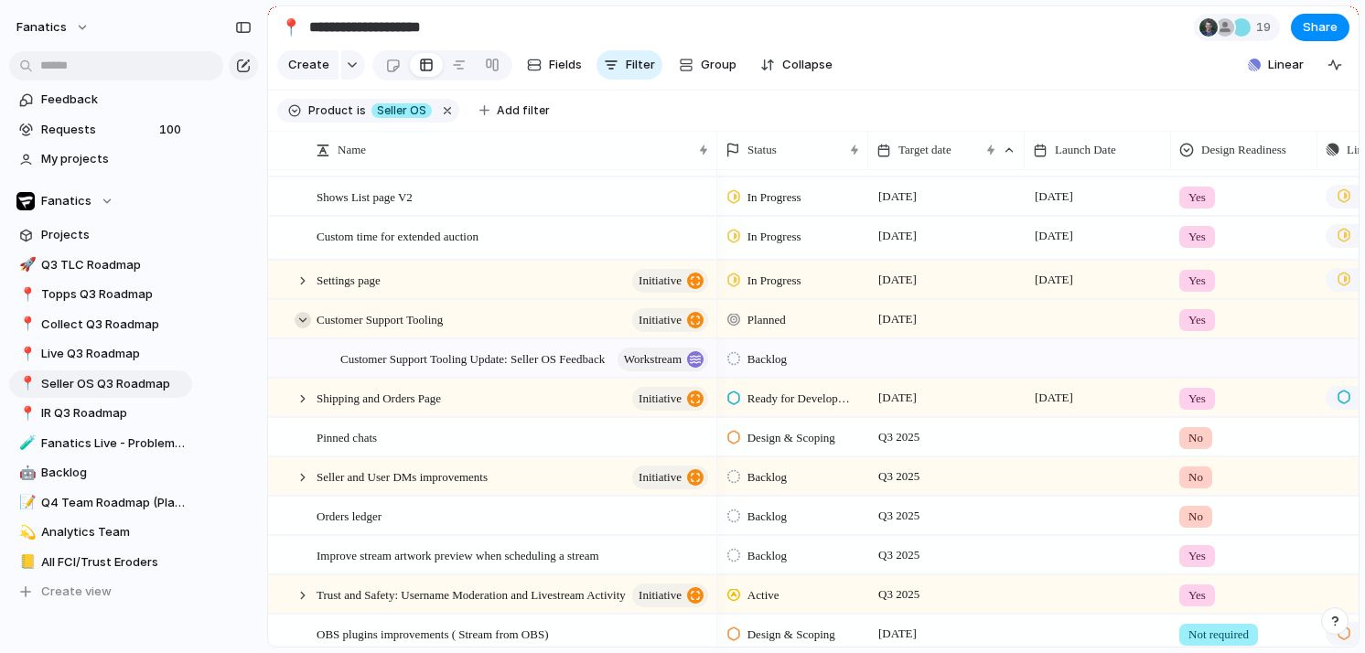
click at [301, 319] on div at bounding box center [303, 320] width 16 height 16
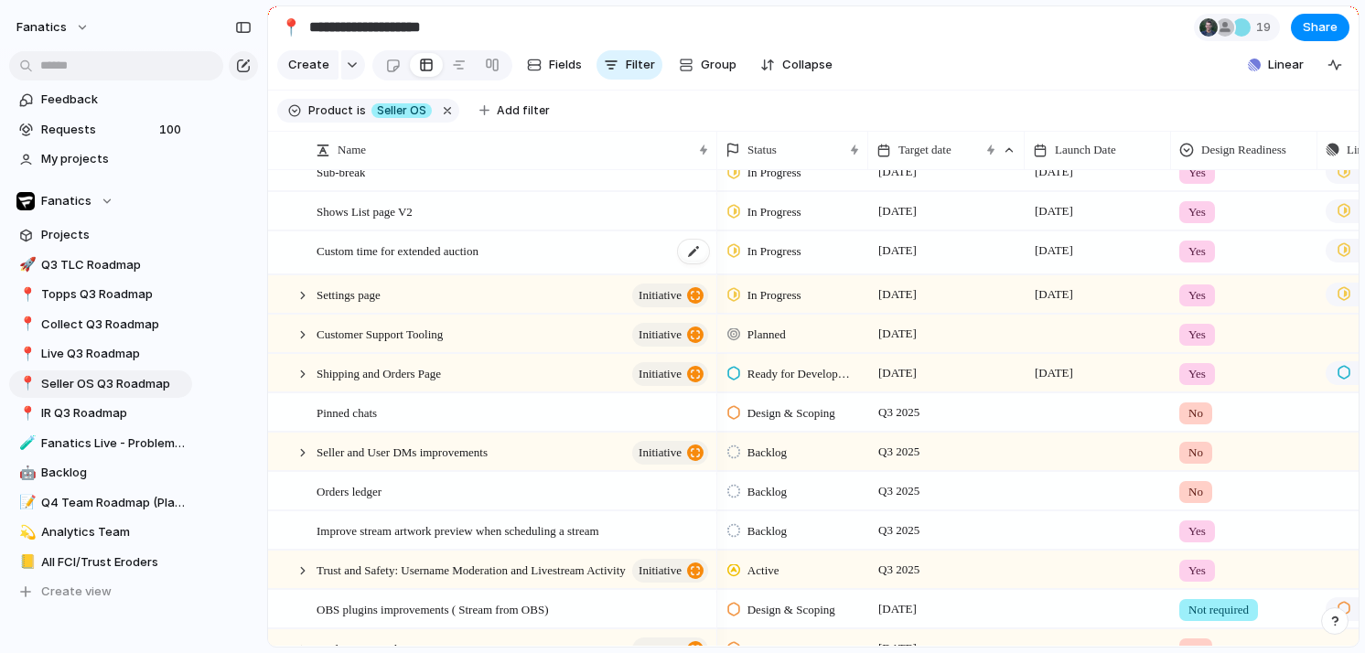
scroll to position [263, 0]
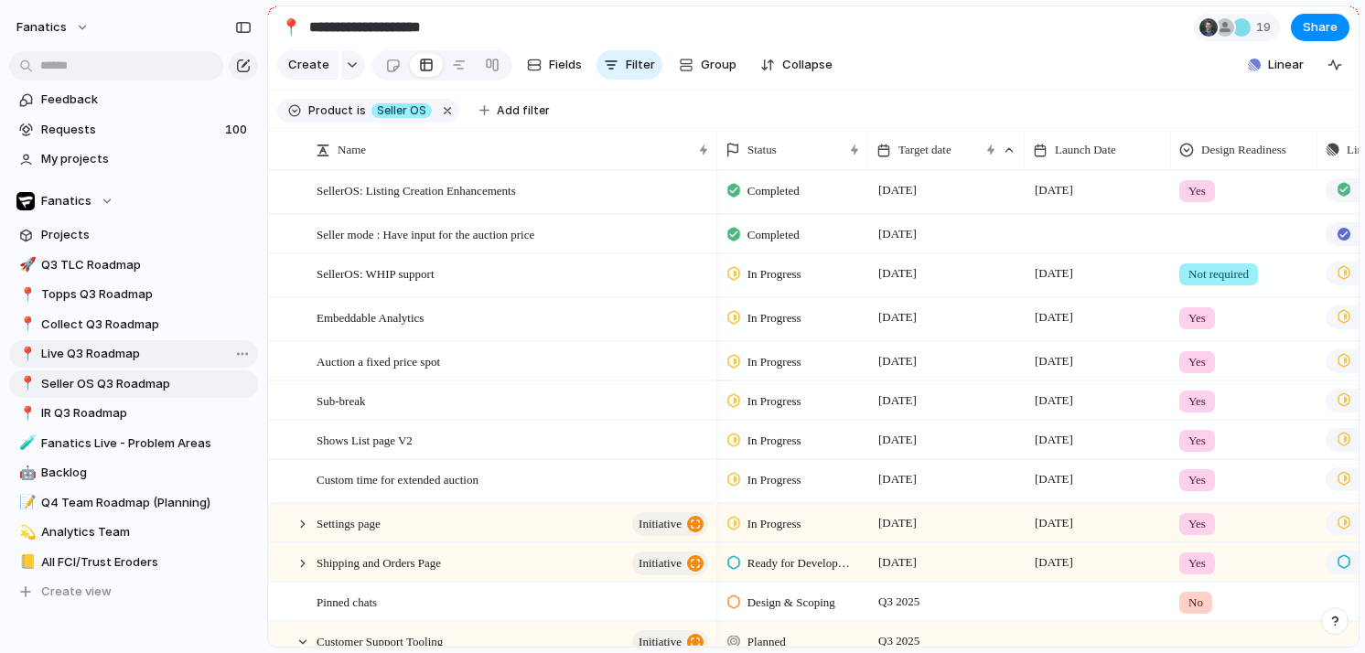
click at [102, 349] on span "Live Q3 Roadmap" at bounding box center [146, 354] width 210 height 18
type input "**********"
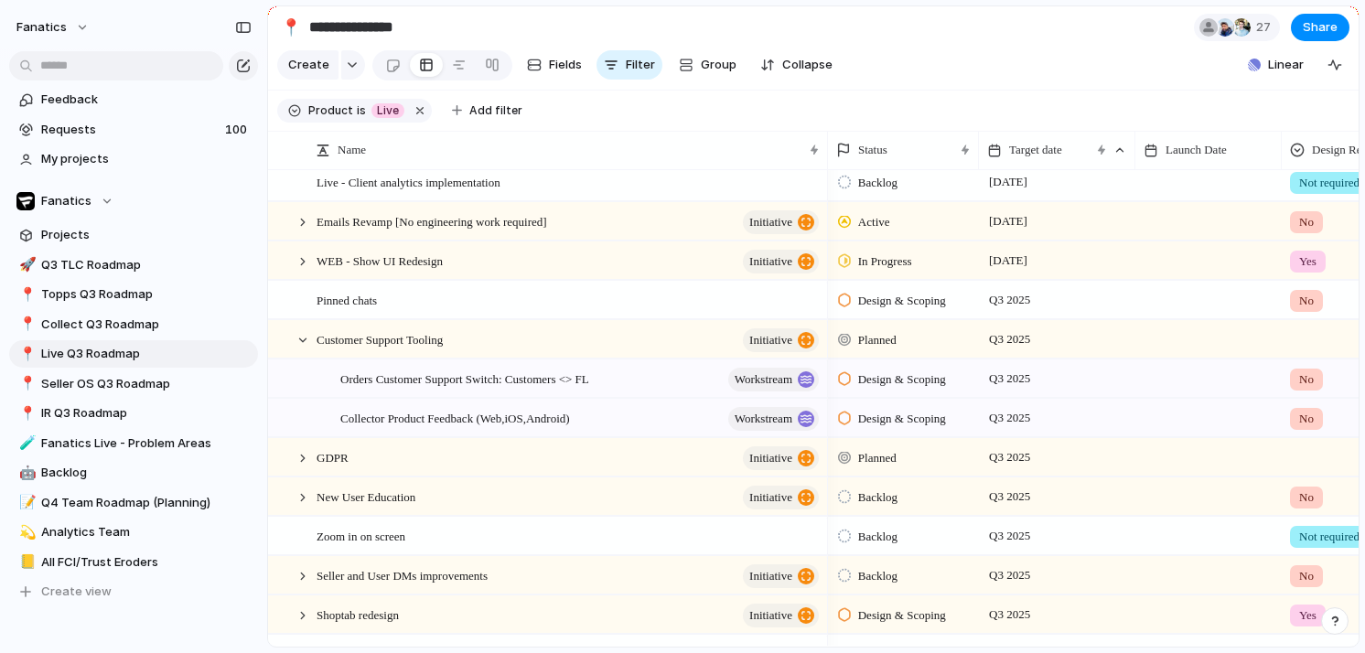
scroll to position [526, 0]
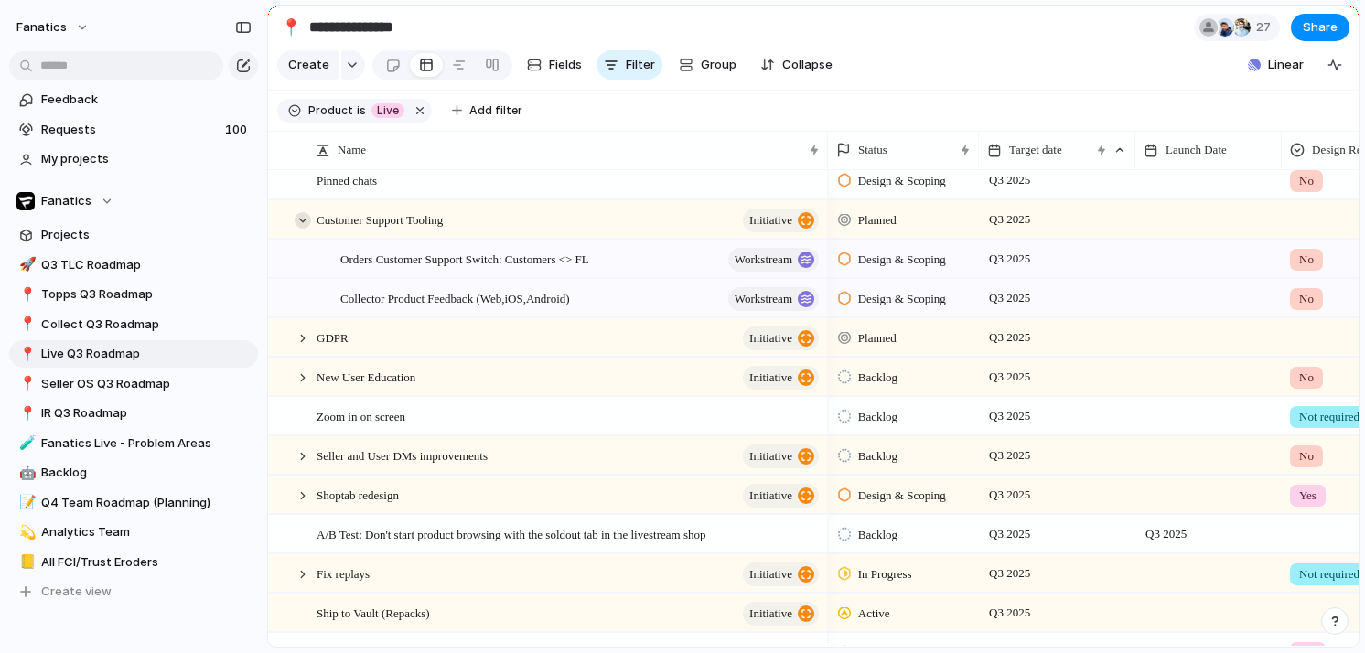
click at [298, 213] on div at bounding box center [303, 220] width 16 height 16
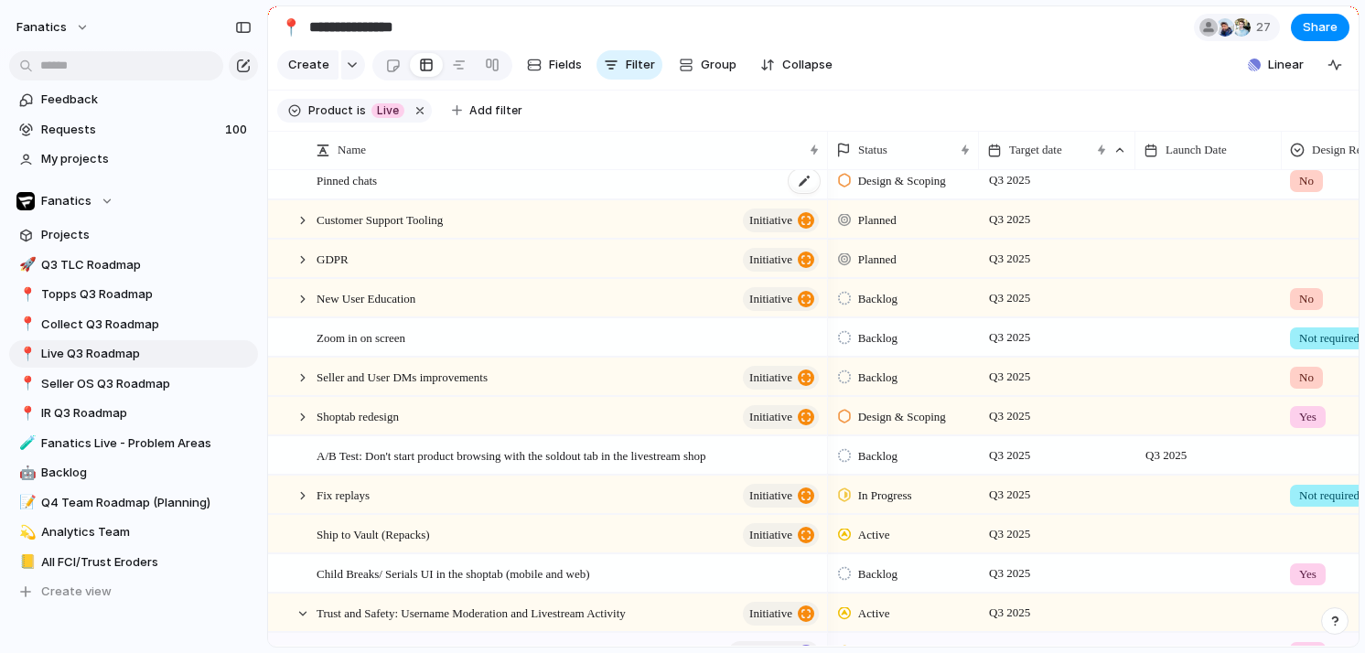
scroll to position [467, 0]
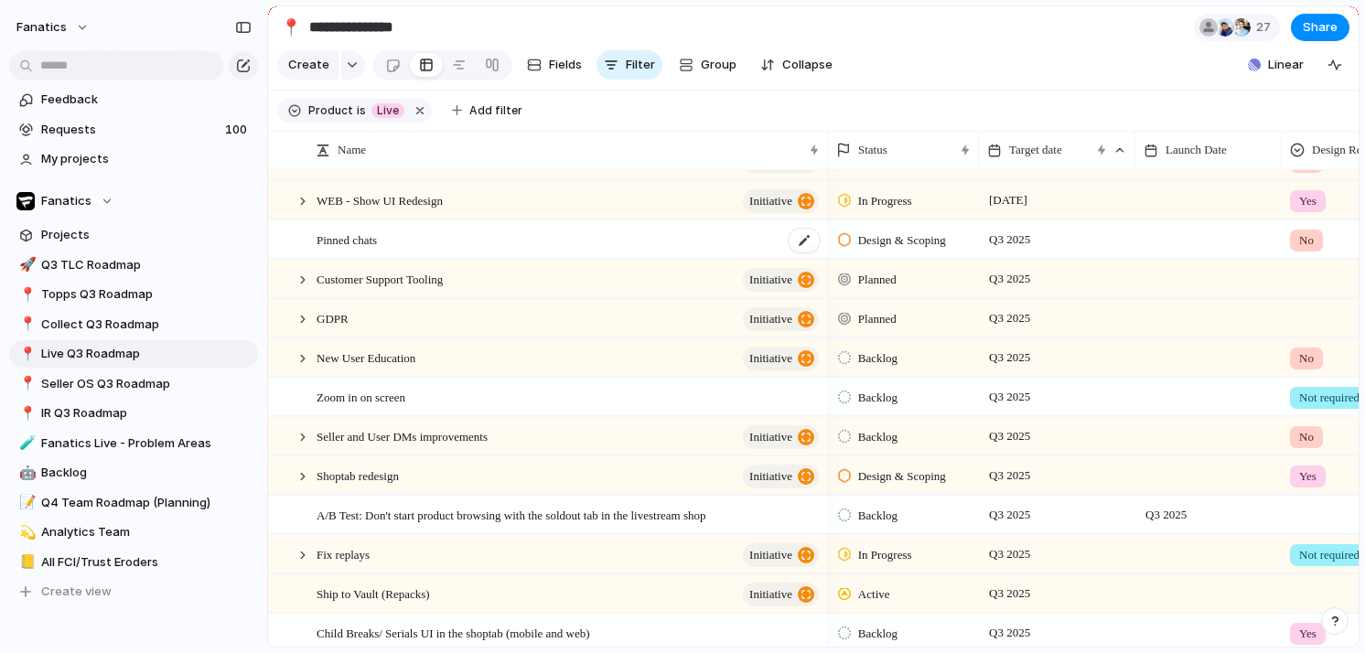
click at [364, 247] on span "Pinned chats" at bounding box center [347, 239] width 60 height 21
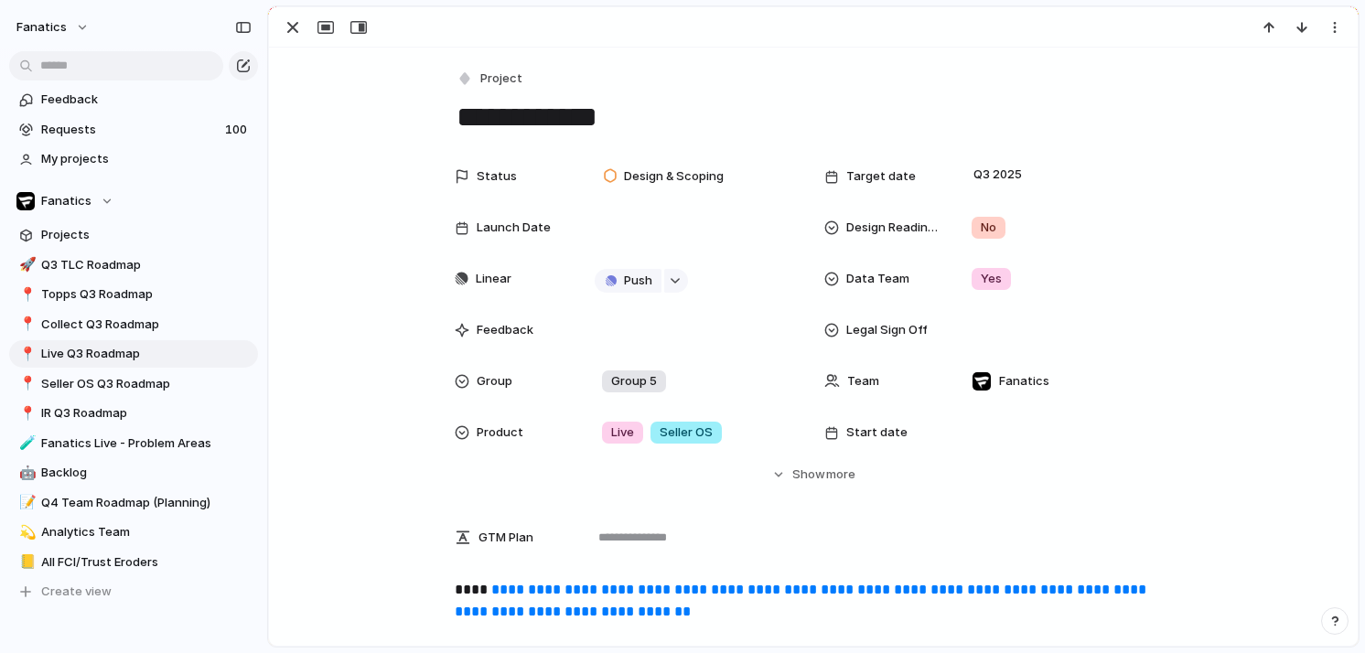
scroll to position [372, 0]
click at [290, 20] on div "button" at bounding box center [293, 27] width 22 height 22
